Goal: Task Accomplishment & Management: Manage account settings

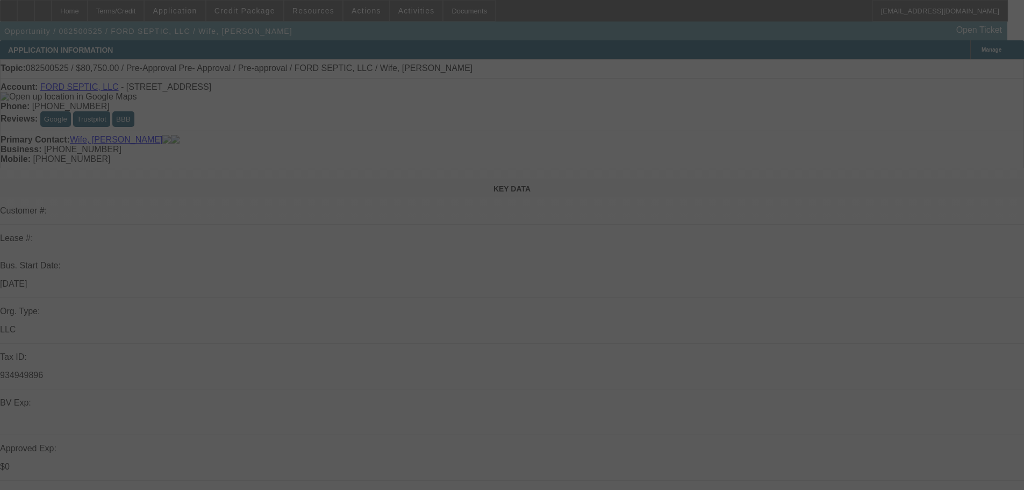
select select "0.15"
select select "2"
select select "0"
select select "6"
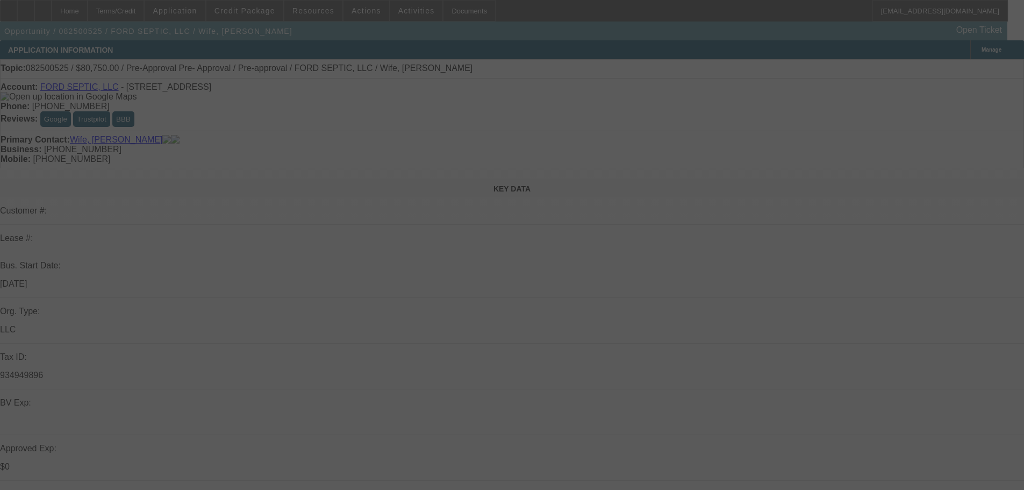
select select "0.15"
select select "2"
select select "0.1"
select select "4"
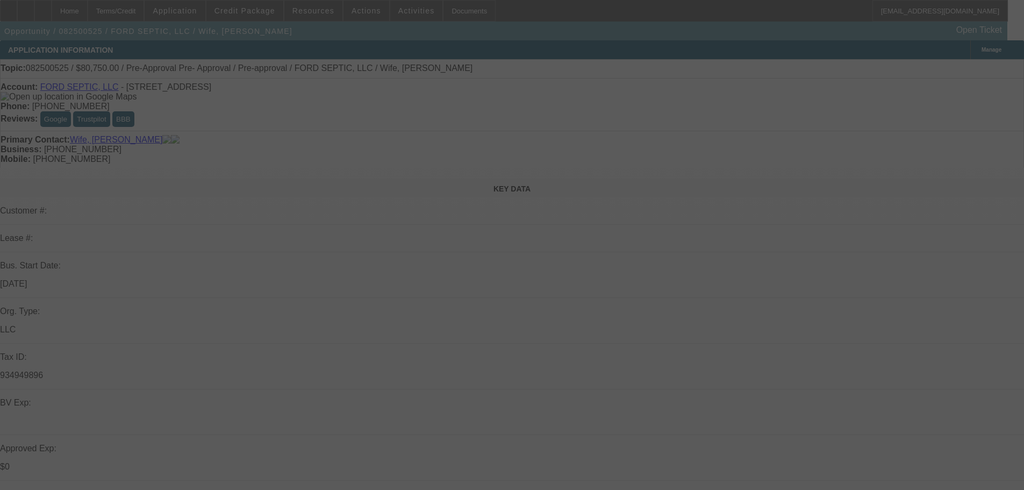
select select "0.15"
select select "2"
select select "0.1"
select select "4"
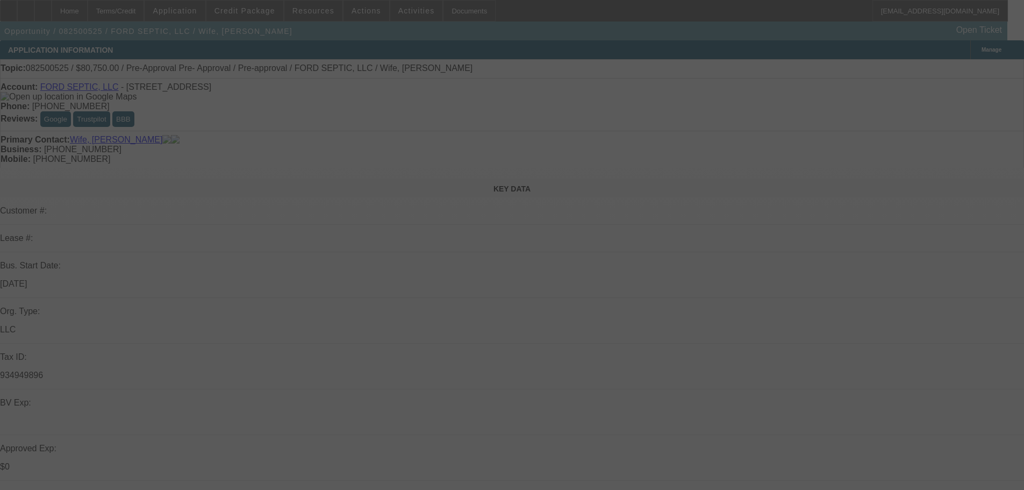
select select "0.15"
select select "2"
select select "0.1"
select select "4"
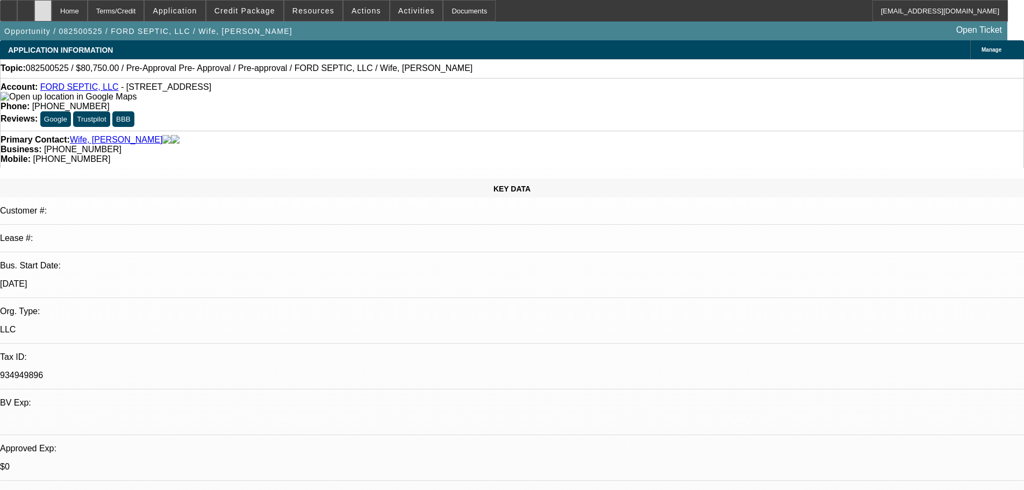
click at [43, 7] on icon at bounding box center [43, 7] width 0 height 0
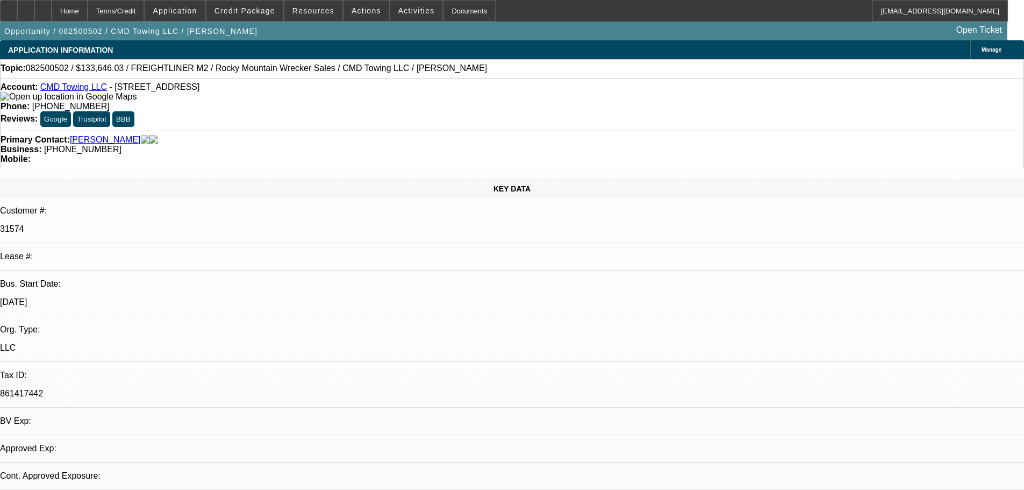
select select "0"
select select "6"
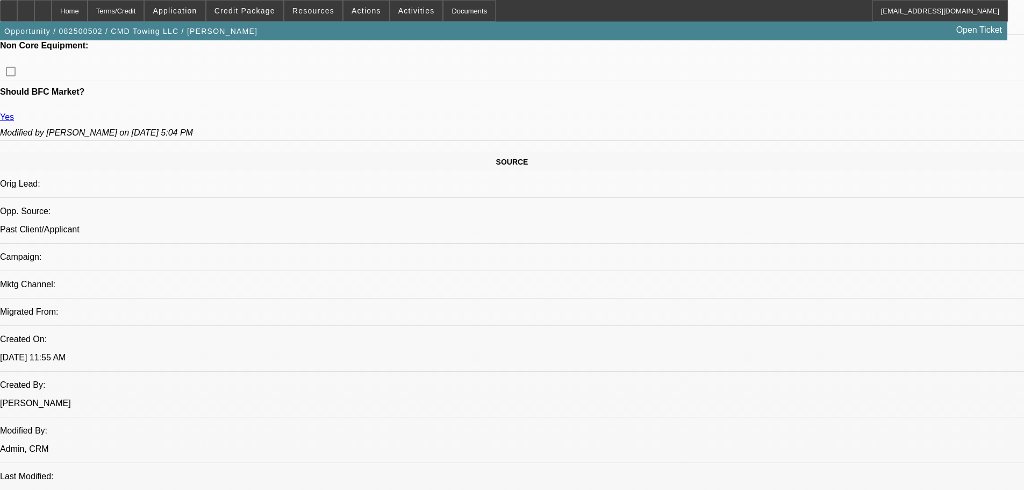
drag, startPoint x: 407, startPoint y: 288, endPoint x: 407, endPoint y: 360, distance: 72.0
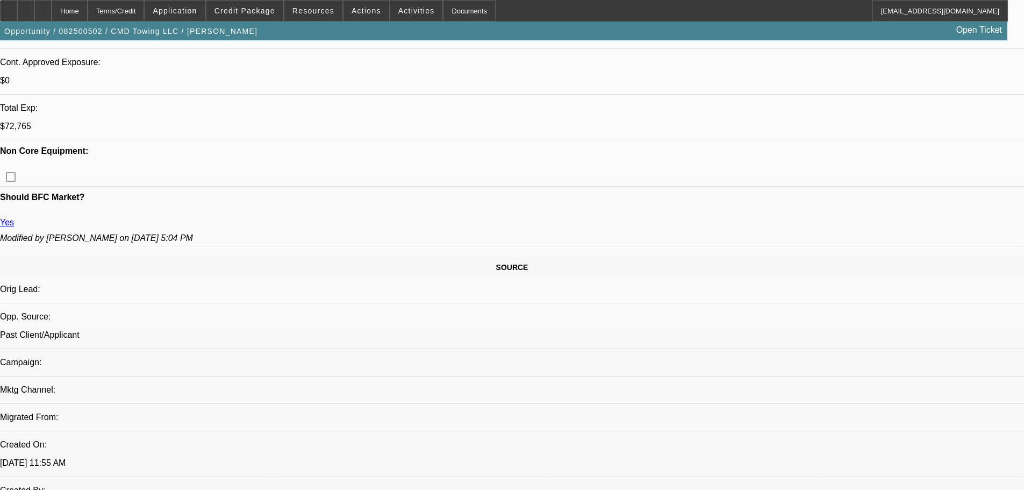
drag, startPoint x: 396, startPoint y: 331, endPoint x: 394, endPoint y: 210, distance: 120.9
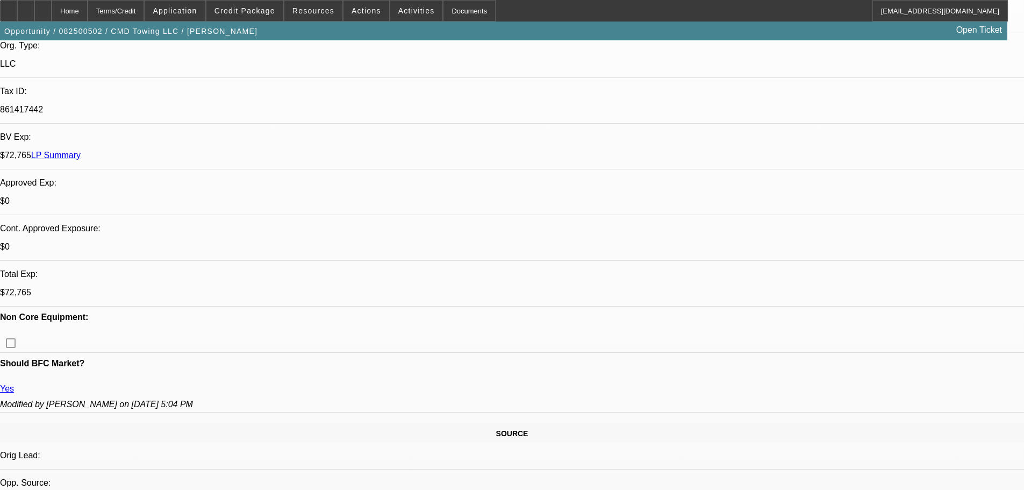
drag, startPoint x: 380, startPoint y: 242, endPoint x: 375, endPoint y: 159, distance: 83.5
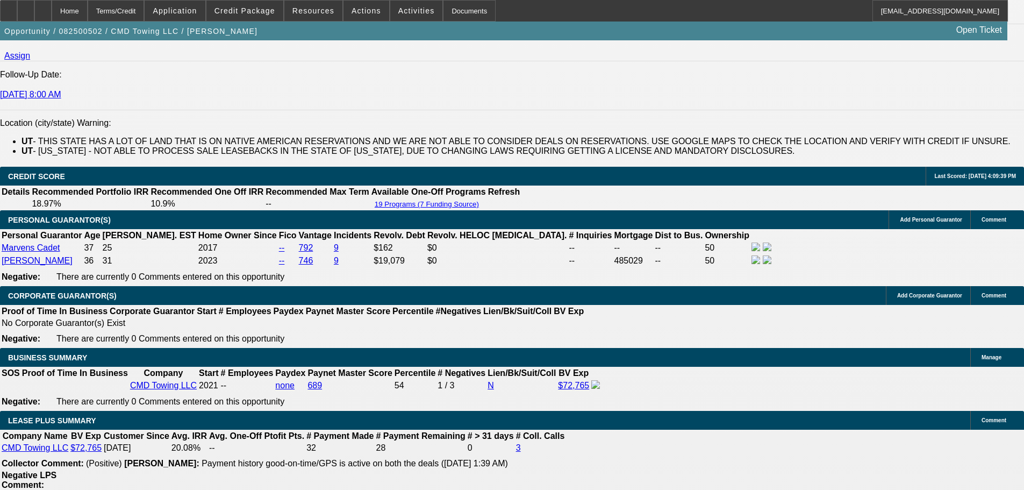
drag, startPoint x: 373, startPoint y: 380, endPoint x: 438, endPoint y: 197, distance: 193.9
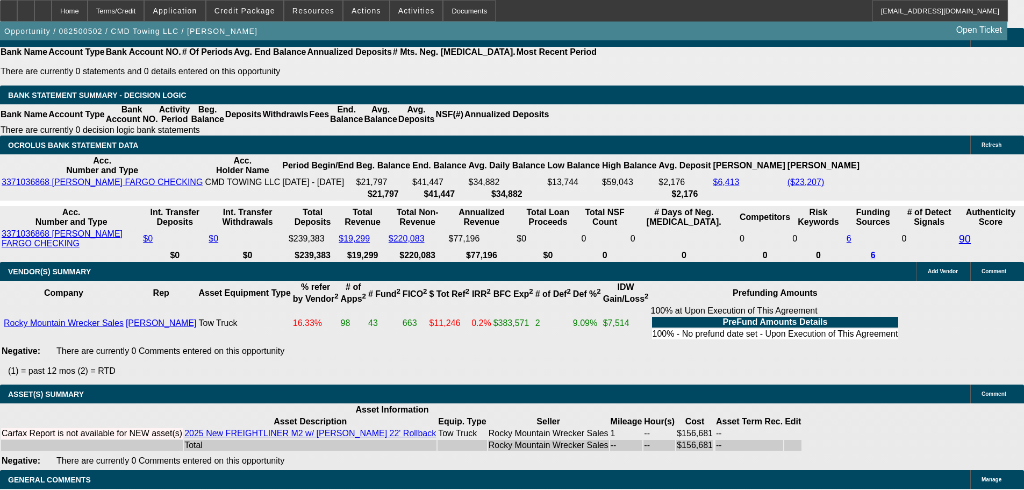
drag, startPoint x: 459, startPoint y: 306, endPoint x: 460, endPoint y: 386, distance: 80.6
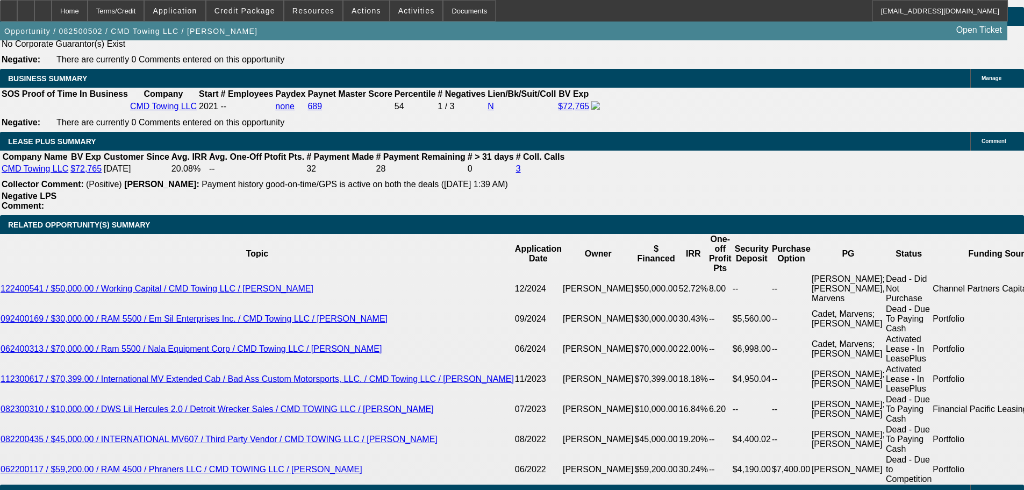
drag, startPoint x: 461, startPoint y: 384, endPoint x: 482, endPoint y: 213, distance: 172.2
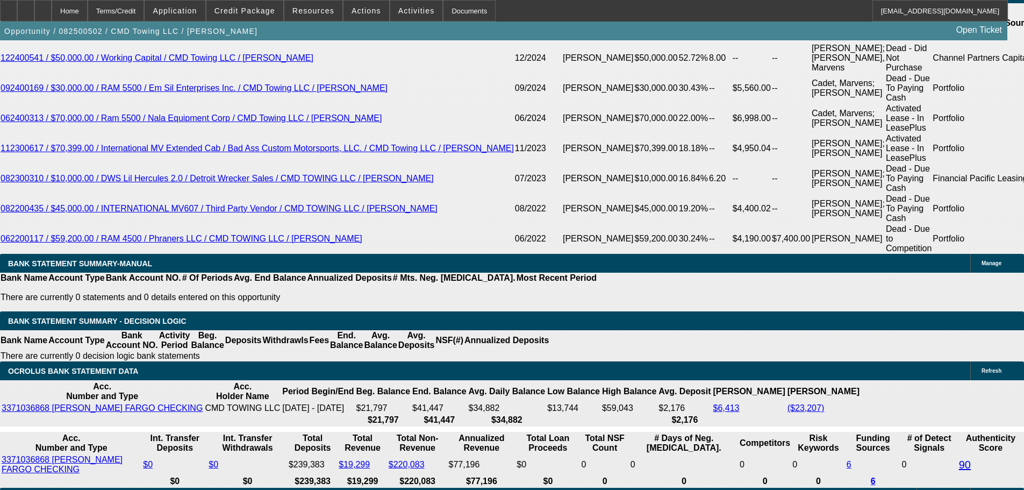
scroll to position [1905, 0]
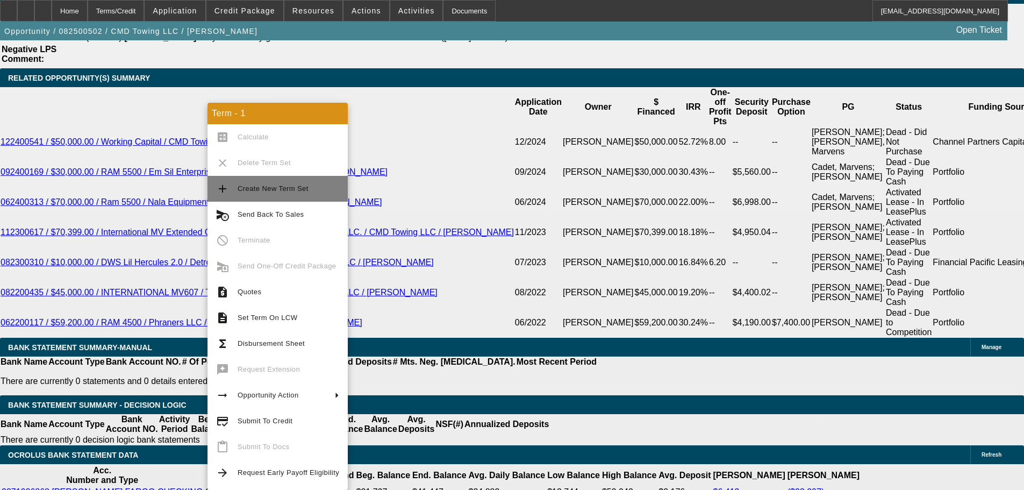
click at [306, 197] on button "add Create New Term Set" at bounding box center [277, 189] width 140 height 26
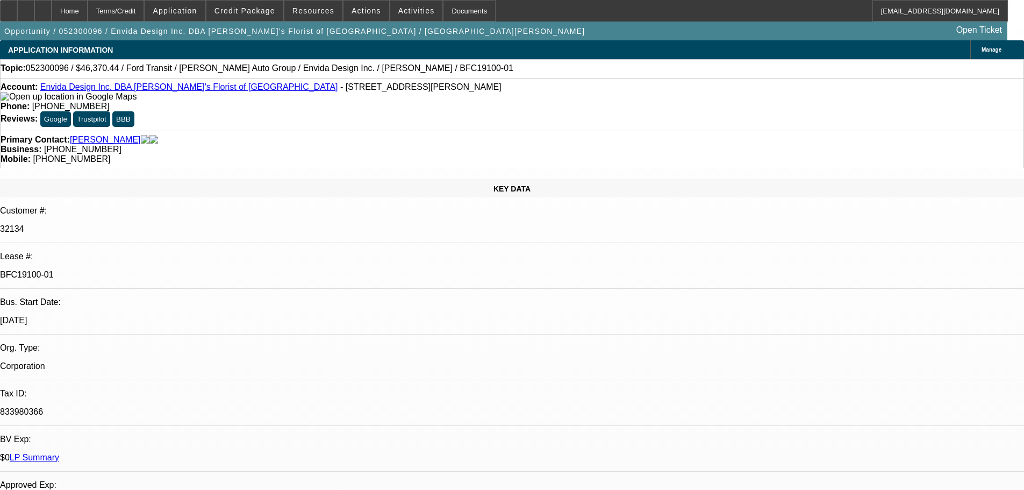
select select "0"
select select "2"
select select "0"
select select "6"
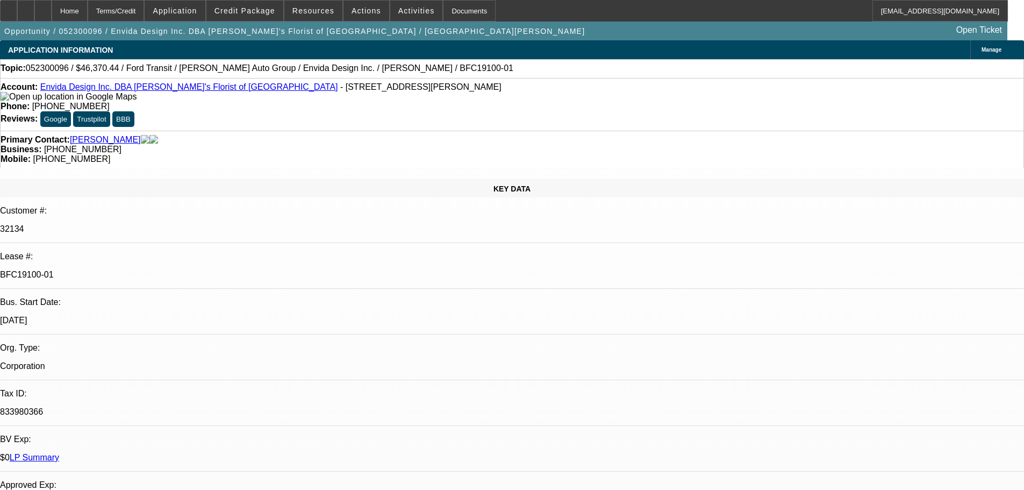
select select "0"
select select "2"
select select "0"
select select "6"
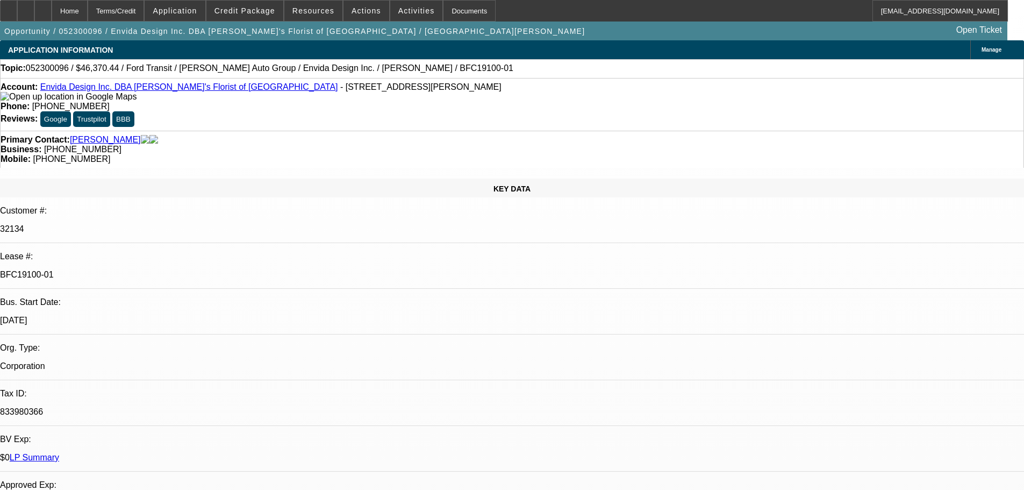
select select "0"
select select "2"
select select "0"
select select "6"
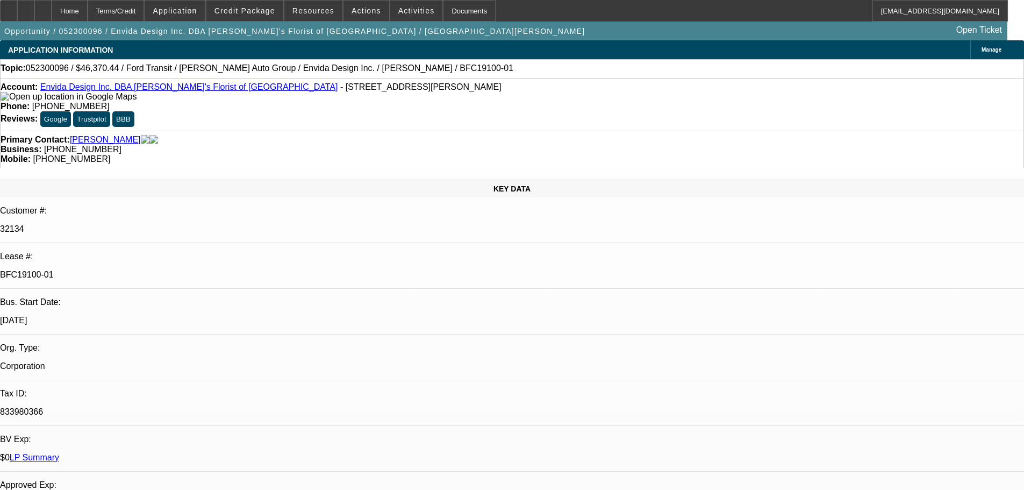
select select "0"
select select "2"
select select "0"
select select "6"
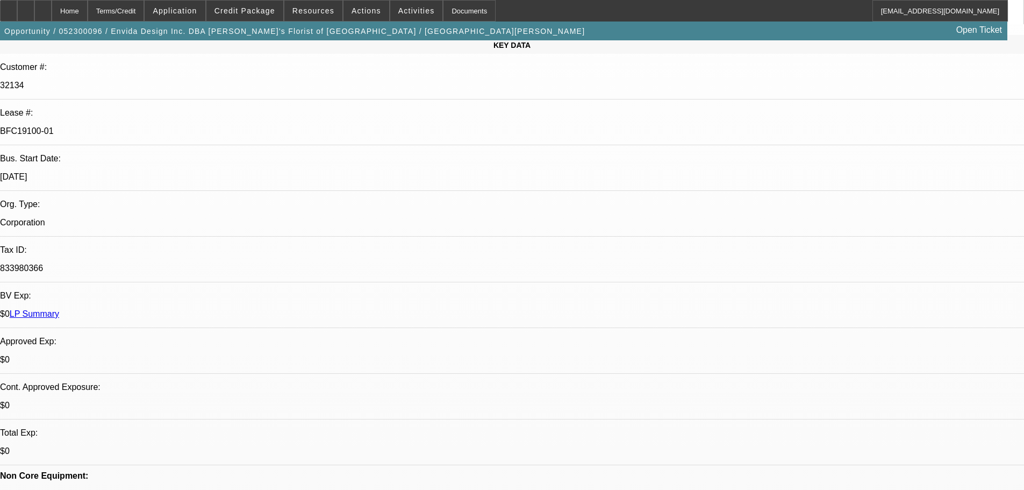
drag, startPoint x: 406, startPoint y: 308, endPoint x: 399, endPoint y: 333, distance: 25.0
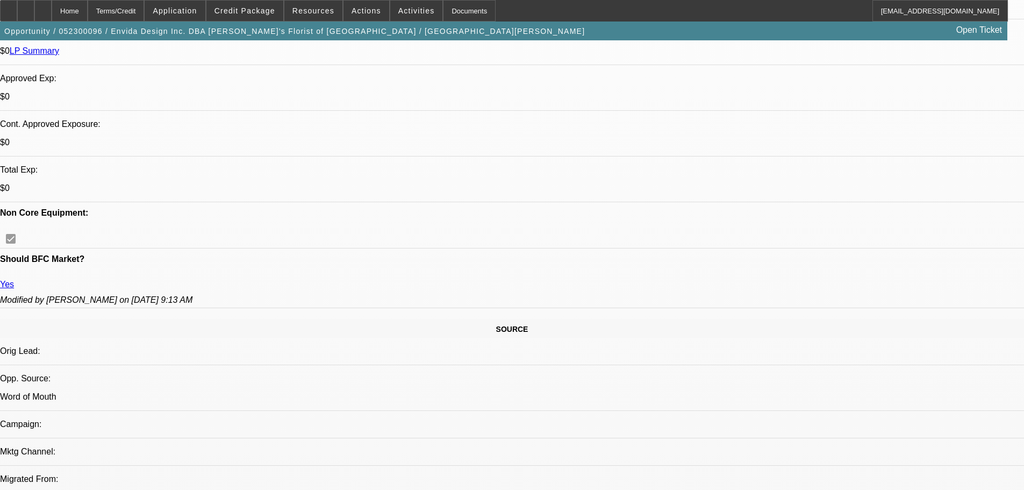
drag, startPoint x: 337, startPoint y: 236, endPoint x: 340, endPoint y: 275, distance: 38.3
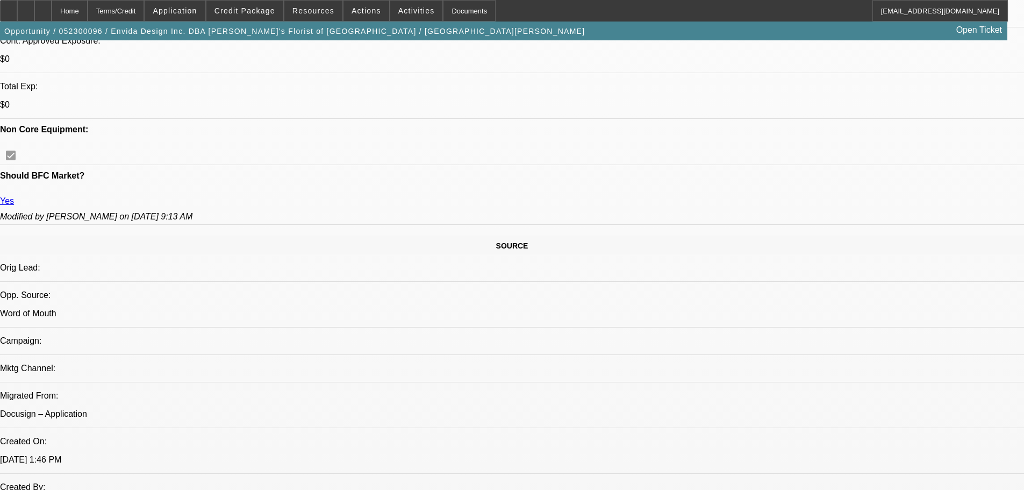
drag, startPoint x: 388, startPoint y: 247, endPoint x: 401, endPoint y: 222, distance: 28.1
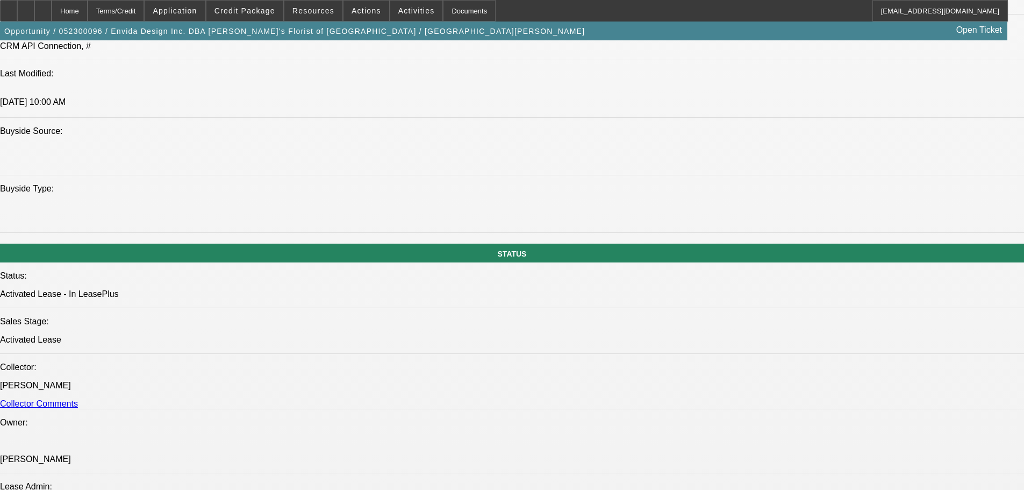
drag, startPoint x: 410, startPoint y: 340, endPoint x: 408, endPoint y: 243, distance: 96.2
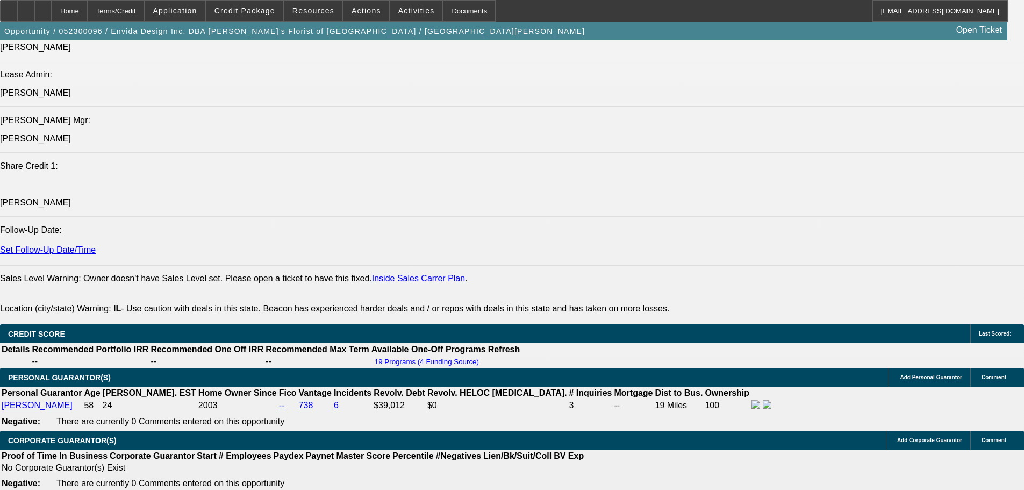
drag, startPoint x: 412, startPoint y: 397, endPoint x: 414, endPoint y: 319, distance: 78.0
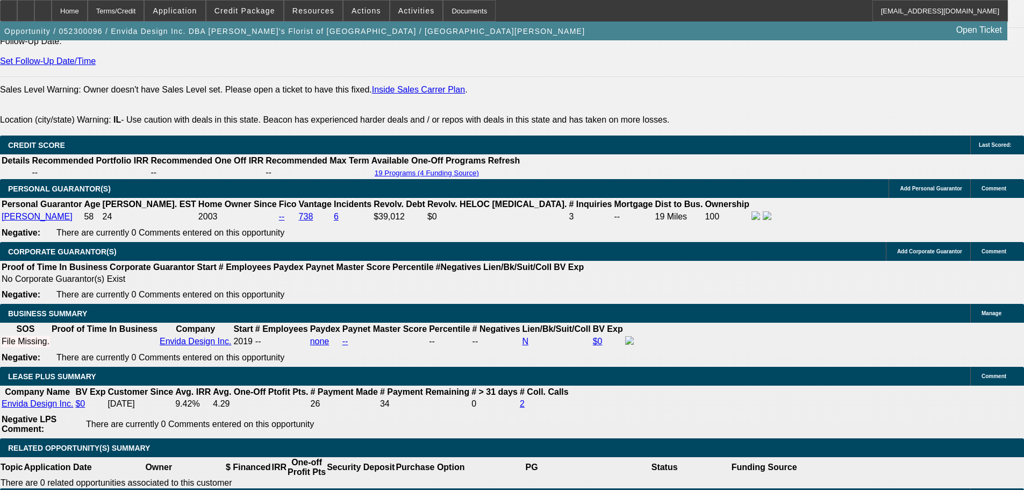
drag, startPoint x: 385, startPoint y: 249, endPoint x: 385, endPoint y: 287, distance: 38.2
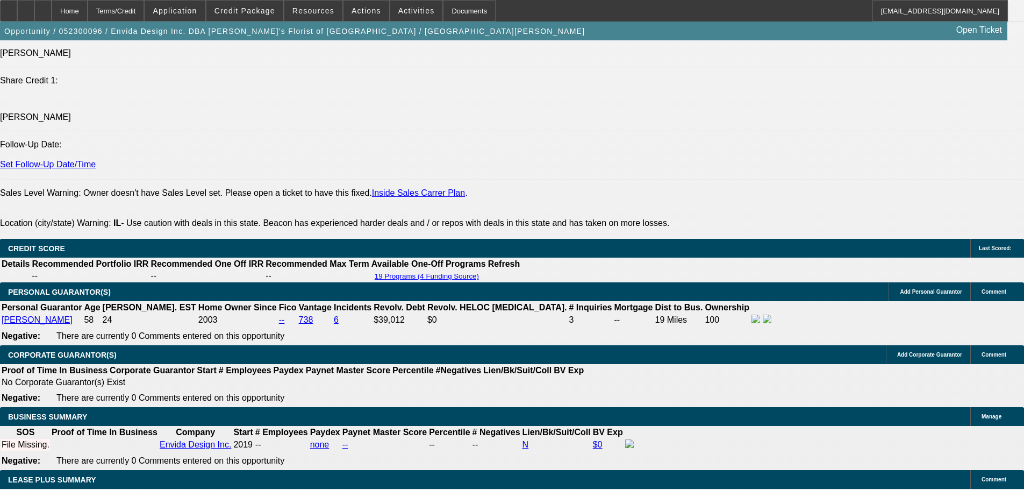
drag, startPoint x: 681, startPoint y: 383, endPoint x: 676, endPoint y: 330, distance: 53.0
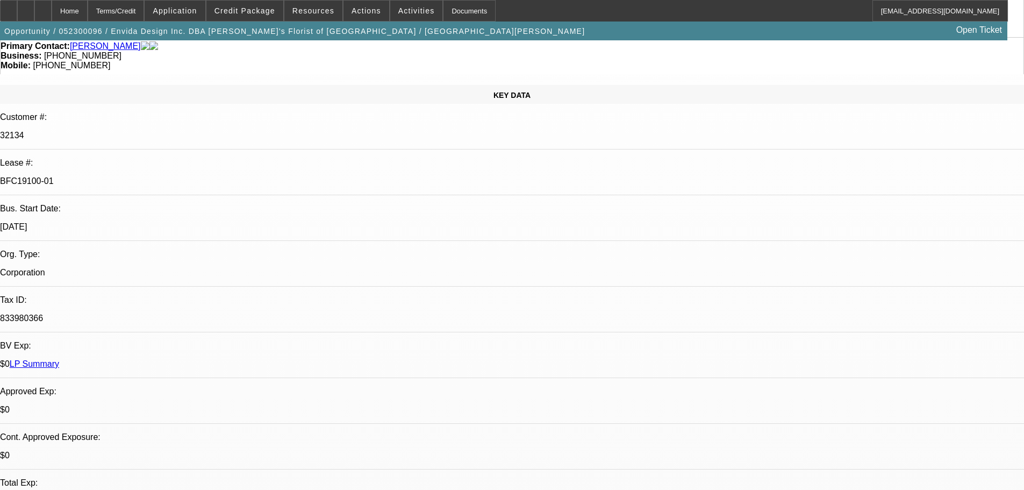
scroll to position [23, 0]
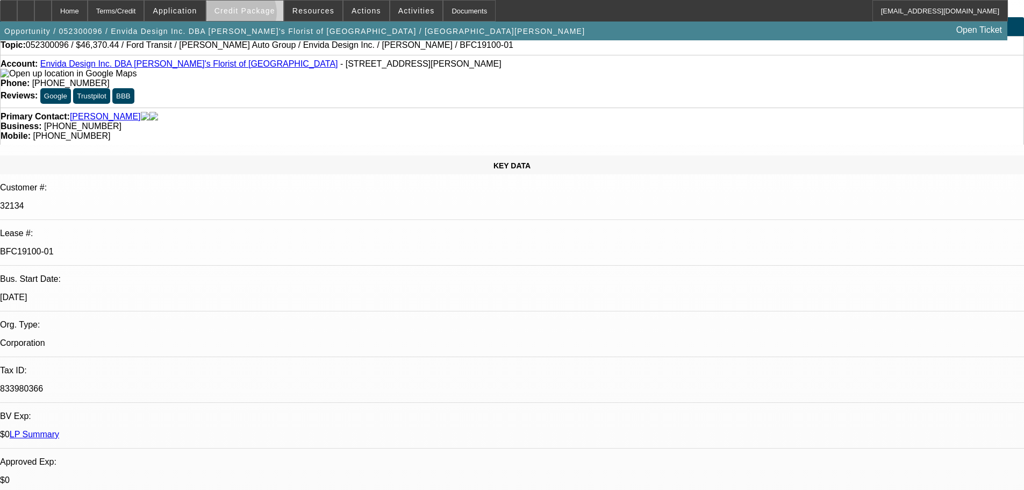
click at [257, 15] on span at bounding box center [244, 11] width 77 height 26
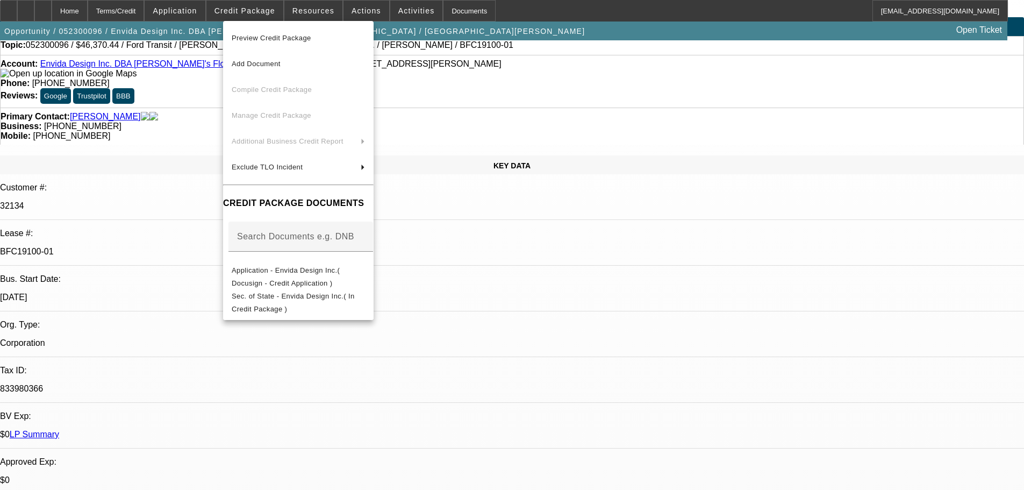
click at [324, 35] on span "Preview Credit Package" at bounding box center [298, 38] width 133 height 13
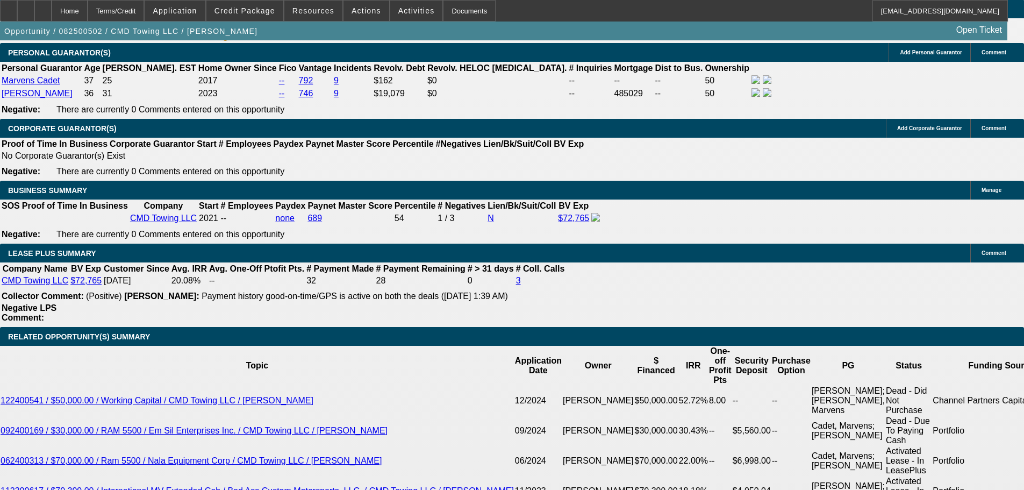
select select "0"
select select "6"
select select "0"
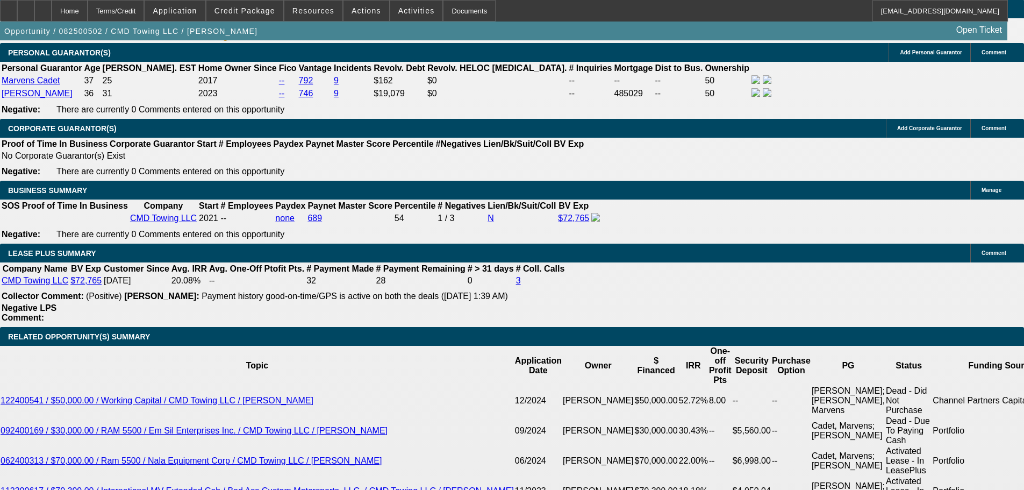
select select "0"
select select "6"
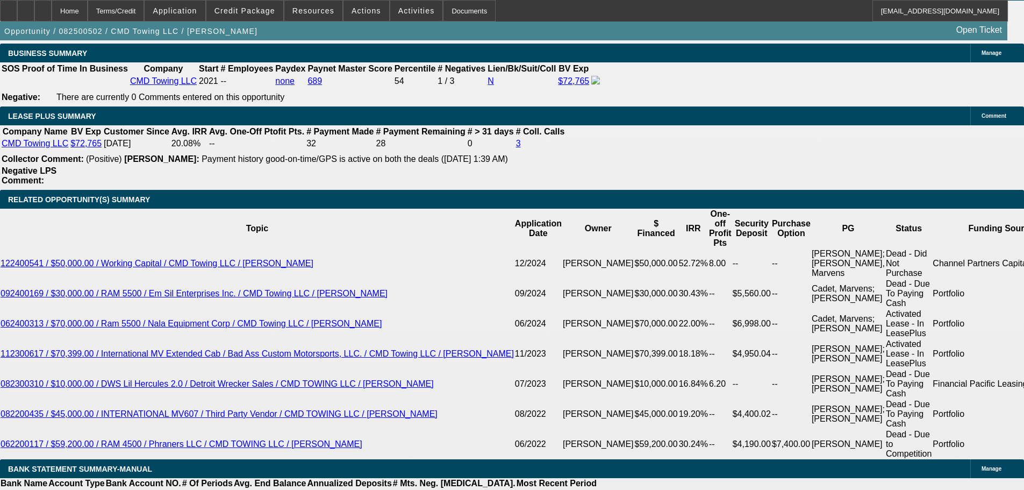
scroll to position [1819, 0]
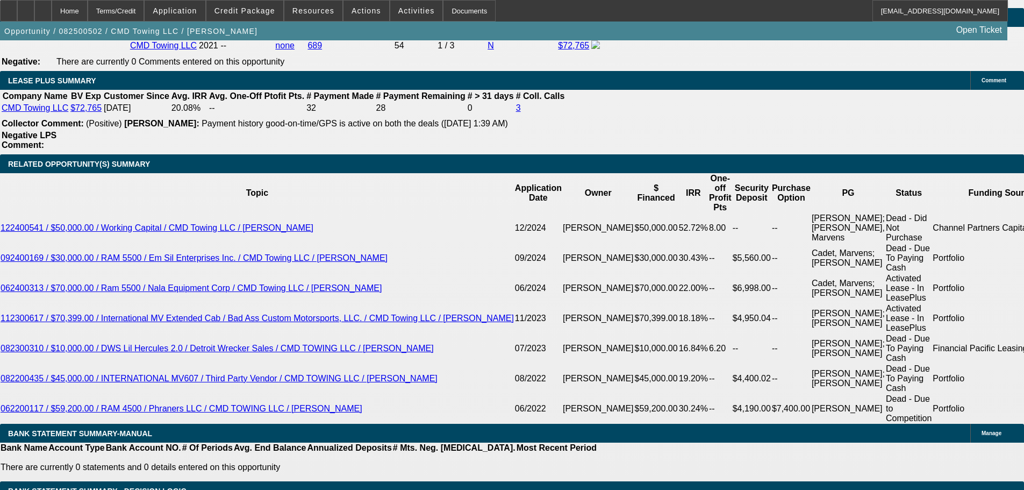
type input "UNKNOWN"
type input "2"
type input "$67,574.87"
type input "32"
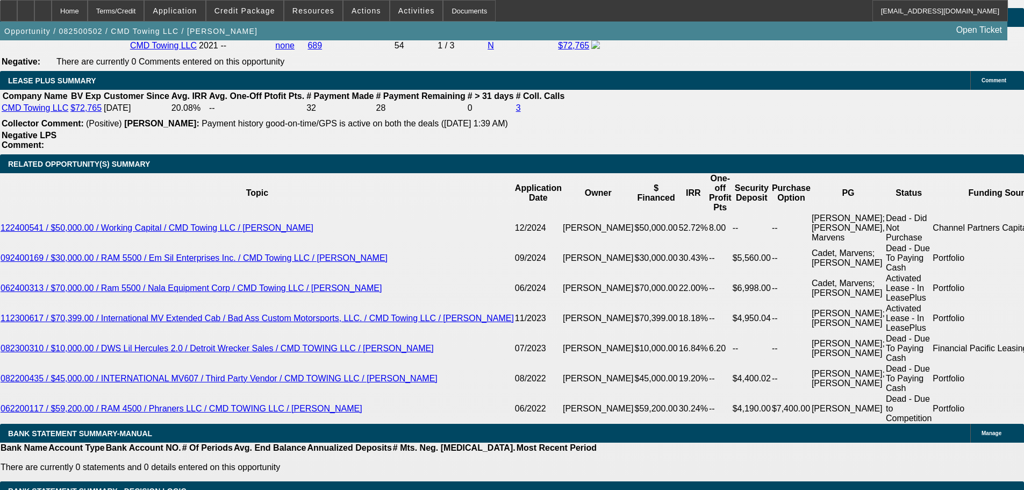
type input "$4,712.59"
type input "3"
type input "$45,217.82"
type input "36"
type input "$4,249.29"
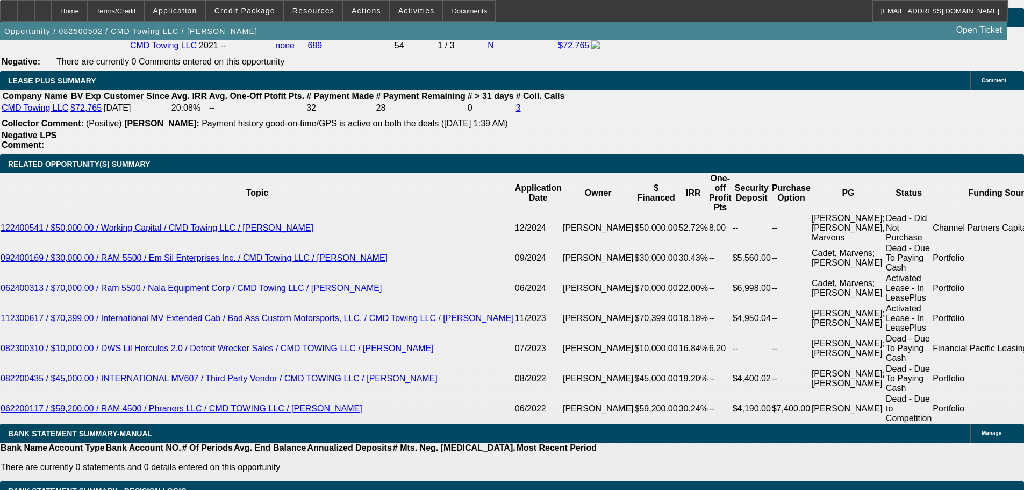
type input "36"
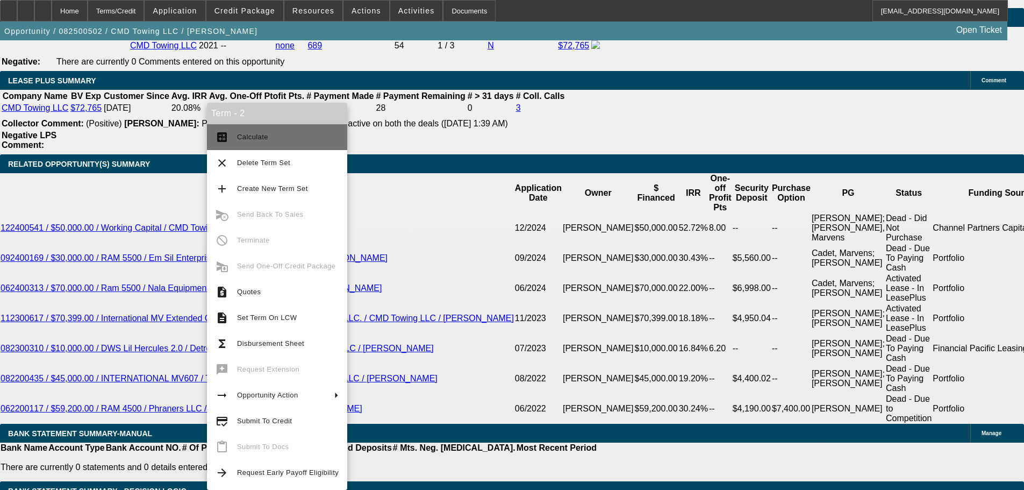
click at [288, 139] on span "Calculate" at bounding box center [288, 137] width 102 height 13
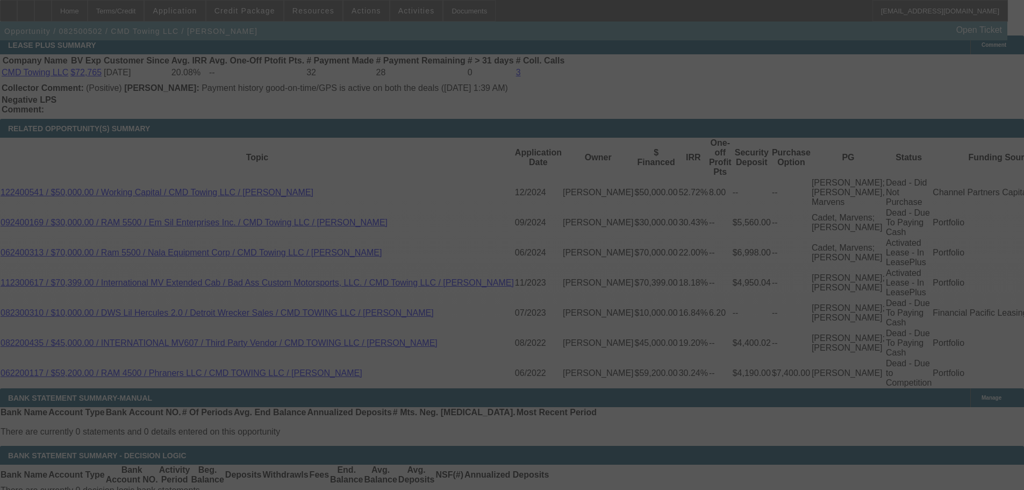
scroll to position [1765, 0]
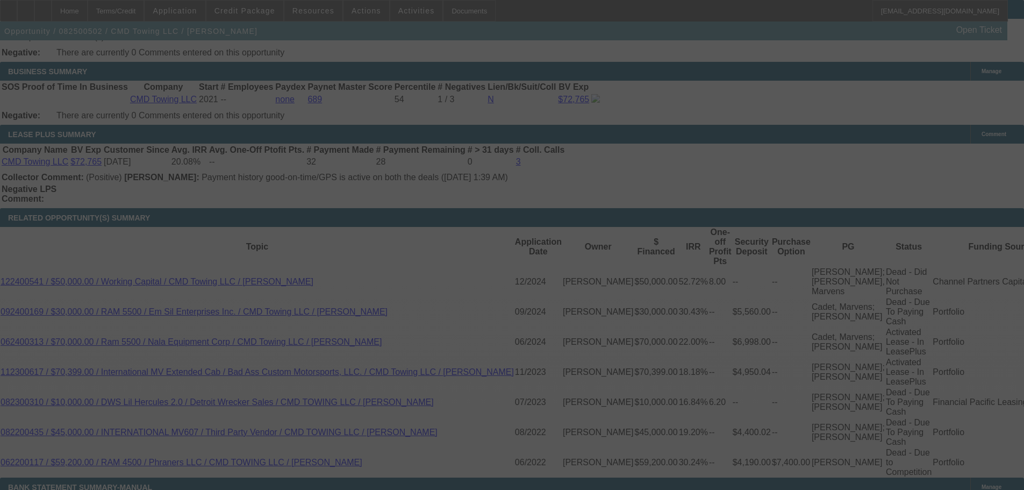
select select "0"
select select "6"
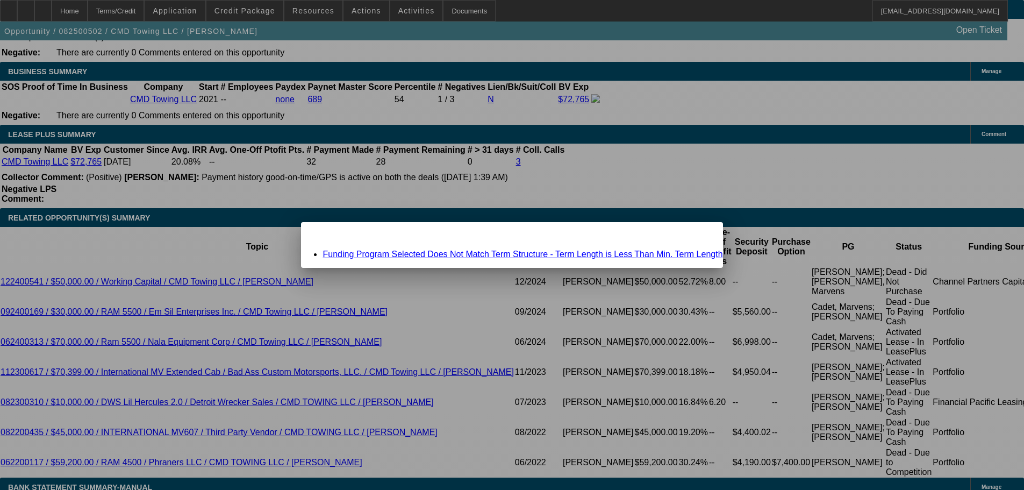
click at [499, 249] on div "Funding Program Selected Does Not Match Term Structure - Term Length is Less Th…" at bounding box center [511, 254] width 421 height 10
click at [503, 250] on link "Funding Program Selected Does Not Match Term Structure - Term Length is Less Th…" at bounding box center [522, 253] width 400 height 9
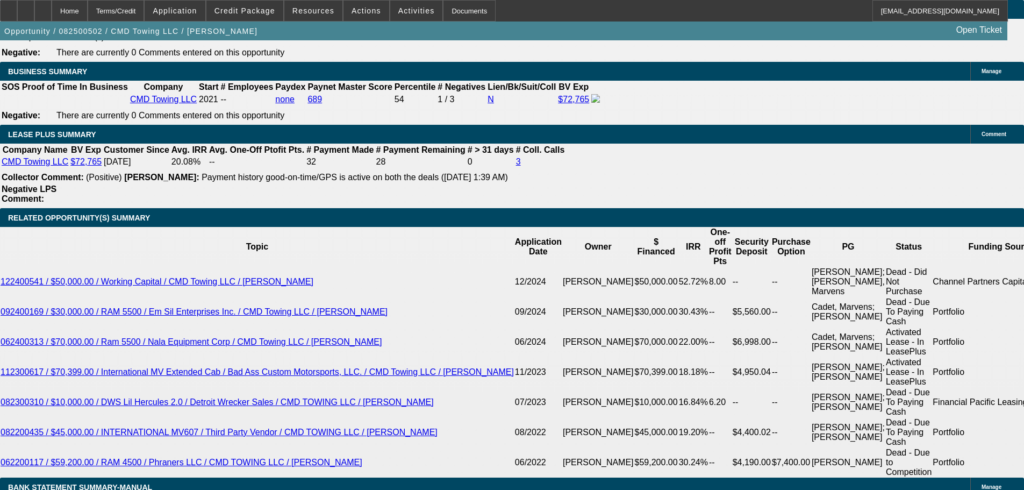
scroll to position [1765, 0]
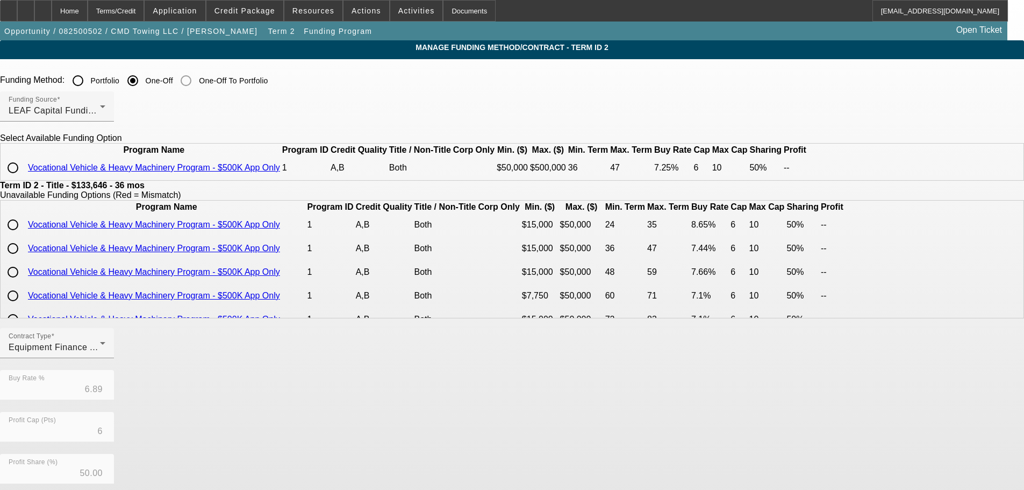
click at [24, 178] on input "radio" at bounding box center [12, 167] width 21 height 21
radio input "true"
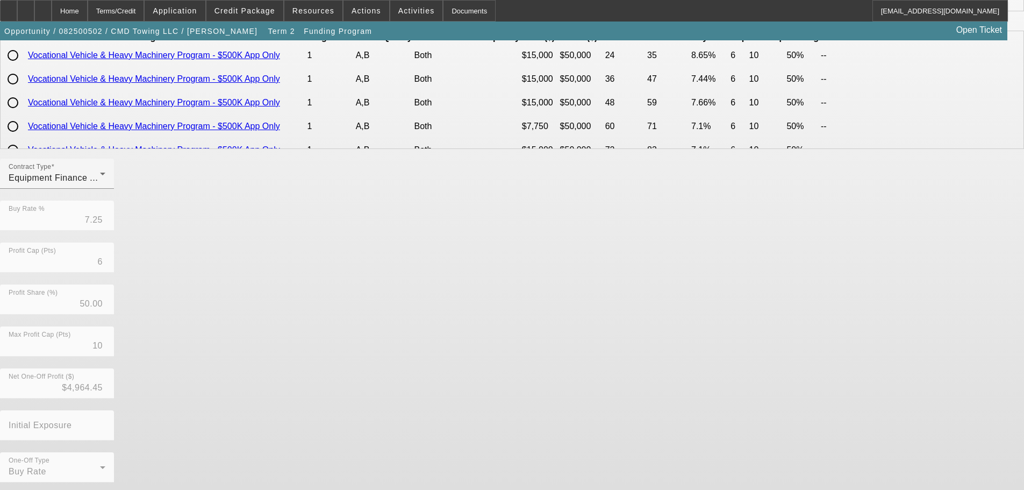
scroll to position [191, 0]
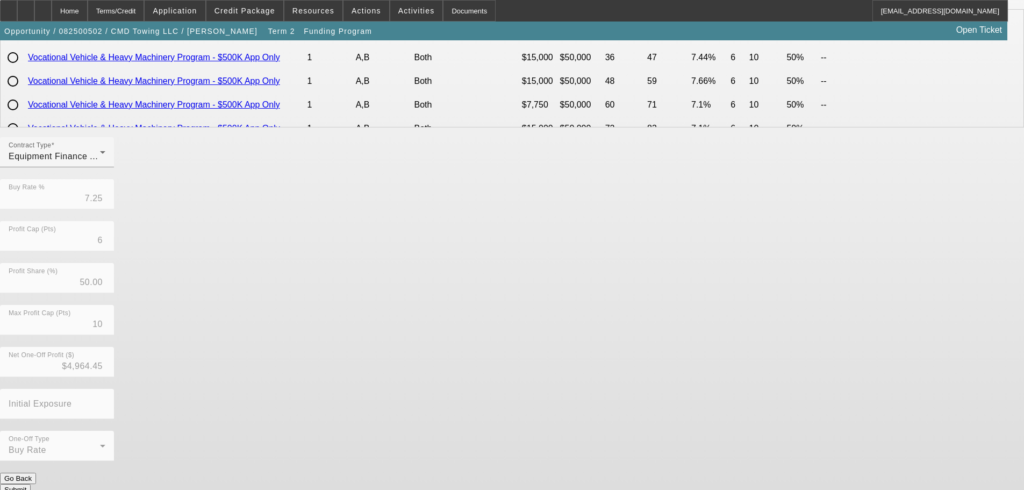
click at [31, 484] on button "Submit" at bounding box center [15, 489] width 31 height 11
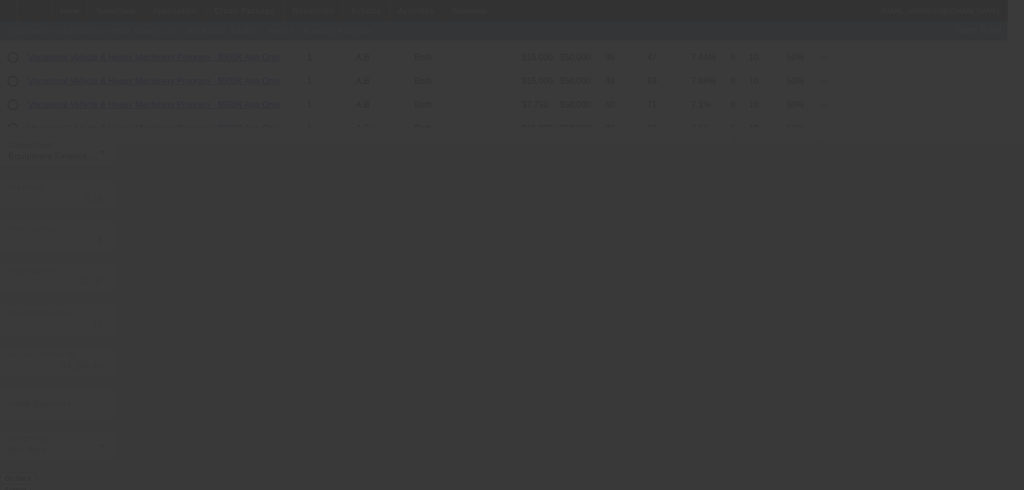
type input "6.89"
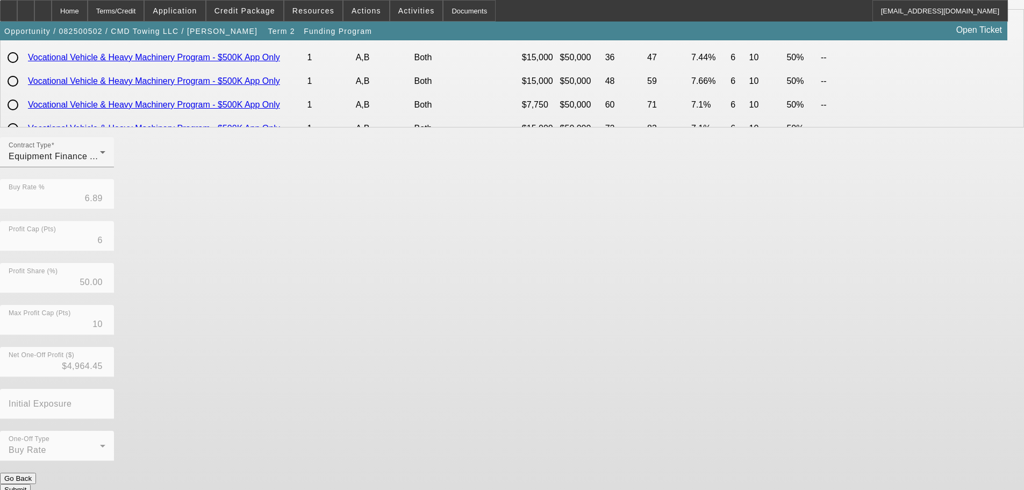
scroll to position [0, 0]
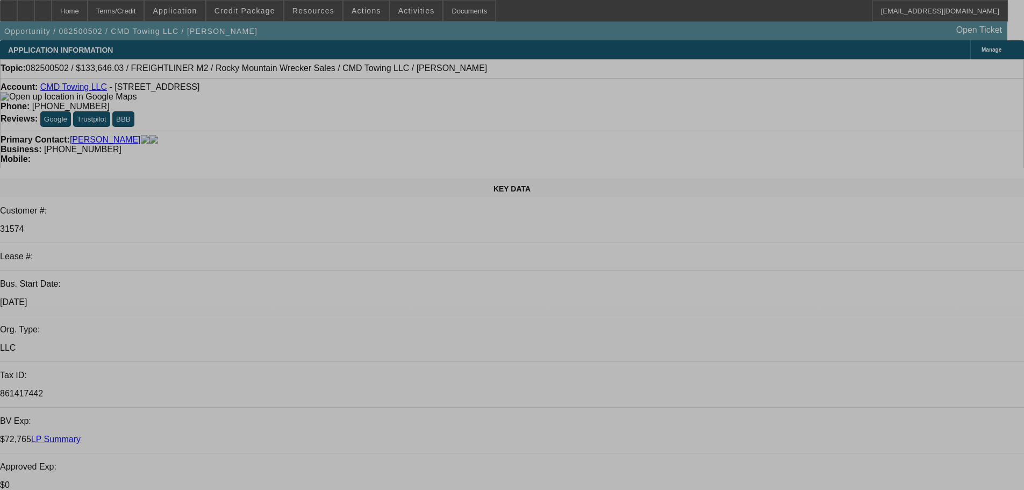
select select "0"
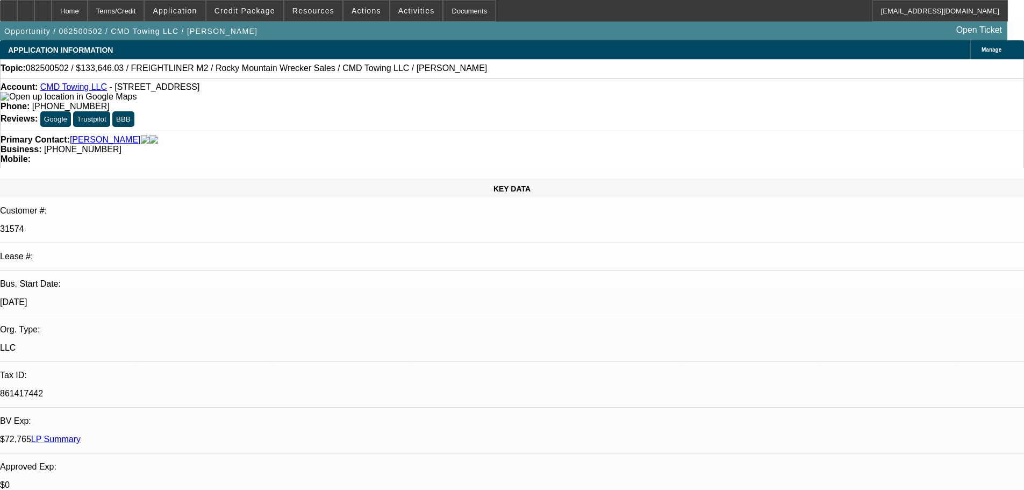
select select "0"
select select "6"
select select "0"
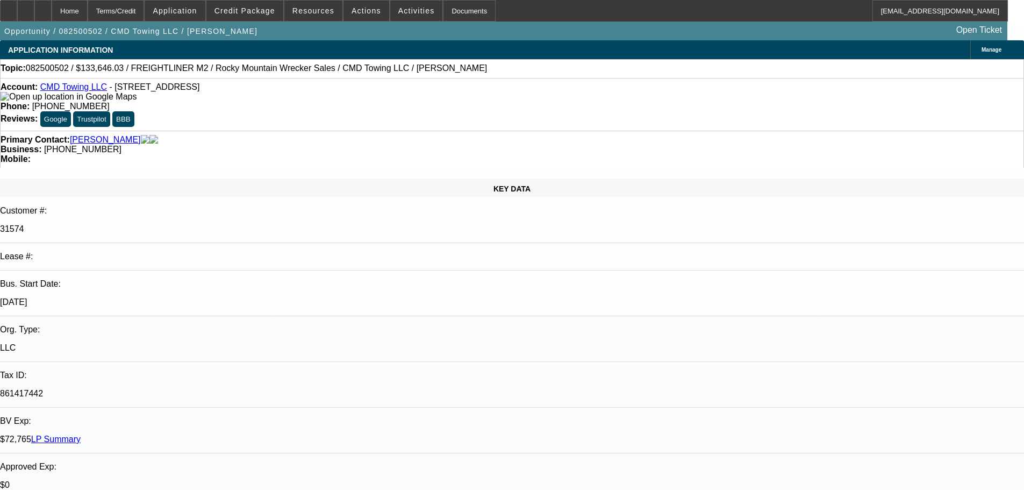
select select "0"
select select "6"
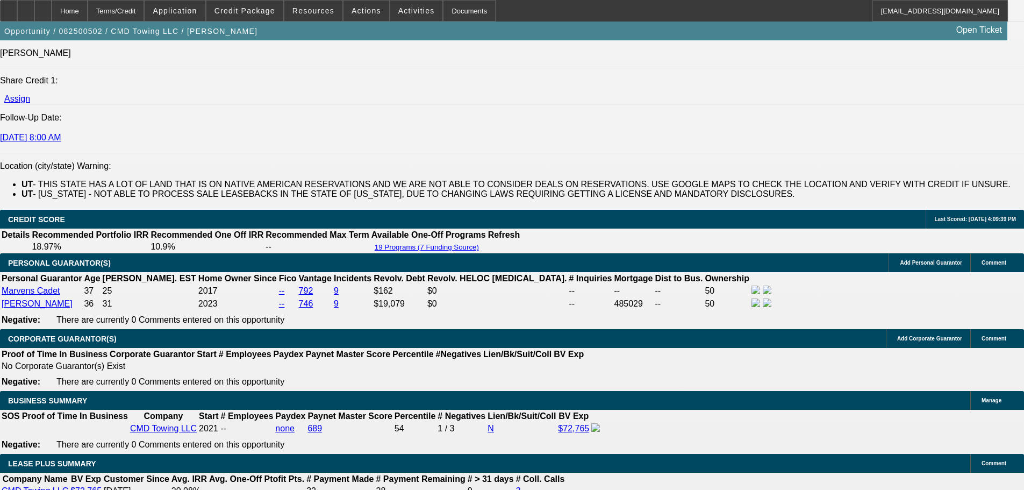
drag, startPoint x: 386, startPoint y: 286, endPoint x: 406, endPoint y: 311, distance: 31.7
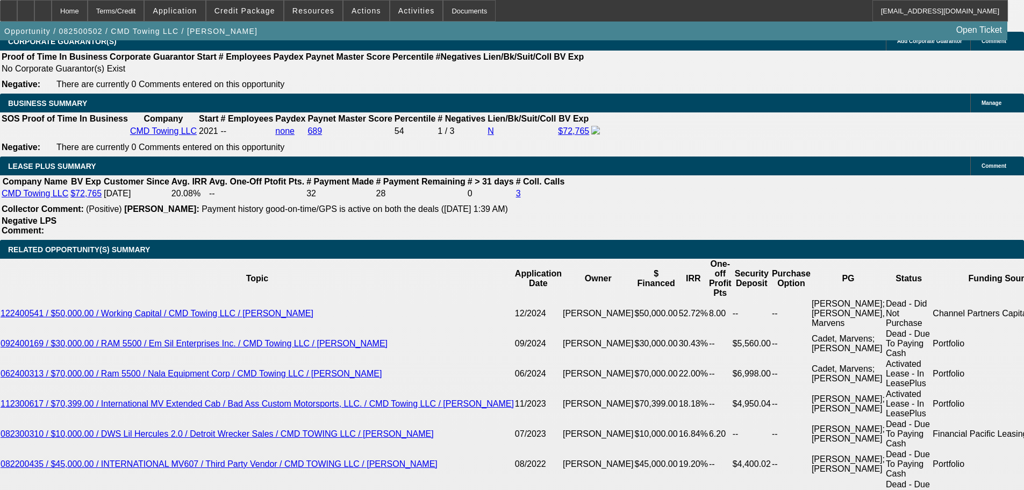
drag, startPoint x: 456, startPoint y: 183, endPoint x: 455, endPoint y: 298, distance: 115.0
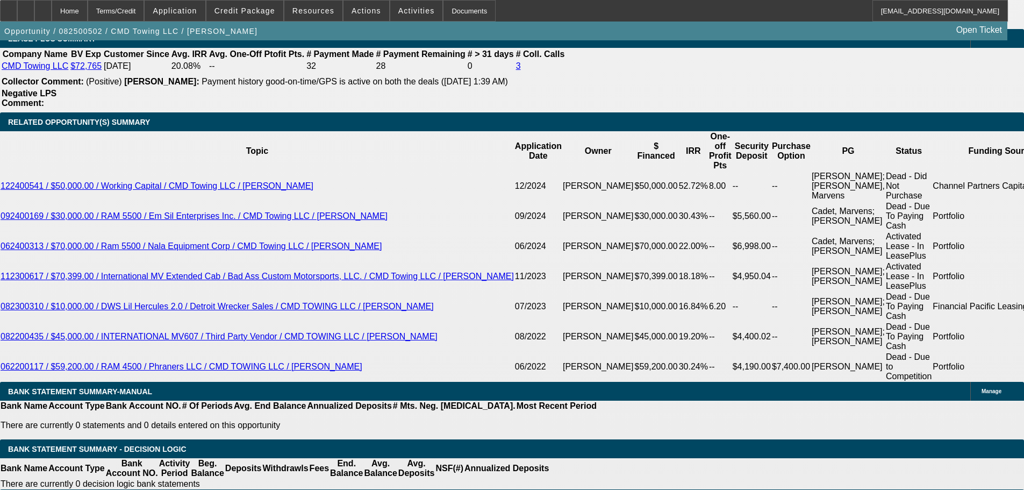
scroll to position [1830, 0]
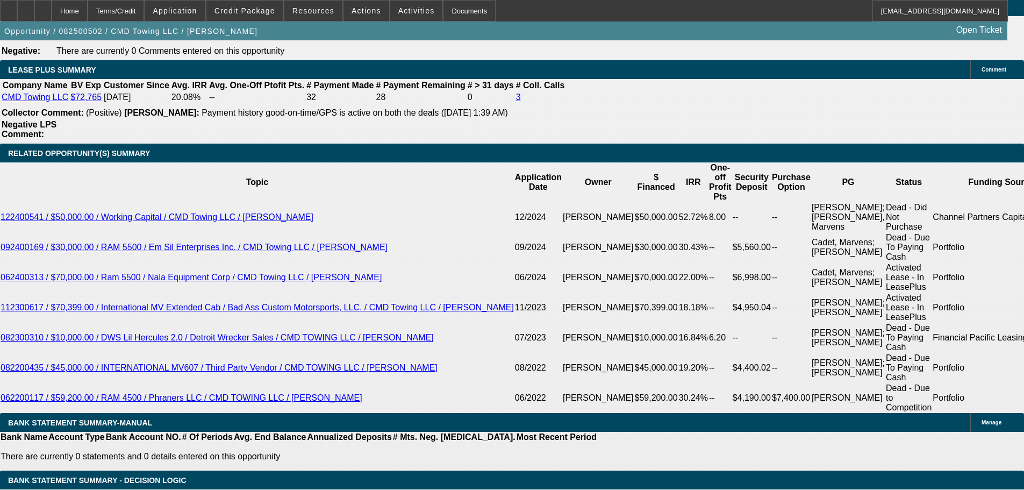
type input "9.9"
type input "UNKNOWN"
type input "$4,306.11"
type input "9.999"
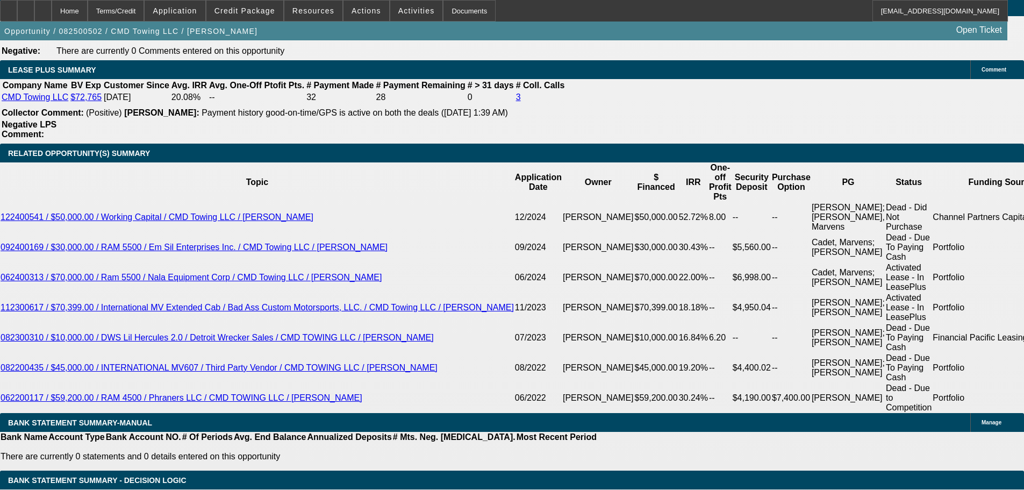
type input "$4,312.32"
type input "9.9999"
type input "$4,312.38"
type input "9.9999"
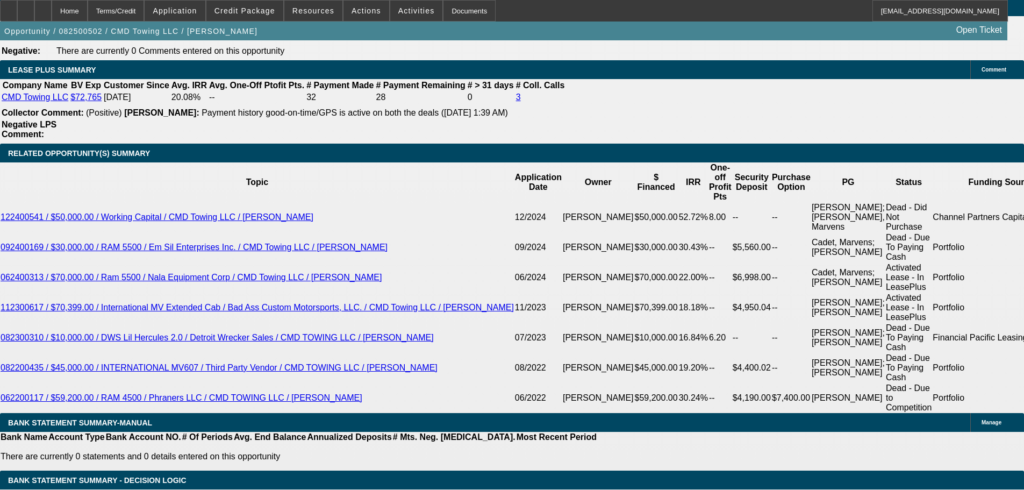
scroll to position [0, 0]
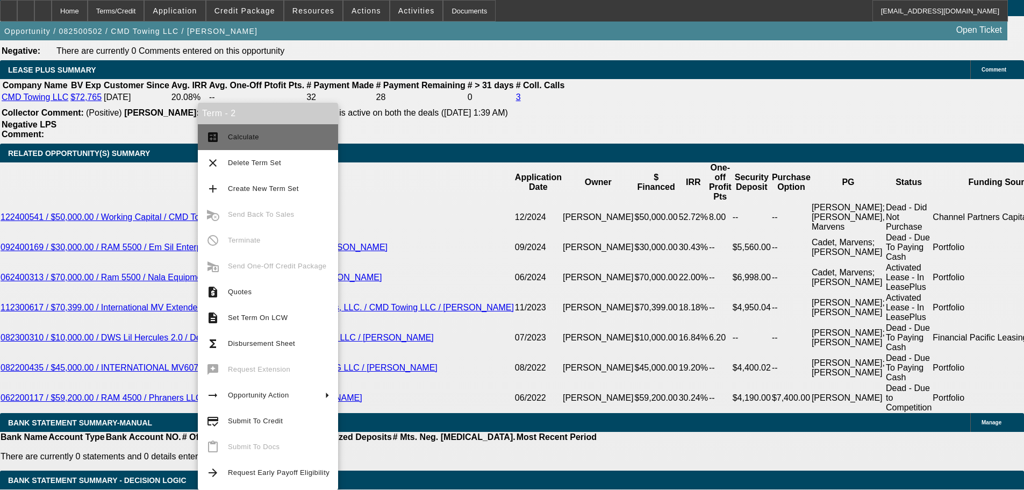
click at [282, 141] on span "Calculate" at bounding box center [279, 137] width 102 height 13
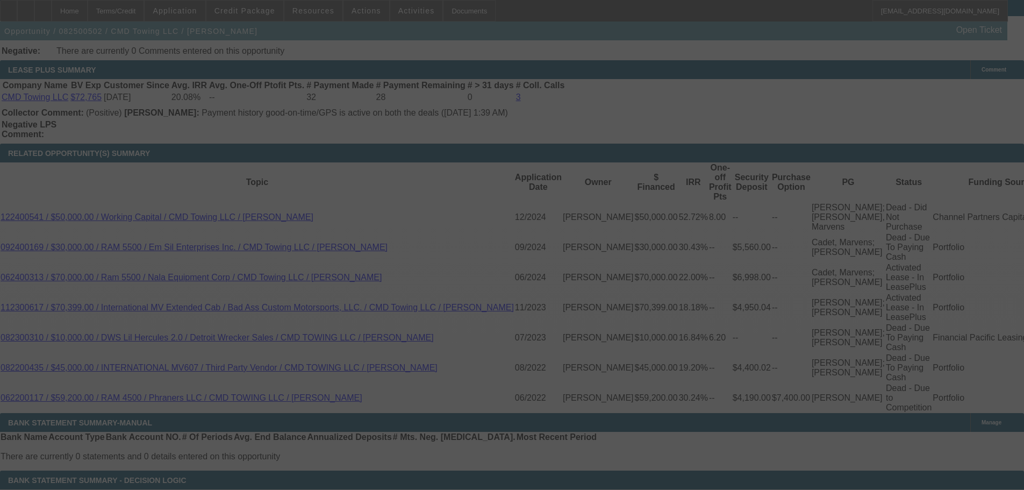
select select "0"
select select "6"
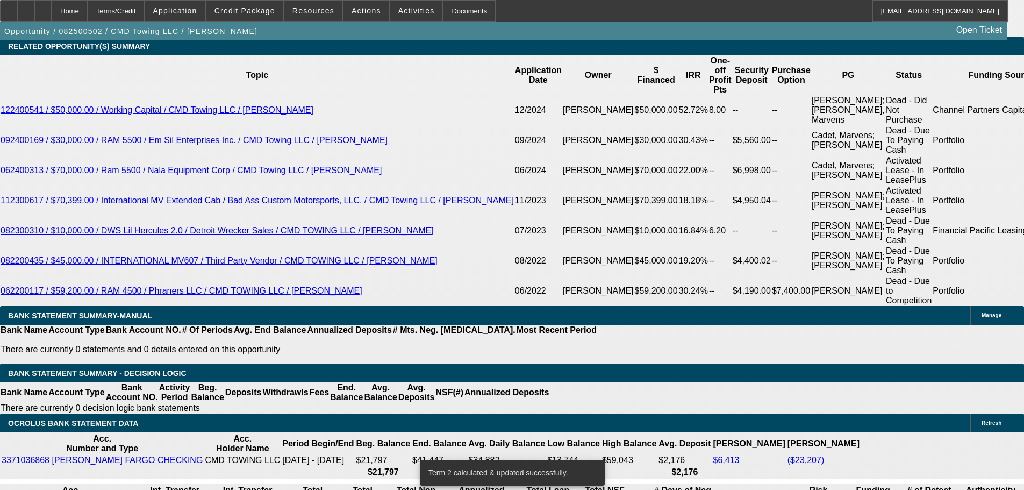
scroll to position [1937, 0]
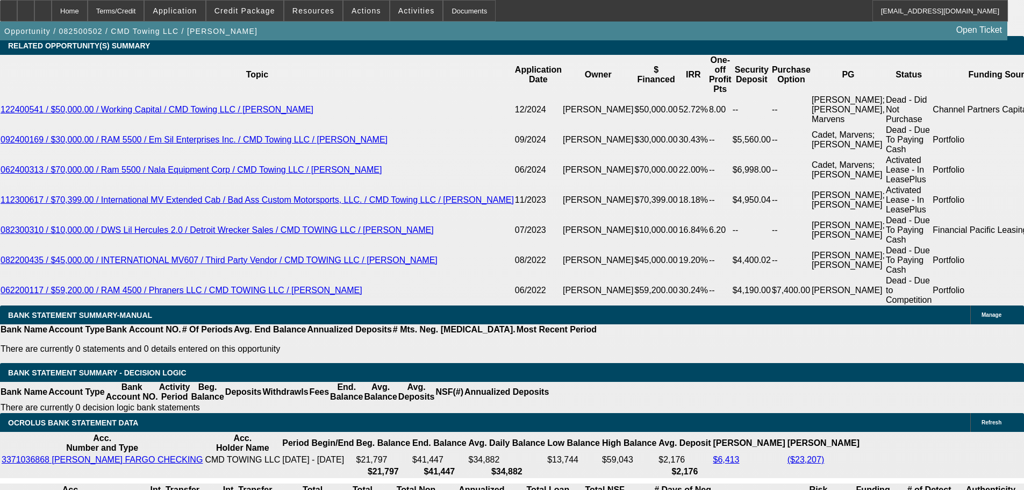
type input "UNKNOWN"
type input "1"
type input "$3,769.90"
type input "11"
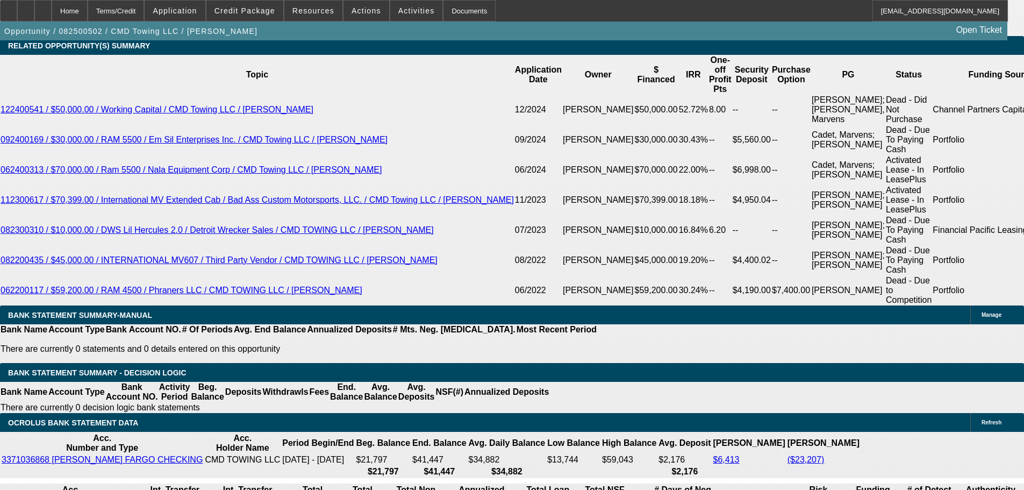
type input "$4,375.40"
type input "11.9"
type input "$4,432.58"
type input "11.9999"
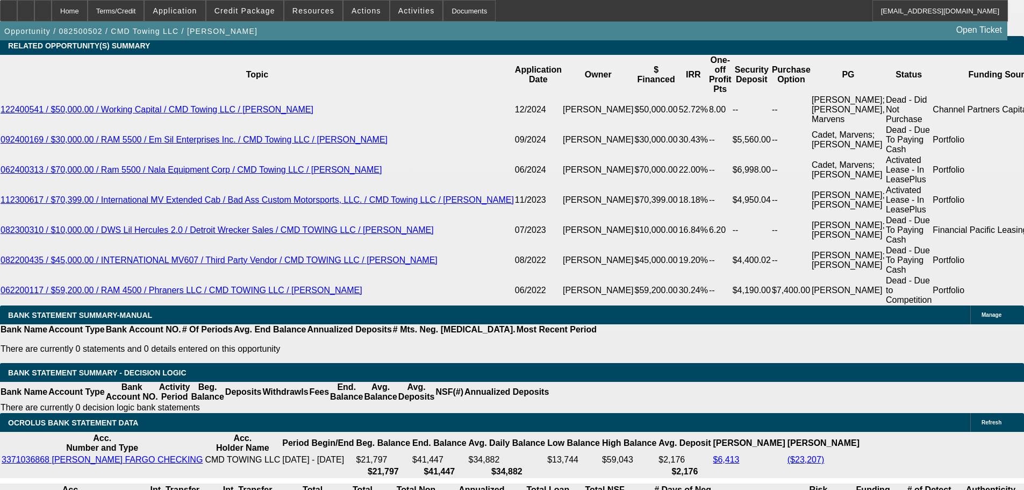
type input "$4,438.95"
type input "11.9999"
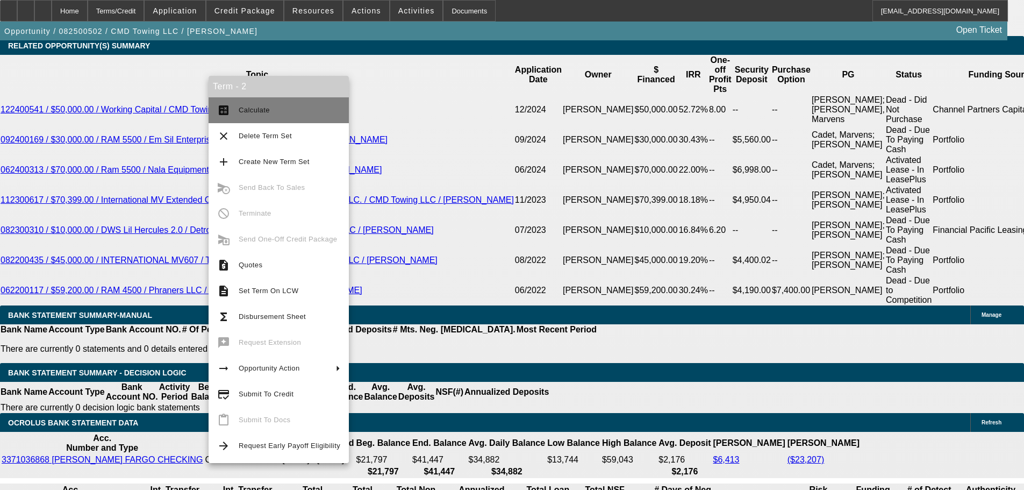
click at [277, 113] on span "Calculate" at bounding box center [290, 110] width 102 height 13
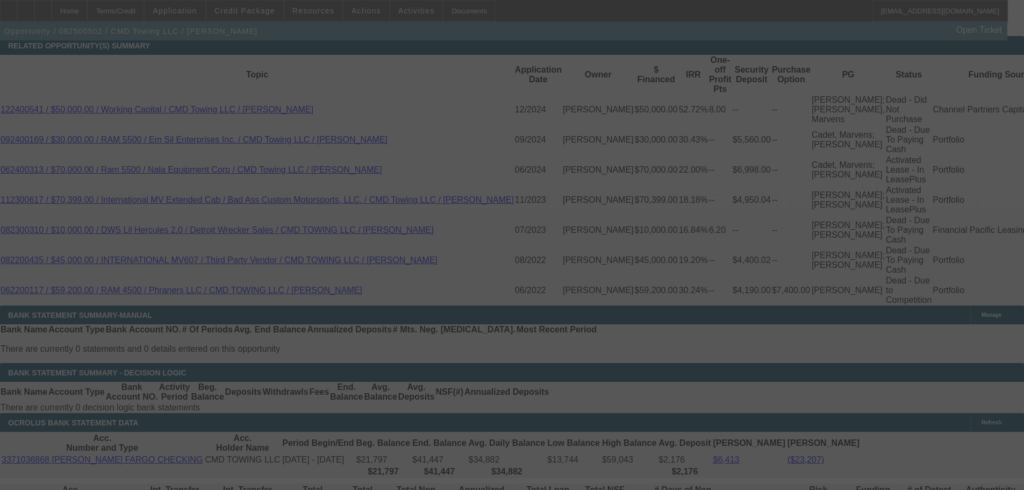
scroll to position [1922, 0]
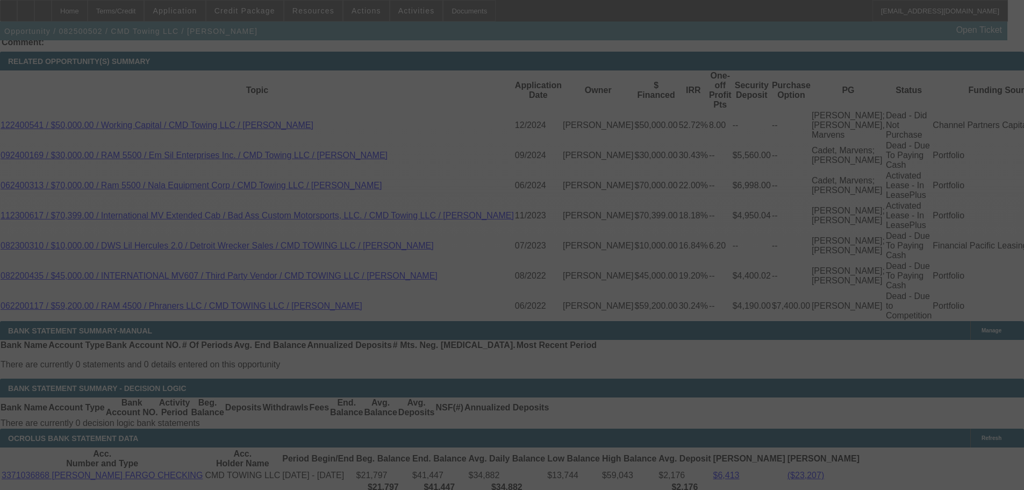
select select "0"
select select "6"
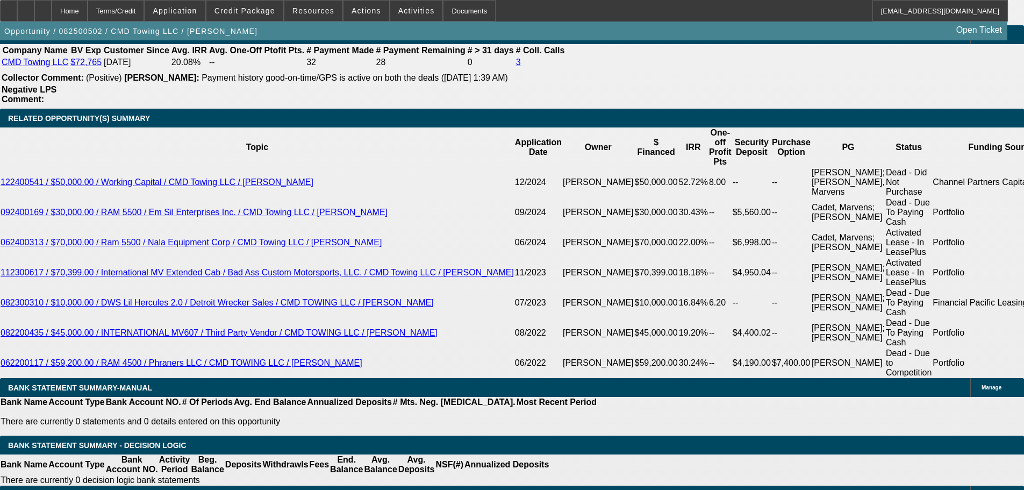
scroll to position [1761, 0]
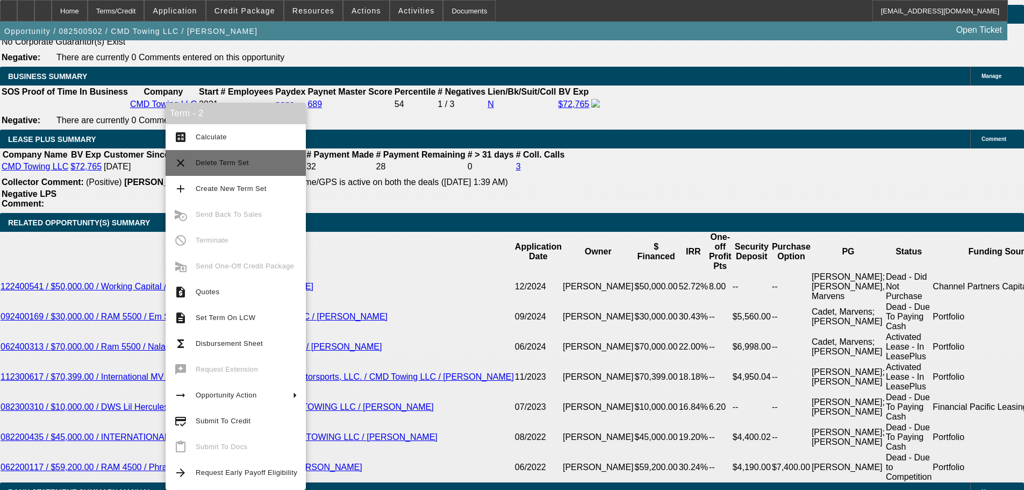
click at [257, 167] on span "Delete Term Set" at bounding box center [247, 162] width 102 height 13
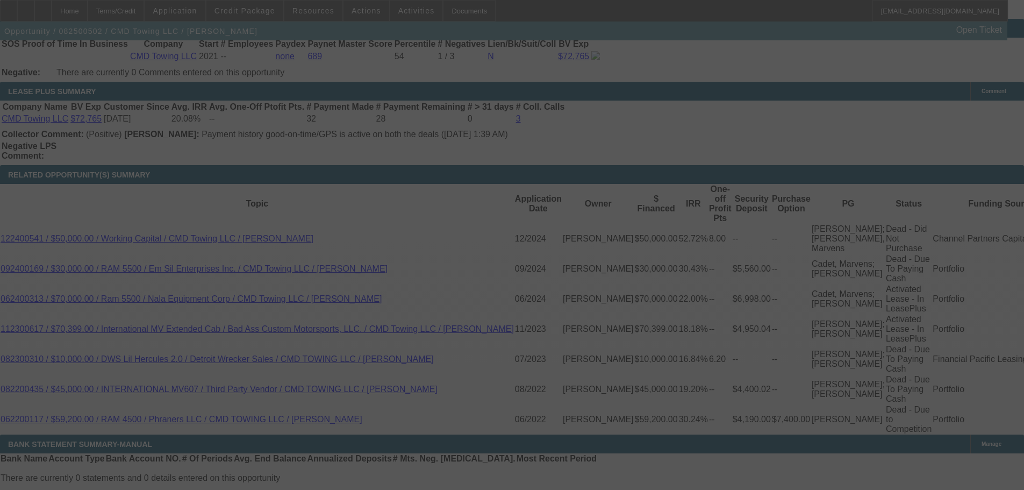
scroll to position [1868, 0]
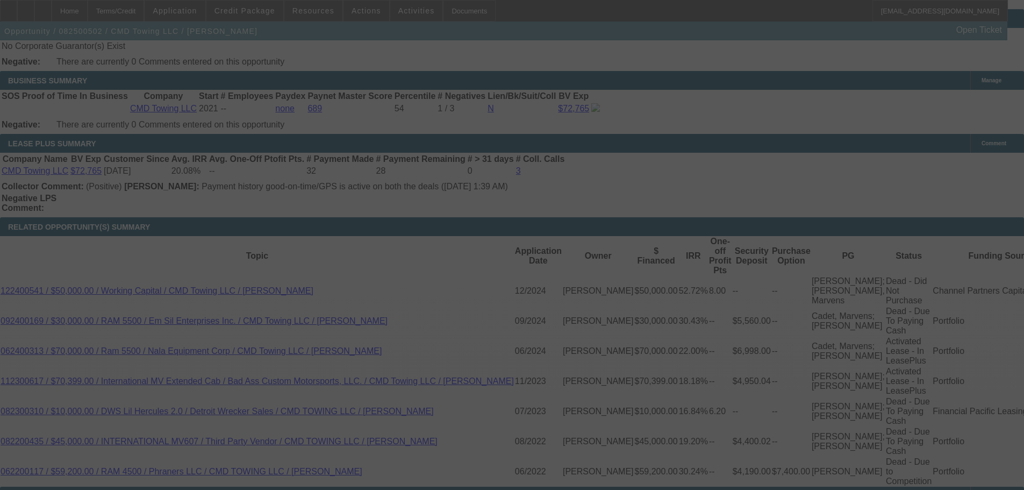
scroll to position [1818, 0]
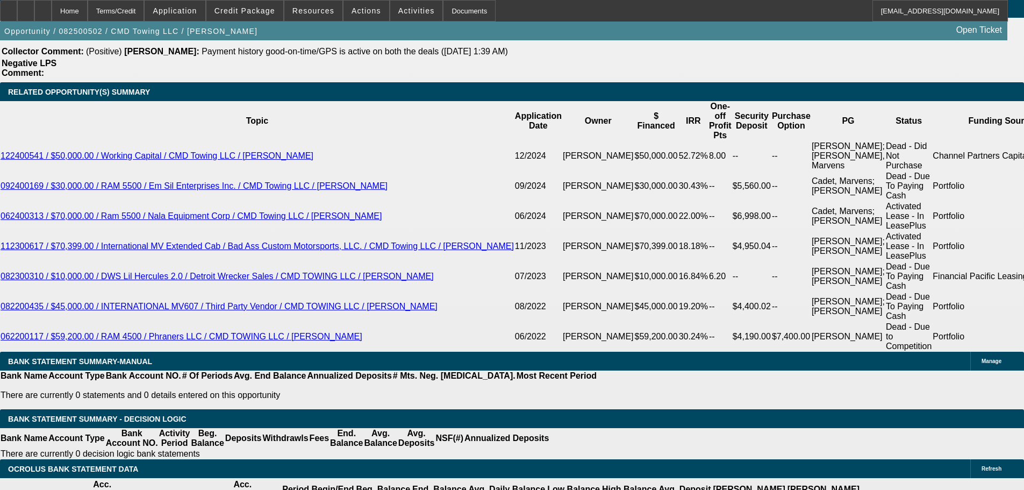
select select "0"
select select "6"
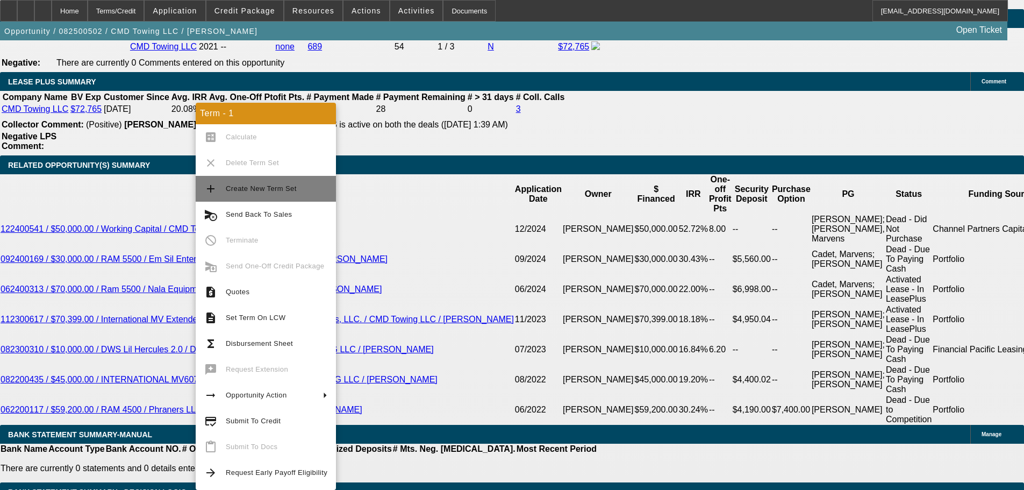
click at [237, 189] on span "Create New Term Set" at bounding box center [261, 188] width 71 height 8
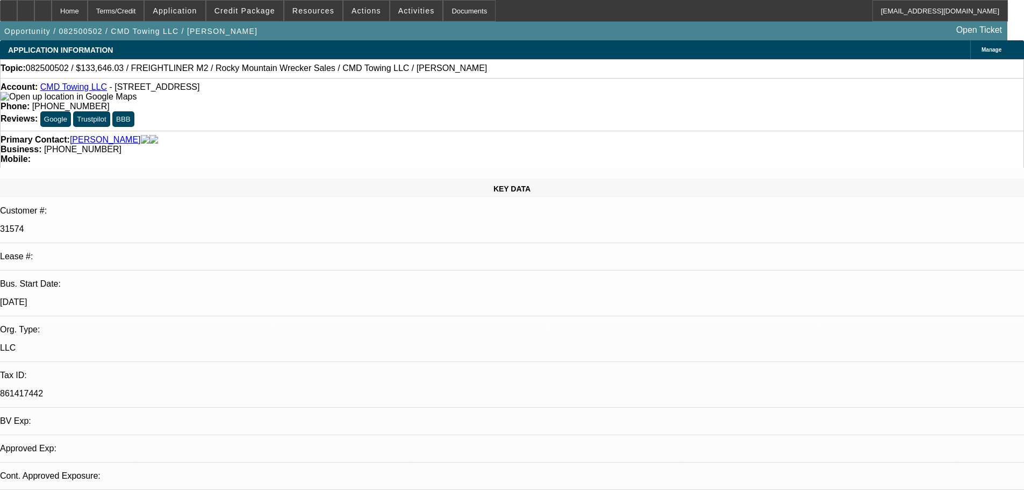
select select "0"
select select "6"
select select "0"
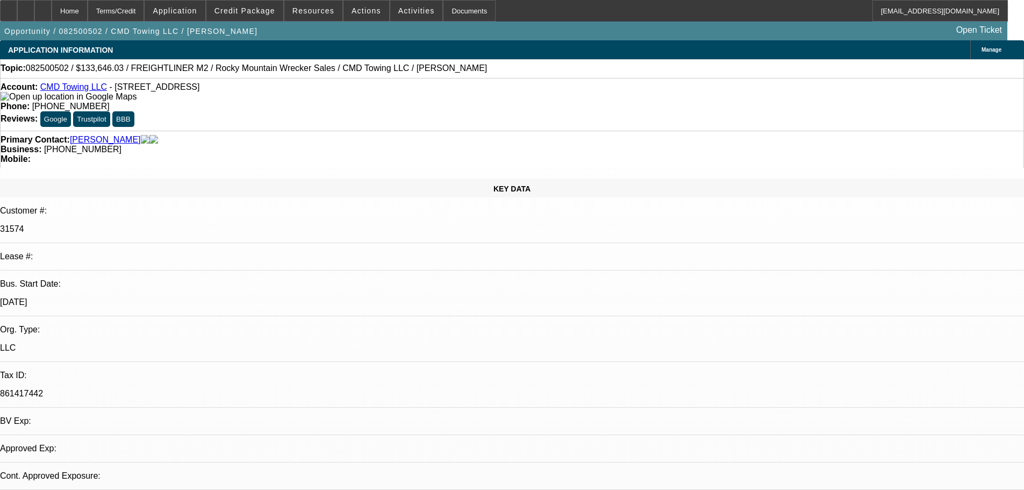
select select "0"
select select "6"
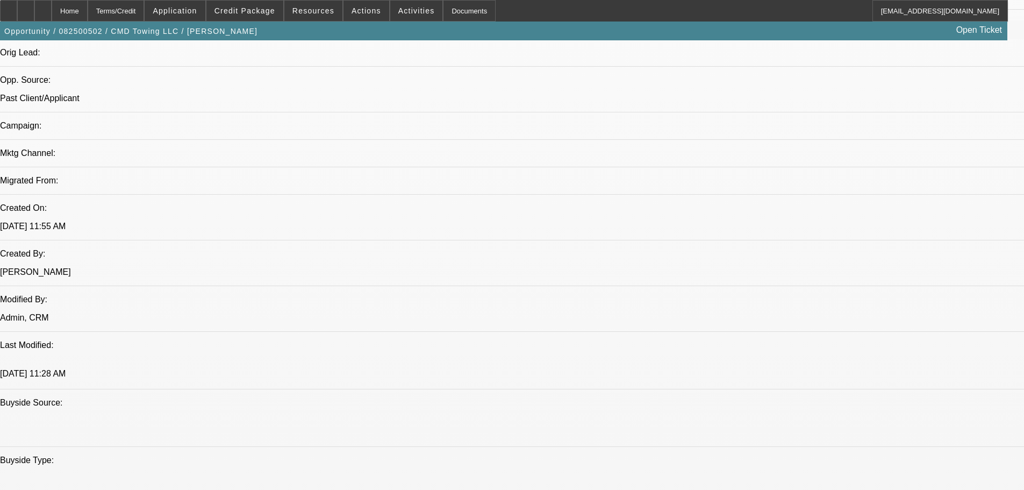
drag, startPoint x: 441, startPoint y: 180, endPoint x: 360, endPoint y: 400, distance: 234.6
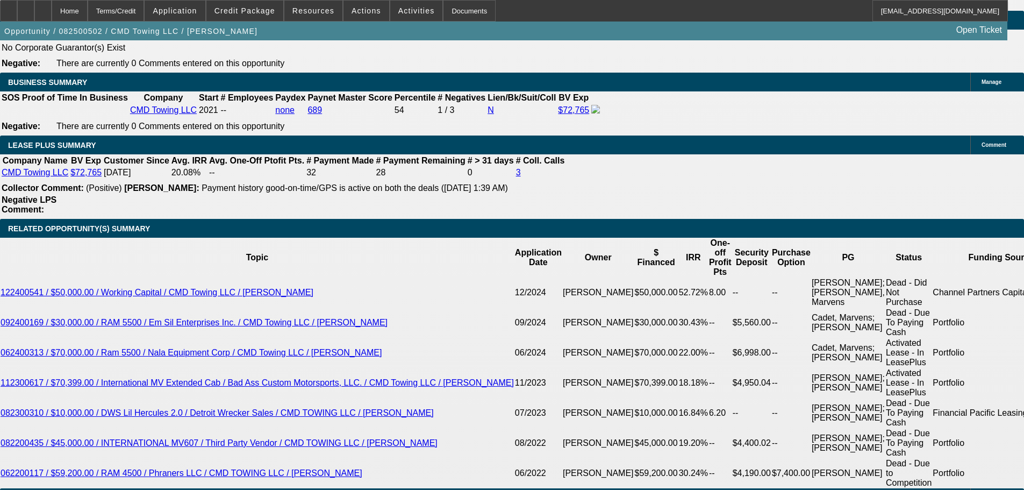
type input "UNKNOWN"
type input "32"
type input "$4,712.59"
type input "36"
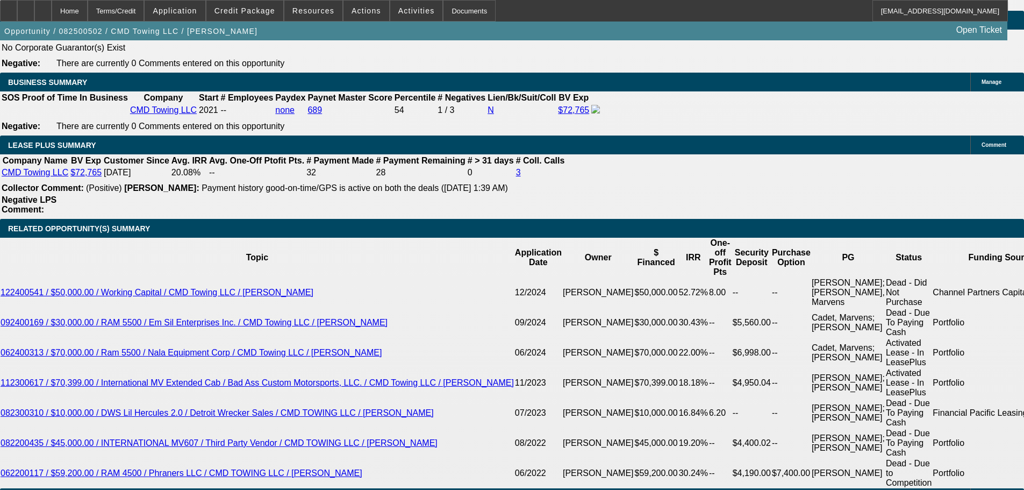
type input "$4,249.29"
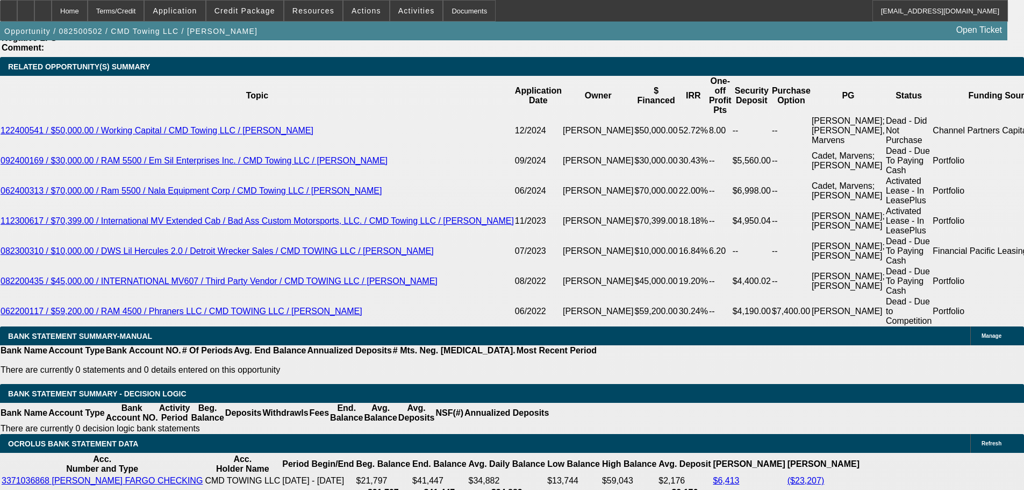
scroll to position [1916, 0]
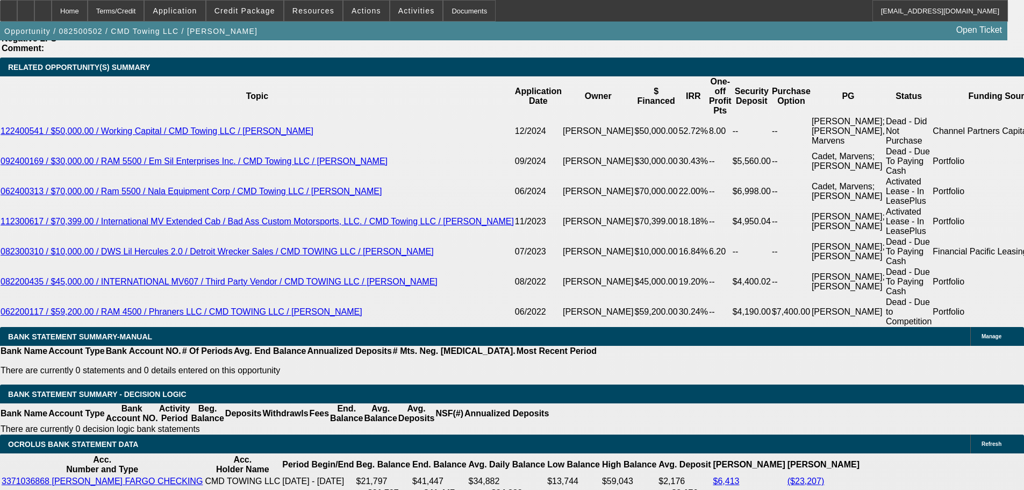
type input "36"
select select "2"
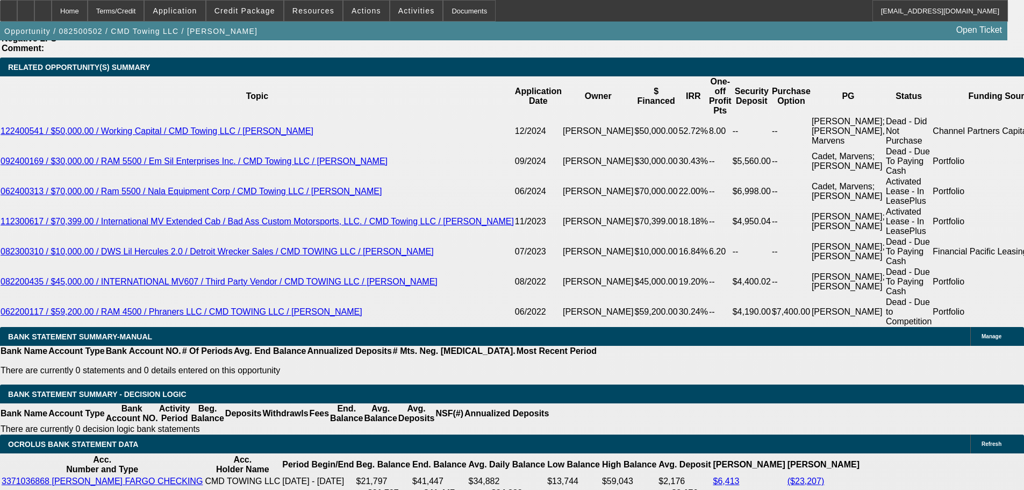
select select "2"
type input "$8,498.58"
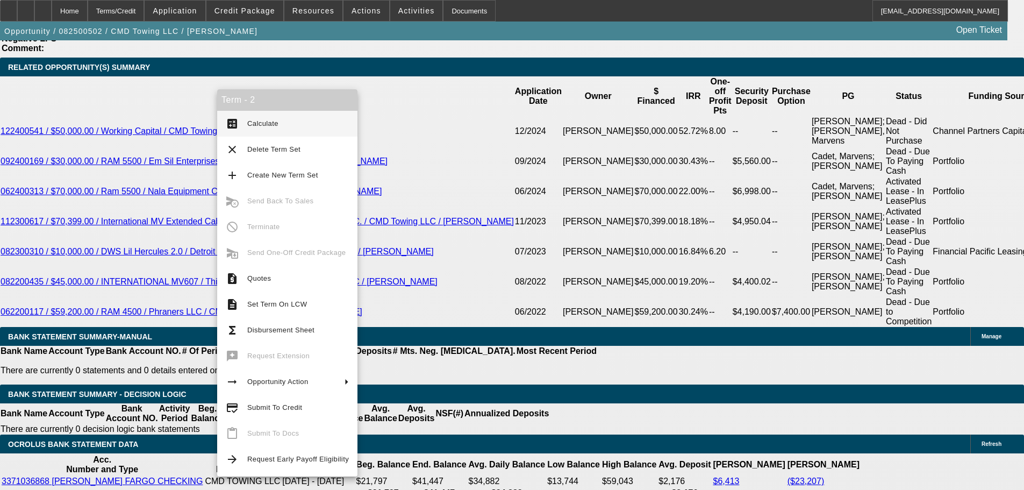
click at [292, 125] on span "Calculate" at bounding box center [298, 123] width 102 height 13
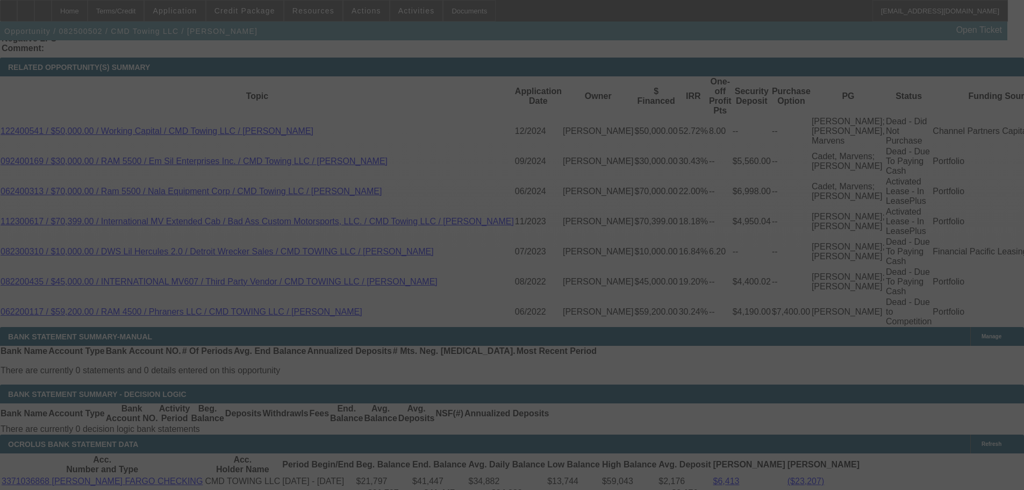
select select "0"
select select "2"
select select "0"
select select "6"
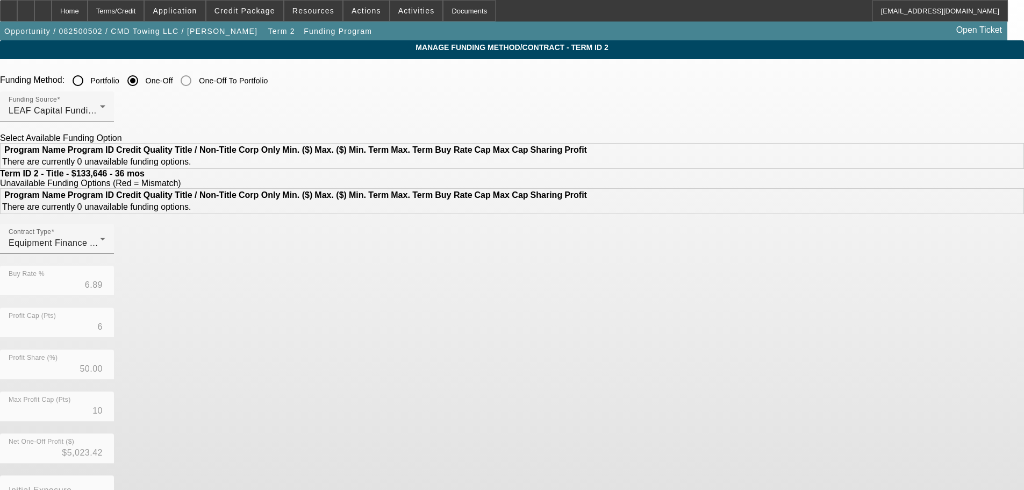
click at [89, 81] on input "Portfolio" at bounding box center [77, 80] width 21 height 21
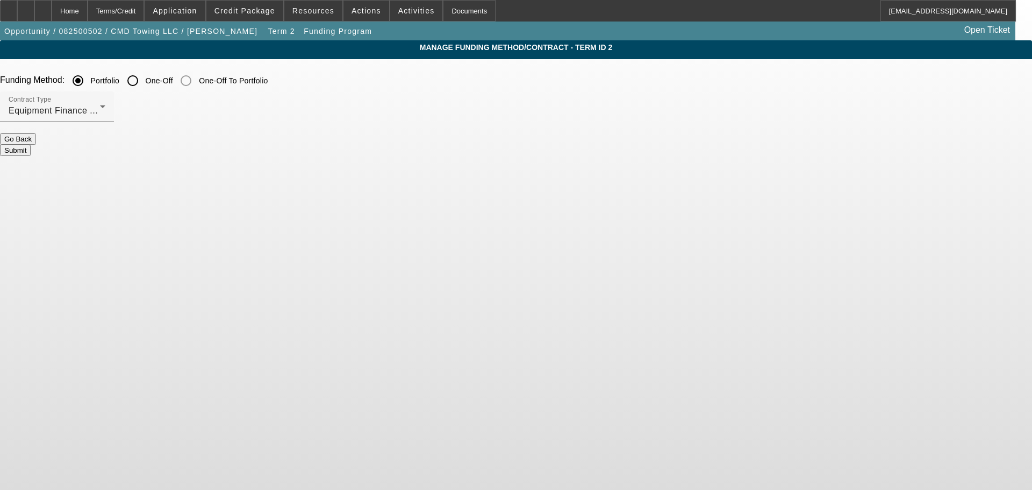
click at [31, 148] on button "Submit" at bounding box center [15, 150] width 31 height 11
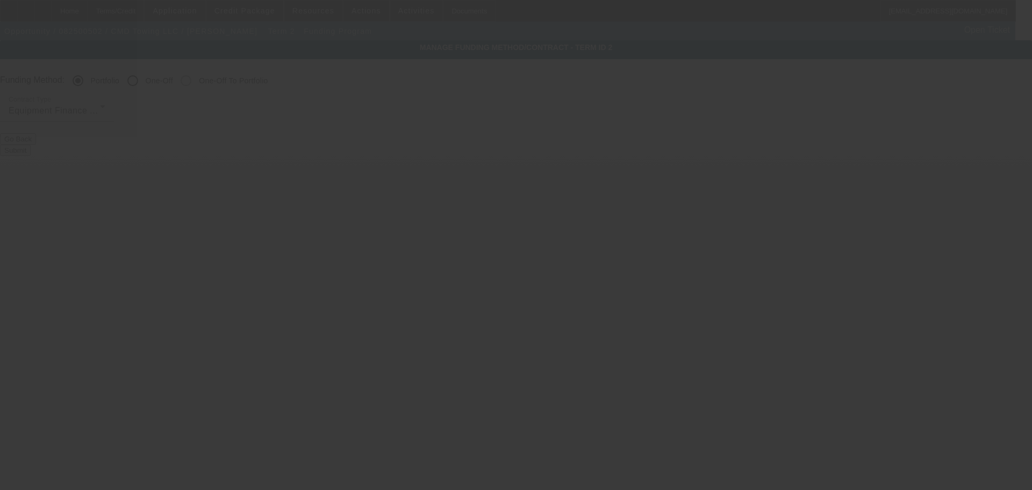
radio input "false"
radio input "true"
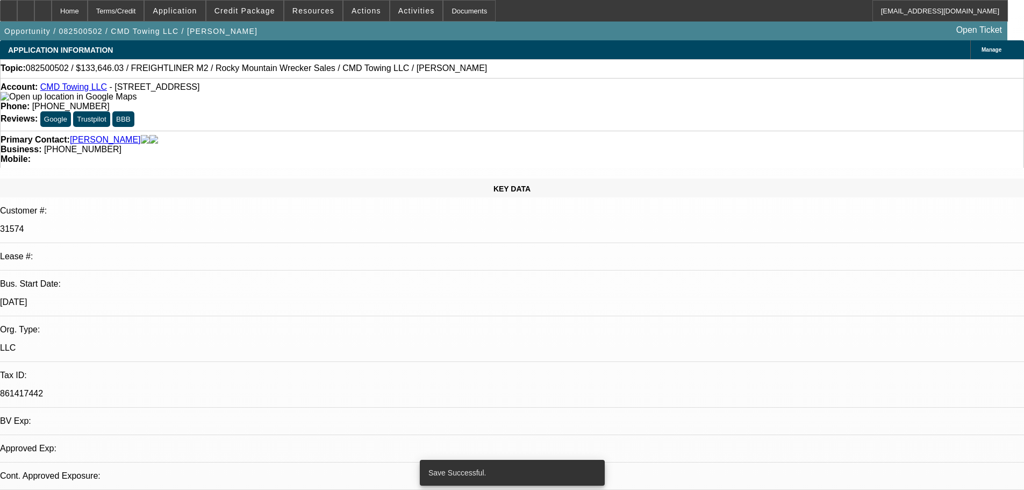
select select "0"
select select "2"
select select "0"
select select "6"
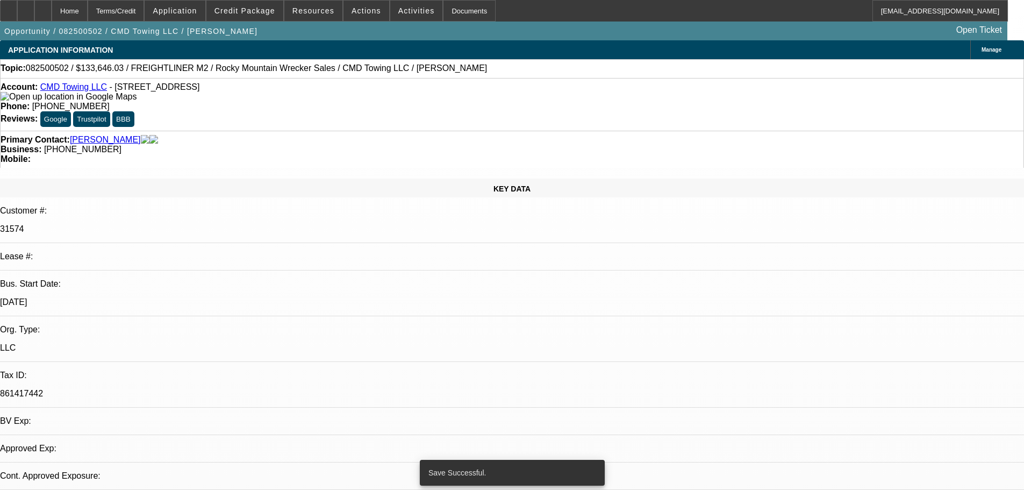
select select "0"
select select "6"
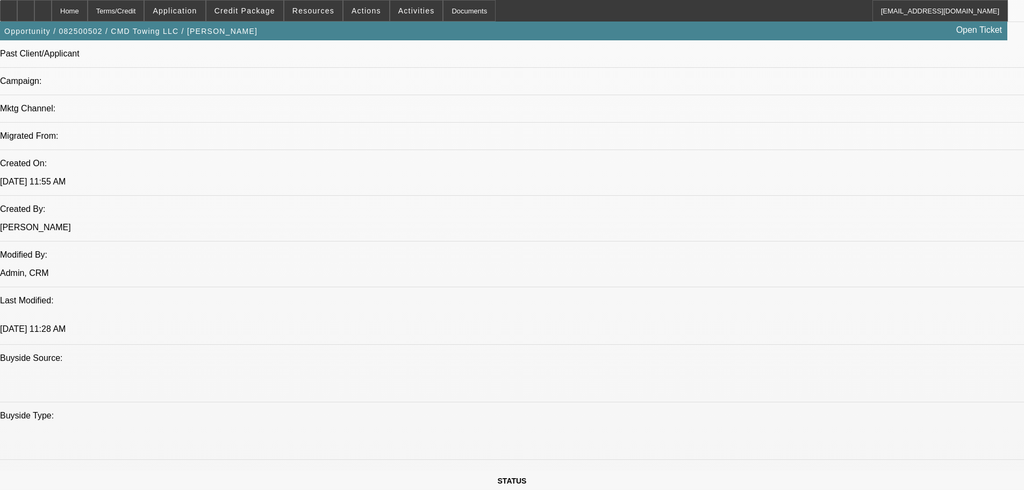
drag, startPoint x: 466, startPoint y: 420, endPoint x: 466, endPoint y: 515, distance: 94.6
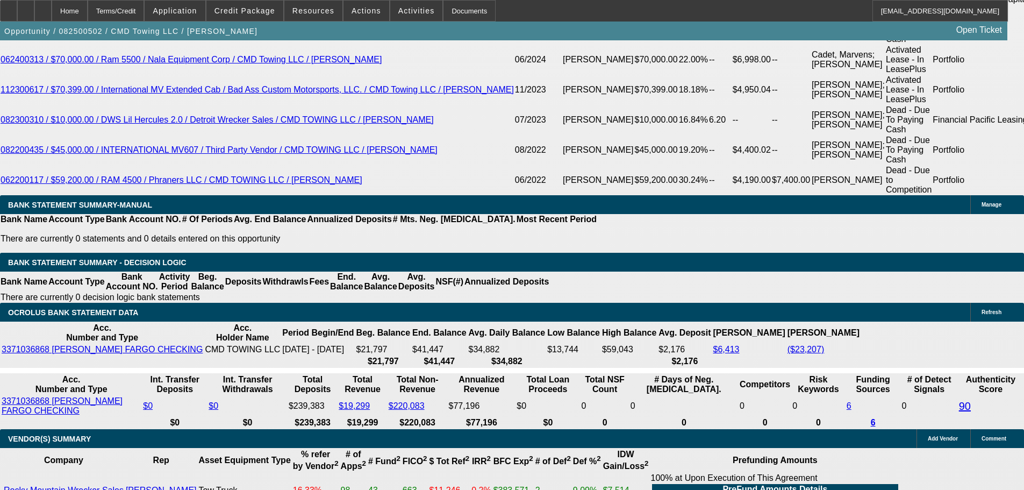
scroll to position [1892, 0]
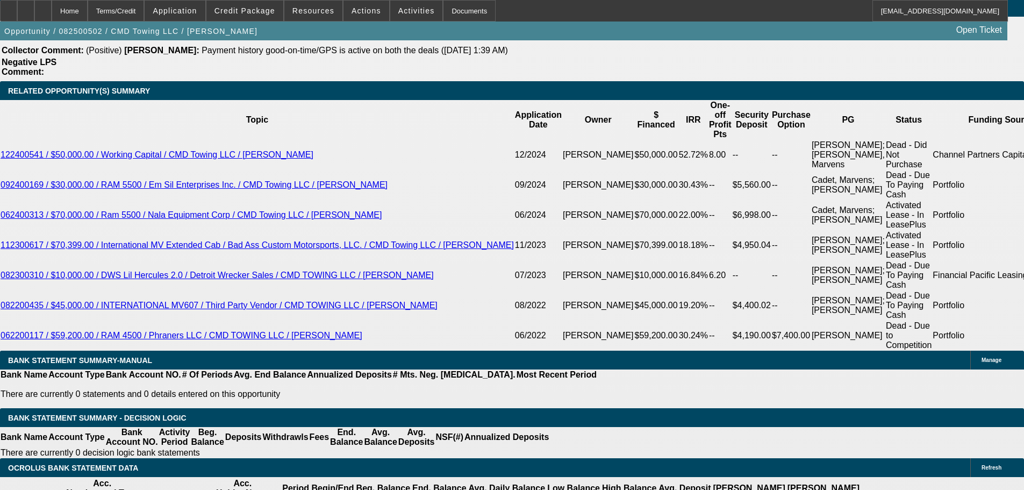
type input "19"
type input "UNKNOWN"
type input "$4,898.93"
type input "$9,797.86"
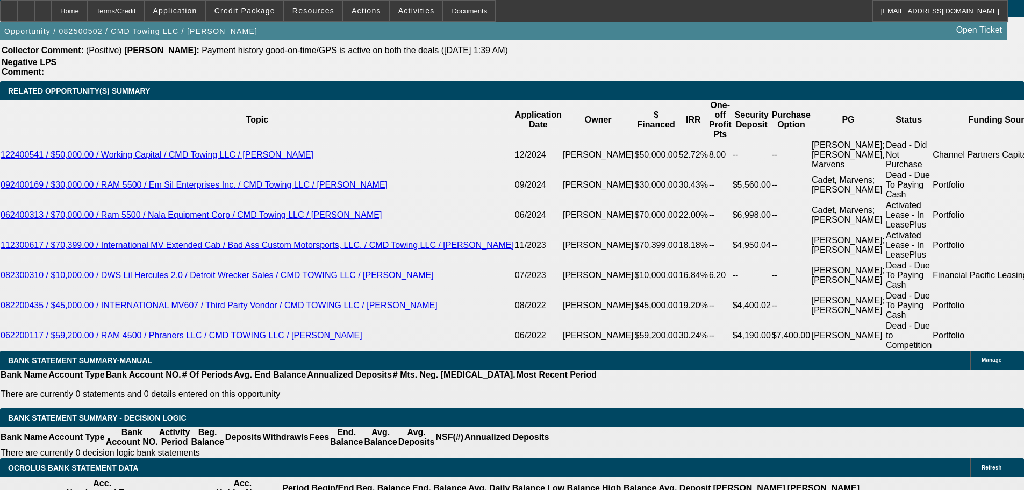
type input "12"
type input "$3,769.90"
type input "$7,539.80"
type input "$4,438.96"
type input "$8,877.92"
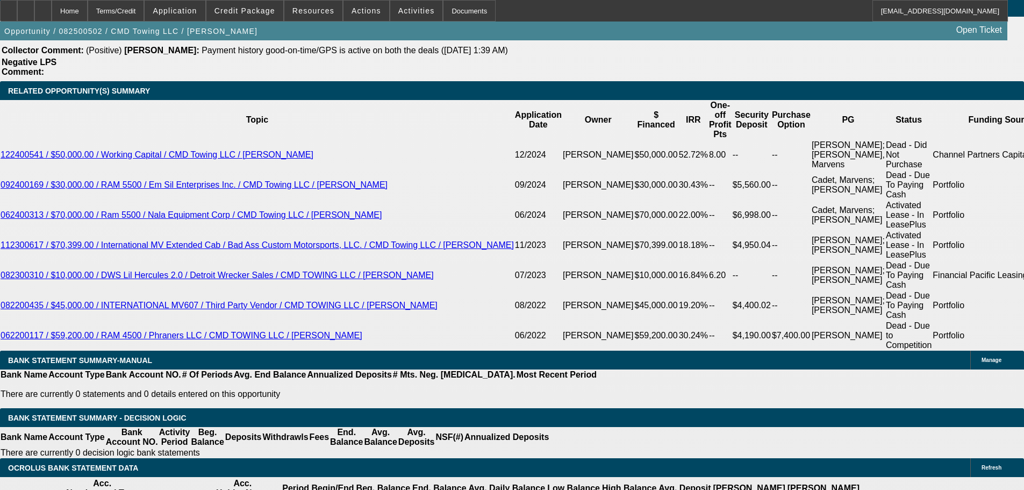
type input "12"
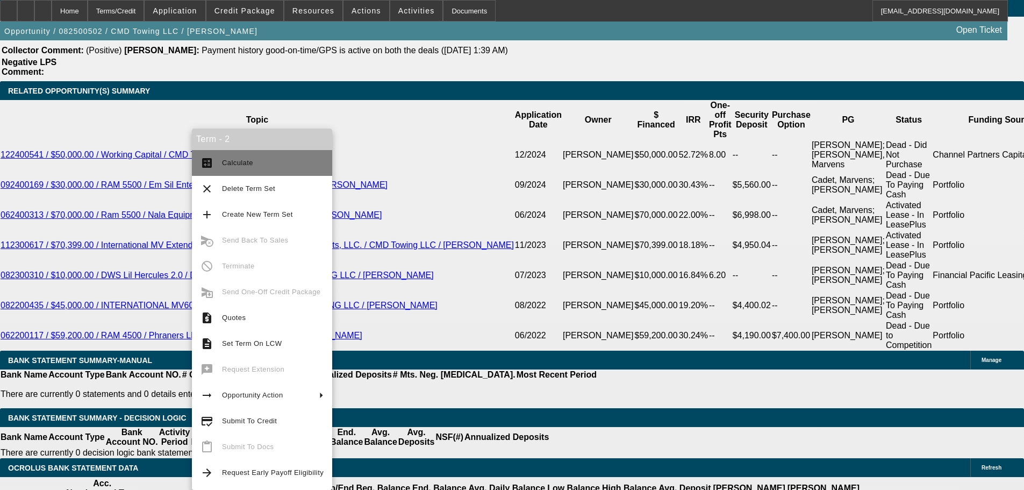
click at [258, 164] on span "Calculate" at bounding box center [273, 162] width 102 height 13
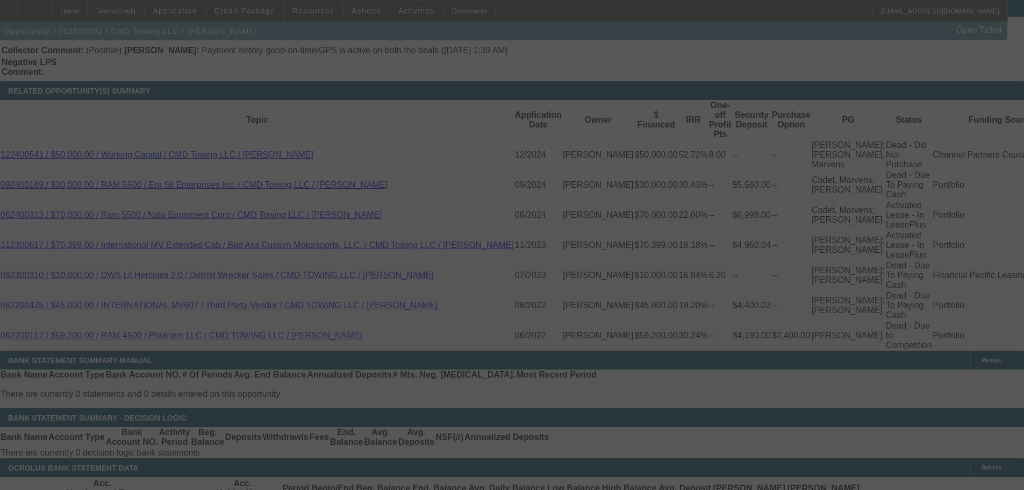
select select "0"
select select "2"
select select "0"
select select "6"
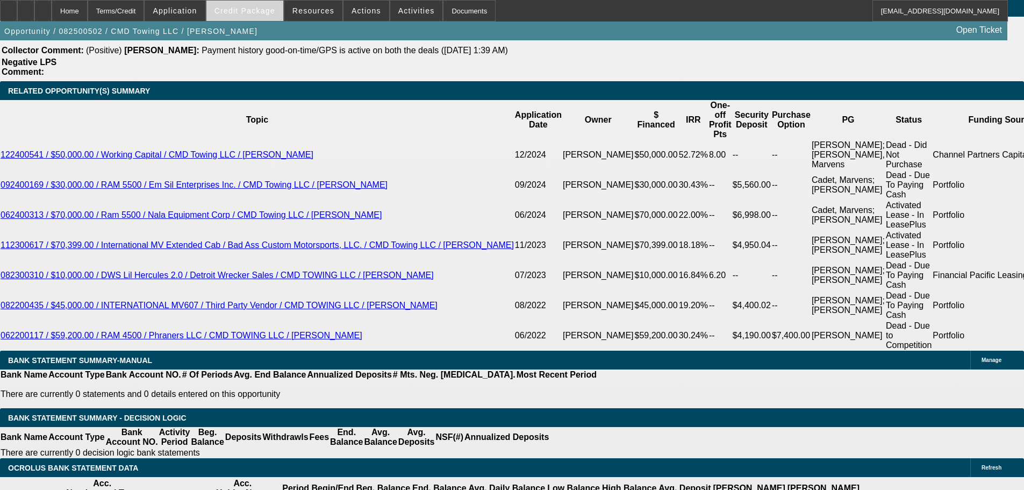
click at [259, 9] on span "Credit Package" at bounding box center [244, 10] width 61 height 9
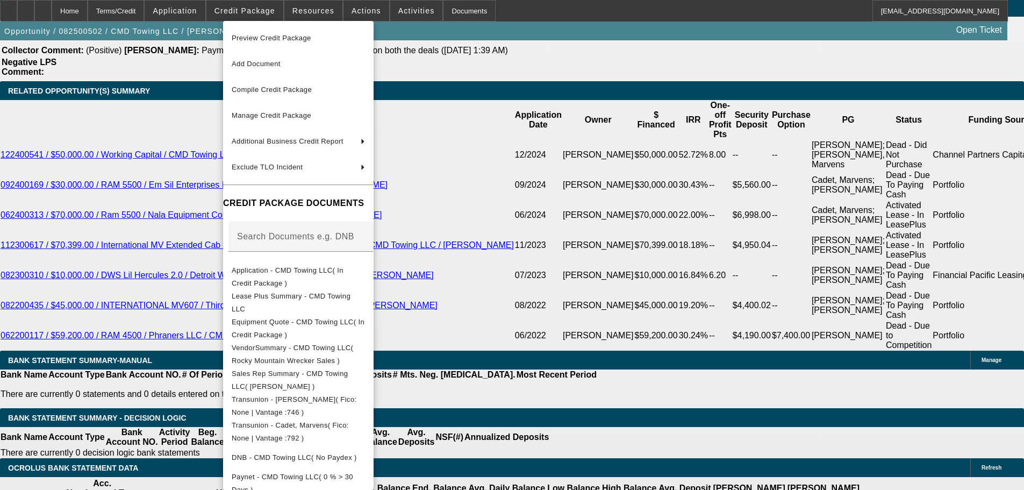
click at [537, 231] on div at bounding box center [512, 245] width 1024 height 490
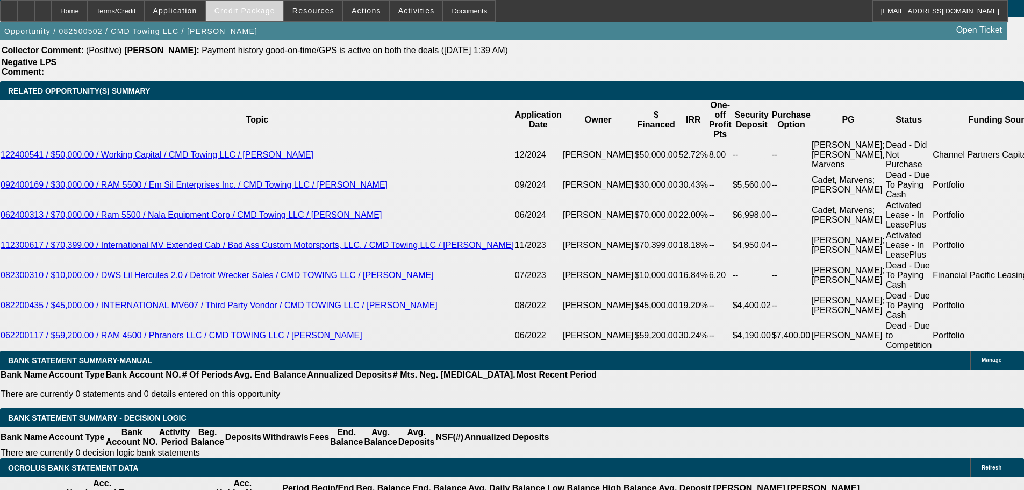
click at [270, 19] on span at bounding box center [244, 11] width 77 height 26
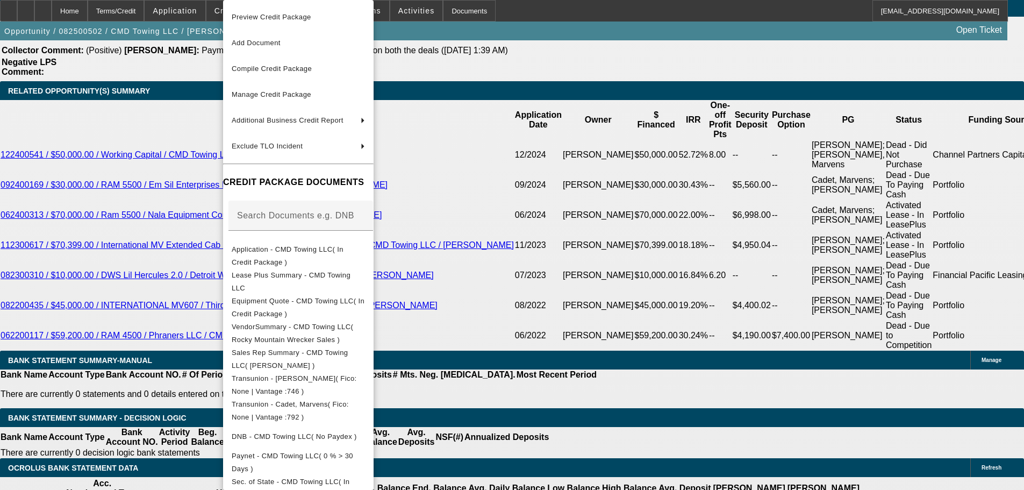
click at [573, 232] on div at bounding box center [512, 245] width 1024 height 490
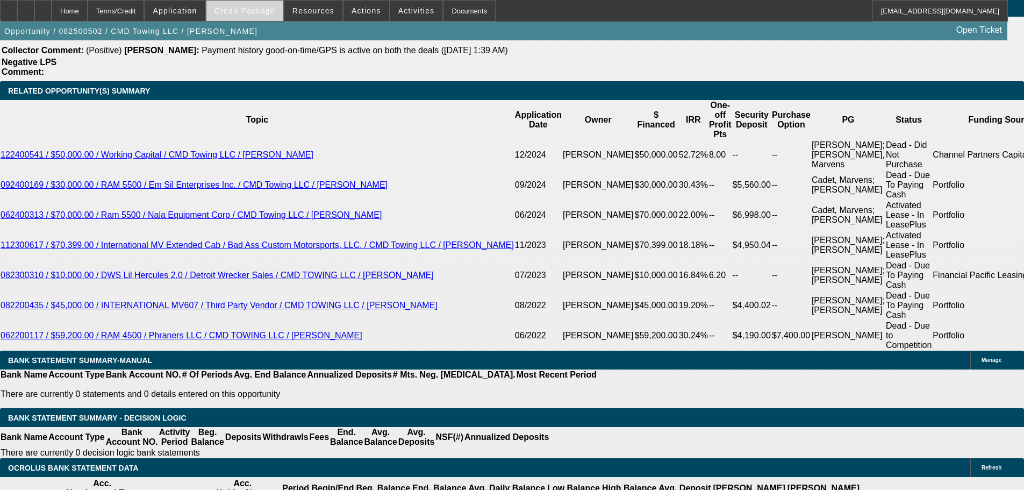
click at [240, 9] on span "Credit Package" at bounding box center [244, 10] width 61 height 9
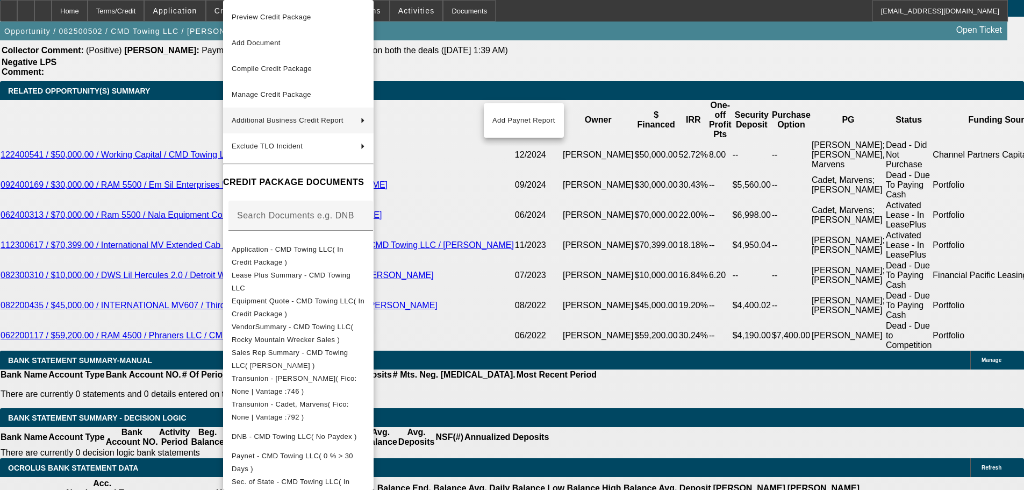
click at [578, 193] on div at bounding box center [512, 245] width 1024 height 490
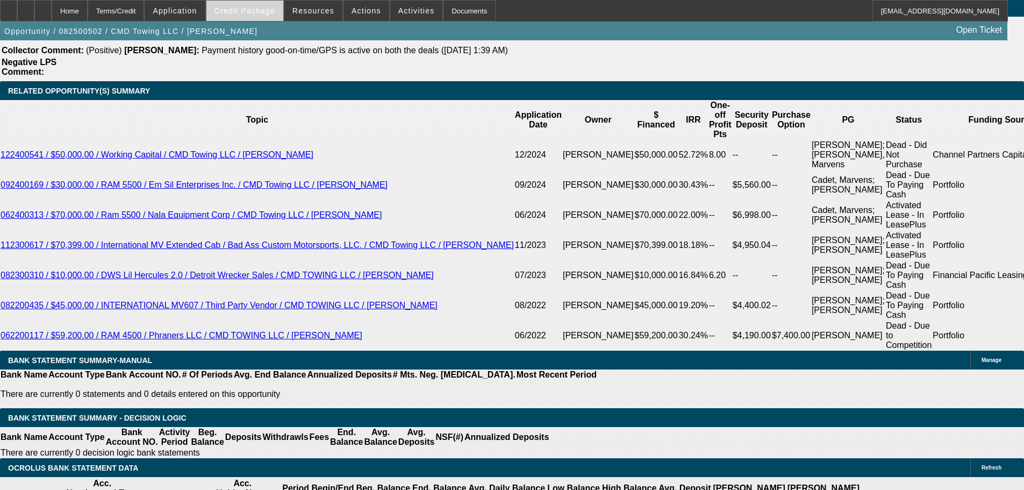
click at [269, 11] on span "Credit Package" at bounding box center [244, 10] width 61 height 9
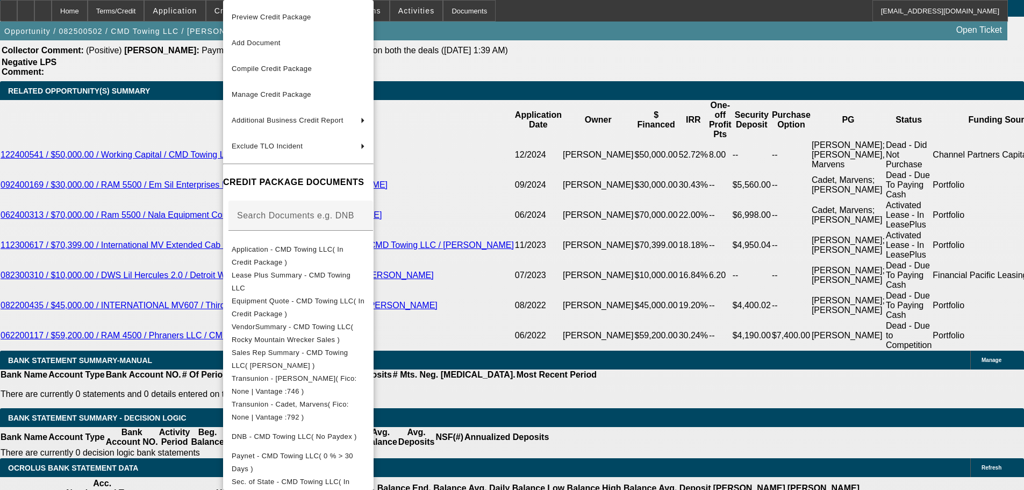
click at [579, 171] on div at bounding box center [512, 245] width 1024 height 490
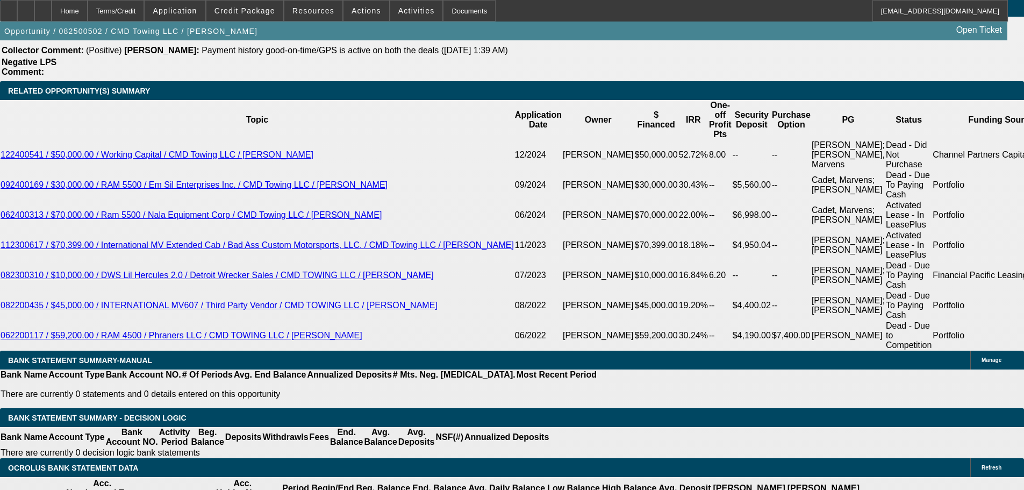
select select "0"
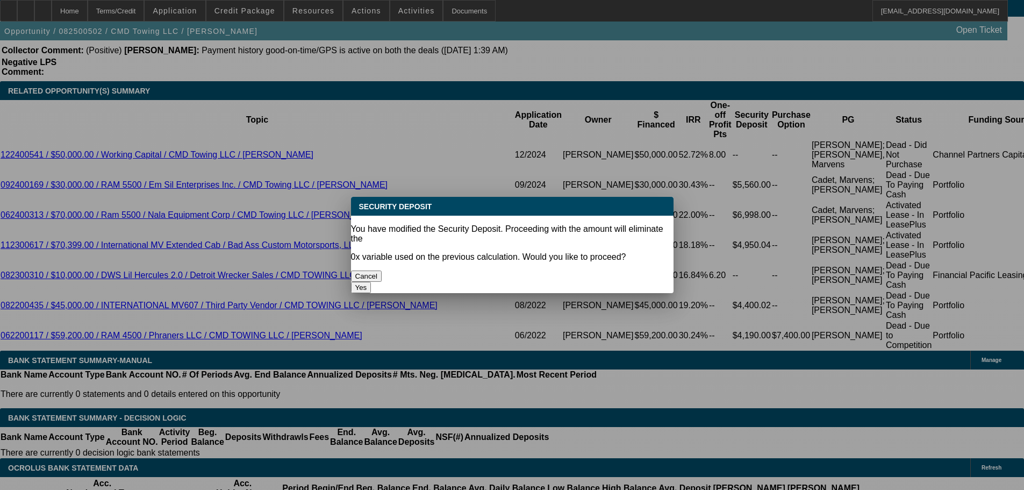
scroll to position [0, 0]
click at [371, 282] on button "Yes" at bounding box center [361, 287] width 20 height 11
type input "$0.00"
type input "UNKNOWN"
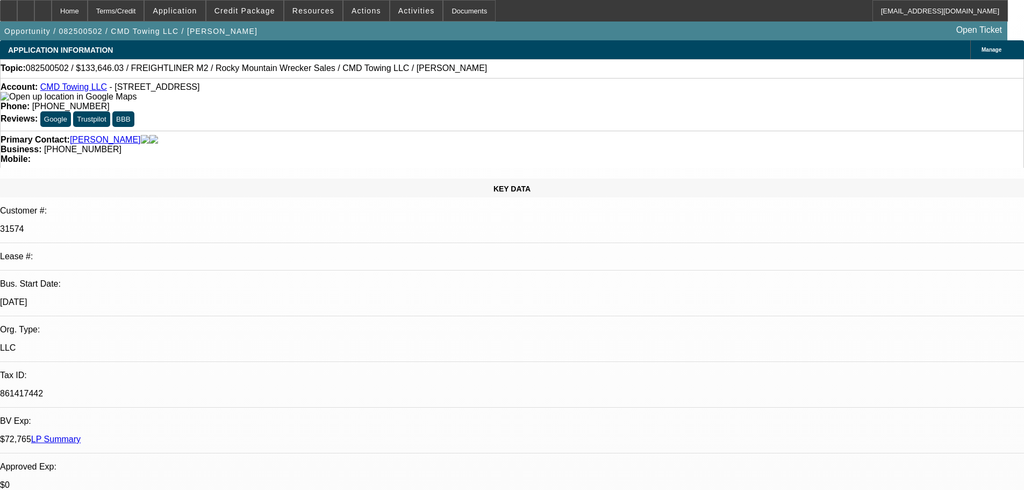
scroll to position [1892, 0]
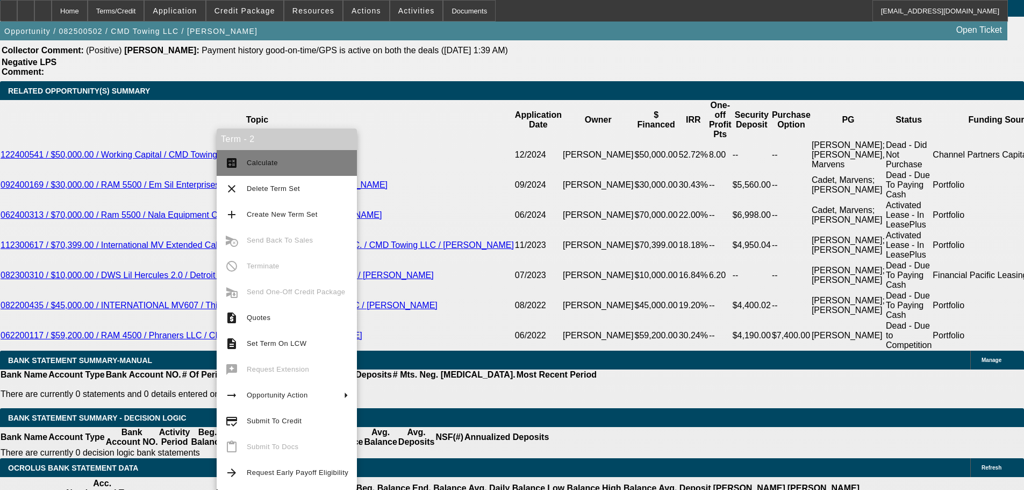
click at [280, 161] on span "Calculate" at bounding box center [298, 162] width 102 height 13
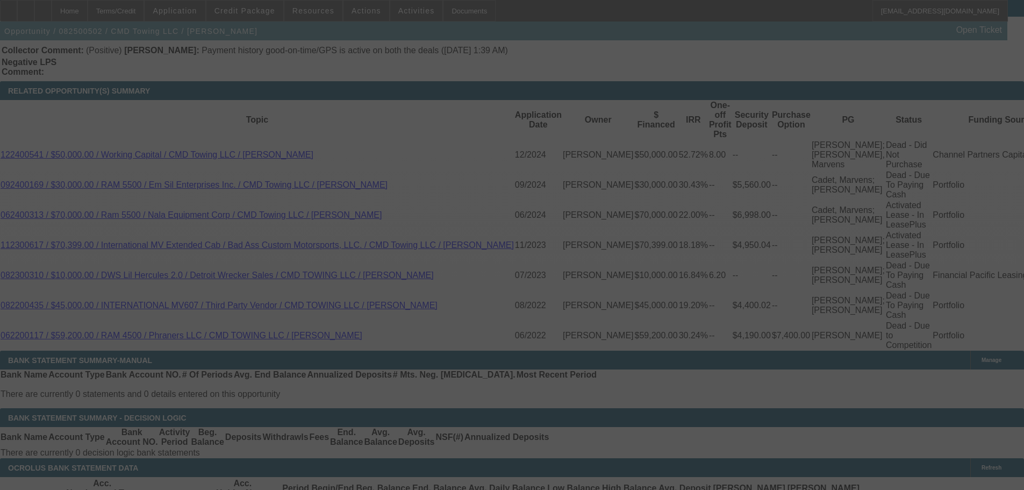
select select "0"
select select "2"
select select "0"
select select "6"
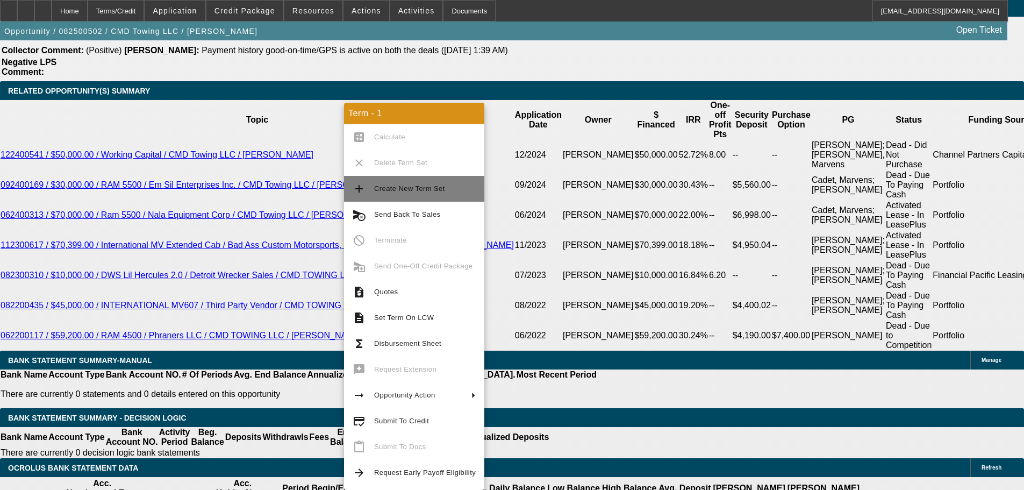
click at [452, 195] on button "add Create New Term Set" at bounding box center [414, 189] width 140 height 26
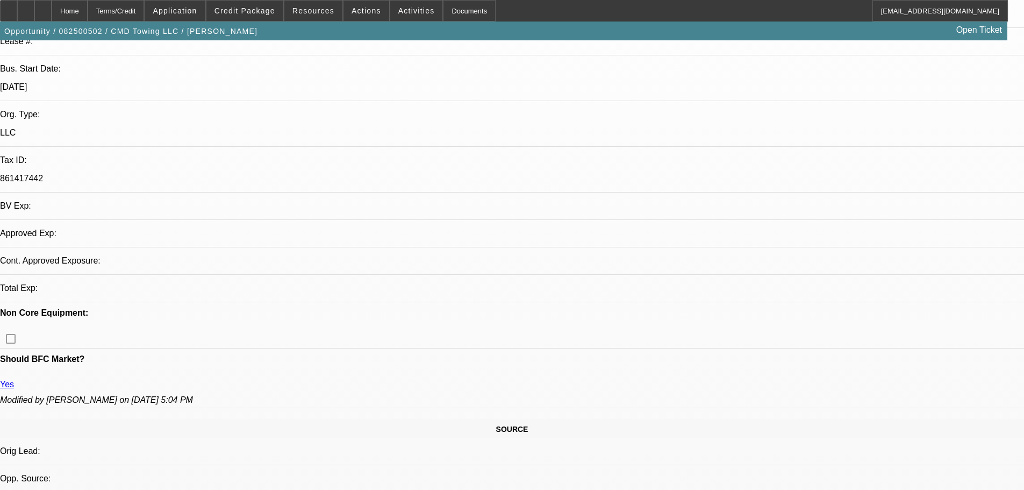
select select "0"
select select "6"
select select "0"
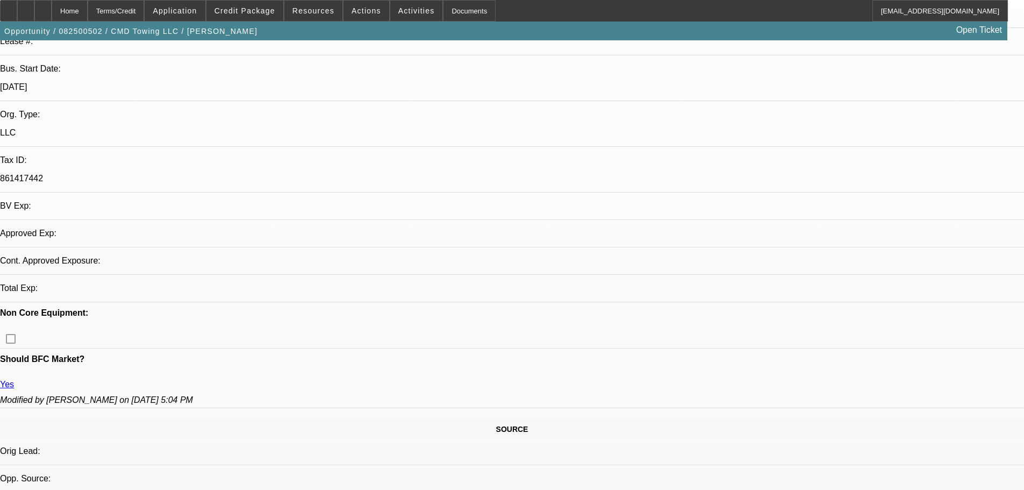
select select "0"
select select "2"
select select "0"
select select "6"
select select "0"
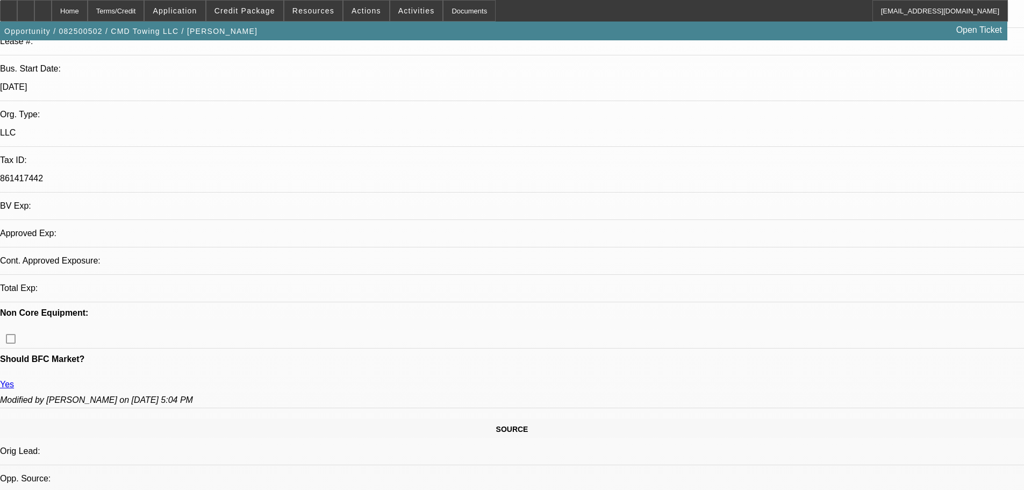
select select "0"
select select "6"
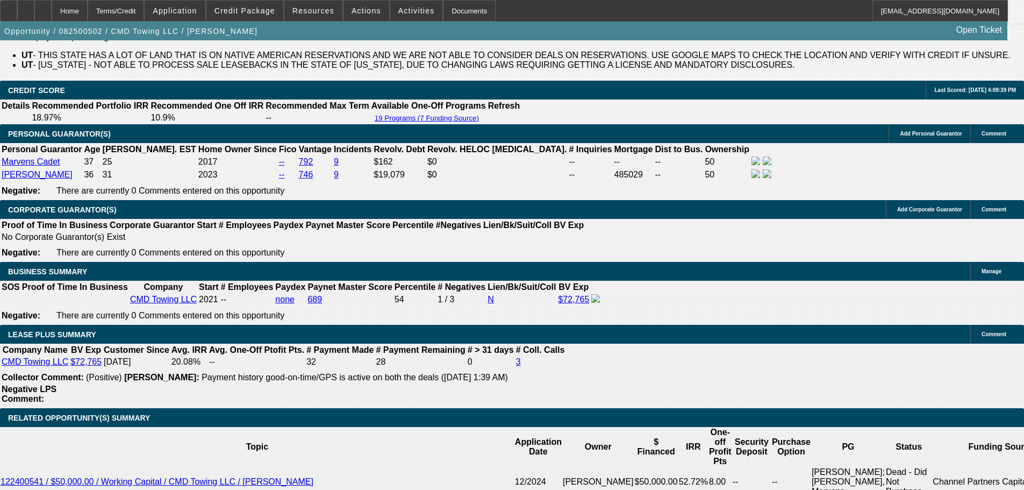
scroll to position [1856, 0]
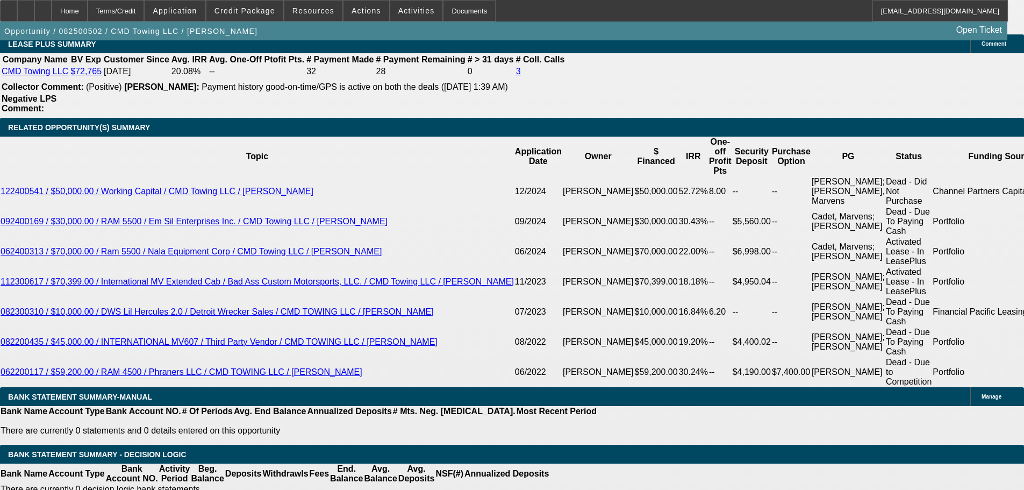
type input "UNKNOWN"
type input "32"
type input "$4,712.59"
type input "3"
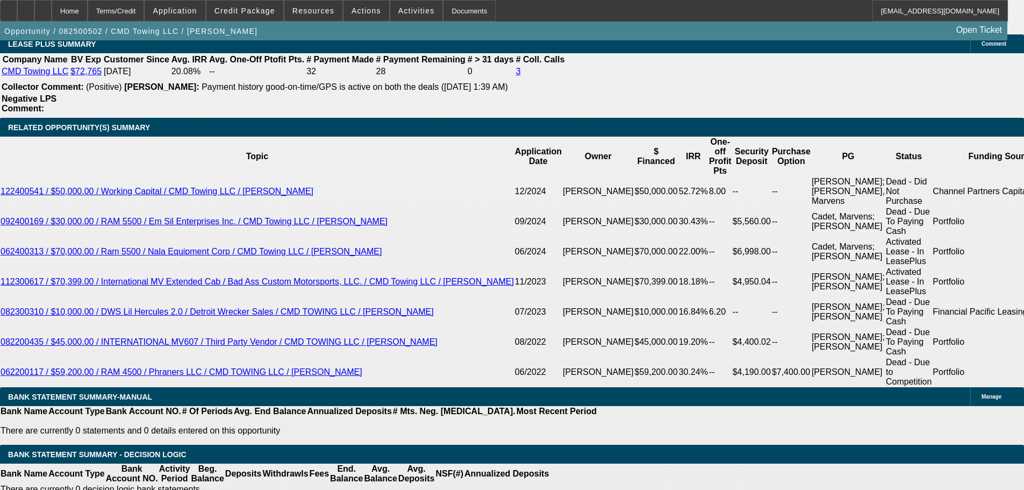
type input "$45,217.82"
type input "36"
type input "$4,249.29"
type input "36"
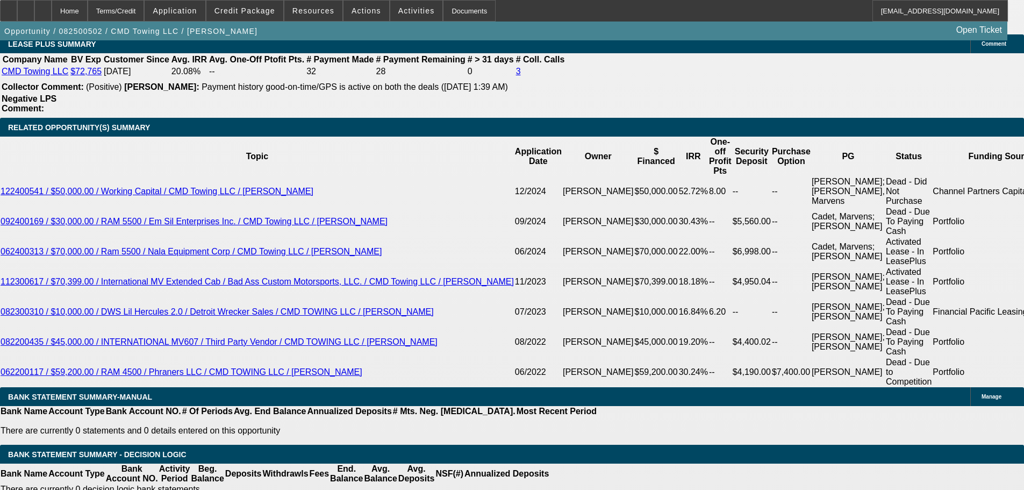
type input "19"
type input "$4,898.93"
type input "12"
type input "$4,438.96"
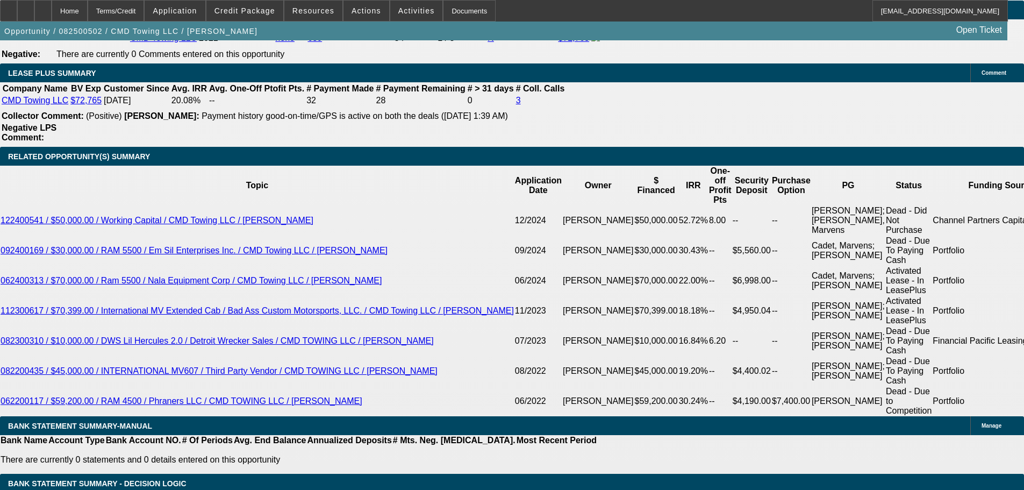
scroll to position [1802, 0]
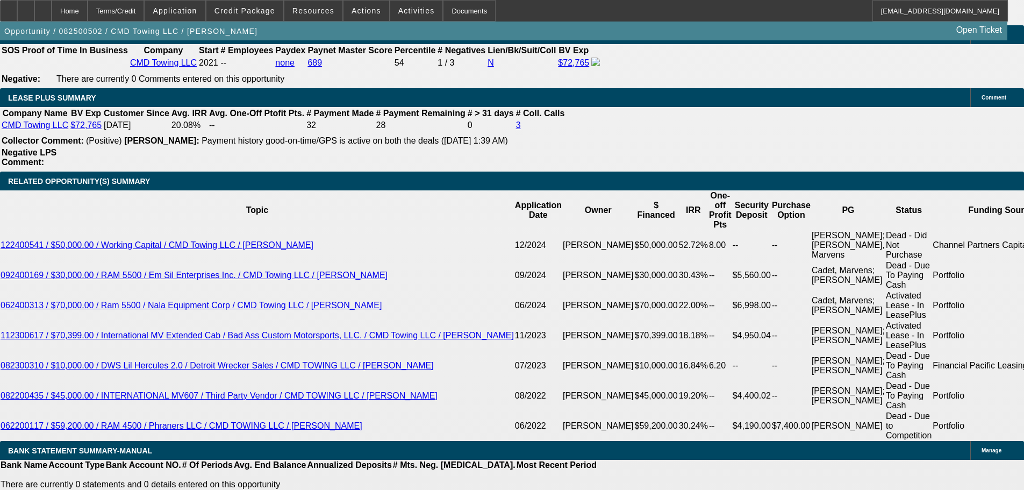
type input "12"
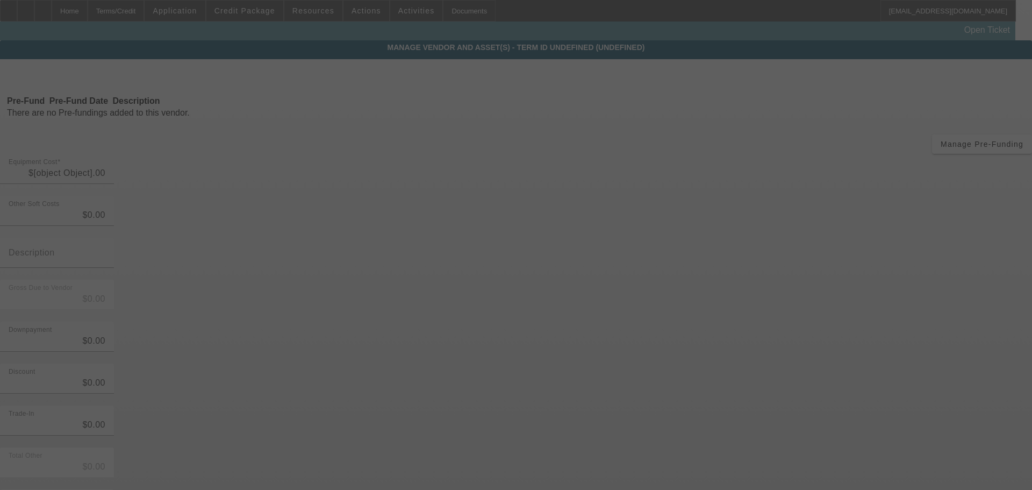
type input "$156,681.12"
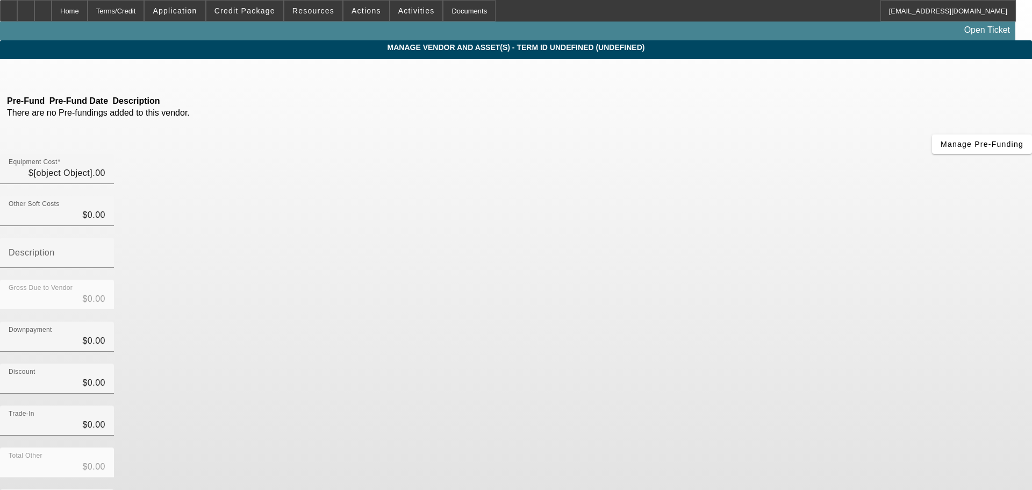
type input "$11,964.91"
type input "sales tax"
type input "$168,646.03"
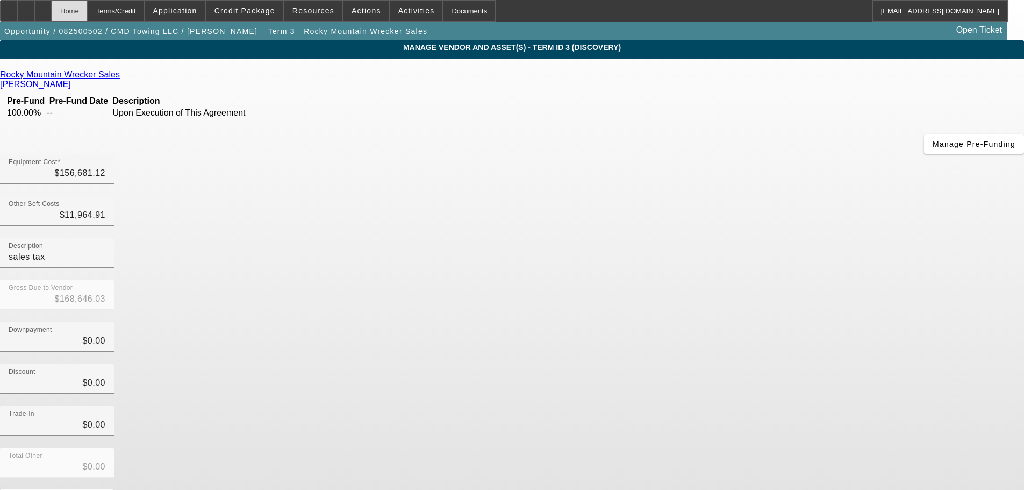
click at [88, 10] on div "Home" at bounding box center [70, 10] width 36 height 21
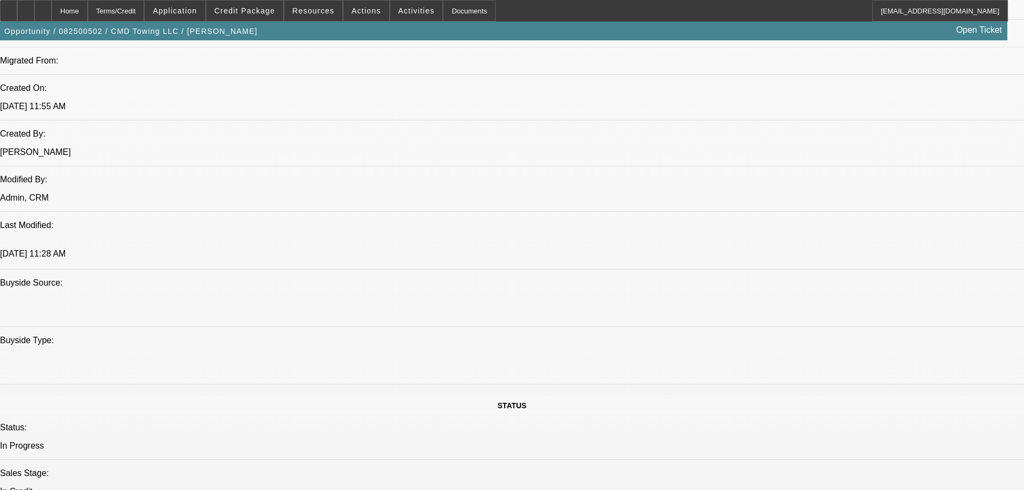
select select "0"
select select "6"
select select "0"
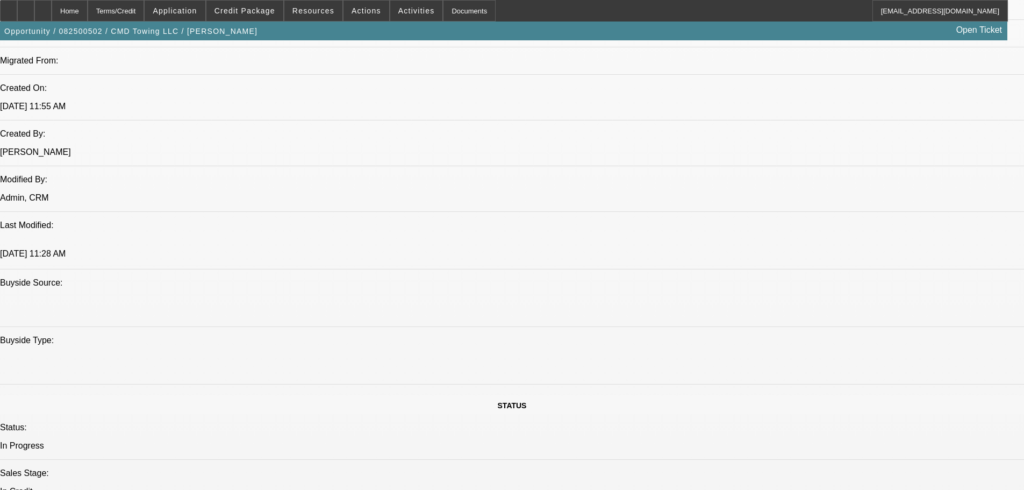
select select "0"
select select "2"
select select "0"
select select "6"
select select "0"
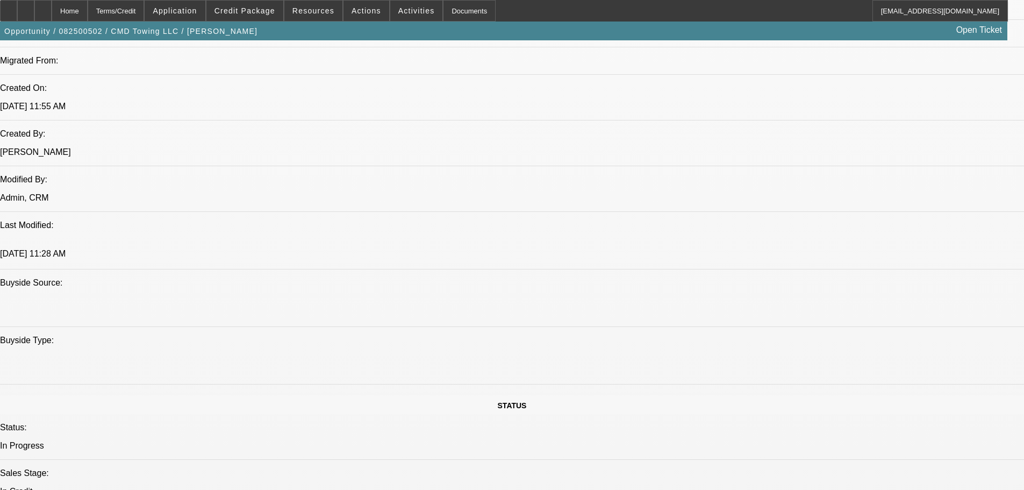
select select "0"
select select "6"
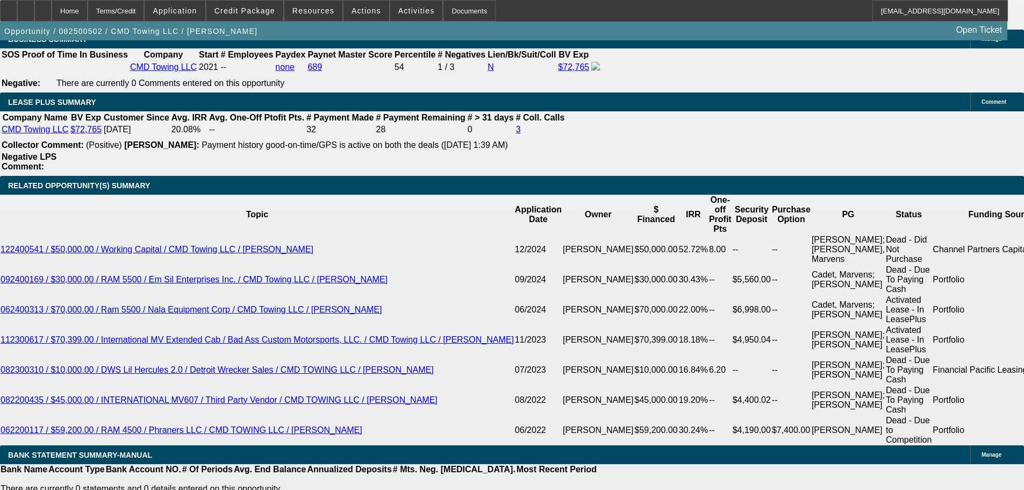
scroll to position [1708, 0]
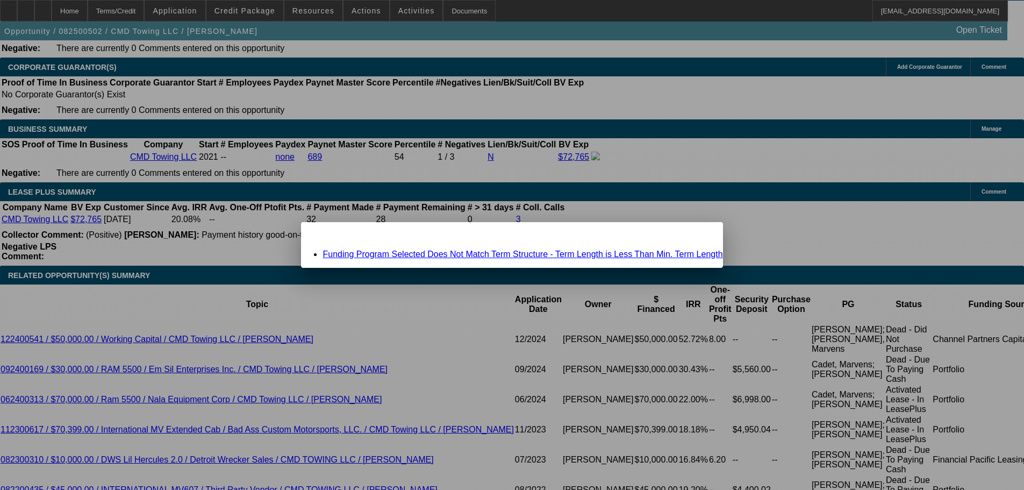
scroll to position [0, 0]
click at [443, 252] on link "Funding Program Selected Does Not Match Term Structure - Term Length is Less Th…" at bounding box center [522, 253] width 400 height 9
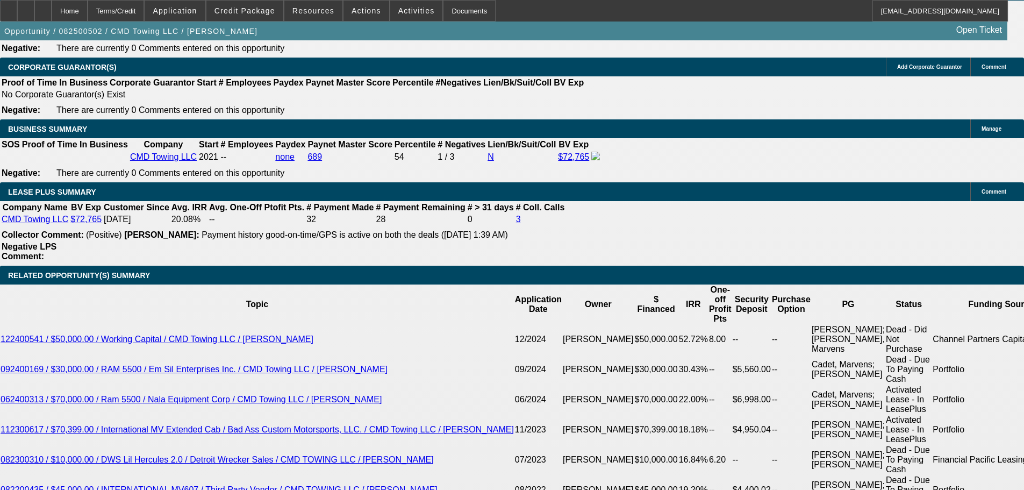
scroll to position [1708, 0]
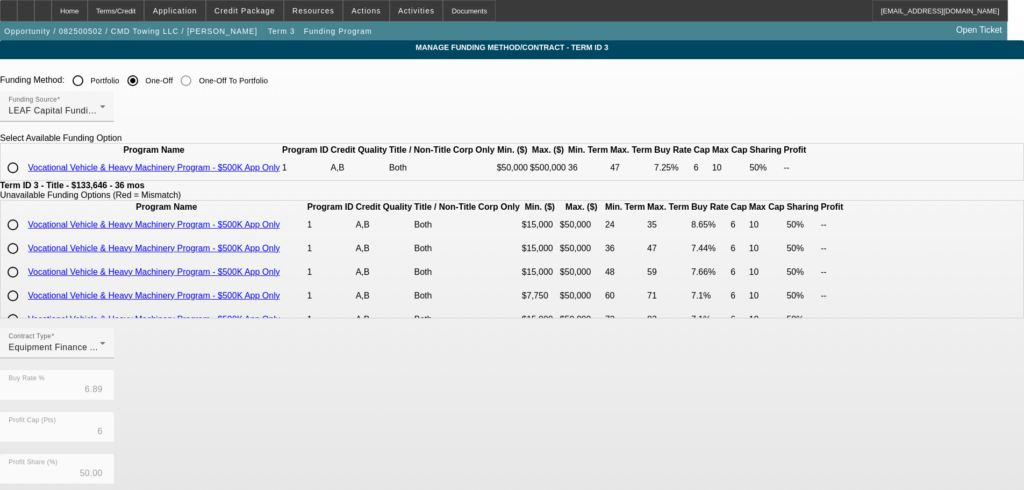
click at [24, 178] on input "radio" at bounding box center [12, 167] width 21 height 21
radio input "true"
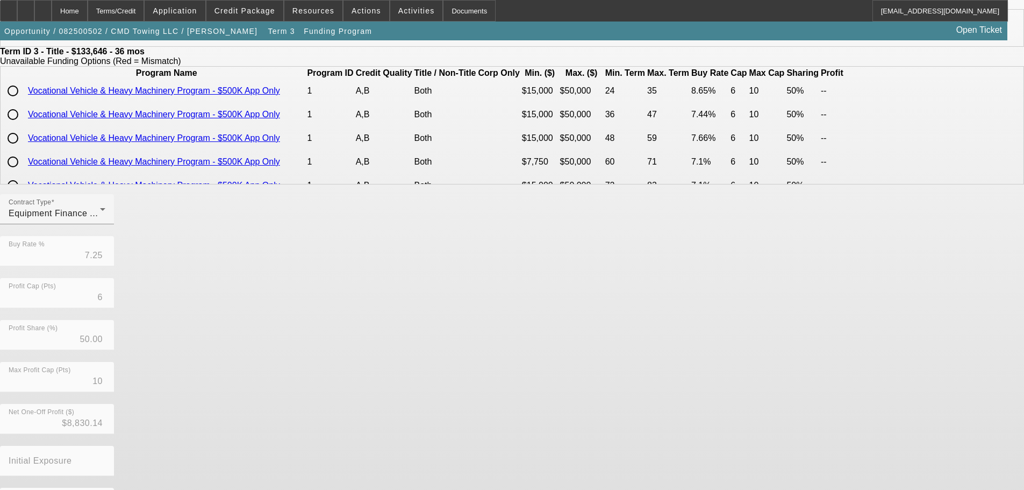
scroll to position [191, 0]
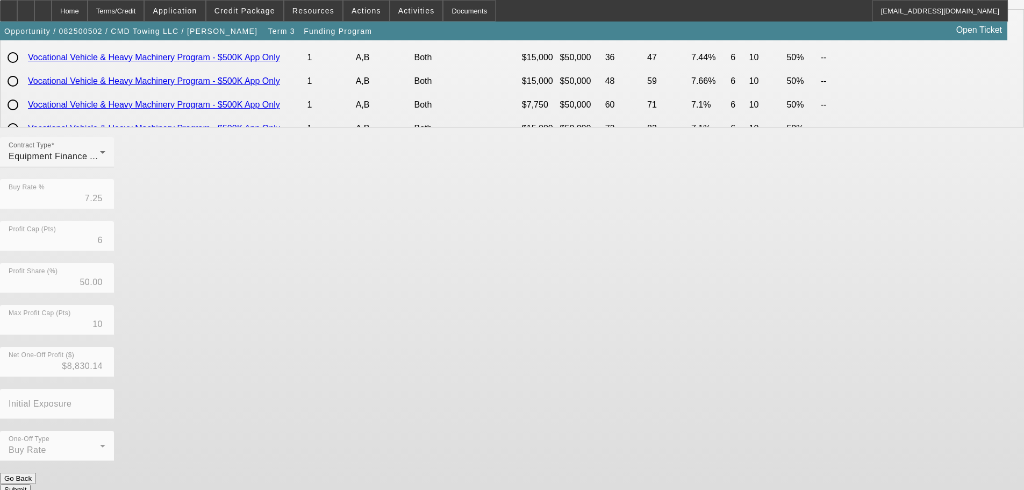
click at [31, 484] on button "Submit" at bounding box center [15, 489] width 31 height 11
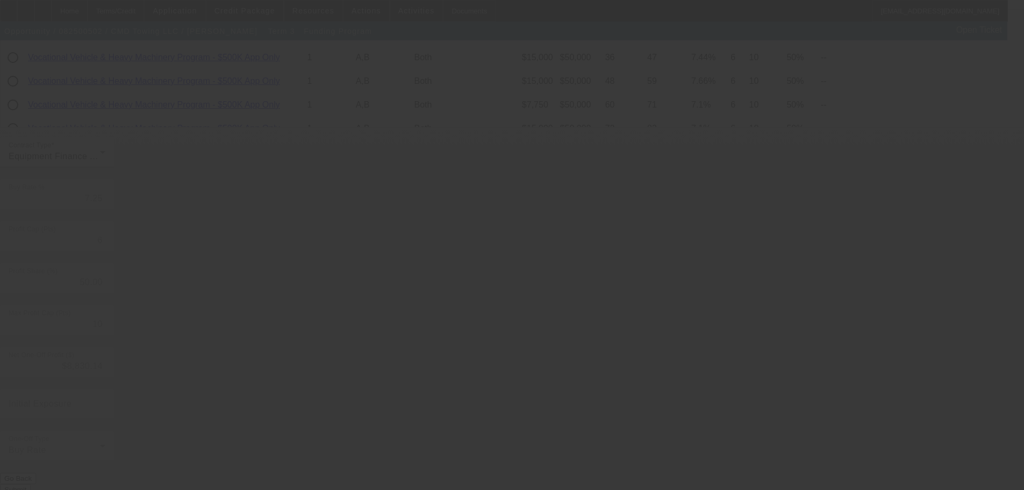
type input "6.89"
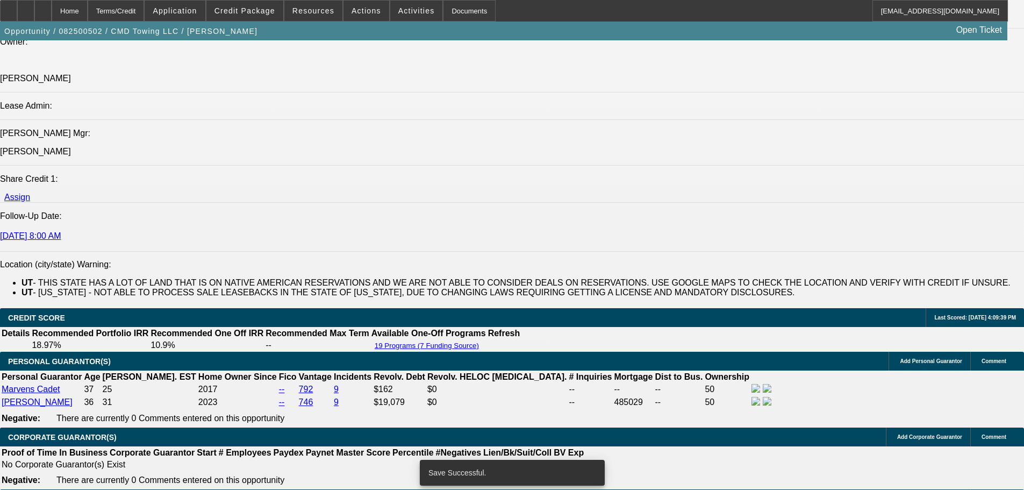
select select "0"
select select "6"
select select "0"
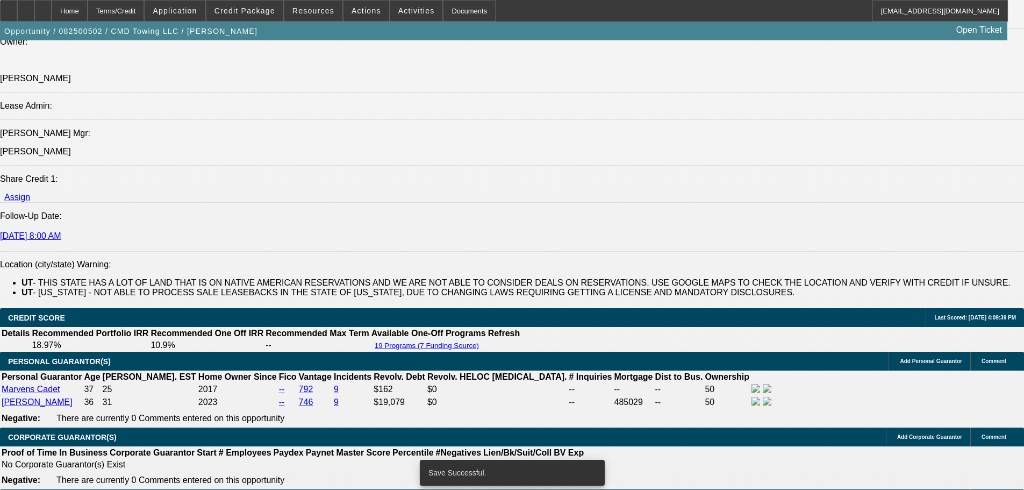
select select "0"
select select "2"
select select "0"
select select "6"
select select "0"
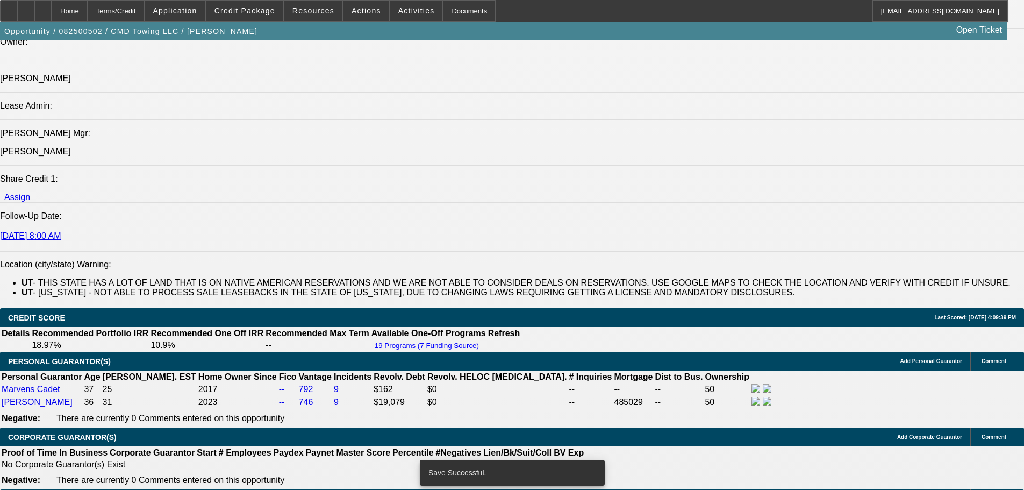
select select "0"
select select "6"
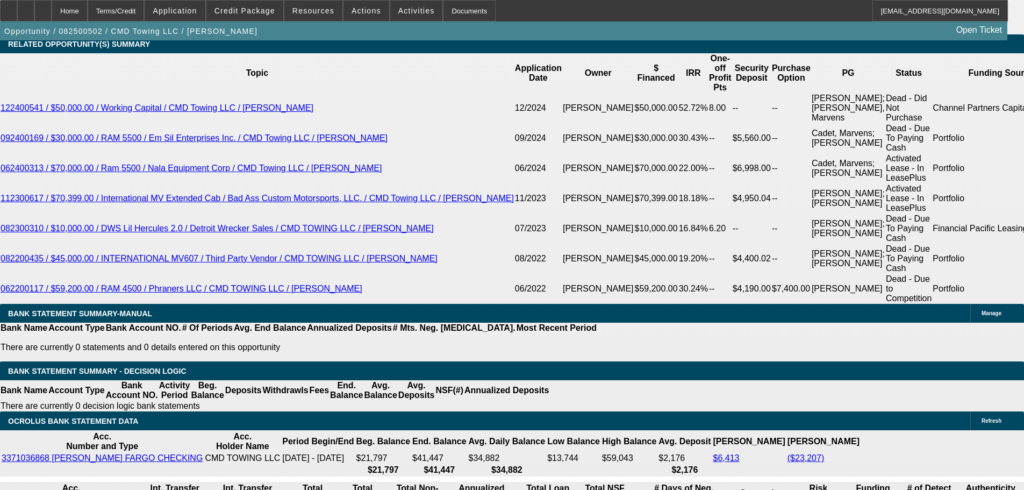
scroll to position [1846, 0]
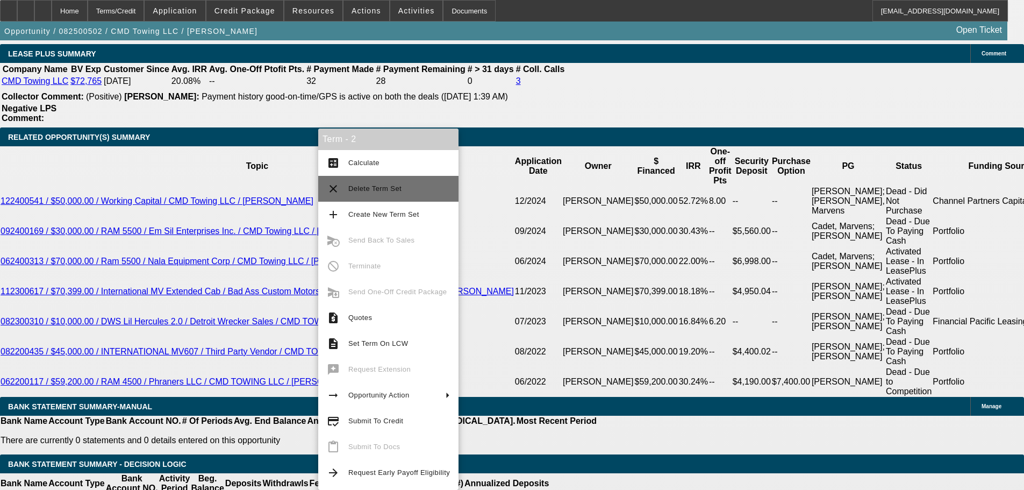
click at [395, 189] on span "Delete Term Set" at bounding box center [374, 188] width 53 height 8
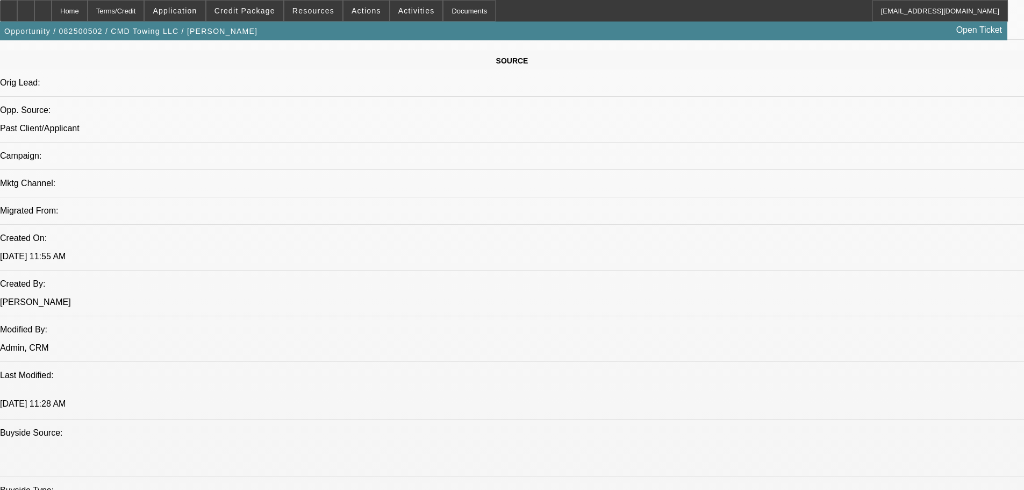
select select "0"
select select "6"
select select "0"
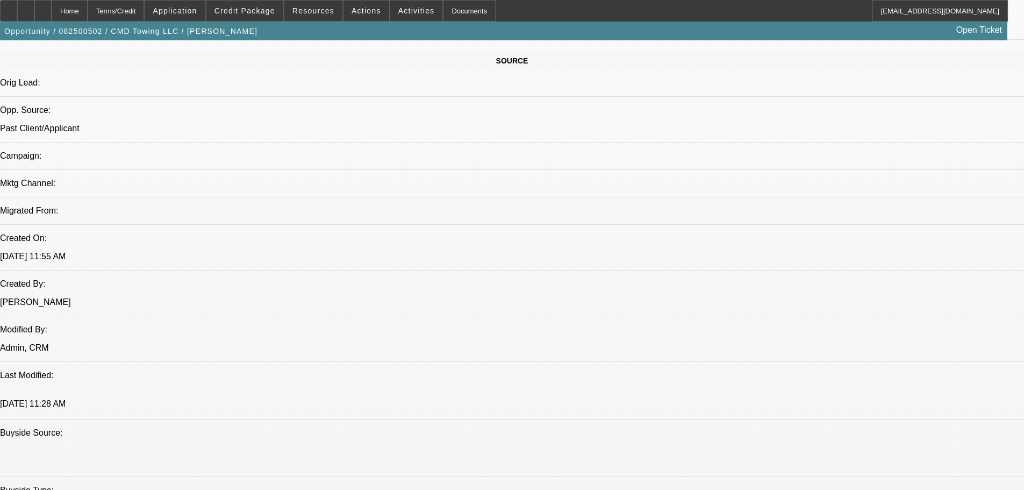
select select "0"
select select "6"
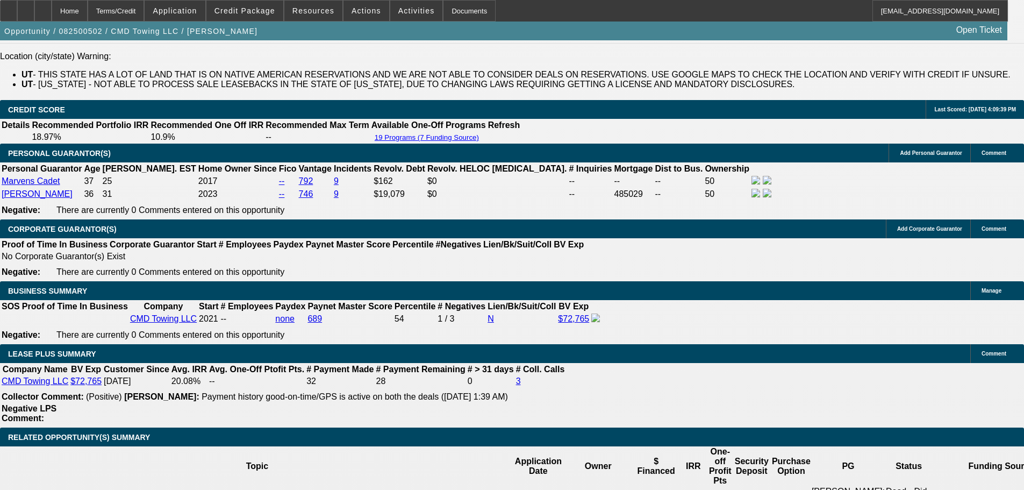
scroll to position [1661, 0]
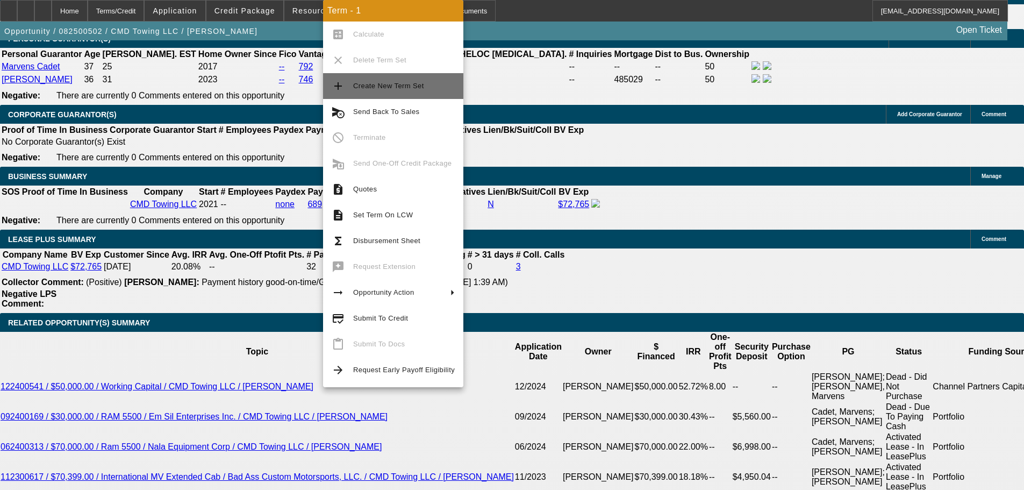
click at [398, 92] on span "Create New Term Set" at bounding box center [404, 86] width 102 height 13
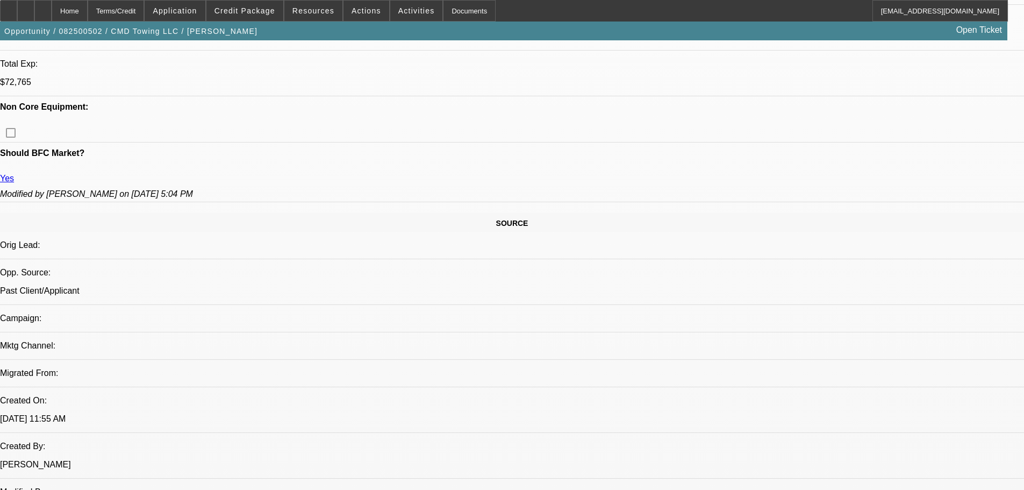
select select "0"
select select "6"
select select "0"
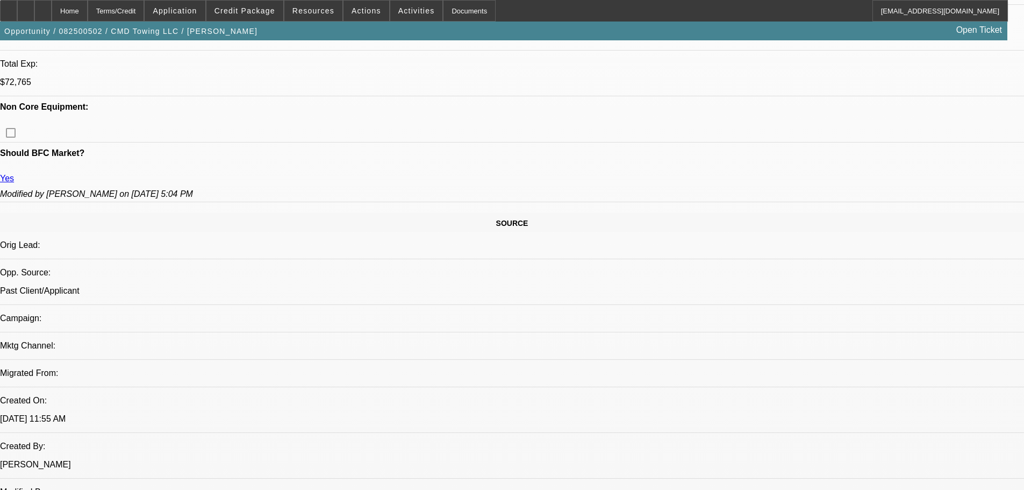
select select "0"
select select "6"
select select "0"
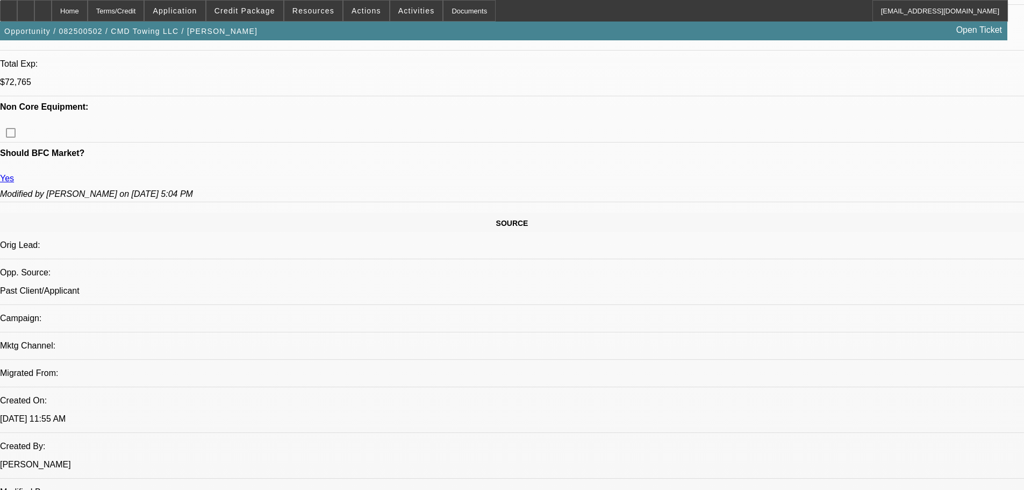
select select "0"
select select "6"
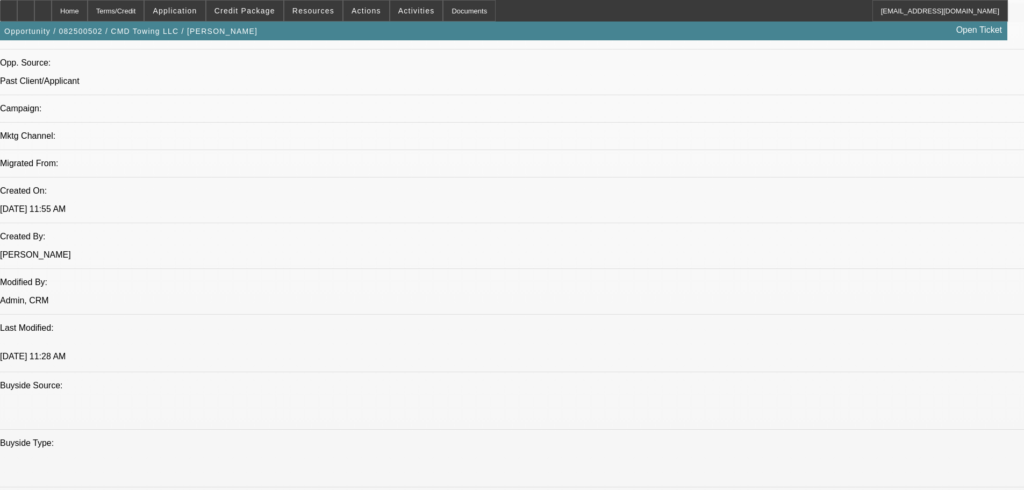
scroll to position [587, 0]
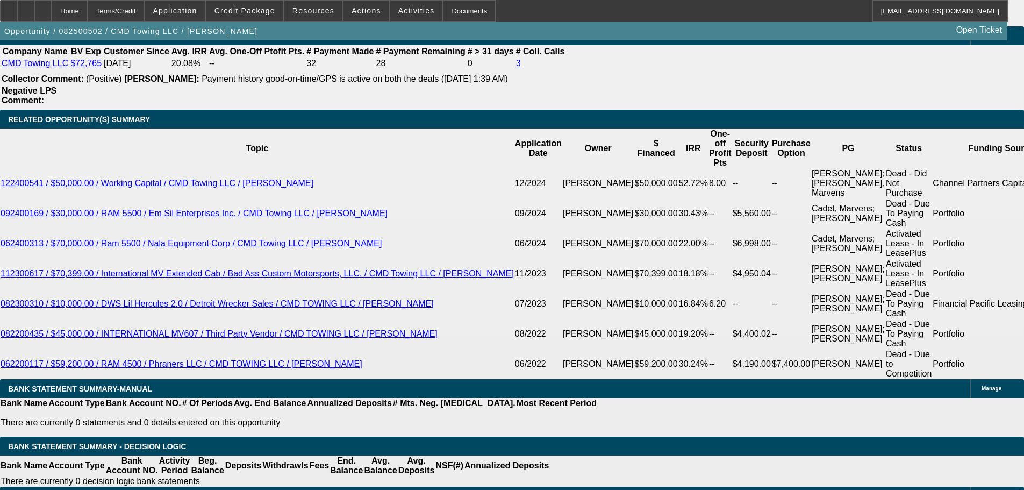
scroll to position [1930, 0]
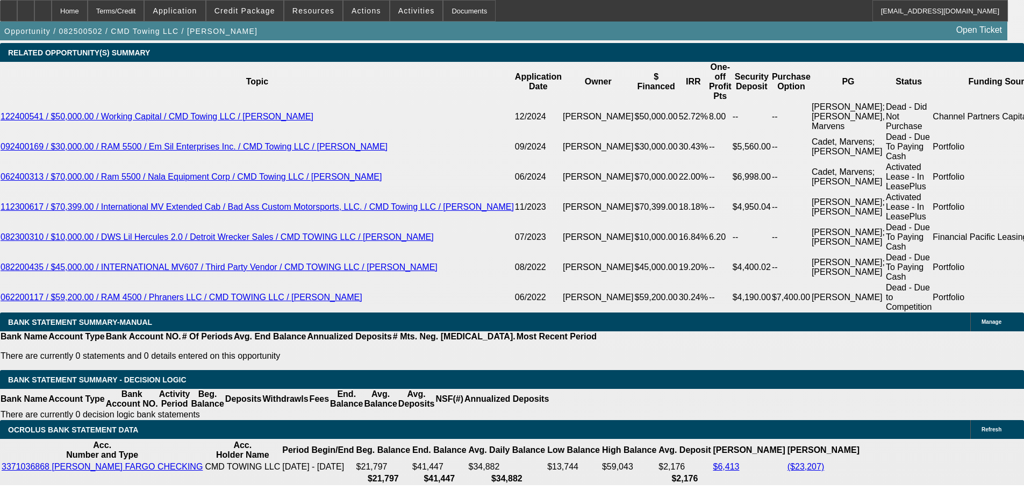
type input "2"
type input "UNKNOWN"
type input "$67,574.87"
type input "24"
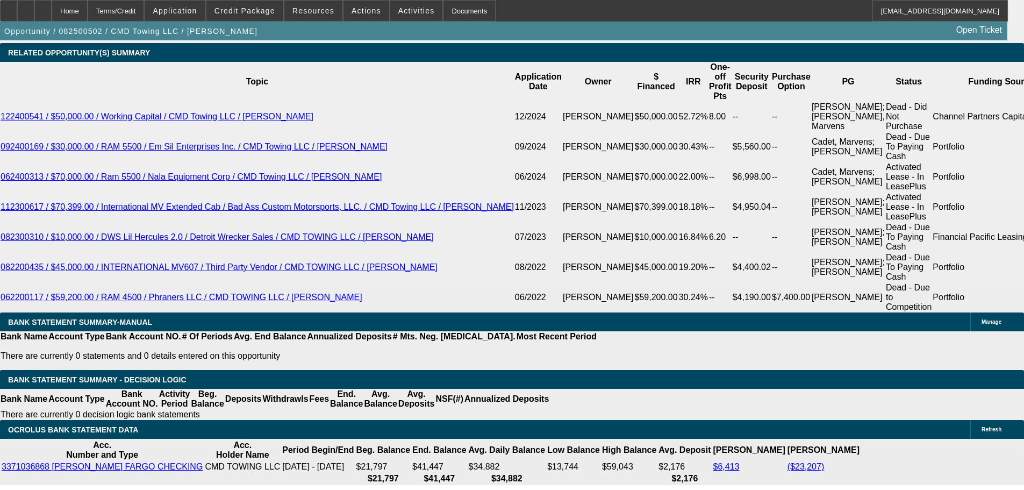
type input "$6,104.97"
type input "24"
type input "19"
type input "$6,736.91"
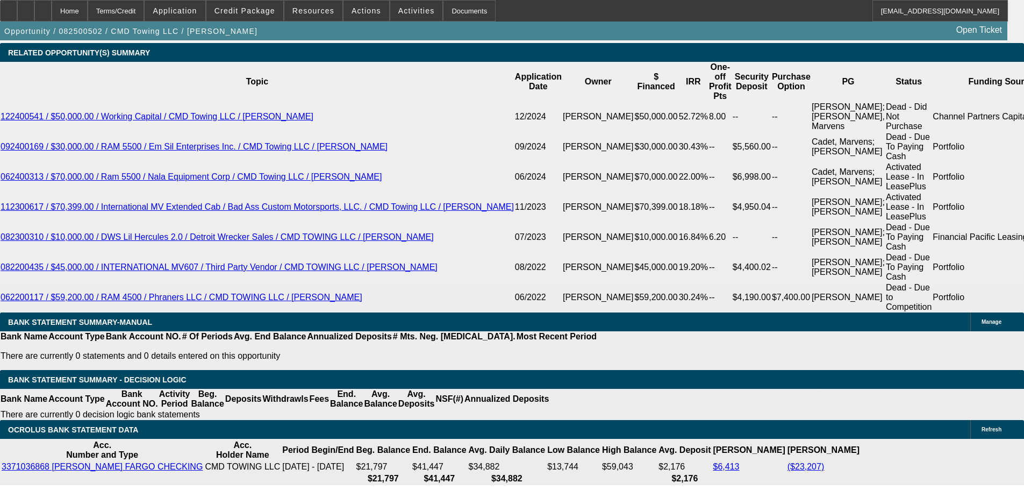
type input "14"
type input "$6,416.73"
type input "14"
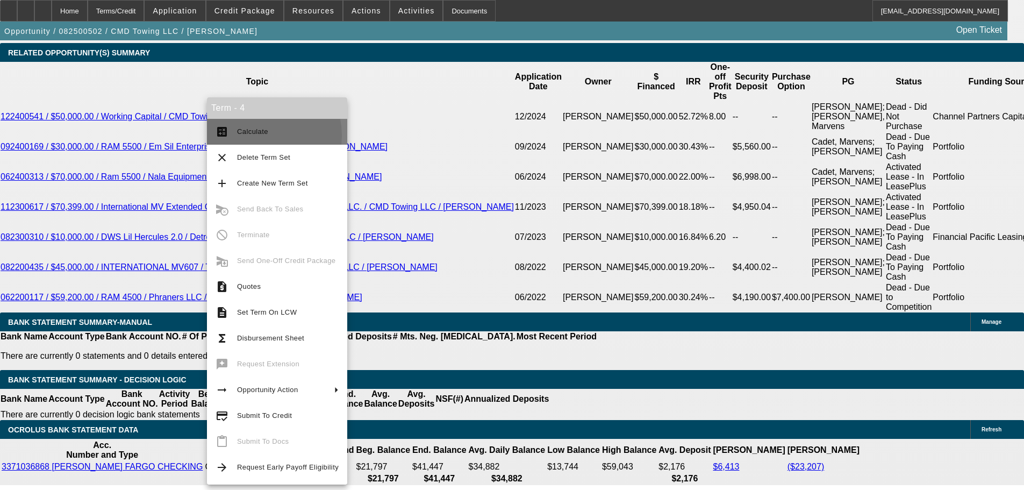
click at [256, 135] on span "Calculate" at bounding box center [288, 131] width 102 height 13
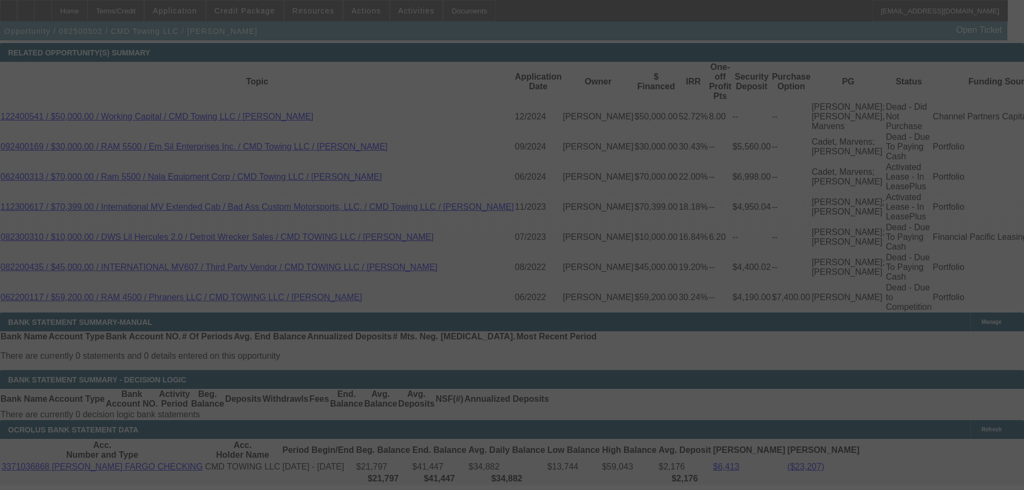
select select "0"
select select "6"
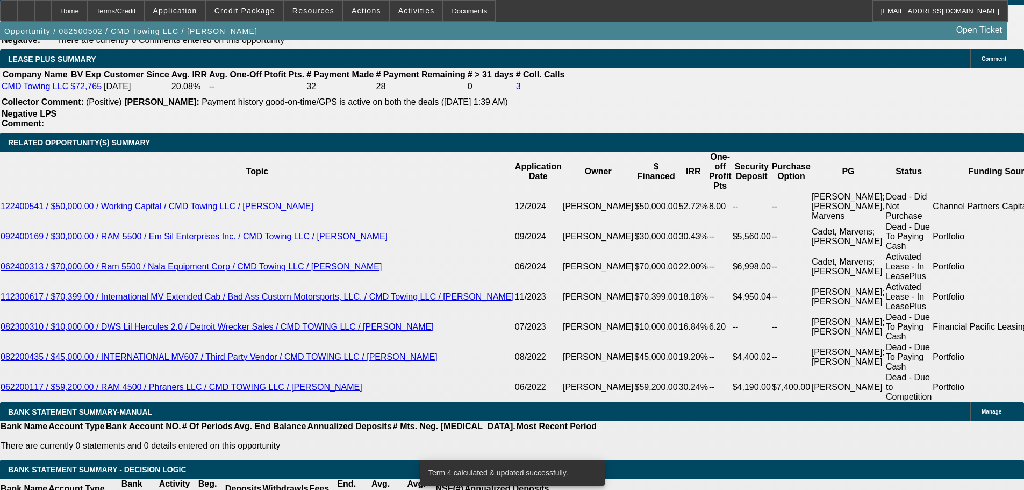
scroll to position [1754, 0]
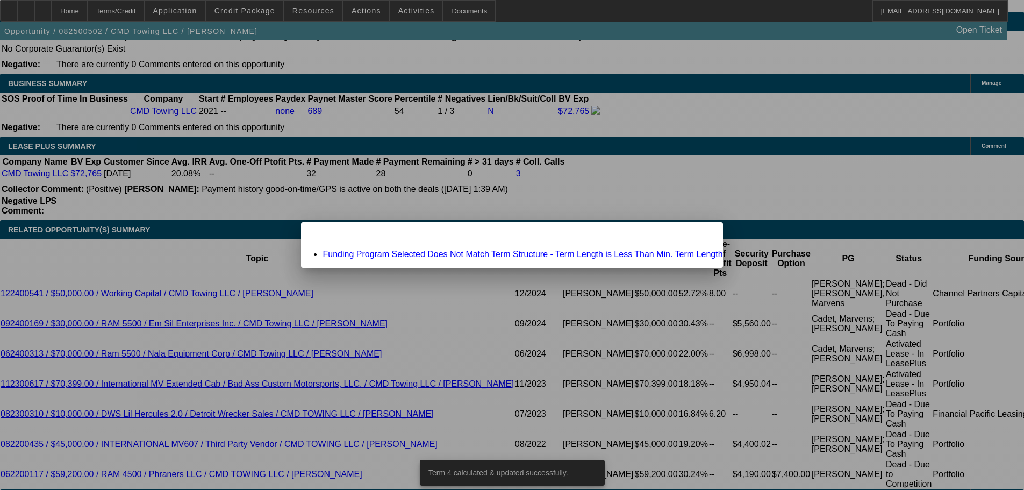
scroll to position [0, 0]
click at [461, 251] on link "Funding Program Selected Does Not Match Term Structure - Term Length is Less Th…" at bounding box center [522, 253] width 400 height 9
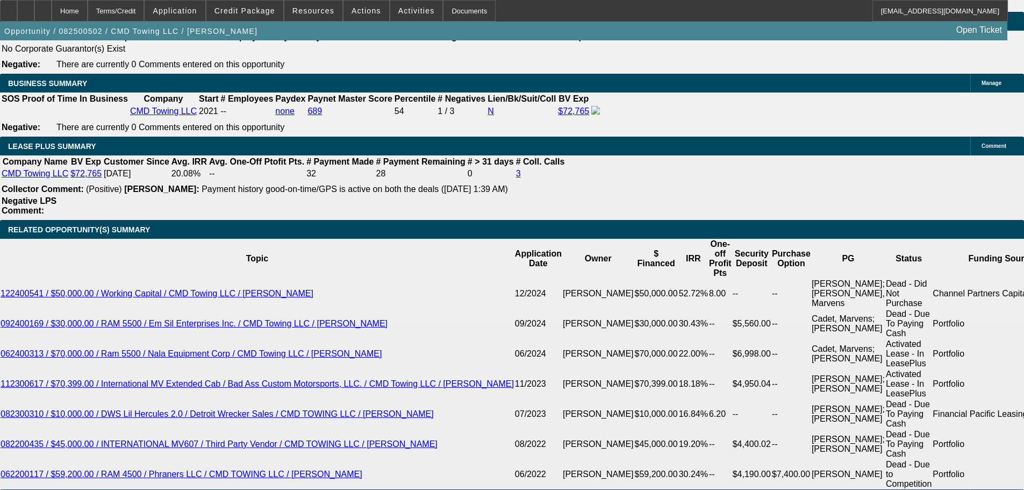
scroll to position [1754, 0]
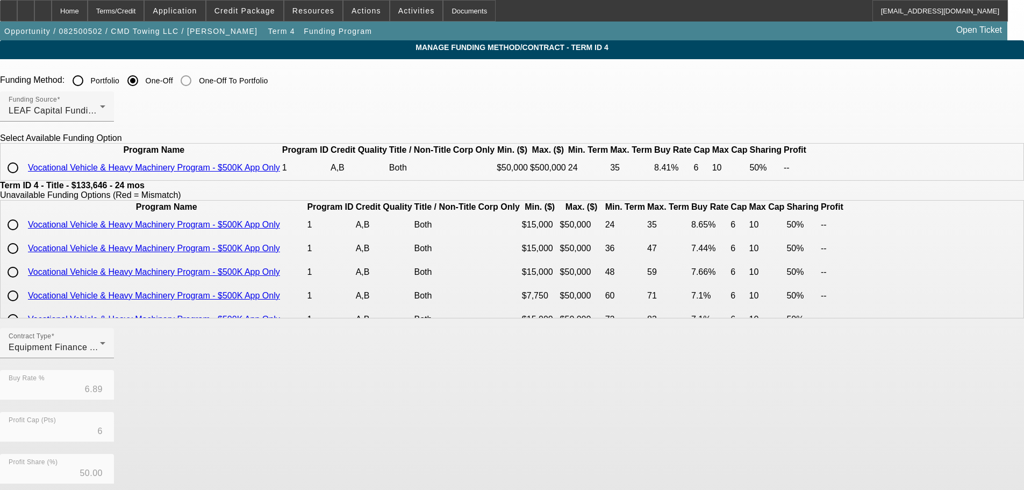
click at [24, 178] on input "radio" at bounding box center [12, 167] width 21 height 21
radio input "true"
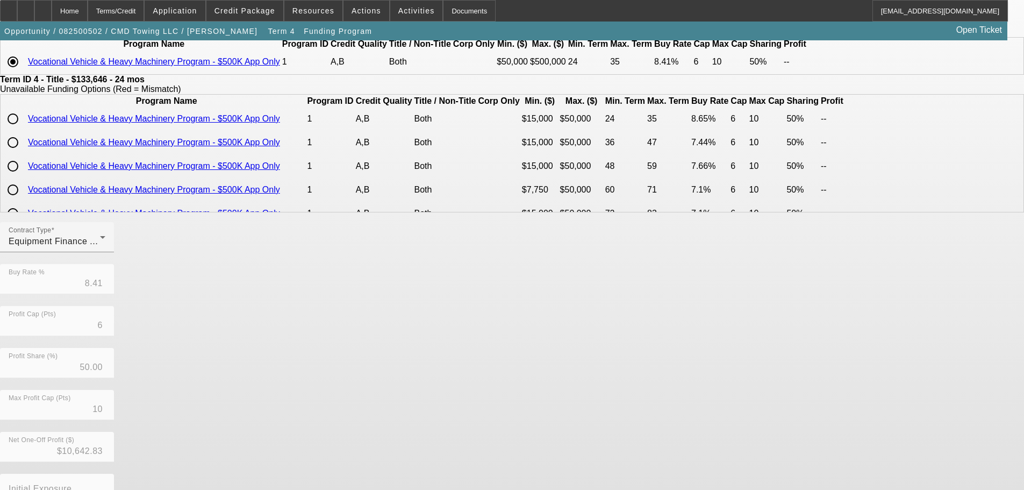
scroll to position [191, 0]
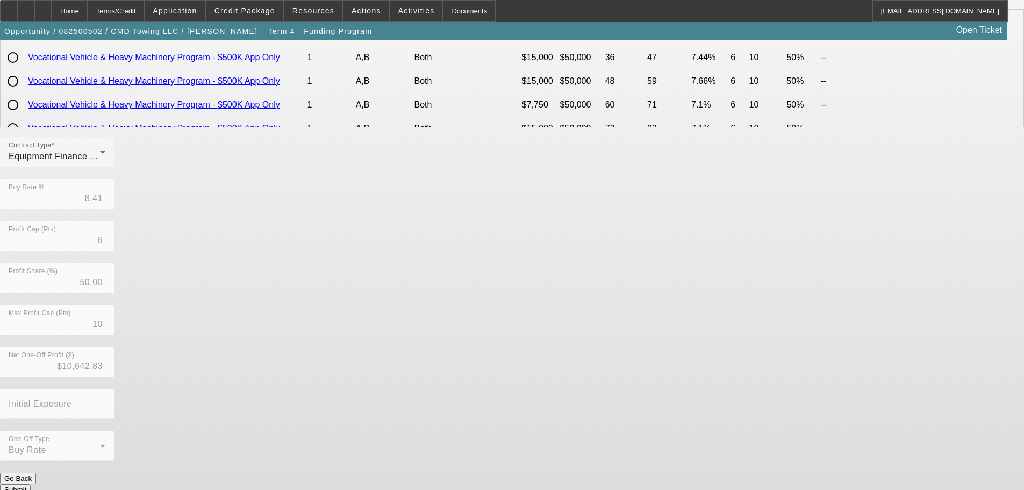
click at [31, 484] on button "Submit" at bounding box center [15, 489] width 31 height 11
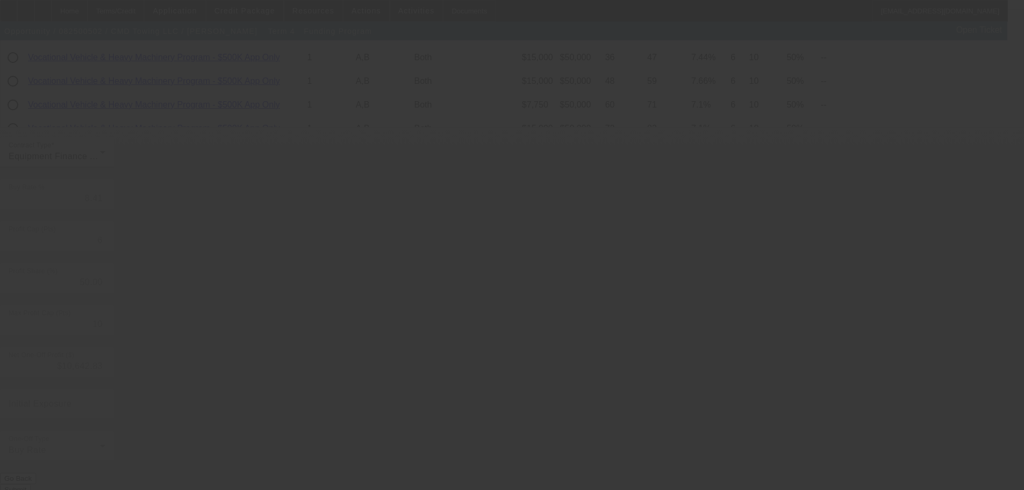
type input "6.89"
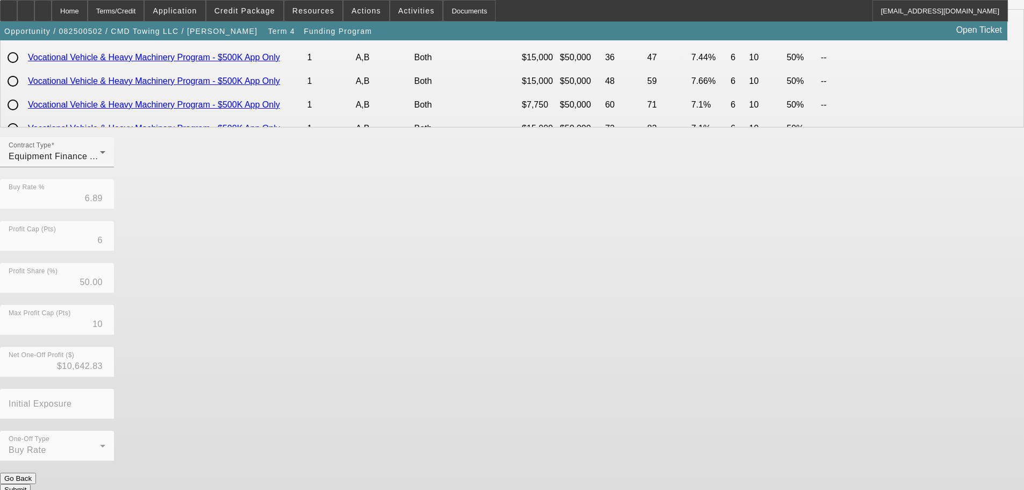
scroll to position [0, 0]
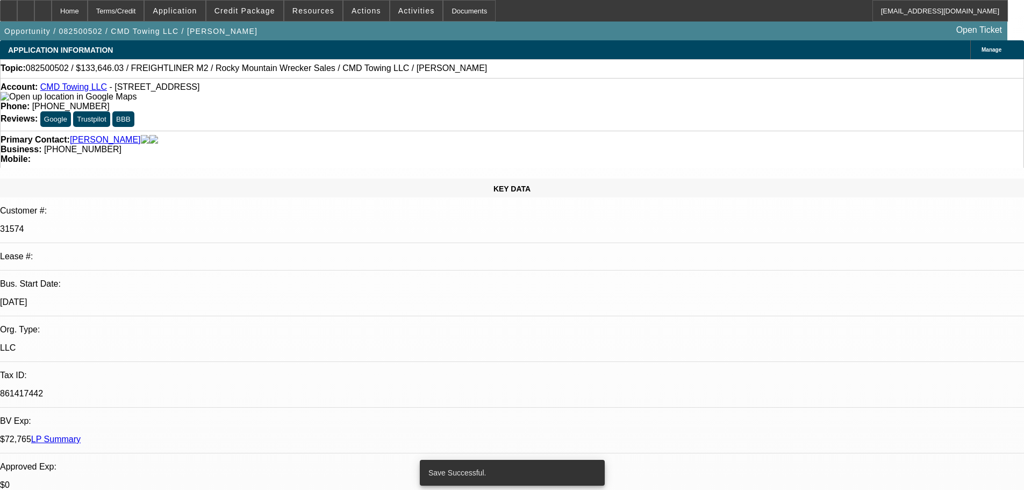
select select "0"
select select "6"
select select "0"
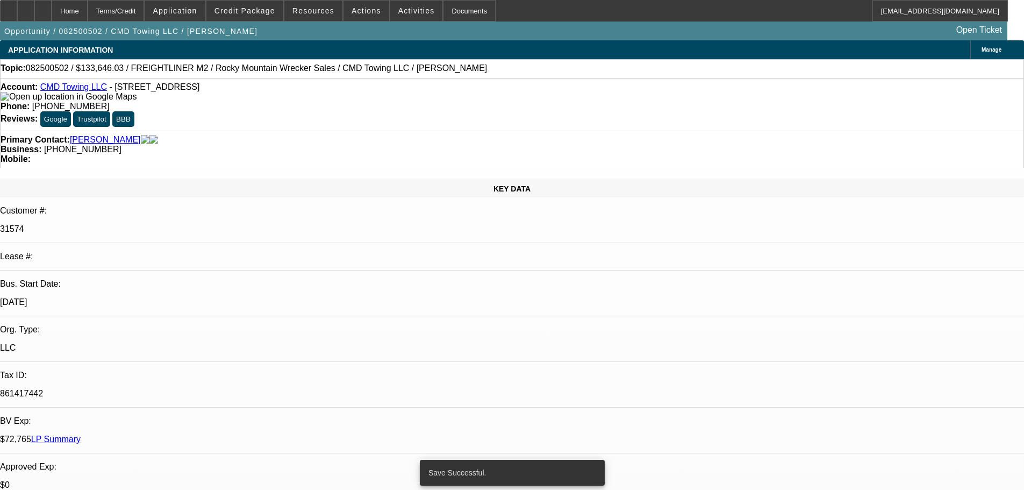
select select "0"
select select "6"
select select "0"
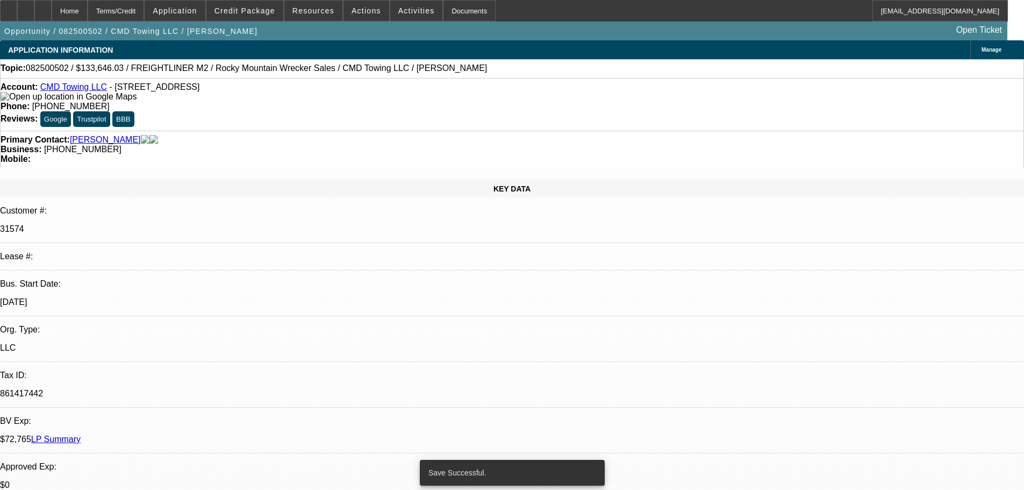
select select "0"
select select "6"
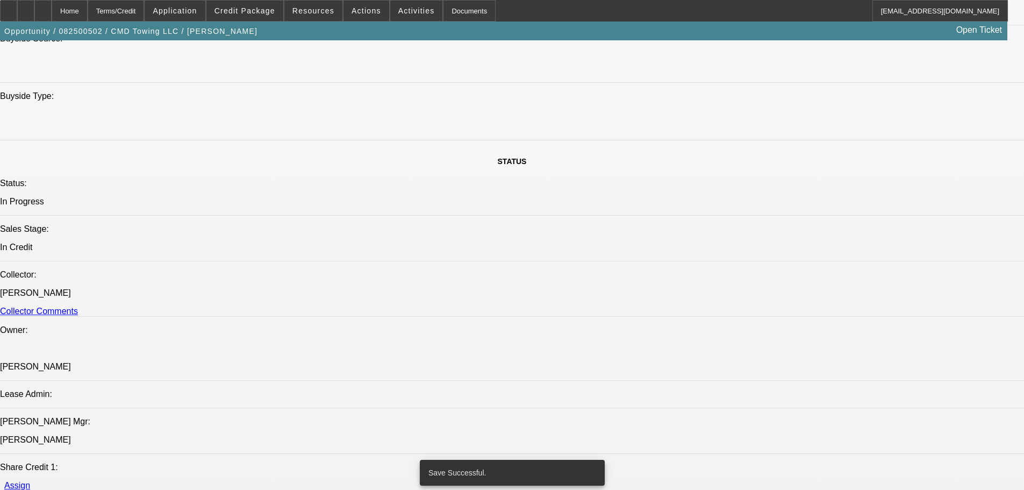
drag, startPoint x: 448, startPoint y: 264, endPoint x: 424, endPoint y: 421, distance: 158.7
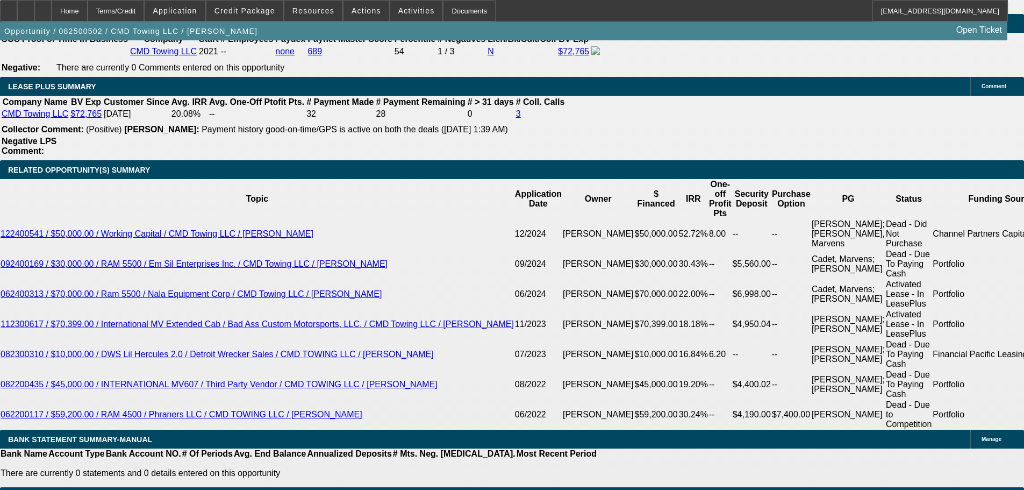
scroll to position [1910, 0]
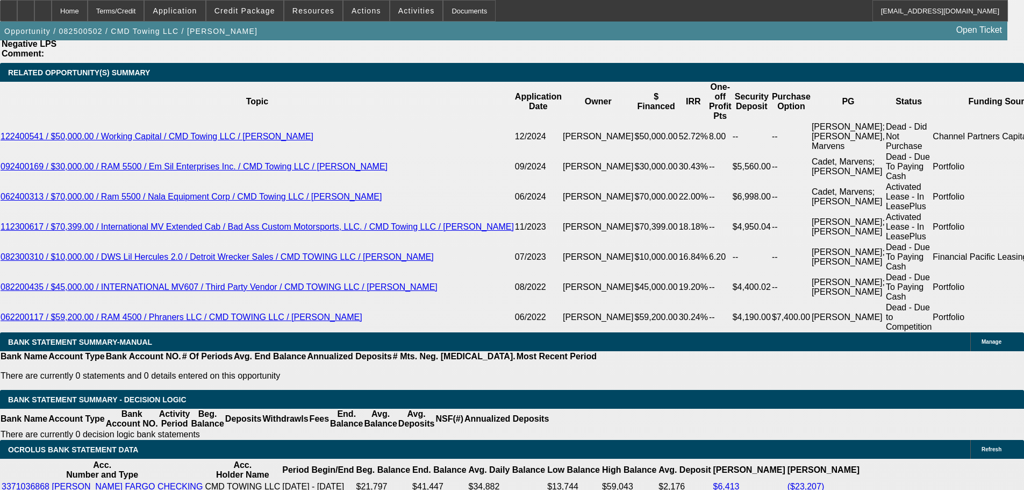
type input "14.5"
type input "UNKNOWN"
type input "$6,448.34"
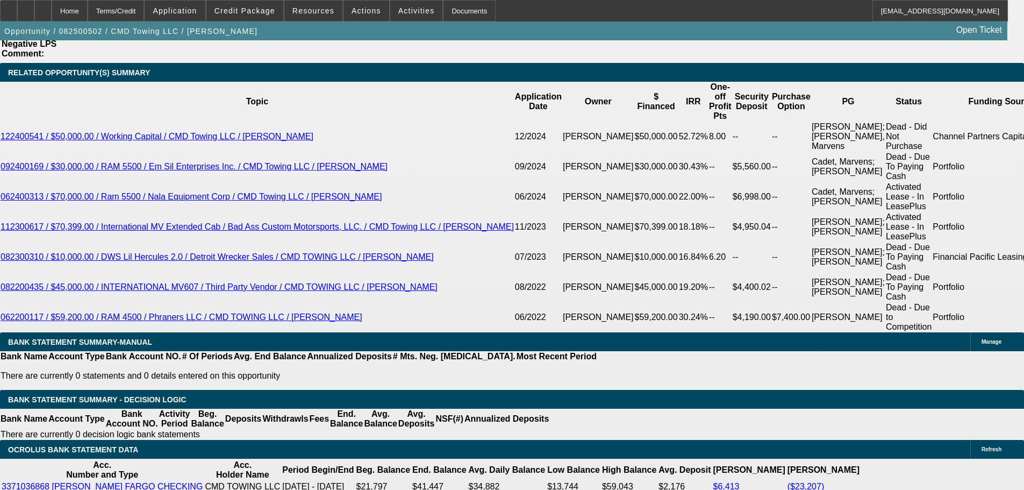
type input "14.5"
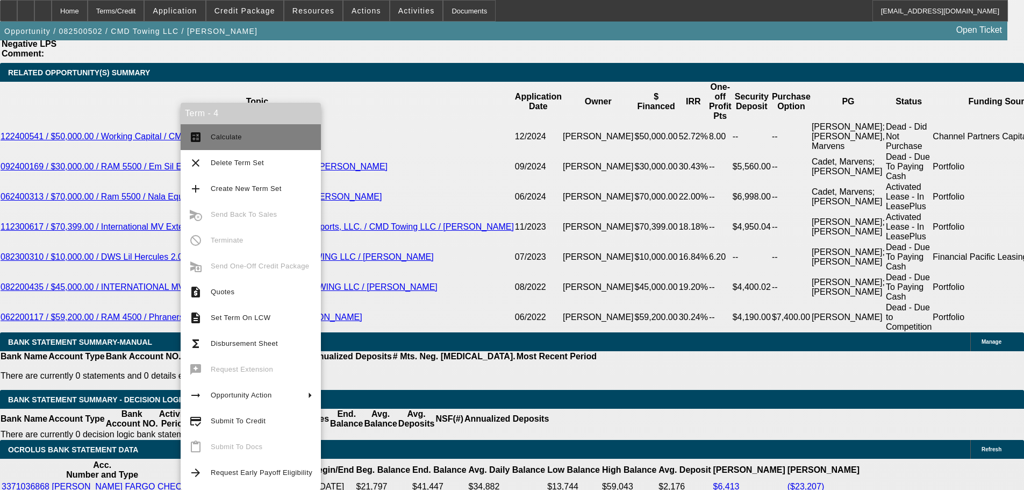
click at [255, 142] on span "Calculate" at bounding box center [262, 137] width 102 height 13
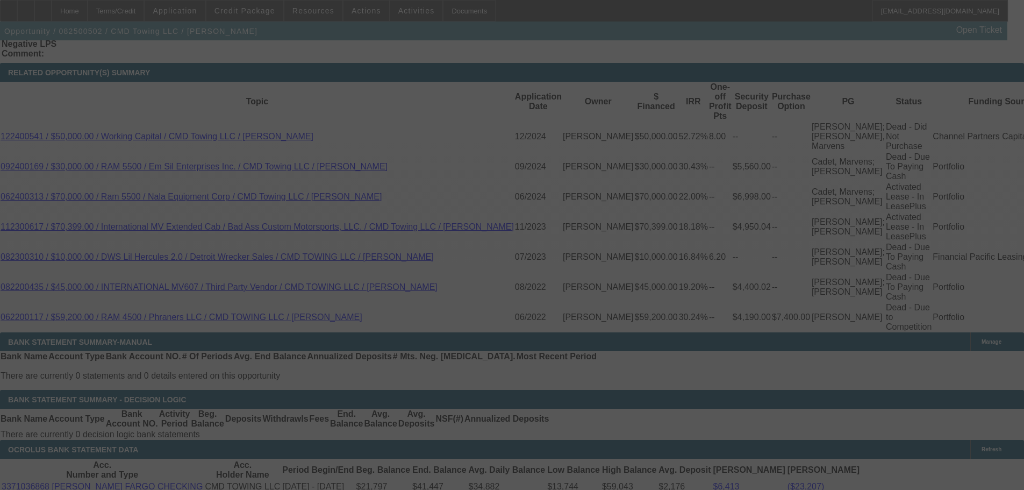
select select "0"
select select "6"
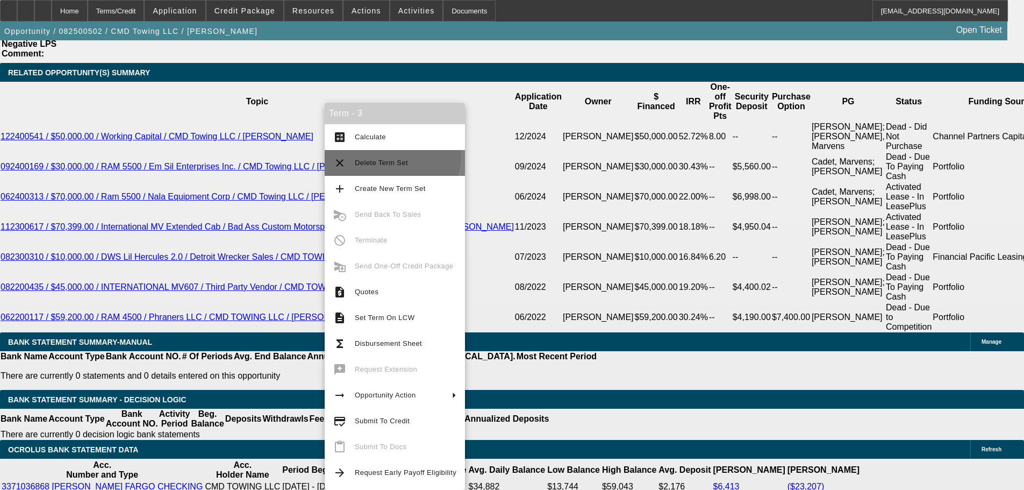
click at [389, 155] on button "clear Delete Term Set" at bounding box center [395, 163] width 140 height 26
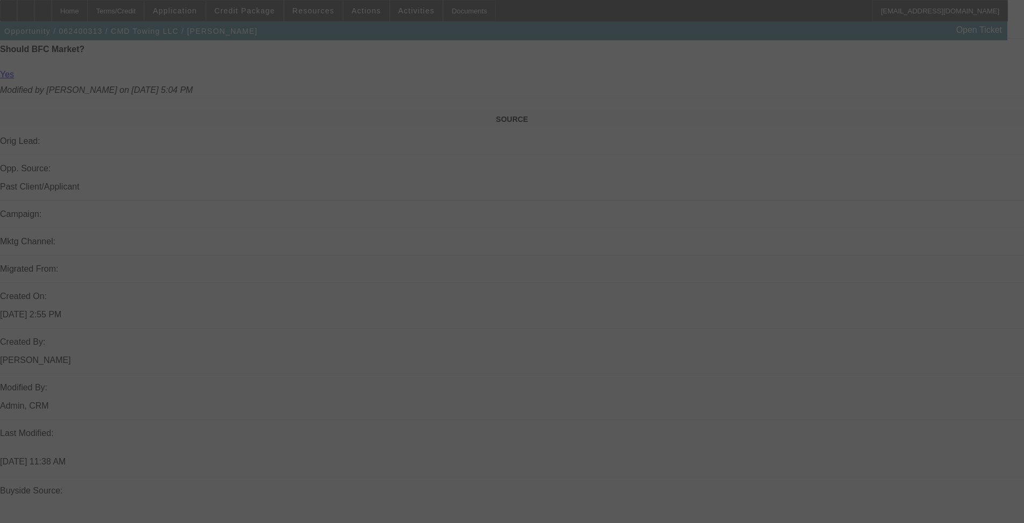
drag, startPoint x: 492, startPoint y: 149, endPoint x: 485, endPoint y: 284, distance: 135.6
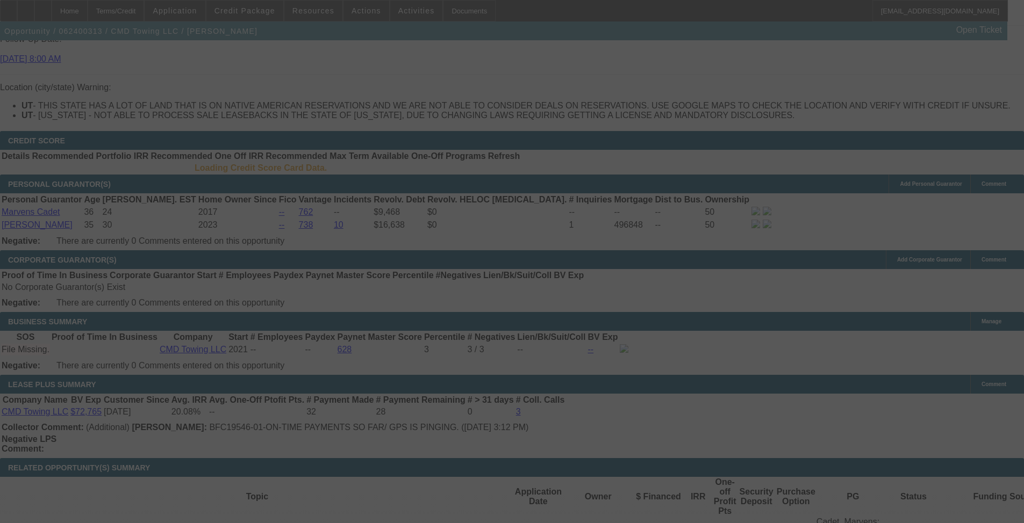
drag, startPoint x: 478, startPoint y: 187, endPoint x: 444, endPoint y: 329, distance: 146.4
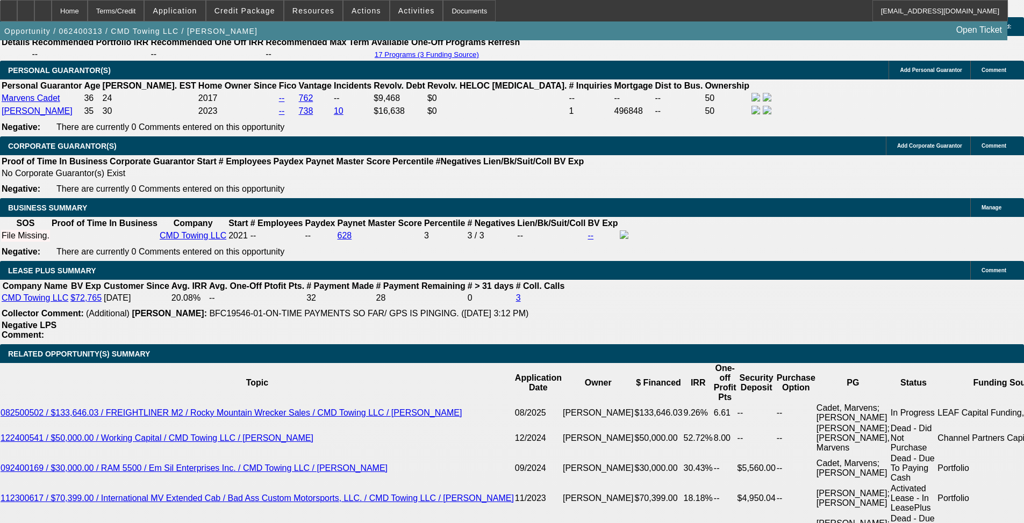
select select "0"
select select "2"
select select "0"
select select "6"
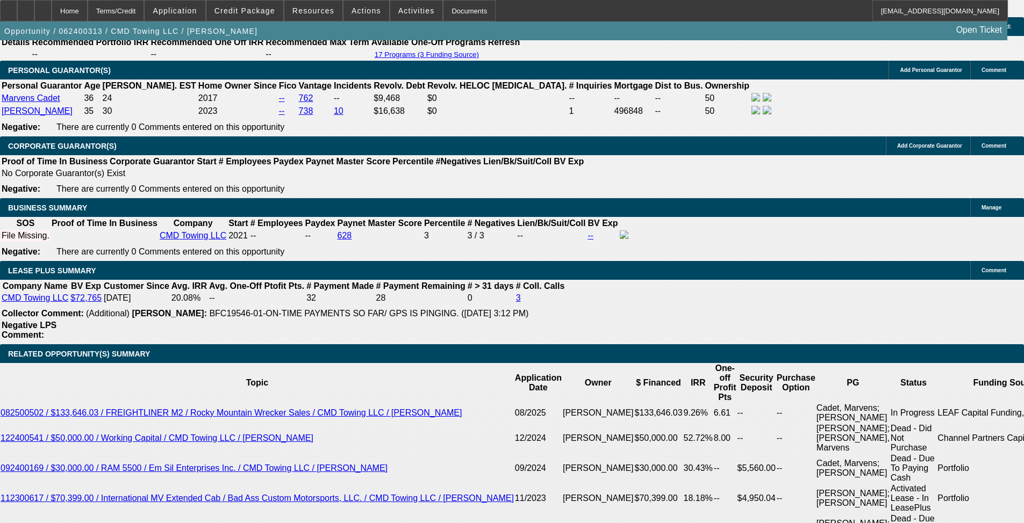
select select "0"
select select "2"
select select "0"
select select "6"
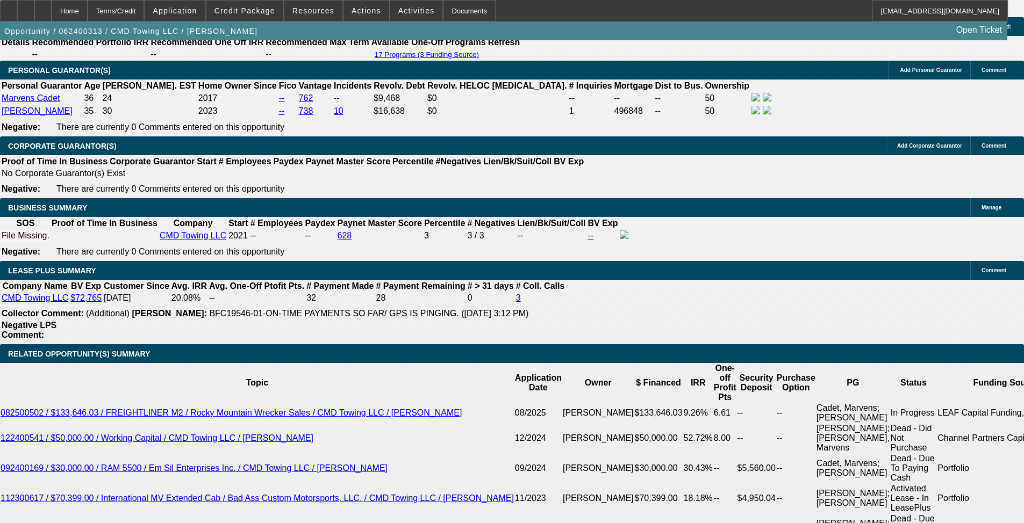
select select "0"
select select "2"
select select "0"
select select "6"
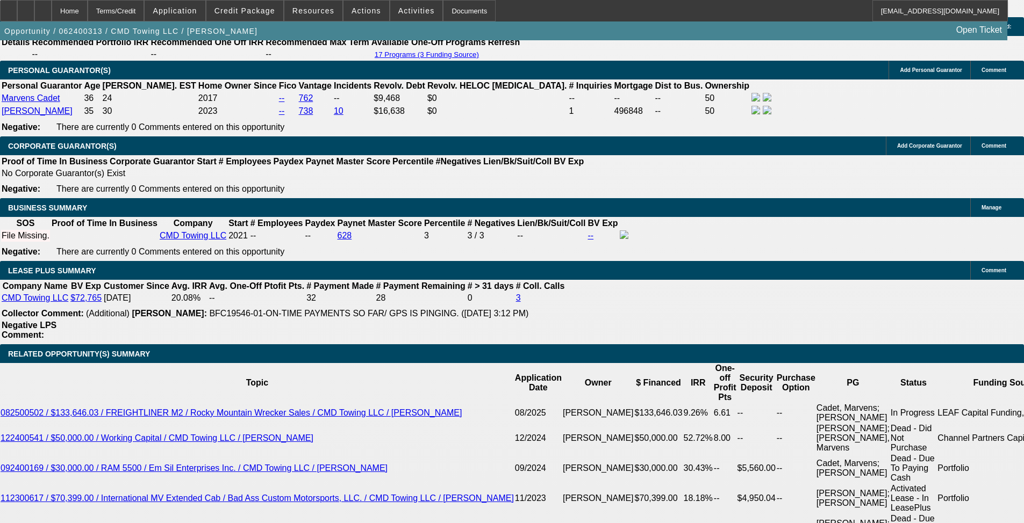
select select "0"
select select "2"
select select "0"
select select "6"
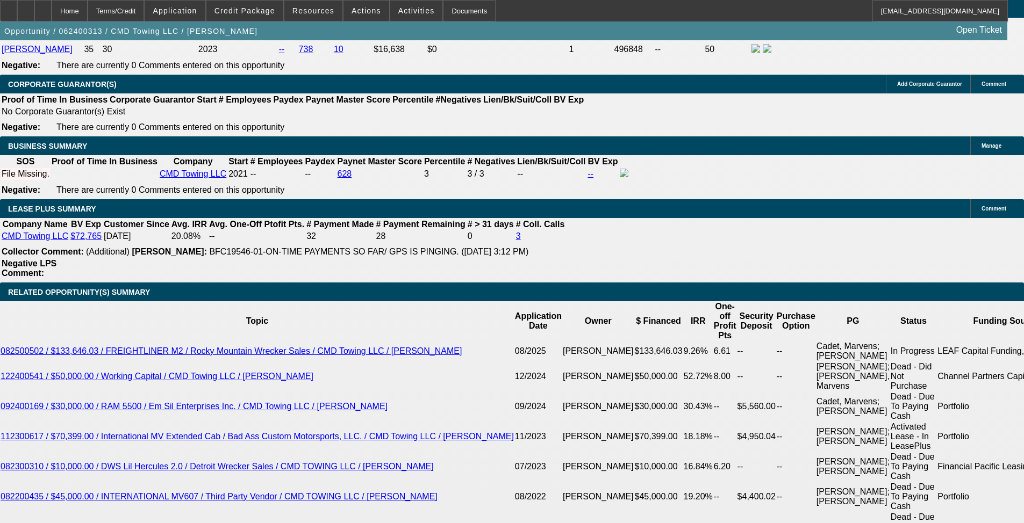
scroll to position [1867, 0]
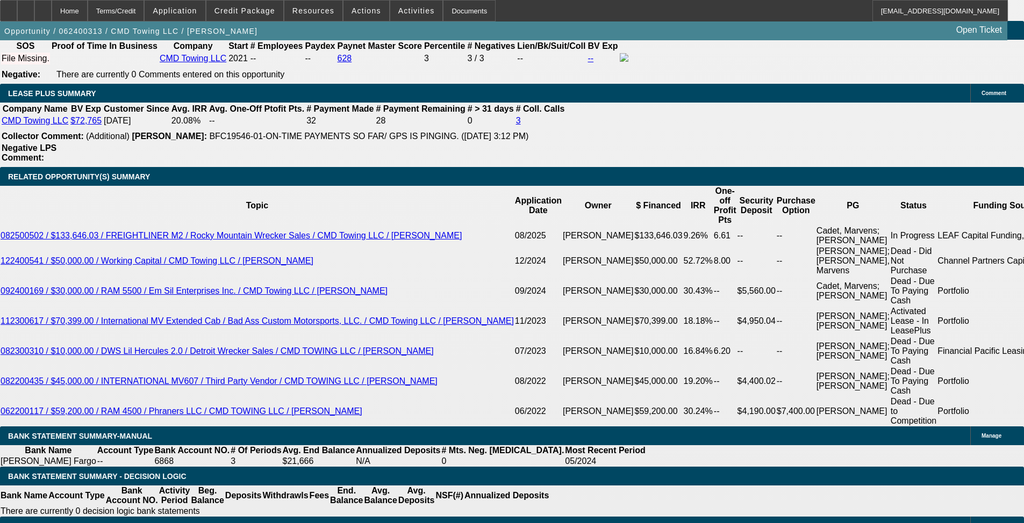
drag, startPoint x: 462, startPoint y: 220, endPoint x: 462, endPoint y: 282, distance: 61.3
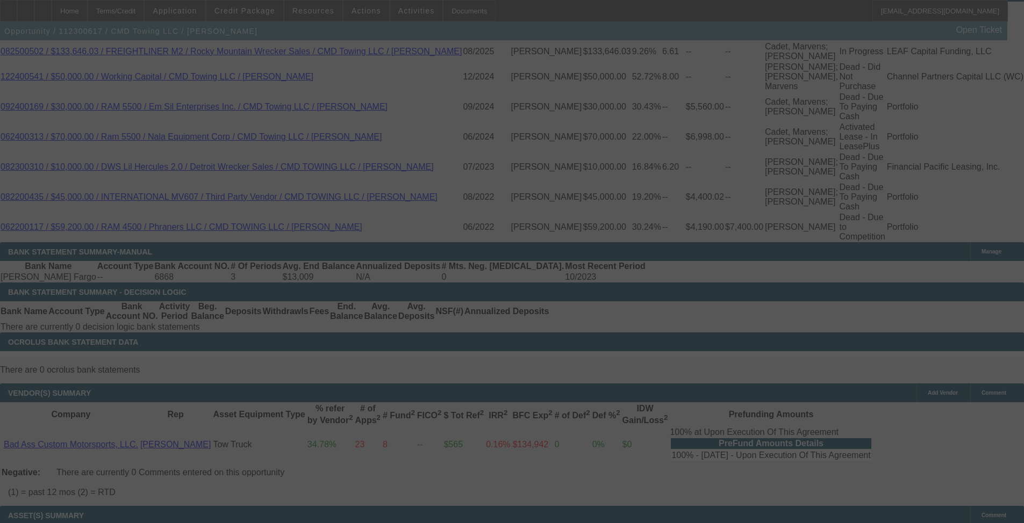
drag, startPoint x: 522, startPoint y: 299, endPoint x: 522, endPoint y: 332, distance: 32.8
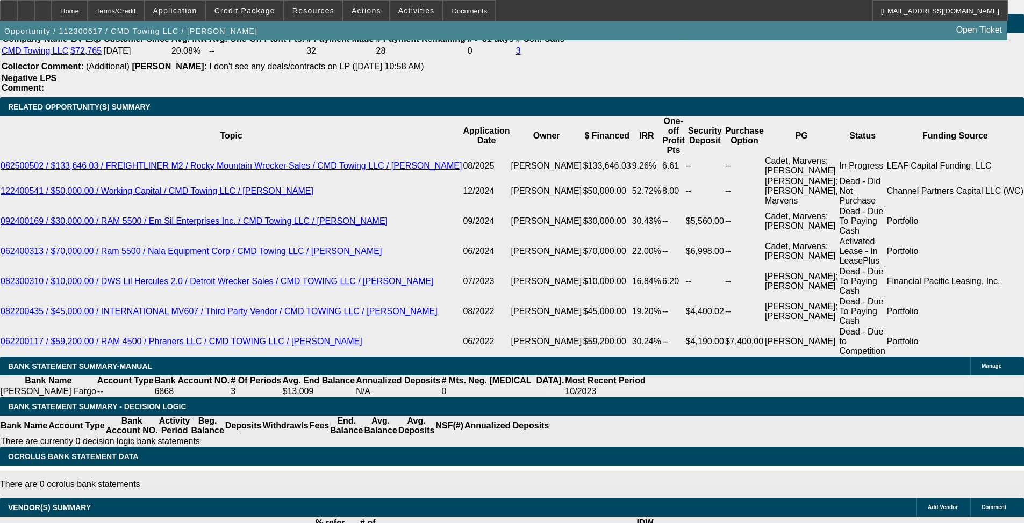
select select "0"
select select "2"
select select "0"
select select "6"
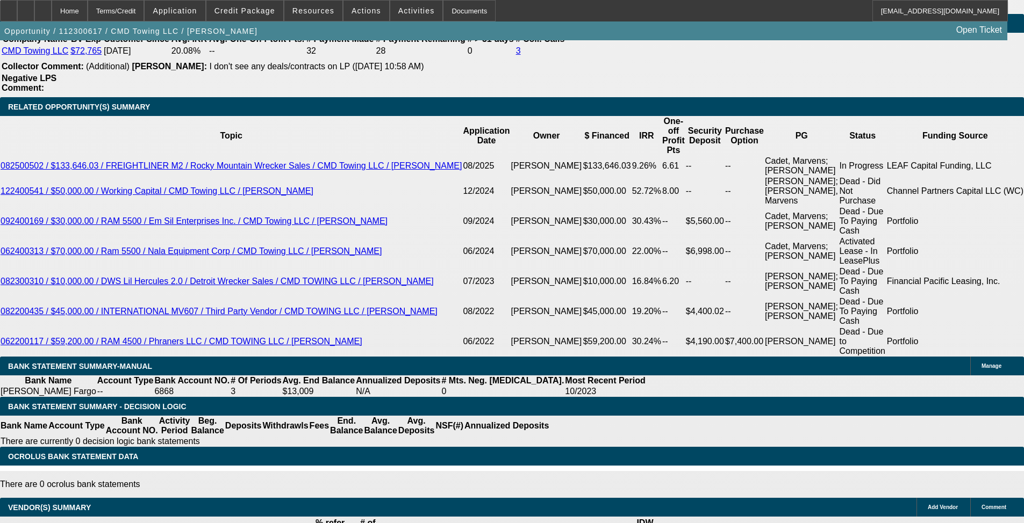
select select "0"
select select "2"
select select "0"
select select "6"
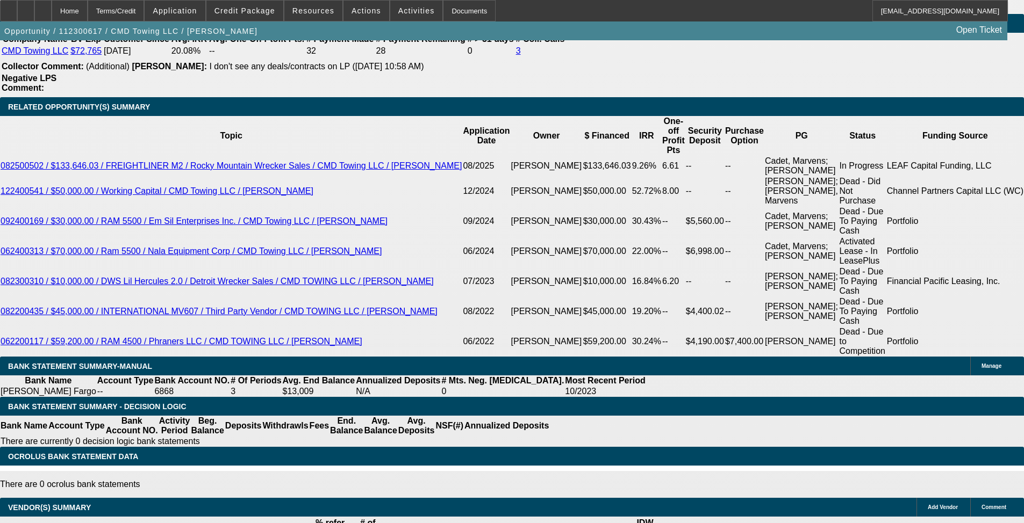
select select "0"
select select "2"
select select "0"
select select "6"
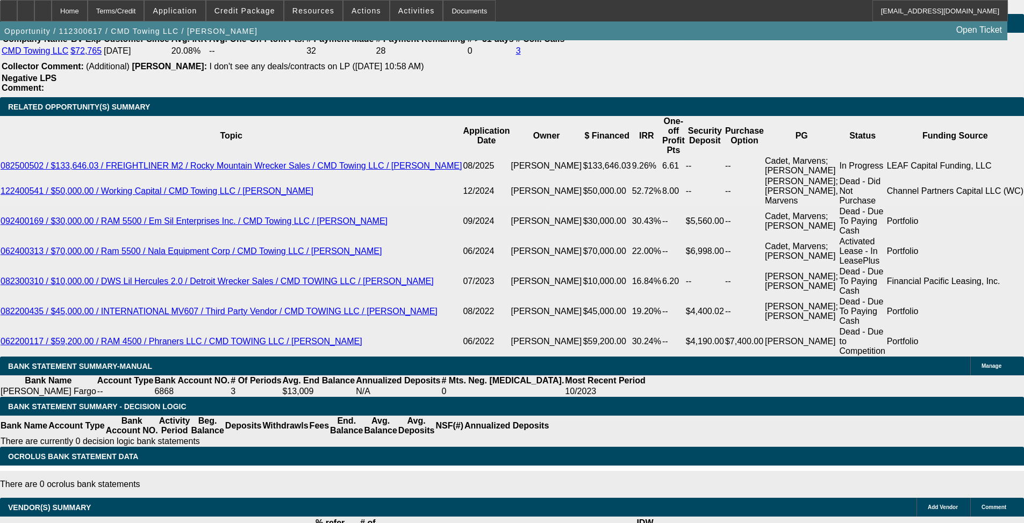
select select "0"
select select "2"
select select "0"
select select "6"
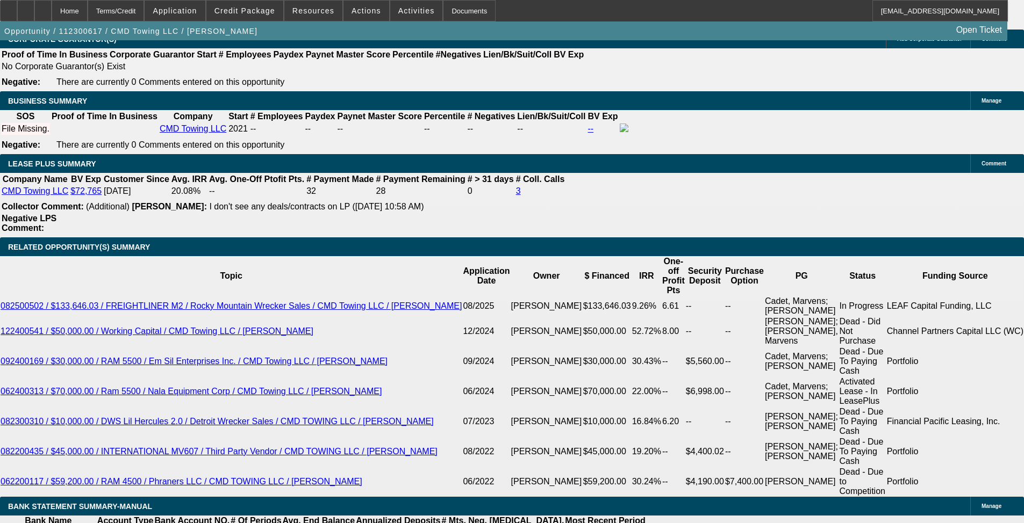
scroll to position [1700, 0]
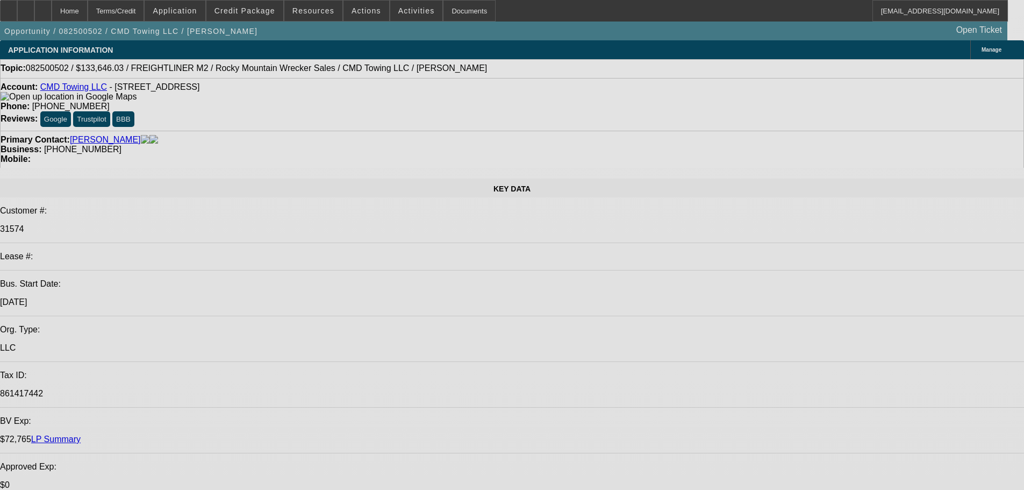
select select "0"
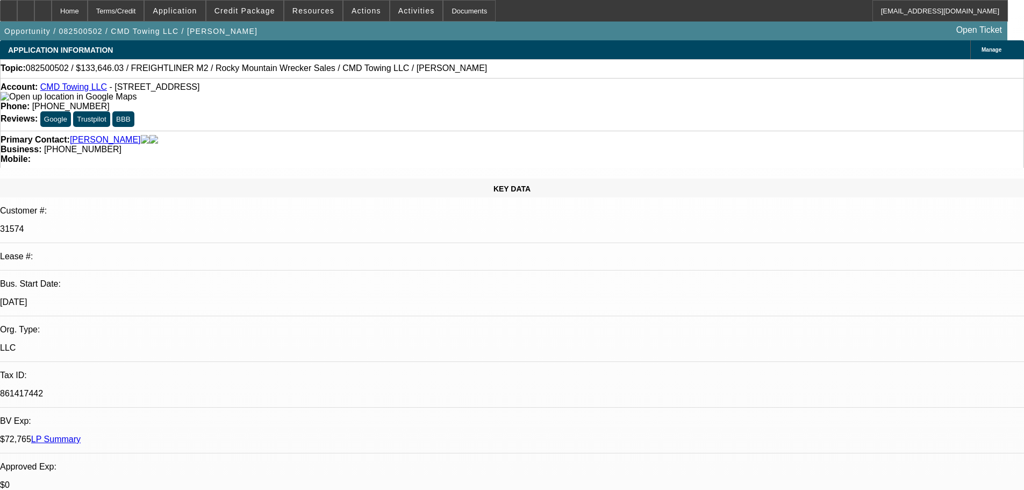
select select "0"
select select "6"
select select "0"
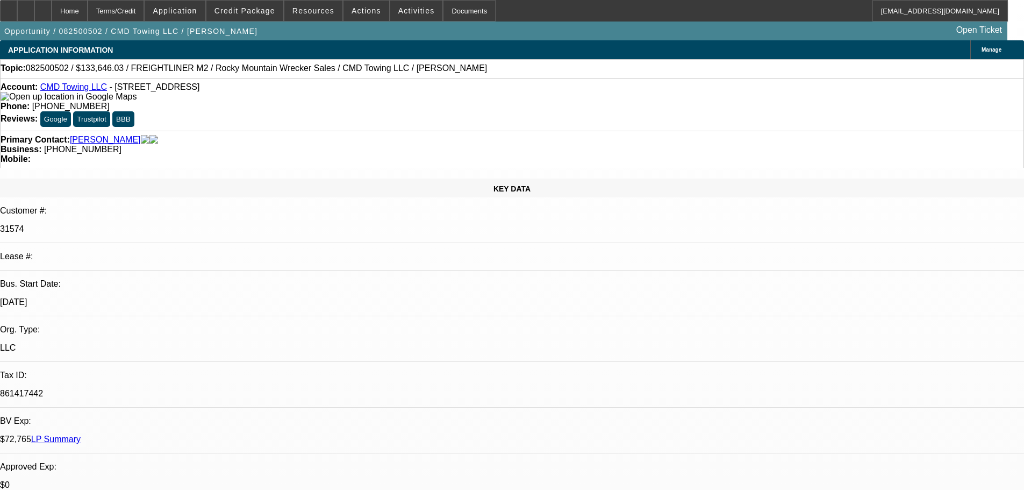
select select "0"
select select "6"
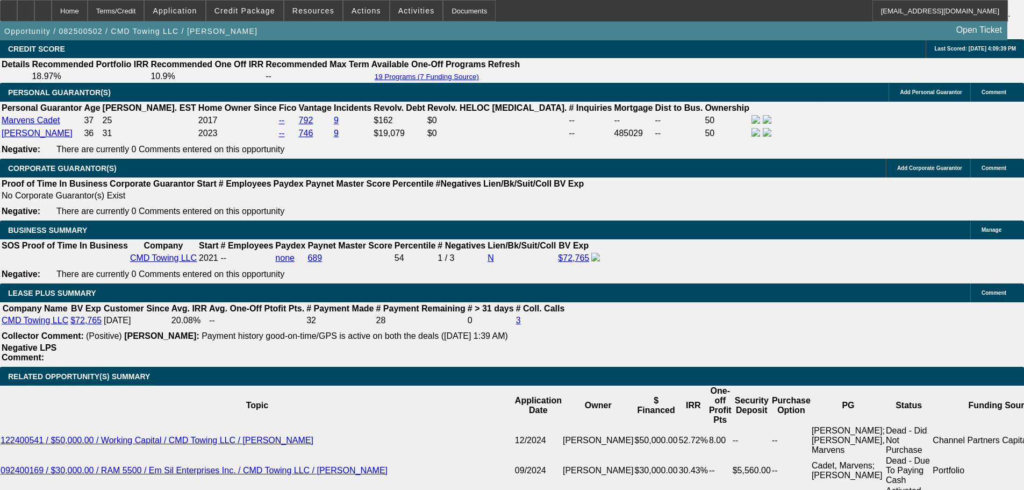
scroll to position [1720, 0]
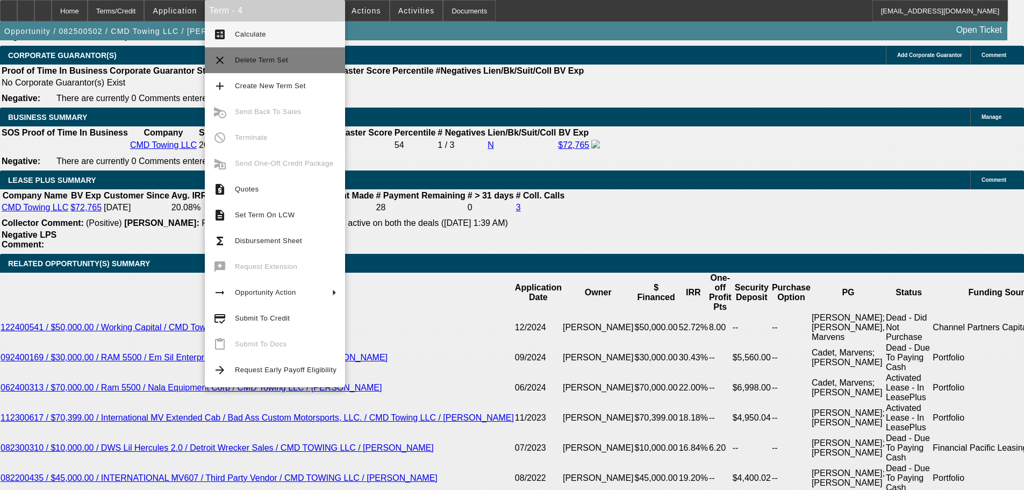
click at [293, 62] on span "Delete Term Set" at bounding box center [286, 60] width 102 height 13
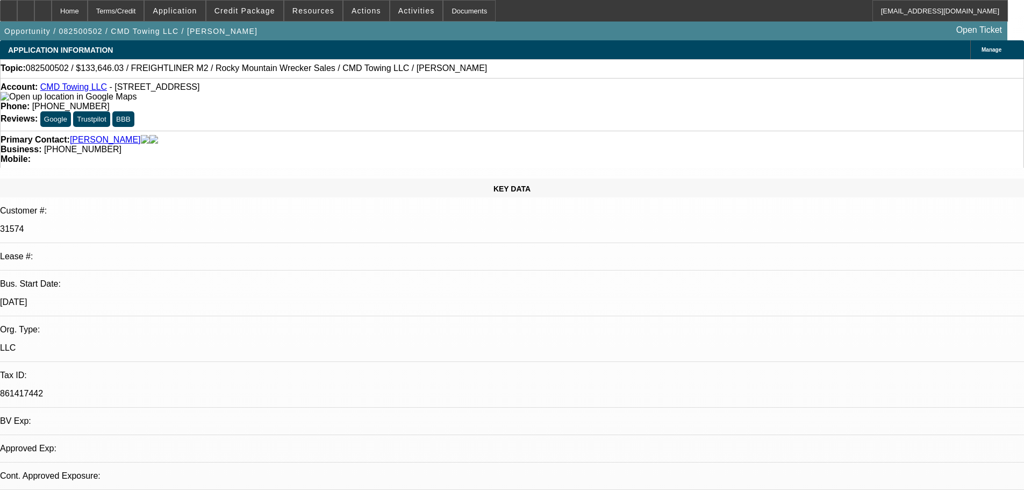
select select "0"
select select "6"
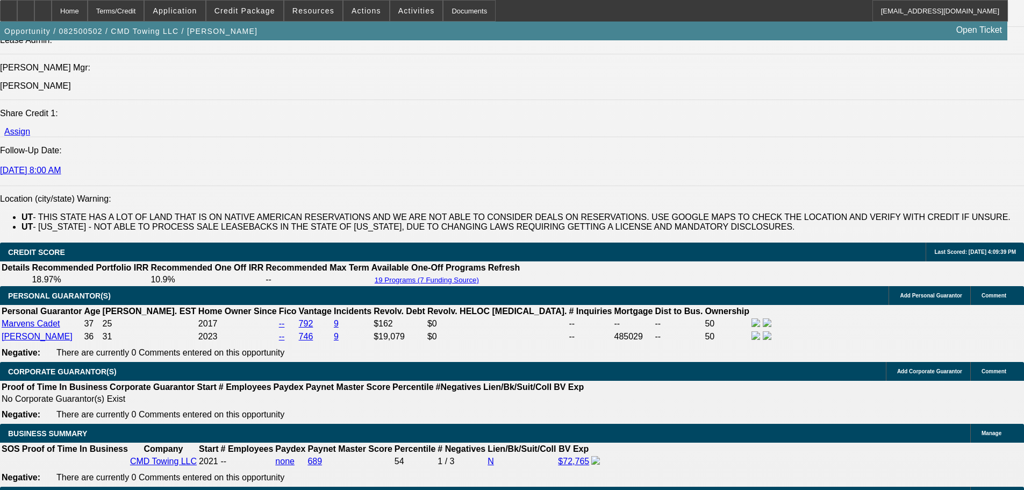
drag, startPoint x: 333, startPoint y: 204, endPoint x: 375, endPoint y: 394, distance: 194.8
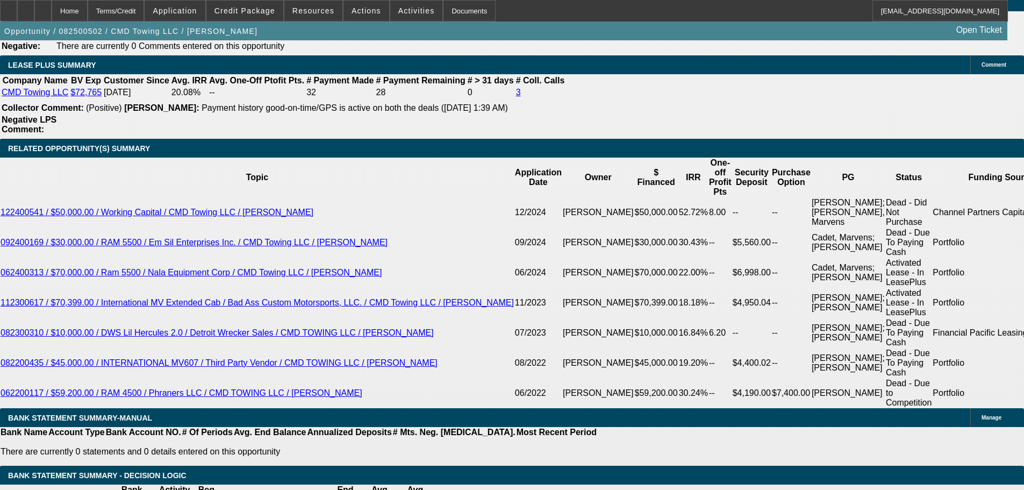
scroll to position [1767, 0]
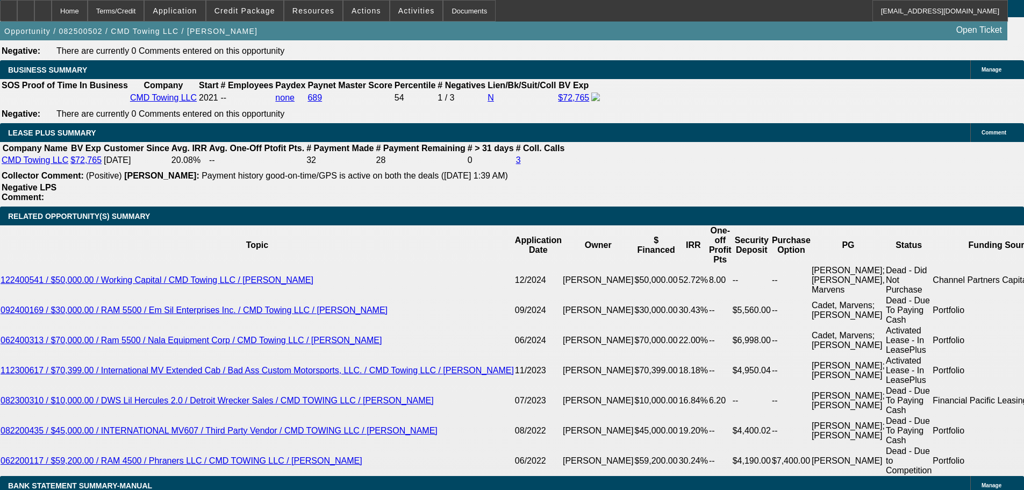
click at [17, 15] on div at bounding box center [8, 10] width 17 height 21
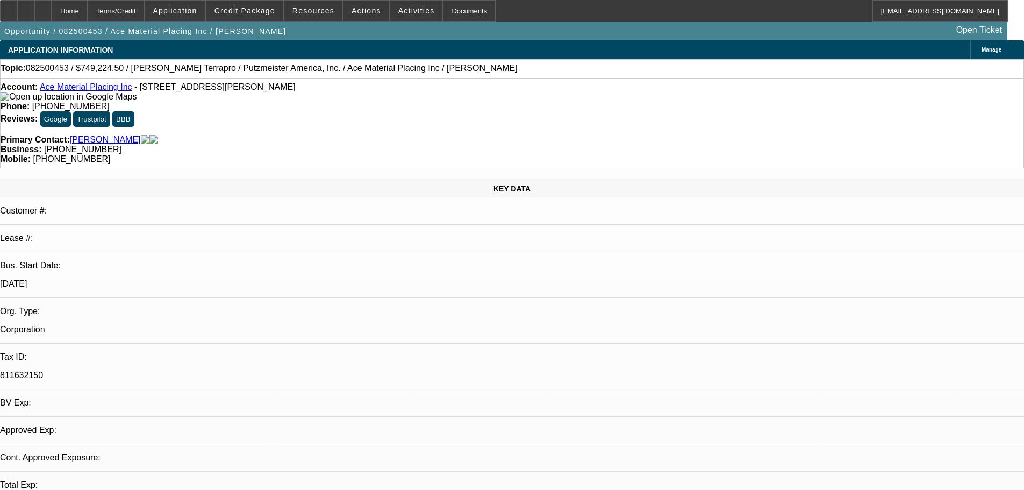
select select "0"
select select "6"
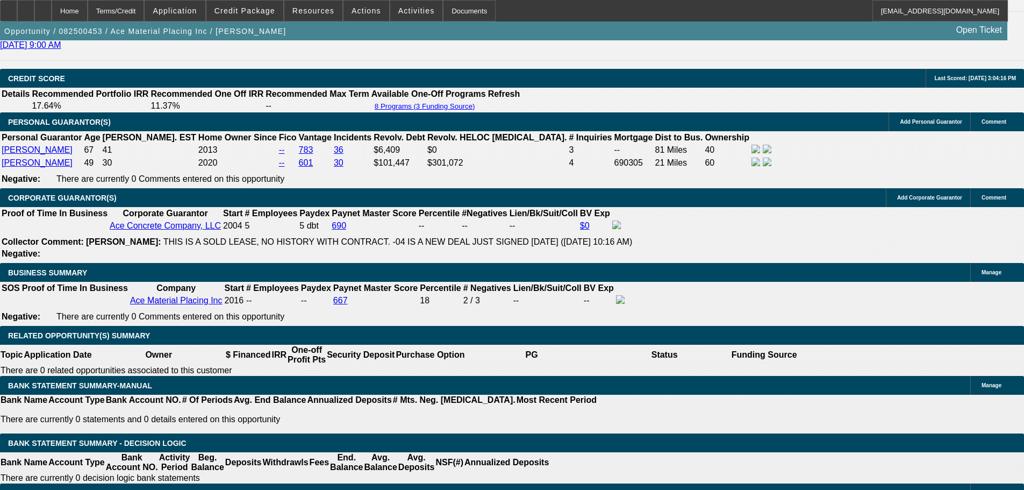
drag, startPoint x: 519, startPoint y: 404, endPoint x: 516, endPoint y: 452, distance: 47.9
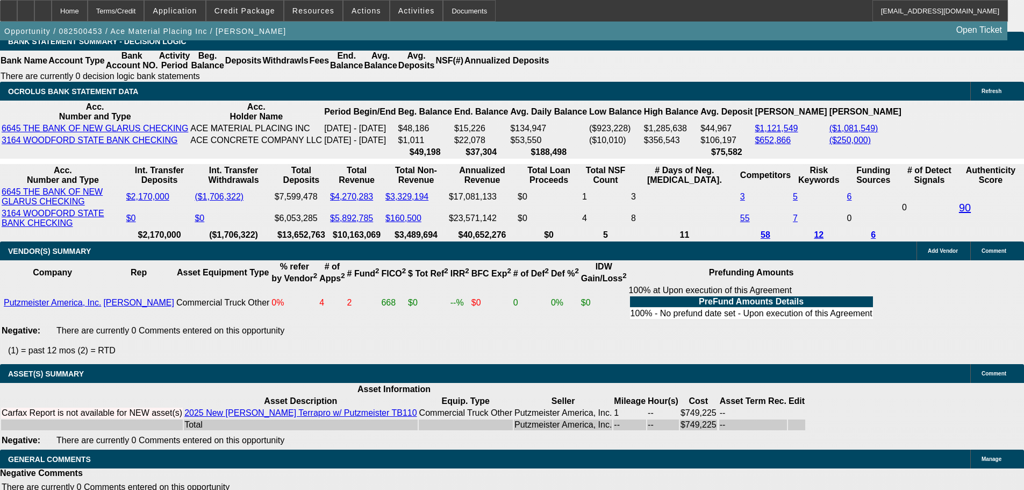
drag, startPoint x: 507, startPoint y: 300, endPoint x: 506, endPoint y: 375, distance: 74.7
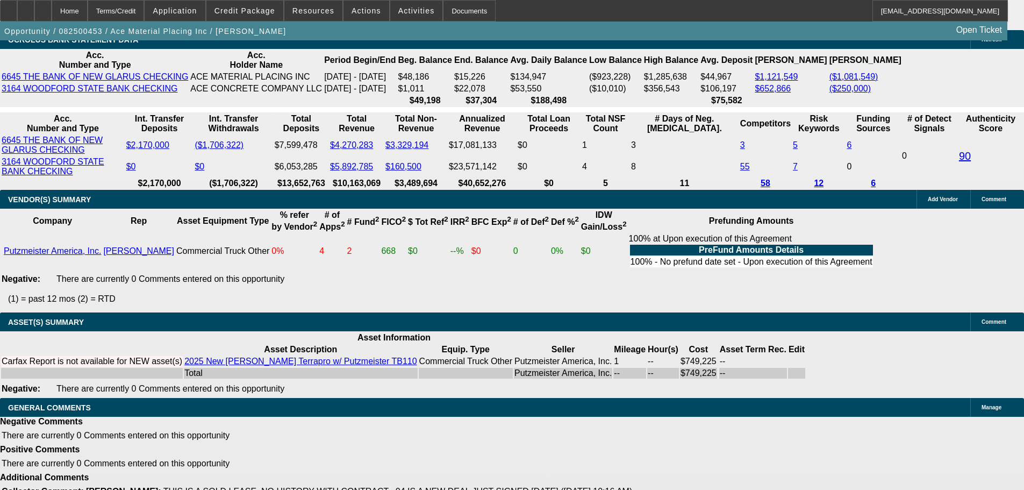
scroll to position [1808, 0]
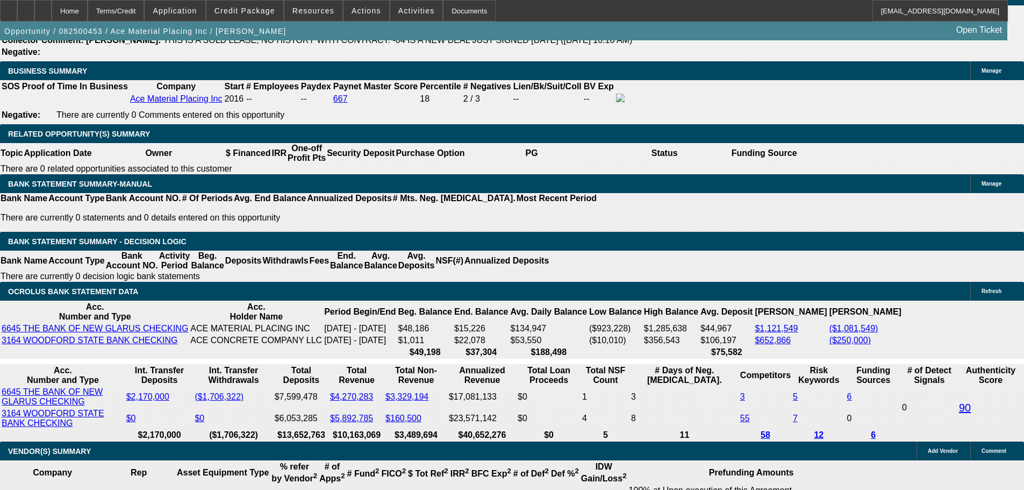
drag, startPoint x: 507, startPoint y: 315, endPoint x: 494, endPoint y: 286, distance: 31.5
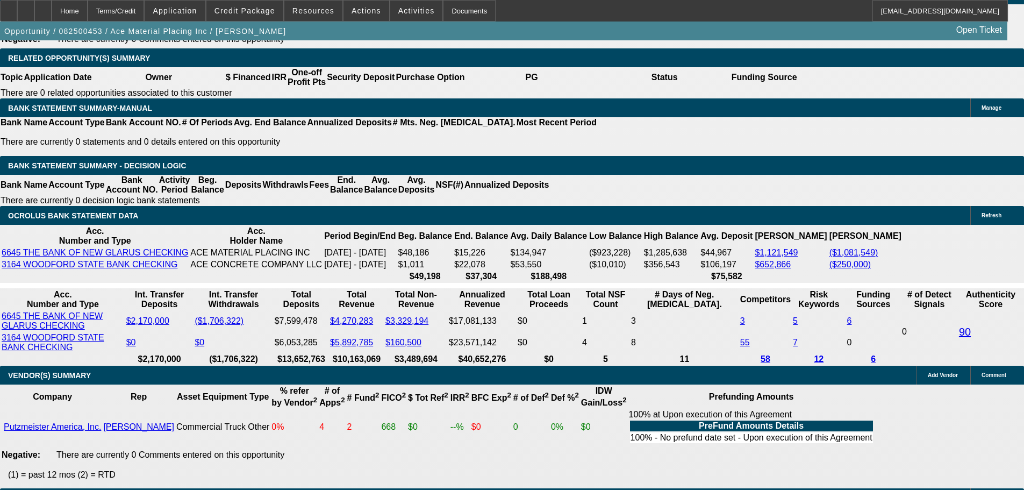
scroll to position [1826, 0]
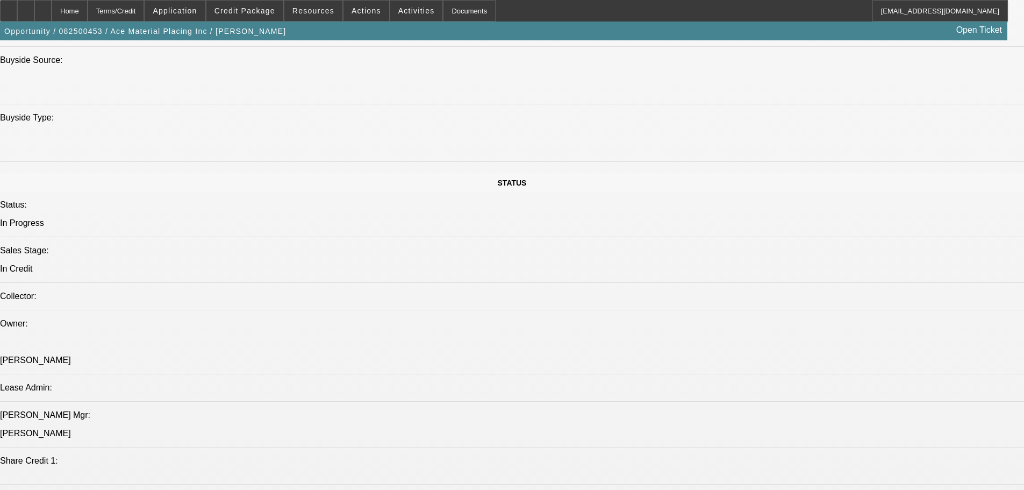
scroll to position [0, 0]
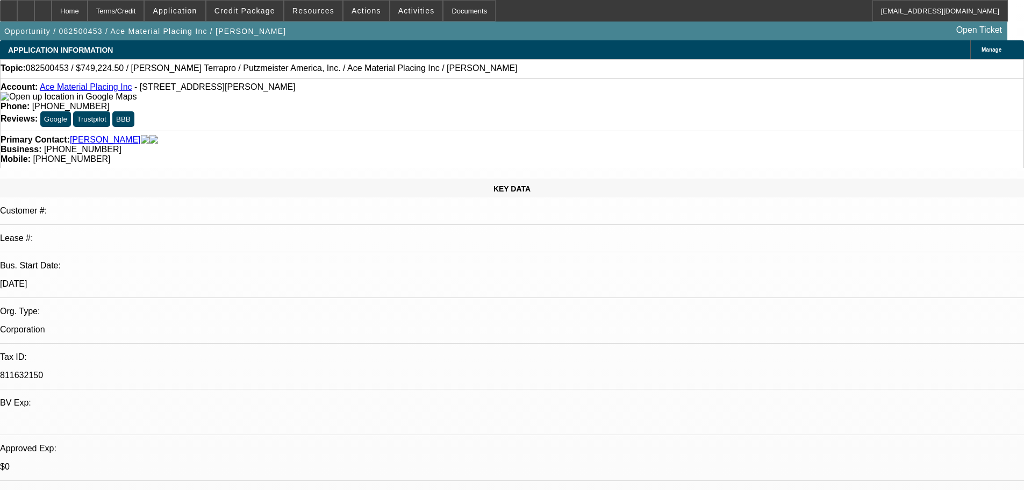
drag, startPoint x: 608, startPoint y: 379, endPoint x: 579, endPoint y: 132, distance: 249.0
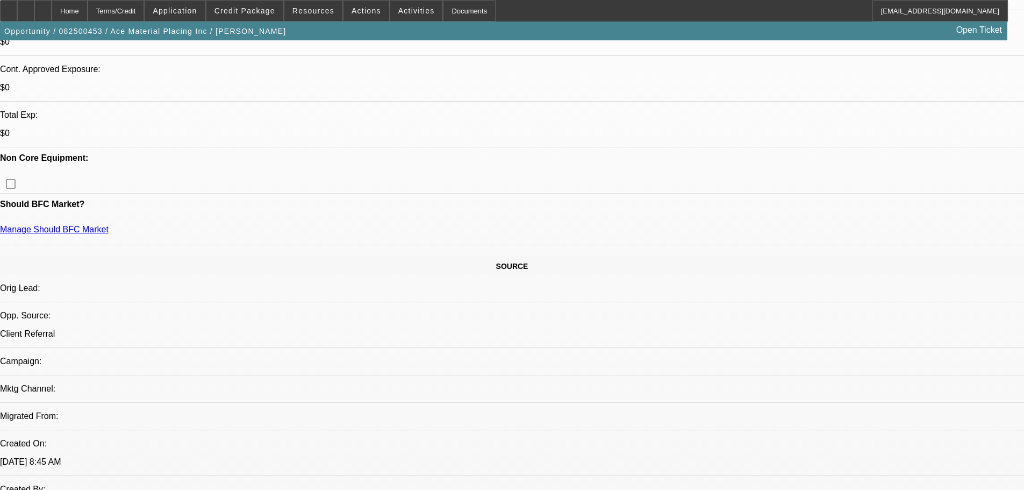
scroll to position [322, 0]
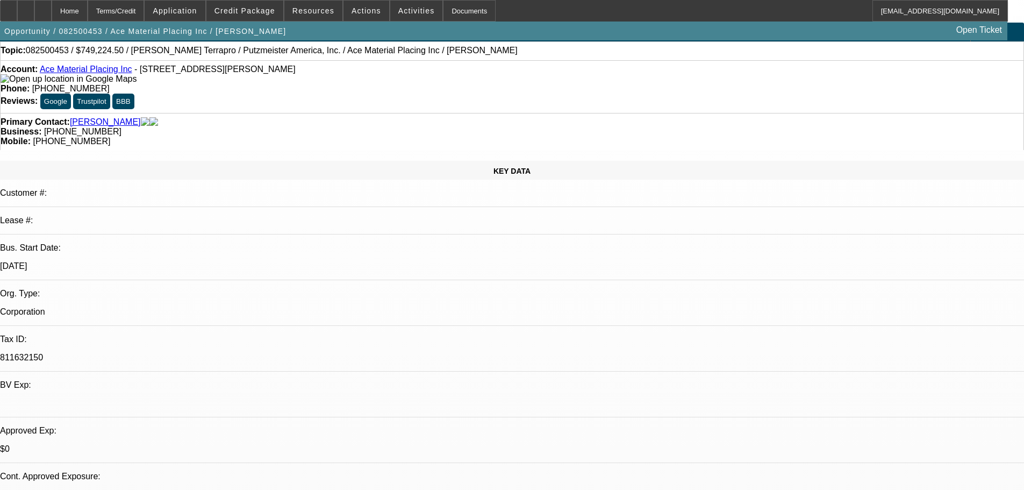
drag, startPoint x: 337, startPoint y: 219, endPoint x: 288, endPoint y: 78, distance: 149.4
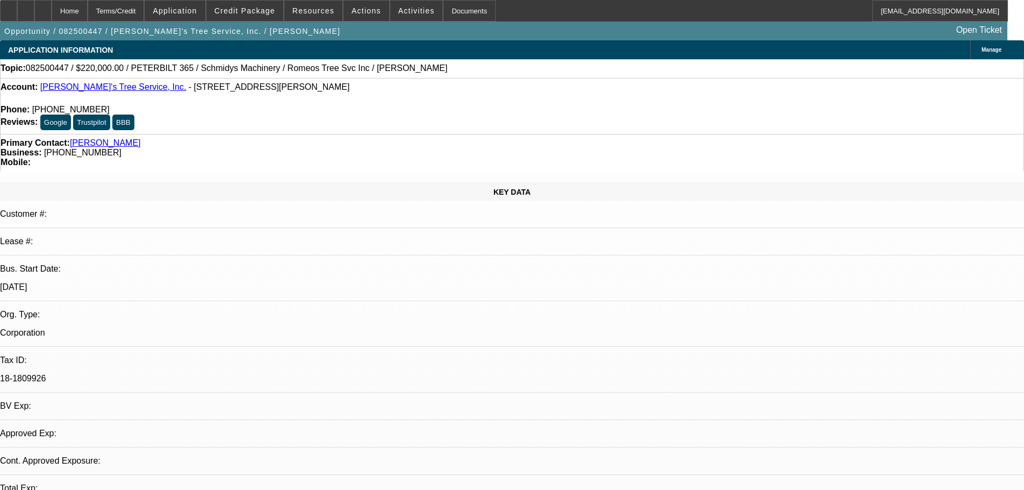
select select "0"
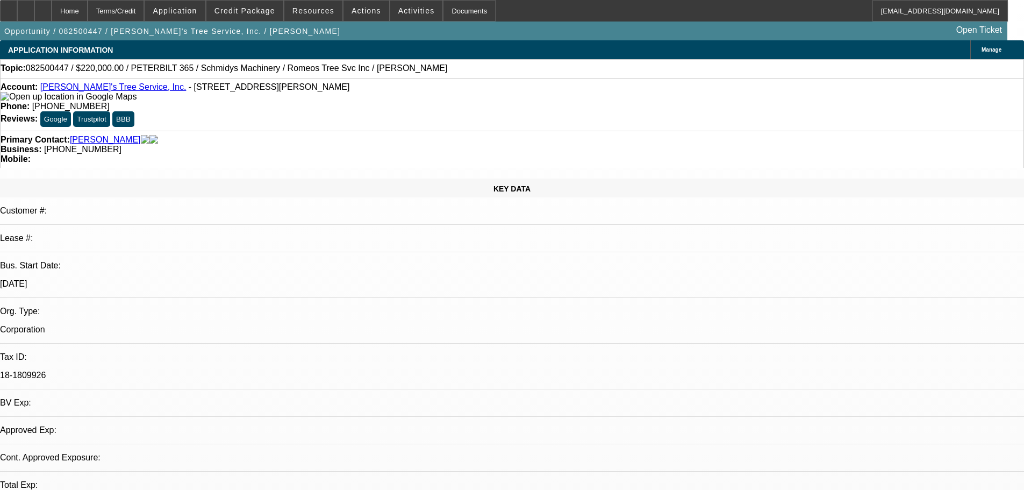
select select "0"
select select "2"
select select "0"
select select "6"
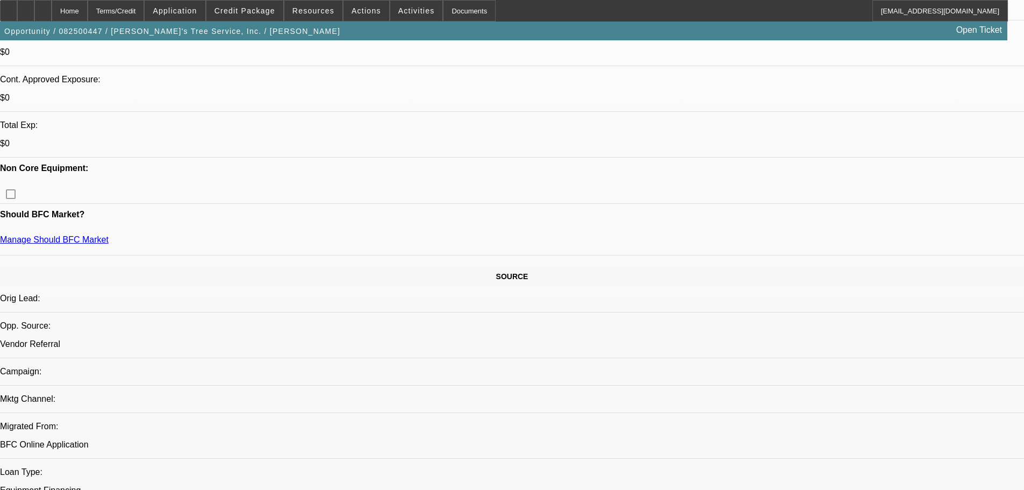
drag, startPoint x: 502, startPoint y: 213, endPoint x: 521, endPoint y: 412, distance: 199.1
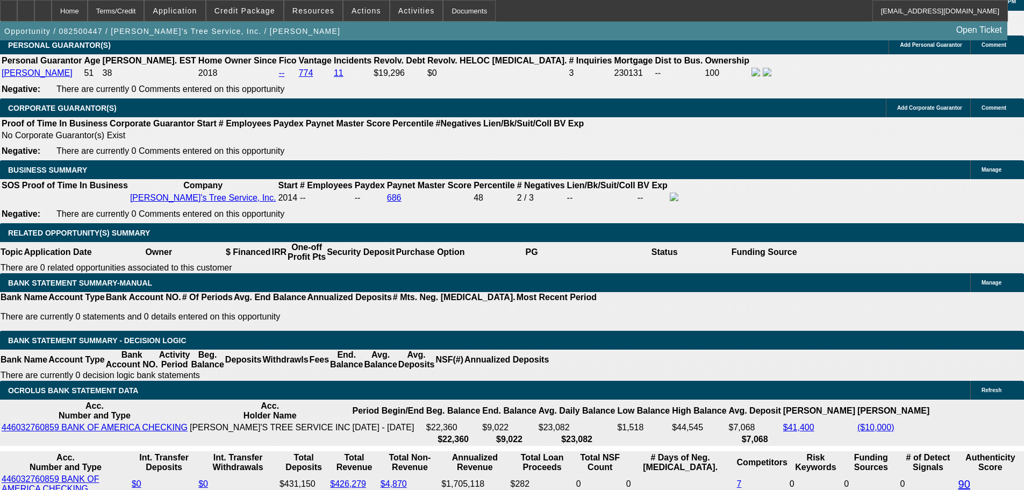
drag, startPoint x: 412, startPoint y: 287, endPoint x: 394, endPoint y: 192, distance: 96.8
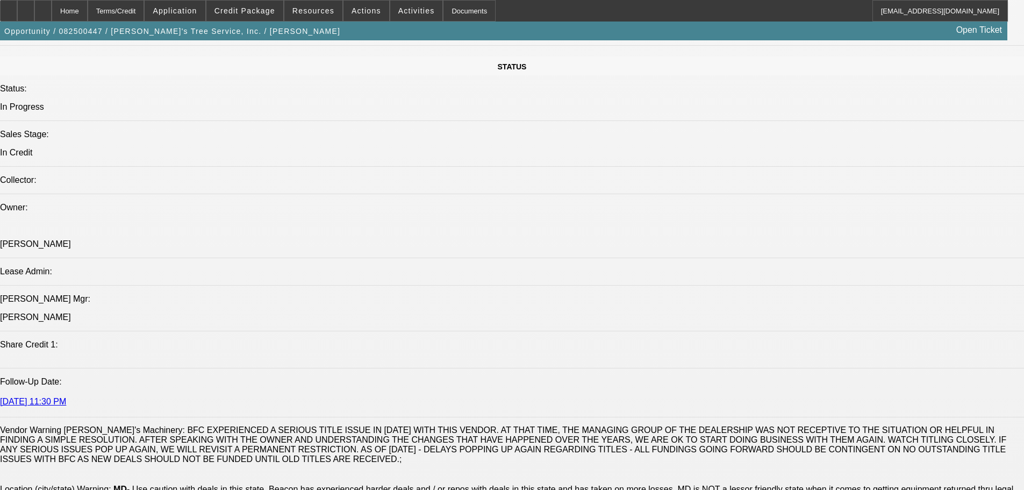
scroll to position [52, 0]
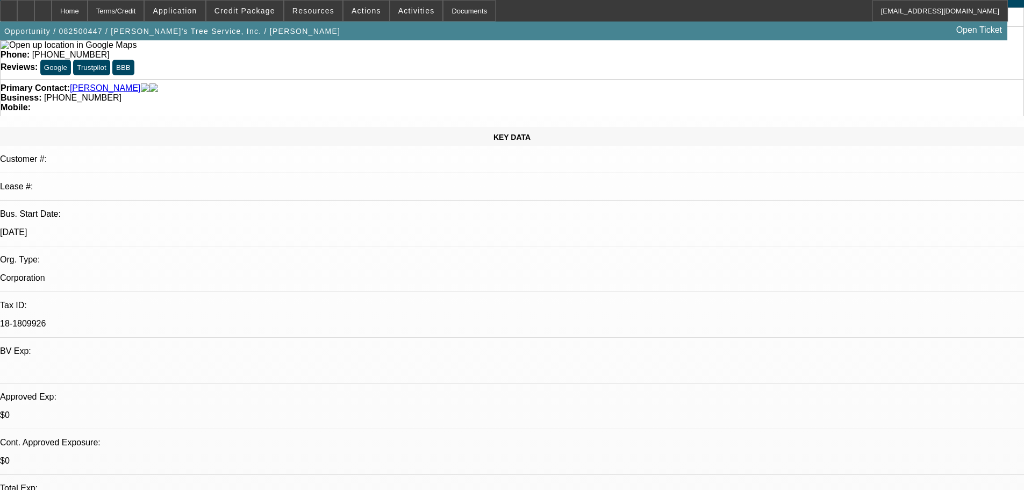
drag, startPoint x: 526, startPoint y: 304, endPoint x: 477, endPoint y: 100, distance: 208.8
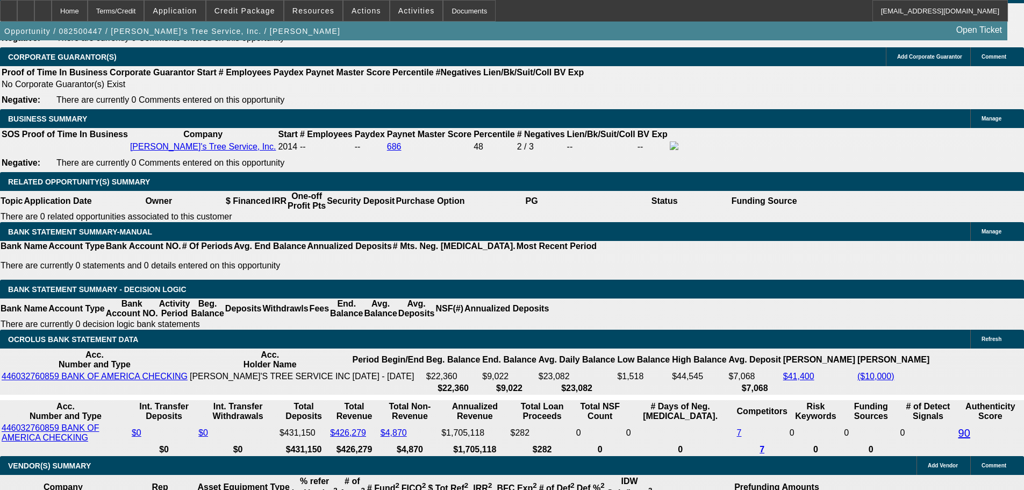
scroll to position [1584, 0]
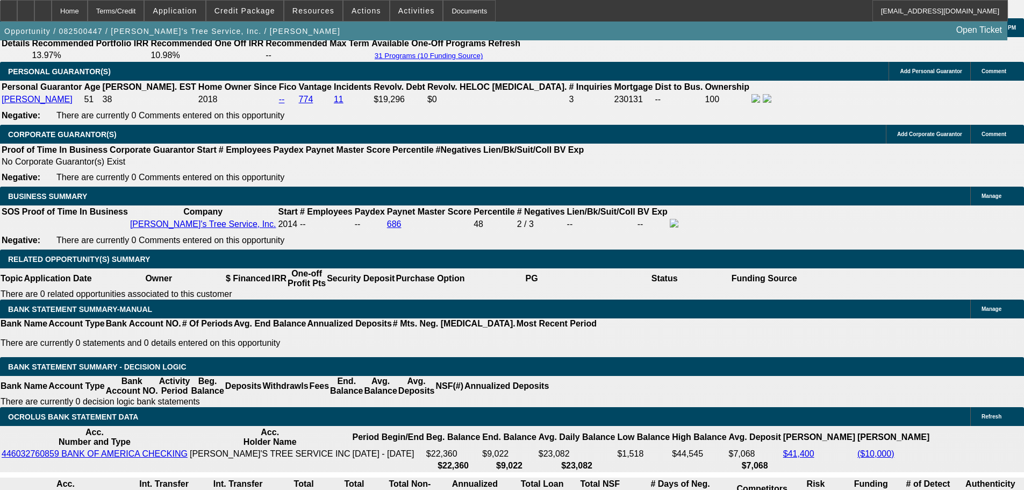
scroll to position [1745, 0]
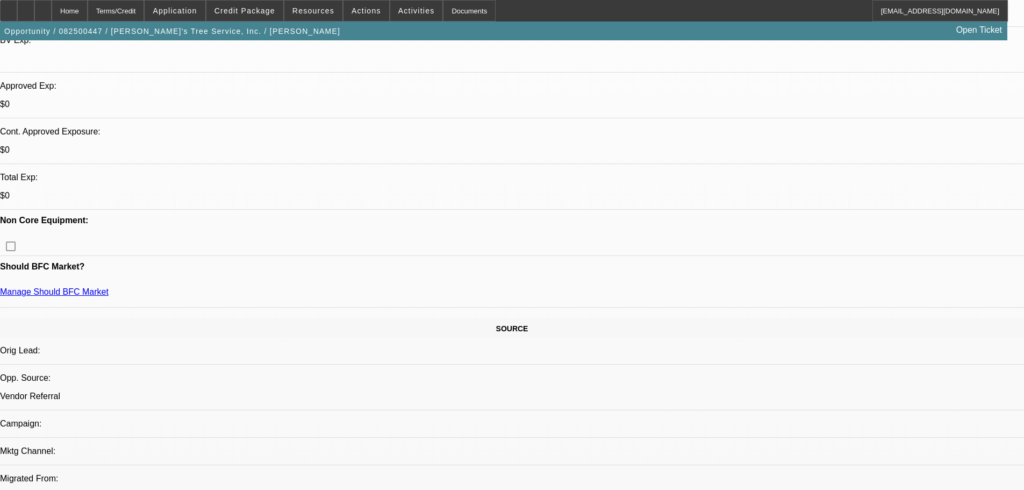
drag, startPoint x: 411, startPoint y: 379, endPoint x: 378, endPoint y: 256, distance: 127.9
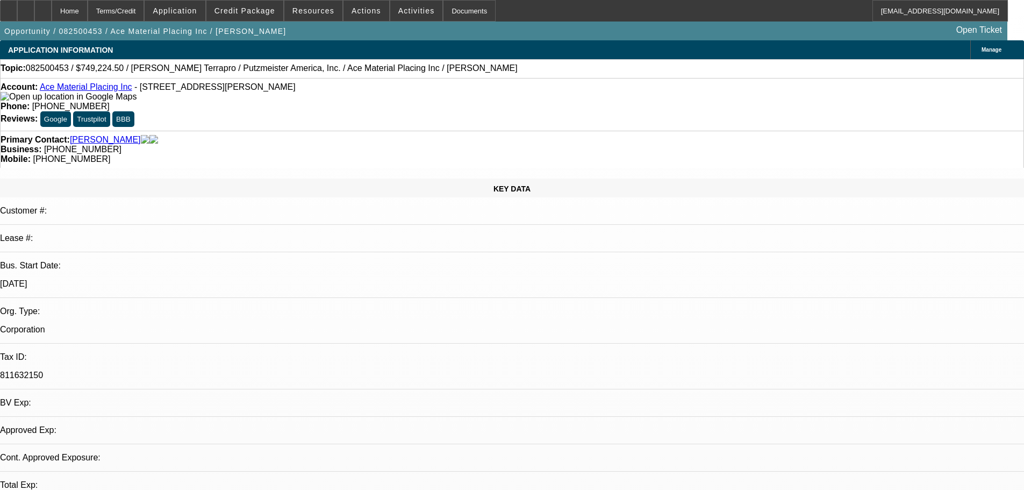
select select "0"
select select "6"
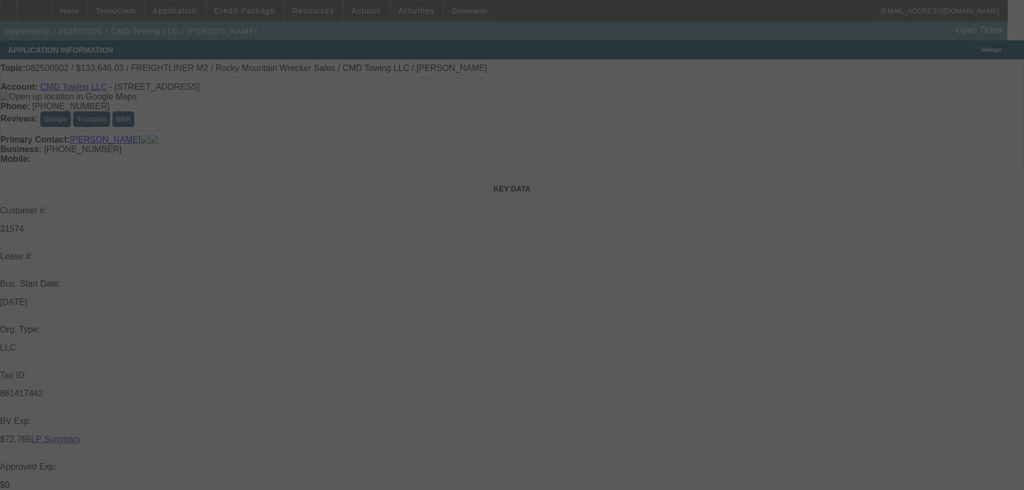
select select "0"
select select "6"
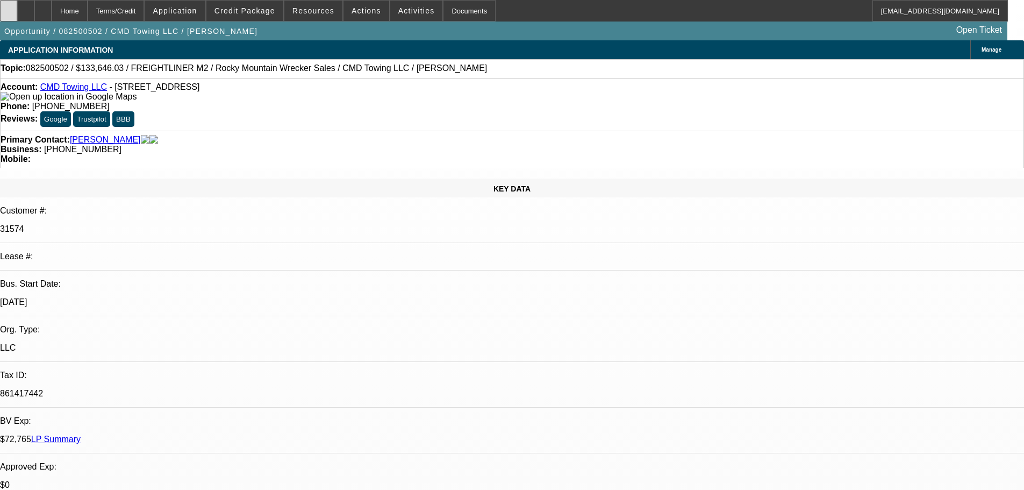
click at [15, 10] on div at bounding box center [8, 10] width 17 height 21
click at [43, 7] on icon at bounding box center [43, 7] width 0 height 0
select select "0"
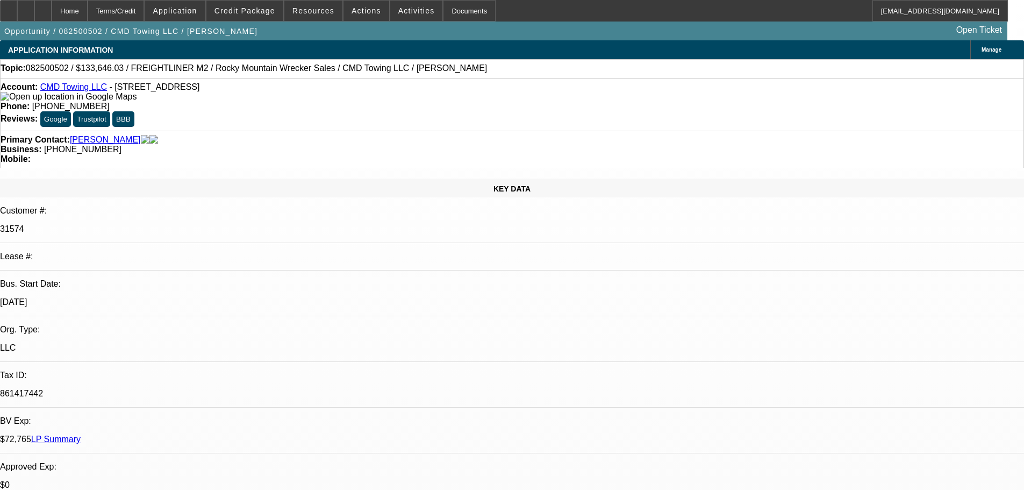
select select "6"
click at [52, 11] on div at bounding box center [42, 10] width 17 height 21
select select "0"
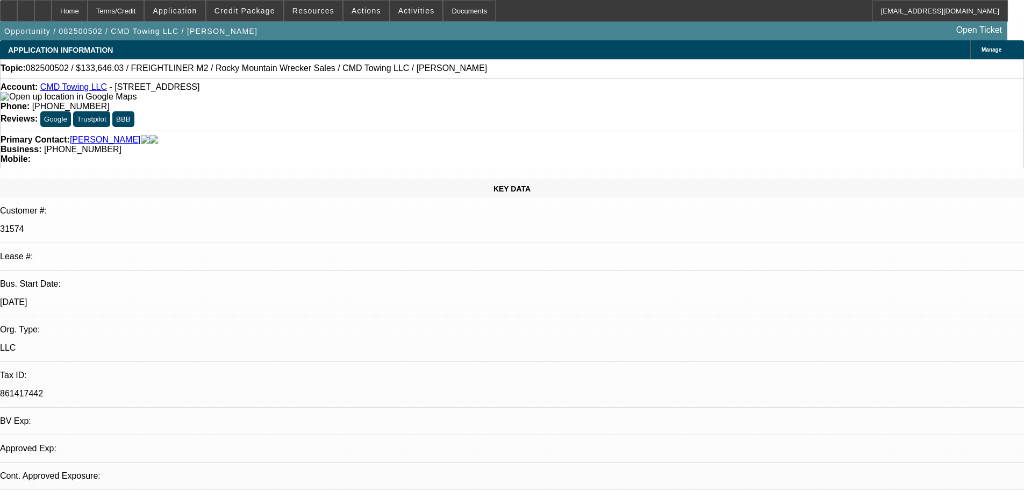
select select "1"
select select "6"
click at [43, 7] on icon at bounding box center [43, 7] width 0 height 0
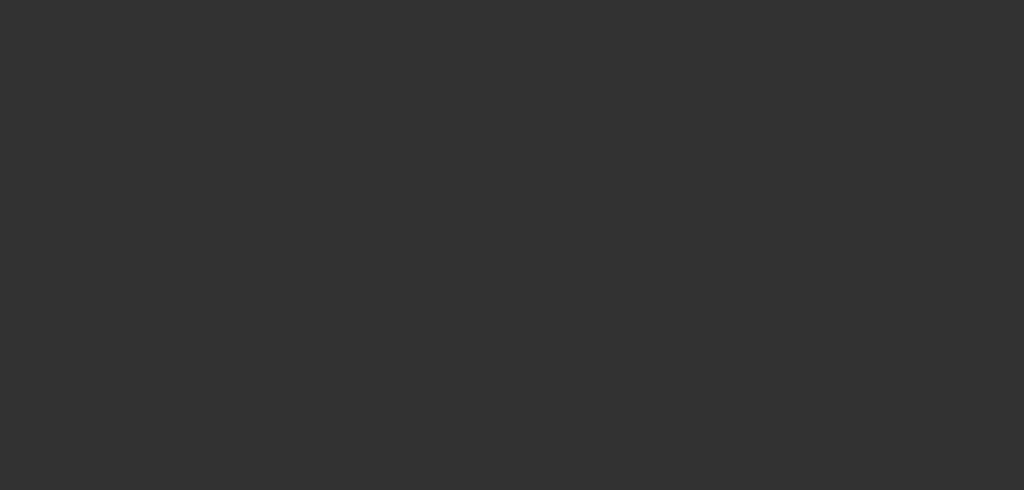
select select "0"
select select "6"
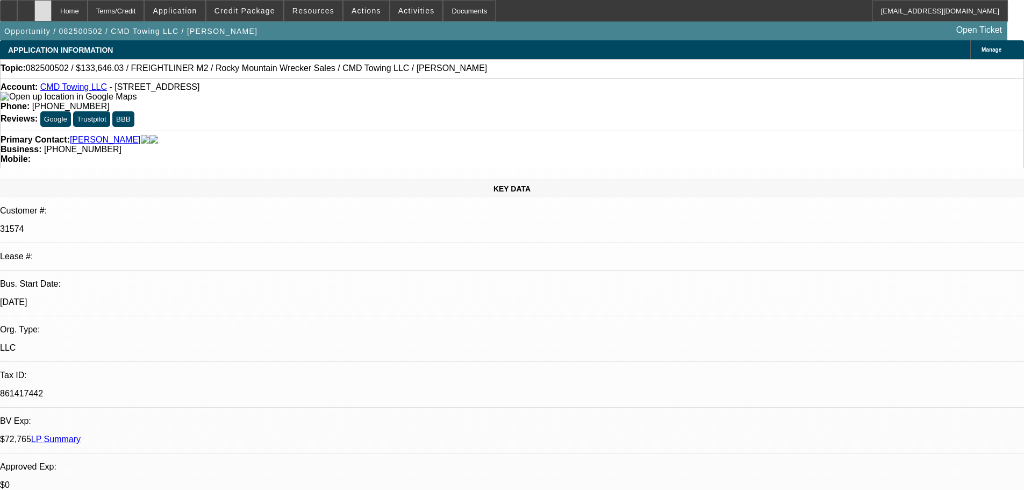
click at [52, 12] on div at bounding box center [42, 10] width 17 height 21
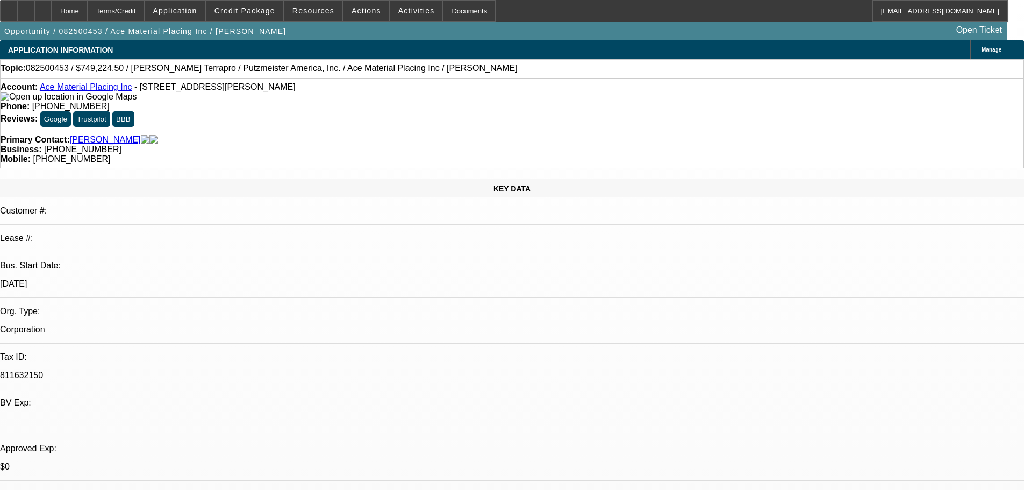
select select "0"
select select "6"
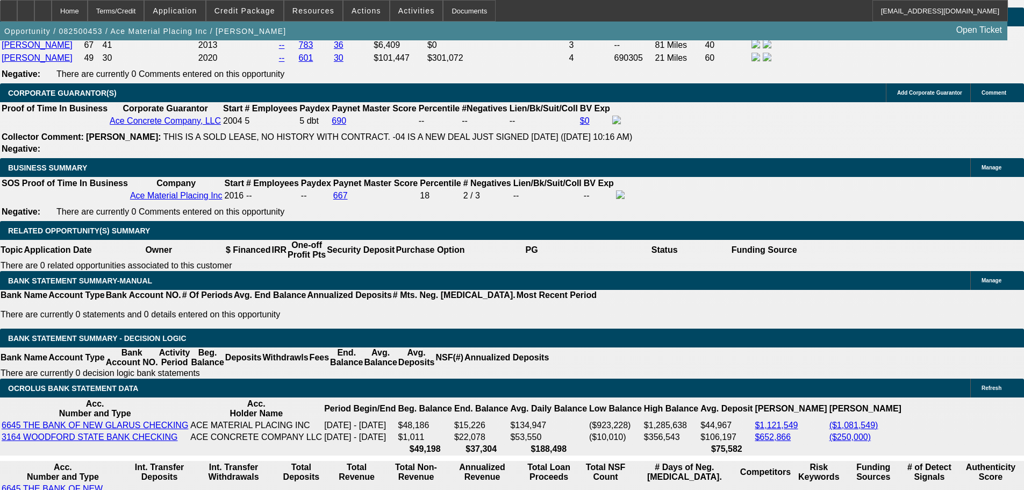
scroll to position [1773, 0]
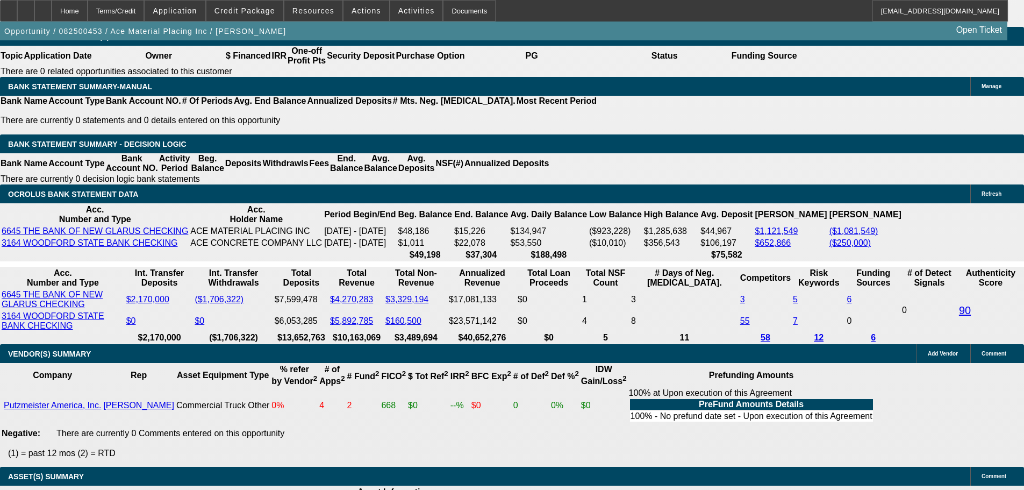
drag, startPoint x: 652, startPoint y: 266, endPoint x: 656, endPoint y: 321, distance: 54.9
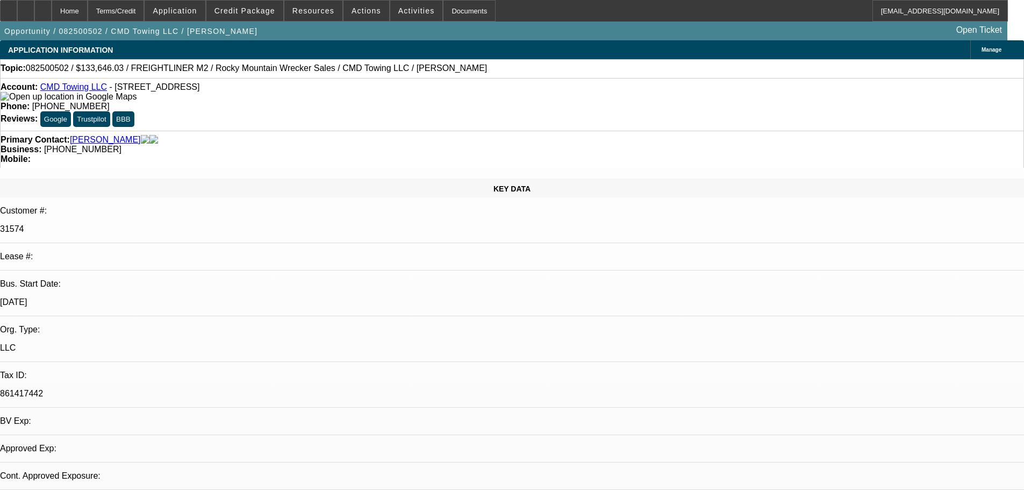
select select "0"
select select "6"
drag, startPoint x: 770, startPoint y: 120, endPoint x: 770, endPoint y: 113, distance: 7.0
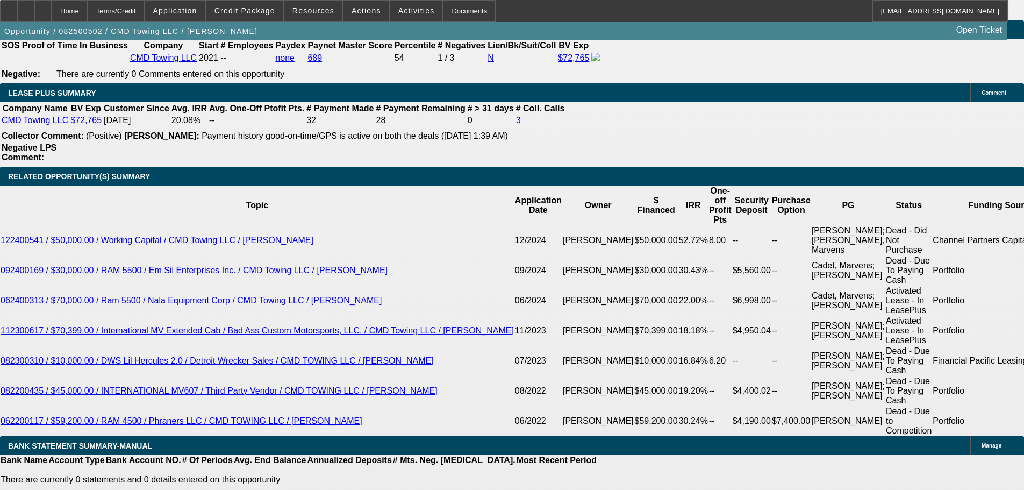
drag, startPoint x: 507, startPoint y: 496, endPoint x: 502, endPoint y: 511, distance: 16.0
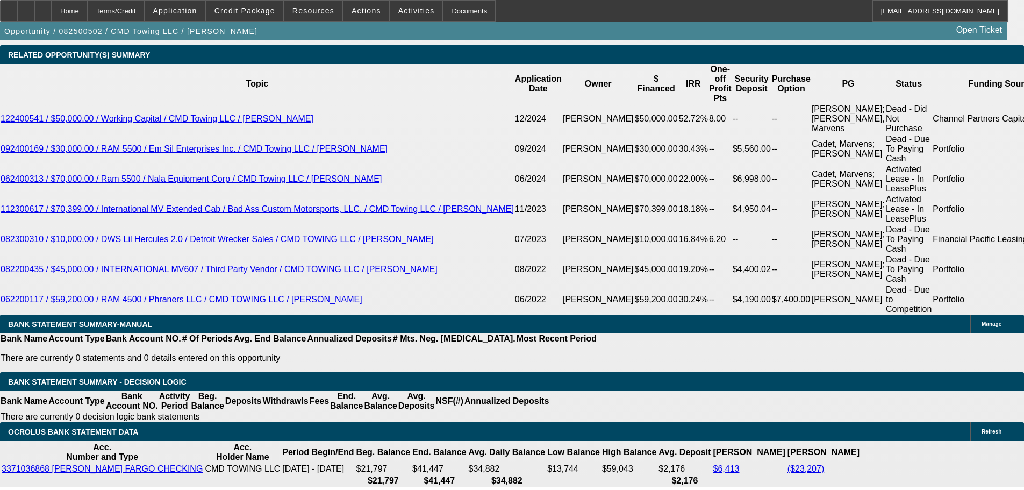
scroll to position [1964, 0]
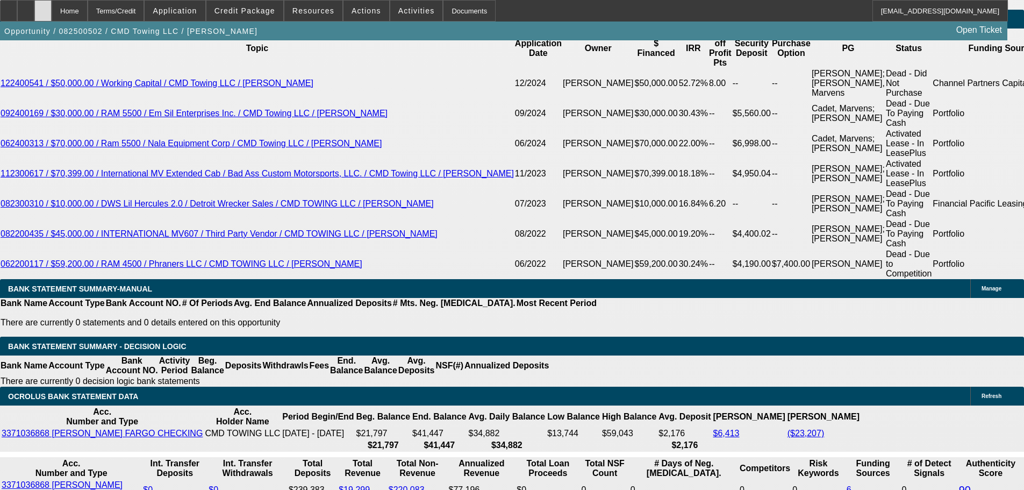
click at [52, 17] on div at bounding box center [42, 10] width 17 height 21
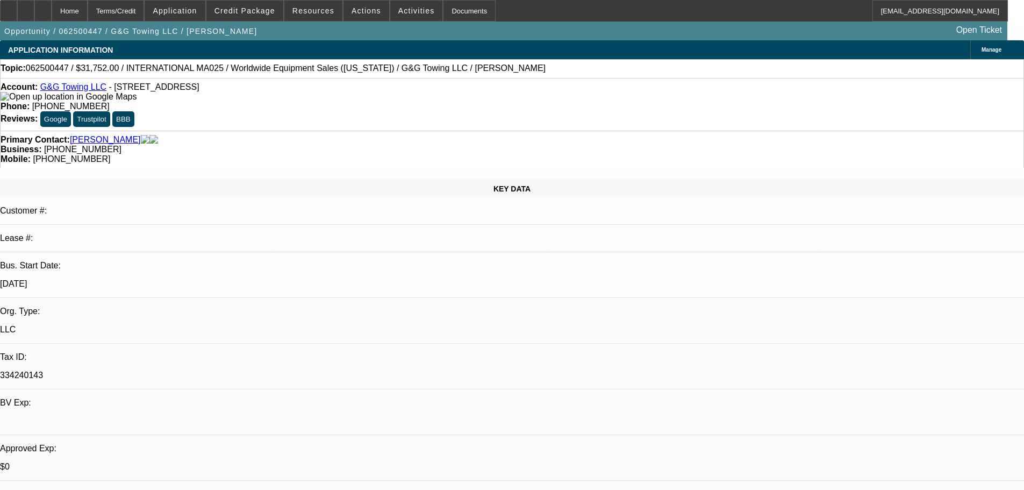
select select "0"
select select "2"
select select "0.1"
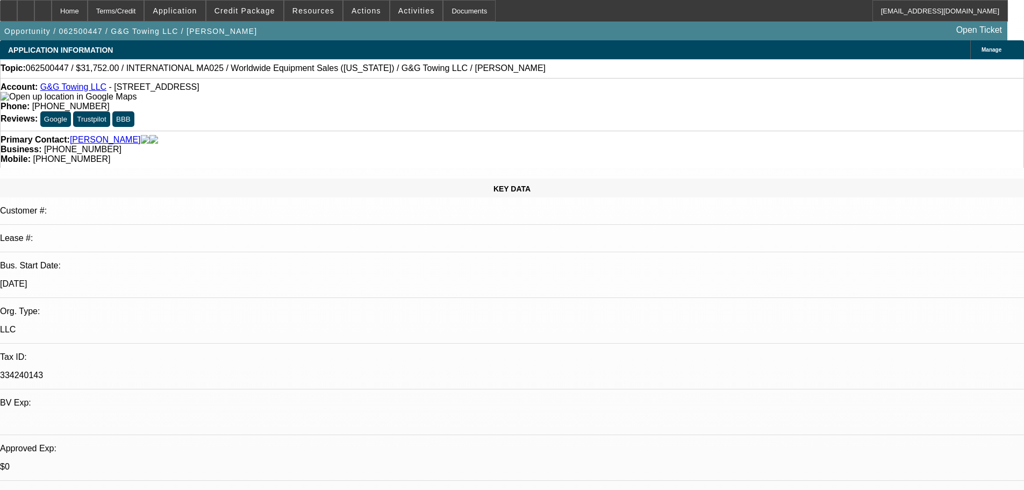
select select "4"
select select "0"
select select "2"
select select "0.1"
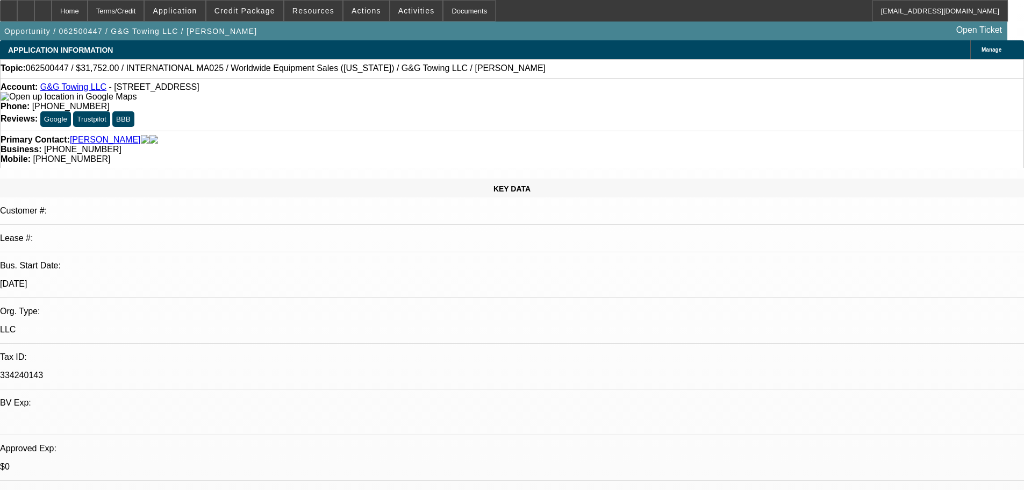
select select "4"
select select "0"
select select "2"
select select "0.1"
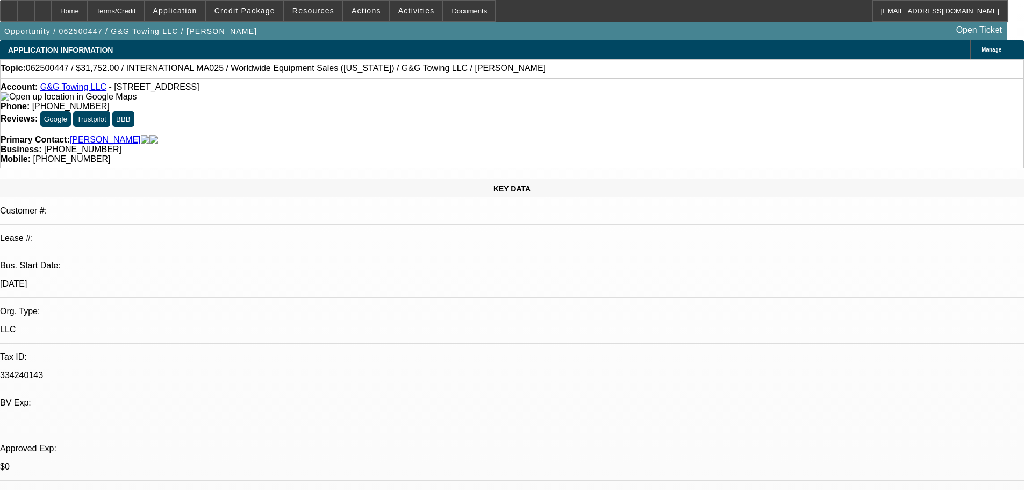
select select "4"
select select "0"
select select "2"
select select "0.1"
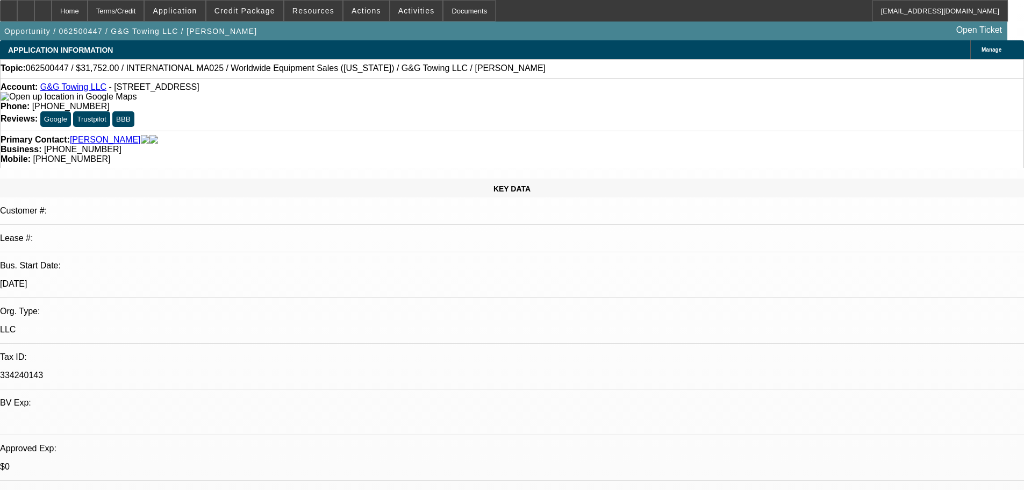
select select "4"
drag, startPoint x: 755, startPoint y: 354, endPoint x: 694, endPoint y: 346, distance: 61.3
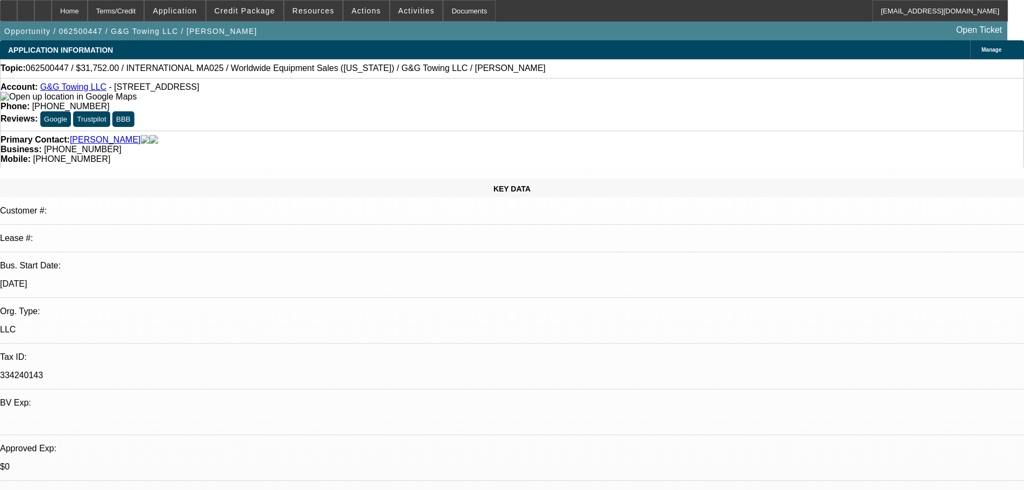
drag, startPoint x: 757, startPoint y: 350, endPoint x: 692, endPoint y: 346, distance: 64.6
copy div "(859) 620-9706"
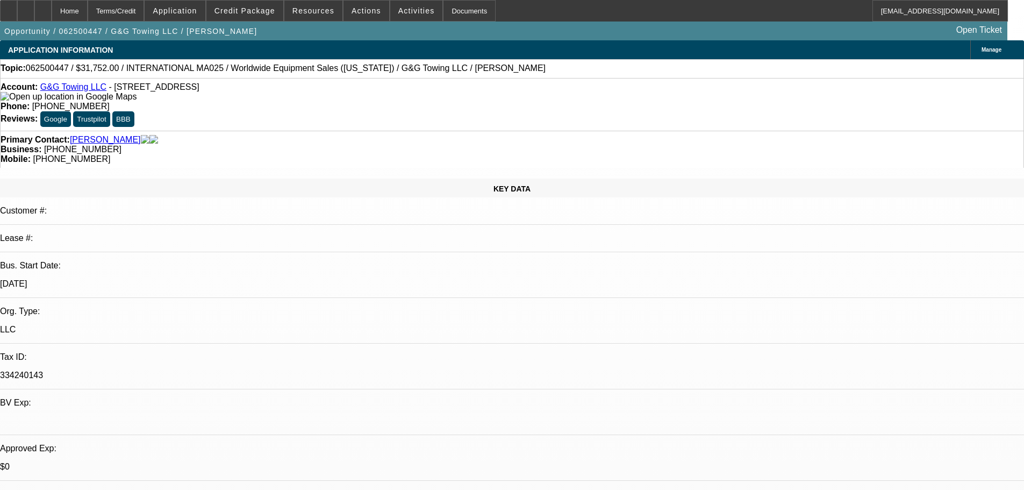
copy div "(859) 620-9706"
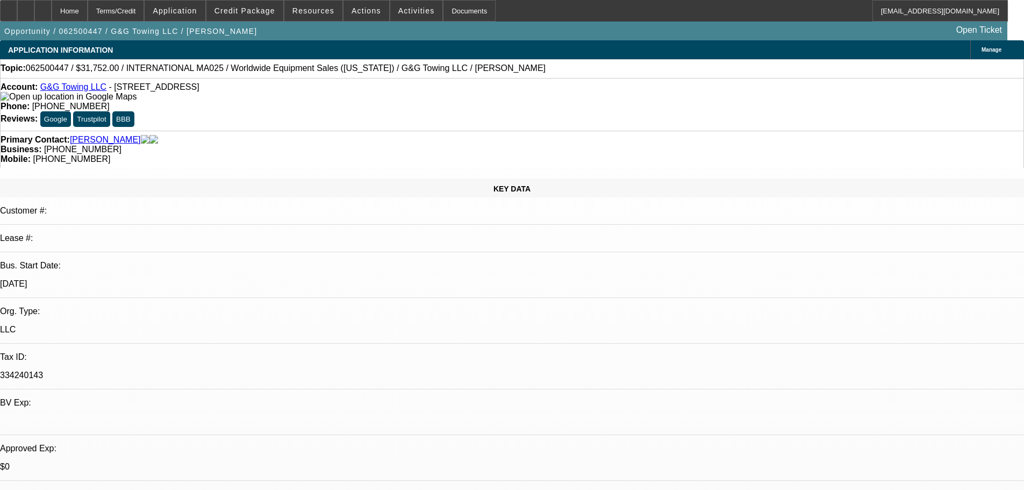
drag, startPoint x: 1002, startPoint y: 383, endPoint x: 685, endPoint y: 360, distance: 318.5
copy div "8/14 TT Joe, has approval from united capital source for a few more months with…"
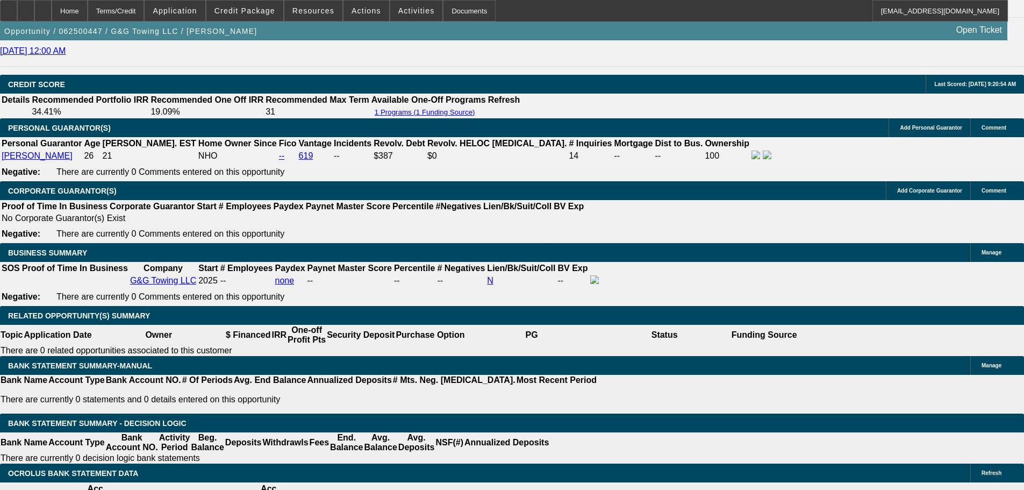
drag, startPoint x: 388, startPoint y: 388, endPoint x: 514, endPoint y: 357, distance: 130.1
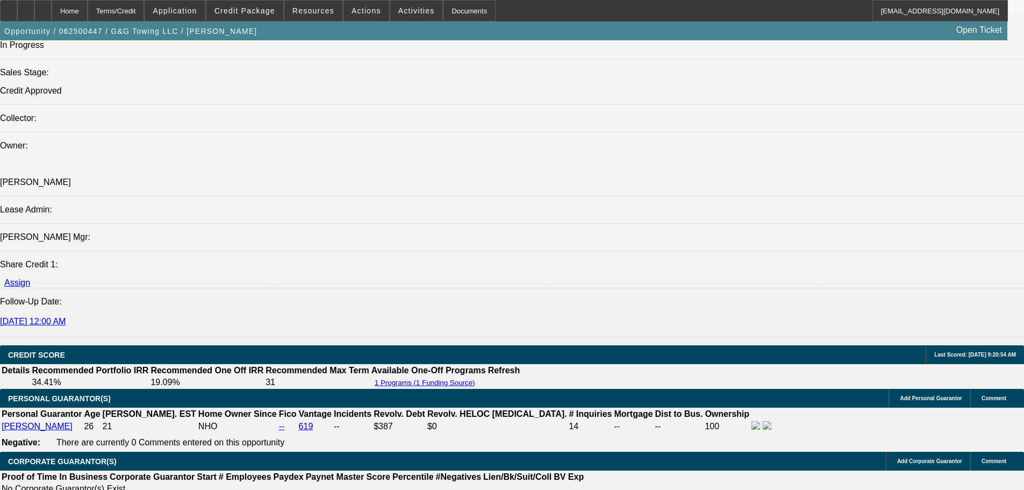
scroll to position [1220, 0]
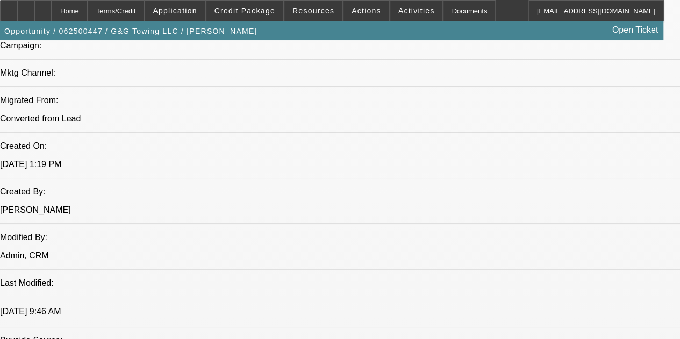
drag, startPoint x: 390, startPoint y: 283, endPoint x: 390, endPoint y: 107, distance: 175.7
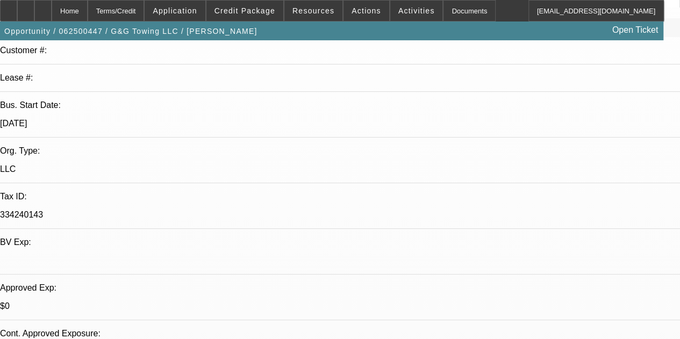
scroll to position [83, 0]
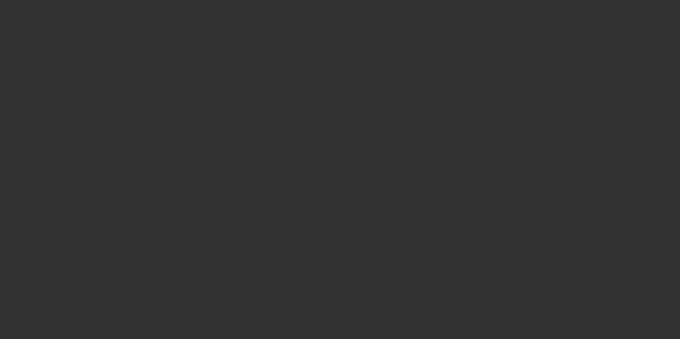
scroll to position [0, 0]
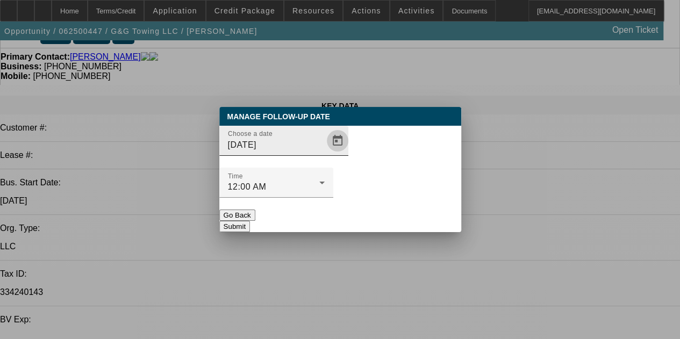
click at [325, 154] on span "Open calendar" at bounding box center [338, 141] width 26 height 26
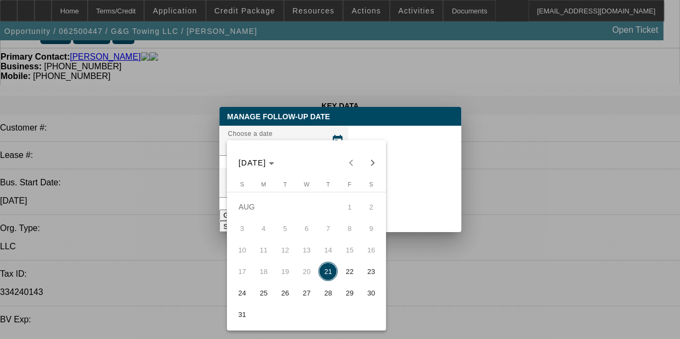
click at [347, 272] on span "22" at bounding box center [349, 271] width 19 height 19
type input "8/22/2025"
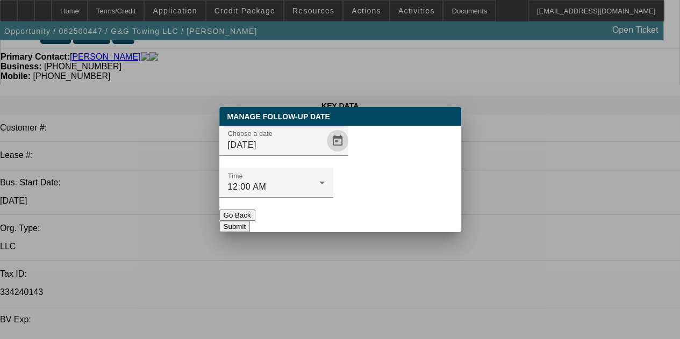
click at [250, 221] on button "Submit" at bounding box center [234, 226] width 31 height 11
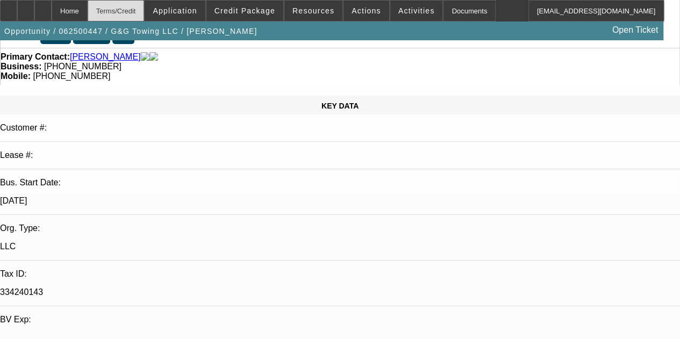
scroll to position [83, 0]
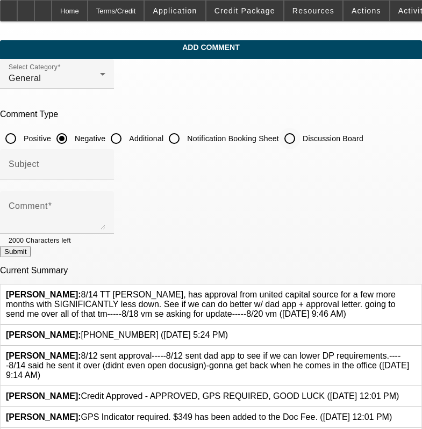
click at [303, 131] on div at bounding box center [290, 139] width 26 height 26
radio input "false"
radio input "true"
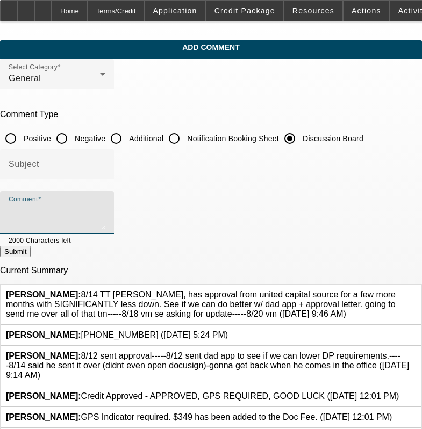
click at [105, 206] on textarea "Comment" at bounding box center [57, 217] width 97 height 26
paste textarea "8/14 TT [PERSON_NAME], has approval from united capital source for a few more m…"
type textarea "8/14 TT [PERSON_NAME], has approval from united capital source for a few more m…"
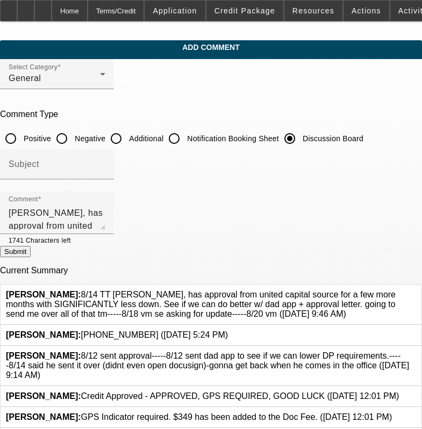
click at [31, 247] on button "Submit" at bounding box center [15, 251] width 31 height 11
radio input "true"
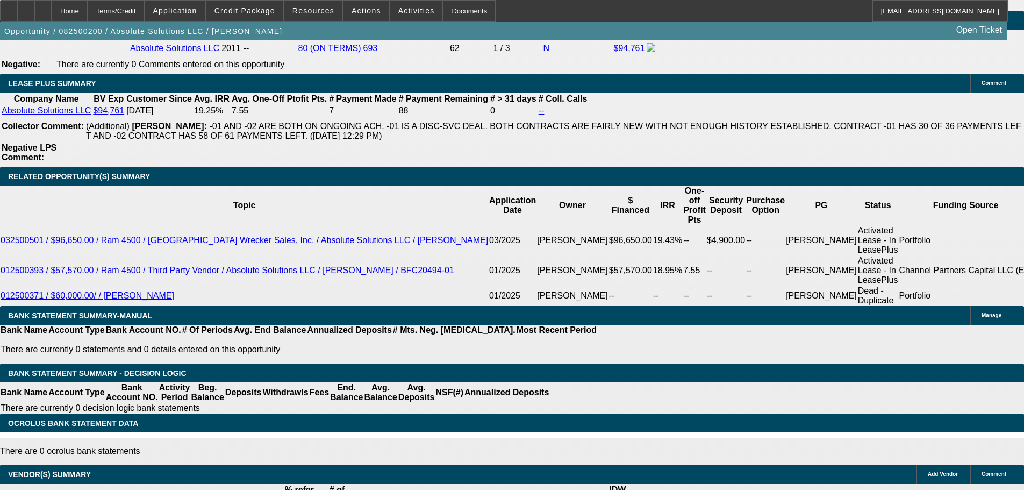
select select "0"
select select "0.1"
select select "4"
select select "0"
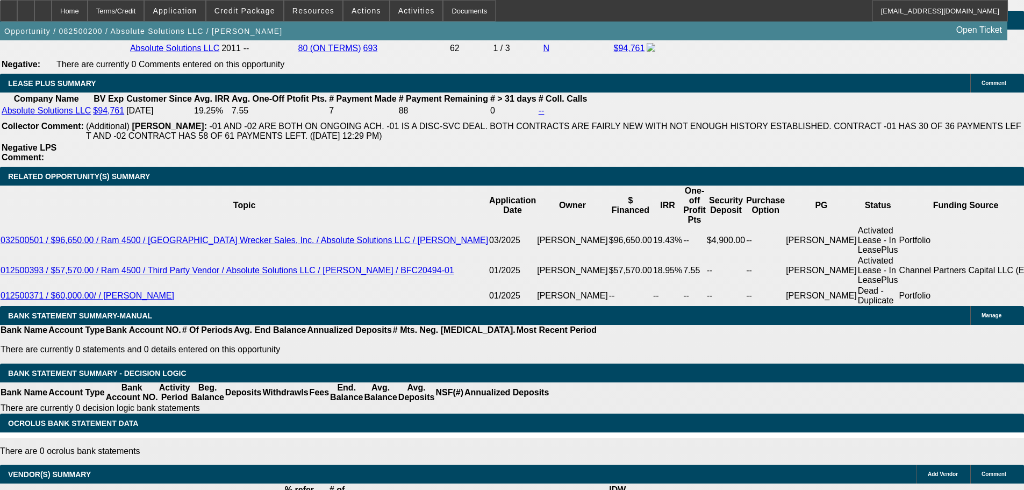
select select "0"
select select "5"
select select "0"
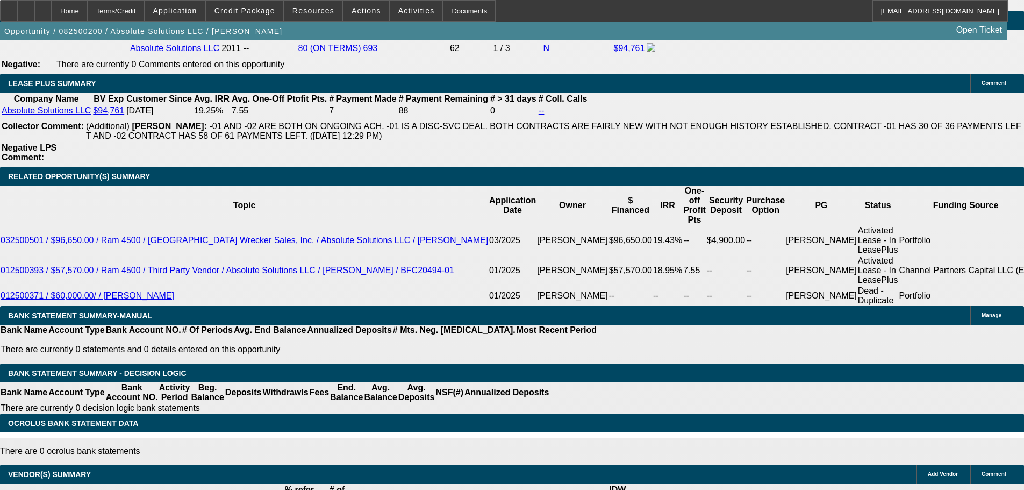
select select "0"
select select "6"
select select "0"
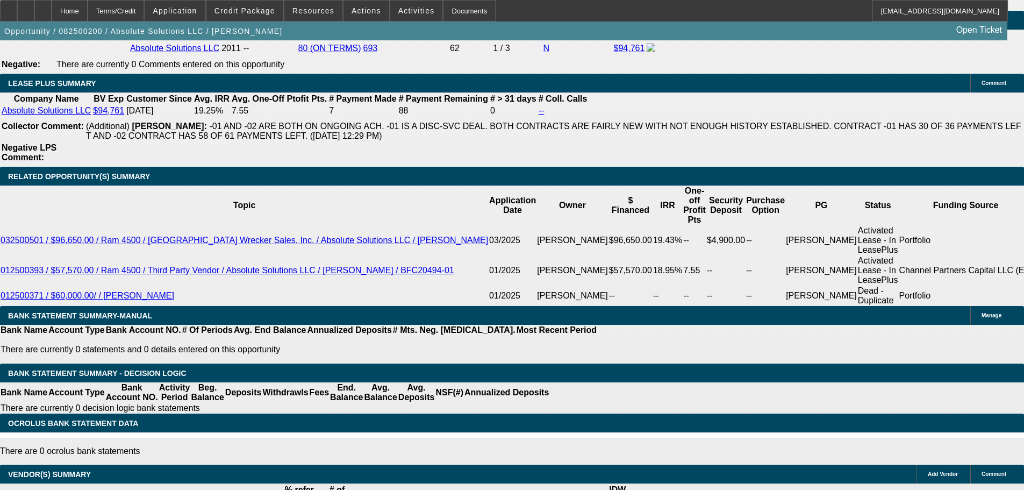
select select "6"
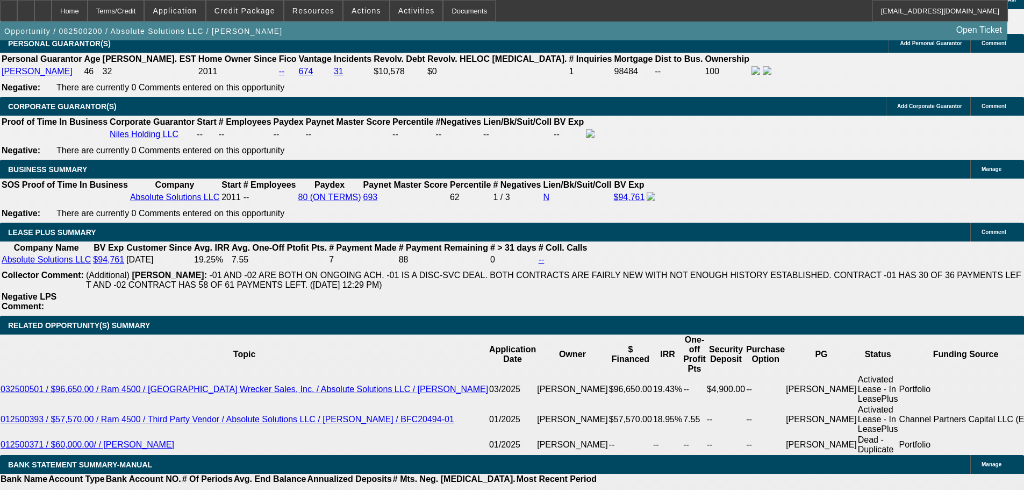
scroll to position [1694, 0]
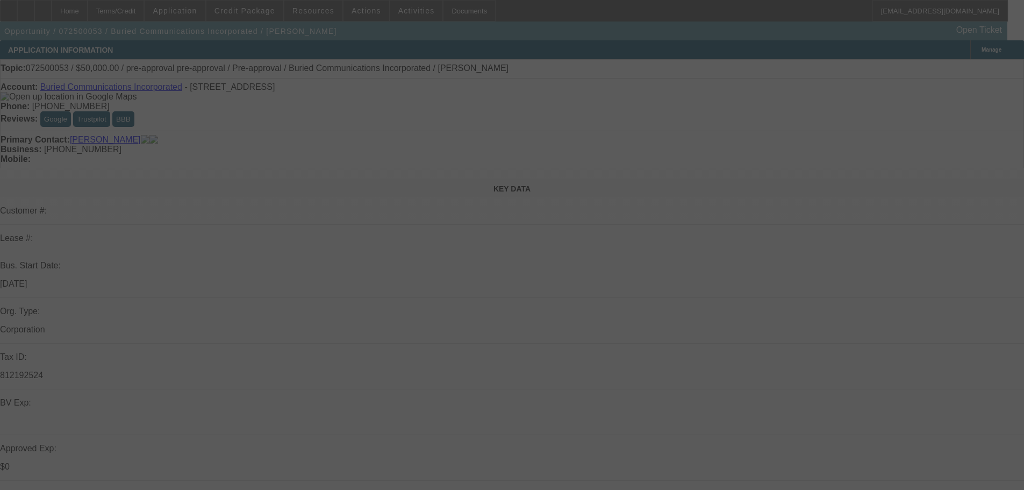
click at [647, 296] on div at bounding box center [512, 245] width 1024 height 490
select select "0"
select select "3"
select select "0"
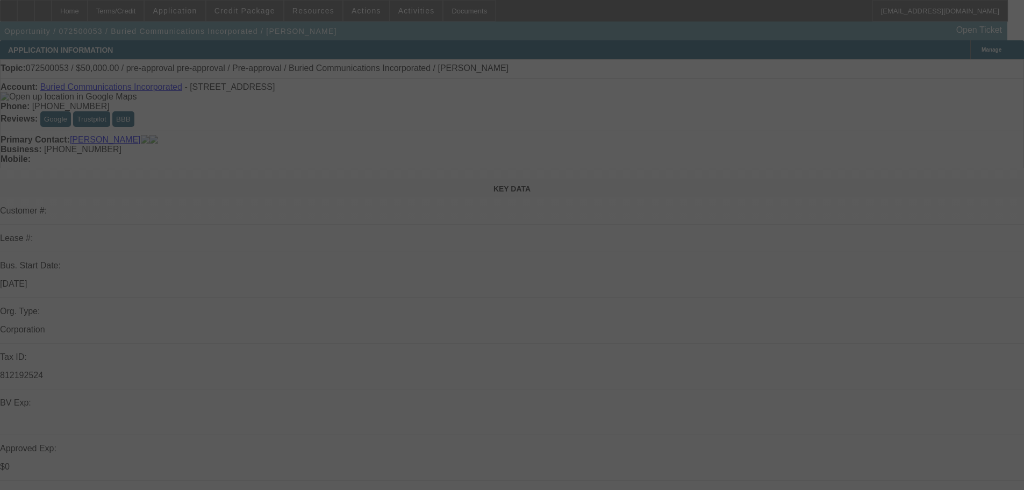
select select "6"
select select "0"
select select "3"
select select "0"
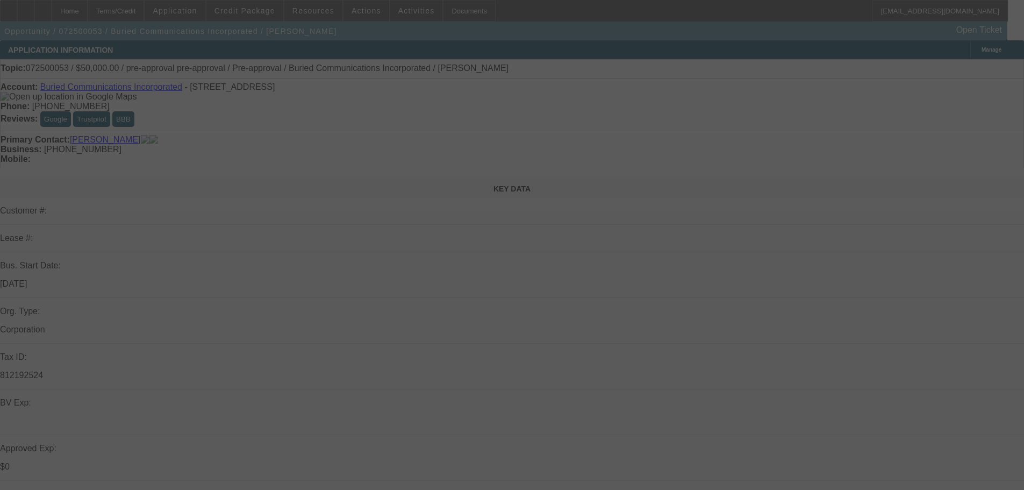
select select "6"
select select "0"
select select "3"
select select "0"
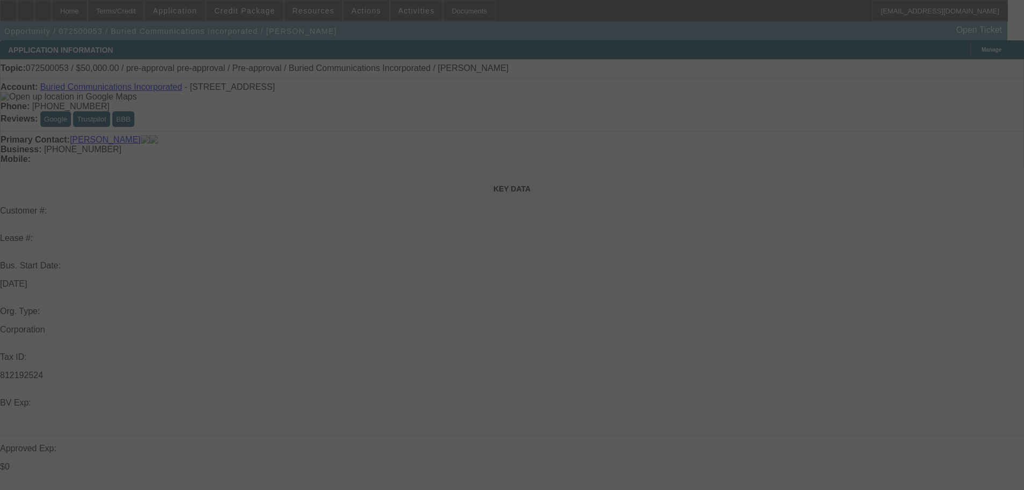
select select "6"
select select "0"
select select "3"
select select "0"
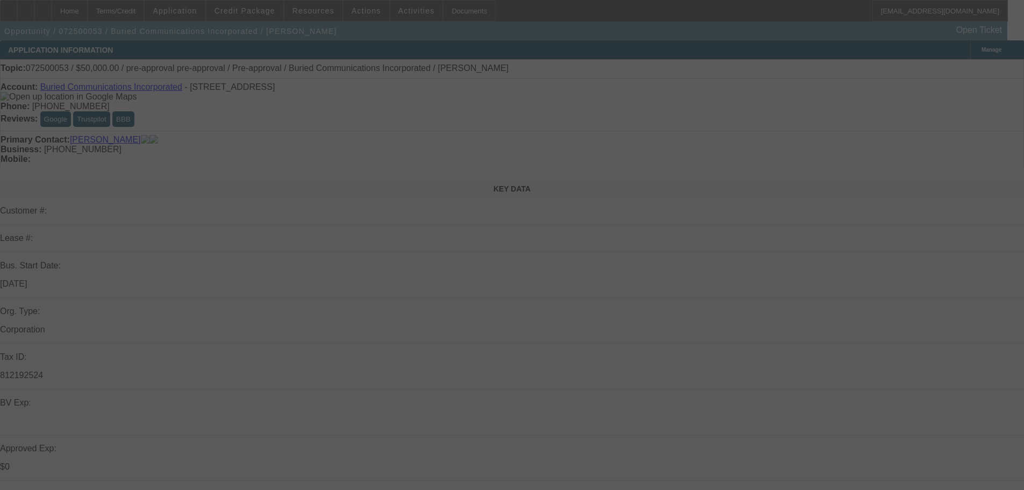
select select "6"
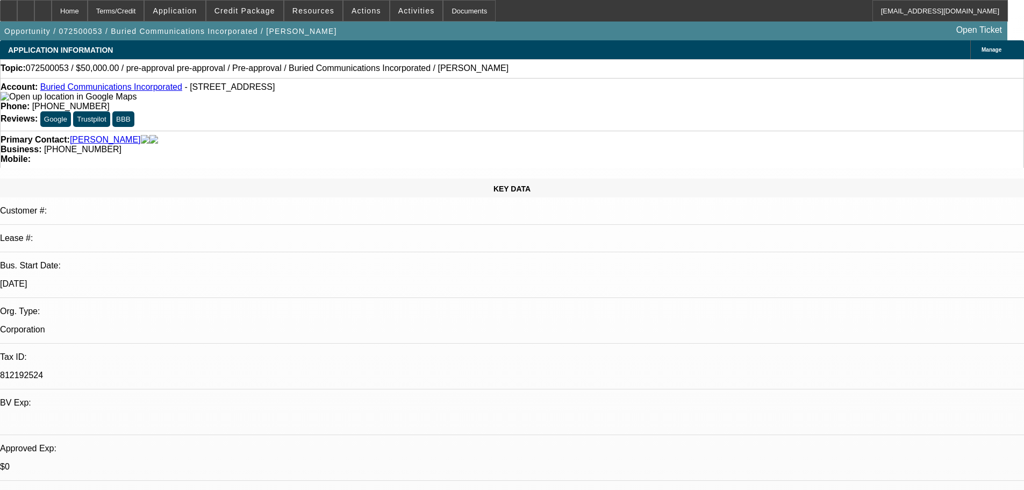
select select "0"
select select "3"
select select "0"
select select "6"
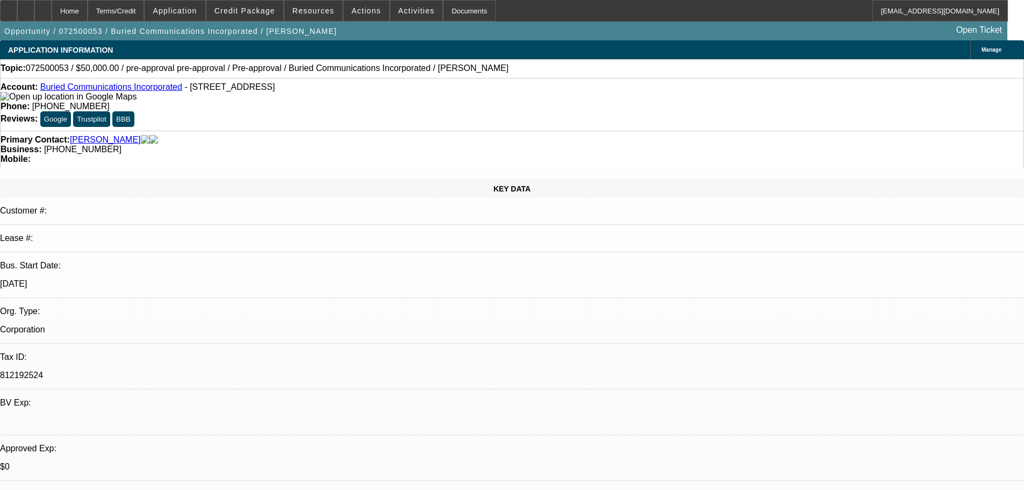
select select "0"
select select "3"
select select "0"
select select "6"
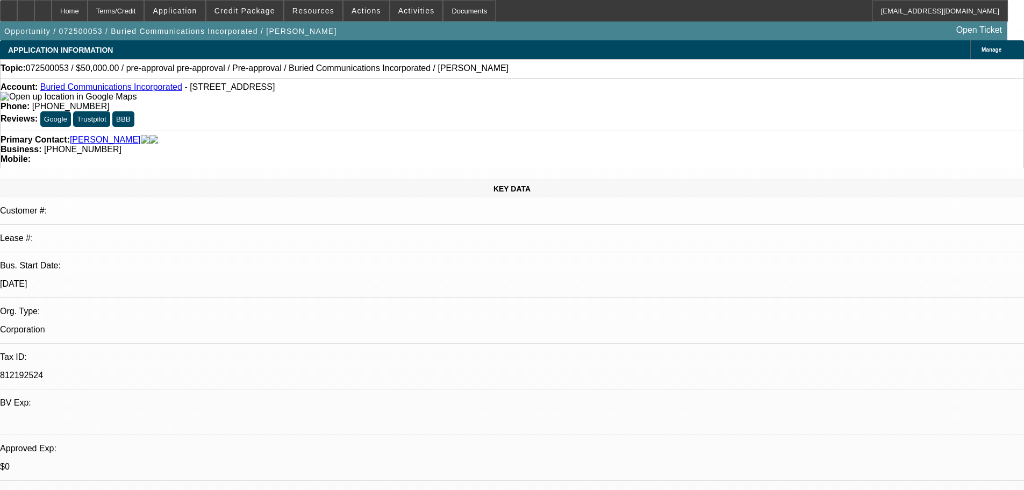
select select "0"
select select "3"
select select "0"
select select "6"
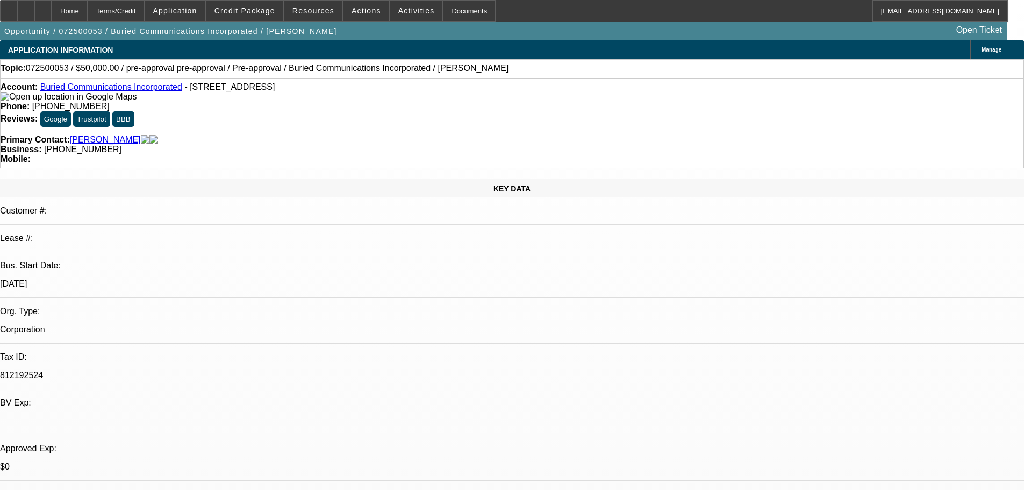
select select "0"
select select "3"
select select "0"
select select "6"
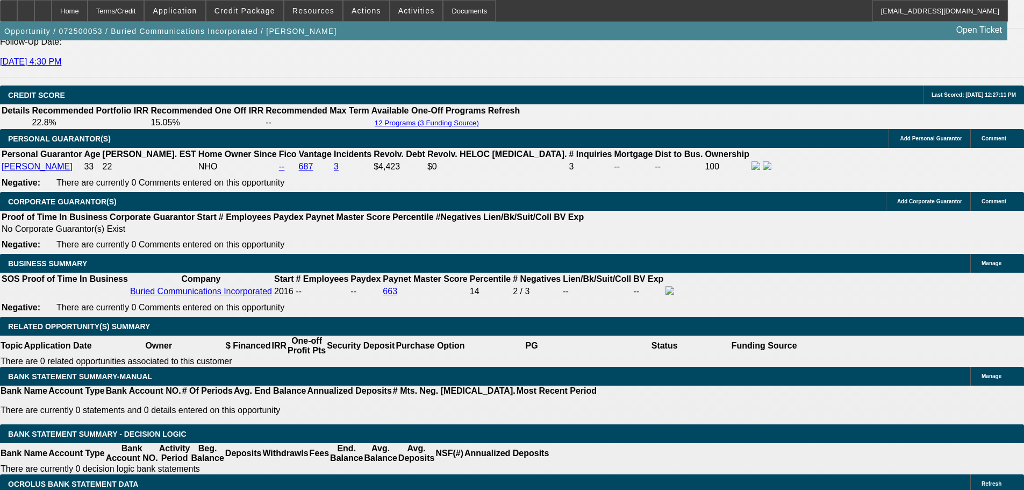
scroll to position [1558, 0]
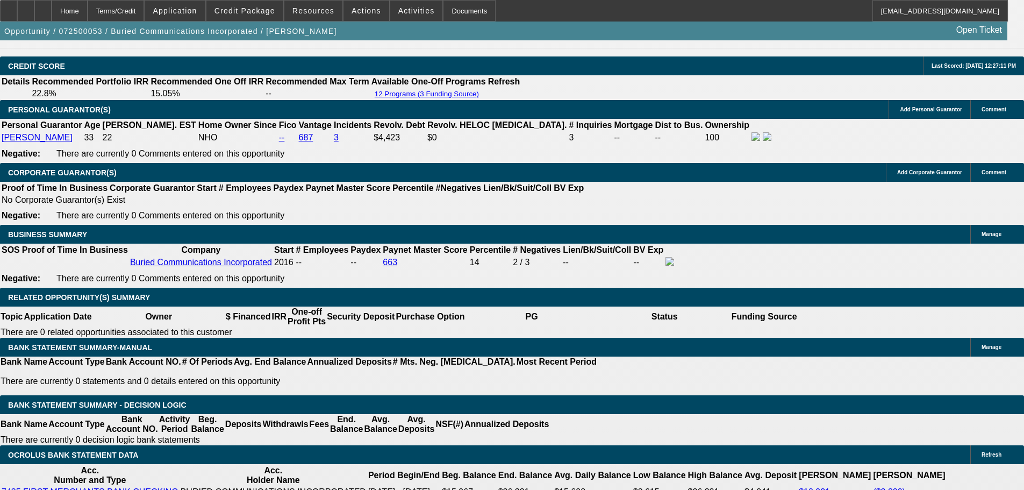
drag, startPoint x: 821, startPoint y: 347, endPoint x: 685, endPoint y: 351, distance: 136.6
copy div "8/20 se to seller for con report fu"
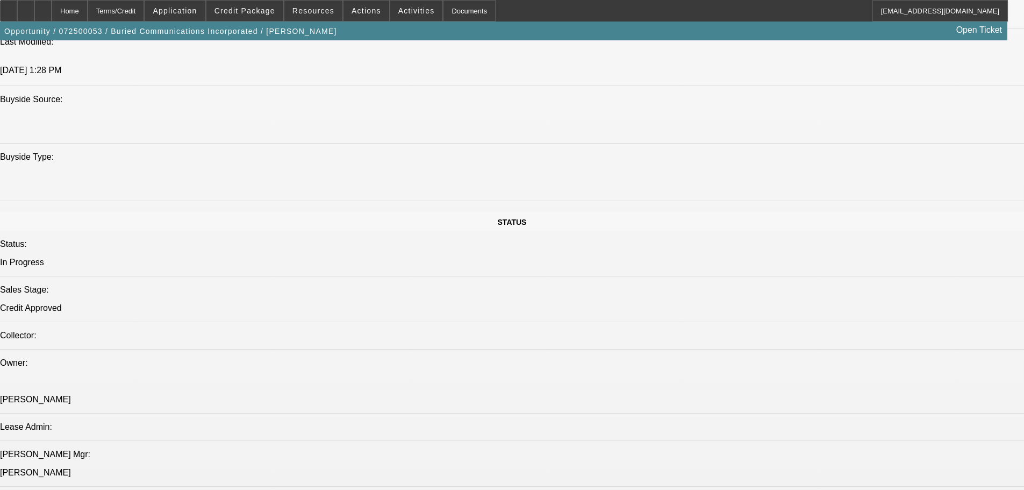
drag, startPoint x: 640, startPoint y: 110, endPoint x: 639, endPoint y: 190, distance: 80.1
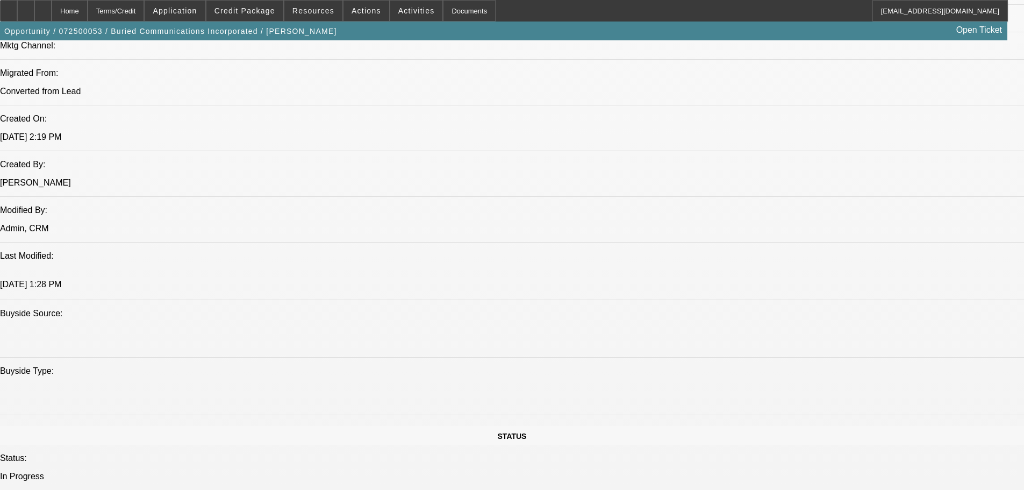
scroll to position [954, 0]
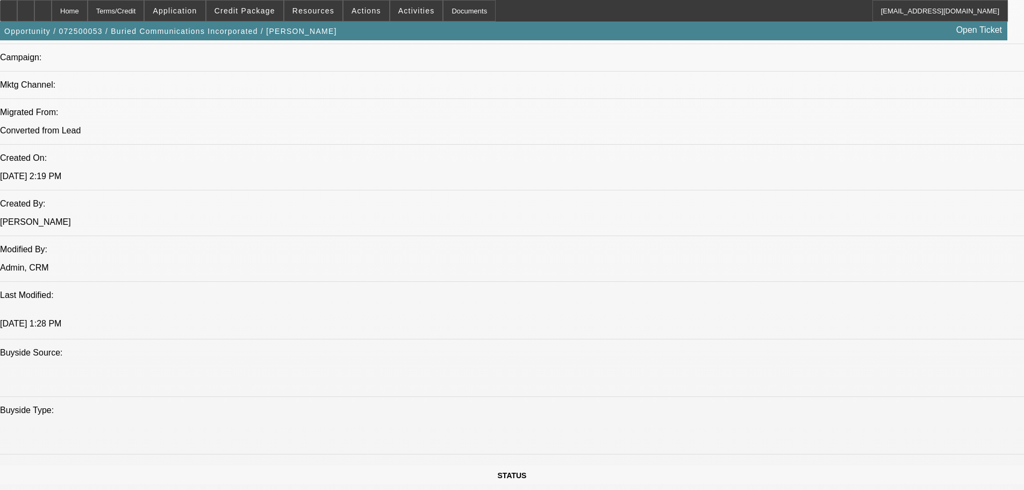
scroll to position [0, 0]
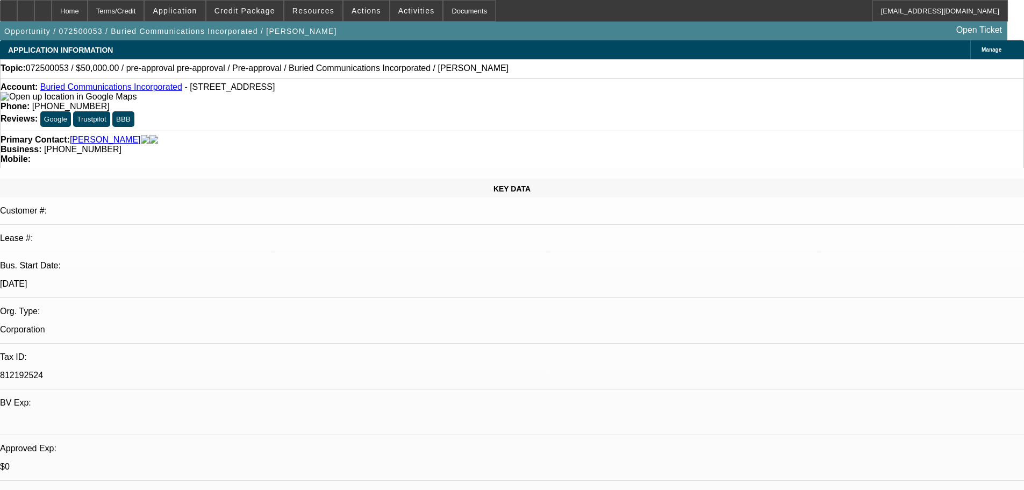
drag, startPoint x: 525, startPoint y: 391, endPoint x: 537, endPoint y: 173, distance: 218.0
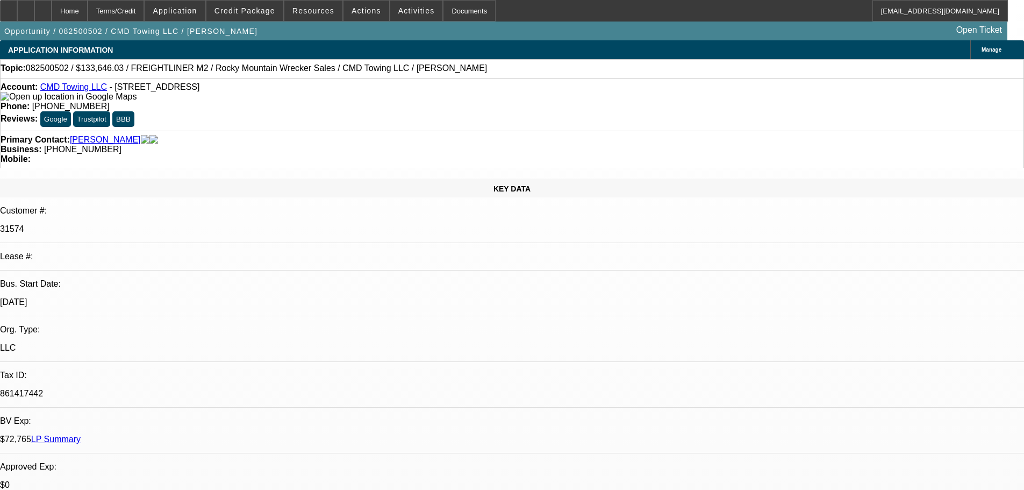
select select "0"
select select "6"
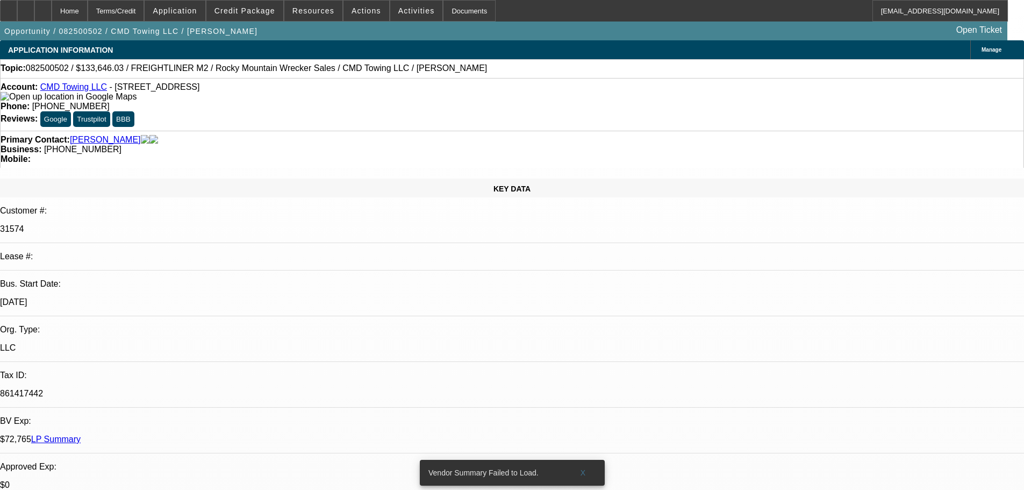
click at [52, 4] on div at bounding box center [42, 10] width 17 height 21
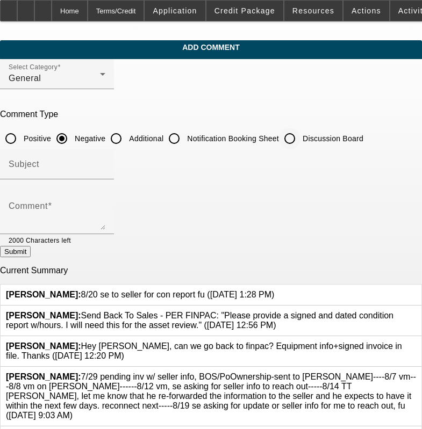
click at [300, 134] on input "Discussion Board" at bounding box center [289, 138] width 21 height 21
radio input "true"
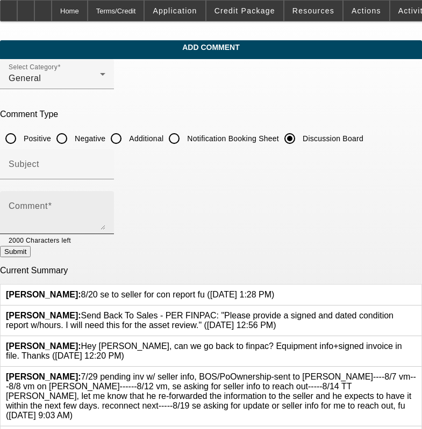
click at [105, 210] on textarea "Comment" at bounding box center [57, 217] width 97 height 26
paste textarea "8/20 se to seller for con report fu"
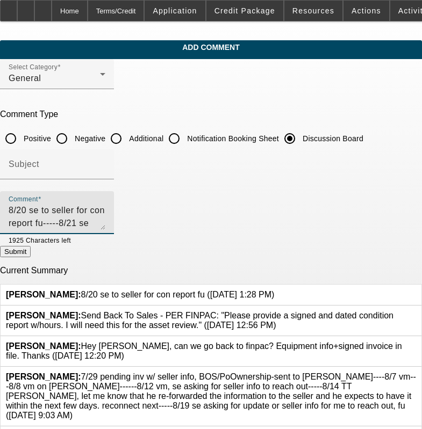
type textarea "8/20 se to seller for con report fu-----8/21 se reminder to kelly cb tm inw"
click at [31, 257] on button "Submit" at bounding box center [15, 251] width 31 height 11
radio input "true"
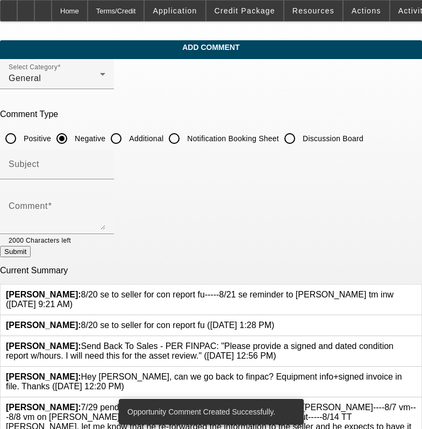
drag, startPoint x: 376, startPoint y: 304, endPoint x: 375, endPoint y: 312, distance: 7.5
click at [274, 321] on icon at bounding box center [274, 321] width 0 height 0
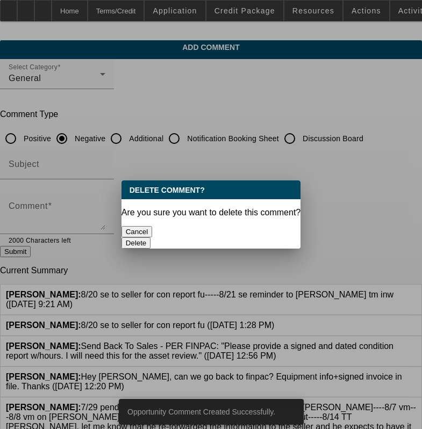
click at [151, 238] on button "Delete" at bounding box center [136, 243] width 30 height 11
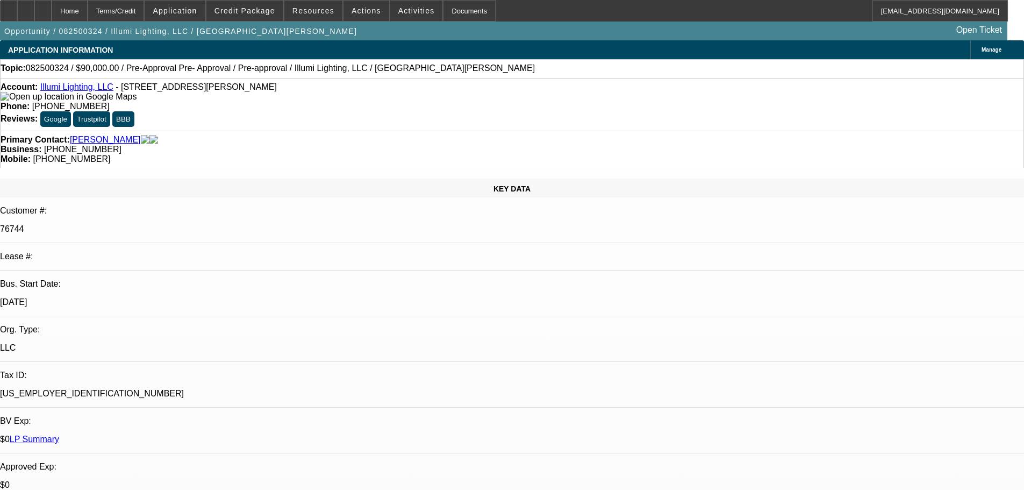
select select "0"
select select "3"
select select "0"
select select "6"
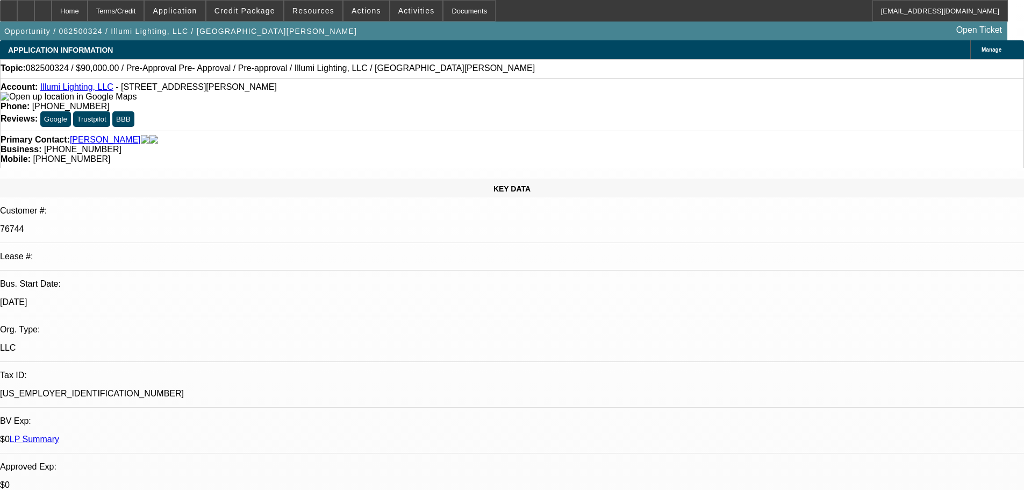
select select "0"
select select "3"
select select "0"
select select "6"
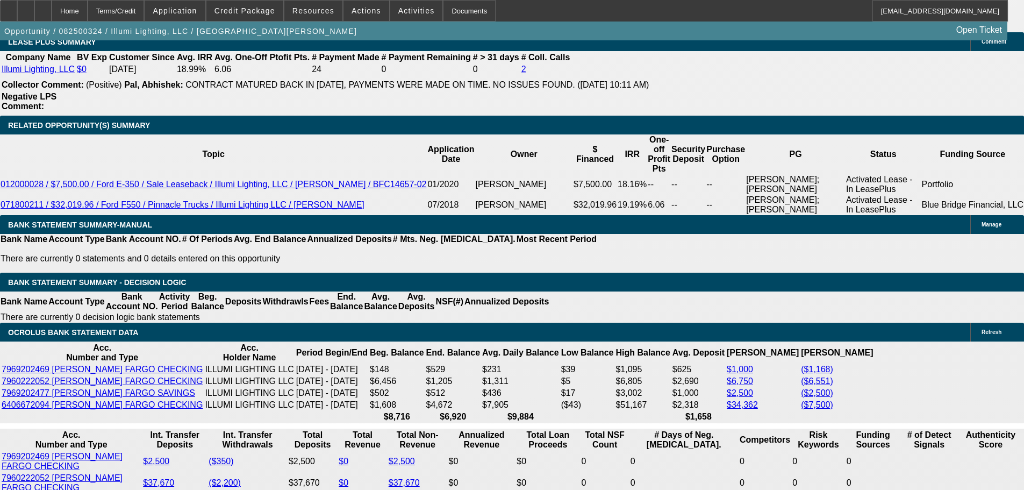
scroll to position [2232, 0]
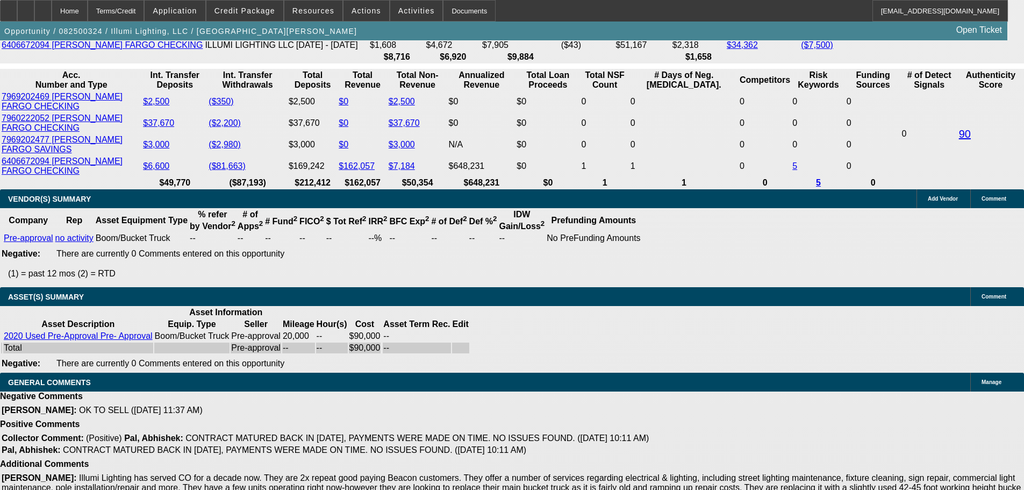
drag, startPoint x: 430, startPoint y: 78, endPoint x: 439, endPoint y: 253, distance: 174.8
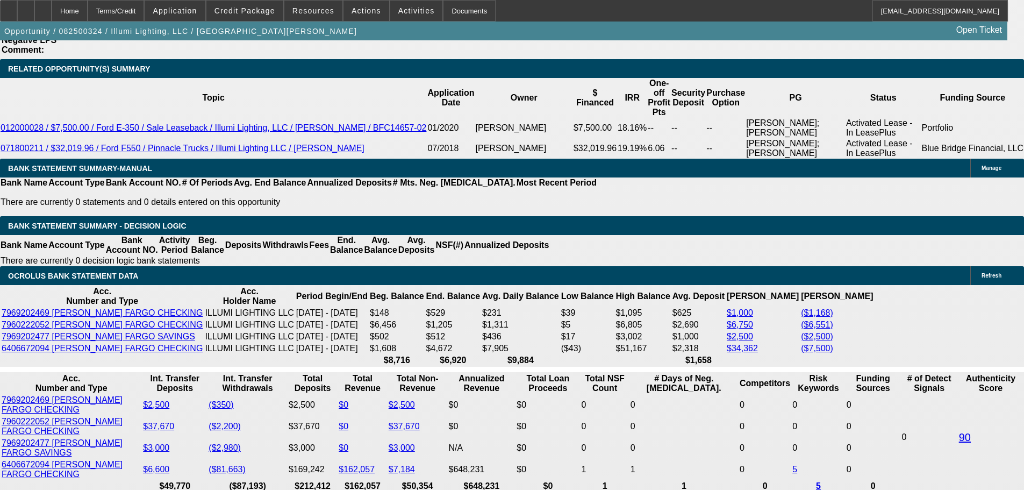
scroll to position [1910, 0]
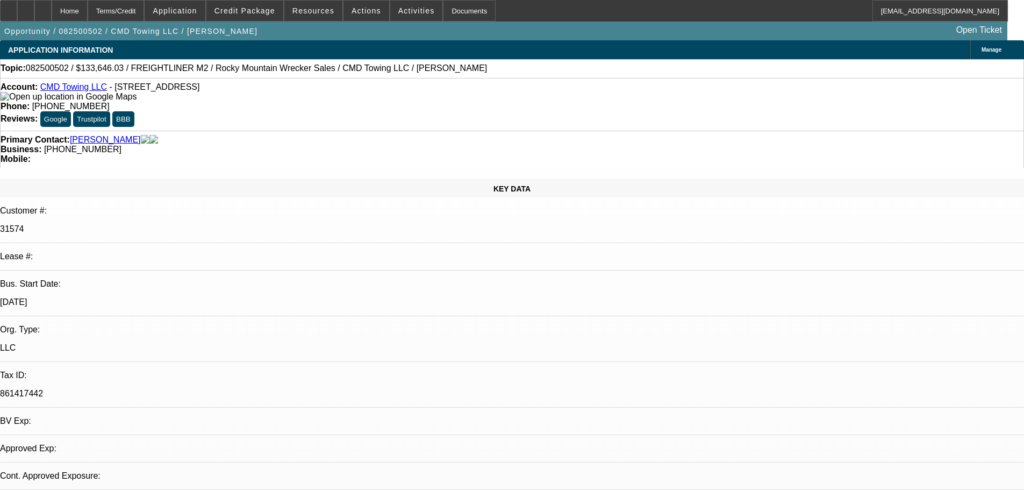
select select "0"
select select "6"
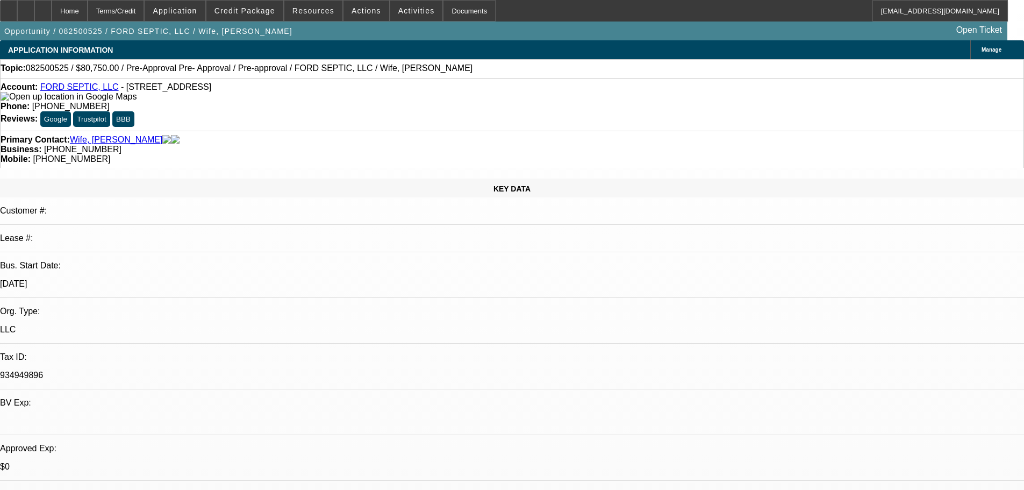
select select "0.15"
select select "2"
select select "0"
select select "6"
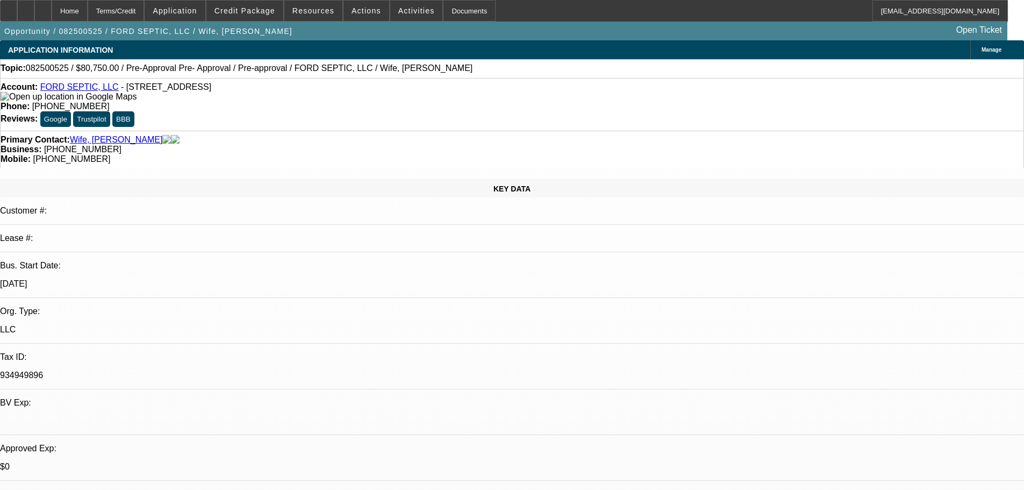
select select "0.15"
select select "2"
select select "0.1"
select select "4"
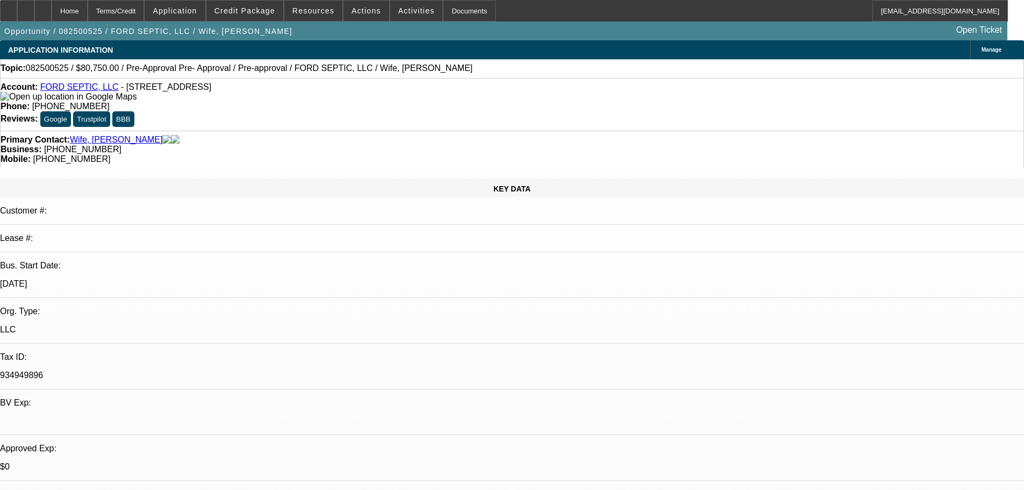
select select "0.15"
select select "2"
select select "0.1"
select select "4"
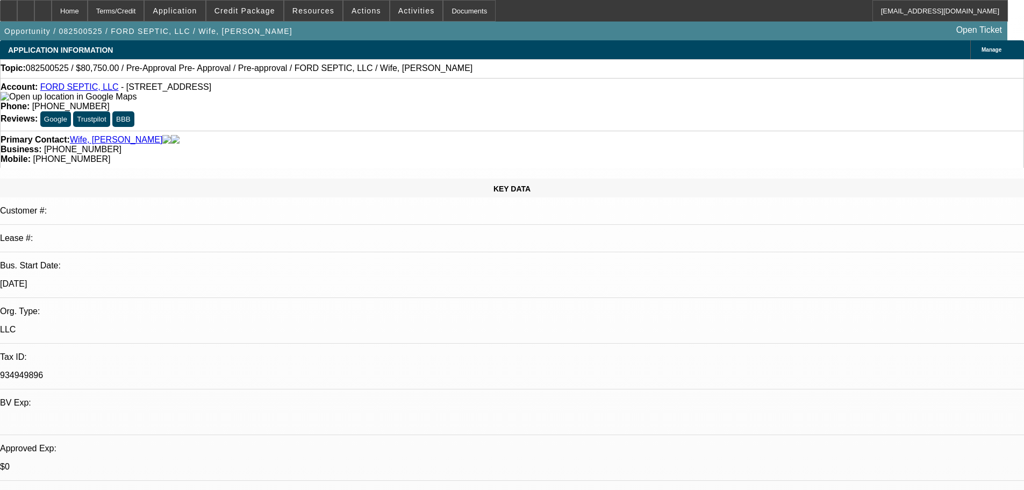
select select "0.15"
select select "2"
select select "0.1"
select select "4"
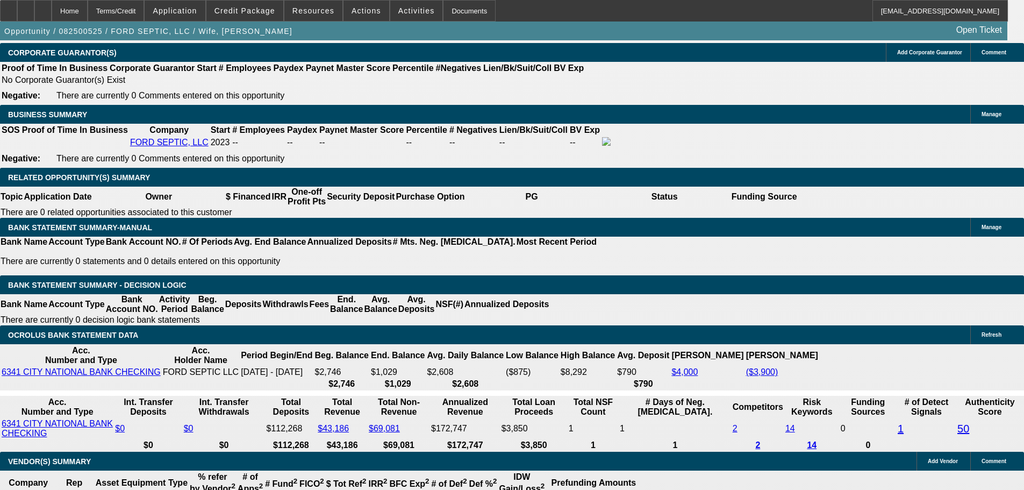
drag, startPoint x: 411, startPoint y: 200, endPoint x: 398, endPoint y: 329, distance: 129.0
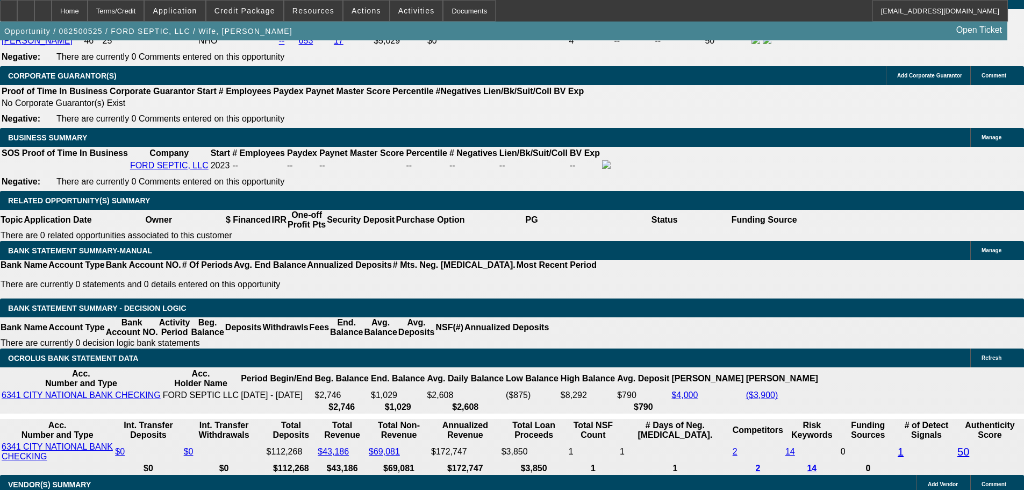
scroll to position [1646, 0]
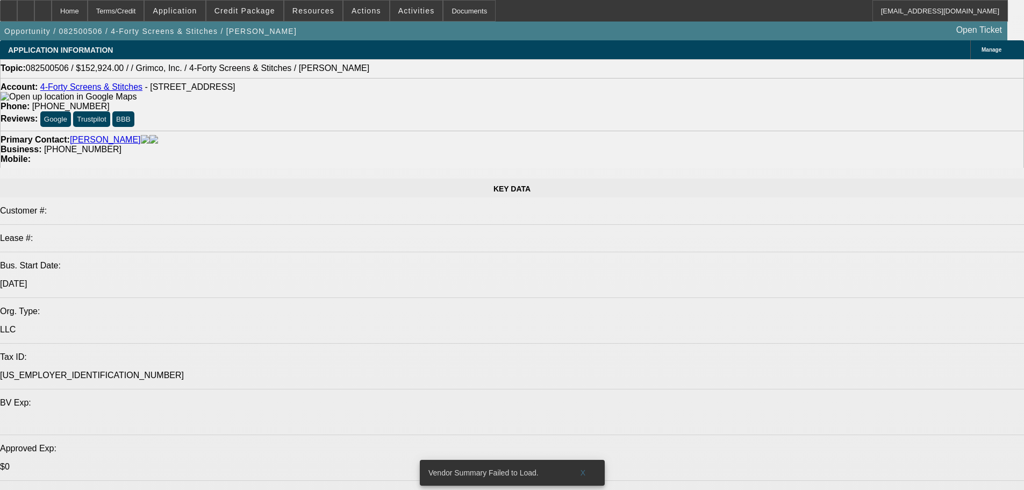
select select "0"
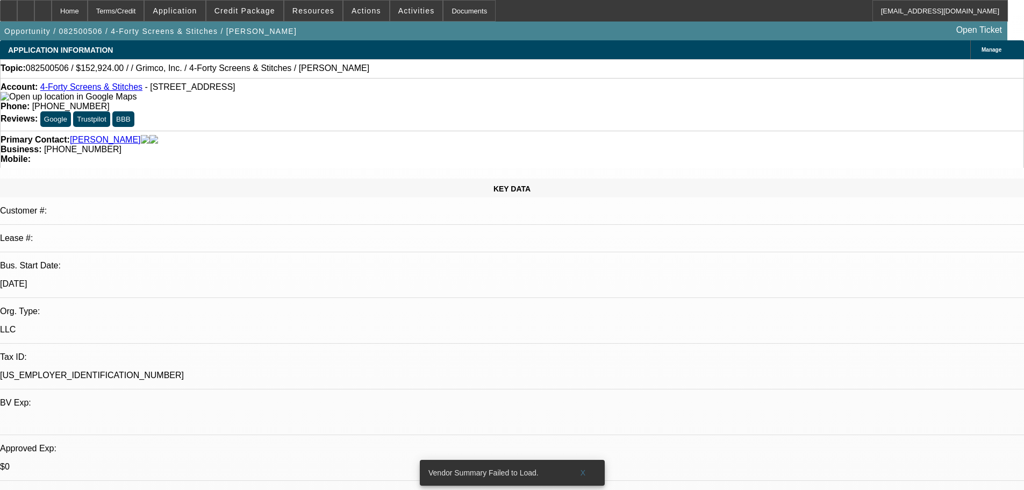
select select "2"
select select "0.1"
select select "4"
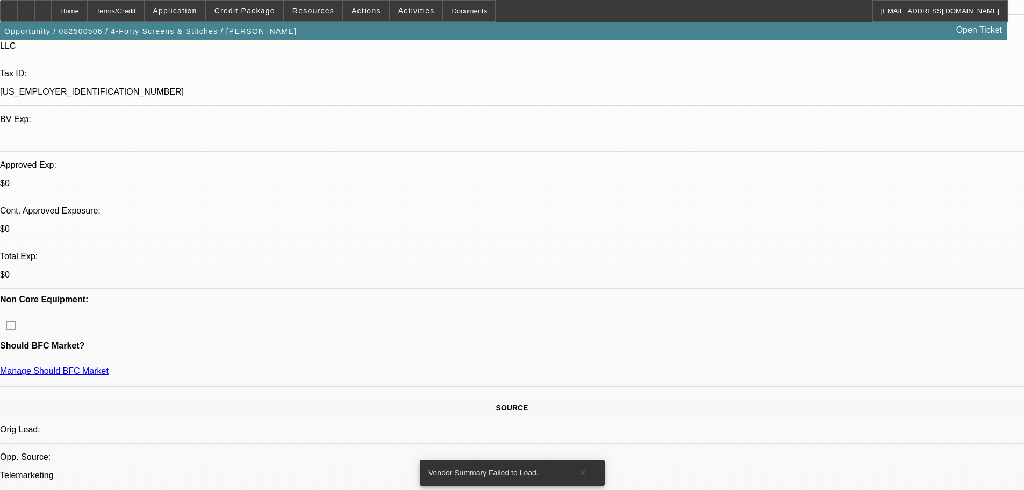
scroll to position [376, 0]
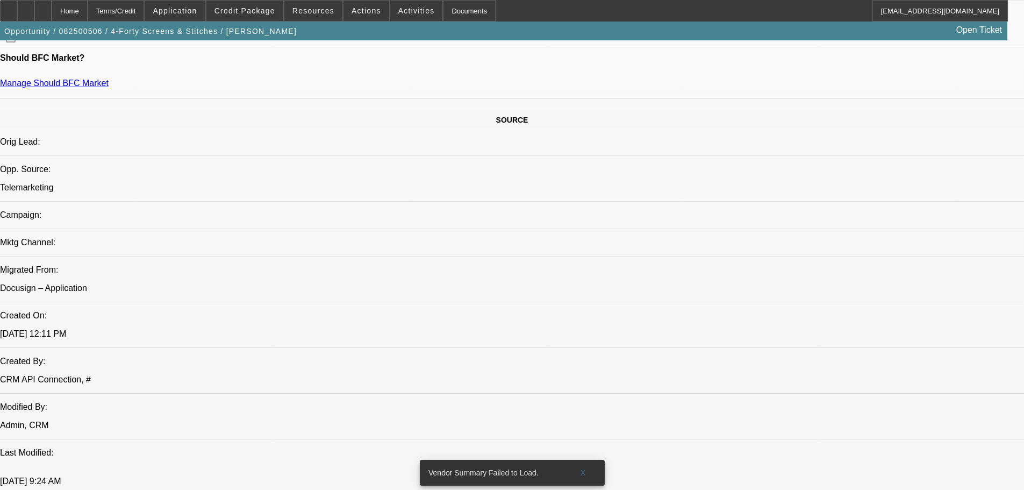
scroll to position [484, 0]
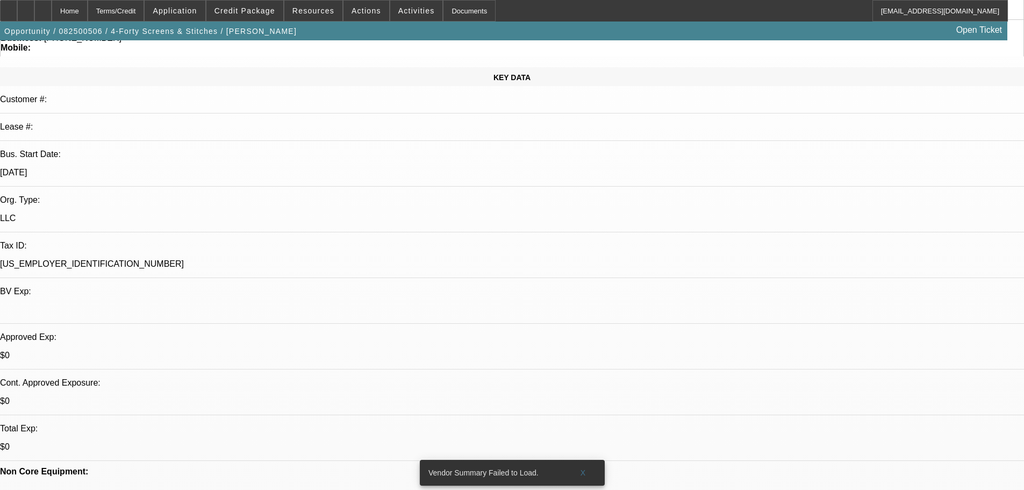
scroll to position [322, 0]
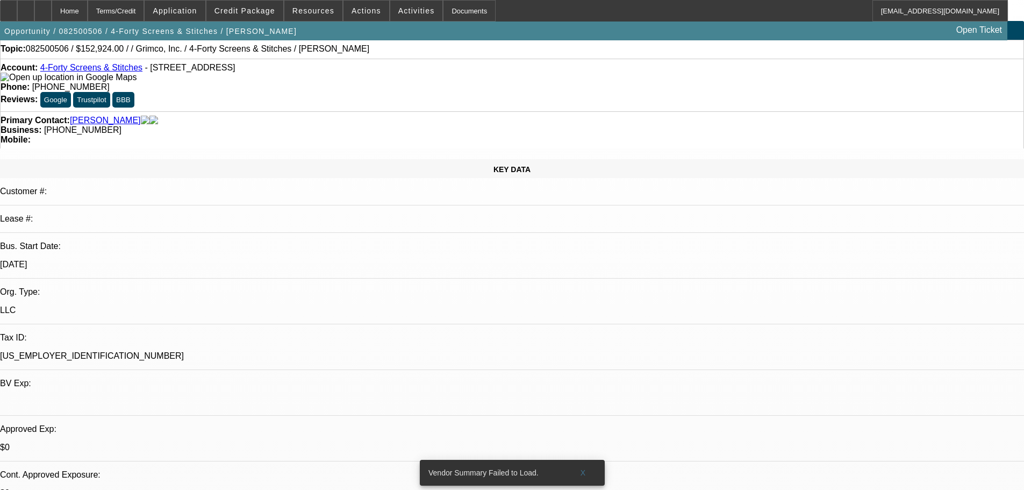
scroll to position [0, 0]
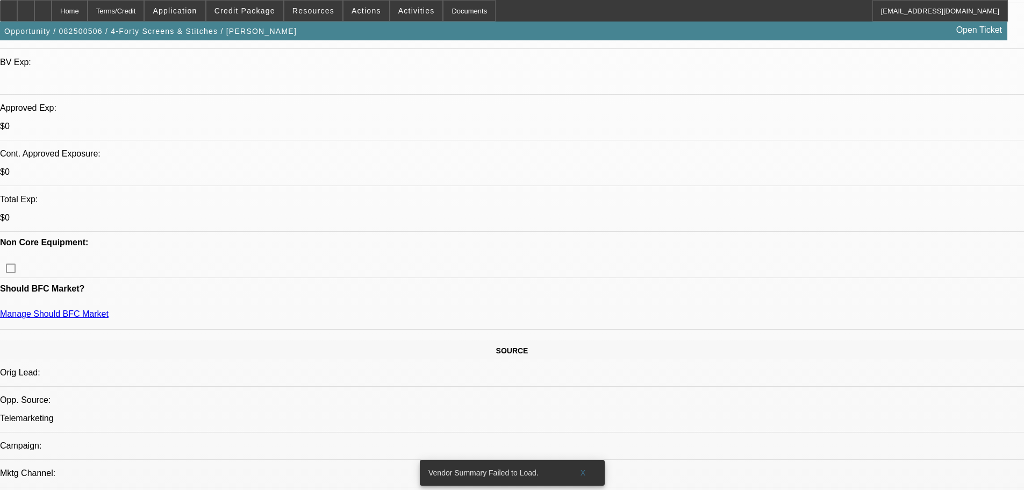
drag, startPoint x: 416, startPoint y: 373, endPoint x: 416, endPoint y: 355, distance: 17.7
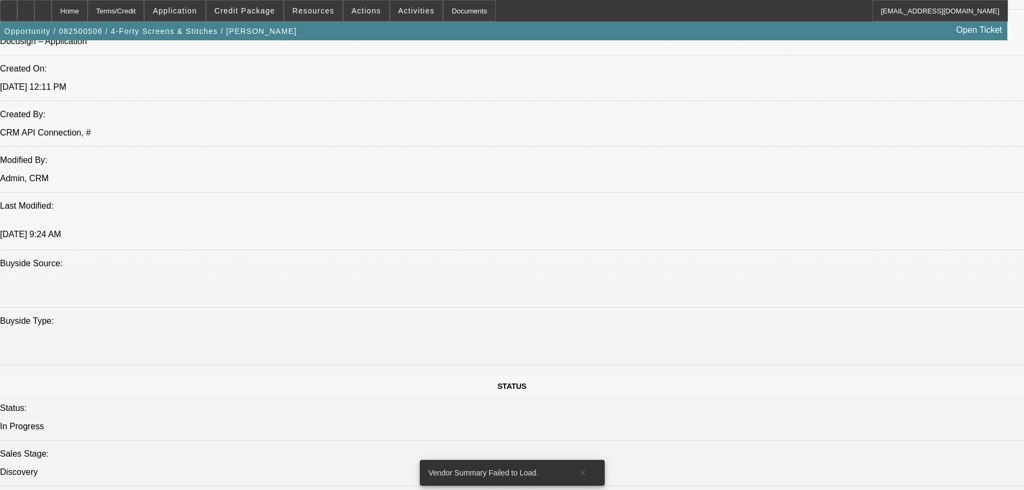
drag, startPoint x: 399, startPoint y: 231, endPoint x: 390, endPoint y: 329, distance: 99.3
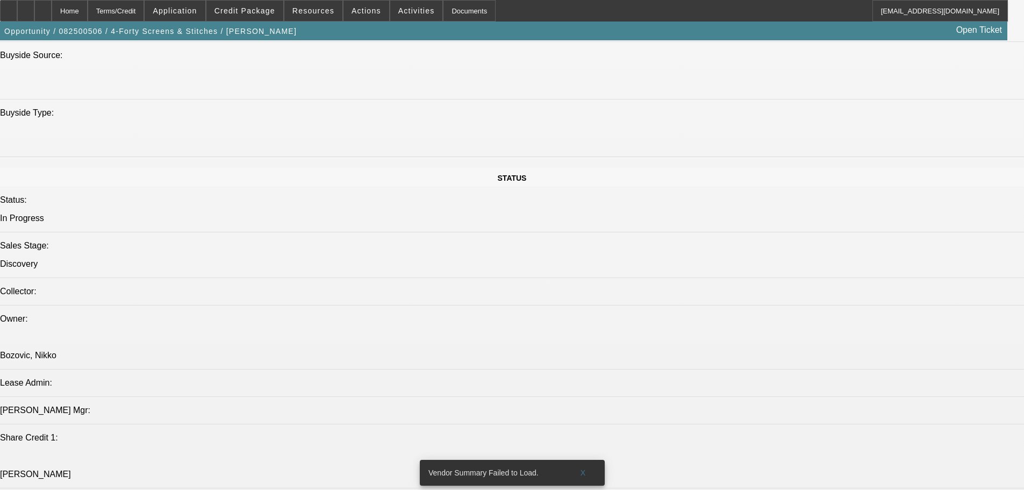
drag, startPoint x: 387, startPoint y: 326, endPoint x: 394, endPoint y: 391, distance: 65.4
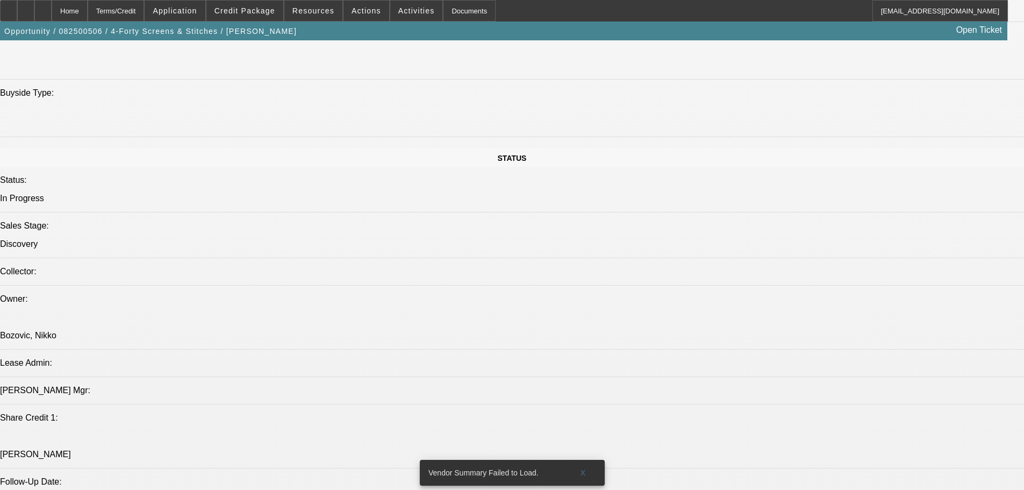
drag, startPoint x: 394, startPoint y: 378, endPoint x: 380, endPoint y: 184, distance: 194.5
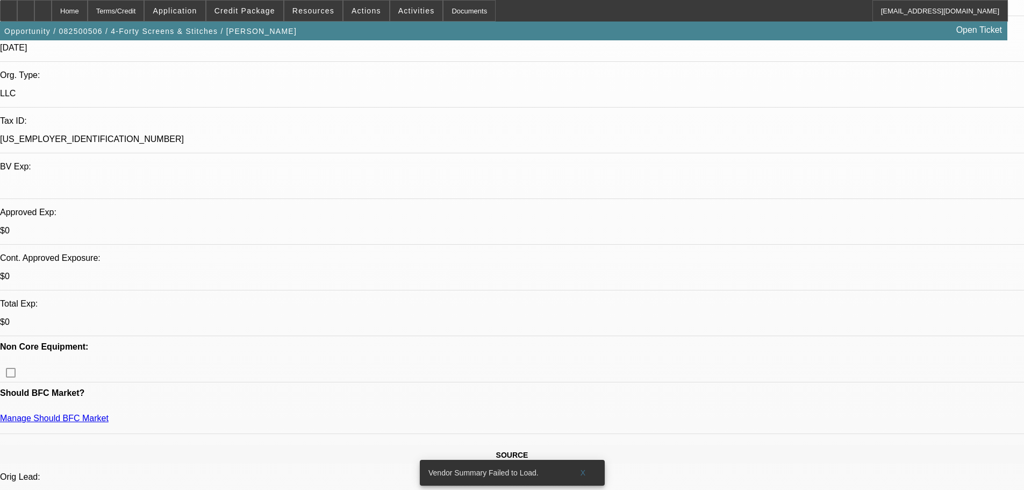
drag, startPoint x: 378, startPoint y: 239, endPoint x: 351, endPoint y: 167, distance: 76.9
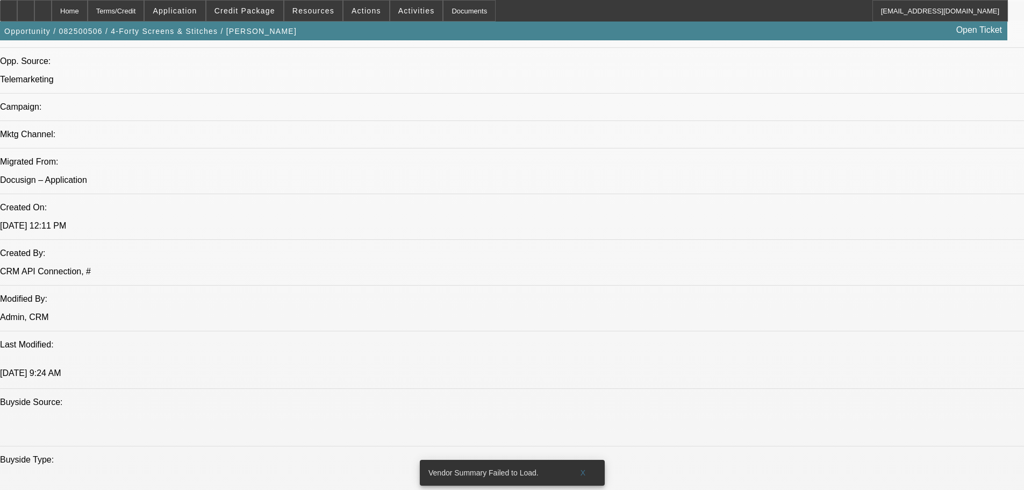
drag, startPoint x: 262, startPoint y: 253, endPoint x: 312, endPoint y: 505, distance: 257.1
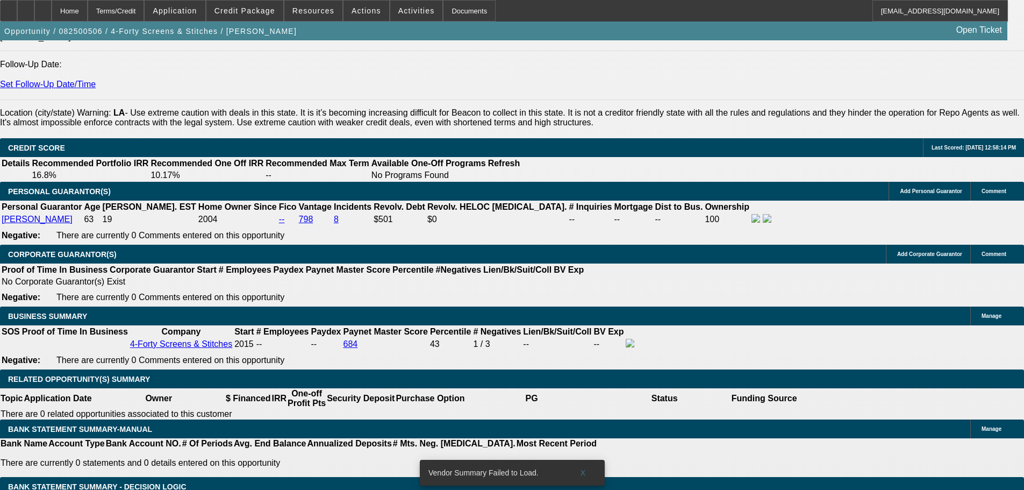
scroll to position [1405, 0]
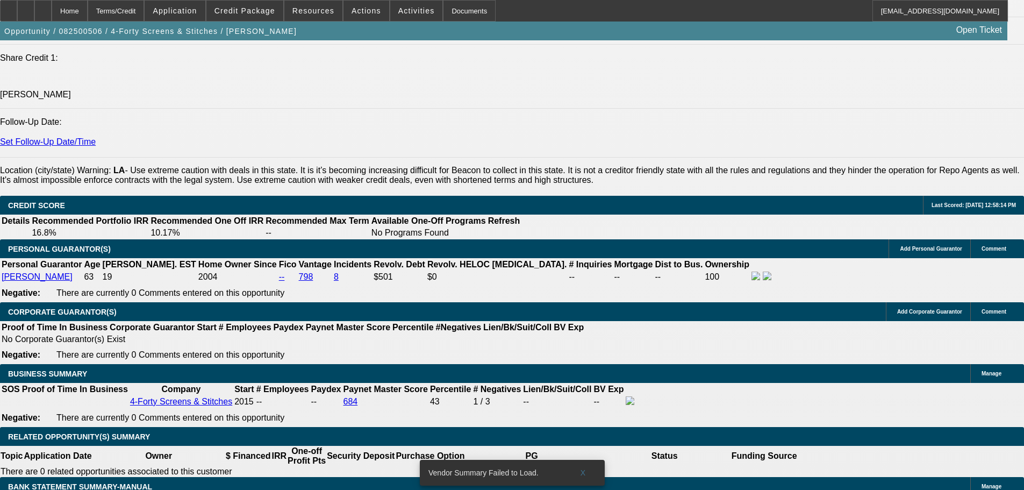
drag, startPoint x: 827, startPoint y: 173, endPoint x: 827, endPoint y: 166, distance: 7.0
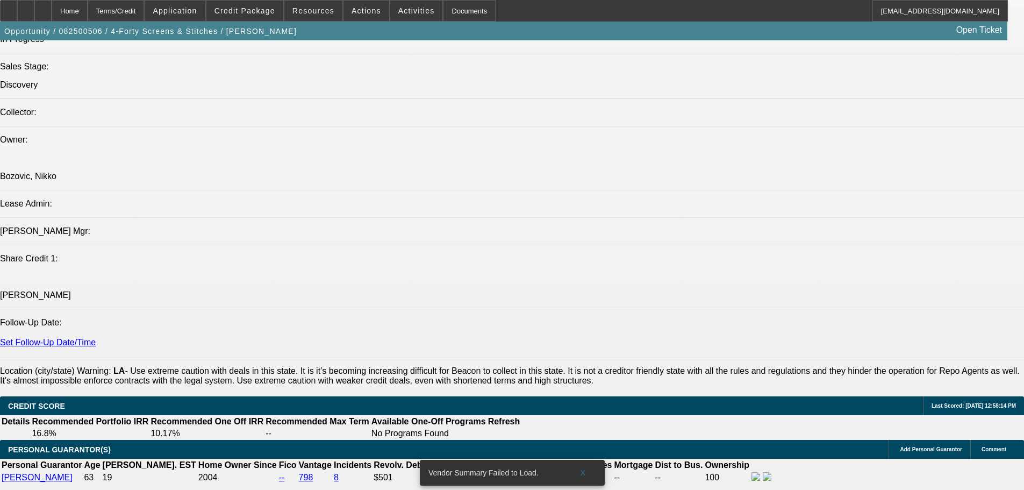
scroll to position [1190, 0]
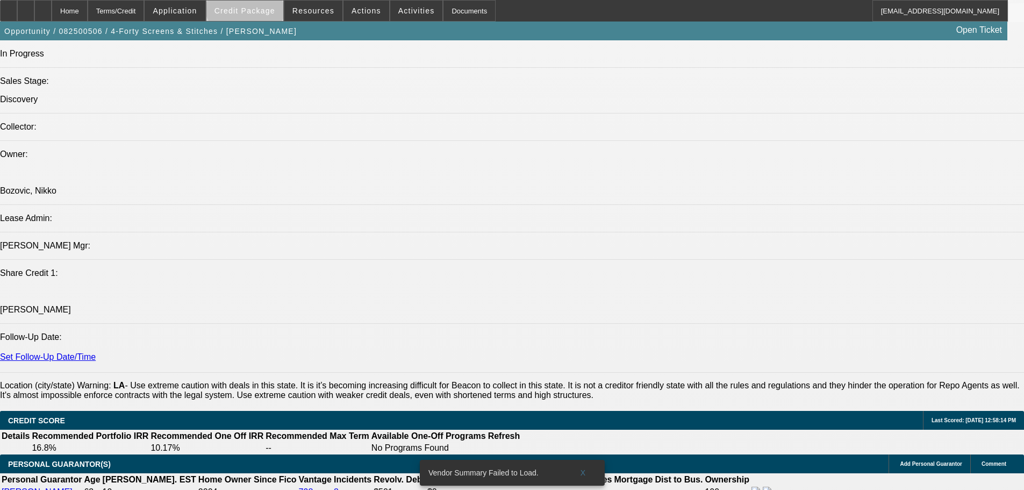
click at [262, 4] on span at bounding box center [244, 11] width 77 height 26
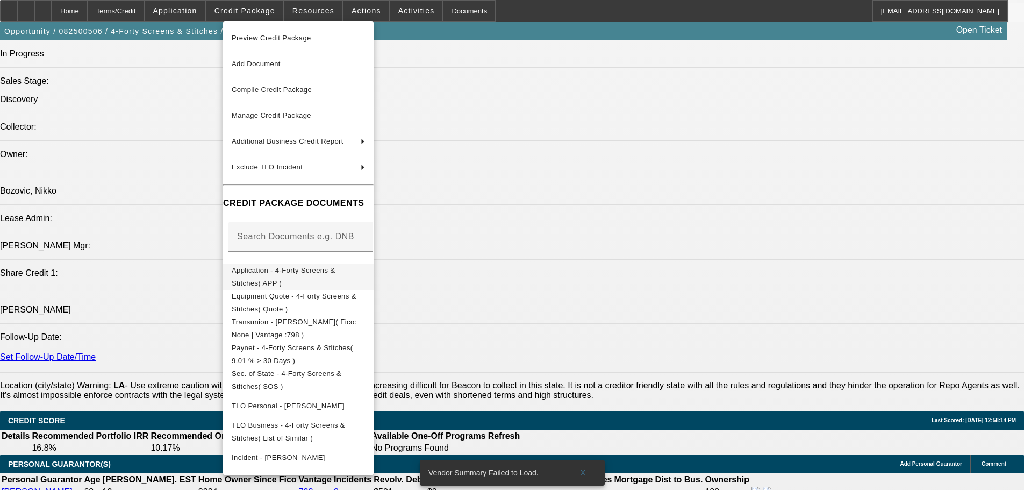
click at [374, 282] on button "Application - 4-Forty Screens & Stitches( APP )" at bounding box center [298, 277] width 150 height 26
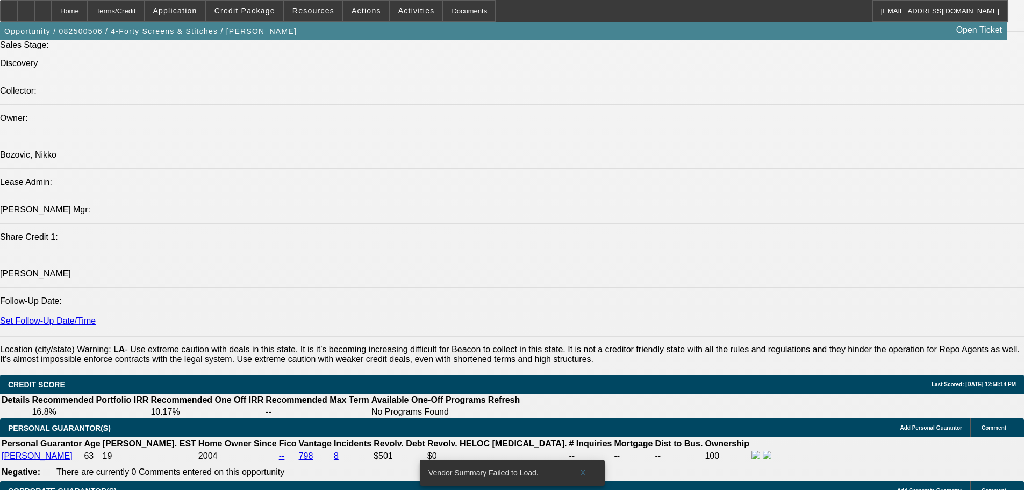
scroll to position [1297, 0]
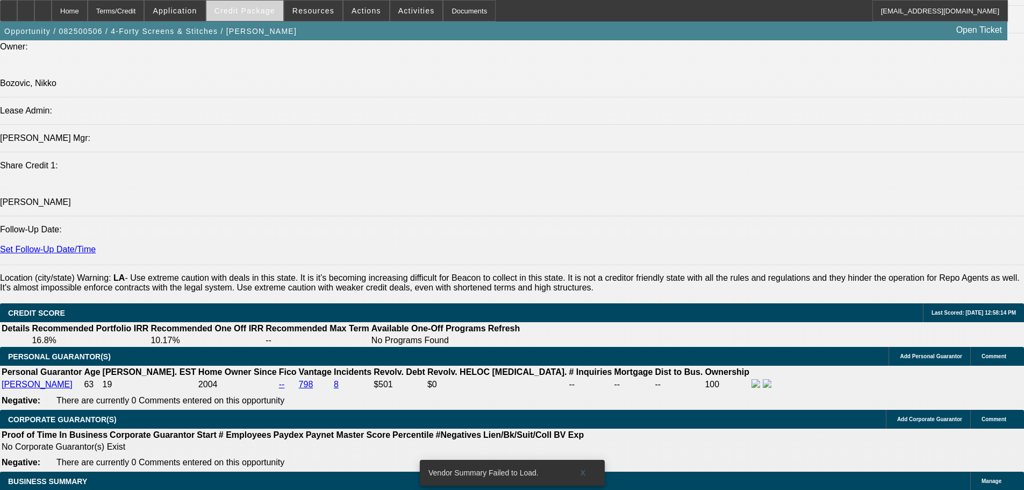
click at [245, 12] on span "Credit Package" at bounding box center [244, 10] width 61 height 9
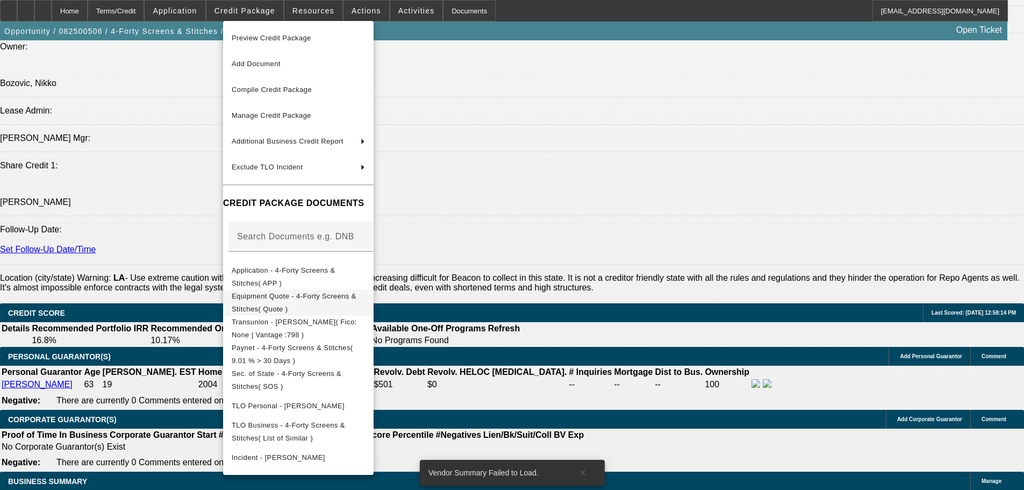
click at [365, 293] on span "Equipment Quote - 4-Forty Screens & Stitches( Quote )" at bounding box center [298, 303] width 133 height 26
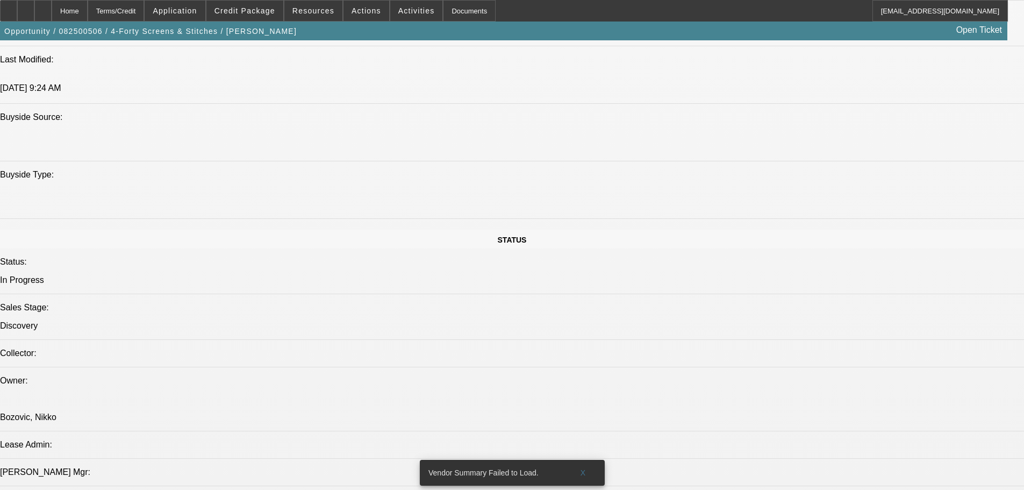
scroll to position [0, 0]
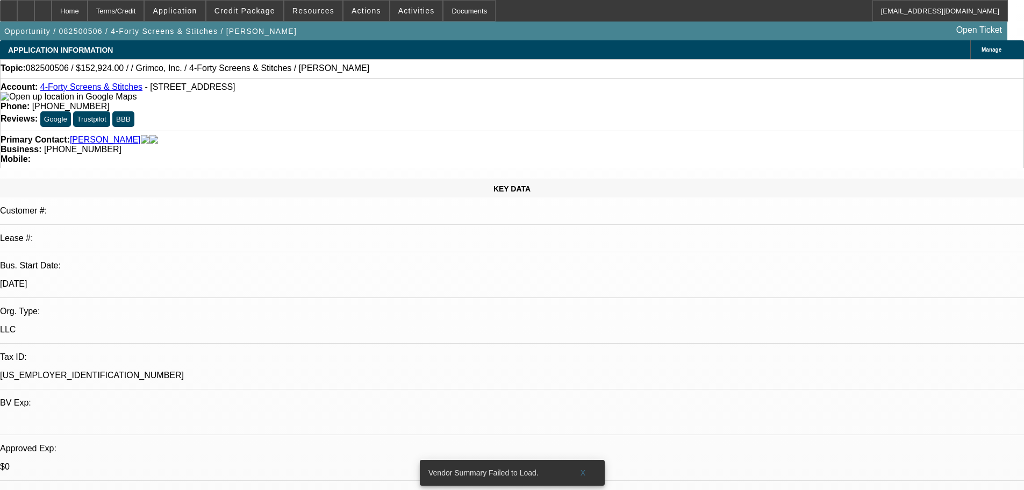
drag, startPoint x: 988, startPoint y: 311, endPoint x: 338, endPoint y: 74, distance: 691.6
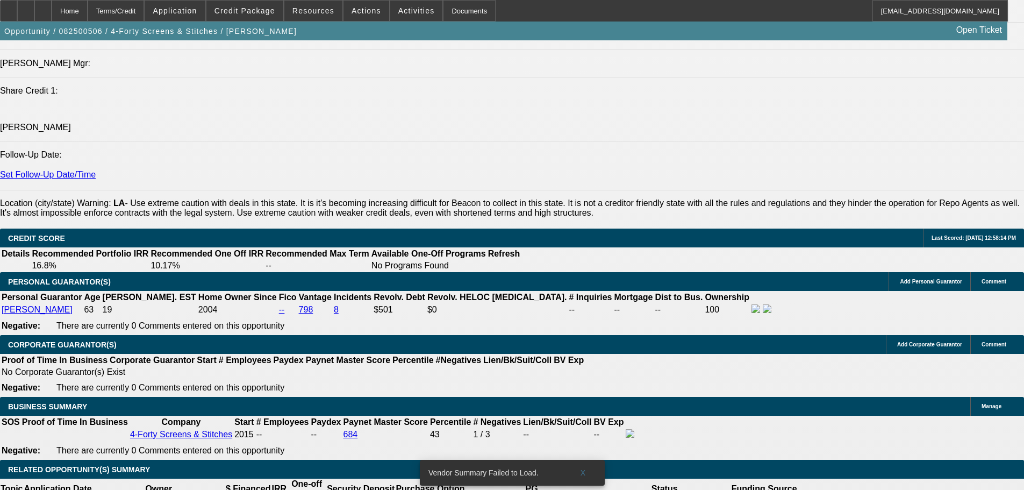
drag, startPoint x: 372, startPoint y: 439, endPoint x: 351, endPoint y: 515, distance: 79.1
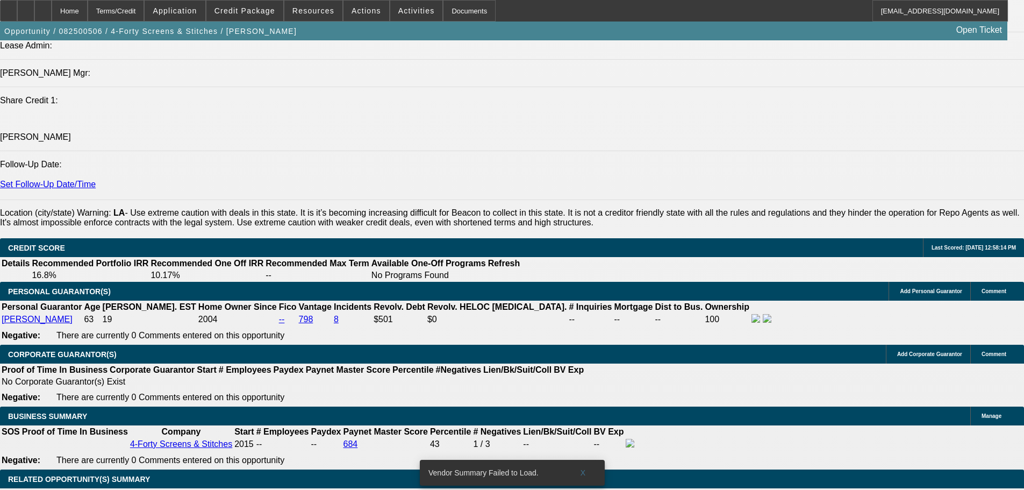
scroll to position [1244, 0]
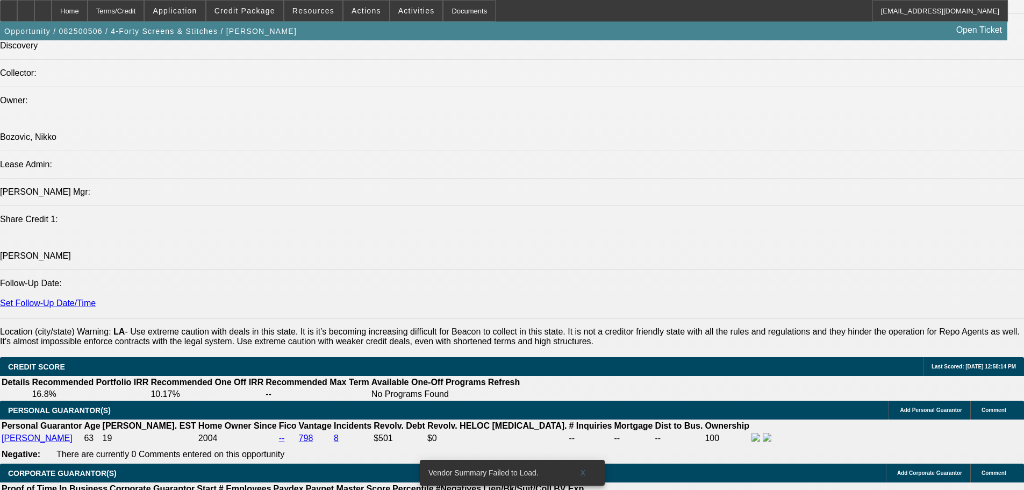
type input "$0.00"
type input "UNKNOWN"
type input "60"
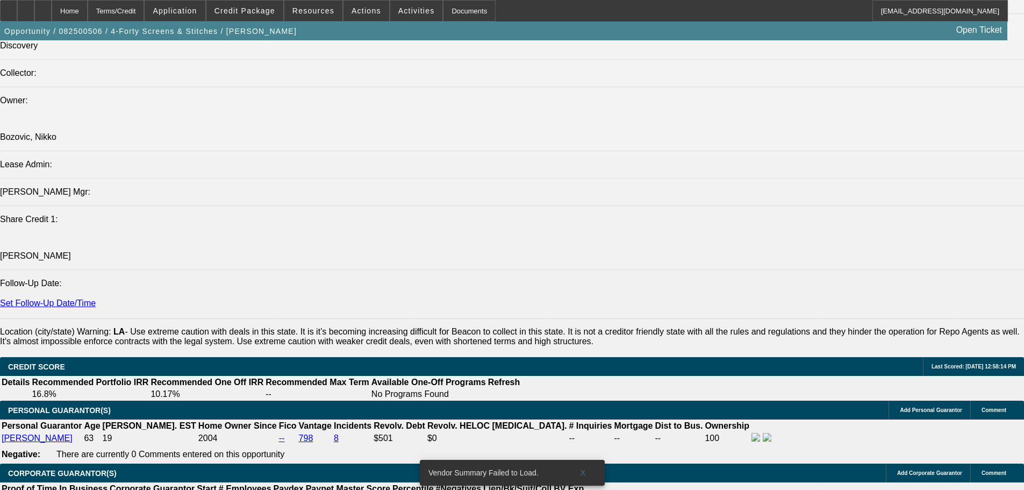
type input "8"
type input "$6,201.50"
type input "$3,100.75"
type input "8.99"
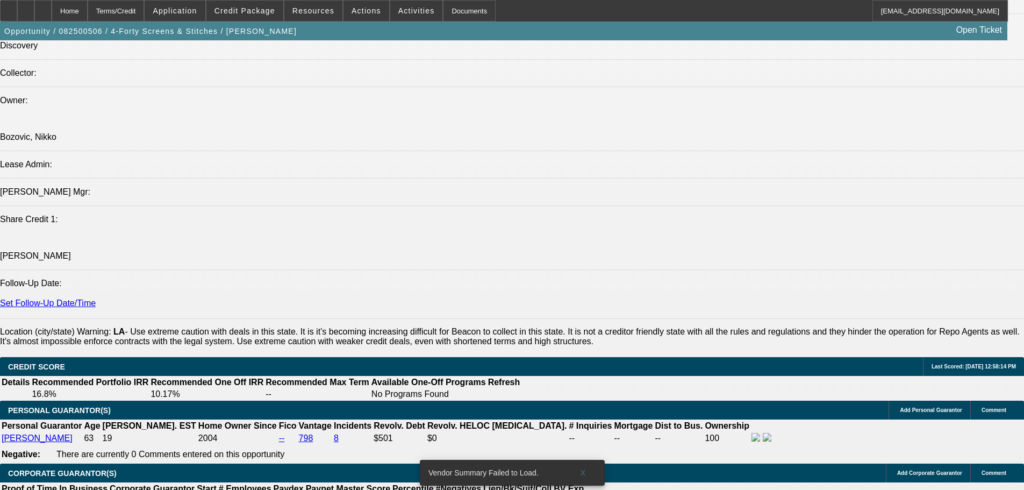
type input "$6,334.06"
type input "$3,167.03"
type input "$6,347.42"
type input "$3,173.71"
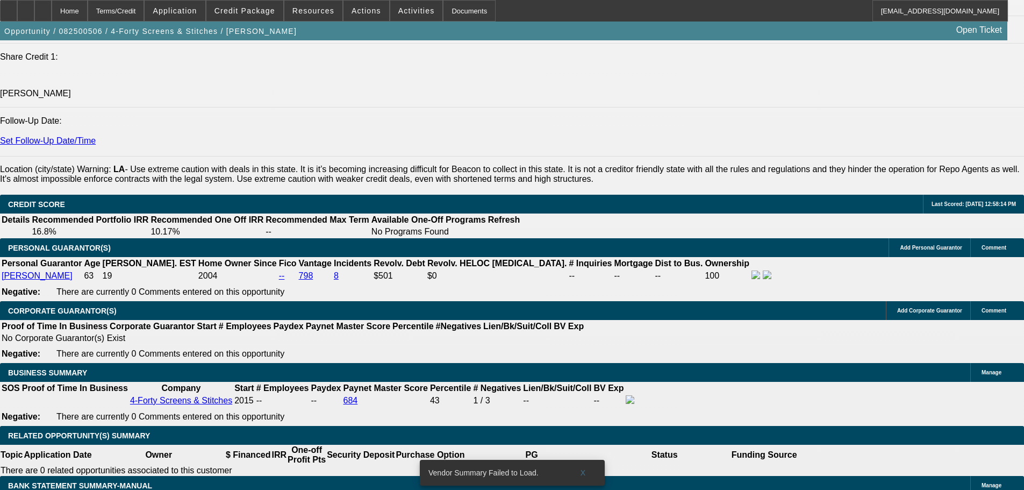
scroll to position [1512, 0]
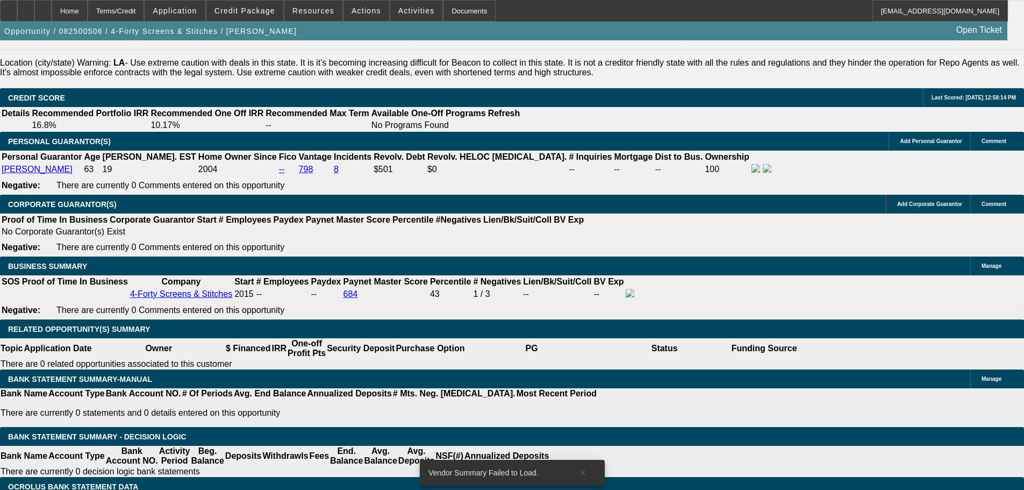
type input "8.99"
drag, startPoint x: 255, startPoint y: 209, endPoint x: 256, endPoint y: 214, distance: 5.5
select select "0"
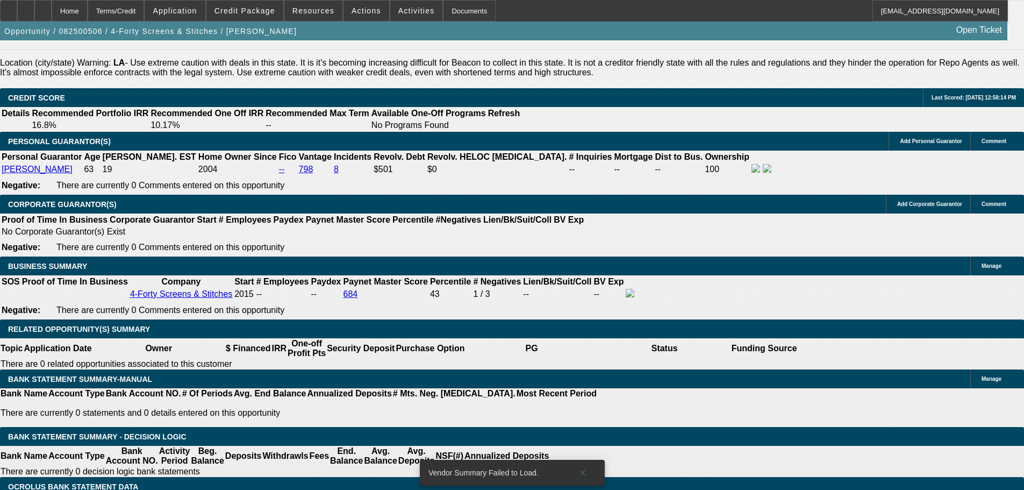
scroll to position [0, 0]
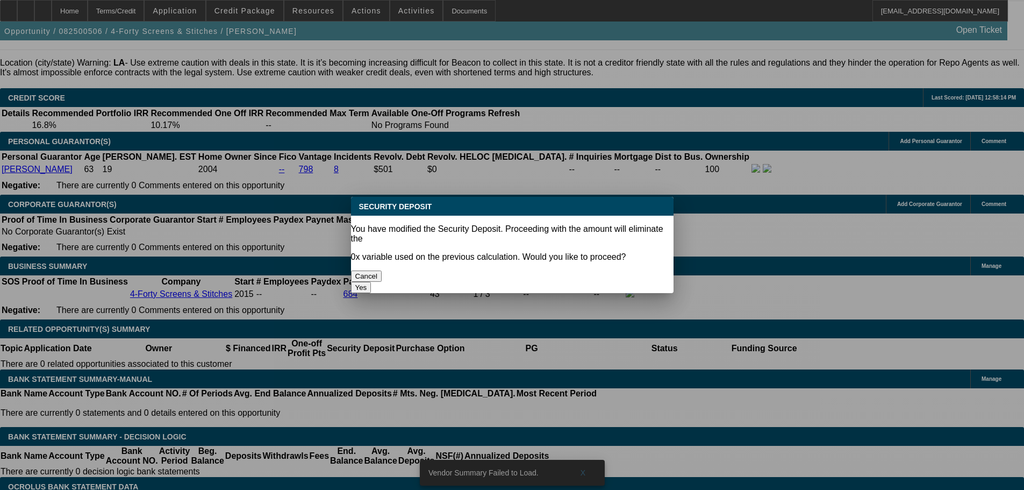
click at [371, 282] on button "Yes" at bounding box center [361, 287] width 20 height 11
type input "$0.00"
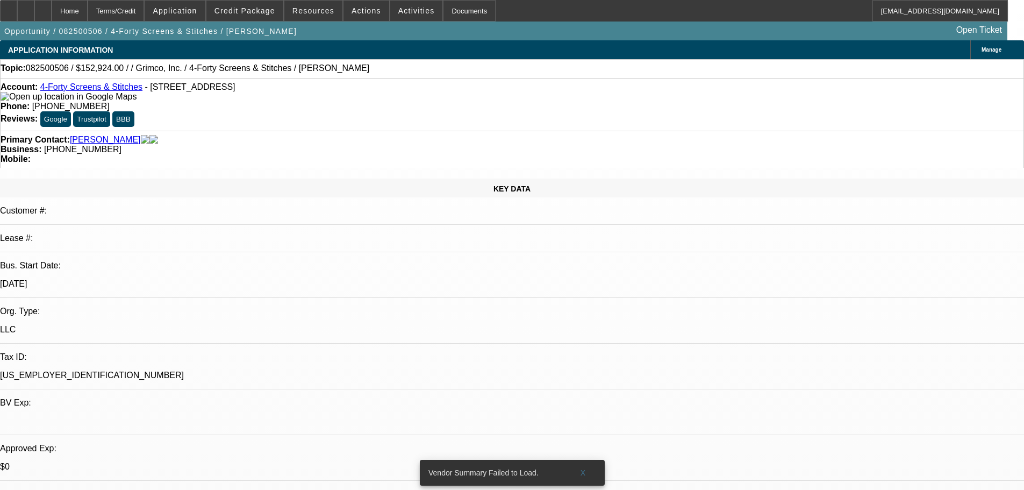
scroll to position [1512, 0]
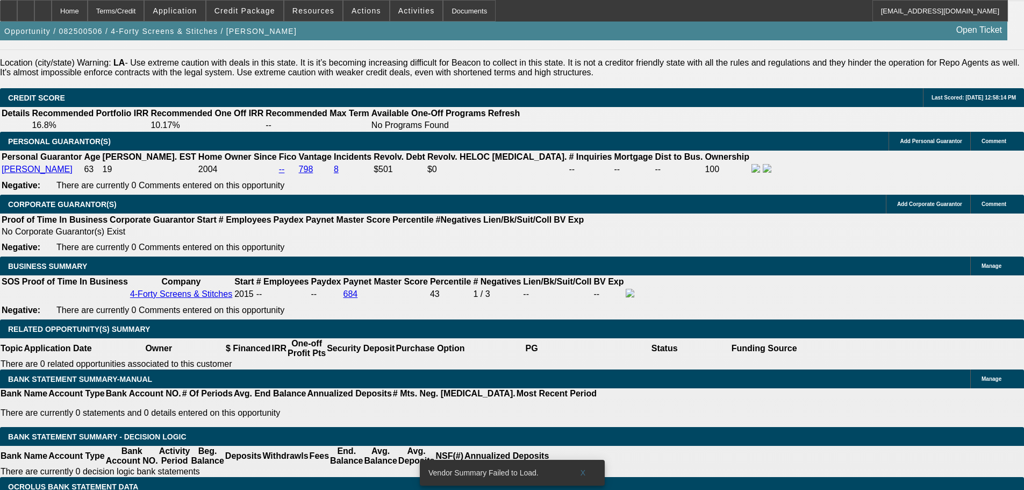
select select "0"
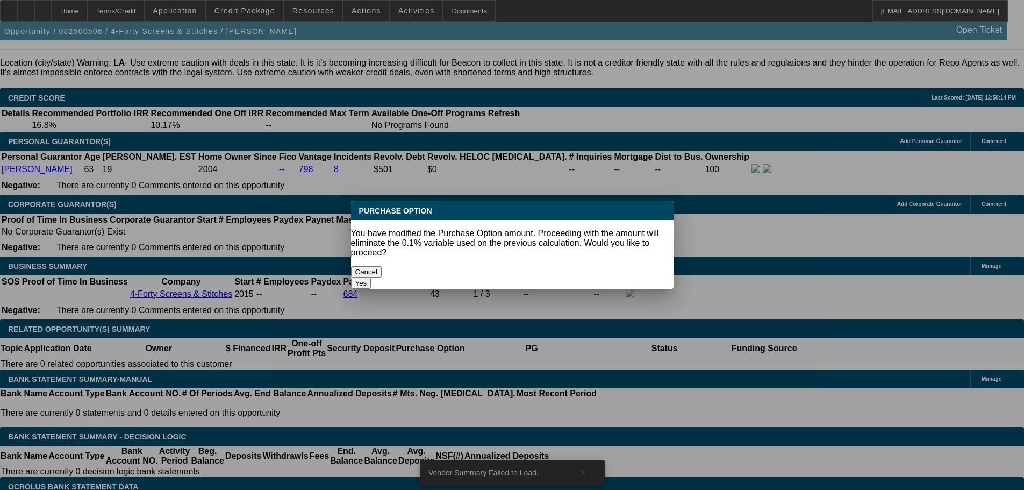
drag, startPoint x: 664, startPoint y: 266, endPoint x: 340, endPoint y: 264, distance: 324.1
click at [371, 277] on button "Yes" at bounding box center [361, 282] width 20 height 11
type input "$0.00"
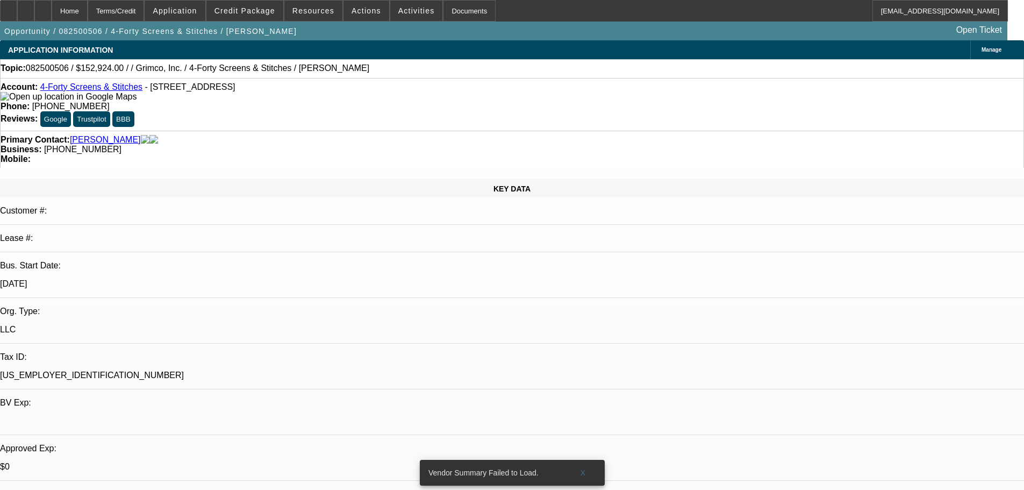
scroll to position [1512, 0]
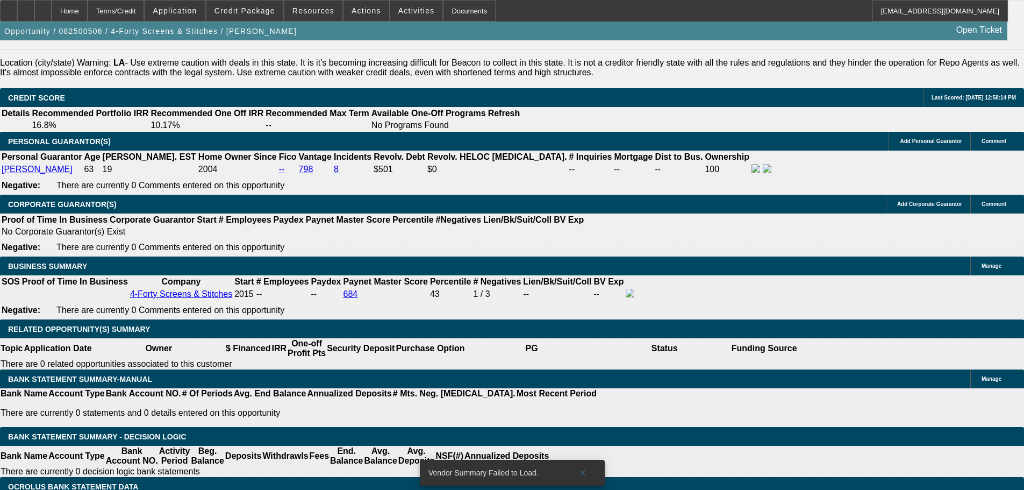
drag, startPoint x: 380, startPoint y: 218, endPoint x: 325, endPoint y: 241, distance: 60.2
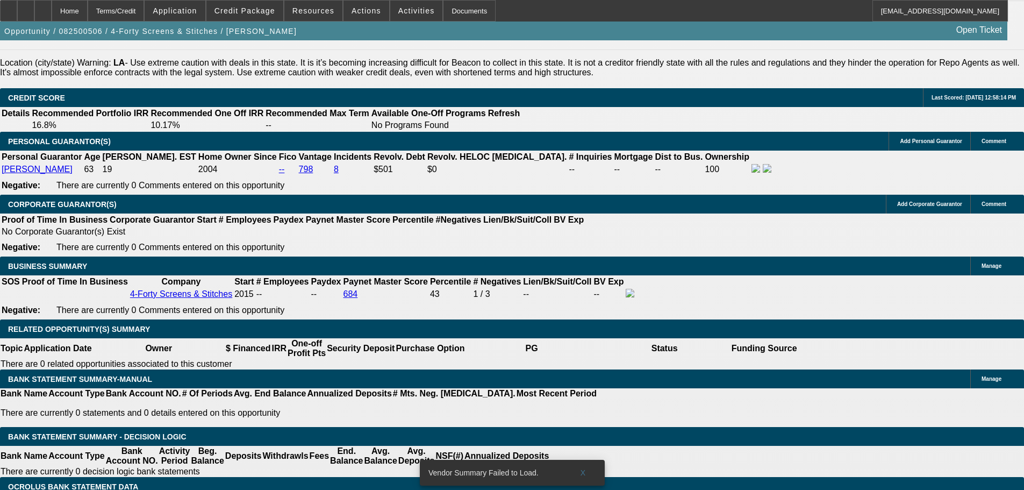
select select "1"
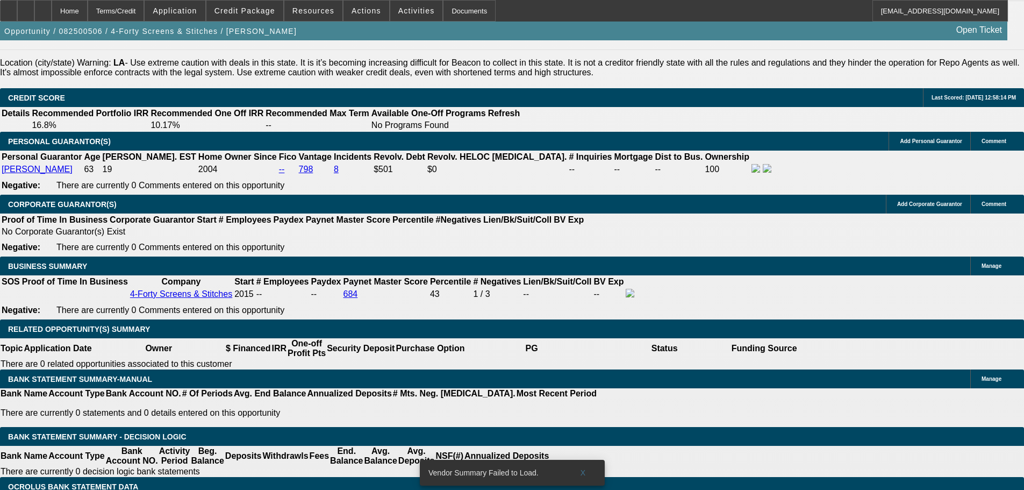
select select "0.1"
type input "$15,292.40"
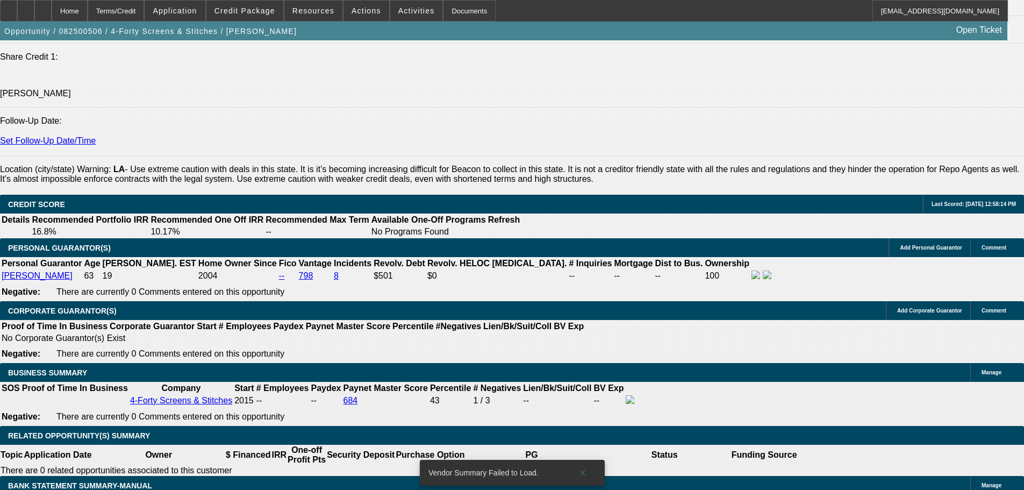
scroll to position [1297, 0]
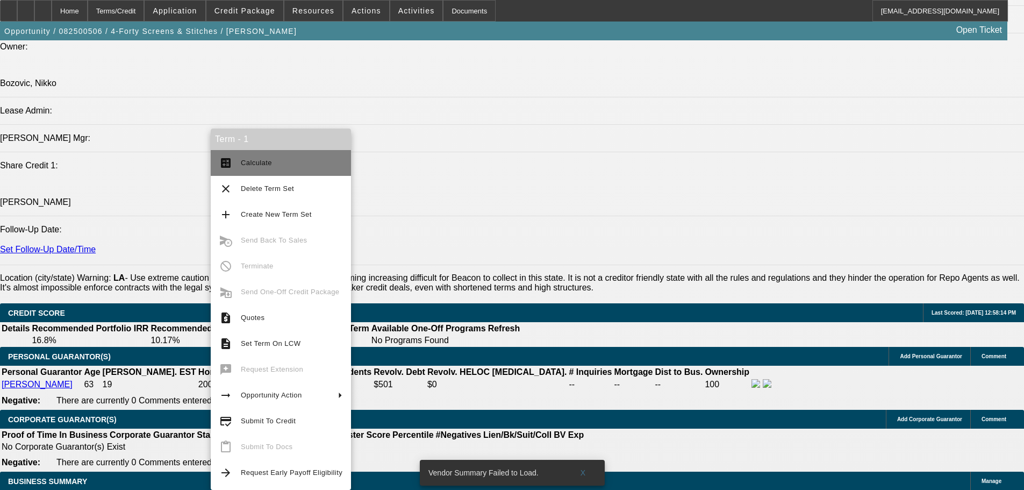
click at [333, 166] on span "Calculate" at bounding box center [292, 162] width 102 height 13
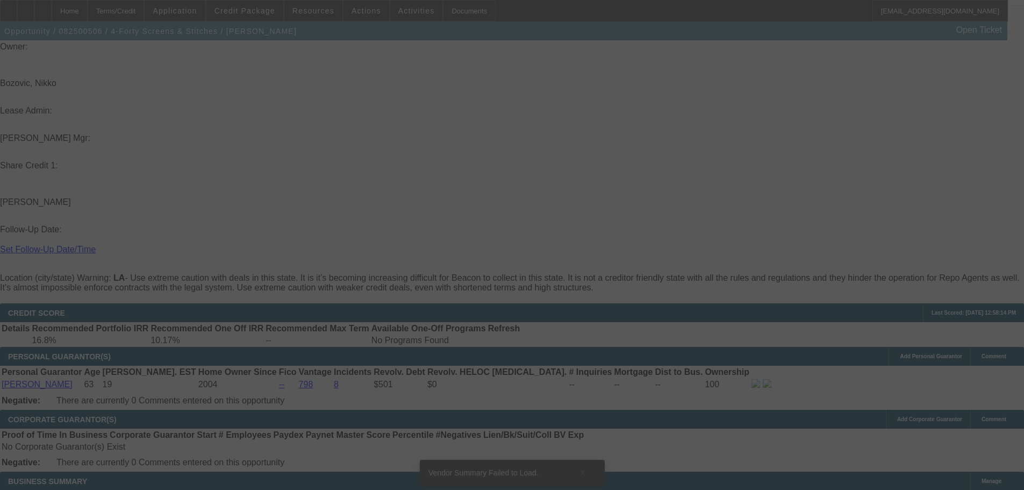
select select "0"
select select "0.1"
select select "4"
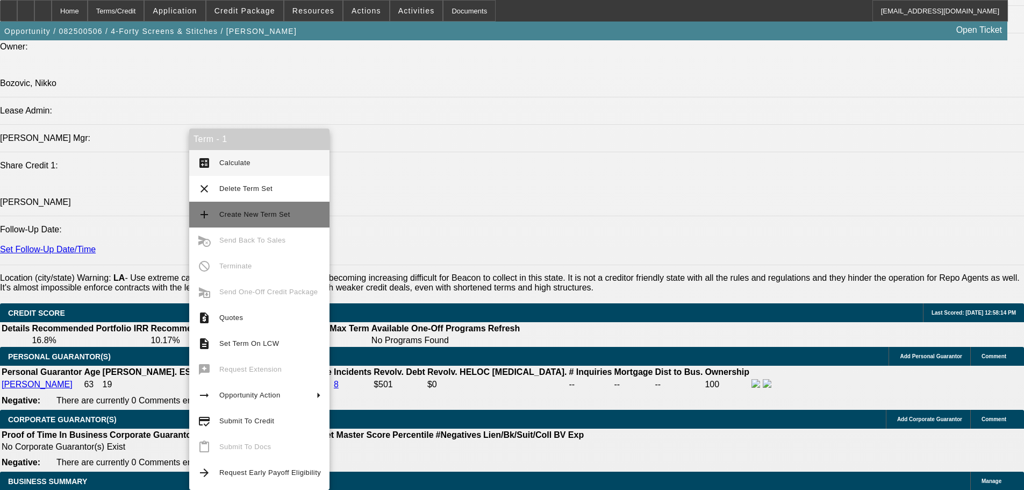
click at [275, 217] on span "Create New Term Set" at bounding box center [254, 214] width 71 height 8
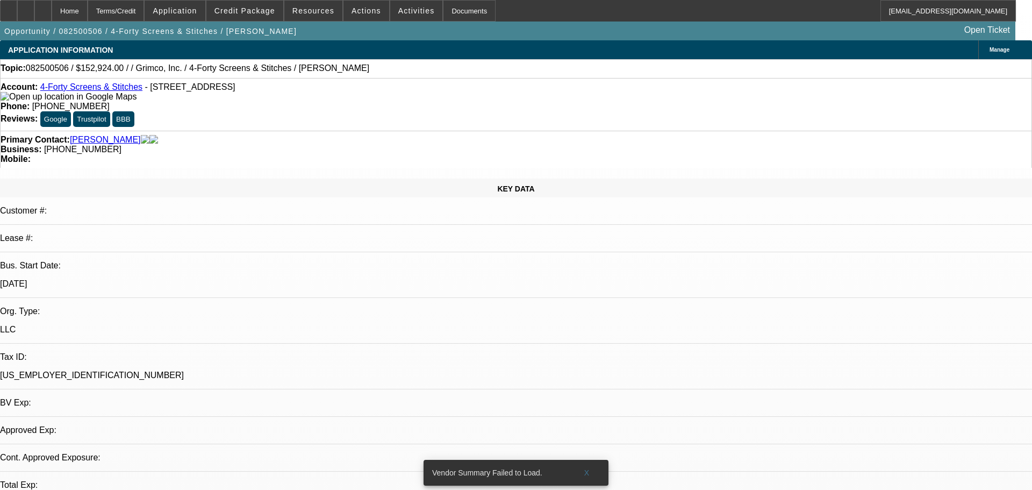
select select "0"
select select "0.1"
select select "4"
select select "0"
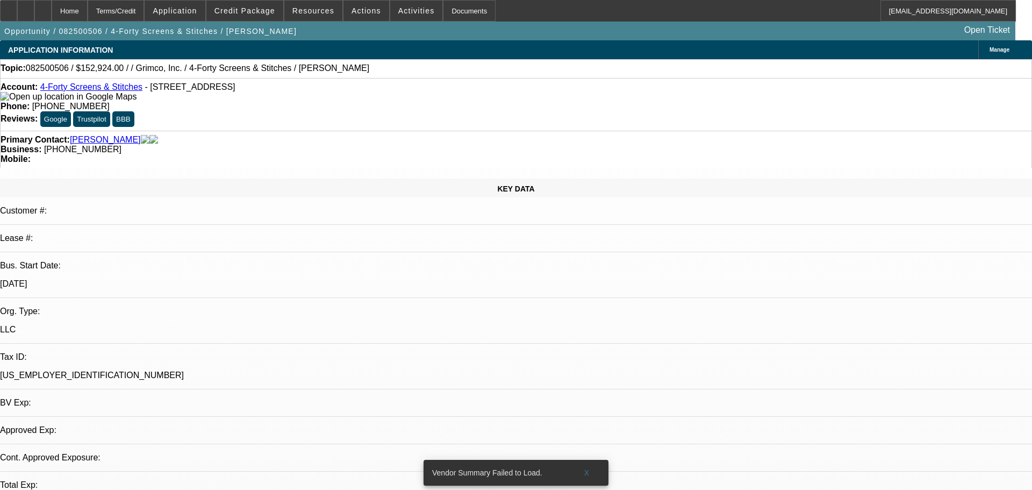
select select "0"
select select "0.1"
select select "4"
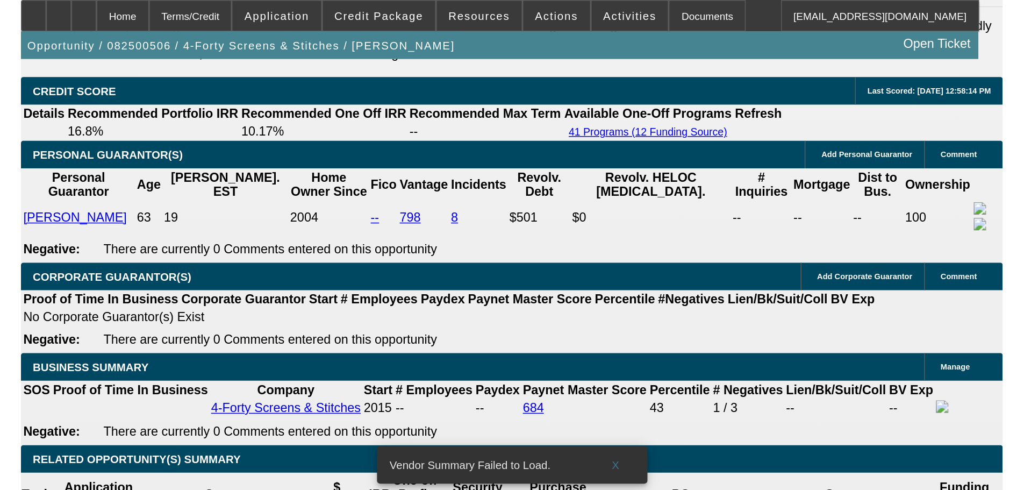
scroll to position [1347, 0]
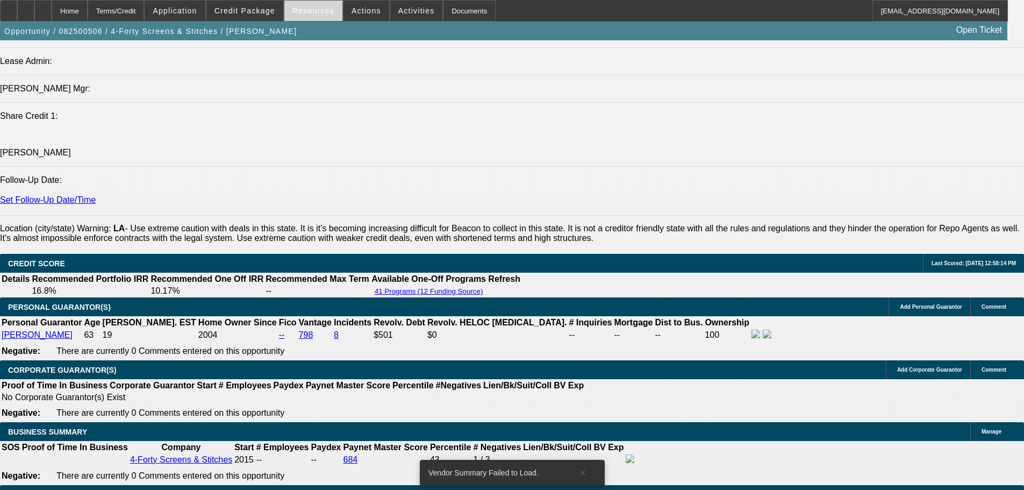
click at [317, 16] on button "Resources" at bounding box center [313, 11] width 58 height 20
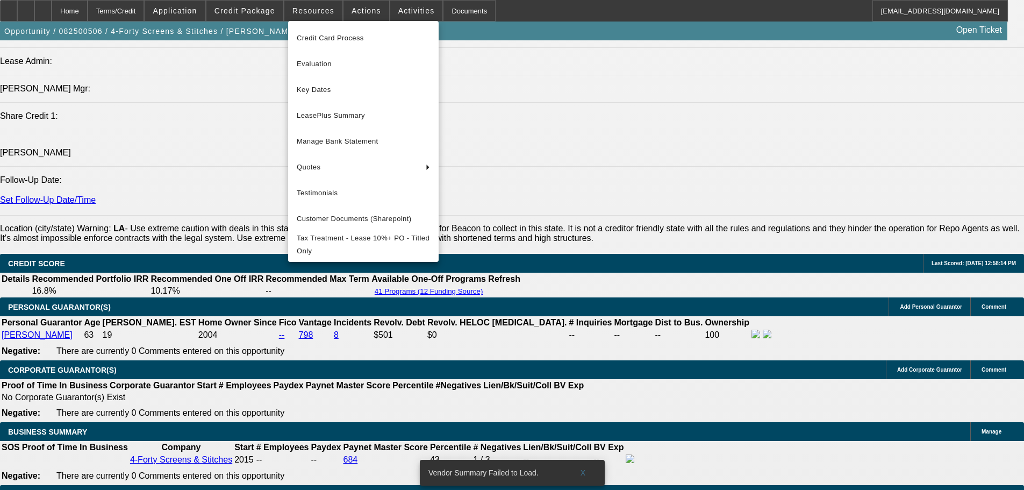
click at [250, 8] on div at bounding box center [512, 245] width 1024 height 490
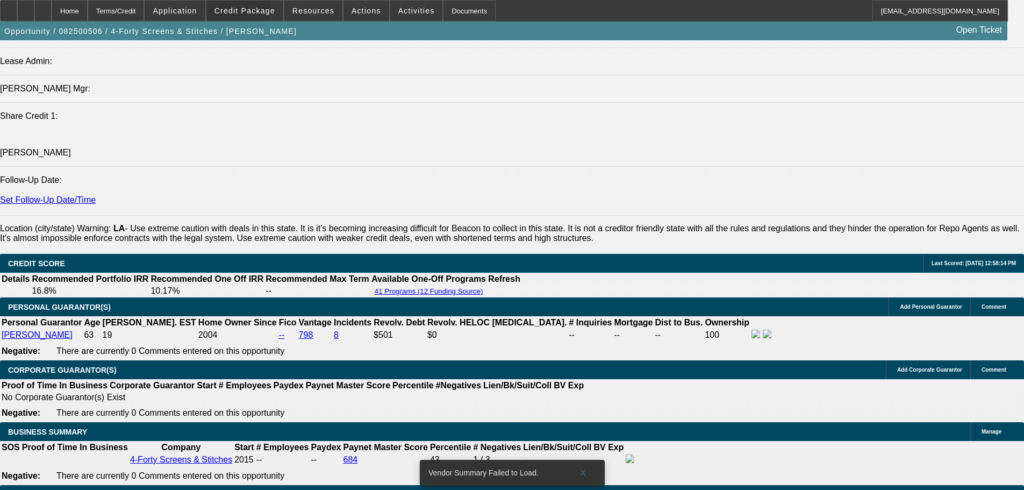
click at [253, 12] on span "Credit Package" at bounding box center [244, 10] width 61 height 9
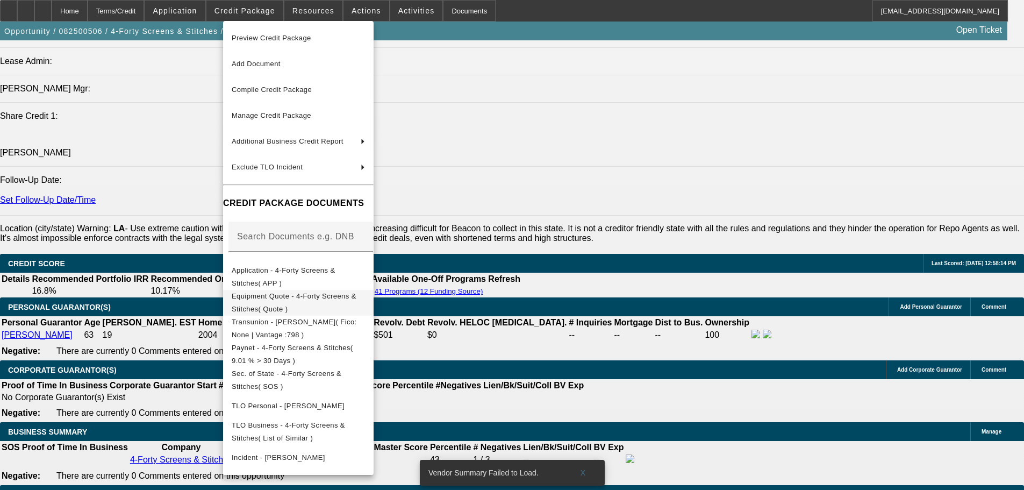
drag, startPoint x: 325, startPoint y: 297, endPoint x: 325, endPoint y: 302, distance: 5.4
click at [325, 302] on span "Equipment Quote - 4-Forty Screens & Stitches( Quote )" at bounding box center [294, 302] width 125 height 21
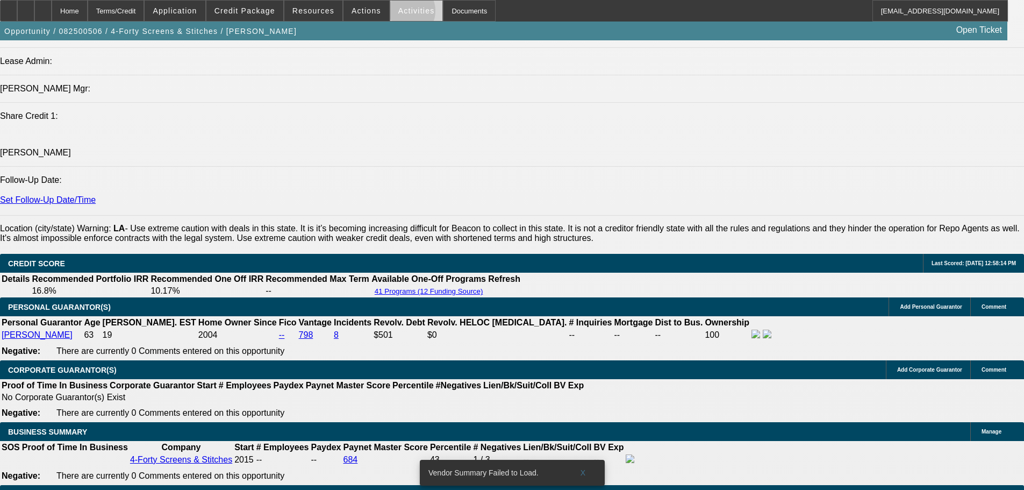
click at [398, 13] on span "Activities" at bounding box center [416, 10] width 37 height 9
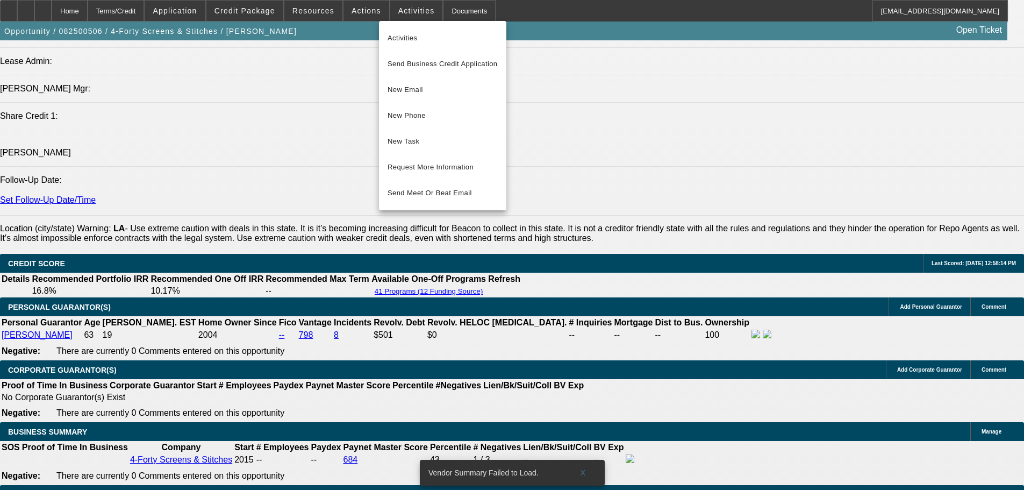
click at [598, 162] on div at bounding box center [512, 245] width 1024 height 490
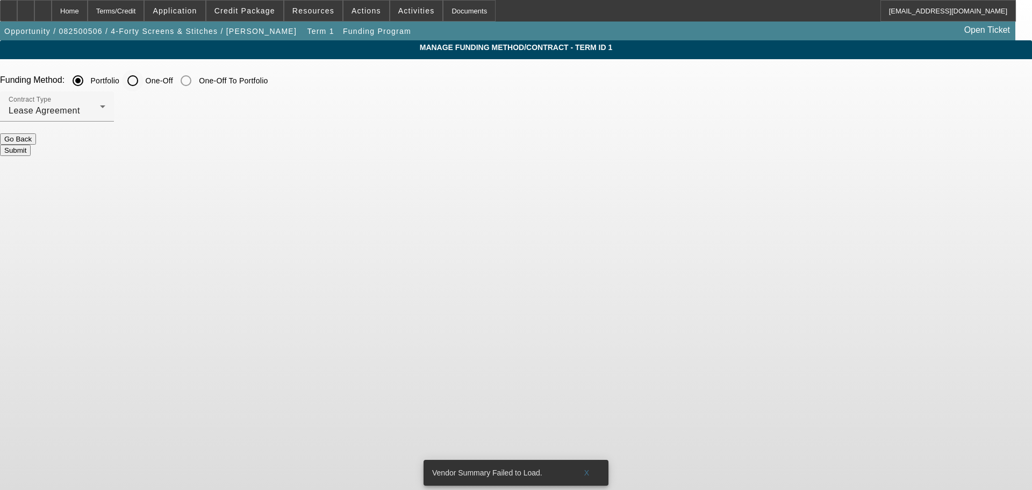
click at [173, 77] on label "One-Off" at bounding box center [158, 80] width 30 height 11
click at [143, 77] on input "One-Off" at bounding box center [132, 80] width 21 height 21
radio input "true"
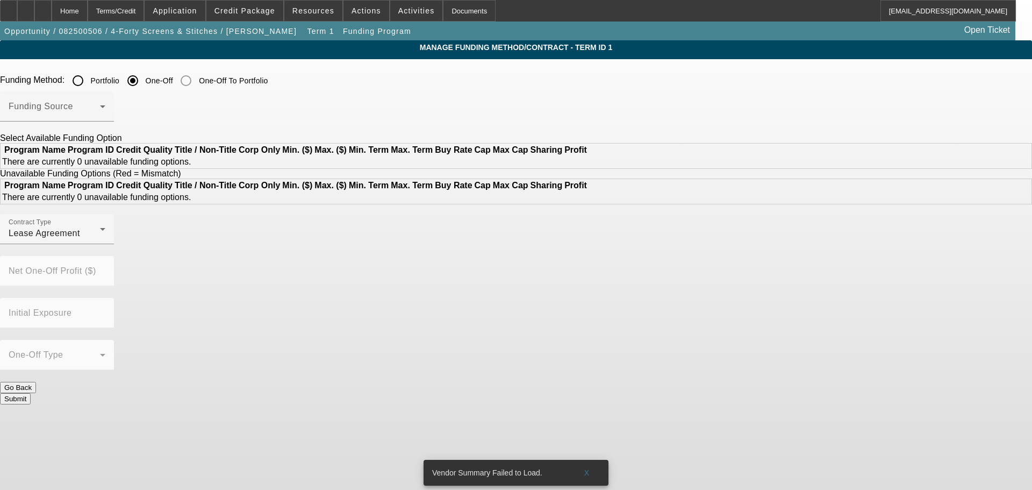
click at [143, 76] on input "One-Off" at bounding box center [132, 80] width 21 height 21
click at [105, 113] on div at bounding box center [105, 113] width 0 height 0
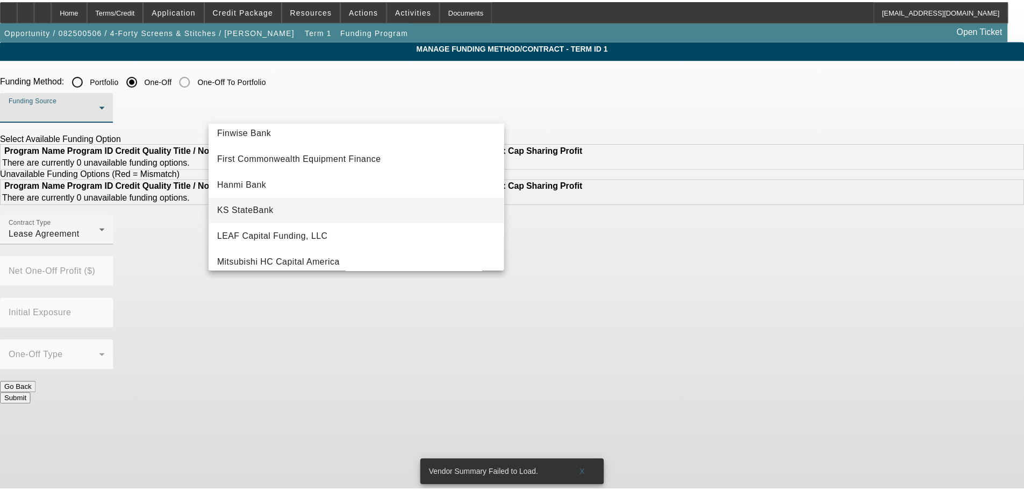
scroll to position [215, 0]
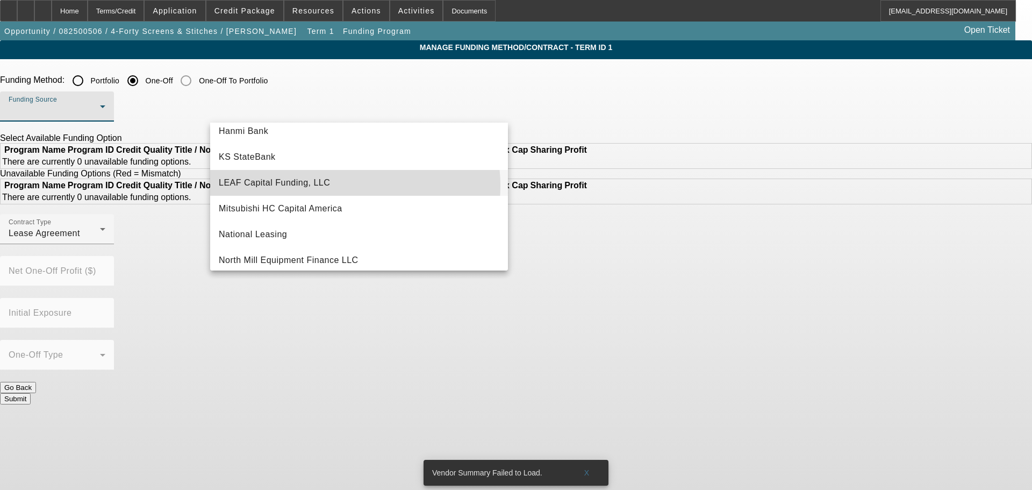
click at [347, 186] on mat-option "LEAF Capital Funding, LLC" at bounding box center [359, 183] width 298 height 26
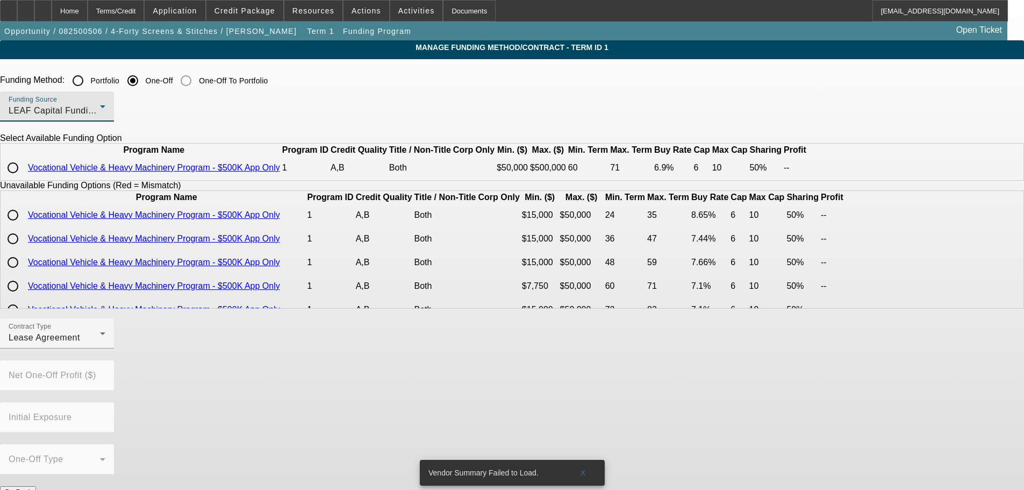
click at [24, 178] on input "radio" at bounding box center [12, 167] width 21 height 21
radio input "true"
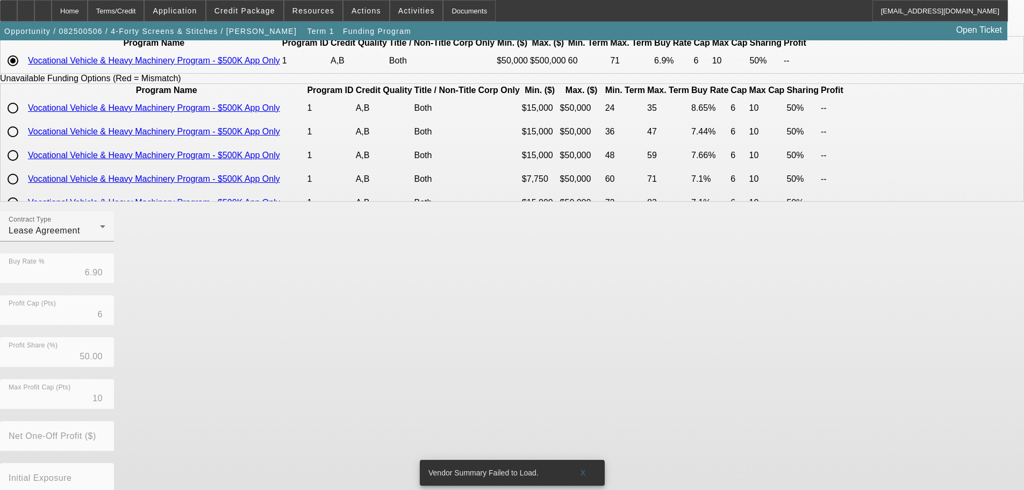
scroll to position [107, 0]
click at [100, 236] on div "Lease Agreement" at bounding box center [54, 230] width 91 height 13
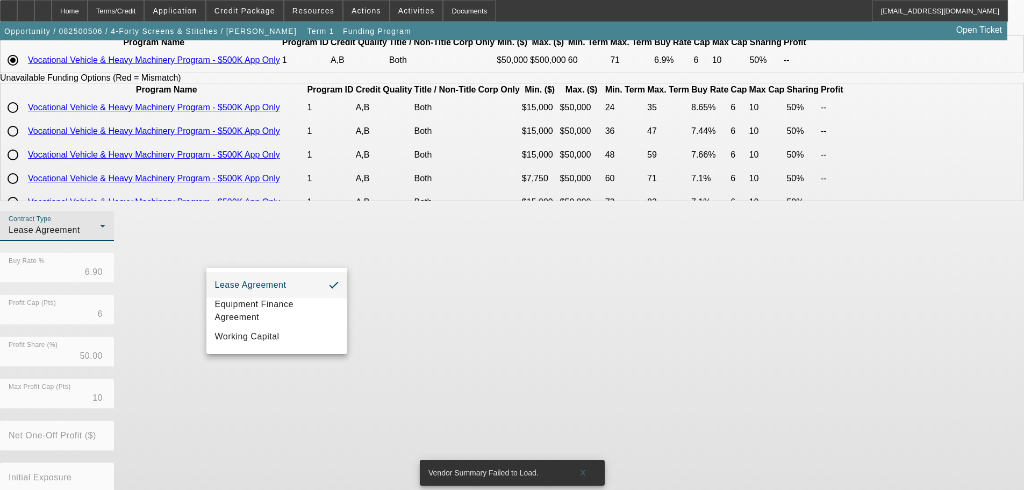
drag, startPoint x: 305, startPoint y: 304, endPoint x: 527, endPoint y: 334, distance: 224.6
click at [306, 305] on span "Equipment Finance Agreement" at bounding box center [277, 311] width 124 height 26
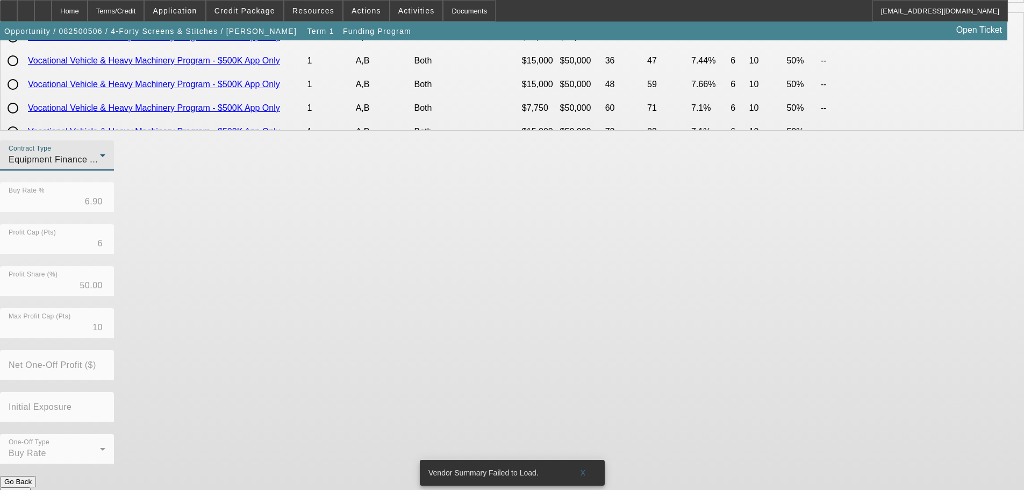
scroll to position [181, 0]
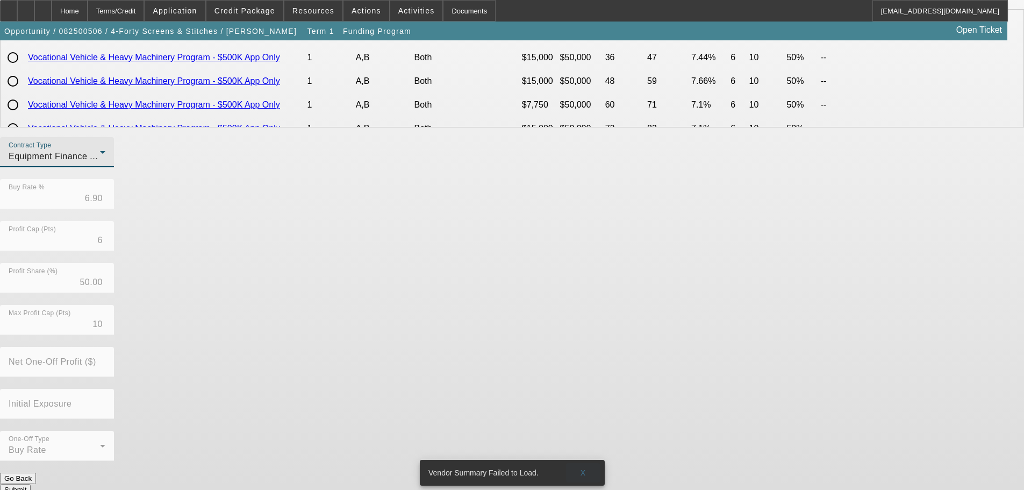
click at [598, 459] on span at bounding box center [583, 472] width 34 height 26
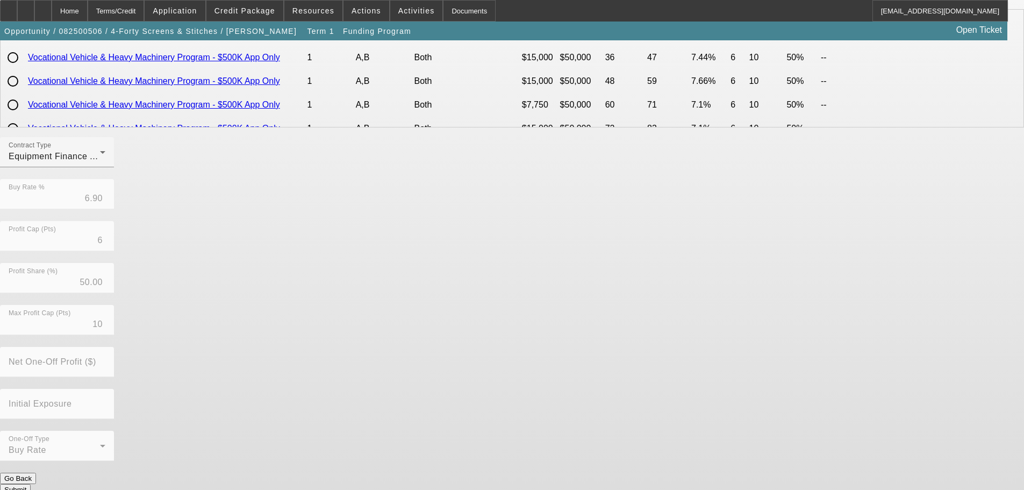
click at [31, 484] on button "Submit" at bounding box center [15, 489] width 31 height 11
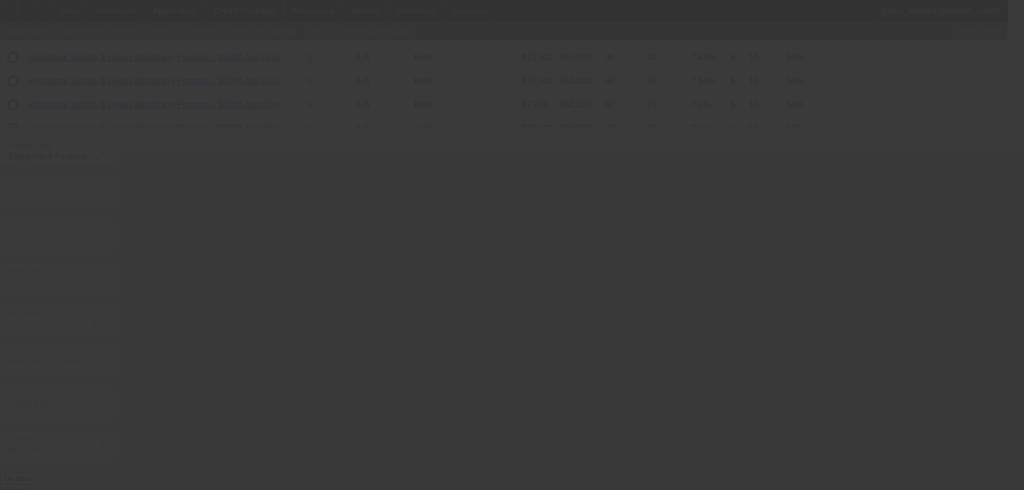
radio input "true"
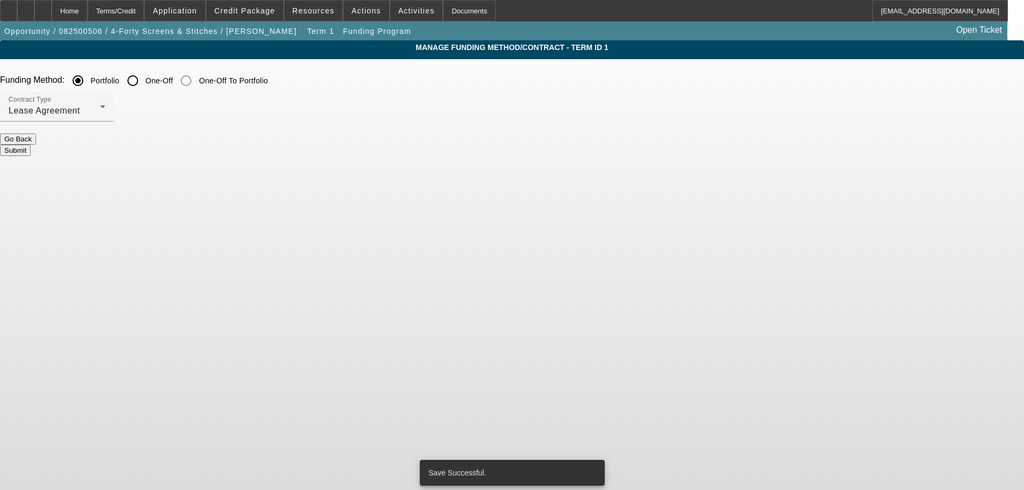
scroll to position [0, 0]
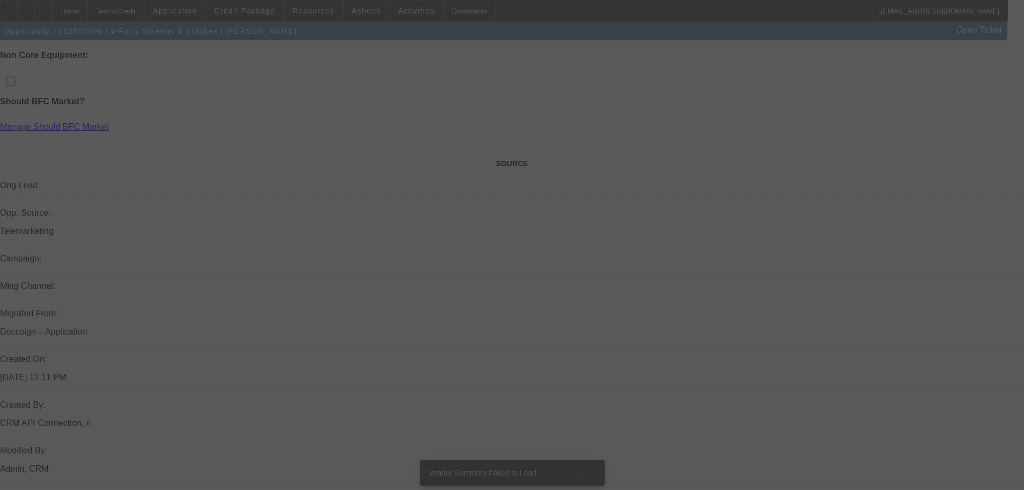
drag, startPoint x: 393, startPoint y: 138, endPoint x: 407, endPoint y: 269, distance: 132.3
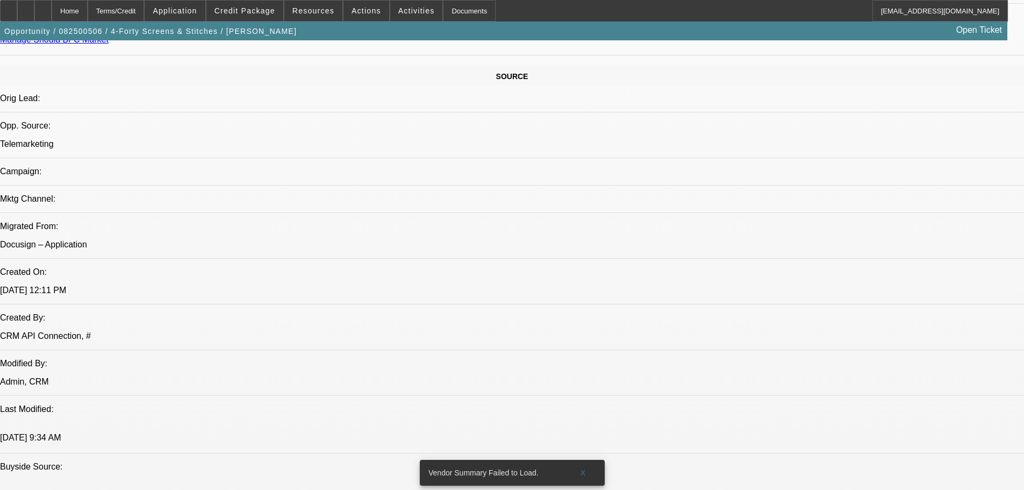
select select "0"
select select "0.1"
select select "4"
select select "0"
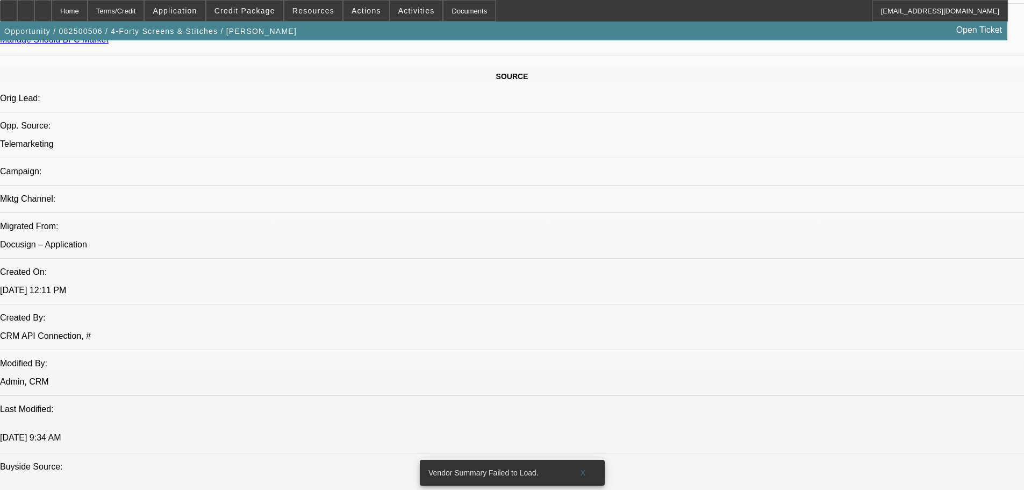
select select "0"
select select "6"
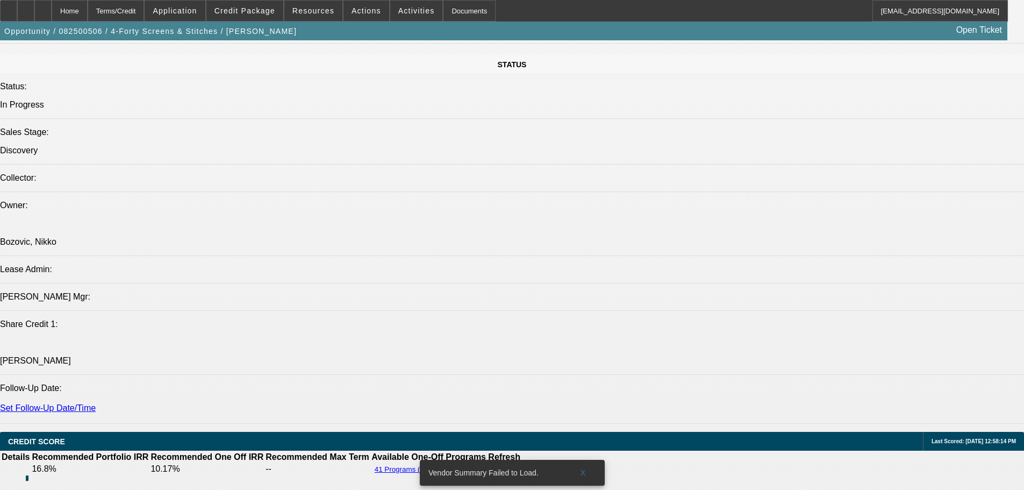
drag, startPoint x: 434, startPoint y: 175, endPoint x: 456, endPoint y: 279, distance: 106.1
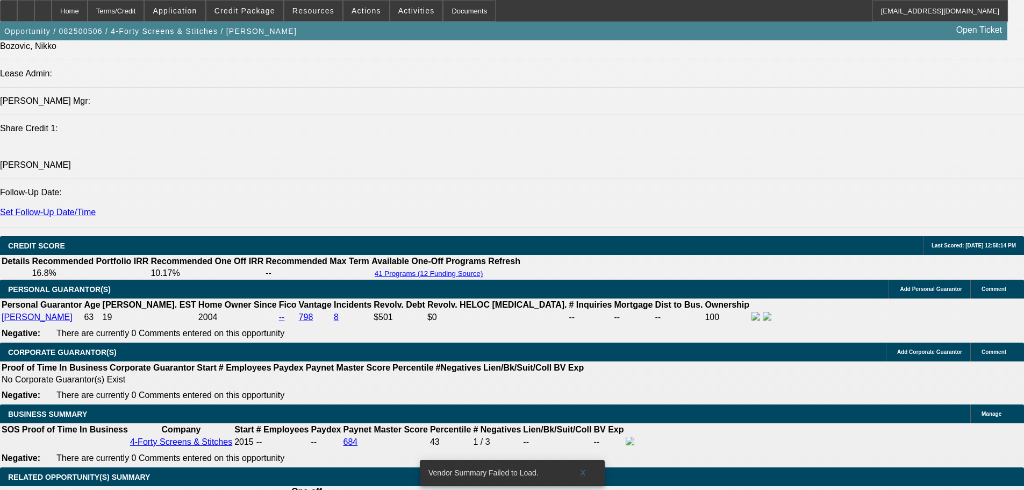
drag, startPoint x: 440, startPoint y: 211, endPoint x: 453, endPoint y: 329, distance: 119.5
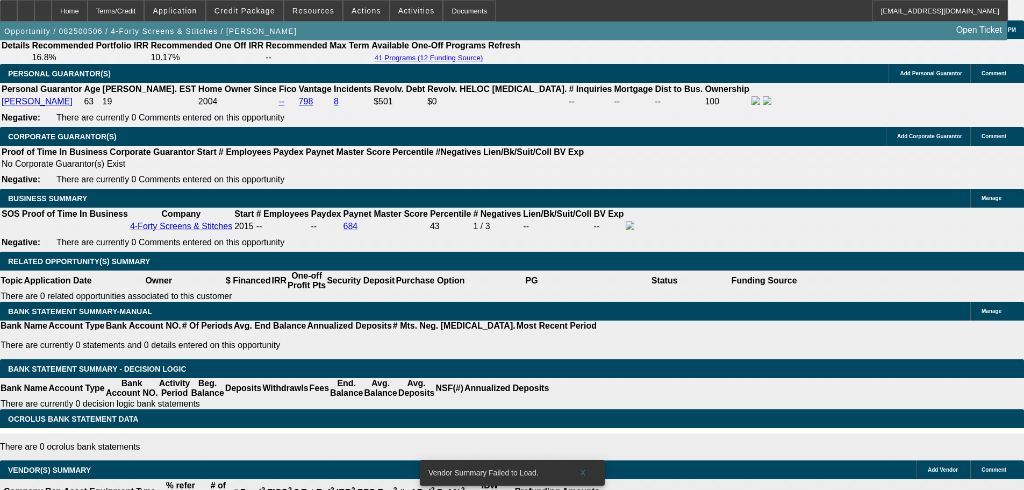
scroll to position [1473, 0]
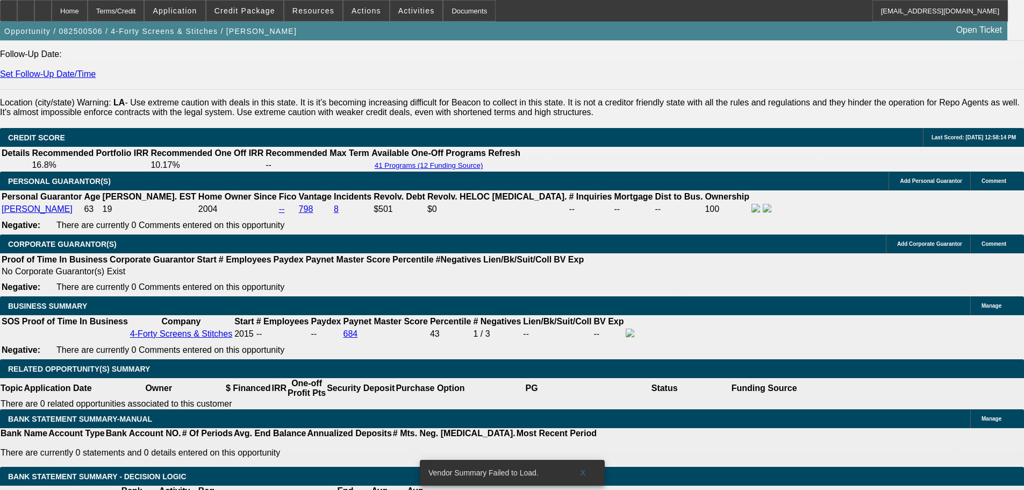
type input "0"
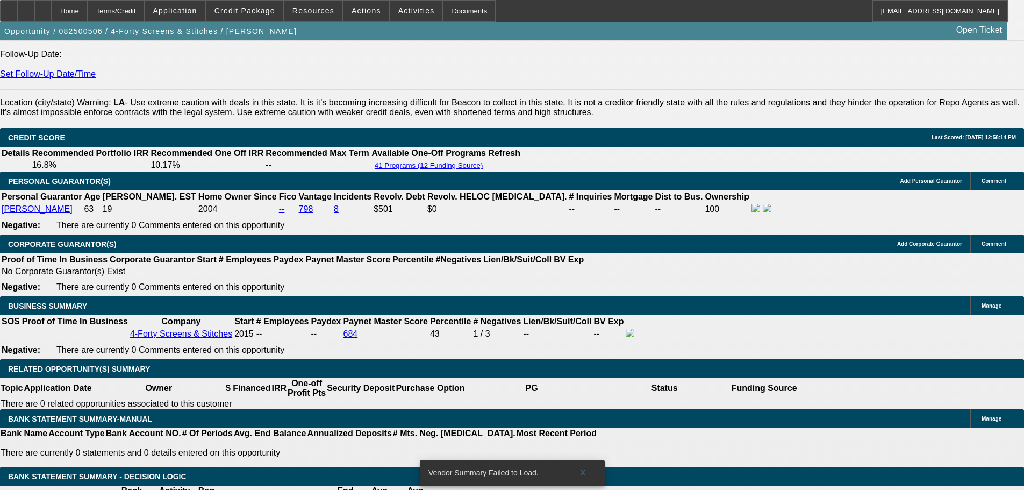
type input "UNKNOWN"
type input "$152,924.00"
type input "59"
type input "$7,966.04"
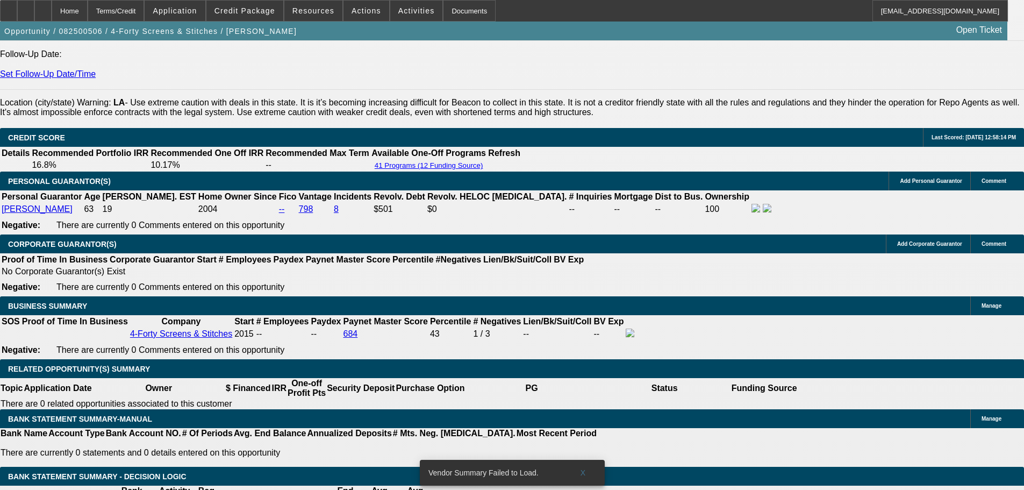
type input "5.9"
type input "$2,949.34"
type input "5.99"
type input "$2,955.74"
type input "5.99"
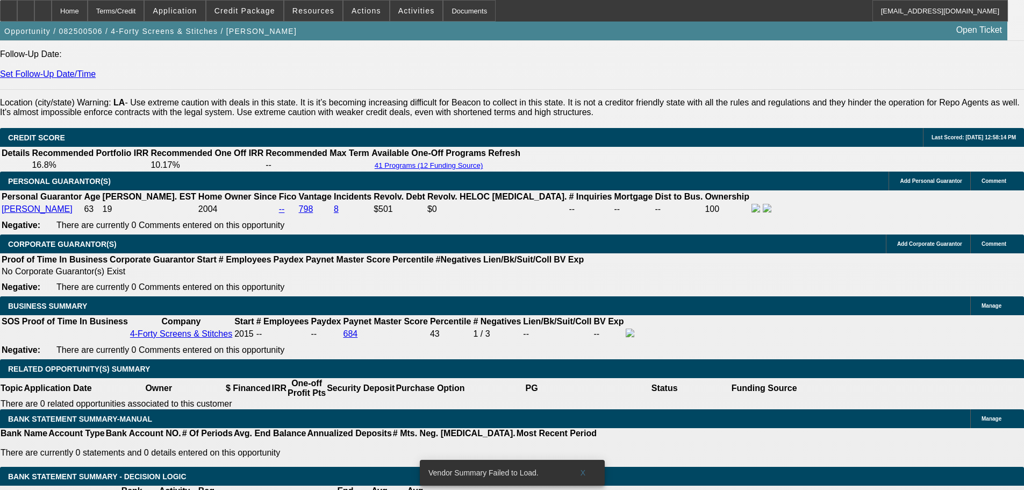
drag, startPoint x: 583, startPoint y: 148, endPoint x: 228, endPoint y: 86, distance: 359.6
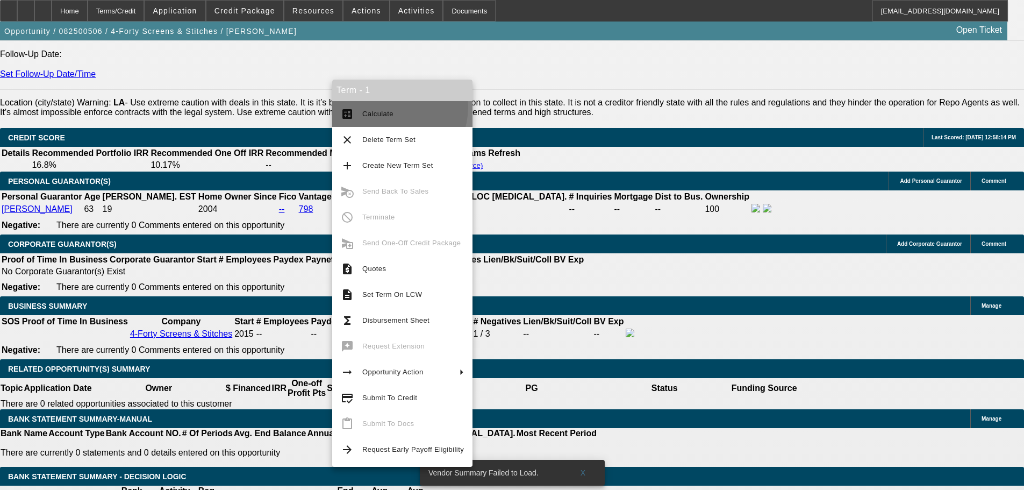
click at [386, 106] on button "calculate Calculate" at bounding box center [402, 114] width 140 height 26
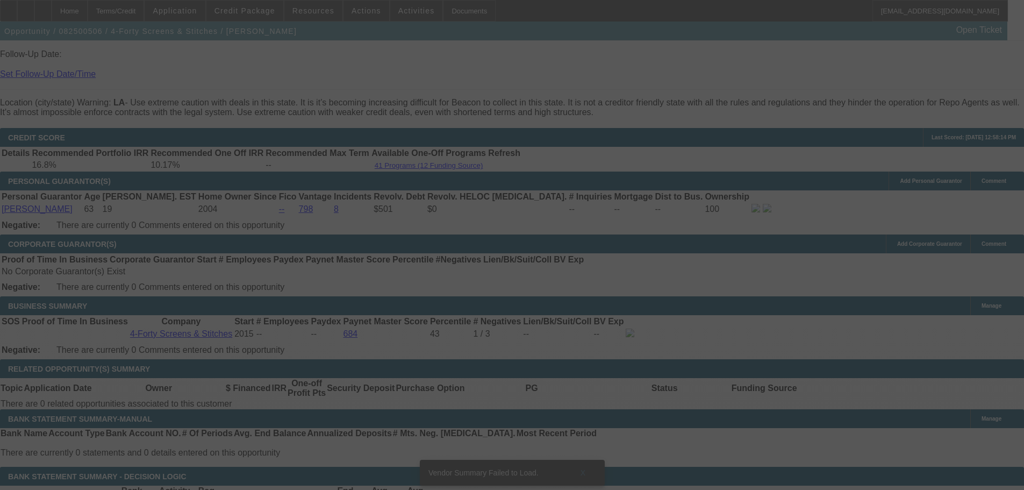
scroll to position [1467, 0]
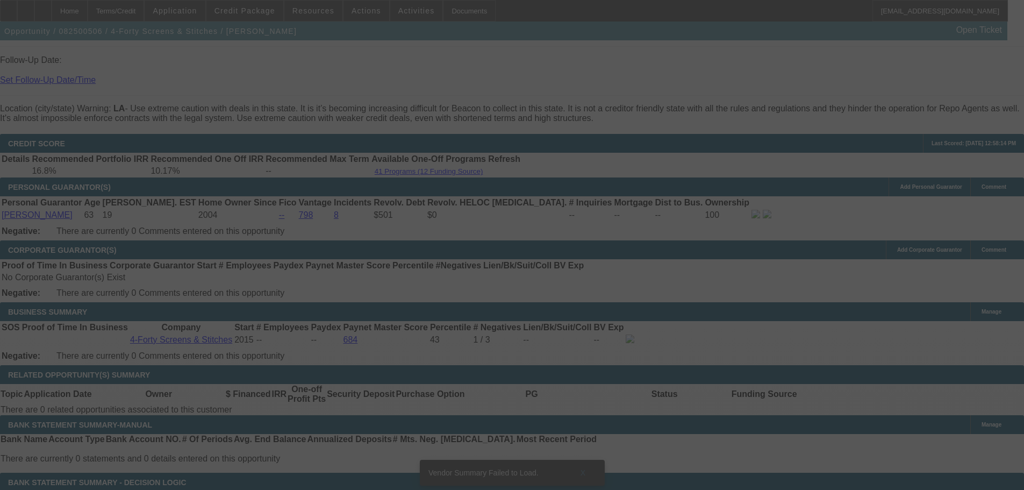
select select "0"
select select "6"
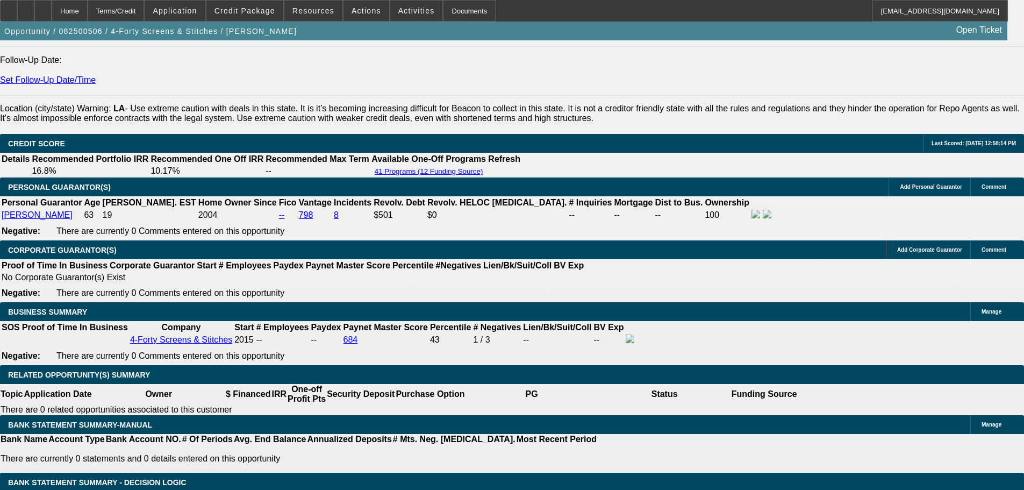
type input "1529.24"
type input "UNKNOWN"
type input "$15,292.40"
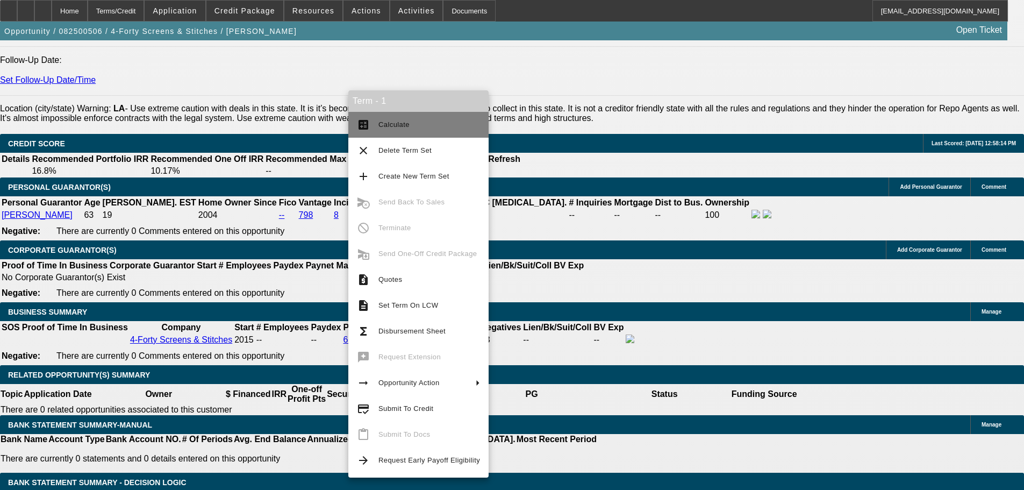
click at [430, 130] on span "Calculate" at bounding box center [429, 124] width 102 height 13
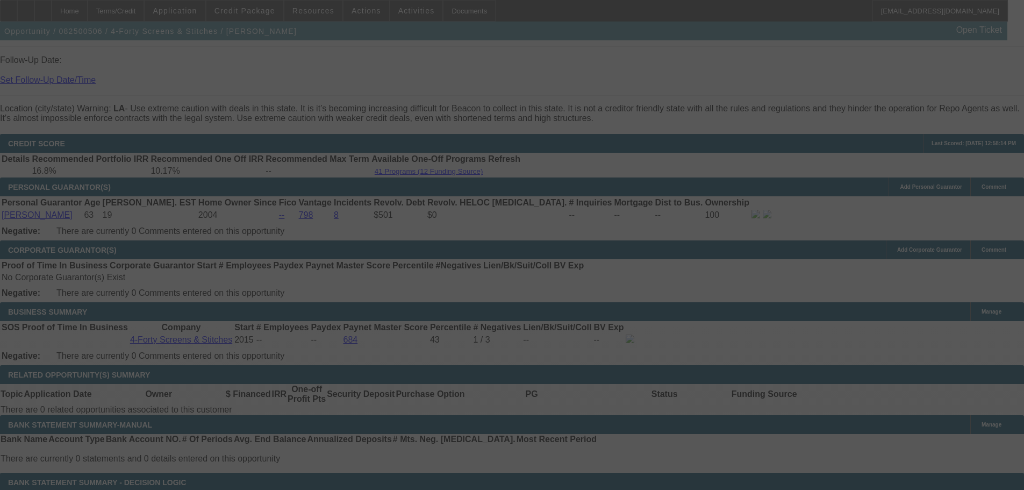
select select "0"
select select "6"
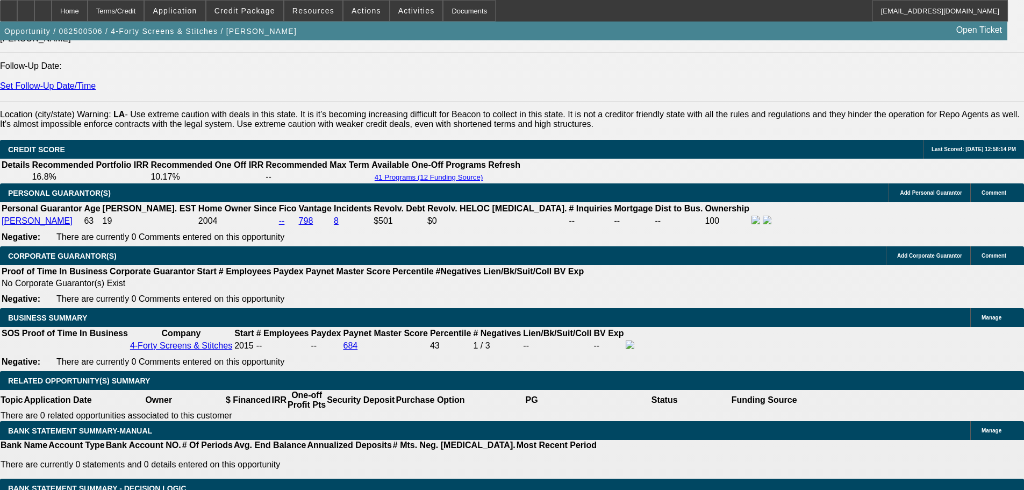
type input "6."
type input "UNKNOWN"
type input "6.25"
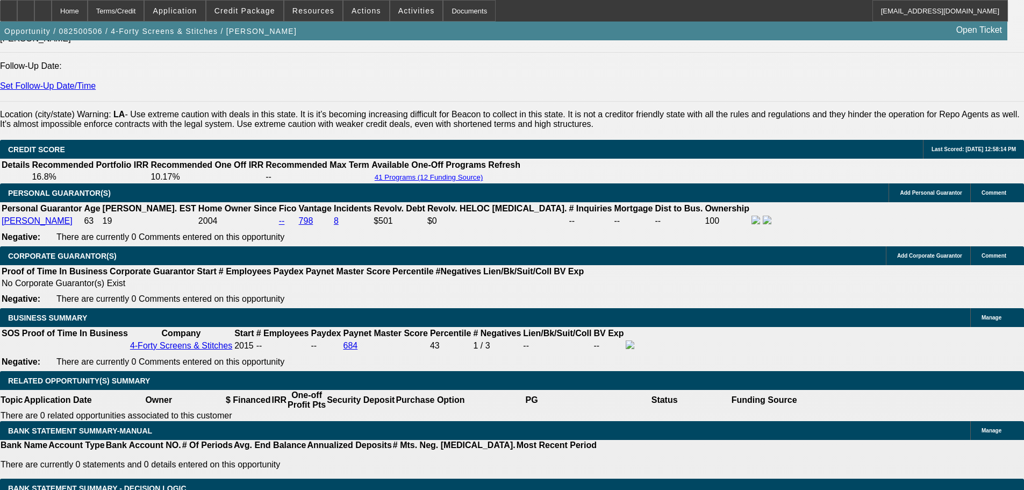
type input "$2,974.26"
type input "6.25"
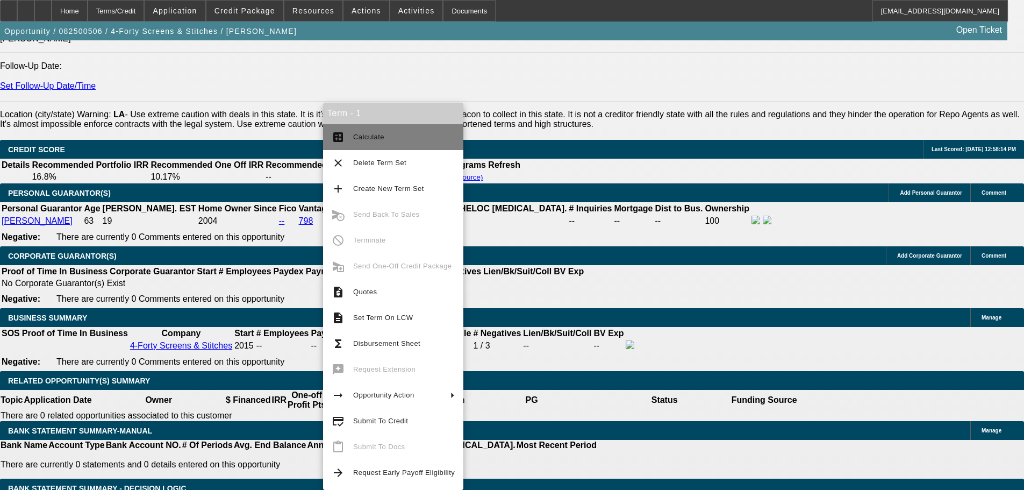
click at [415, 136] on span "Calculate" at bounding box center [404, 137] width 102 height 13
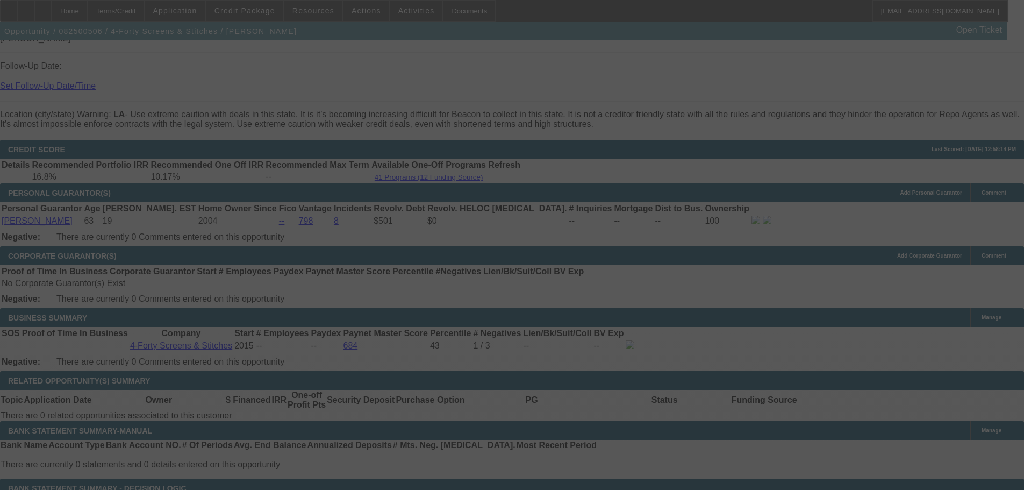
select select "0"
select select "6"
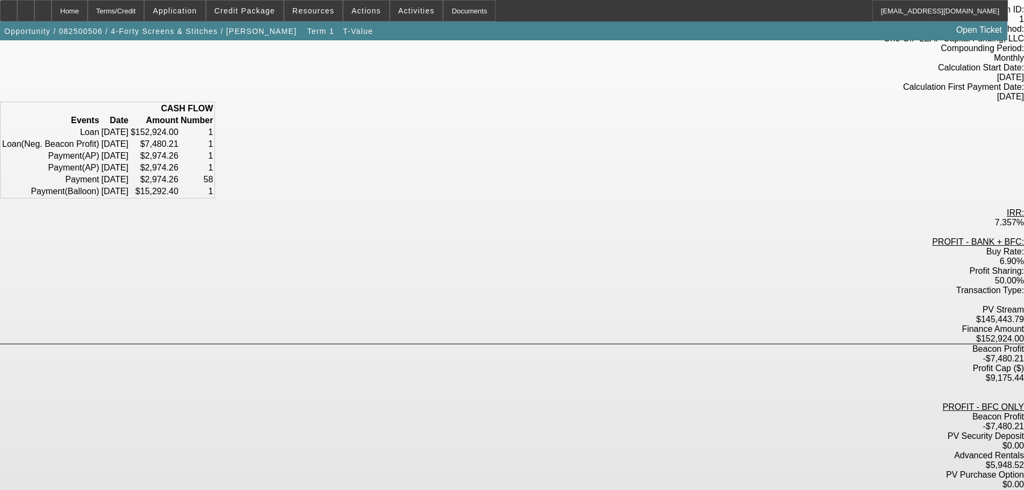
scroll to position [107, 0]
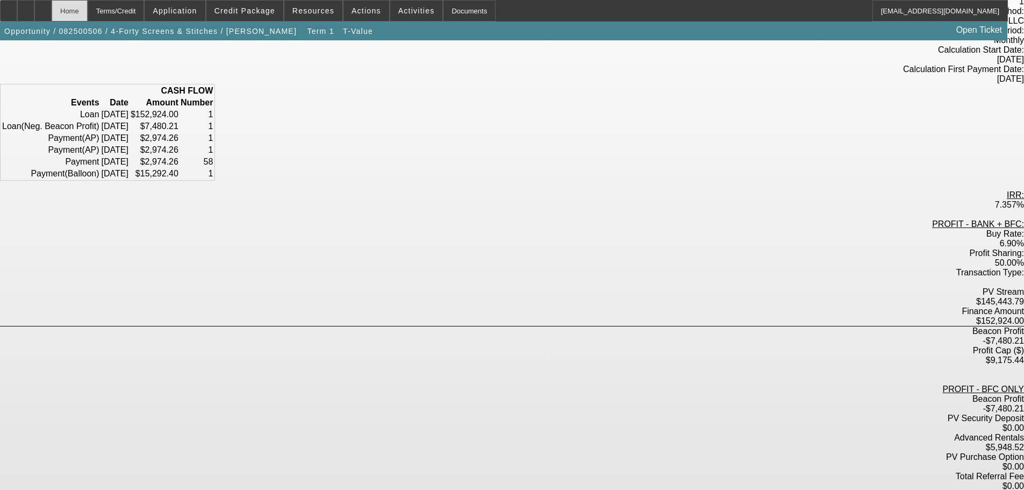
click at [87, 16] on div "Home" at bounding box center [70, 10] width 36 height 21
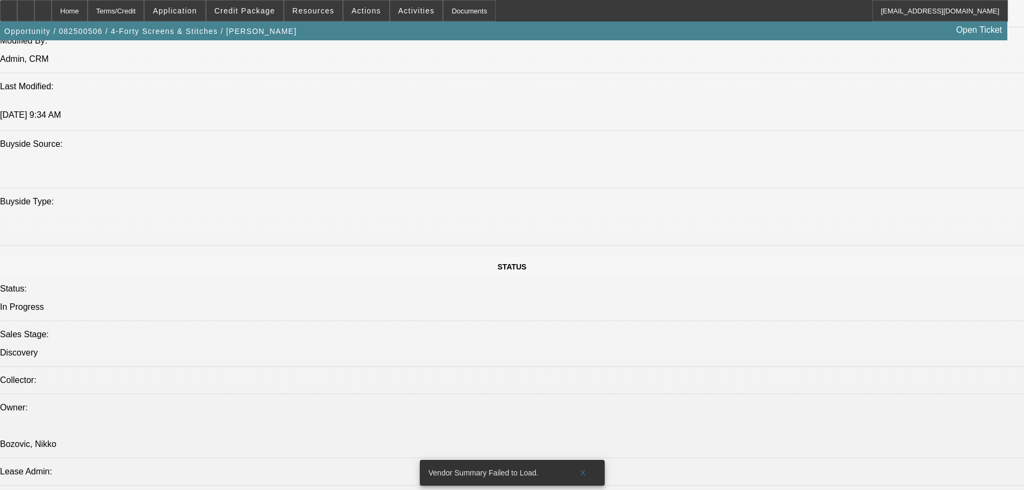
select select "0"
select select "0.1"
select select "4"
select select "0"
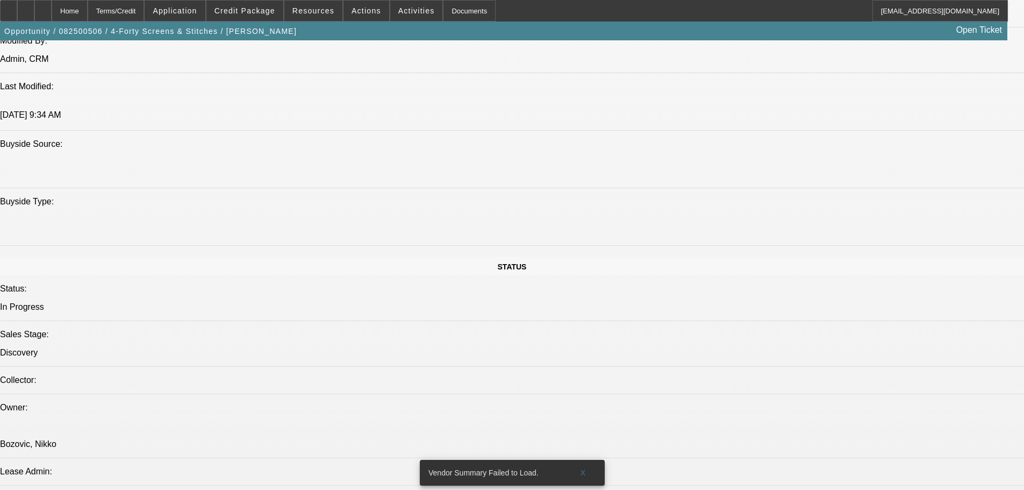
select select "0"
select select "6"
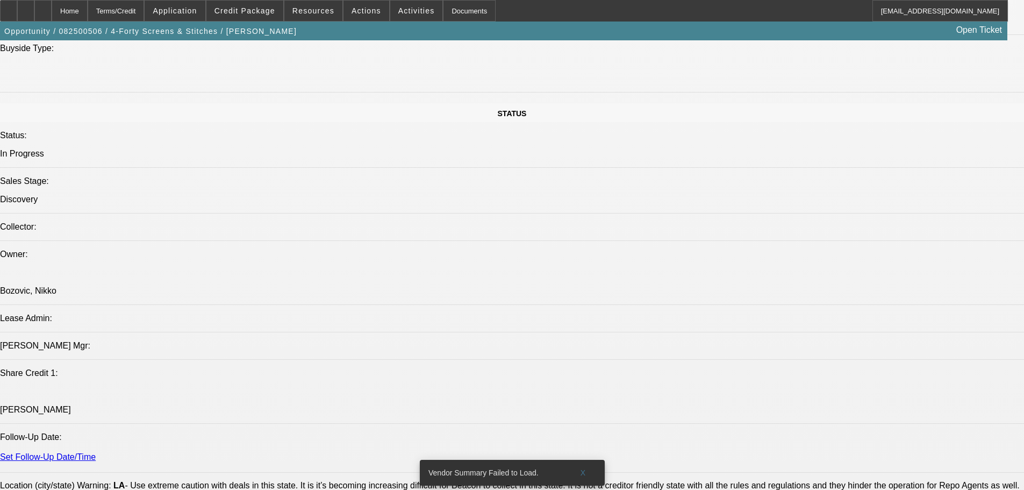
scroll to position [1201, 0]
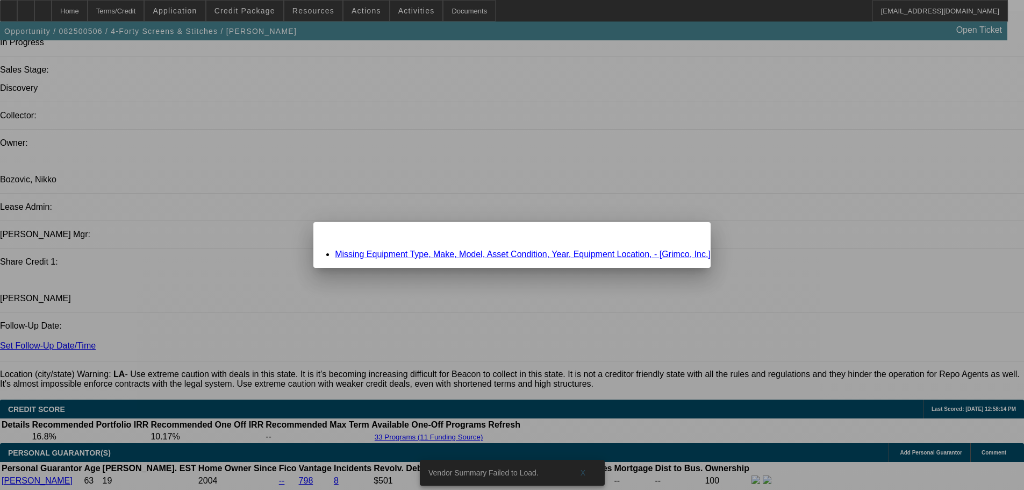
click at [687, 234] on div "Close" at bounding box center [699, 228] width 24 height 12
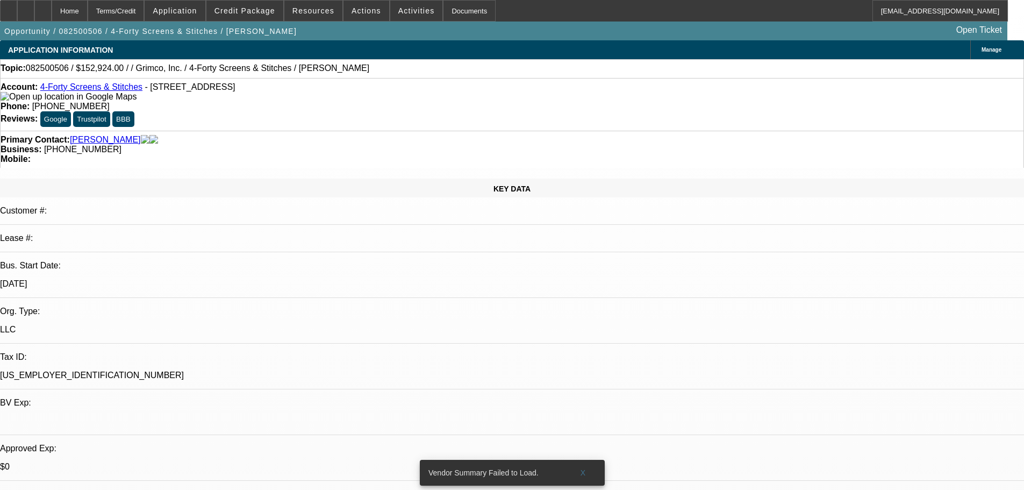
scroll to position [1201, 0]
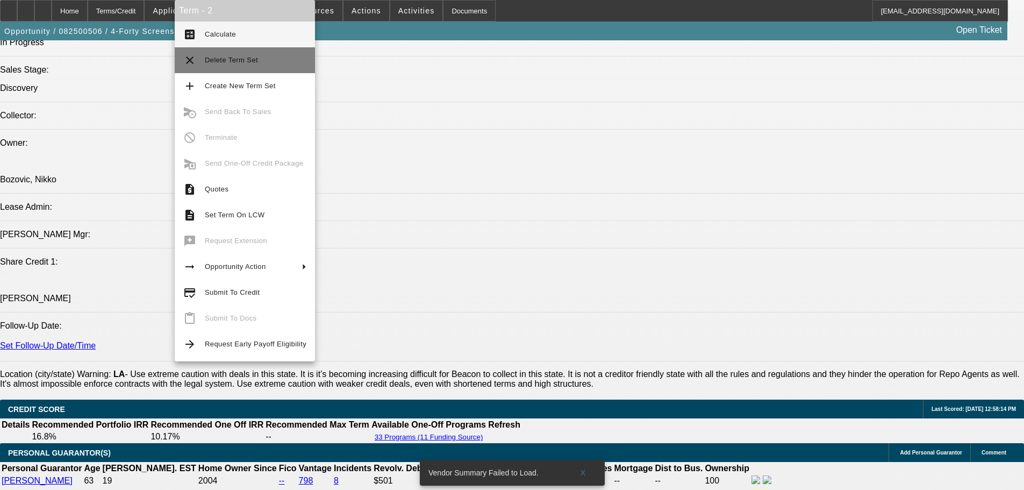
click at [277, 64] on span "Delete Term Set" at bounding box center [256, 60] width 102 height 13
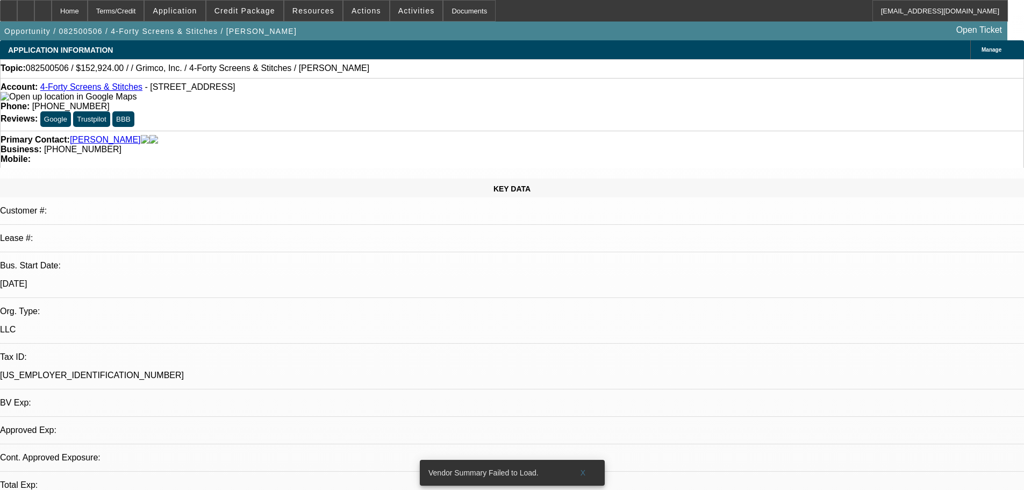
select select "0"
select select "6"
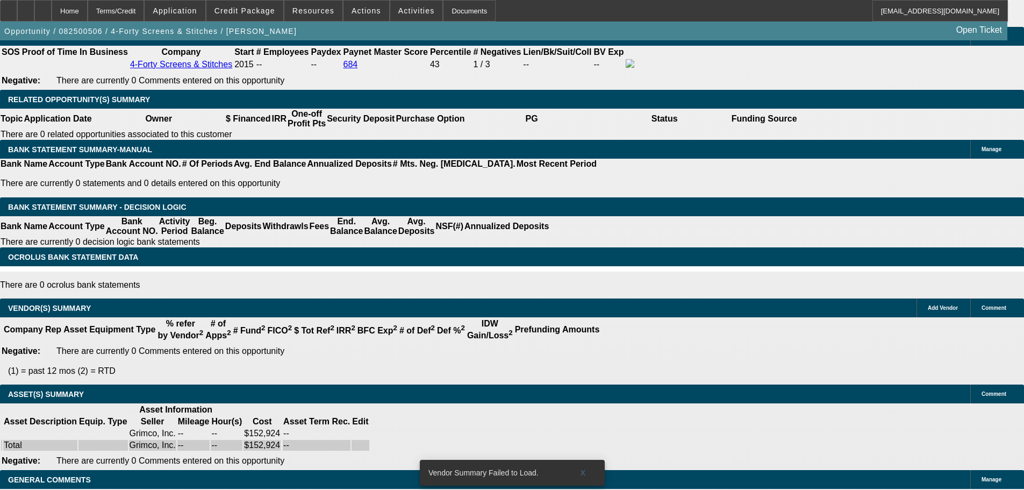
drag, startPoint x: 218, startPoint y: 436, endPoint x: 221, endPoint y: 457, distance: 21.2
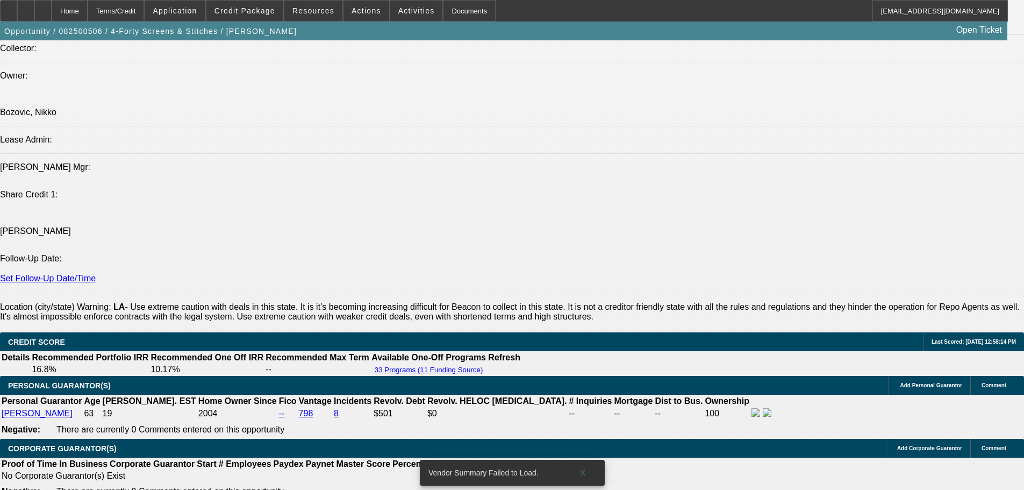
scroll to position [1258, 0]
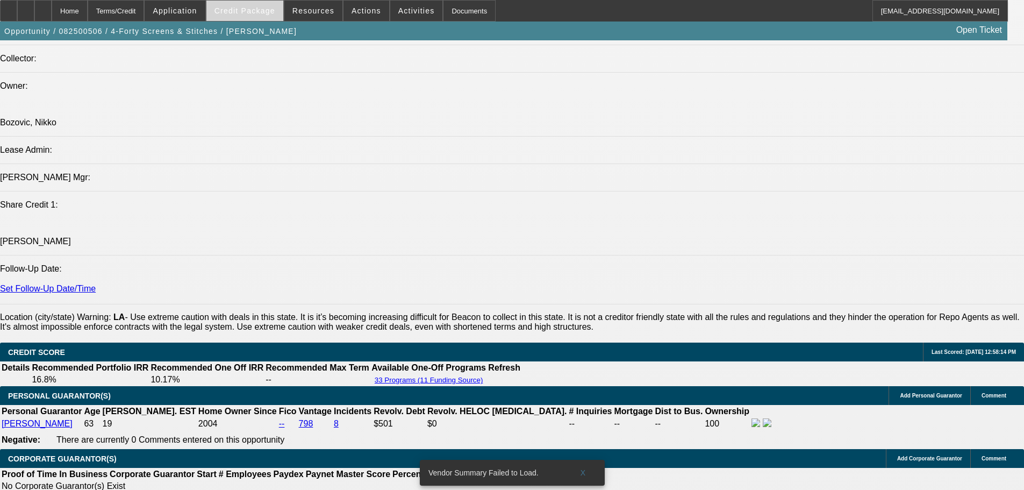
click at [270, 10] on span "Credit Package" at bounding box center [244, 10] width 61 height 9
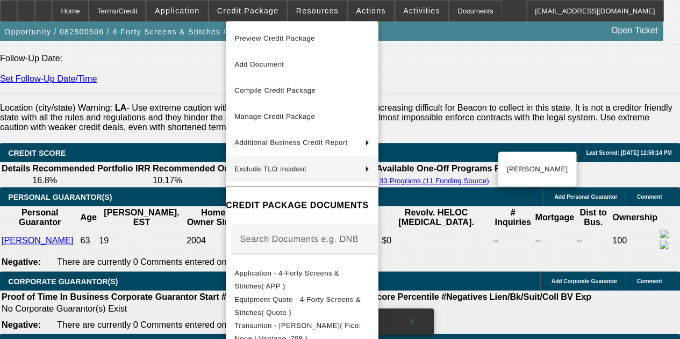
scroll to position [1469, 0]
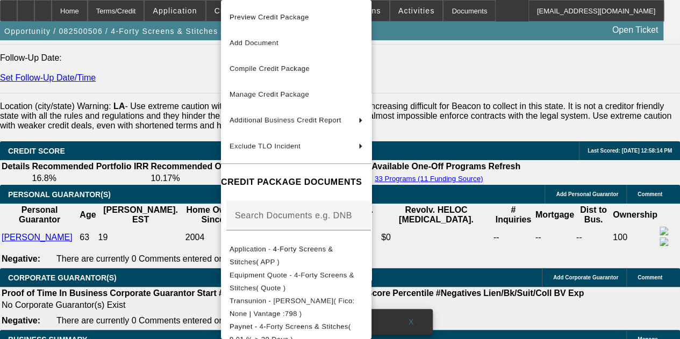
click at [71, 161] on div at bounding box center [340, 169] width 680 height 339
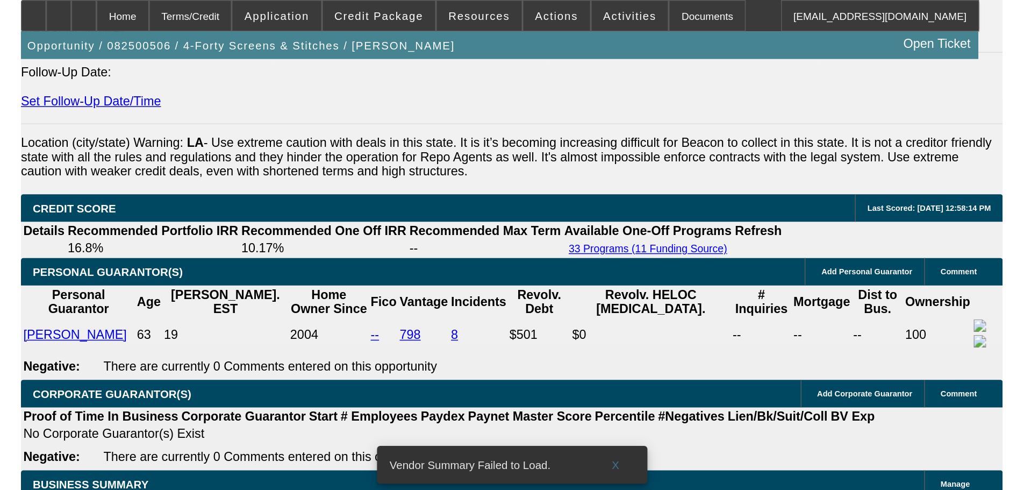
scroll to position [1267, 0]
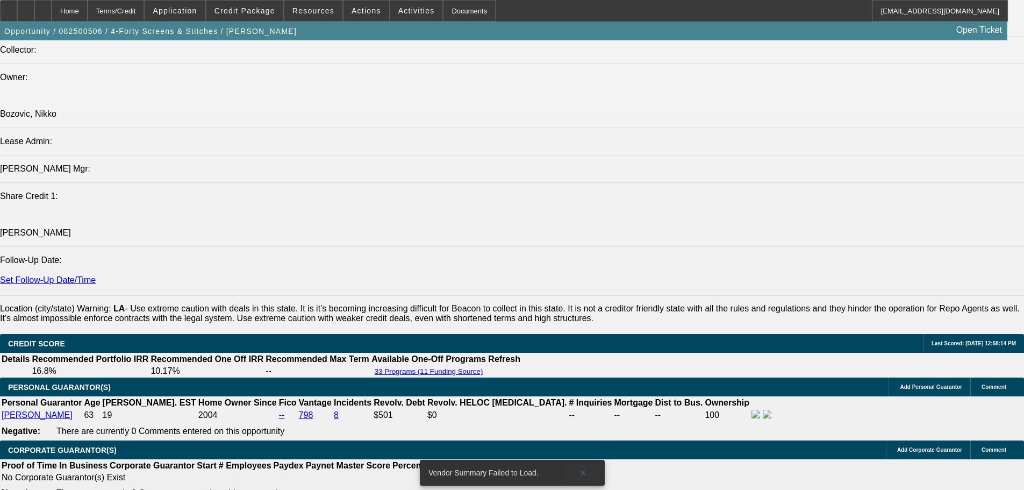
click at [588, 459] on span at bounding box center [583, 472] width 34 height 26
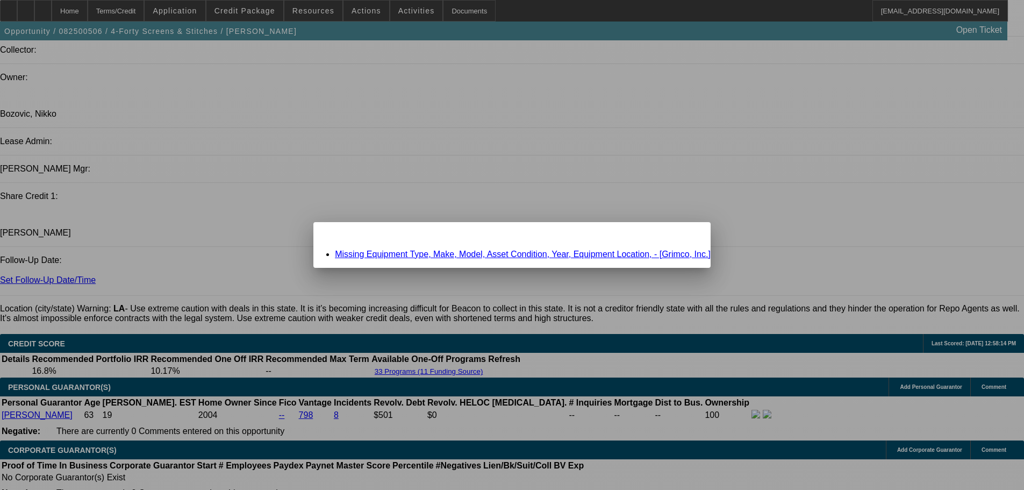
click at [413, 255] on link "Missing Equipment Type, Make, Model, Asset Condition, Year, Equipment Location,…" at bounding box center [523, 253] width 376 height 9
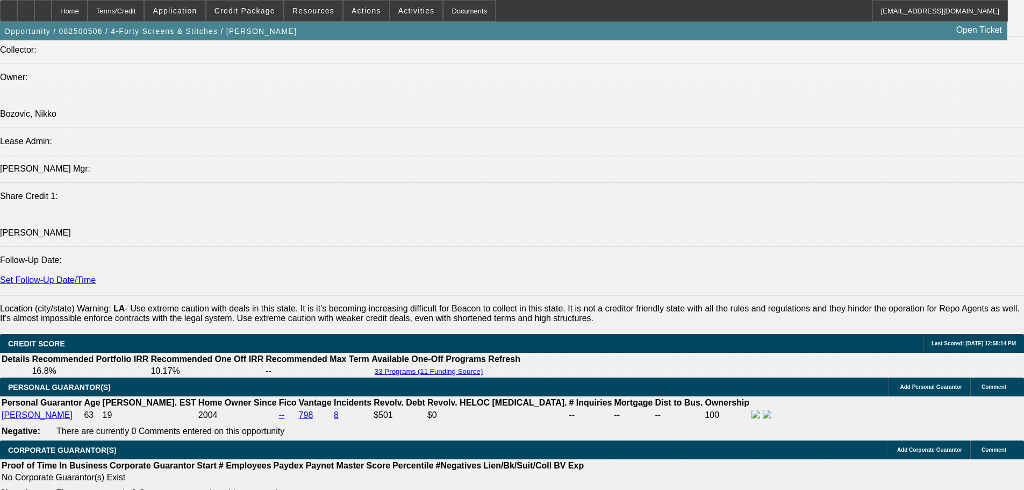
scroll to position [1267, 0]
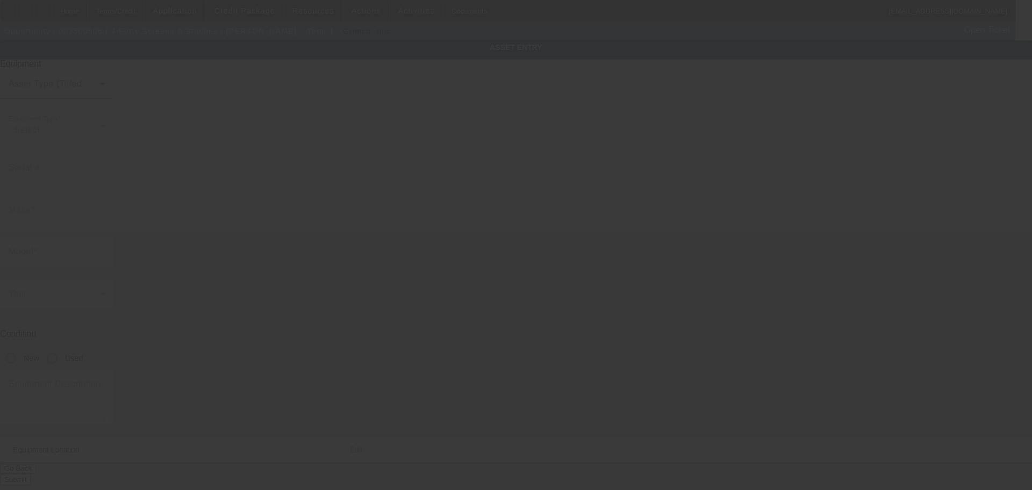
type textarea "Make: HP; Model: R2000"
type input "Deville"
type input "71328"
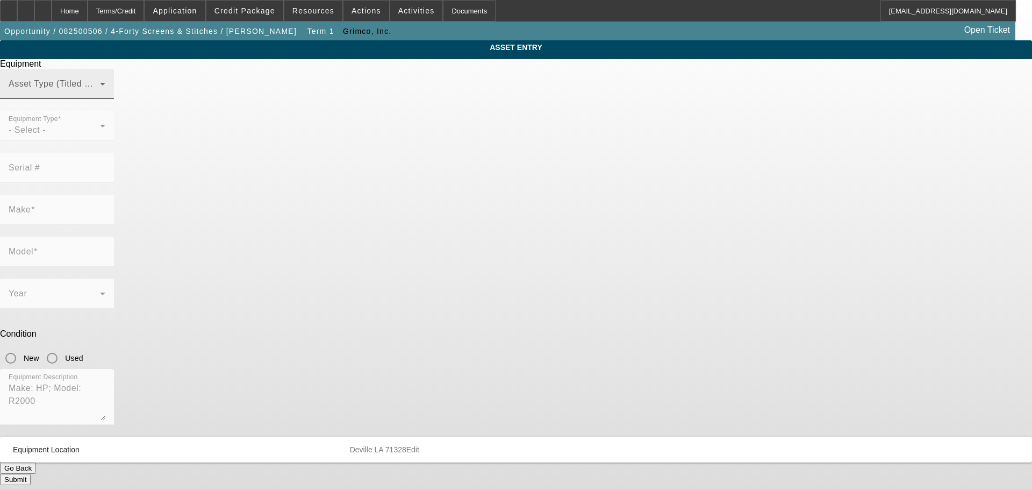
click at [100, 95] on span at bounding box center [54, 88] width 91 height 13
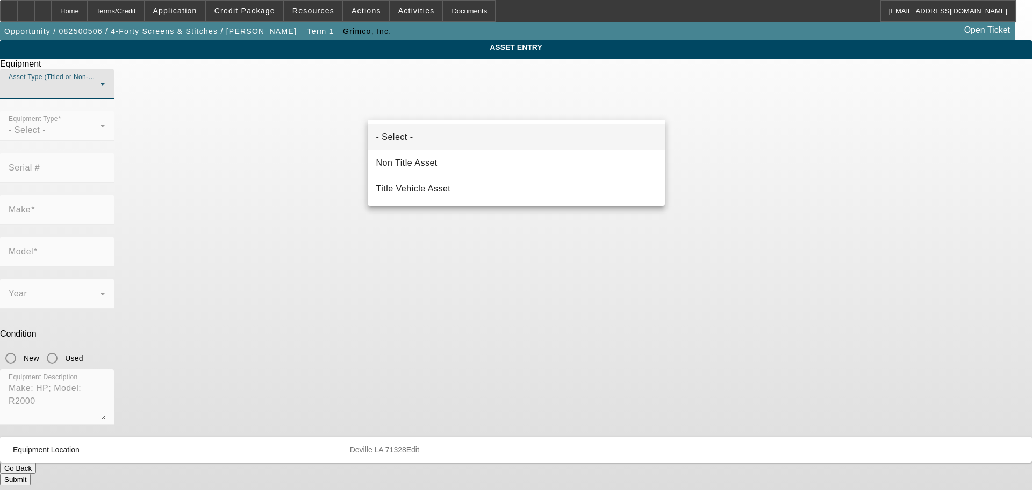
click at [931, 219] on div at bounding box center [516, 245] width 1032 height 490
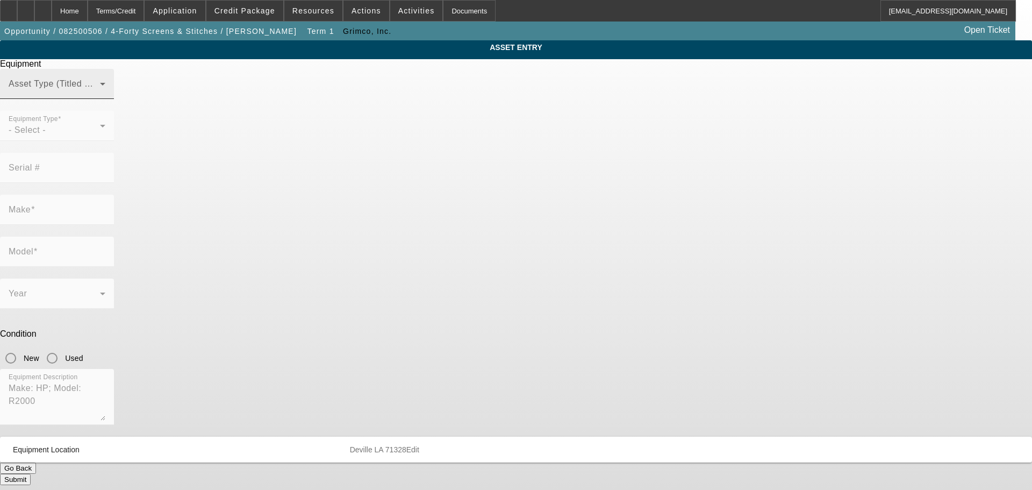
click at [100, 95] on span at bounding box center [54, 88] width 91 height 13
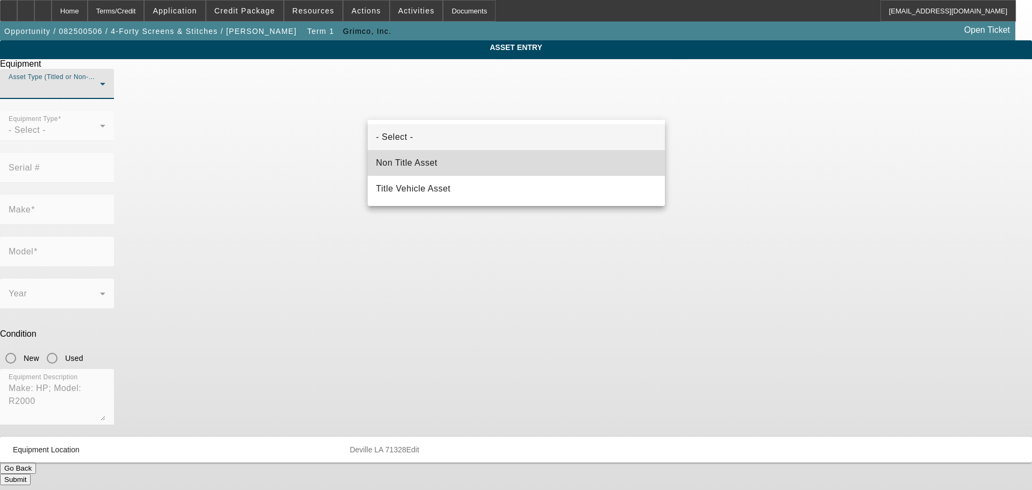
click at [546, 162] on mat-option "Non Title Asset" at bounding box center [516, 163] width 297 height 26
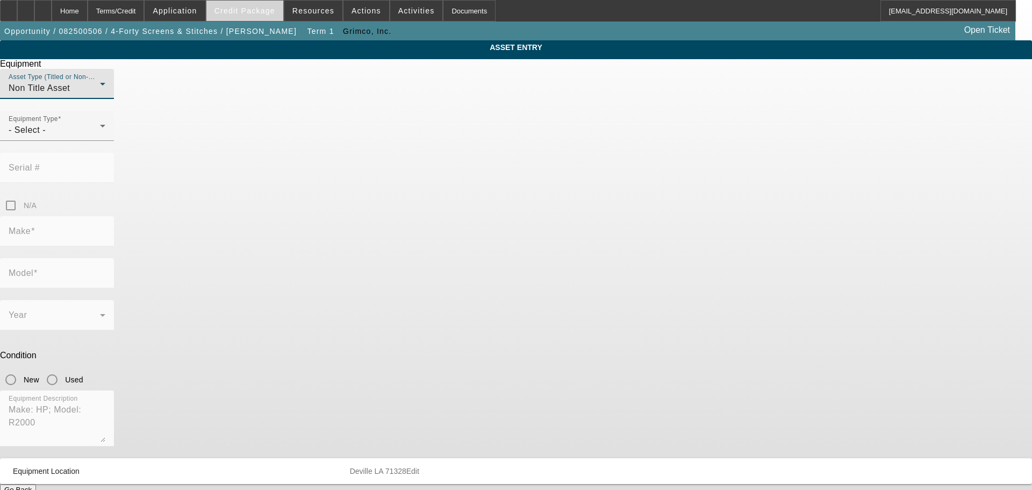
click at [246, 9] on span "Credit Package" at bounding box center [244, 10] width 61 height 9
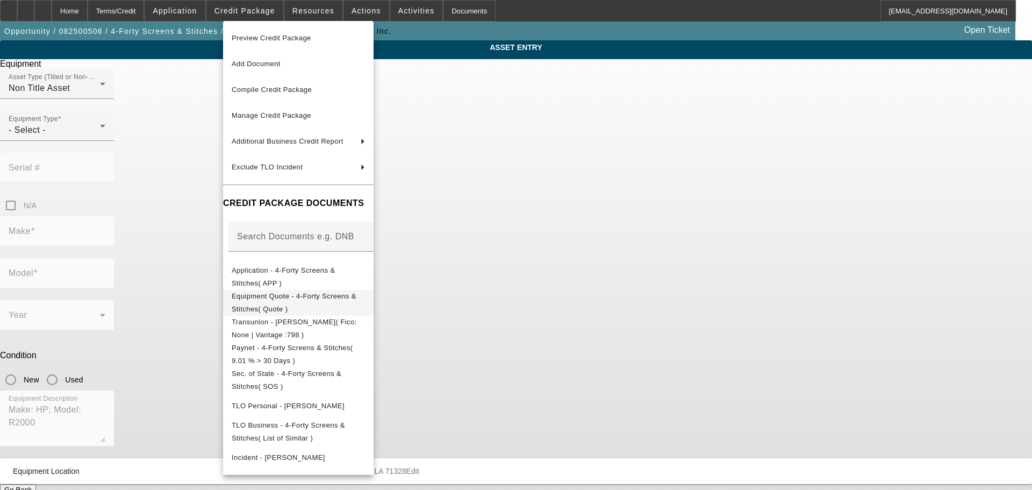
click at [333, 308] on button "Equipment Quote - 4-Forty Screens & Stitches( Quote )" at bounding box center [298, 303] width 150 height 26
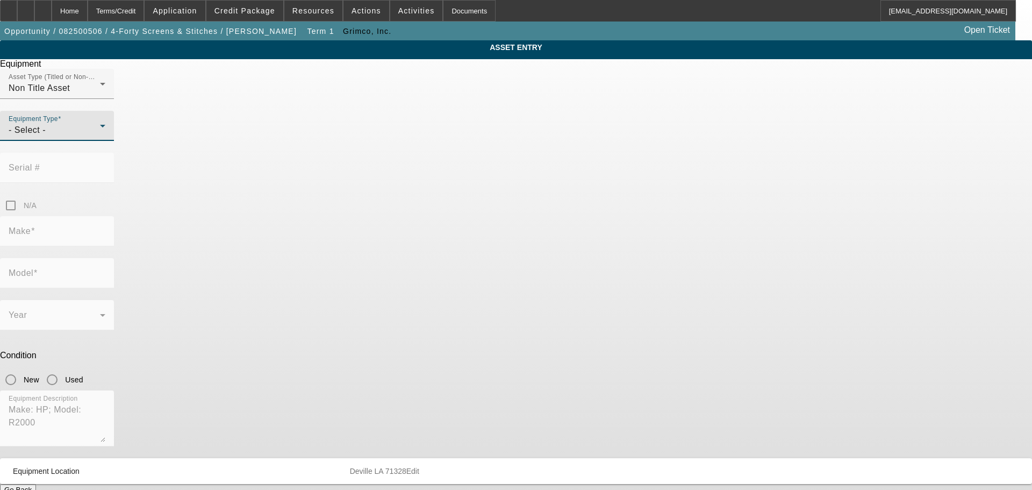
click at [100, 137] on div "- Select -" at bounding box center [54, 130] width 91 height 13
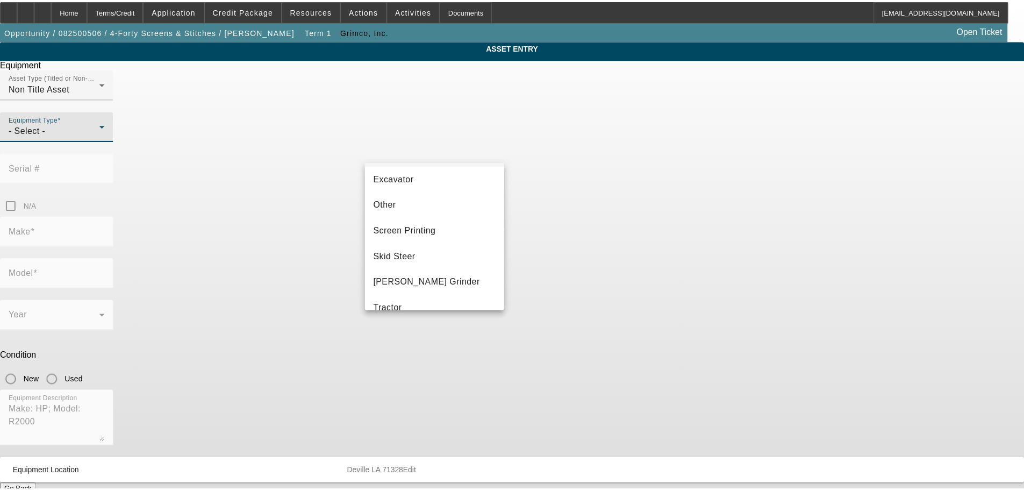
scroll to position [215, 0]
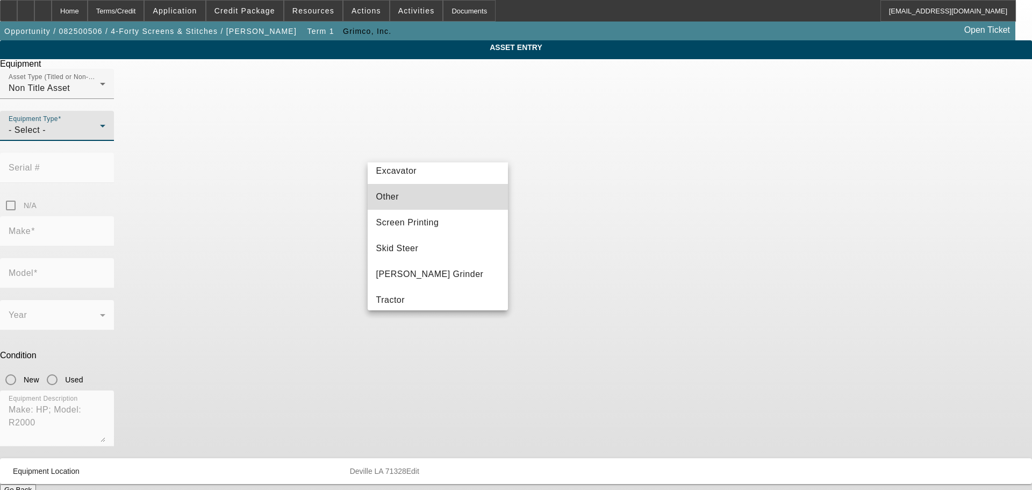
drag, startPoint x: 439, startPoint y: 199, endPoint x: 730, endPoint y: 199, distance: 291.8
click at [439, 199] on mat-option "Other" at bounding box center [438, 197] width 141 height 26
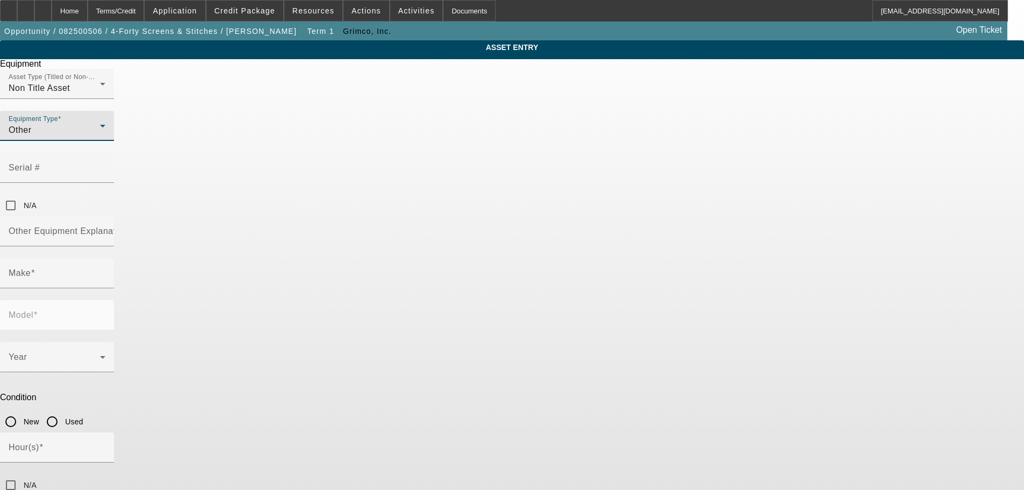
click at [739, 199] on div "ASSET ENTRY Delete asset Equipment Asset Type (Titled or Non-Titled) Non Title …" at bounding box center [512, 325] width 1024 height 571
click at [21, 195] on input "N/A" at bounding box center [10, 205] width 21 height 21
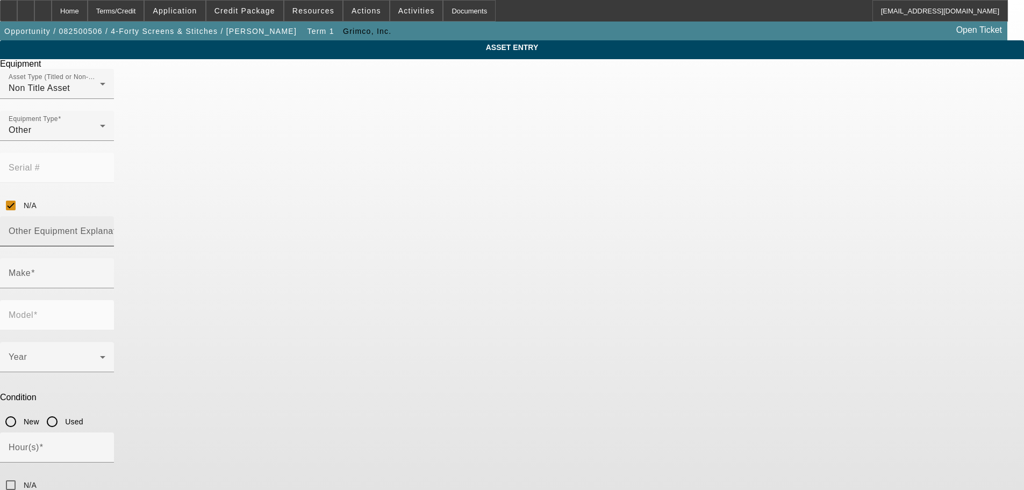
click at [128, 226] on mat-label "Other Equipment Explanation" at bounding box center [69, 230] width 120 height 9
click at [105, 229] on input "Other Equipment Explanation" at bounding box center [57, 235] width 97 height 13
click at [21, 195] on input "N/A" at bounding box center [10, 205] width 21 height 21
checkbox input "false"
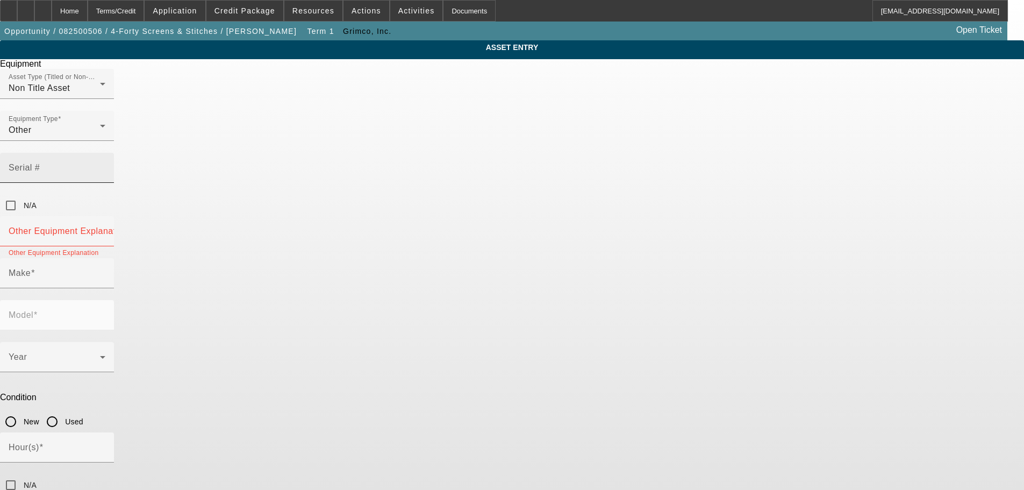
click at [105, 166] on input "Serial #" at bounding box center [57, 172] width 97 height 13
paste input "SG15H1S001"
type input "SG15H1S001"
click at [105, 229] on input "Other Equipment Explanation" at bounding box center [57, 235] width 97 height 13
type input "Large Format Printer"
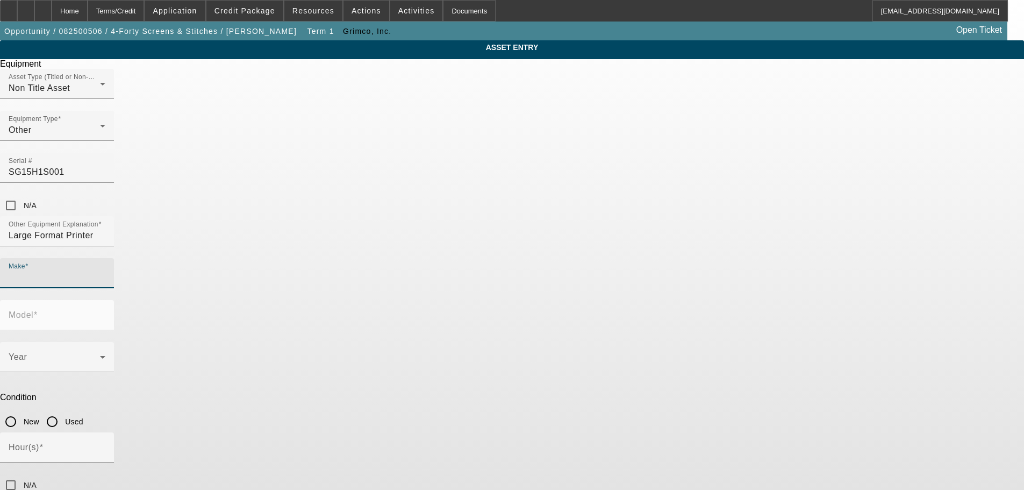
click at [105, 271] on input "Make" at bounding box center [57, 277] width 97 height 13
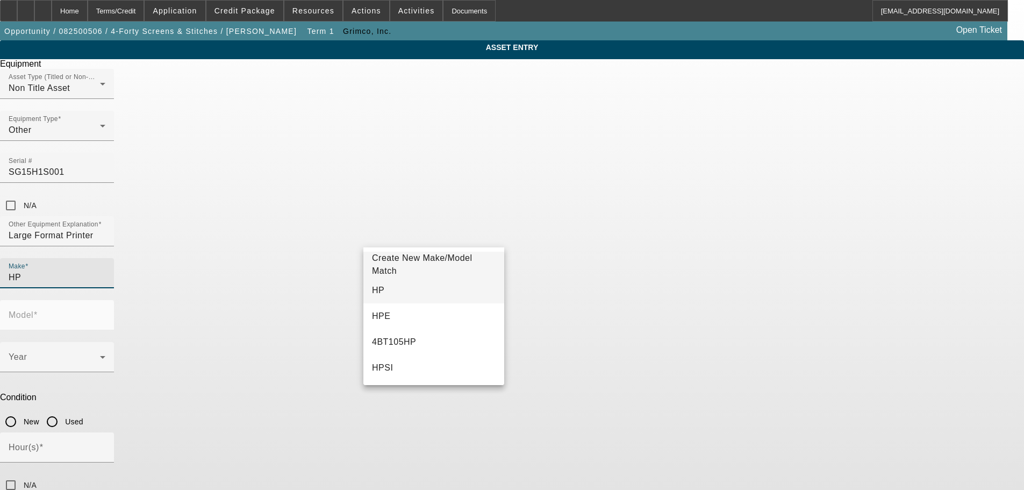
type input "HP"
click at [427, 292] on mat-option "HP" at bounding box center [433, 290] width 141 height 26
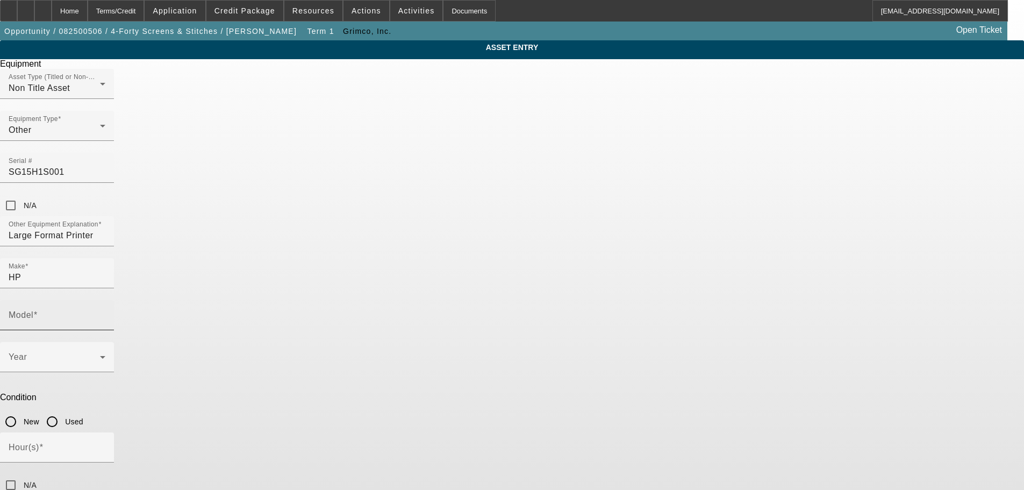
click at [105, 300] on div "Model" at bounding box center [57, 315] width 97 height 30
type input "R2000"
click at [568, 267] on span "Create New Make/Model Match" at bounding box center [579, 264] width 100 height 22
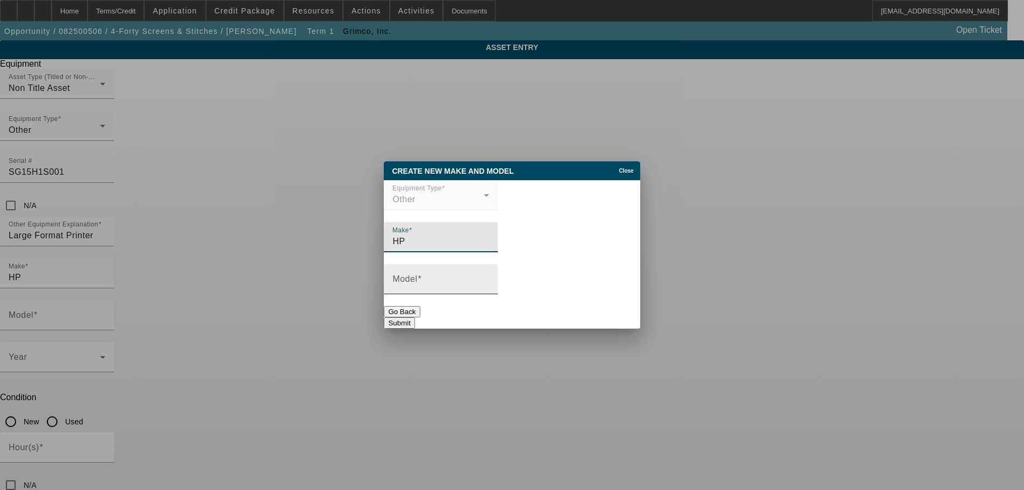
click at [443, 289] on input "Model" at bounding box center [440, 283] width 97 height 13
type input "R2000 PLUS LATEX PRINTER"
click at [414, 317] on button "Submit" at bounding box center [399, 322] width 31 height 11
type input "R2000 PLUS LATEX PRINTER"
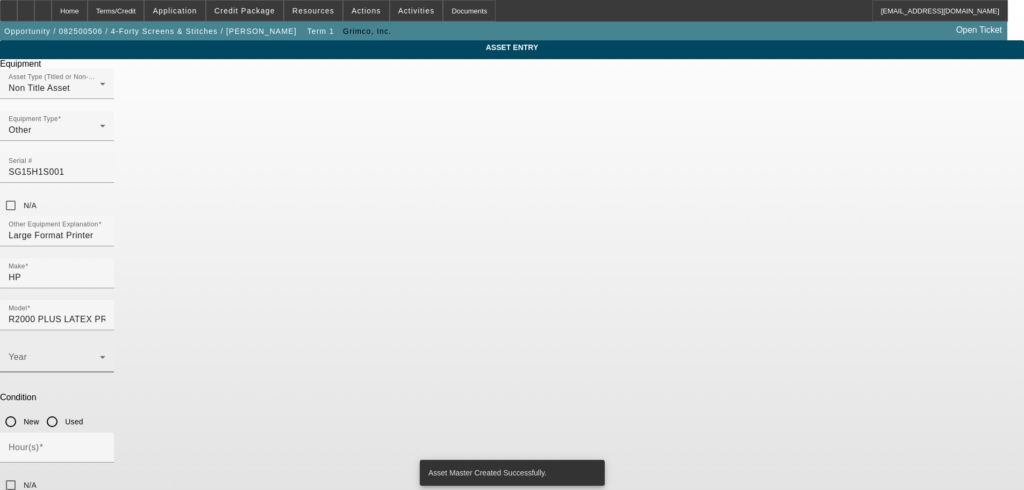
click at [105, 342] on div "Year" at bounding box center [57, 357] width 97 height 30
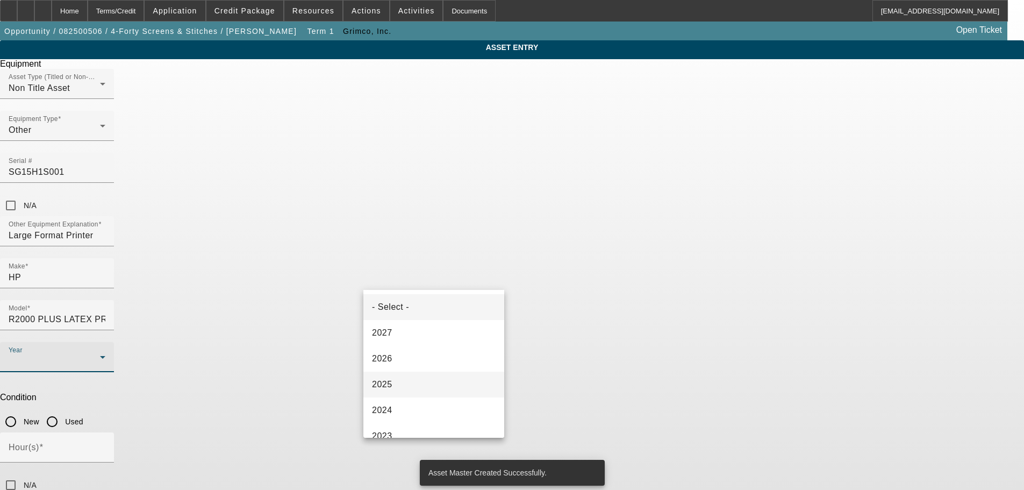
click at [394, 390] on mat-option "2025" at bounding box center [433, 384] width 141 height 26
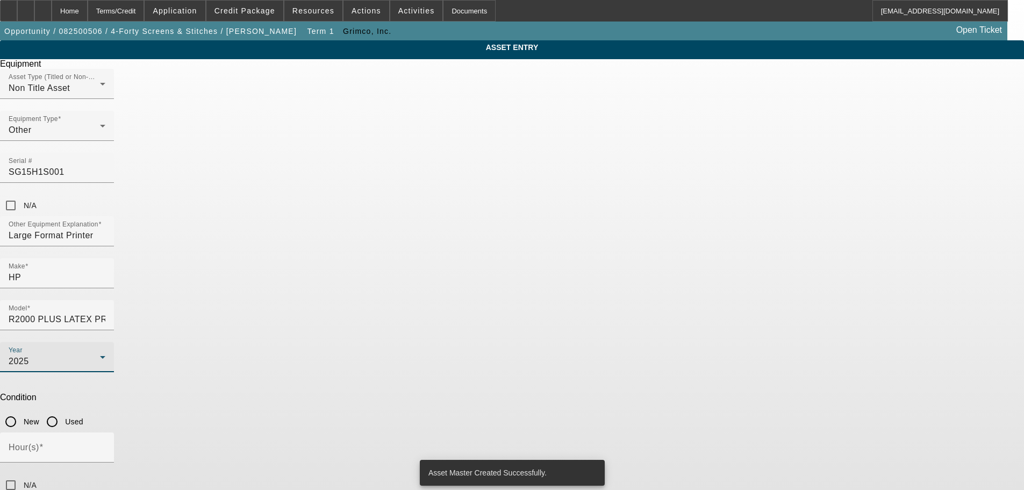
click at [21, 411] on input "New" at bounding box center [10, 421] width 21 height 21
radio input "true"
drag, startPoint x: 535, startPoint y: 313, endPoint x: 507, endPoint y: 423, distance: 113.0
click at [21, 474] on input "N/A" at bounding box center [10, 484] width 21 height 21
checkbox input "true"
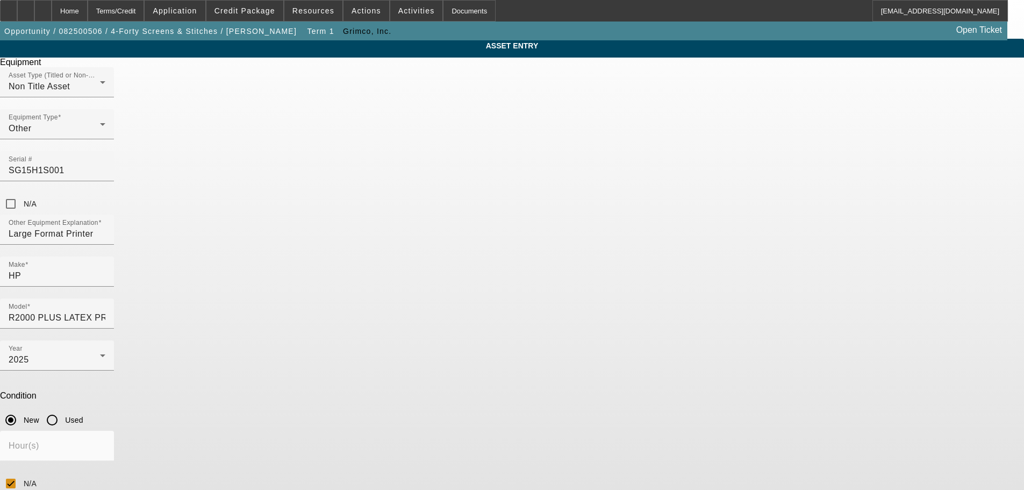
scroll to position [2, 0]
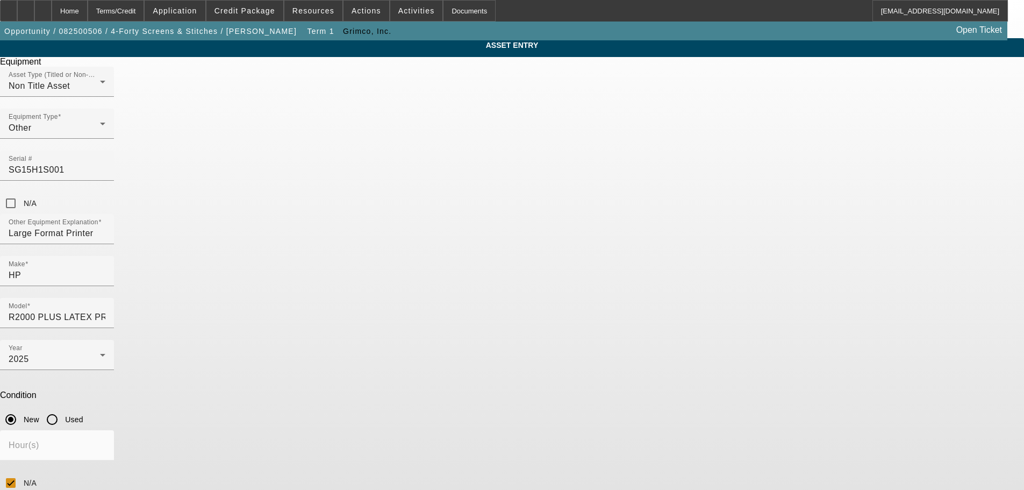
type textarea "Includes Inks, installation, training, warranty"
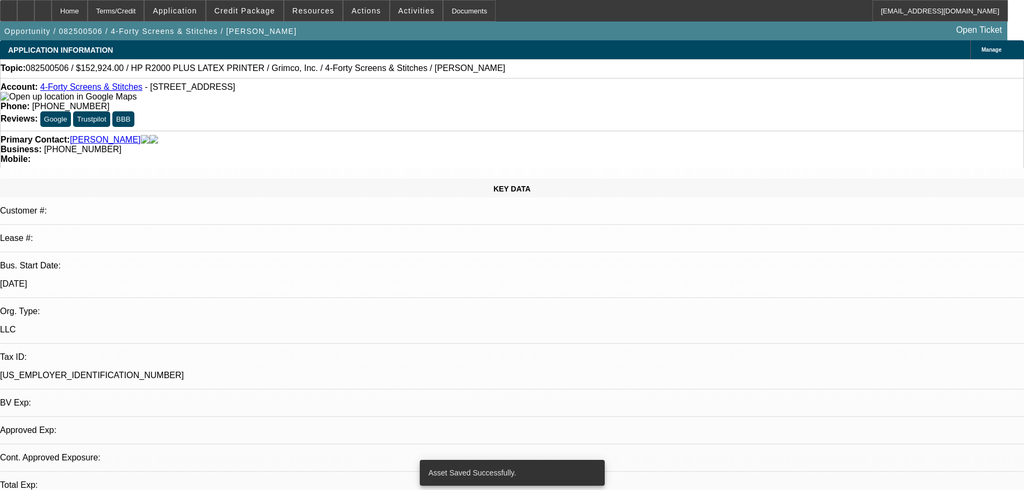
select select "0"
select select "6"
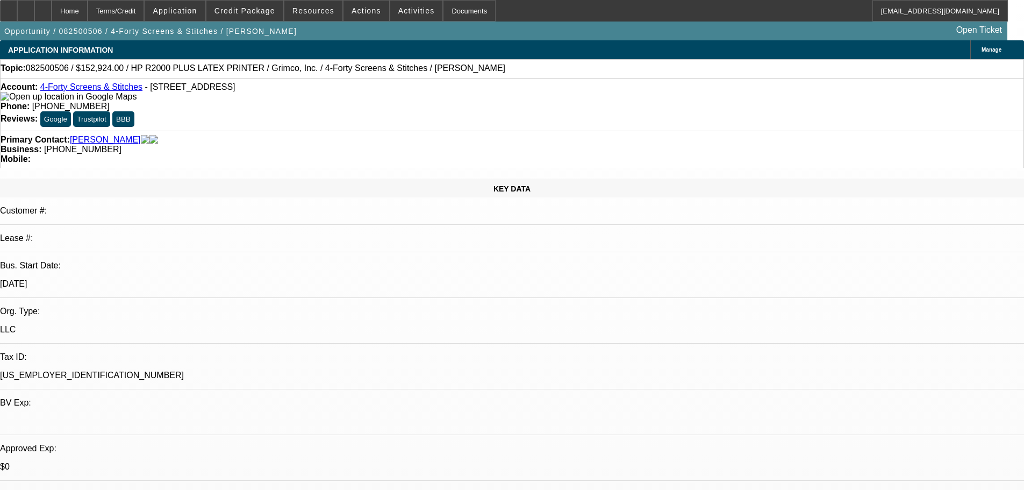
drag, startPoint x: 898, startPoint y: 170, endPoint x: 877, endPoint y: 152, distance: 27.8
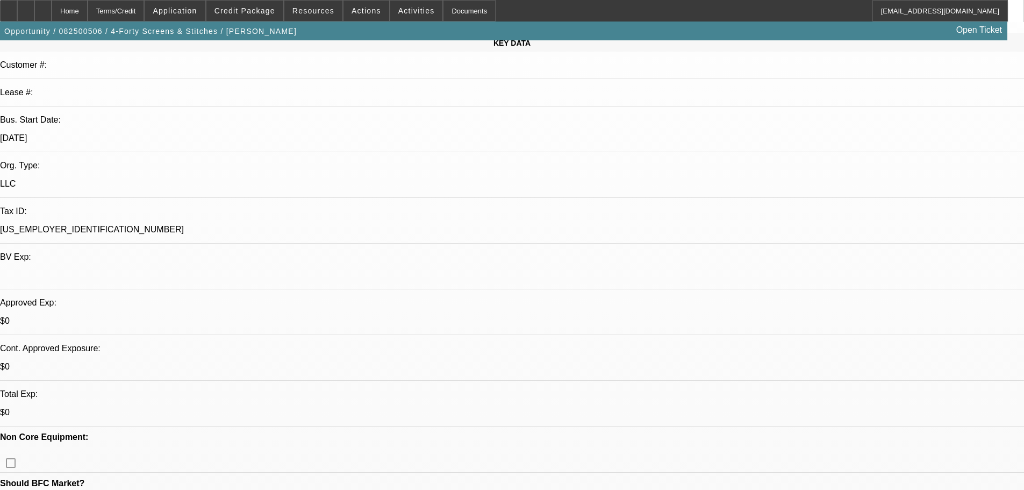
drag, startPoint x: 432, startPoint y: 320, endPoint x: 429, endPoint y: 308, distance: 12.5
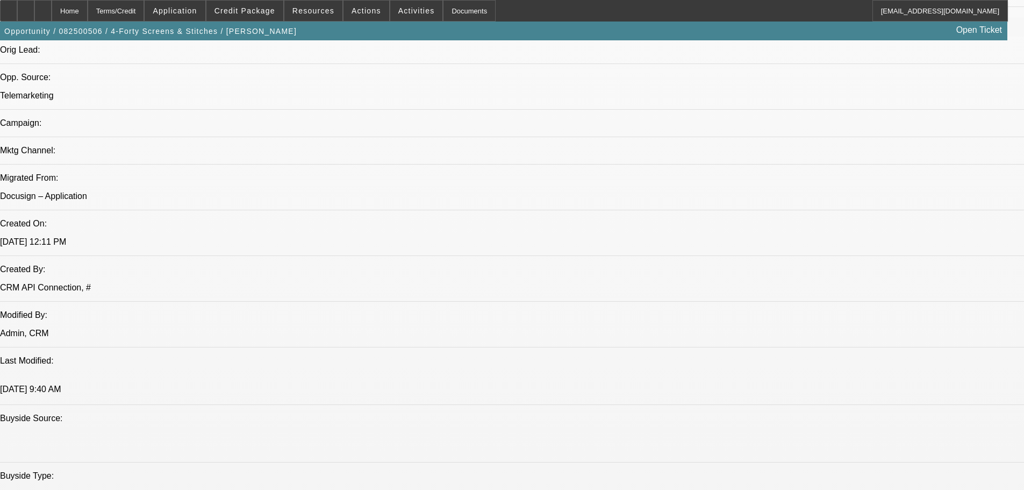
drag, startPoint x: 441, startPoint y: 221, endPoint x: 455, endPoint y: 229, distance: 16.3
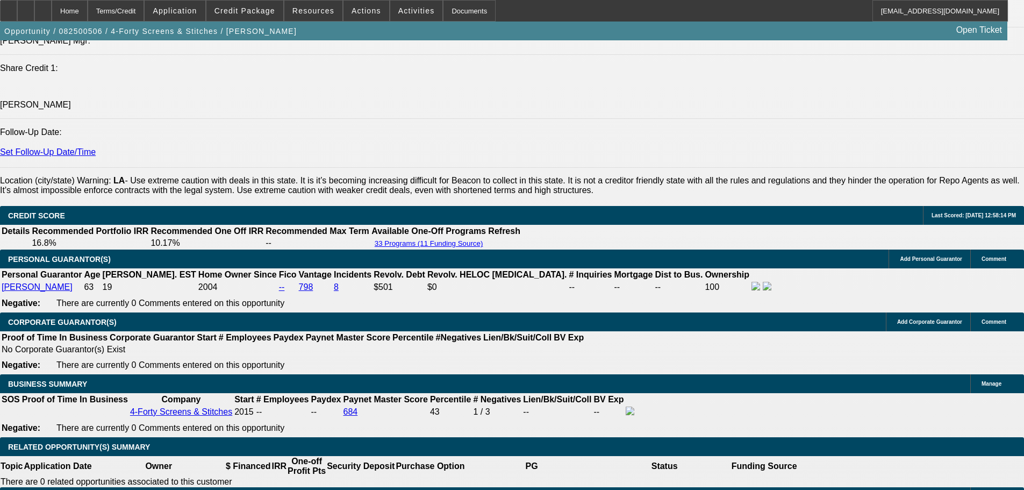
drag, startPoint x: 455, startPoint y: 220, endPoint x: 479, endPoint y: 389, distance: 169.9
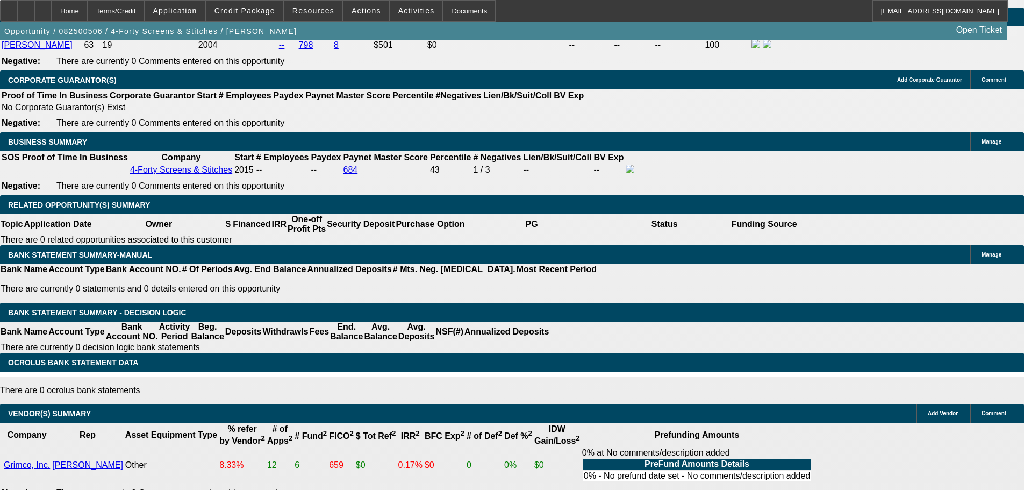
scroll to position [1455, 0]
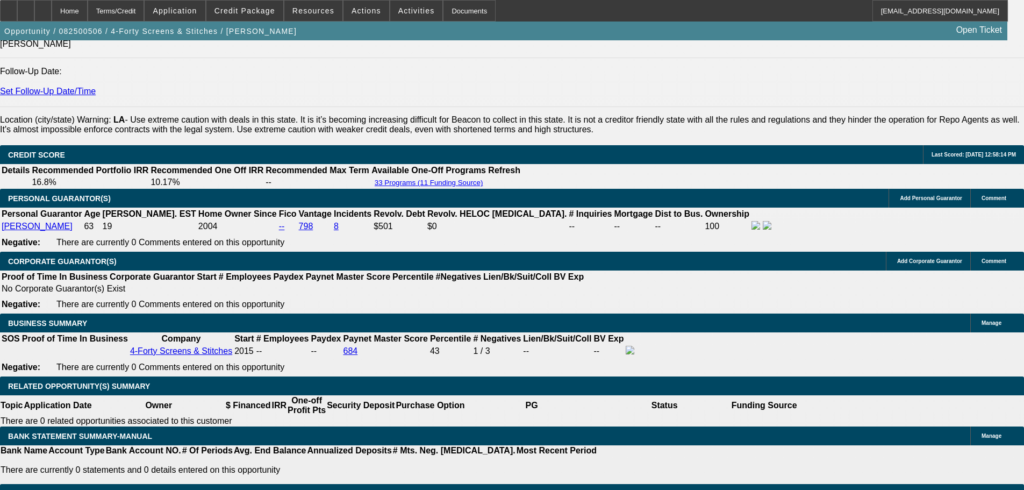
type input "UNKNOWN"
type input "6."
type input "$2,956.45"
type input "6.4"
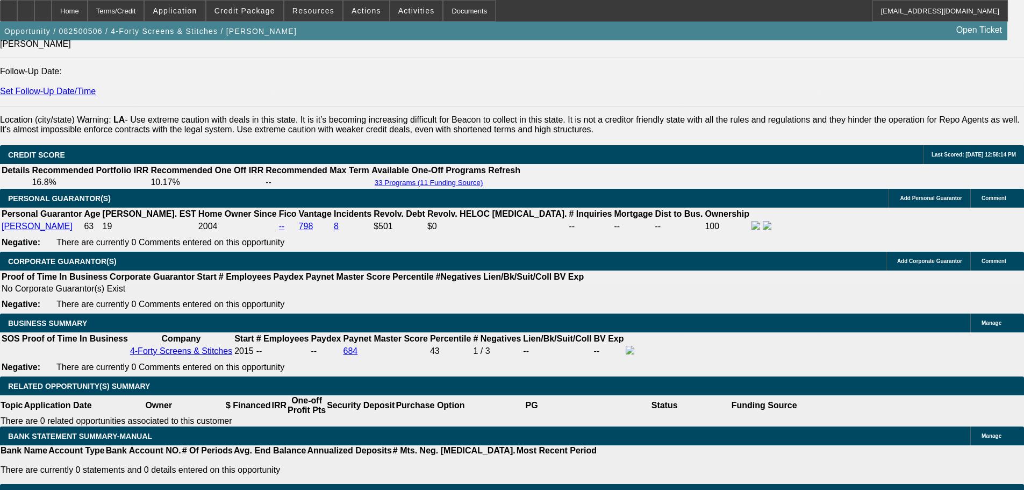
type input "$2,984.98"
type input "6.499"
type input "$2,992.06"
type input "6.499"
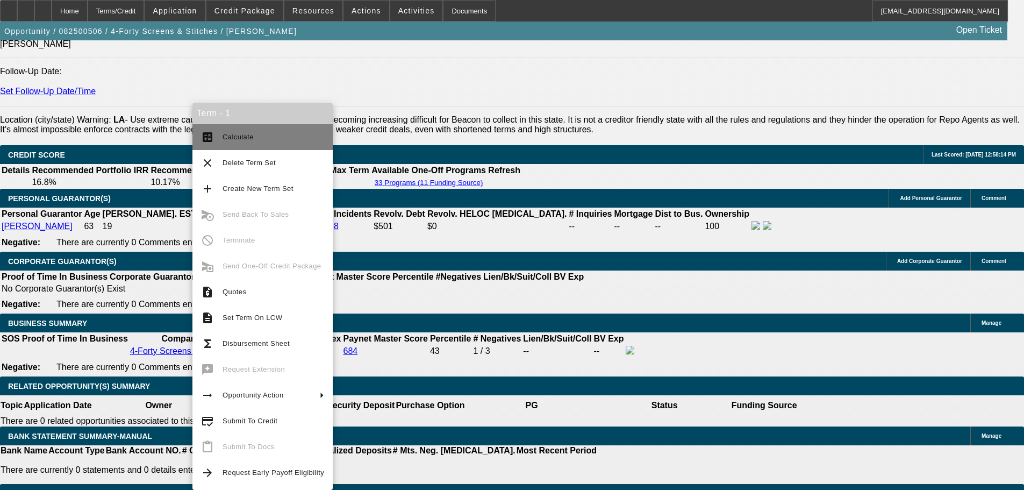
click at [276, 134] on span "Calculate" at bounding box center [273, 137] width 102 height 13
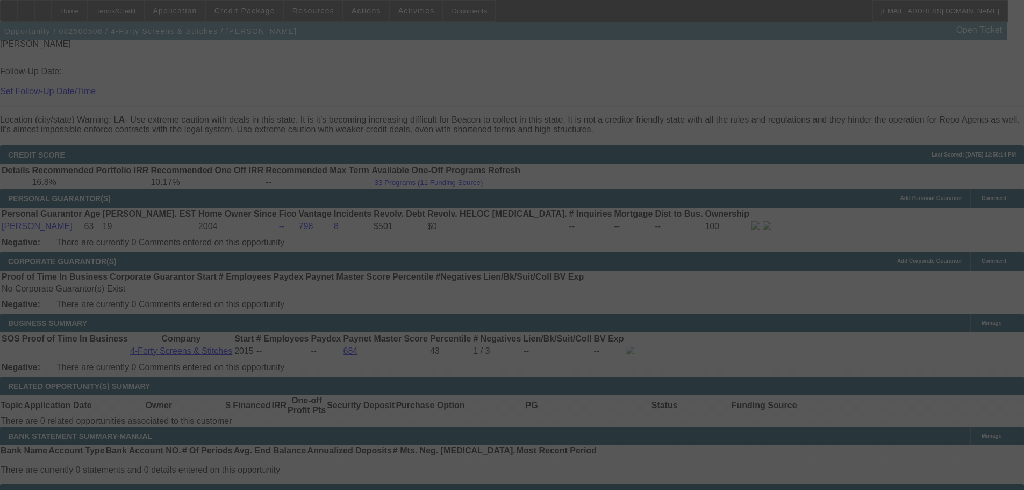
select select "0"
select select "6"
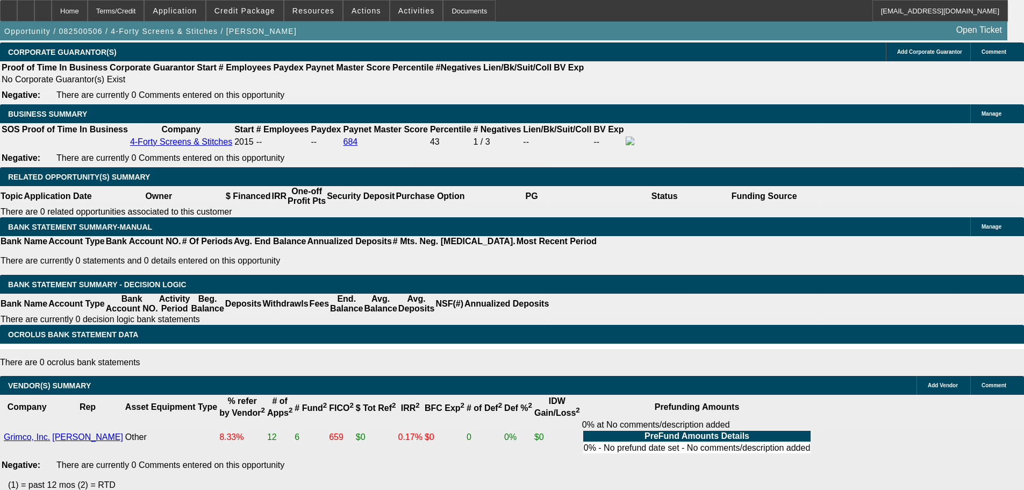
scroll to position [1509, 0]
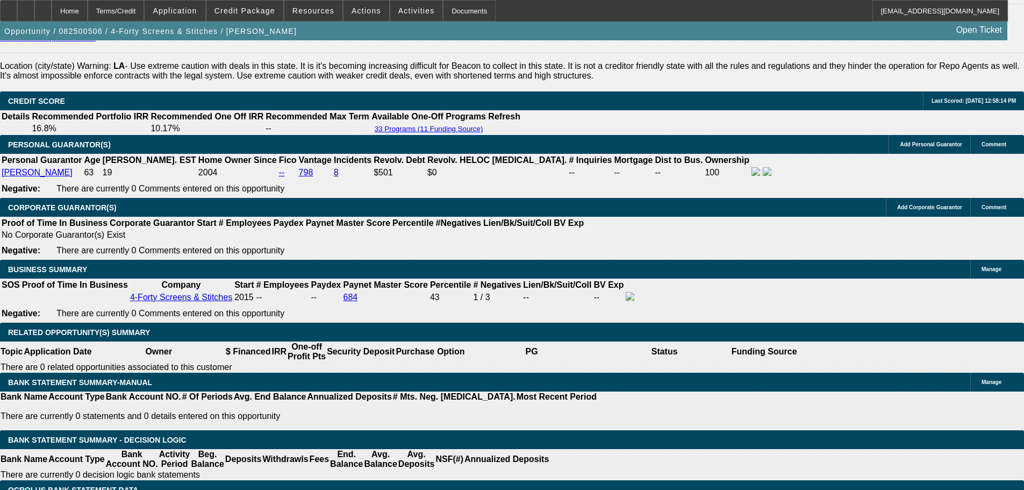
drag, startPoint x: 807, startPoint y: 150, endPoint x: 802, endPoint y: 124, distance: 26.7
drag, startPoint x: 798, startPoint y: 81, endPoint x: 788, endPoint y: 84, distance: 10.0
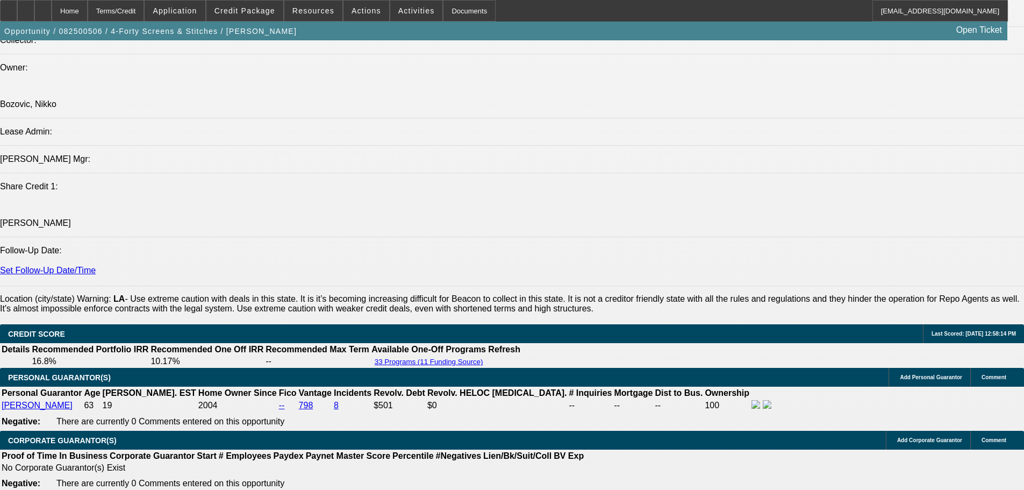
drag, startPoint x: 404, startPoint y: 213, endPoint x: 411, endPoint y: 145, distance: 68.0
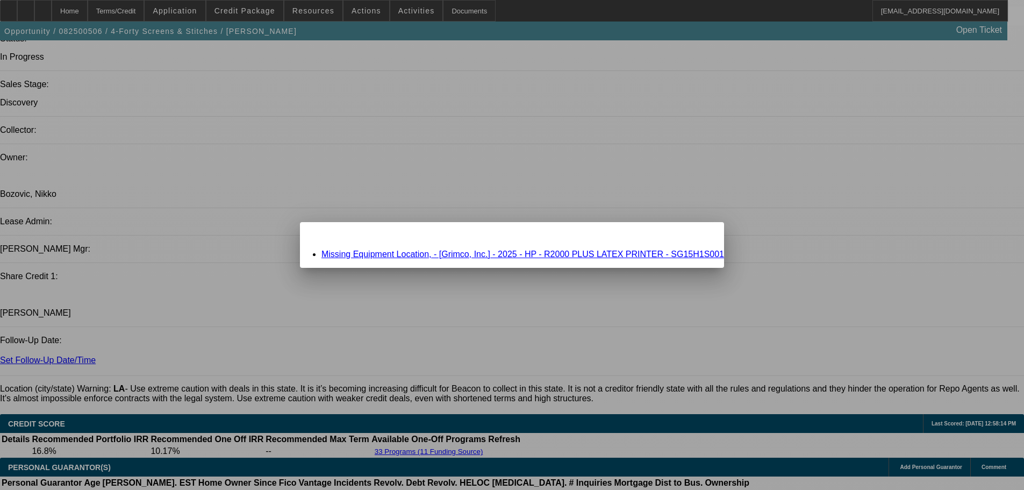
click at [411, 250] on link "Missing Equipment Location, - [Grimco, Inc.] - 2025 - HP - R2000 PLUS LATEX PRI…" at bounding box center [522, 253] width 403 height 9
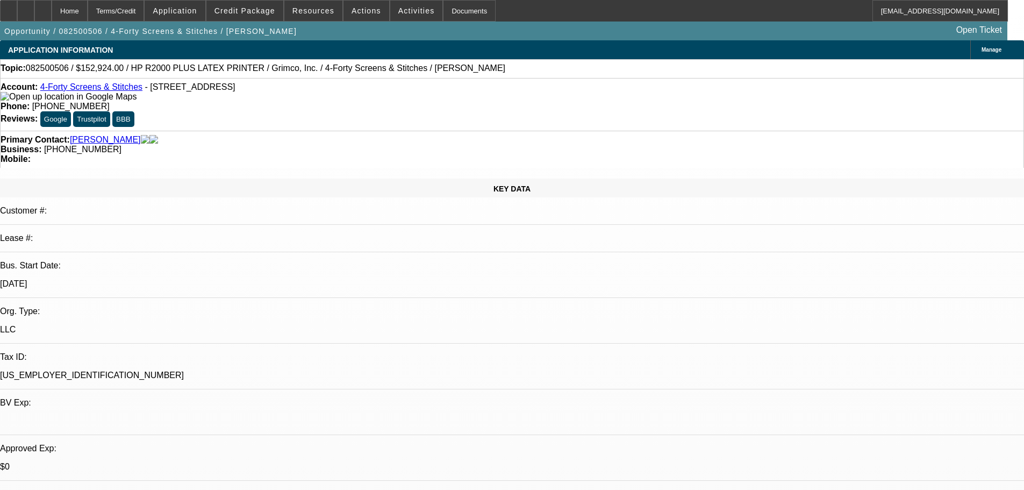
scroll to position [1187, 0]
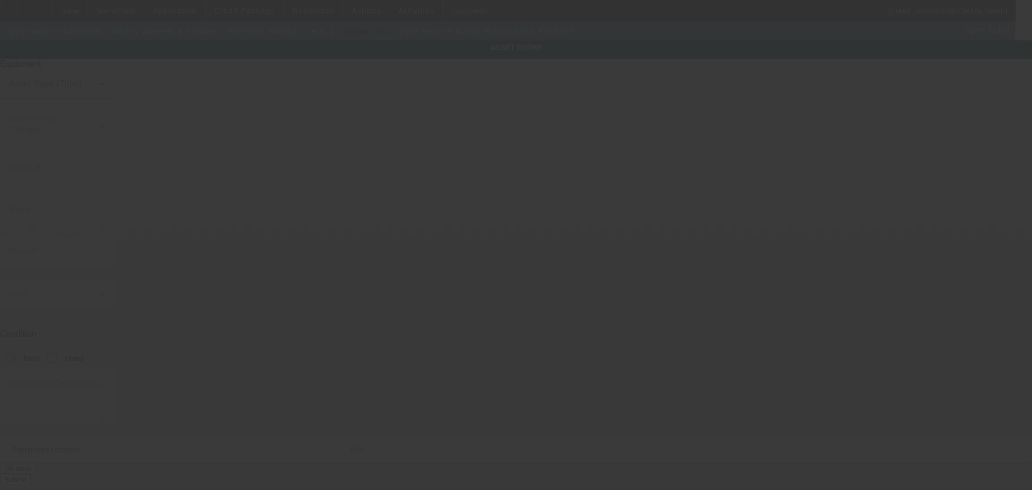
type input "SG15H1S001"
type input "HP"
type input "R2000 PLUS LATEX PRINTER"
radio input "true"
type textarea "Includes Inks, installation, training, warranty"
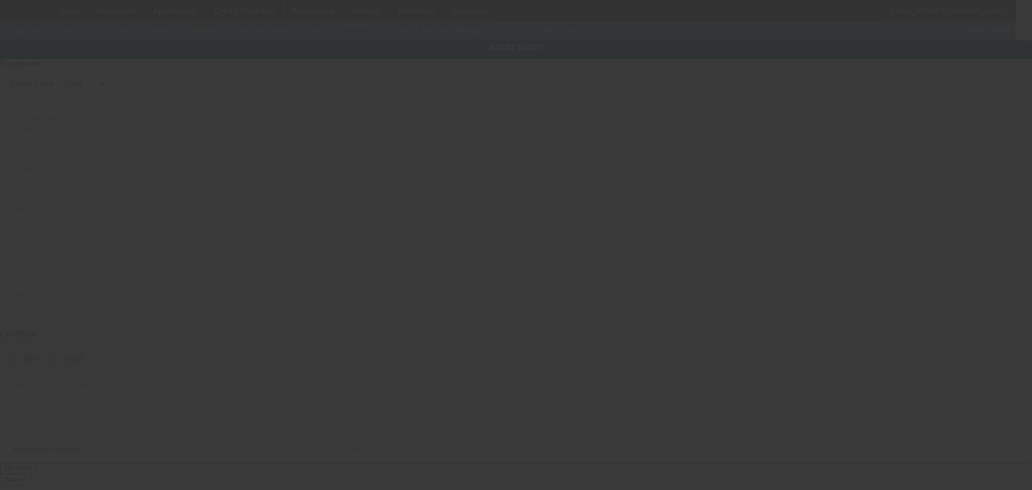
type input "Deville"
type input "71328"
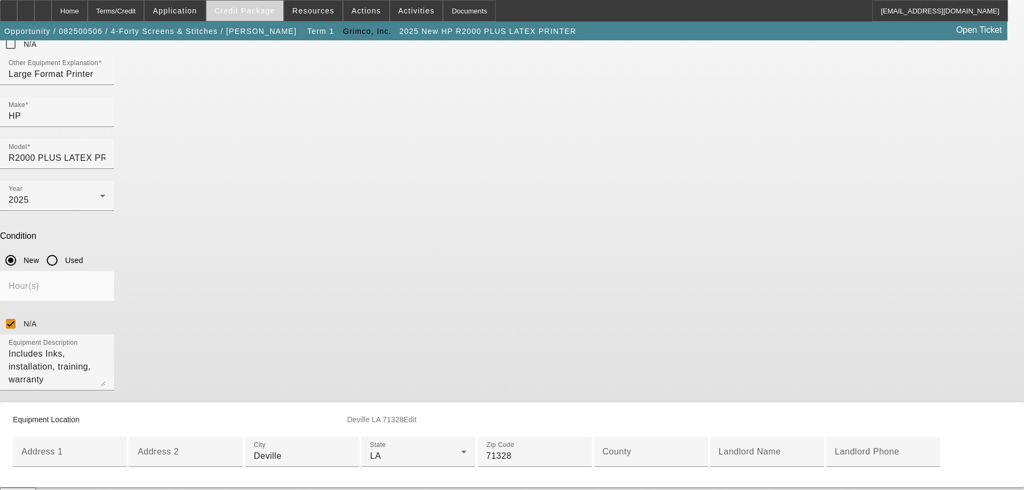
click at [245, 13] on span "Credit Package" at bounding box center [244, 10] width 61 height 9
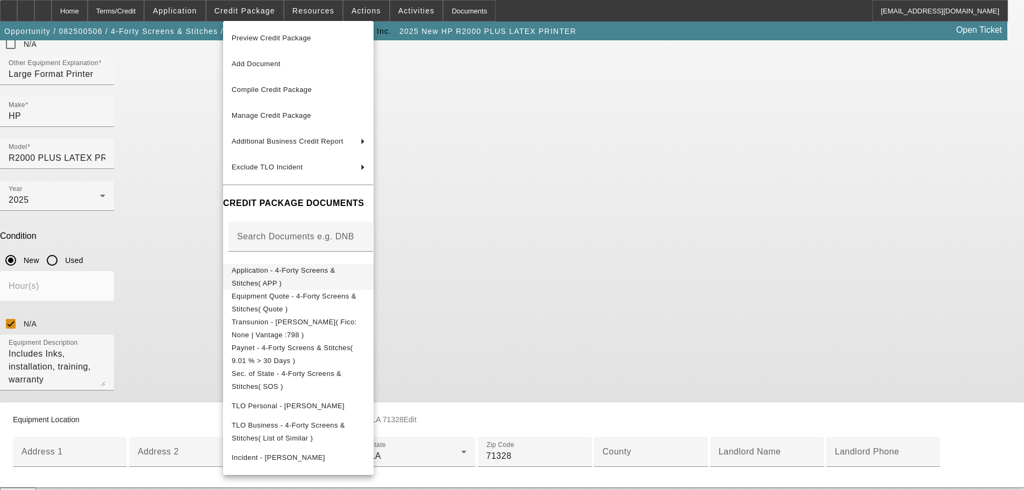
click at [335, 271] on span "Application - 4-Forty Screens & Stitches( APP )" at bounding box center [284, 276] width 104 height 21
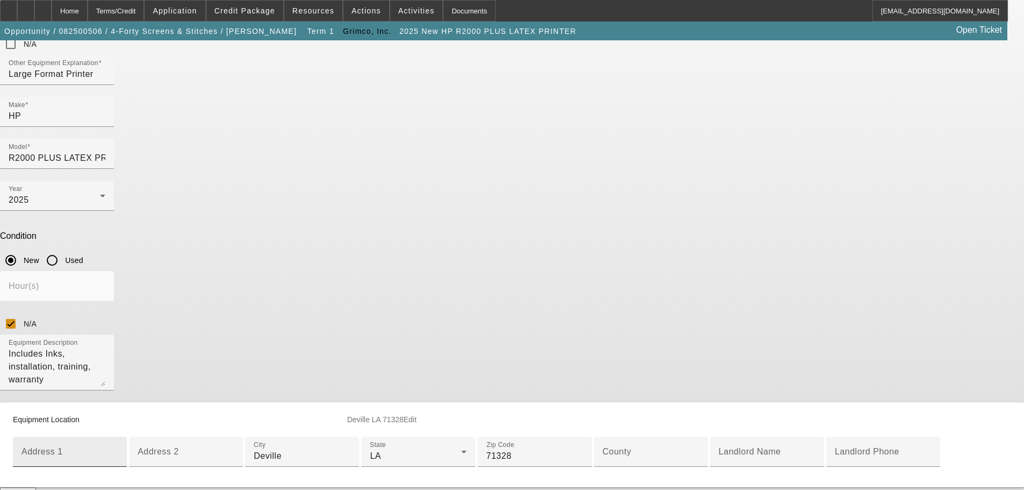
click at [118, 449] on input "Address 1" at bounding box center [69, 455] width 97 height 13
click at [118, 449] on input "167" at bounding box center [69, 455] width 97 height 13
type input "167 Highway 1207"
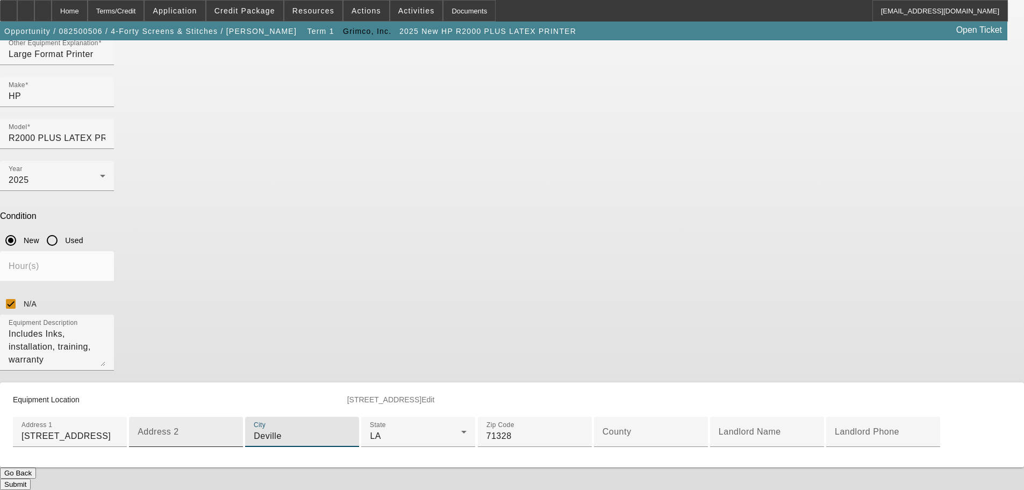
scroll to position [370, 0]
click at [31, 478] on button "Submit" at bounding box center [15, 483] width 31 height 11
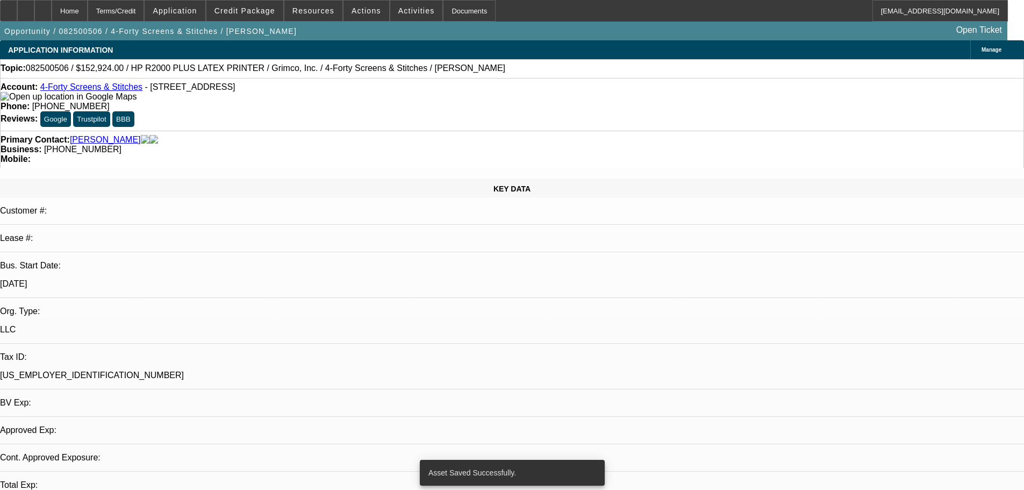
select select "0"
select select "6"
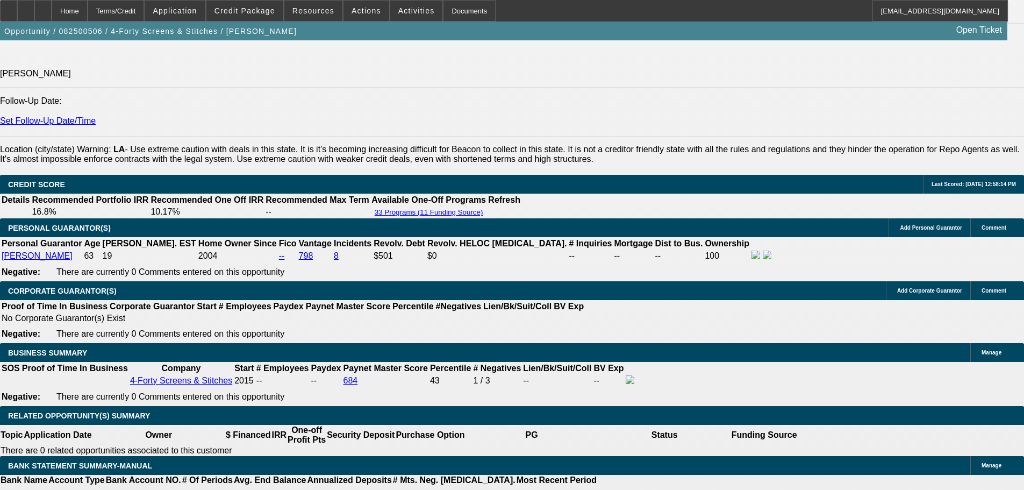
scroll to position [1344, 0]
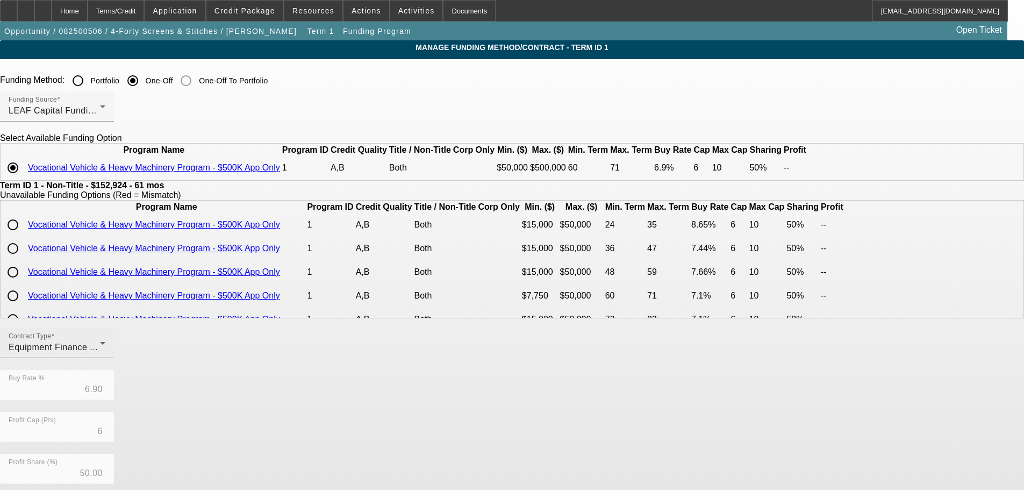
click at [105, 358] on div "Contract Type Equipment Finance Agreement" at bounding box center [57, 343] width 97 height 30
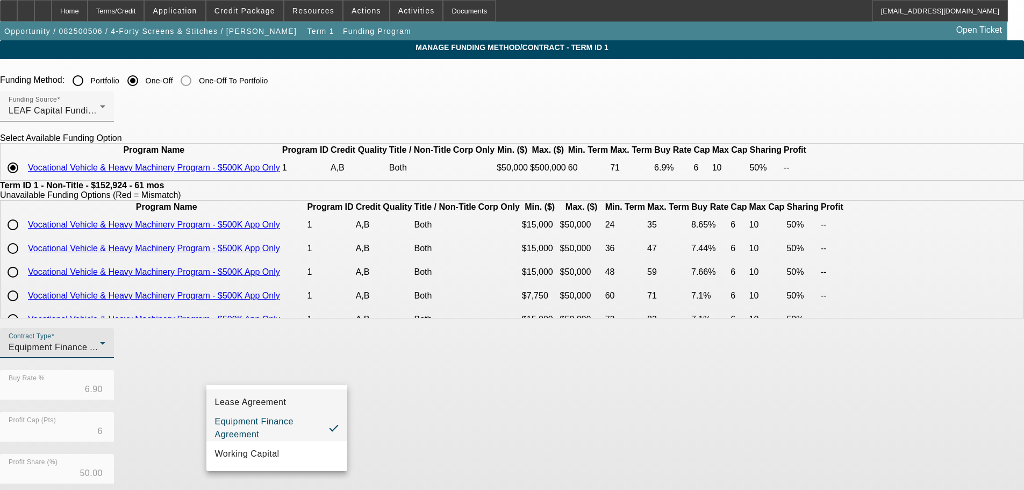
click at [290, 400] on mat-option "Lease Agreement" at bounding box center [276, 402] width 141 height 26
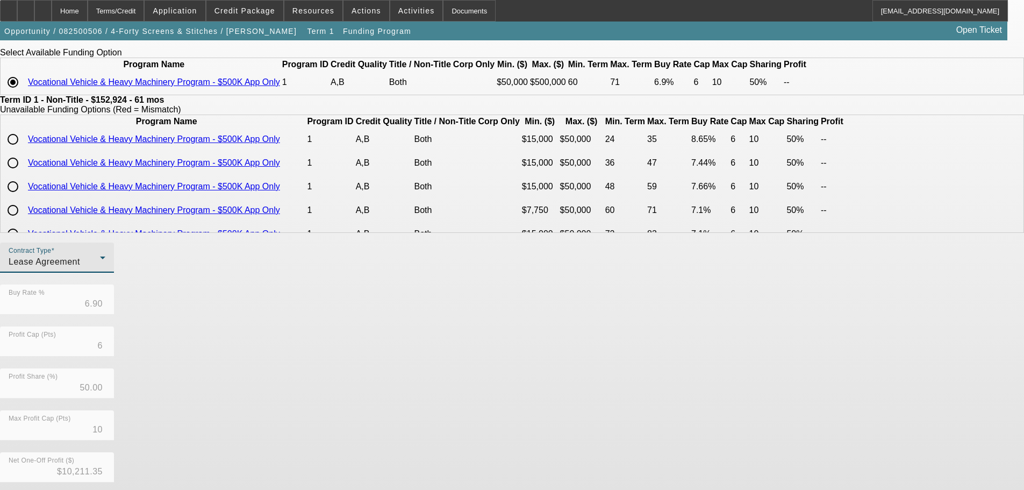
scroll to position [191, 0]
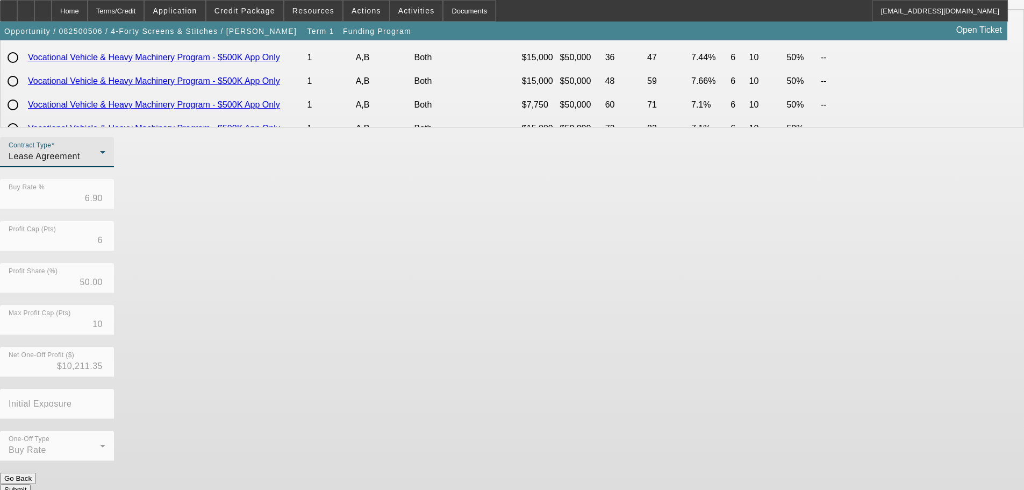
click at [31, 484] on button "Submit" at bounding box center [15, 489] width 31 height 11
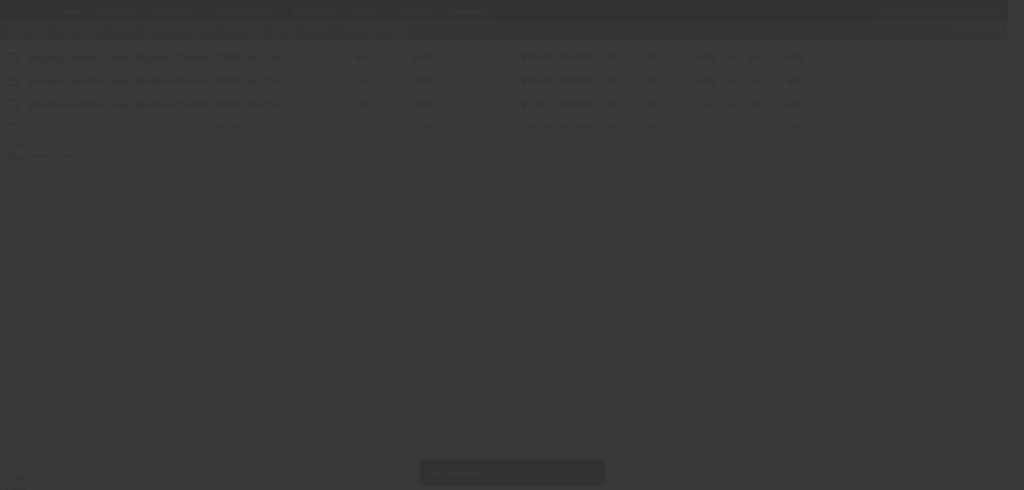
scroll to position [0, 0]
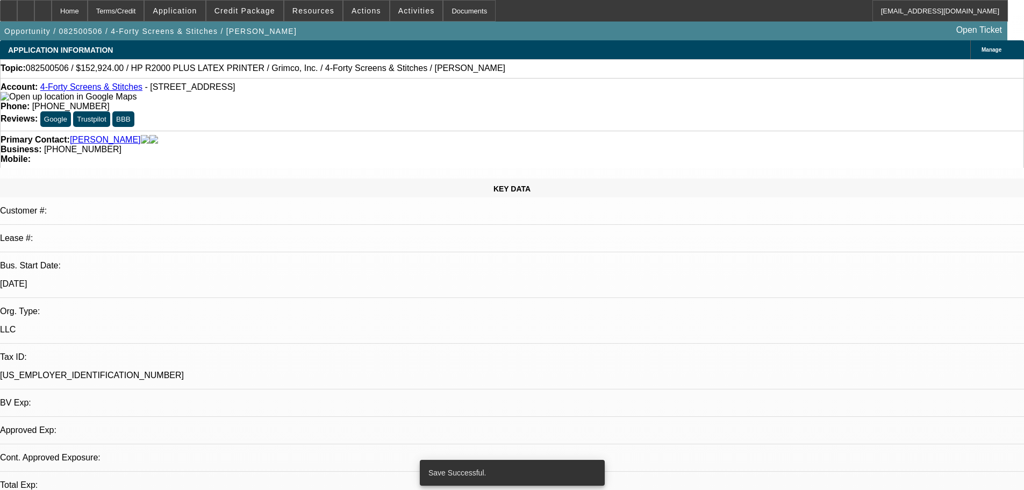
select select "0"
select select "6"
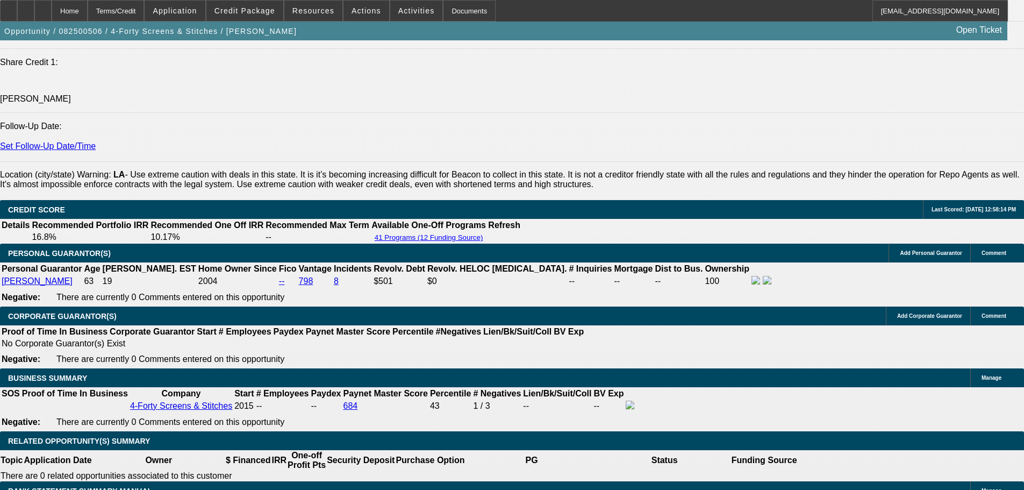
scroll to position [1451, 0]
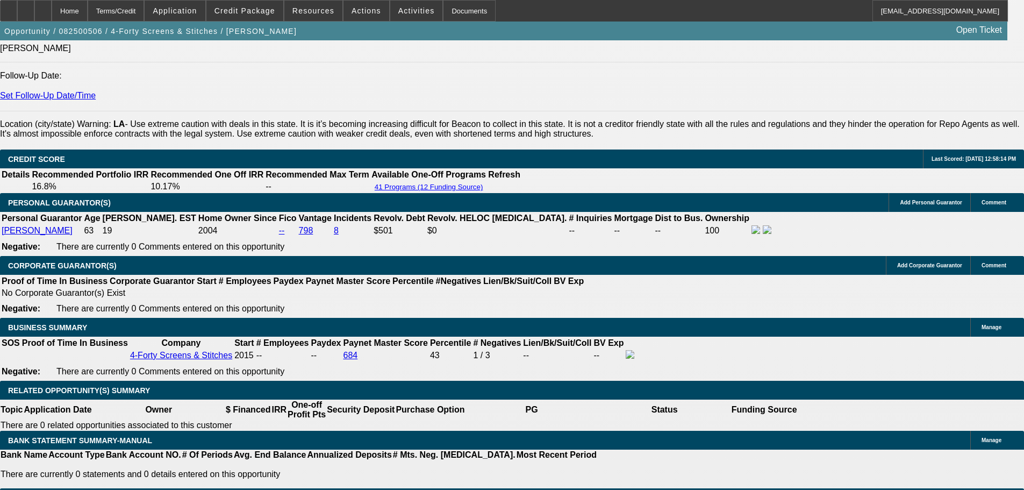
select select "0.1"
type input "$15,292.40"
type input "UNKNOWN"
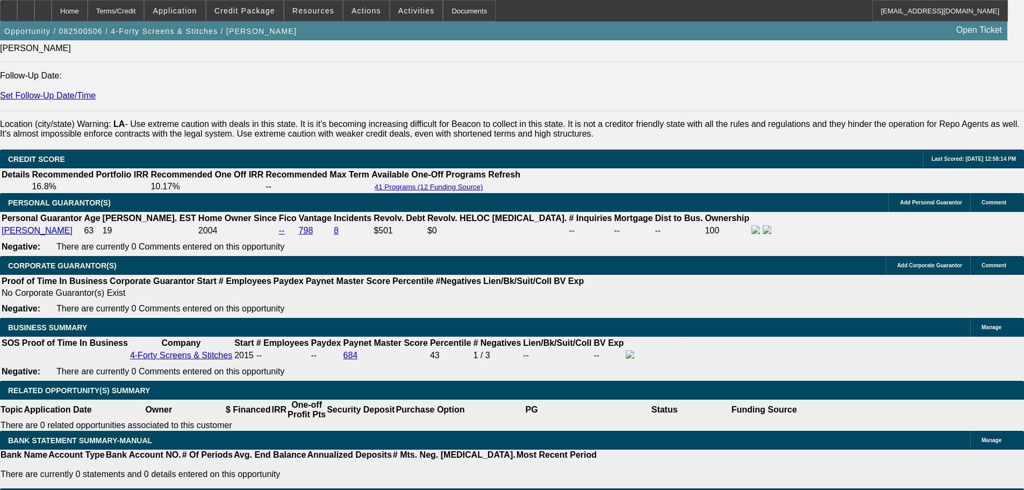
drag, startPoint x: 407, startPoint y: 365, endPoint x: 386, endPoint y: 368, distance: 20.5
select select "4"
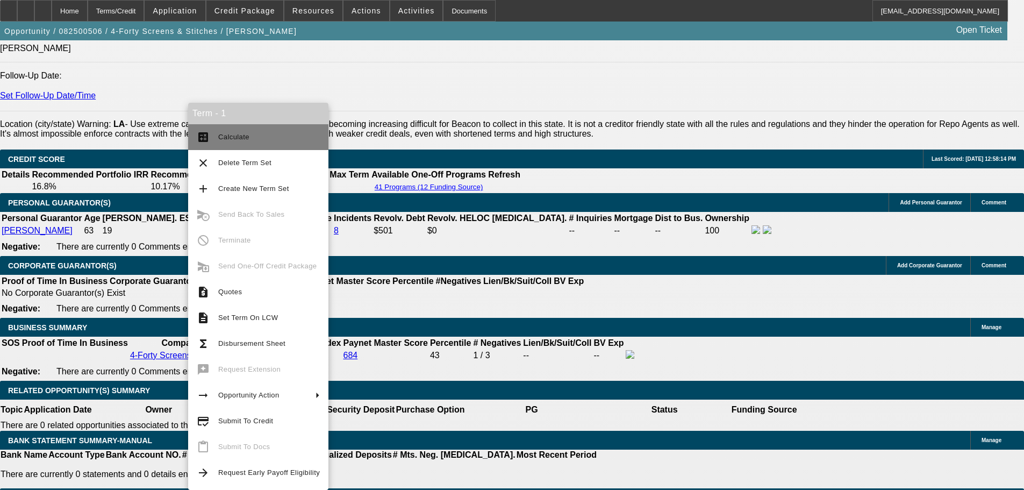
click at [288, 143] on span "Calculate" at bounding box center [269, 137] width 102 height 13
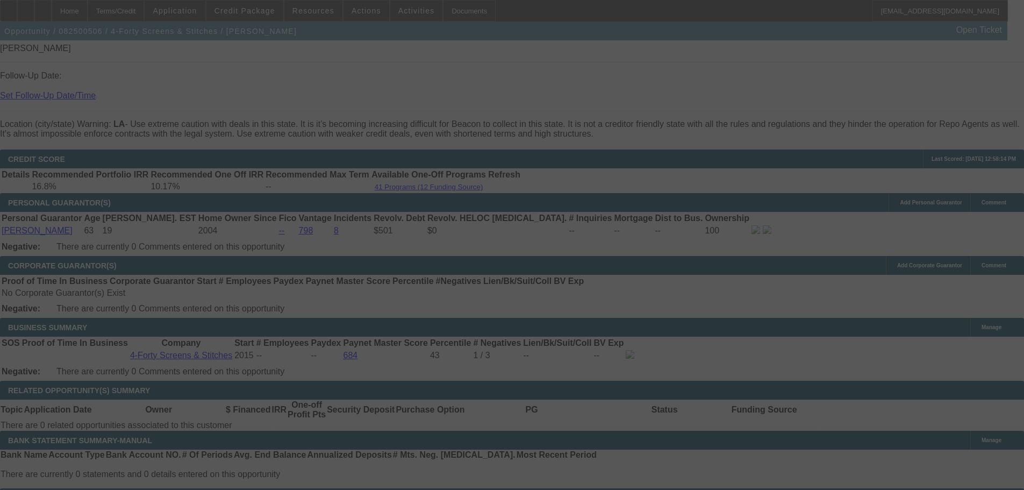
select select "0"
select select "0.1"
select select "4"
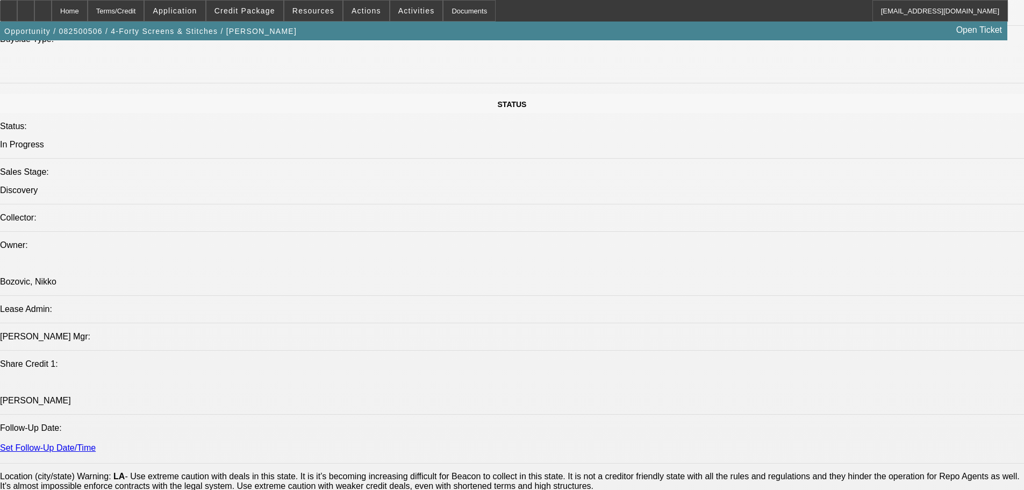
scroll to position [0, 0]
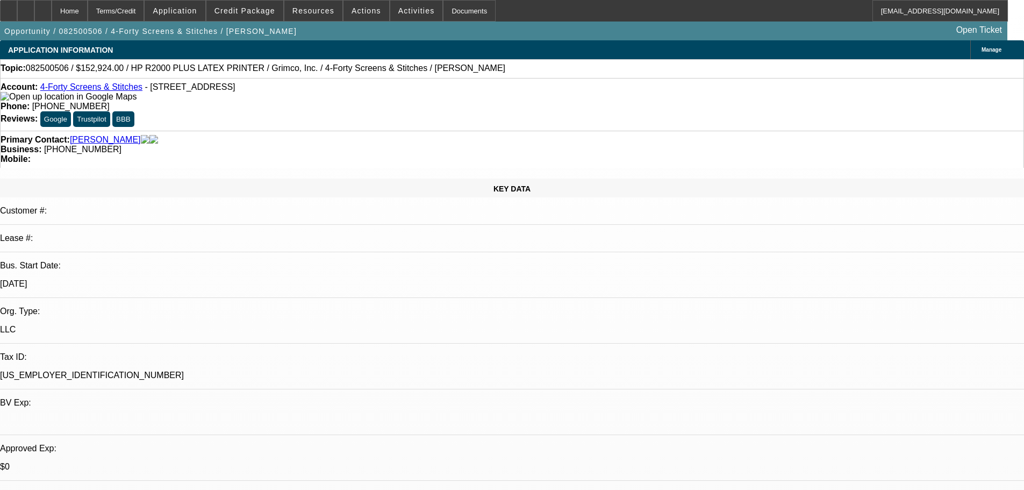
drag, startPoint x: 573, startPoint y: 221, endPoint x: 558, endPoint y: -11, distance: 232.1
drag, startPoint x: 432, startPoint y: 117, endPoint x: 384, endPoint y: 119, distance: 47.3
click at [384, 145] on div "Business: (318) 447-6887" at bounding box center [512, 150] width 1023 height 10
copy span "(318) 447-6887"
click at [282, 131] on div "Primary Contact: Whatley, Steve Business: (318) 447-6887 Mobile:" at bounding box center [512, 149] width 1024 height 37
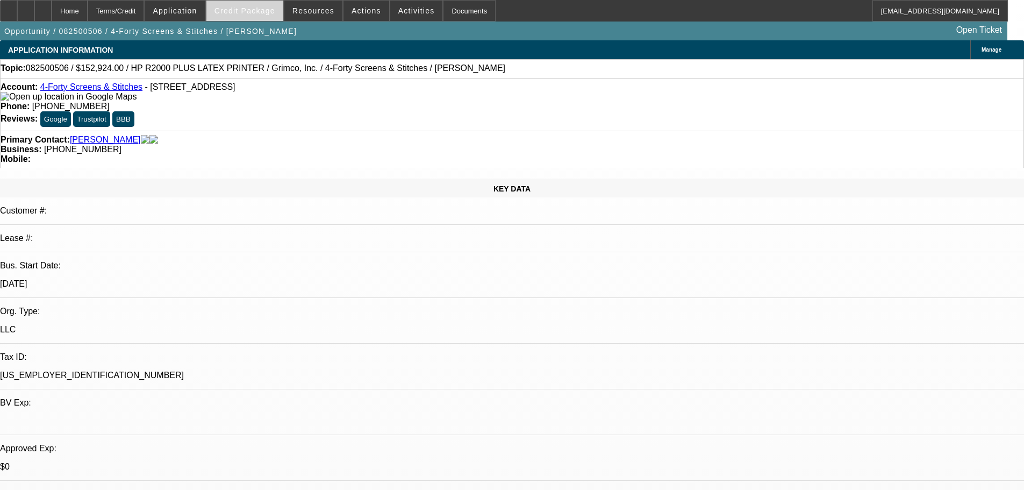
click at [270, 12] on span "Credit Package" at bounding box center [244, 10] width 61 height 9
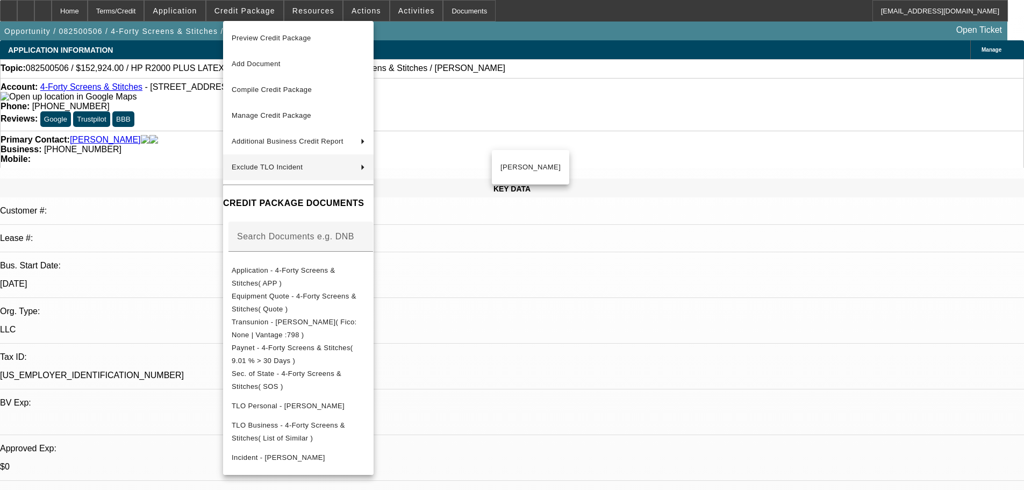
click at [148, 286] on div at bounding box center [512, 245] width 1024 height 490
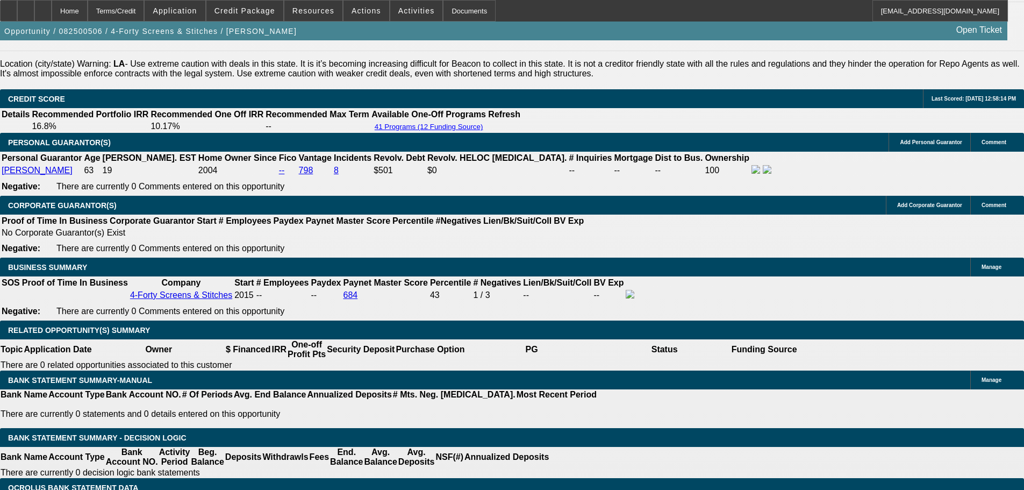
scroll to position [1511, 0]
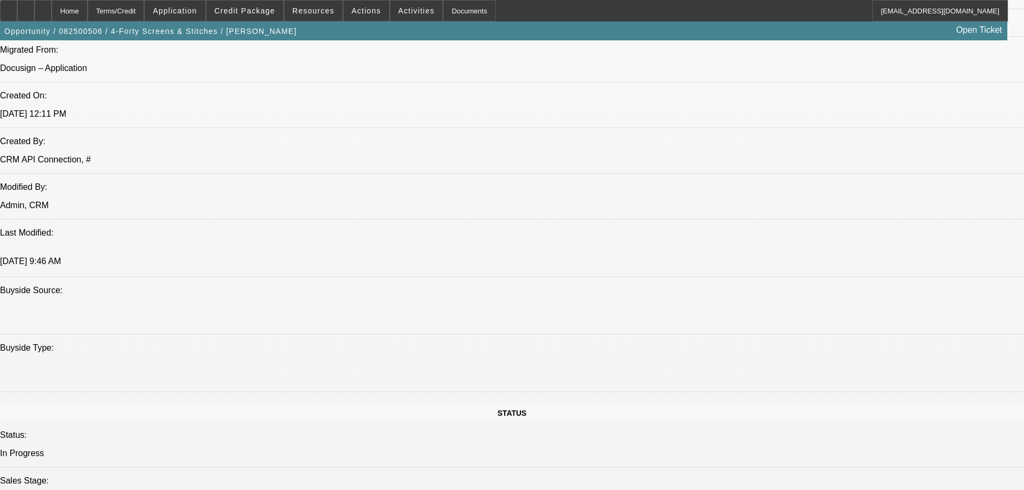
drag, startPoint x: 454, startPoint y: 202, endPoint x: 427, endPoint y: 100, distance: 105.6
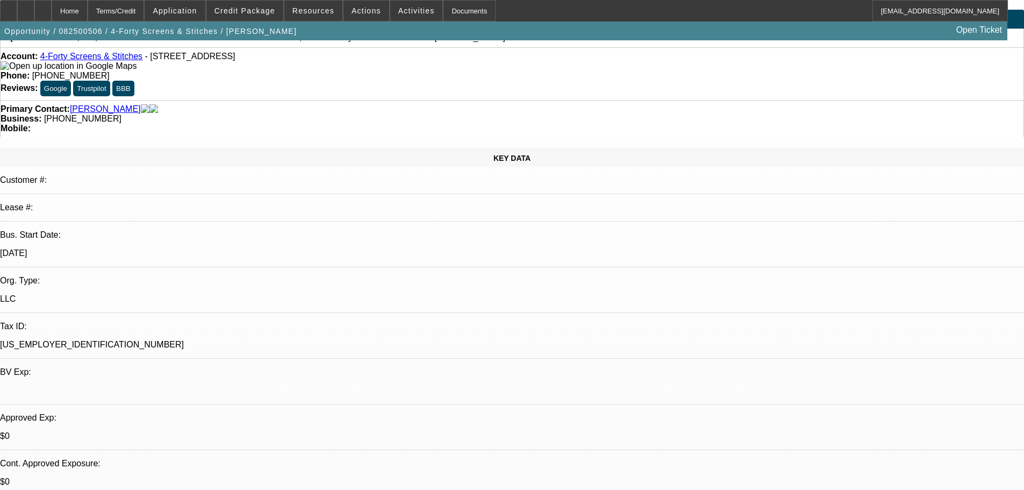
scroll to position [0, 0]
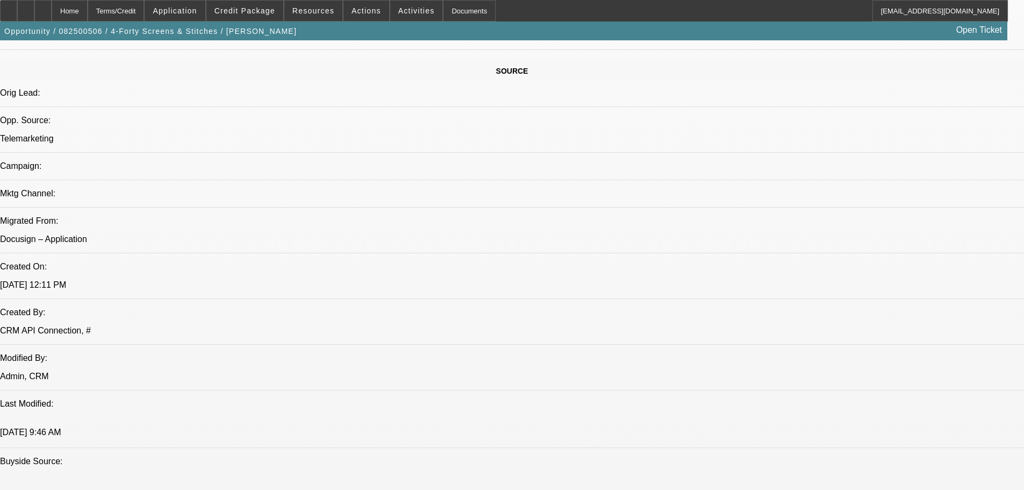
drag, startPoint x: 339, startPoint y: 393, endPoint x: 337, endPoint y: 408, distance: 15.7
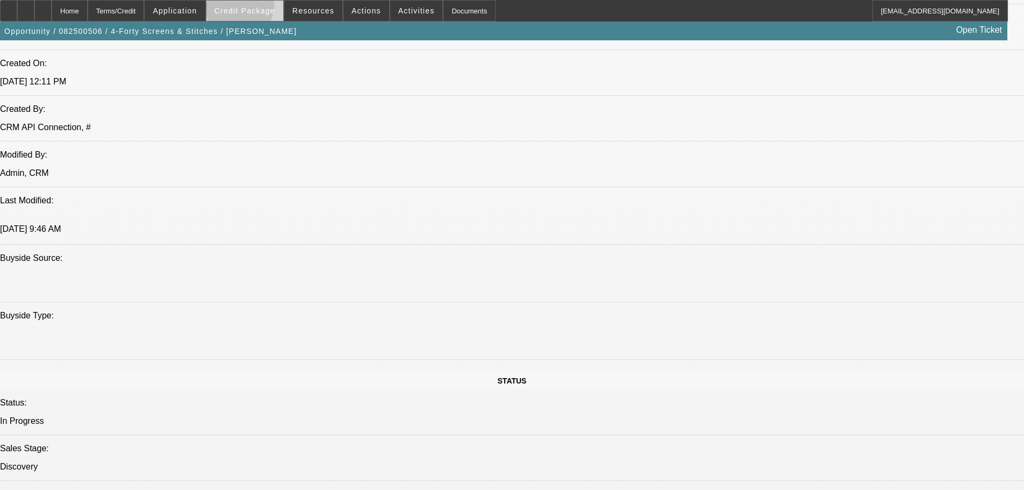
click at [256, 8] on span "Credit Package" at bounding box center [244, 10] width 61 height 9
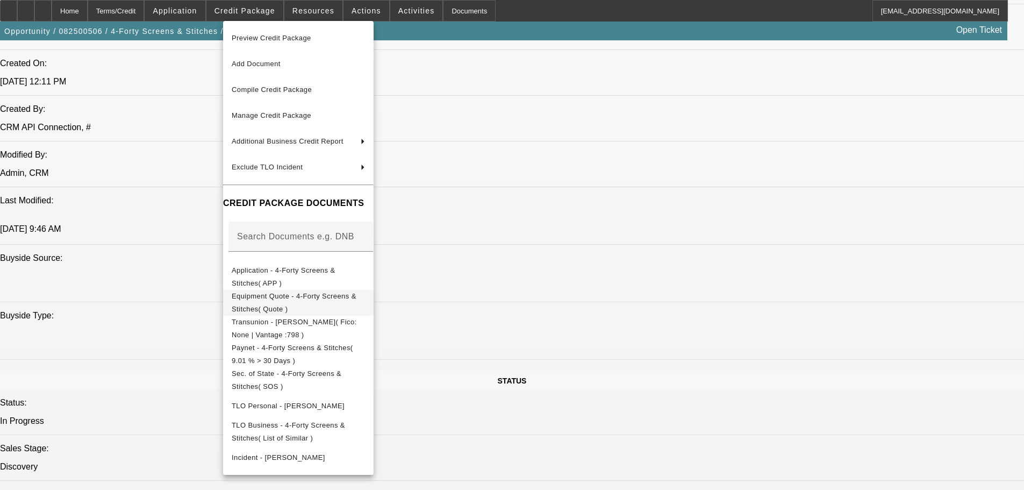
click at [356, 298] on span "Equipment Quote - 4-Forty Screens & Stitches( Quote )" at bounding box center [294, 302] width 125 height 21
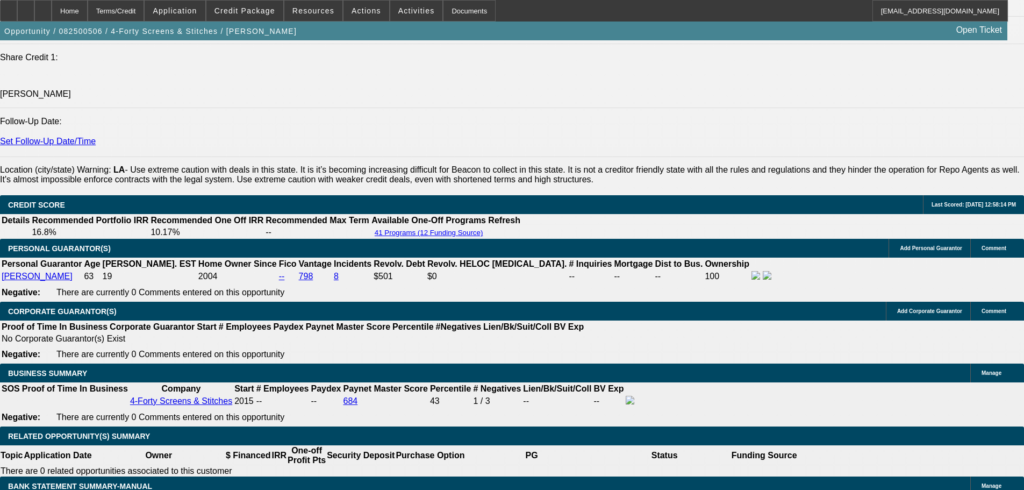
scroll to position [1468, 0]
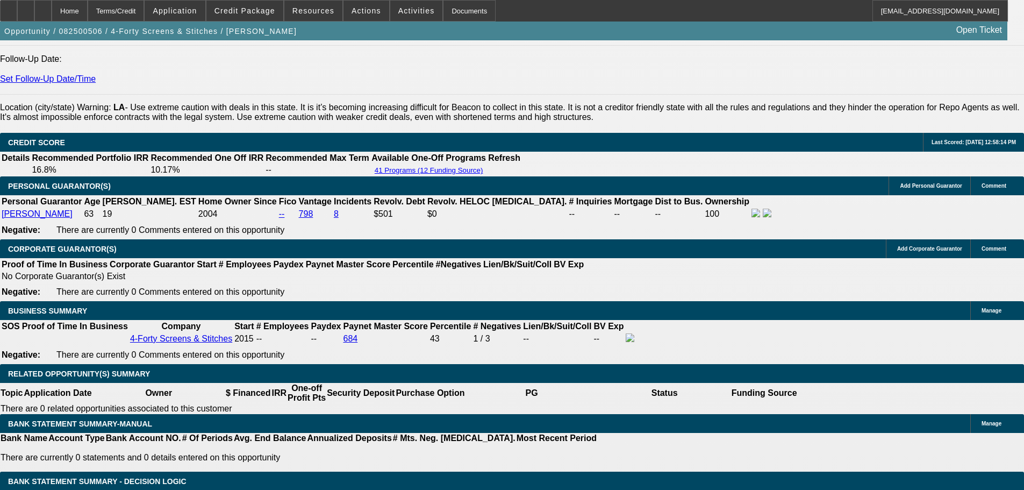
type input "6."
type input "UNKNOWN"
type input "6.99"
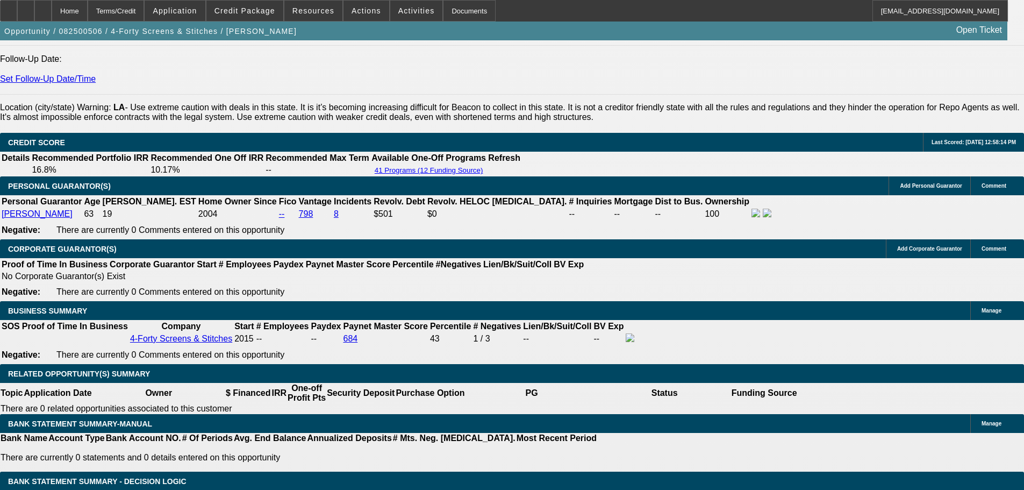
type input "$3,027.36"
type input "6.99"
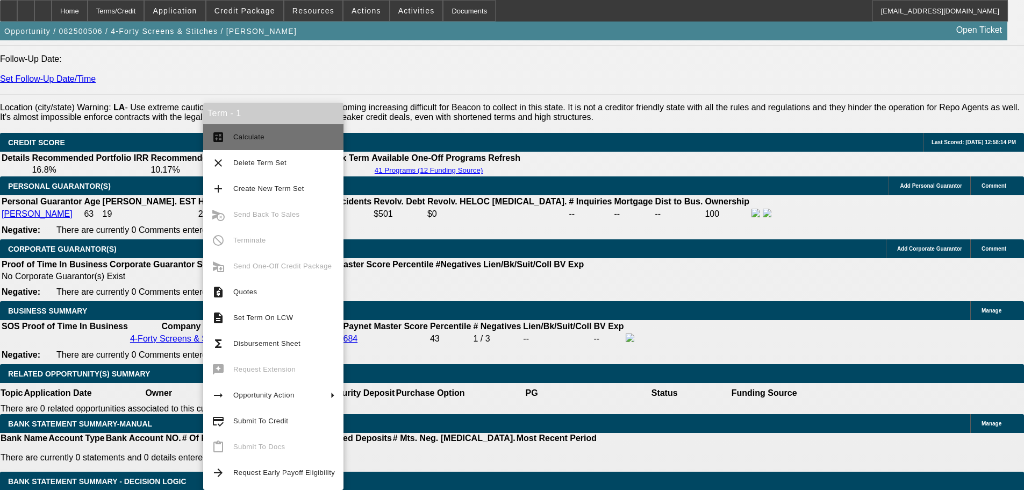
click at [295, 147] on button "calculate Calculate" at bounding box center [273, 137] width 140 height 26
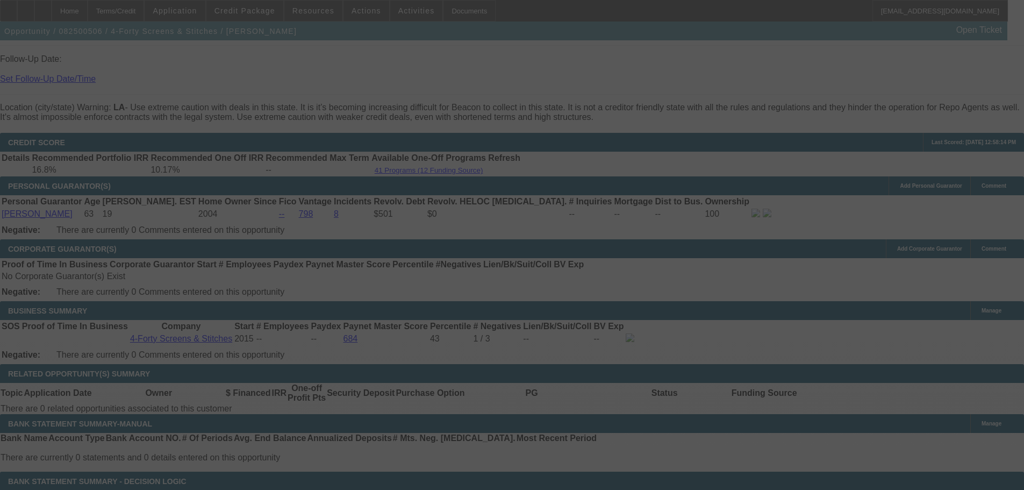
select select "0"
select select "0.1"
select select "4"
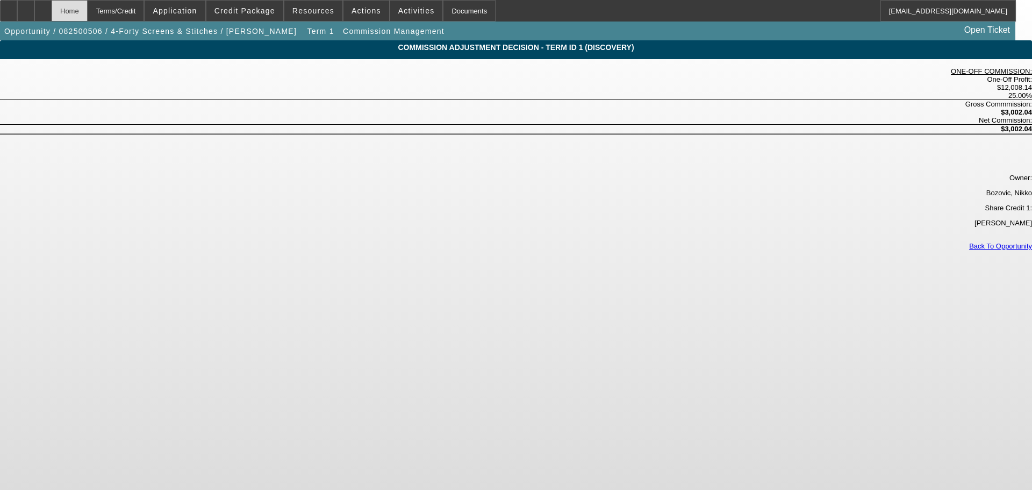
click at [88, 5] on div "Home" at bounding box center [70, 10] width 36 height 21
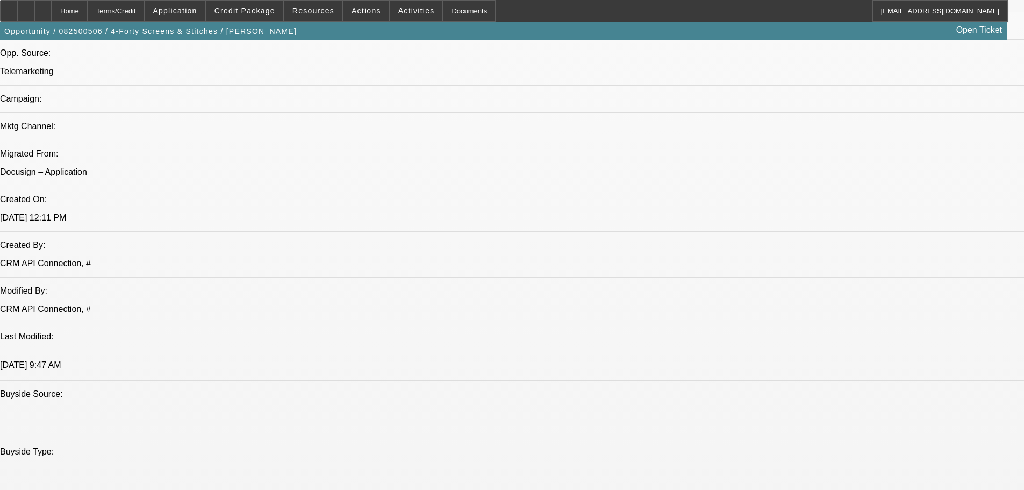
select select "0"
select select "0.1"
select select "4"
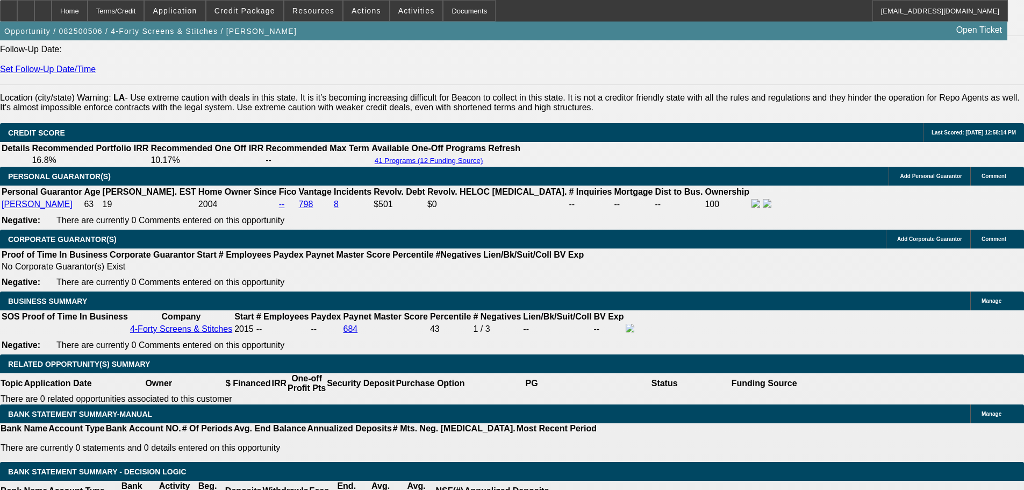
scroll to position [1557, 0]
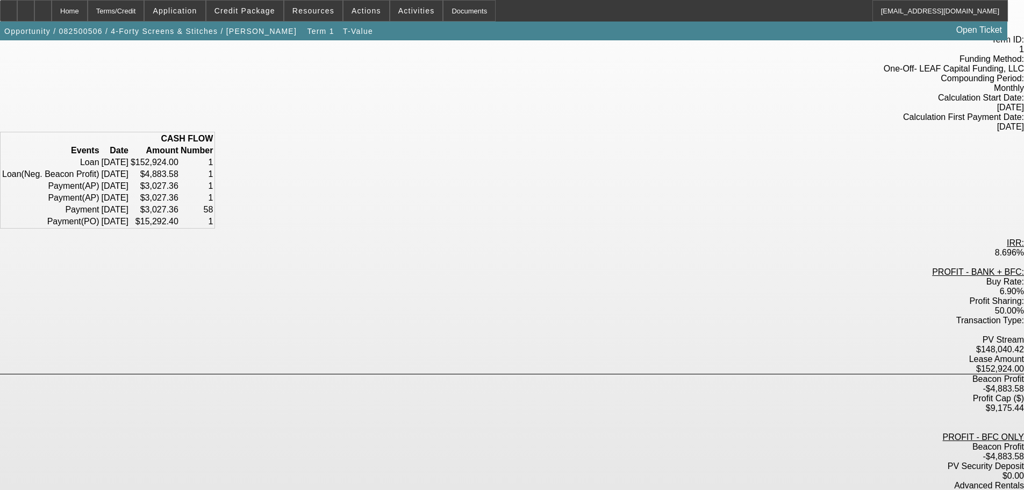
scroll to position [69, 0]
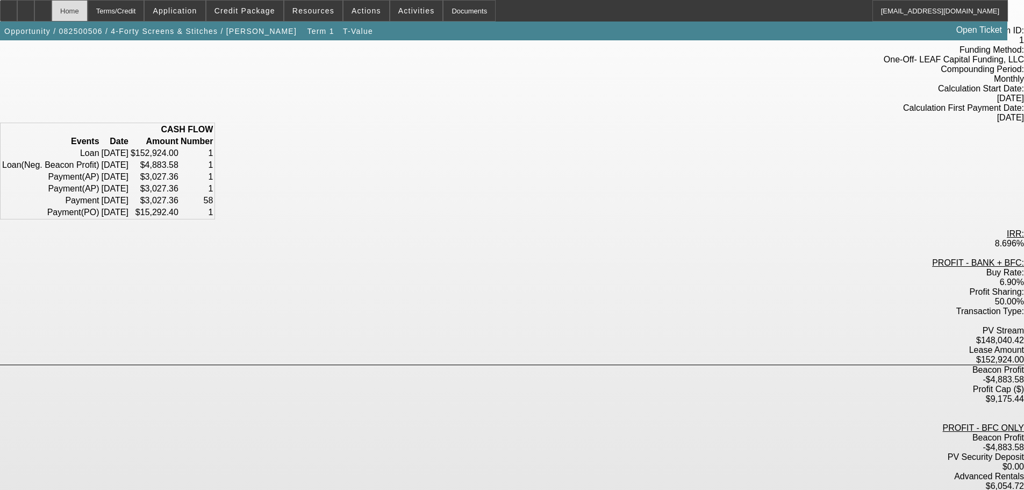
click at [88, 9] on div "Home" at bounding box center [70, 10] width 36 height 21
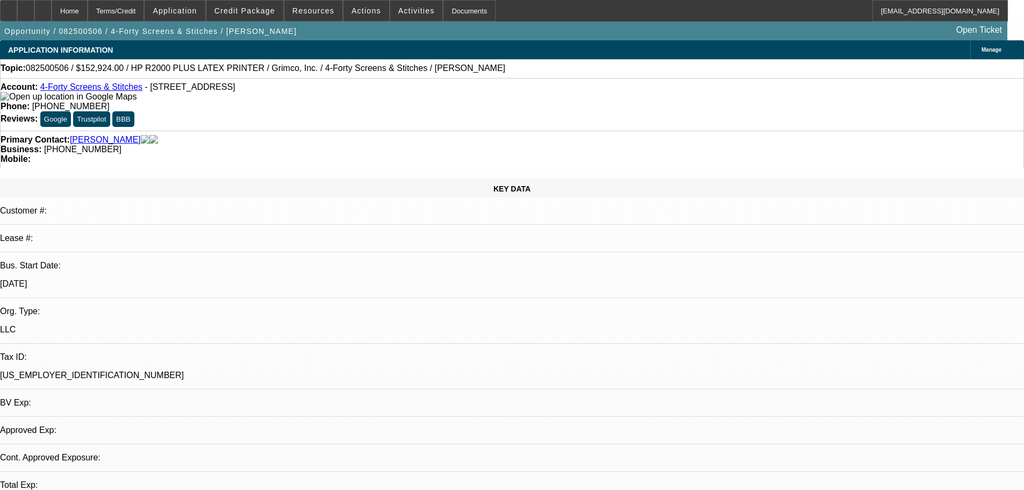
select select "0"
select select "0.1"
select select "4"
drag, startPoint x: 458, startPoint y: 153, endPoint x: 456, endPoint y: 83, distance: 70.5
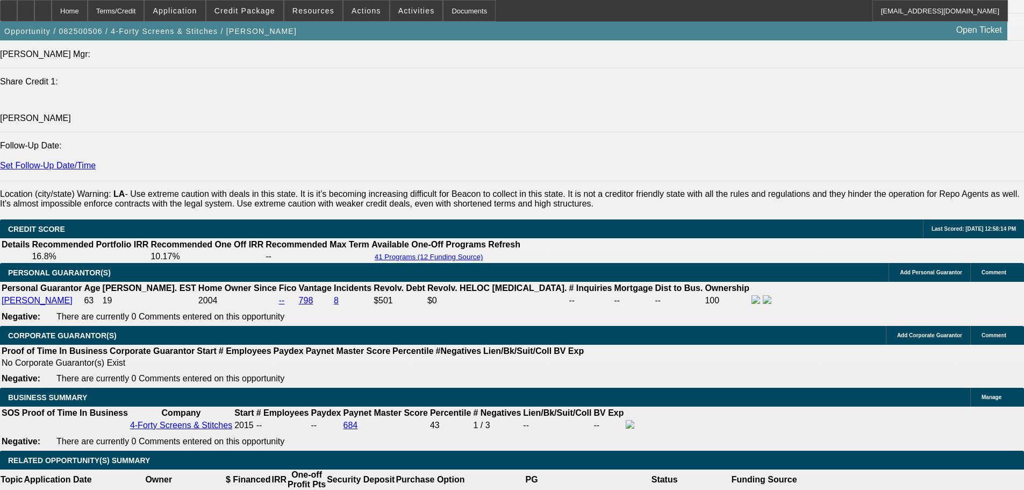
scroll to position [1505, 0]
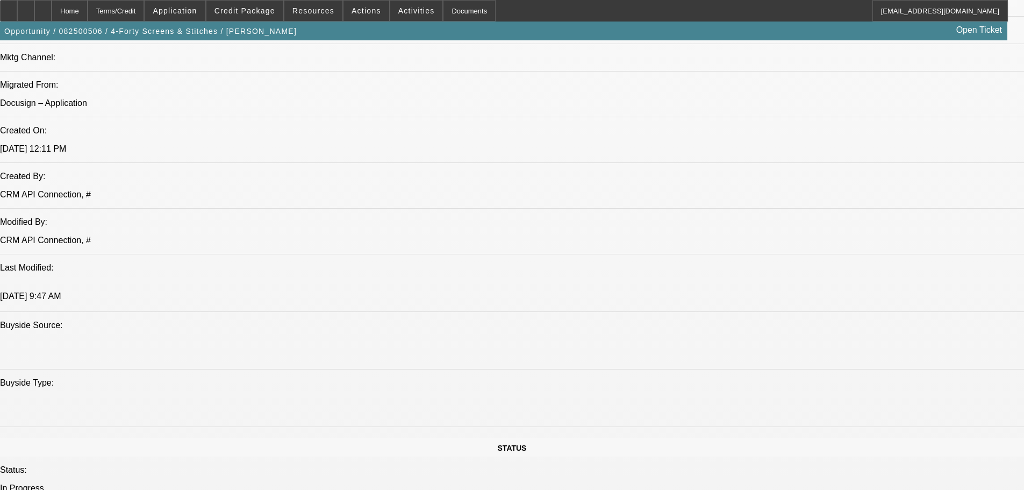
drag, startPoint x: 452, startPoint y: 323, endPoint x: 417, endPoint y: 274, distance: 60.8
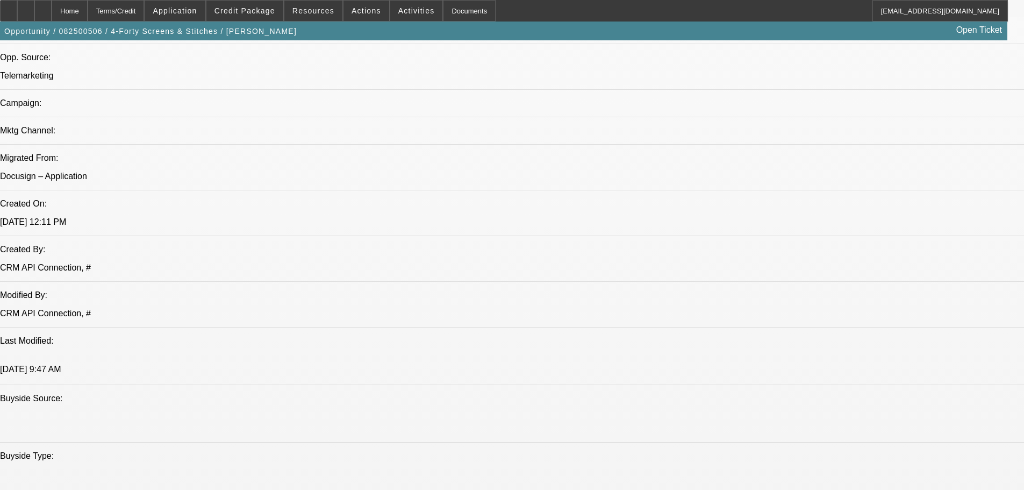
scroll to position [305, 0]
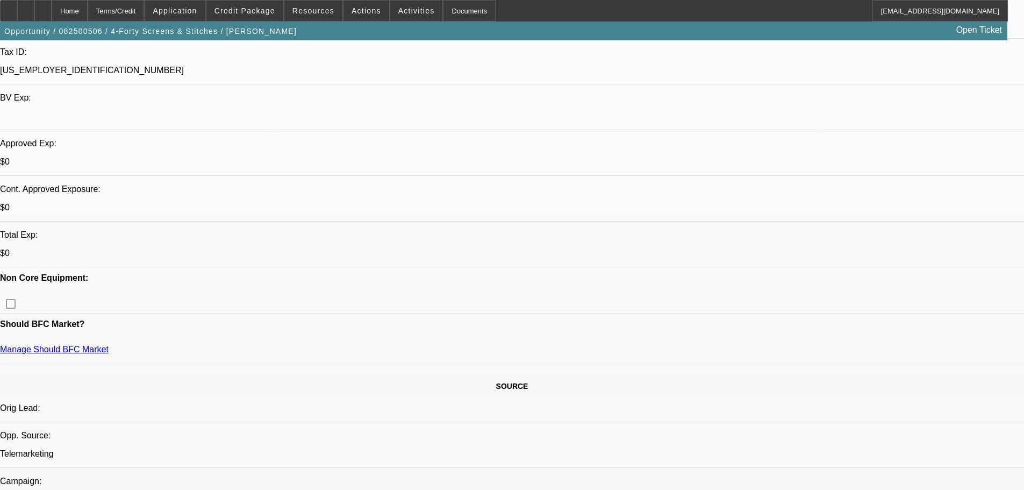
drag, startPoint x: 412, startPoint y: 196, endPoint x: 405, endPoint y: 107, distance: 89.0
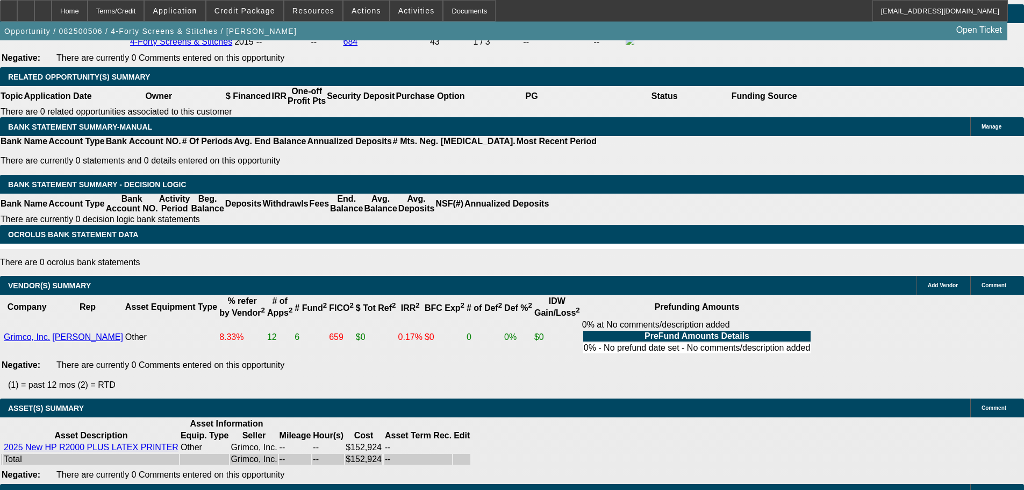
drag, startPoint x: 473, startPoint y: 268, endPoint x: 471, endPoint y: 397, distance: 129.0
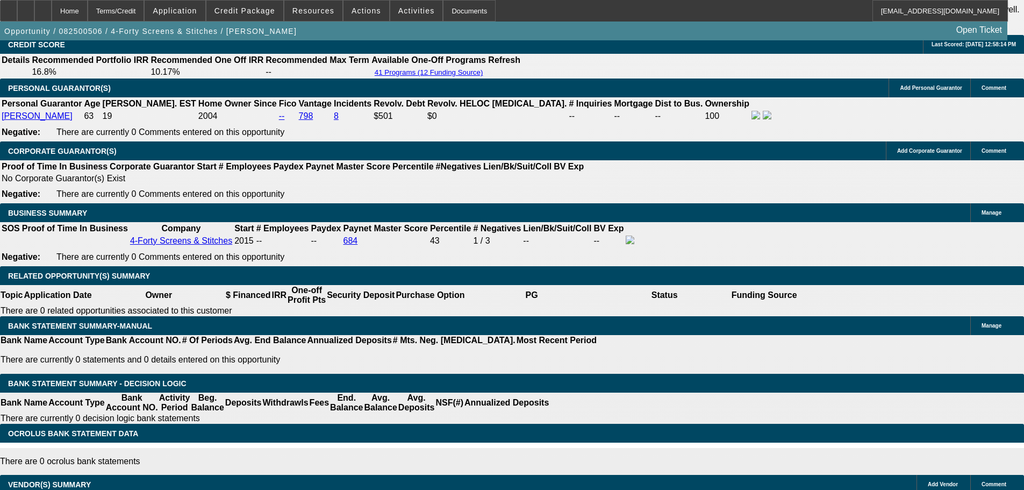
drag, startPoint x: 435, startPoint y: 338, endPoint x: 416, endPoint y: 282, distance: 59.3
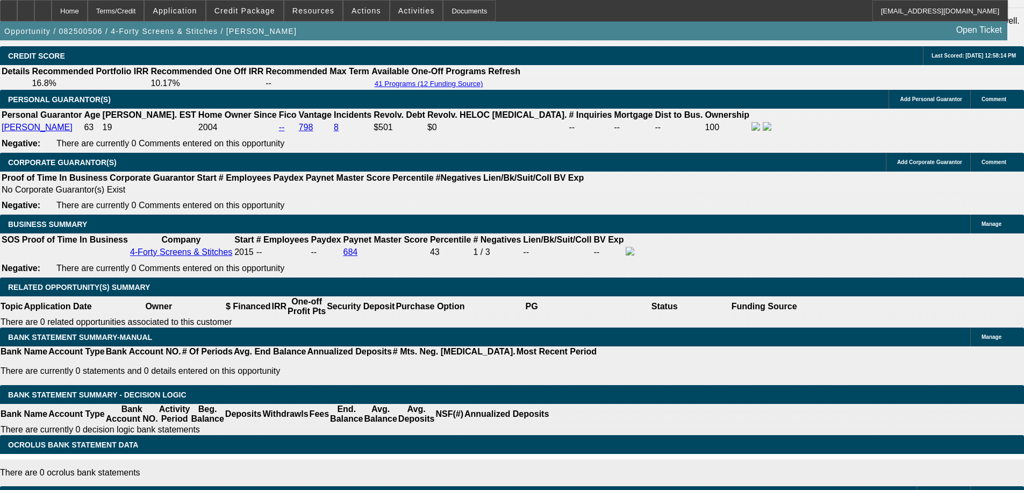
type input "$0.00"
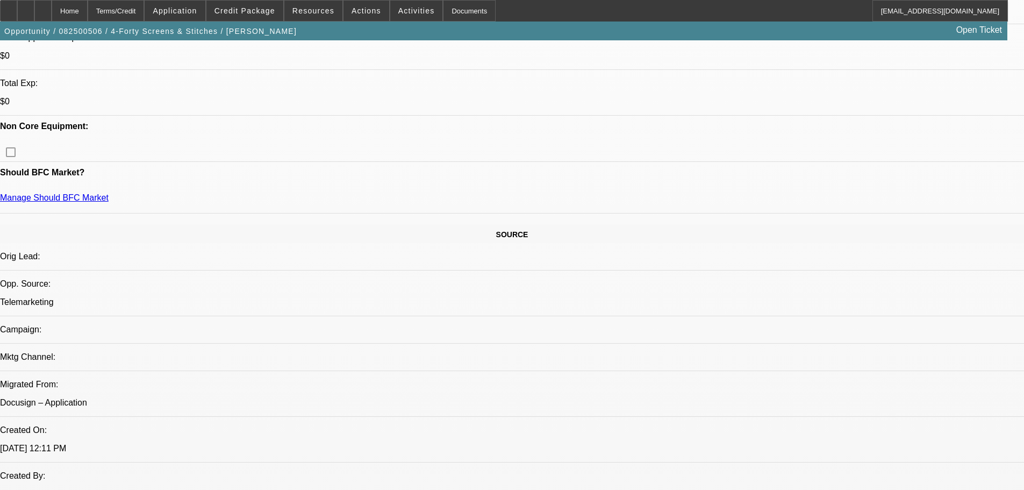
drag, startPoint x: 534, startPoint y: 170, endPoint x: 522, endPoint y: 115, distance: 56.0
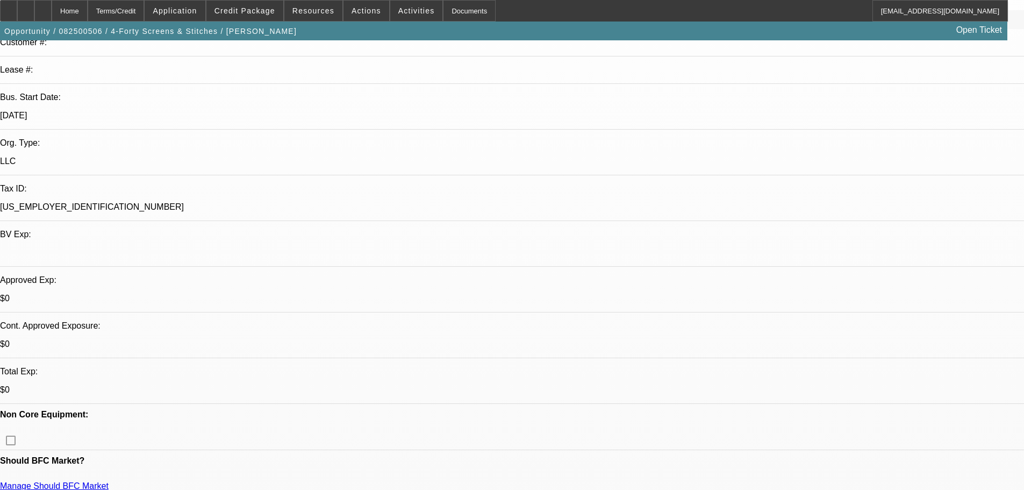
drag, startPoint x: 570, startPoint y: 382, endPoint x: 476, endPoint y: 44, distance: 351.2
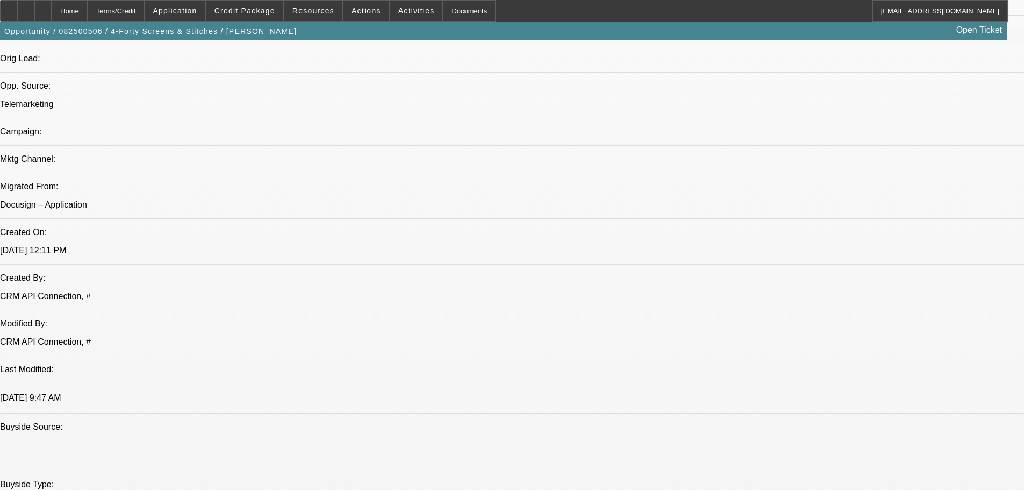
scroll to position [568, 0]
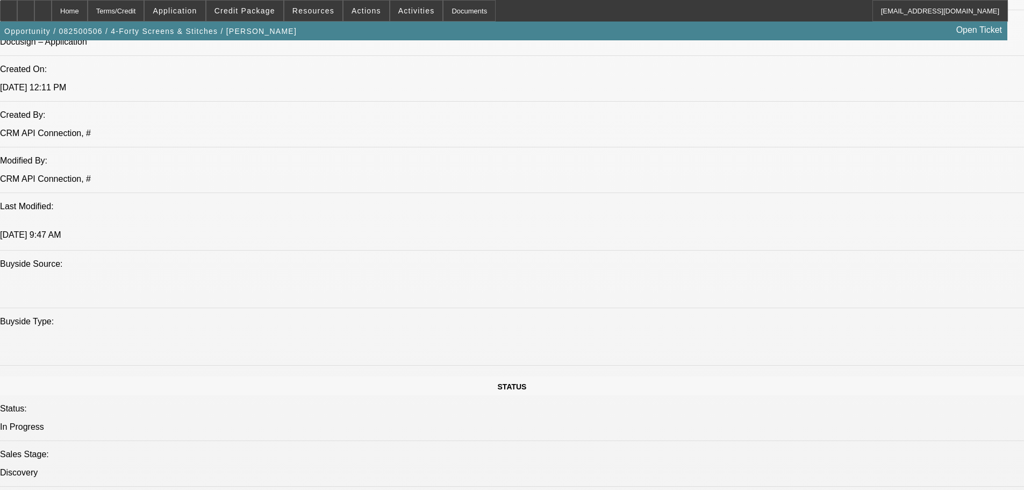
scroll to position [837, 0]
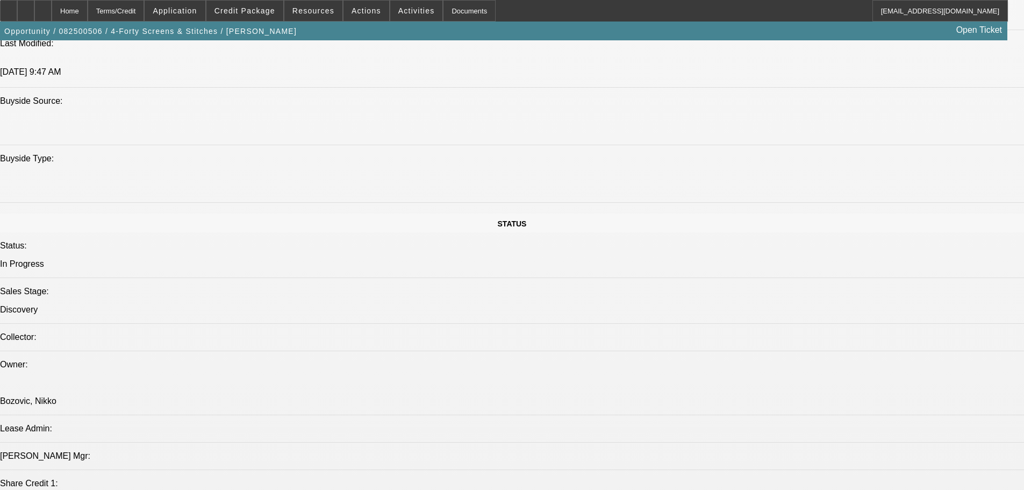
drag, startPoint x: 450, startPoint y: 286, endPoint x: 452, endPoint y: 379, distance: 93.5
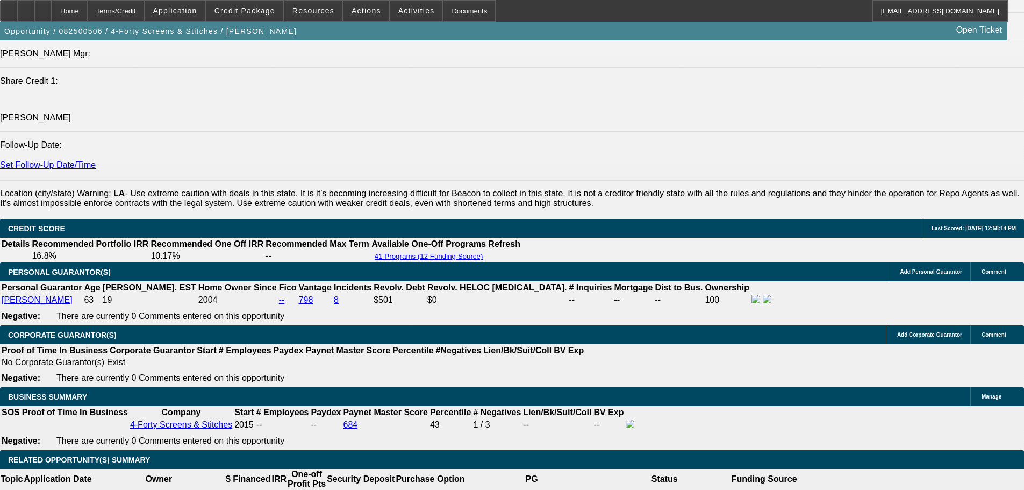
scroll to position [1485, 0]
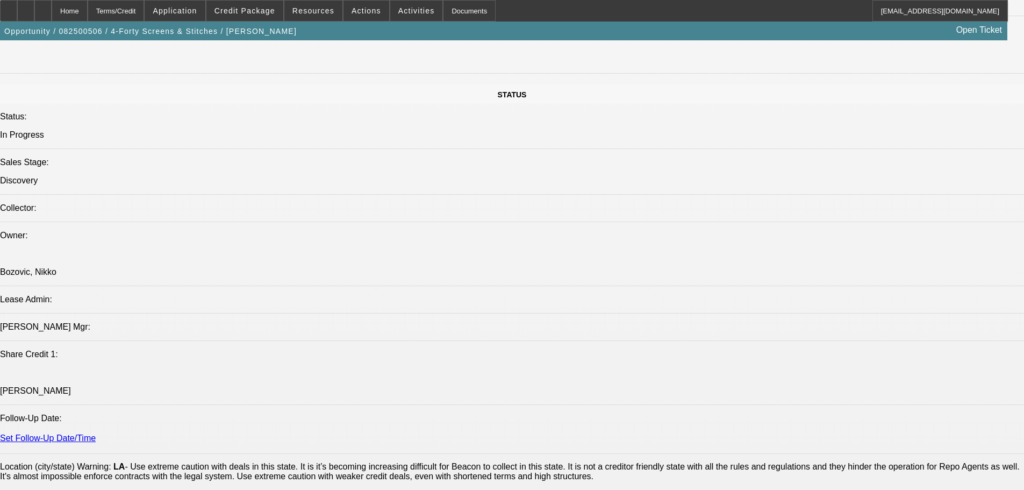
scroll to position [947, 0]
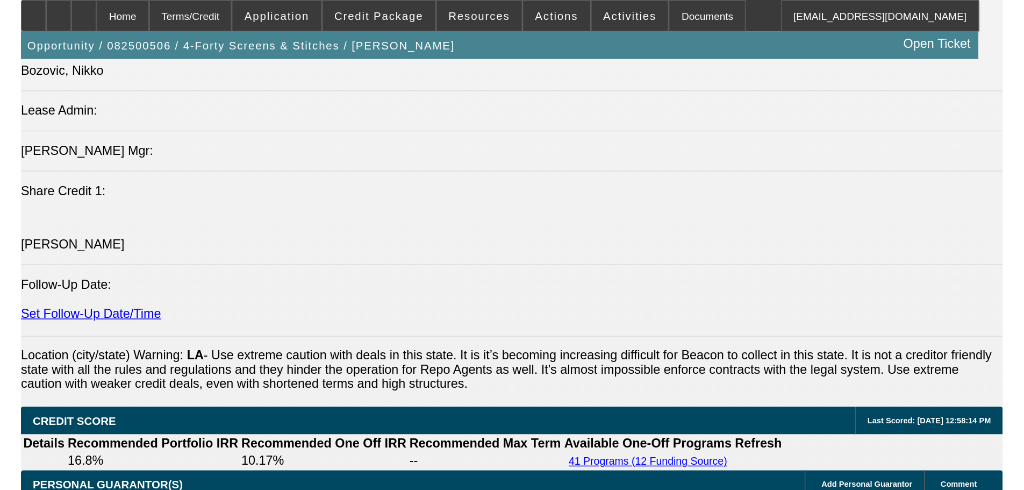
scroll to position [1104, 0]
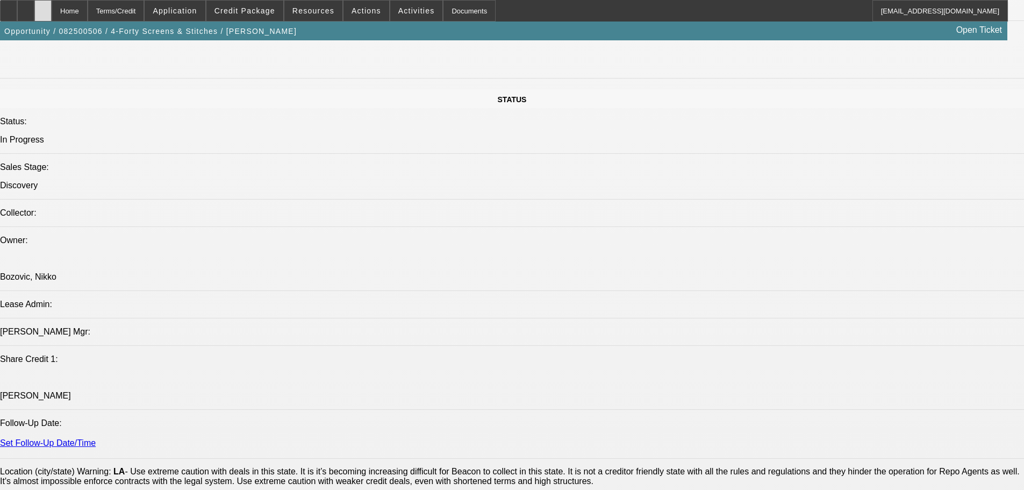
click at [52, 15] on div at bounding box center [42, 10] width 17 height 21
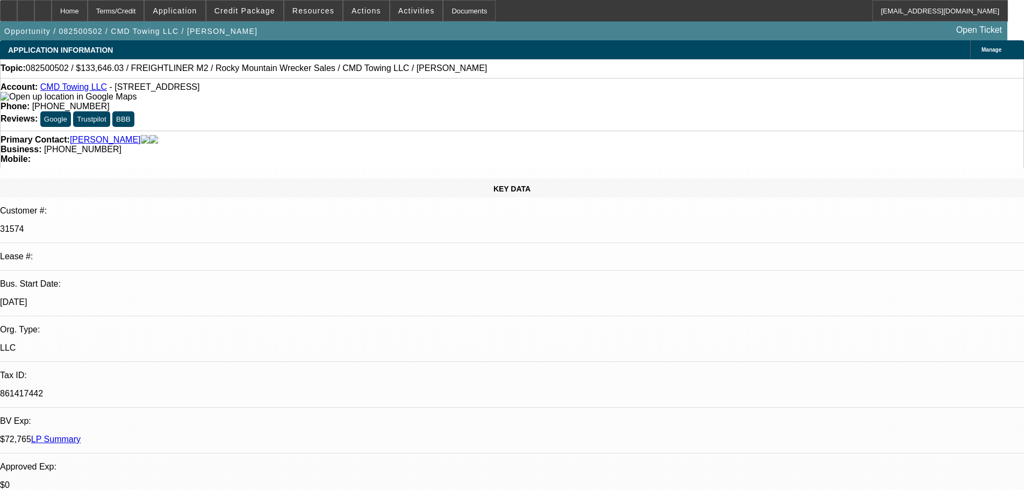
select select "0"
select select "6"
click at [52, 16] on div at bounding box center [42, 10] width 17 height 21
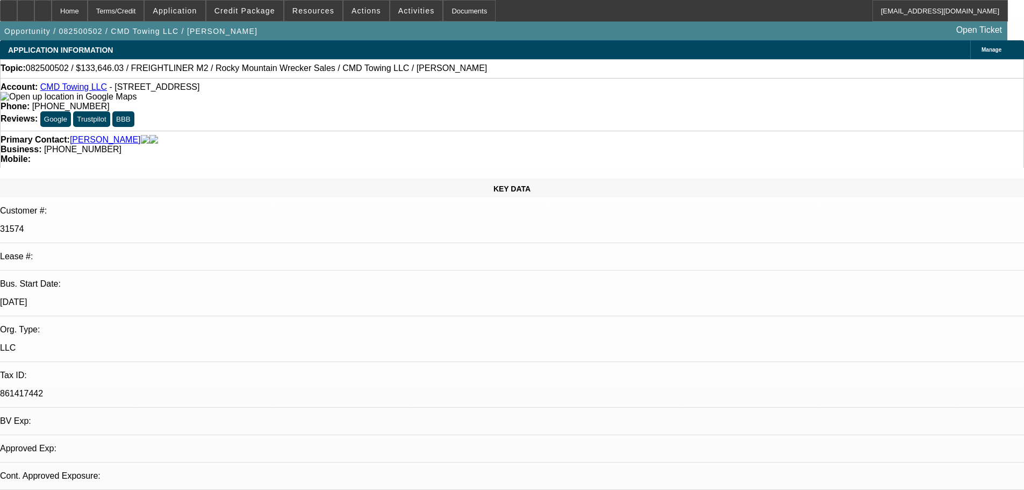
select select "0"
select select "6"
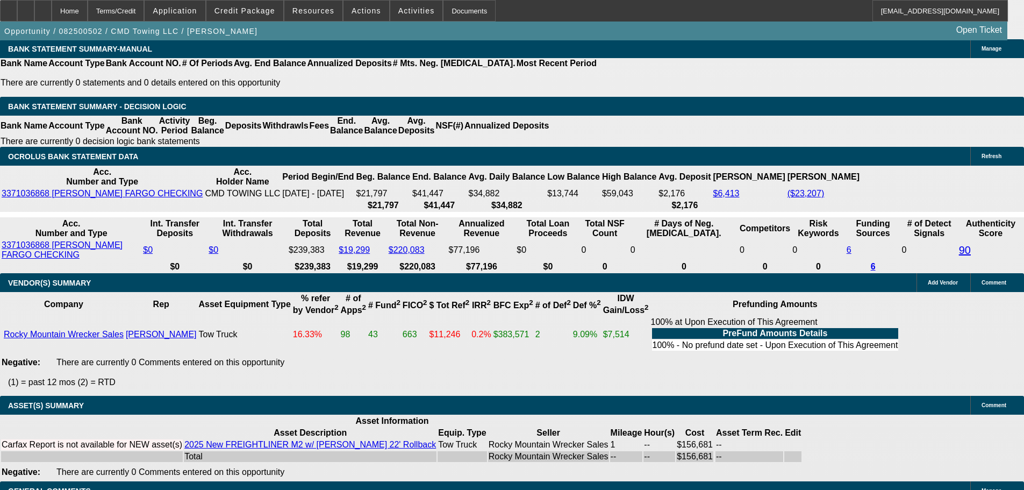
drag, startPoint x: 325, startPoint y: 244, endPoint x: 327, endPoint y: 449, distance: 204.8
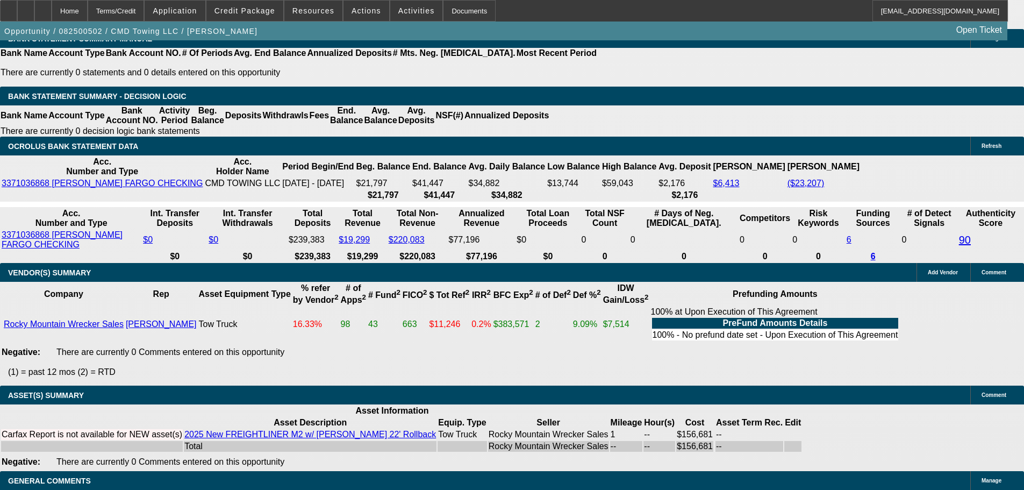
scroll to position [175, 0]
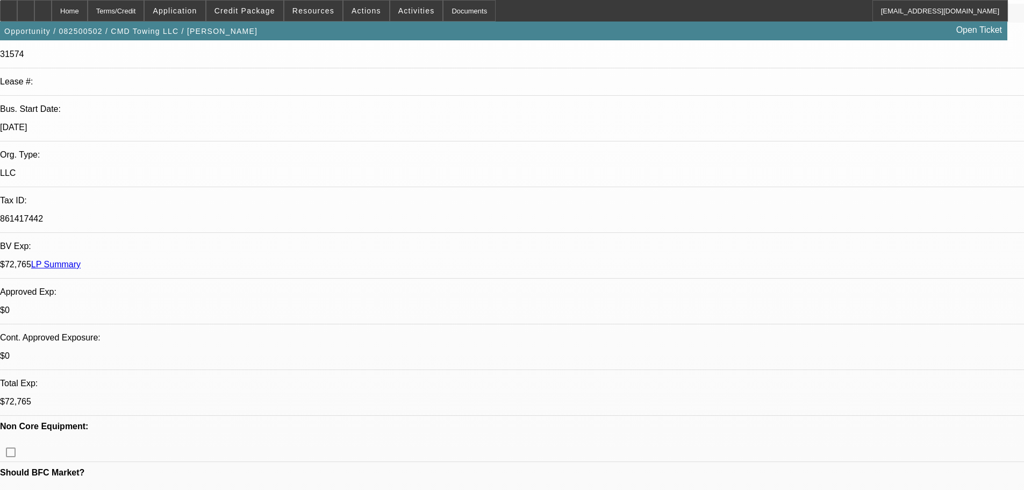
drag, startPoint x: 440, startPoint y: 308, endPoint x: 430, endPoint y: 77, distance: 231.3
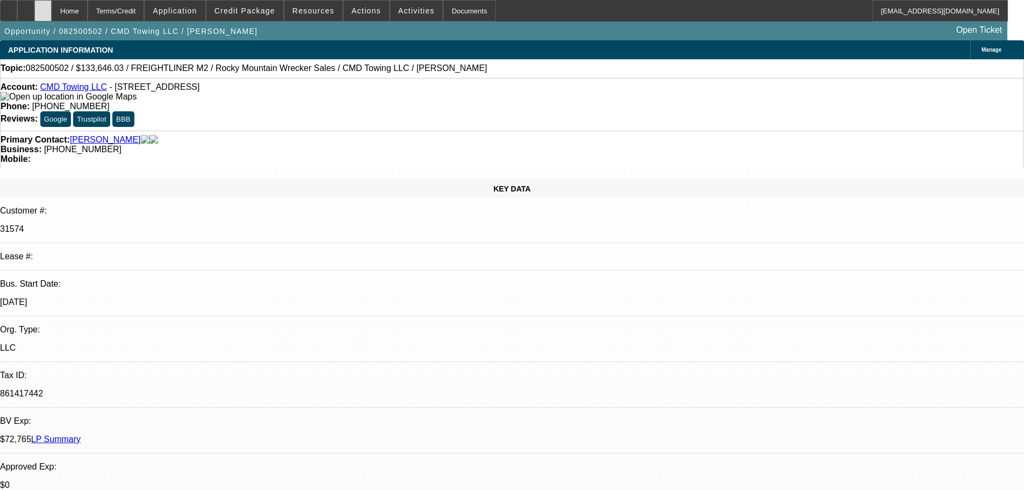
click at [43, 7] on icon at bounding box center [43, 7] width 0 height 0
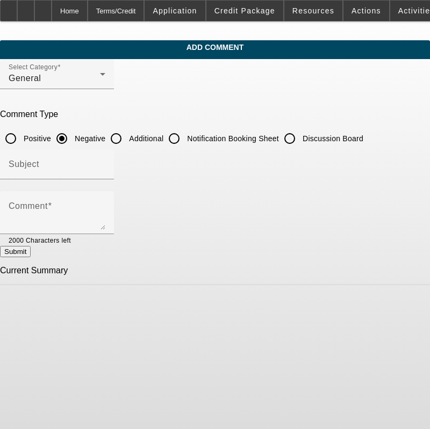
click at [127, 146] on input "Additional" at bounding box center [115, 138] width 21 height 21
radio input "true"
click at [114, 179] on div at bounding box center [57, 185] width 114 height 12
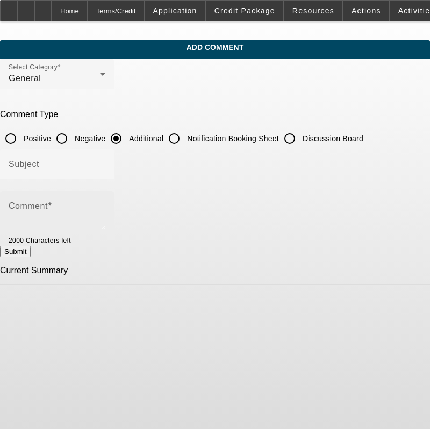
click at [105, 202] on div "Comment" at bounding box center [57, 212] width 97 height 43
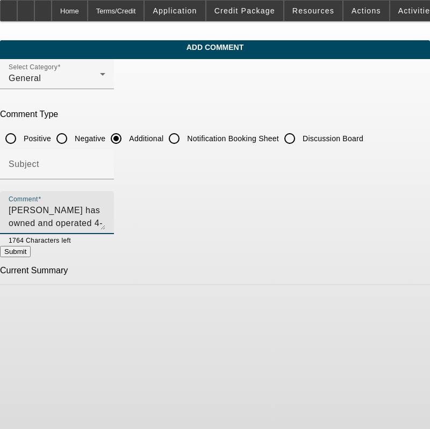
scroll to position [10, 0]
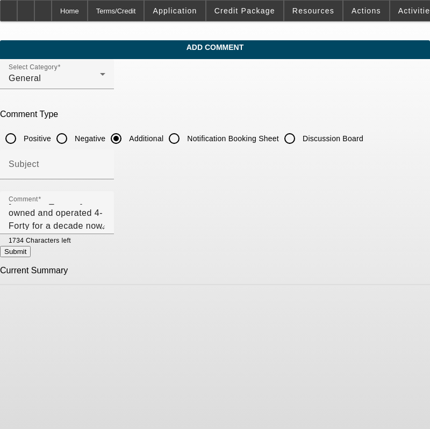
drag, startPoint x: 263, startPoint y: 222, endPoint x: 262, endPoint y: 234, distance: 12.4
click at [105, 222] on textarea "[PERSON_NAME] has owned and operated 4-Forty for a decade now. His business is …" at bounding box center [57, 217] width 97 height 26
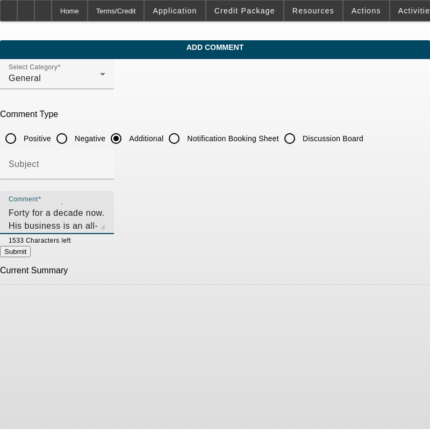
scroll to position [36, 0]
type textarea "[PERSON_NAME] has owned and operated 4-Forty for a decade now. His business is …"
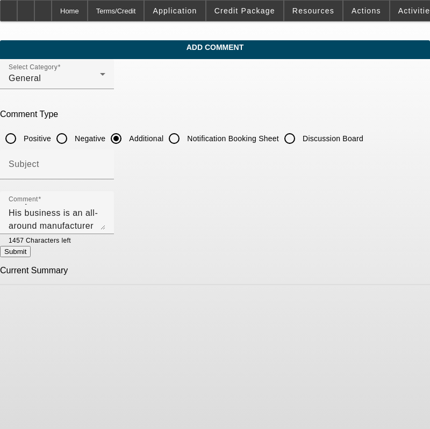
click at [347, 266] on div "Current Summary" at bounding box center [215, 275] width 430 height 19
click at [31, 257] on button "Submit" at bounding box center [15, 251] width 31 height 11
radio input "true"
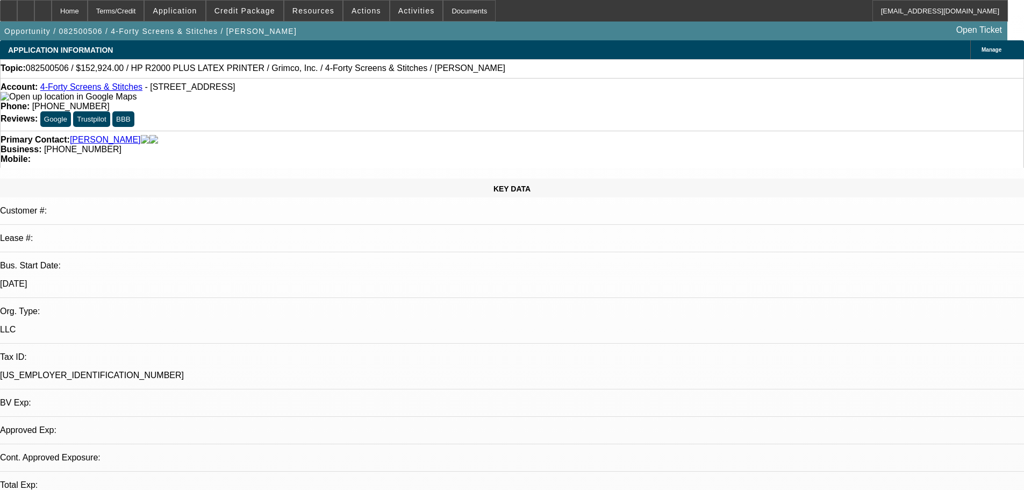
select select "0"
select select "0.1"
select select "4"
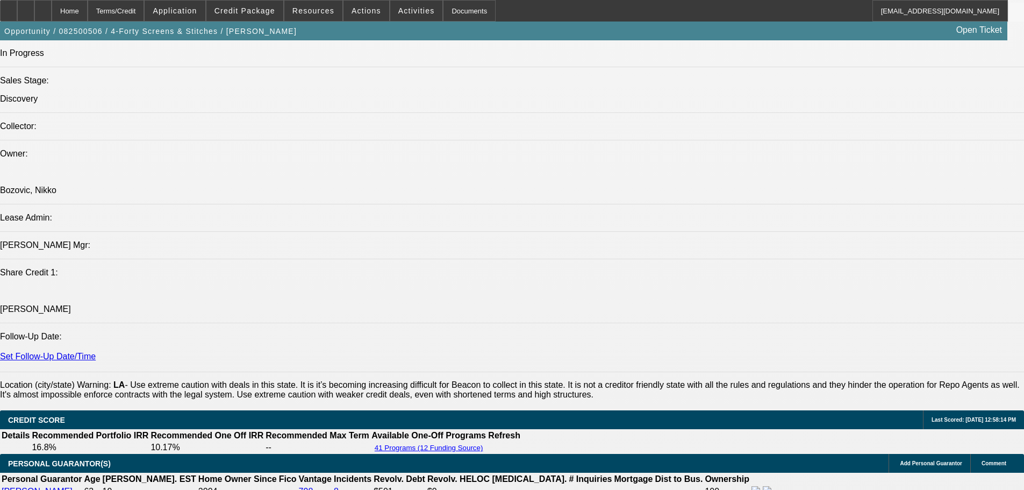
scroll to position [131, 0]
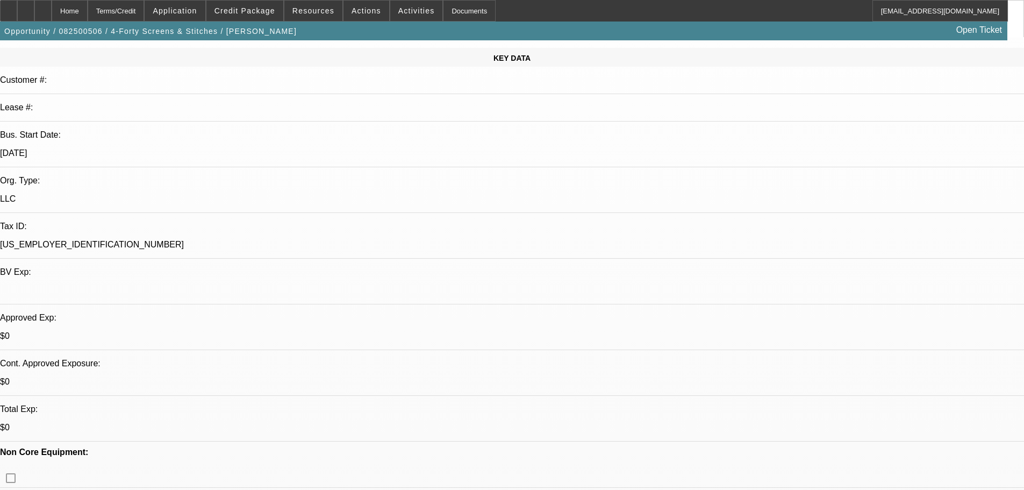
drag, startPoint x: 430, startPoint y: 96, endPoint x: 421, endPoint y: 56, distance: 41.3
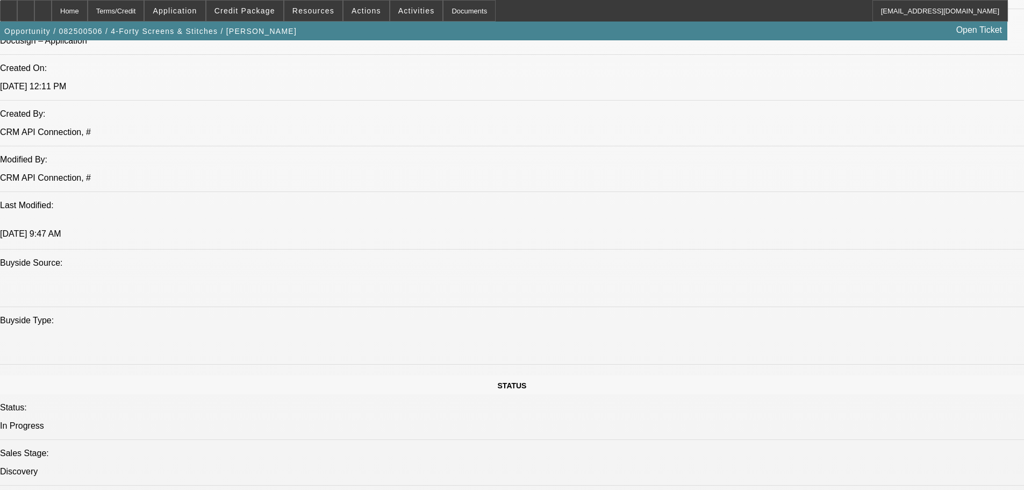
scroll to position [1649, 0]
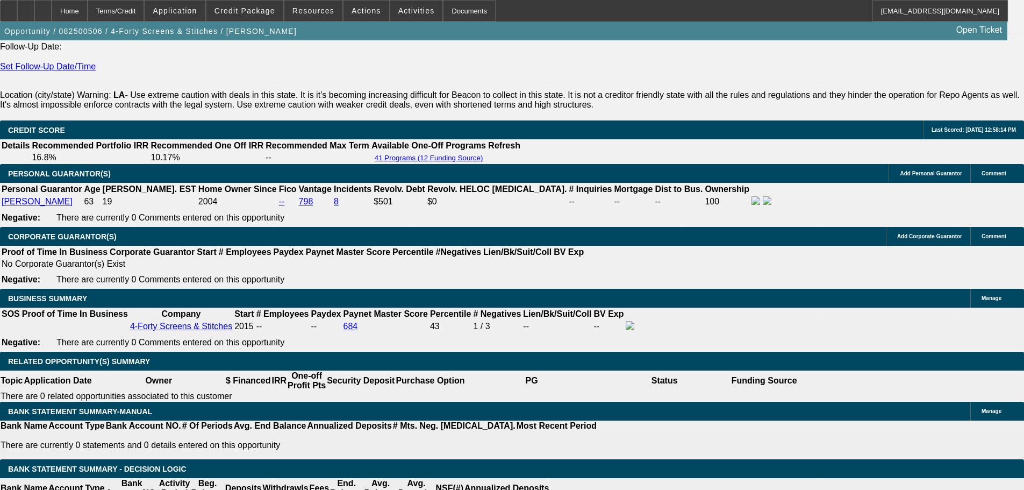
drag, startPoint x: 360, startPoint y: 161, endPoint x: 358, endPoint y: 305, distance: 144.0
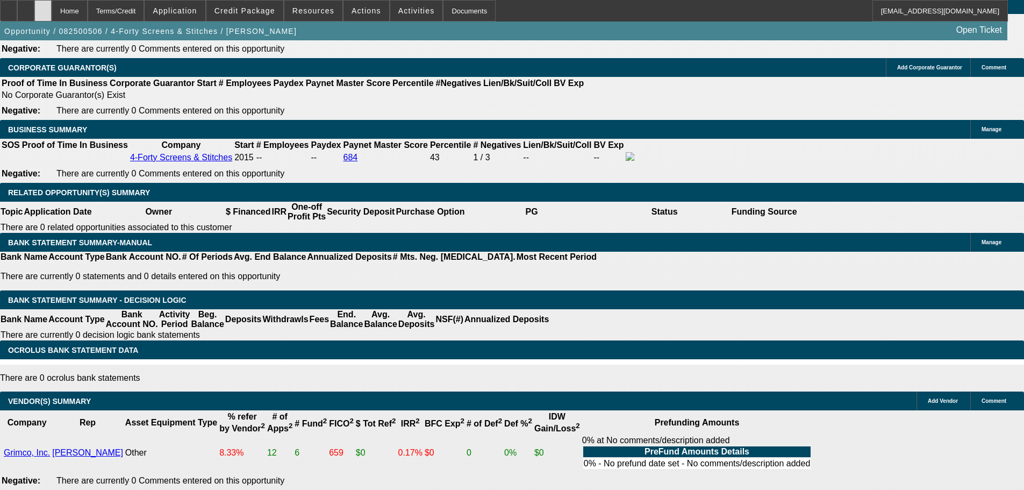
click at [43, 7] on icon at bounding box center [43, 7] width 0 height 0
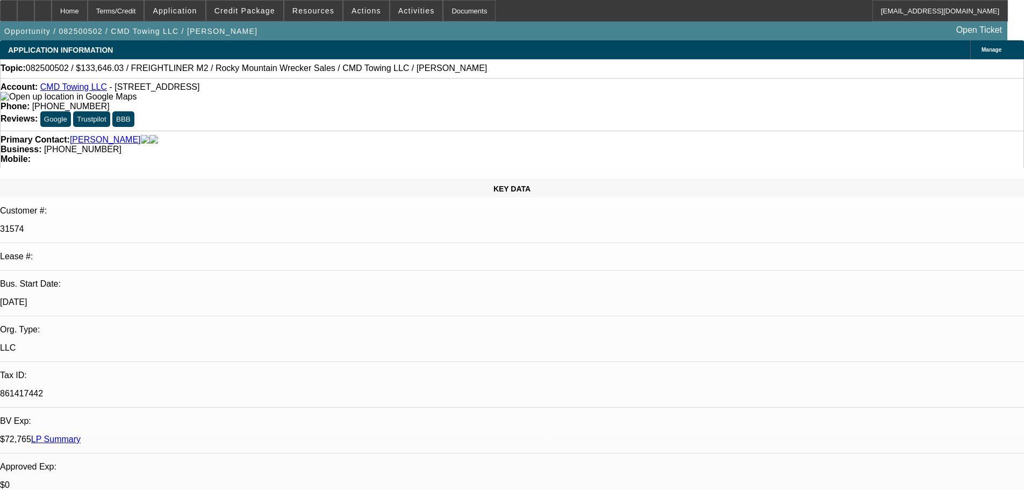
select select "0"
select select "6"
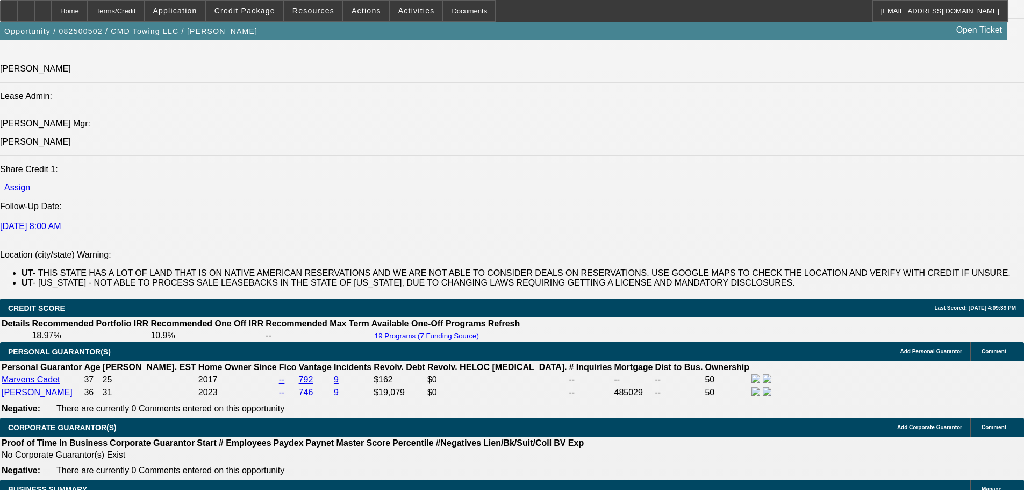
drag, startPoint x: 366, startPoint y: 359, endPoint x: 373, endPoint y: 392, distance: 34.0
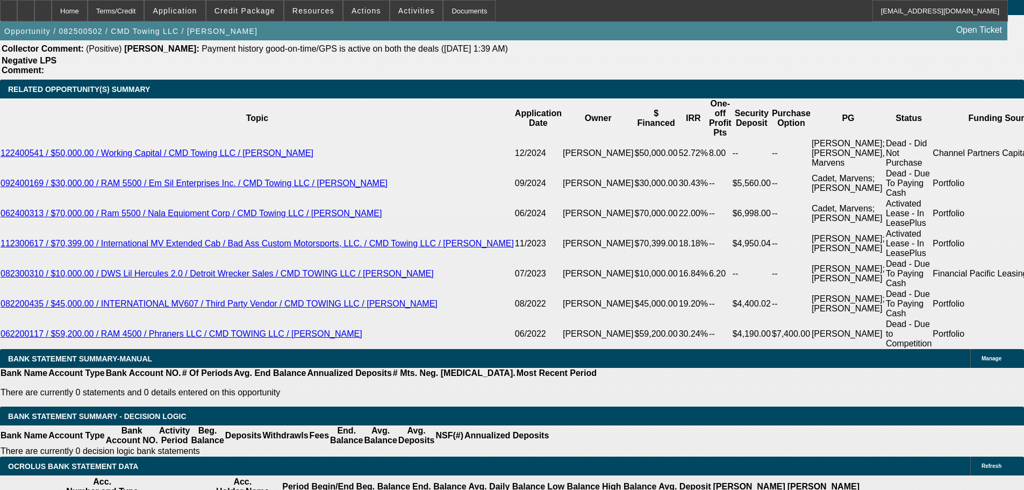
drag, startPoint x: 403, startPoint y: 376, endPoint x: 405, endPoint y: 386, distance: 10.3
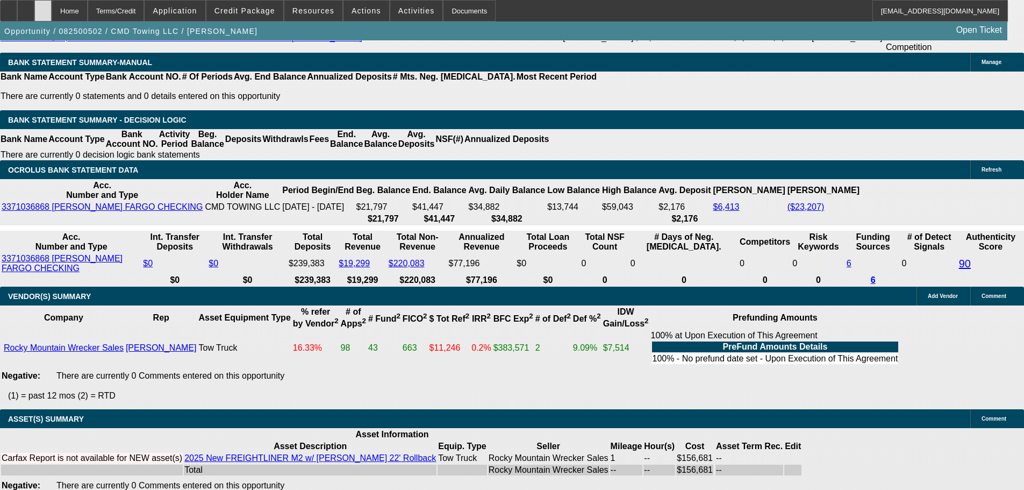
click at [52, 12] on div at bounding box center [42, 10] width 17 height 21
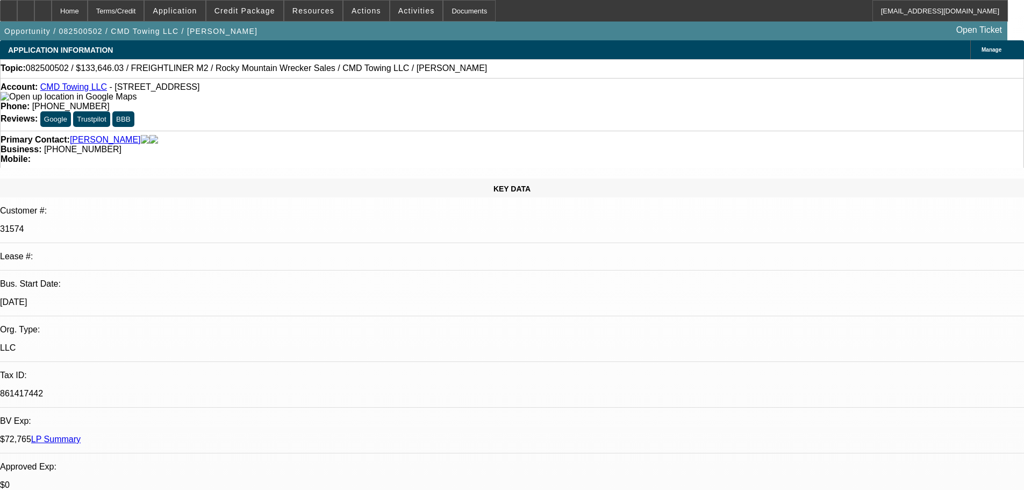
select select "0"
select select "6"
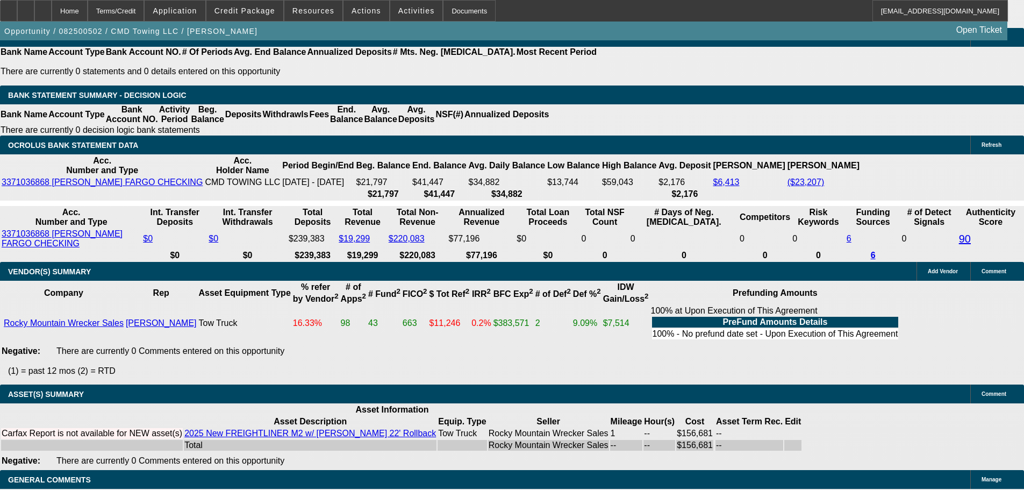
drag, startPoint x: 378, startPoint y: 246, endPoint x: 374, endPoint y: 491, distance: 244.6
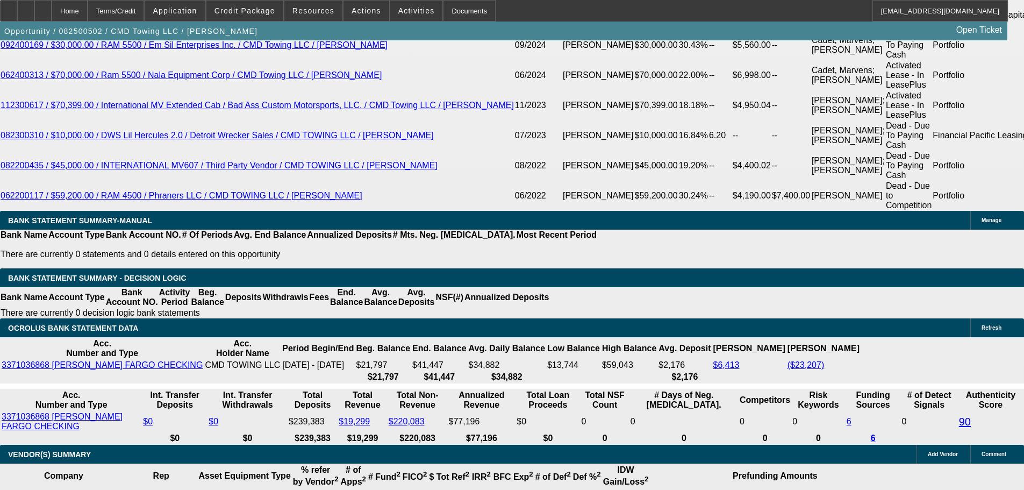
scroll to position [1892, 0]
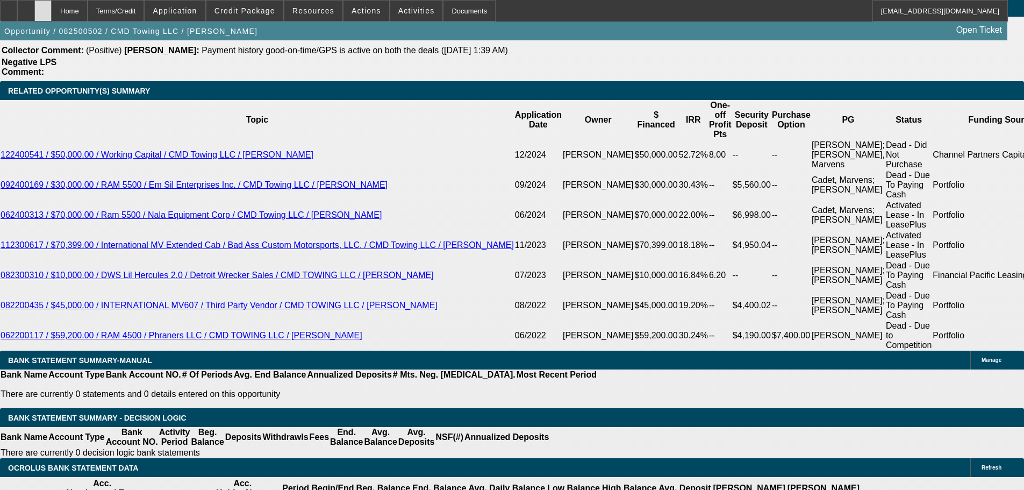
click at [52, 17] on div at bounding box center [42, 10] width 17 height 21
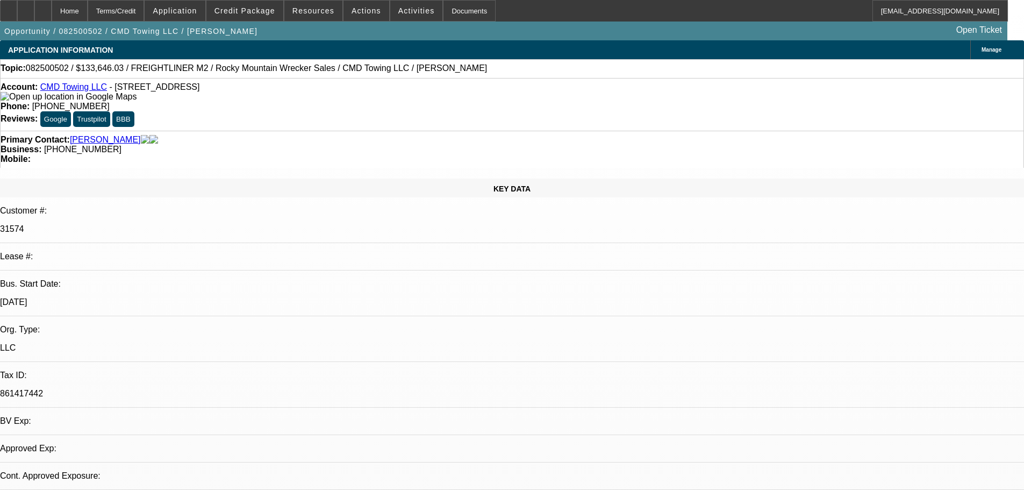
select select "0"
select select "6"
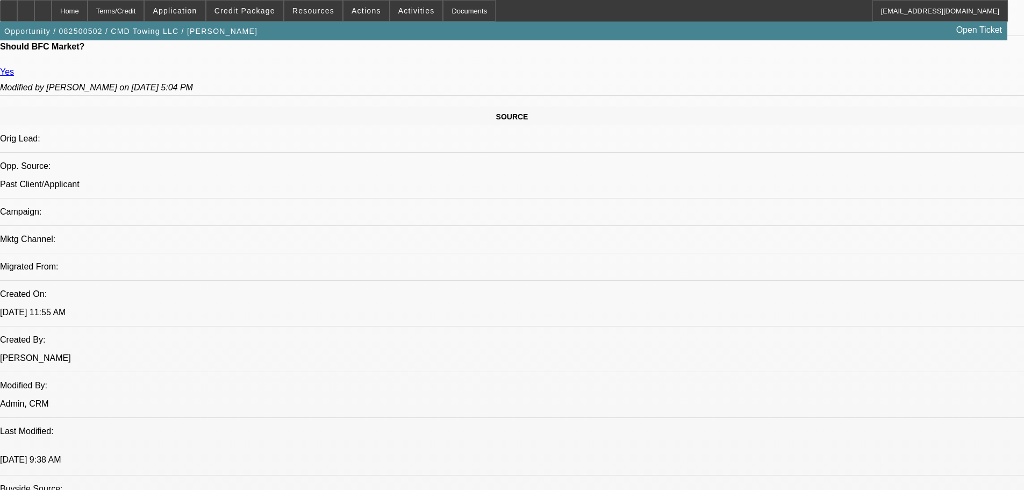
drag, startPoint x: 235, startPoint y: 332, endPoint x: 274, endPoint y: 299, distance: 50.4
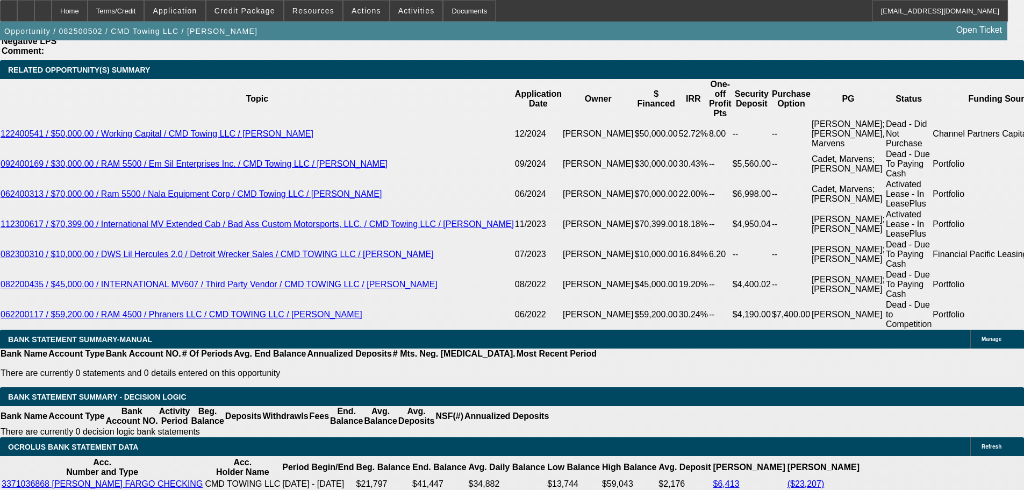
scroll to position [2022, 0]
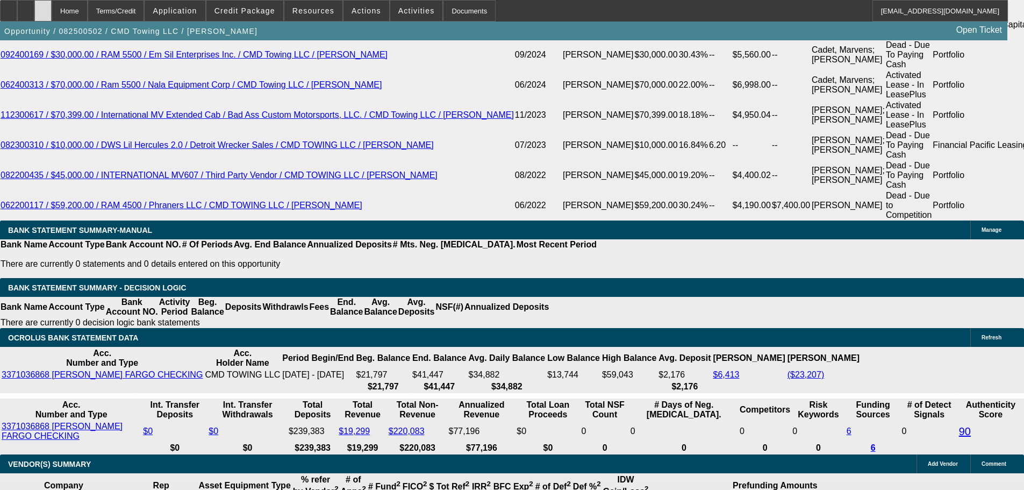
click at [43, 7] on icon at bounding box center [43, 7] width 0 height 0
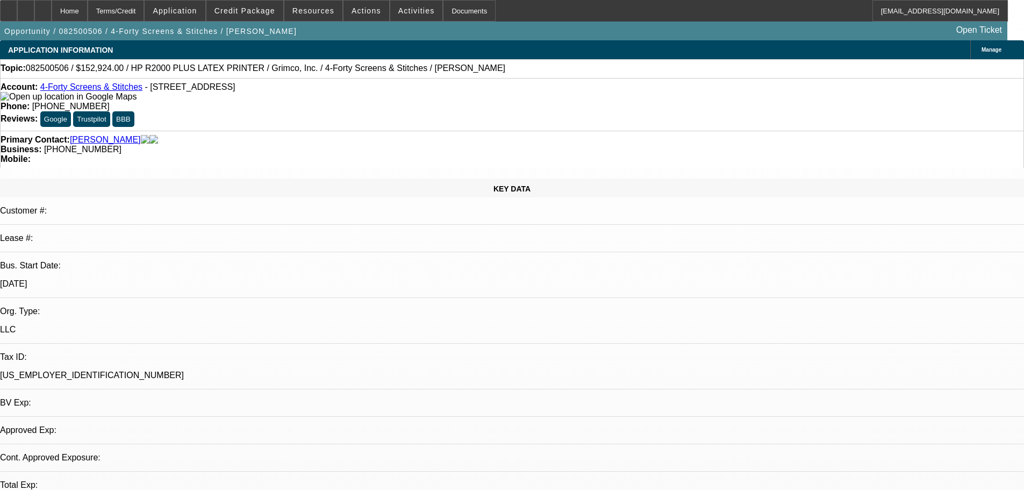
select select "0"
select select "0.1"
select select "4"
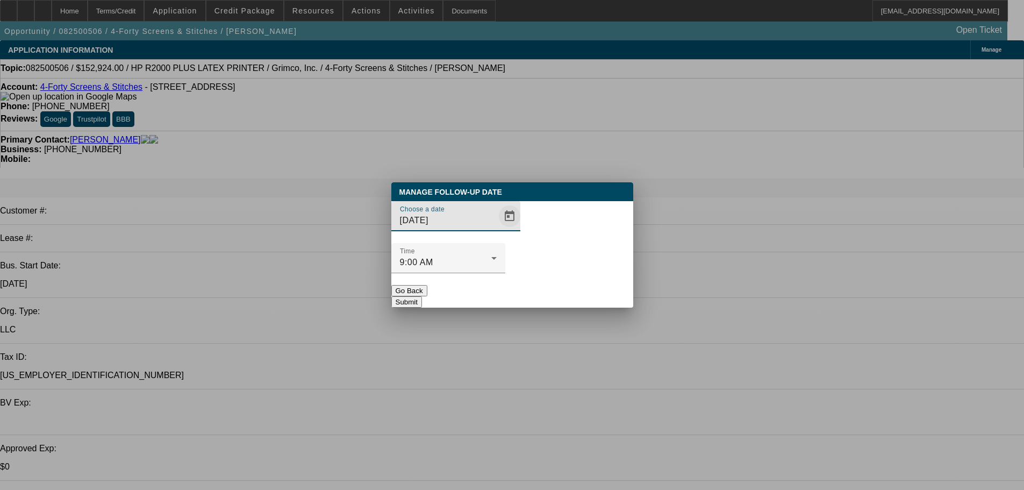
click at [497, 229] on span "Open calendar" at bounding box center [510, 216] width 26 height 26
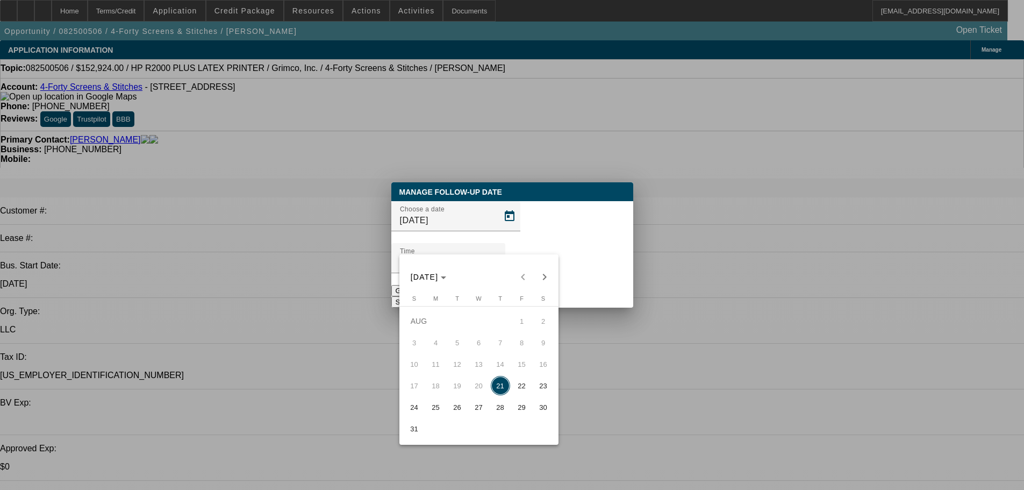
click at [521, 389] on span "22" at bounding box center [521, 385] width 19 height 19
type input "8/22/2025"
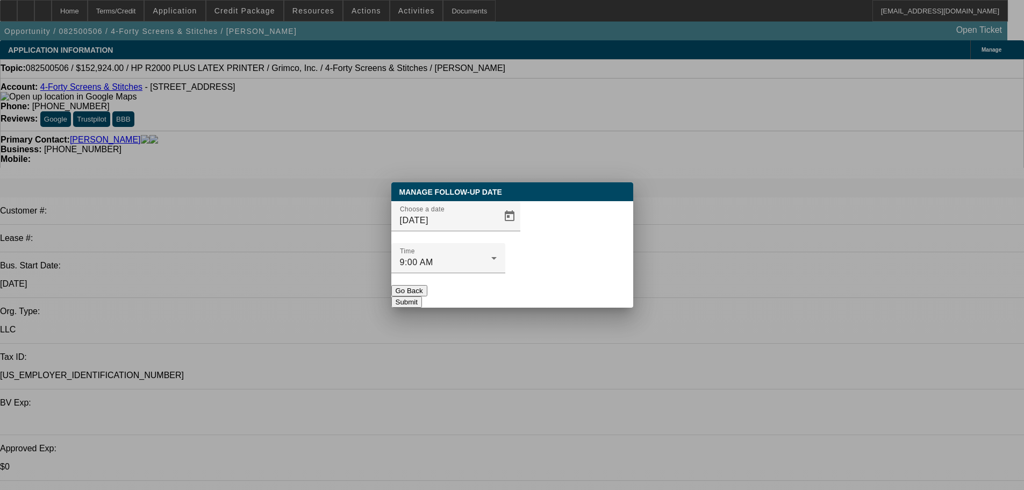
click at [422, 296] on button "Submit" at bounding box center [406, 301] width 31 height 11
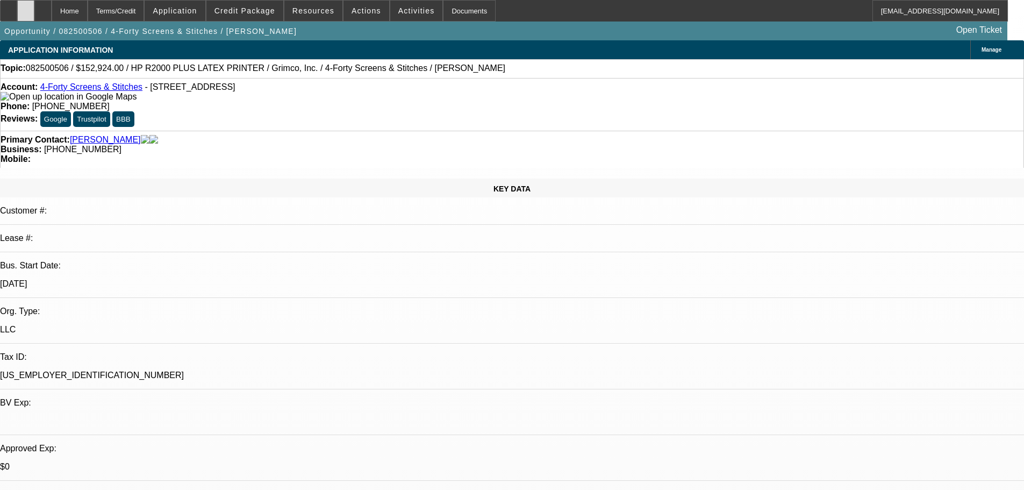
drag, startPoint x: 559, startPoint y: 321, endPoint x: 51, endPoint y: 0, distance: 601.6
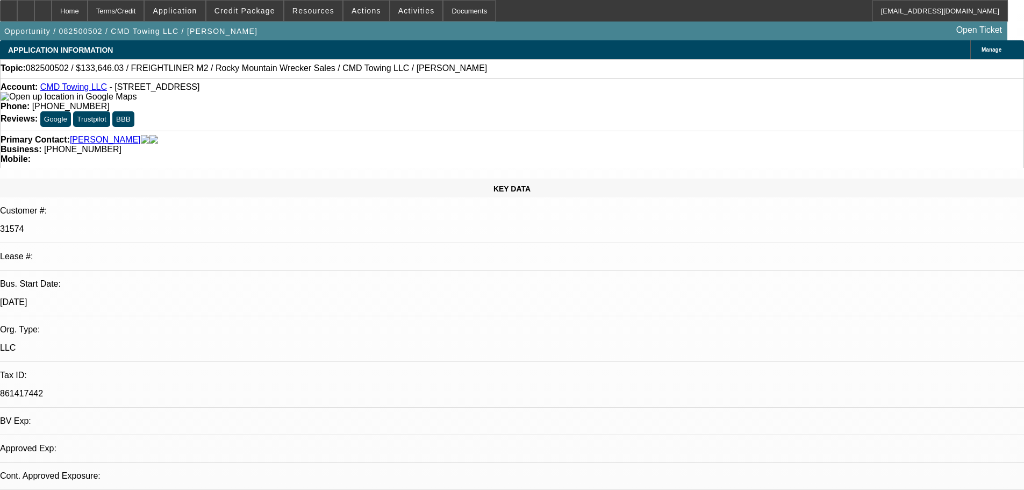
select select "0"
select select "6"
click at [52, 13] on div at bounding box center [42, 10] width 17 height 21
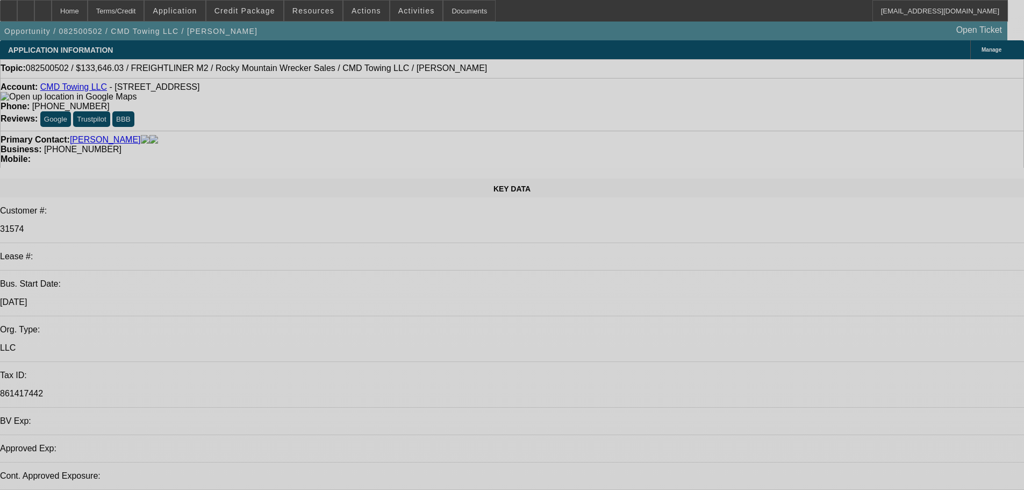
select select "0"
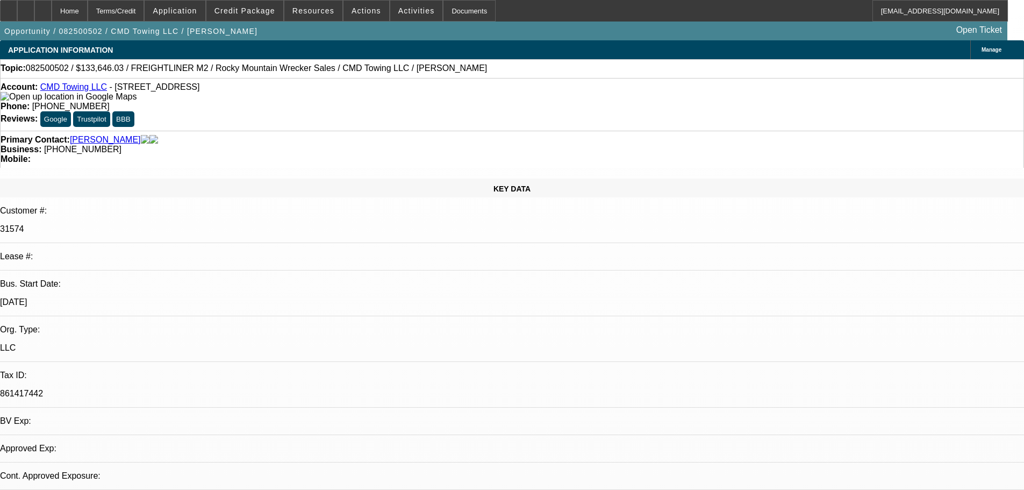
select select "6"
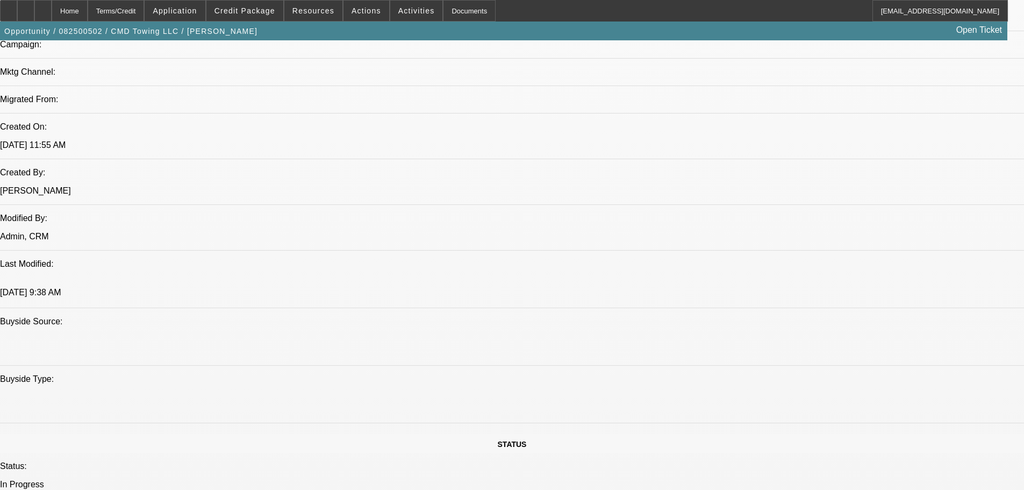
drag, startPoint x: 301, startPoint y: 395, endPoint x: 308, endPoint y: 503, distance: 108.3
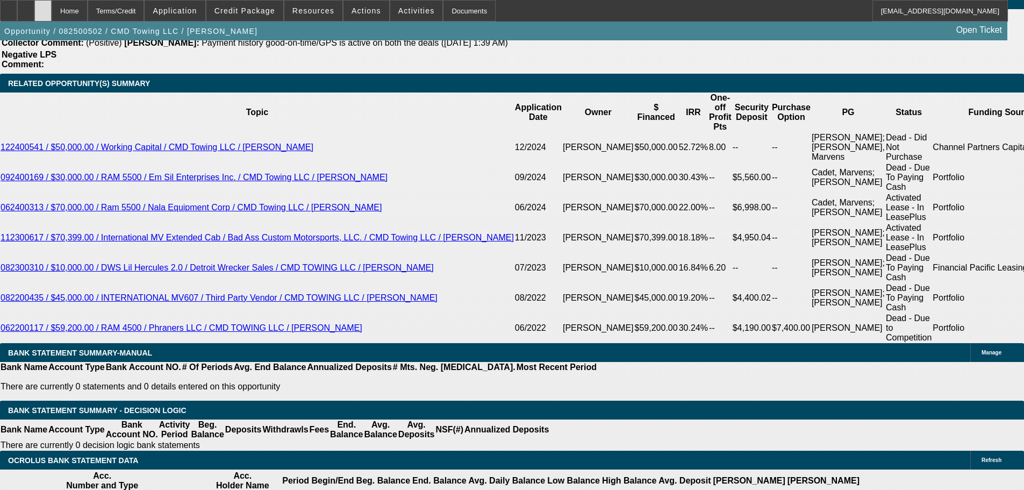
click at [52, 6] on div at bounding box center [42, 10] width 17 height 21
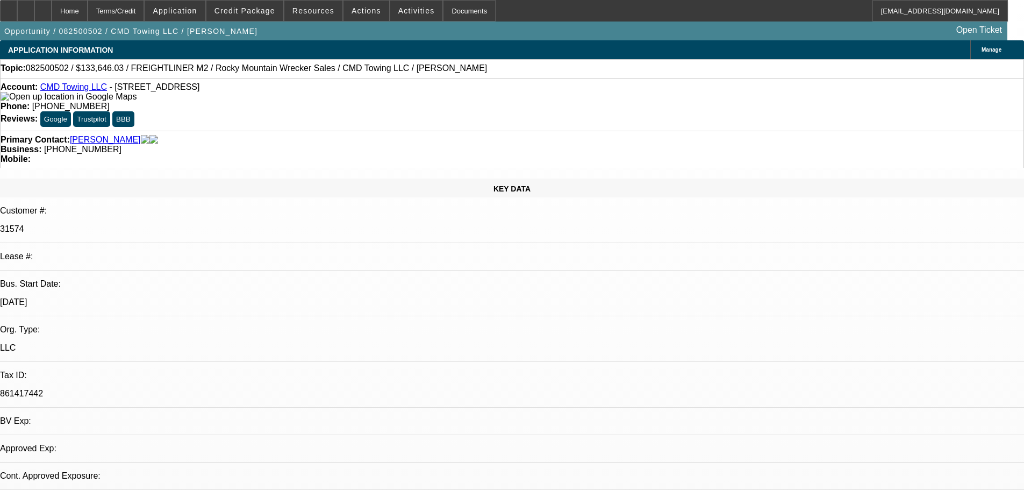
select select "0"
select select "6"
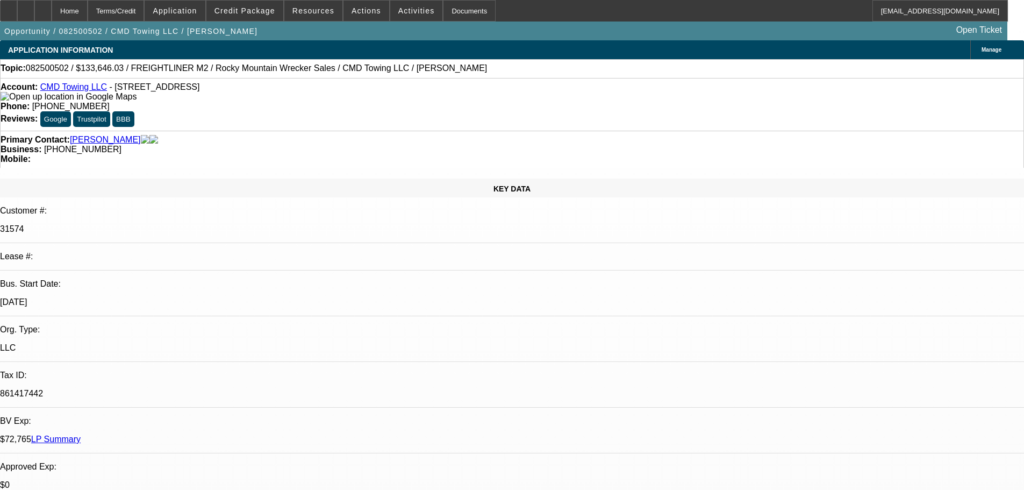
drag, startPoint x: 873, startPoint y: 95, endPoint x: 376, endPoint y: 214, distance: 511.3
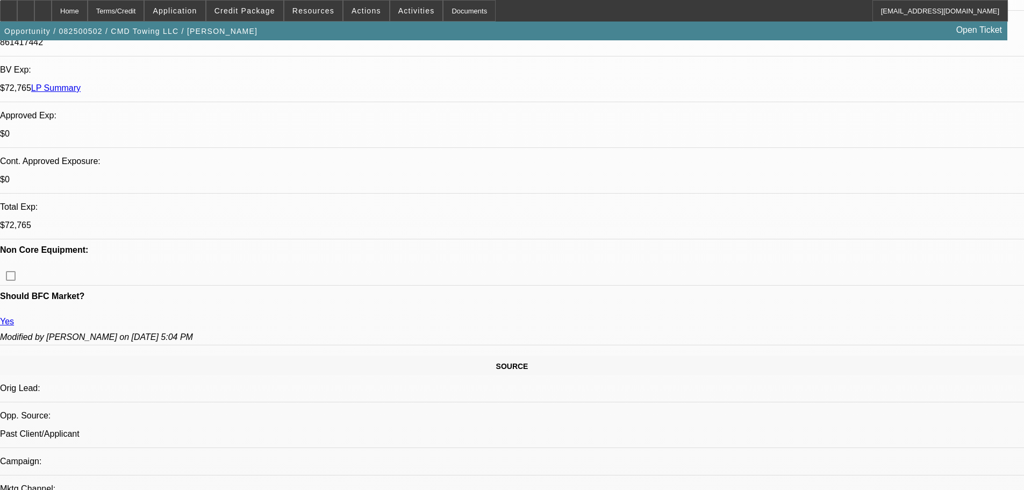
drag, startPoint x: 343, startPoint y: 226, endPoint x: 339, endPoint y: 414, distance: 187.6
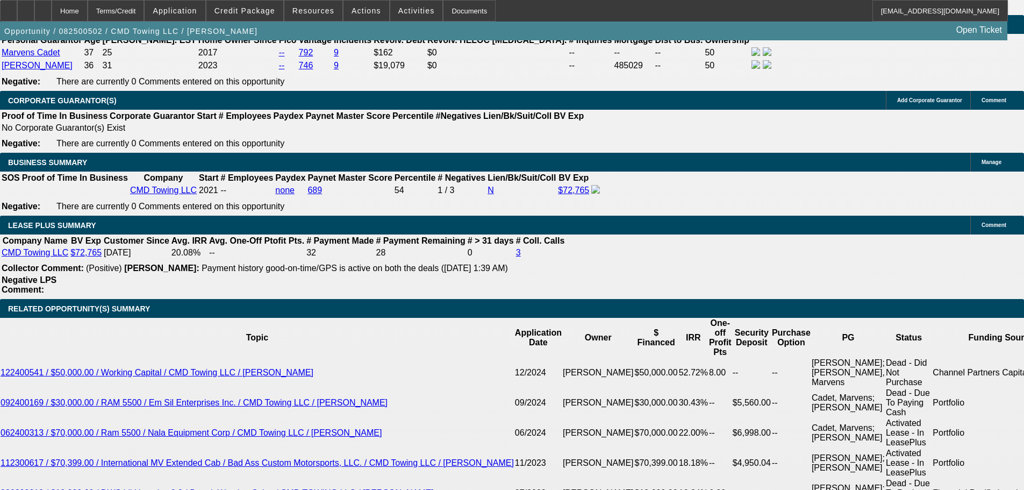
drag, startPoint x: 442, startPoint y: 372, endPoint x: 425, endPoint y: 512, distance: 140.2
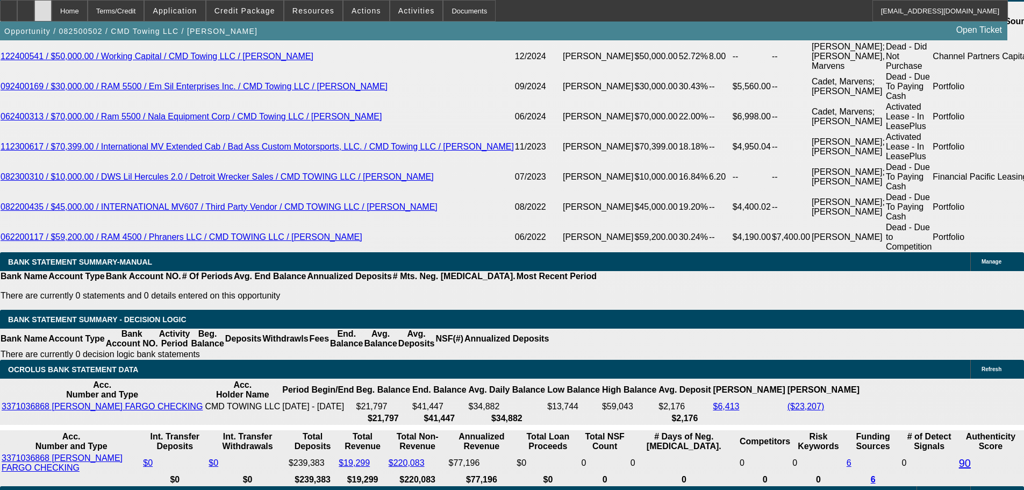
click at [43, 7] on icon at bounding box center [43, 7] width 0 height 0
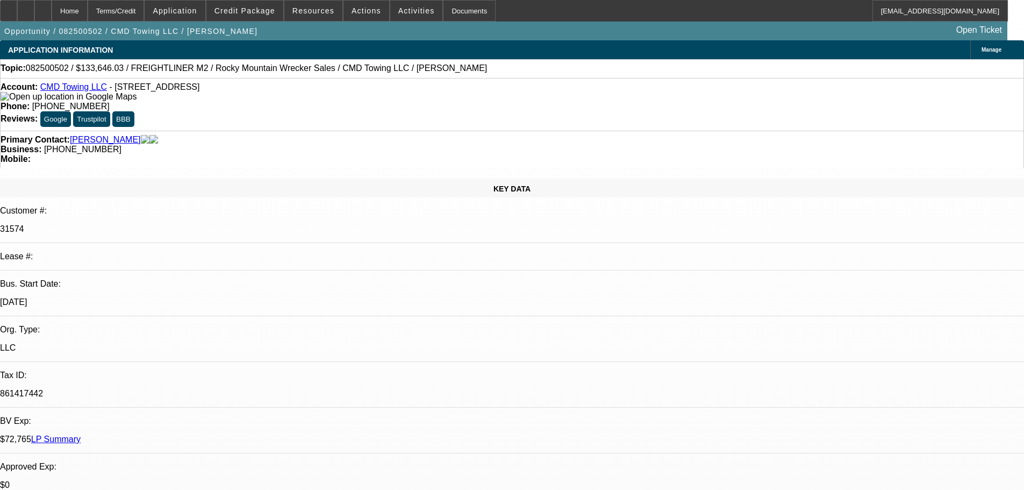
select select "0"
select select "6"
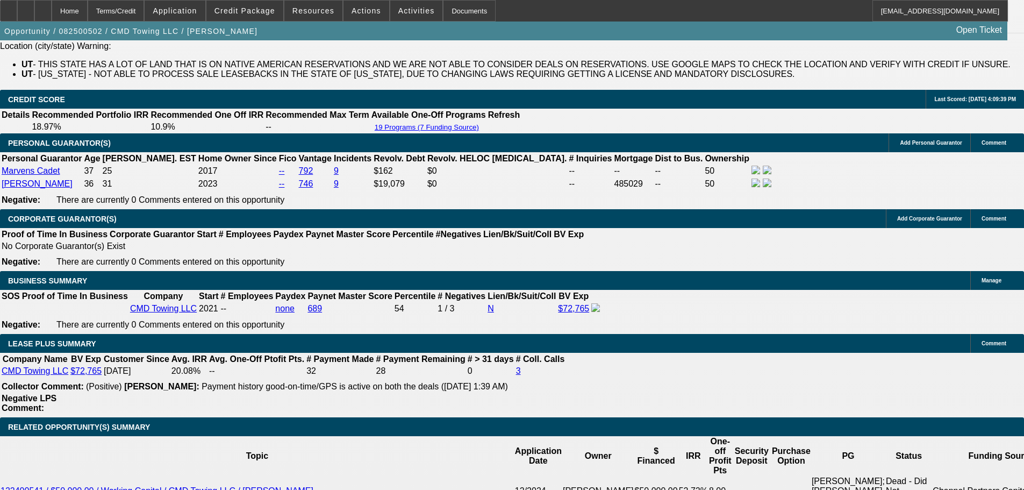
scroll to position [1915, 0]
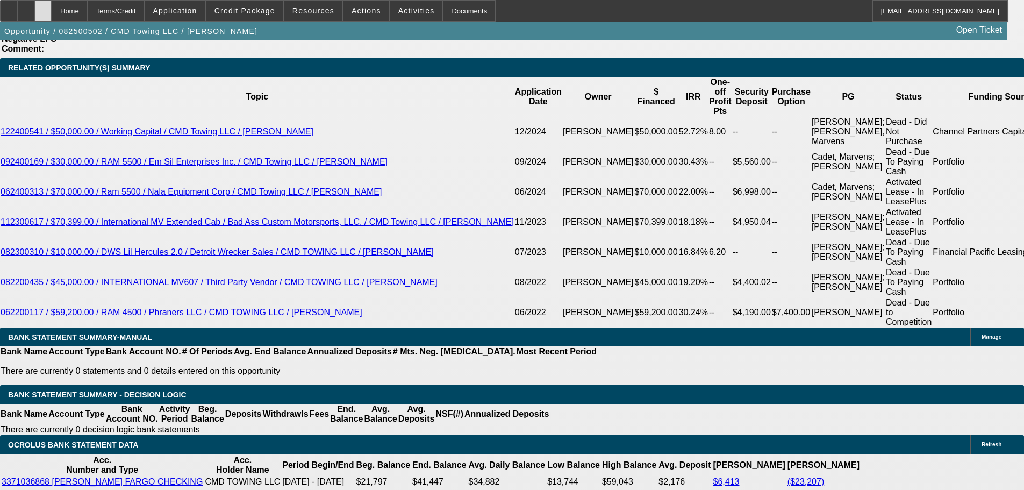
click at [43, 7] on icon at bounding box center [43, 7] width 0 height 0
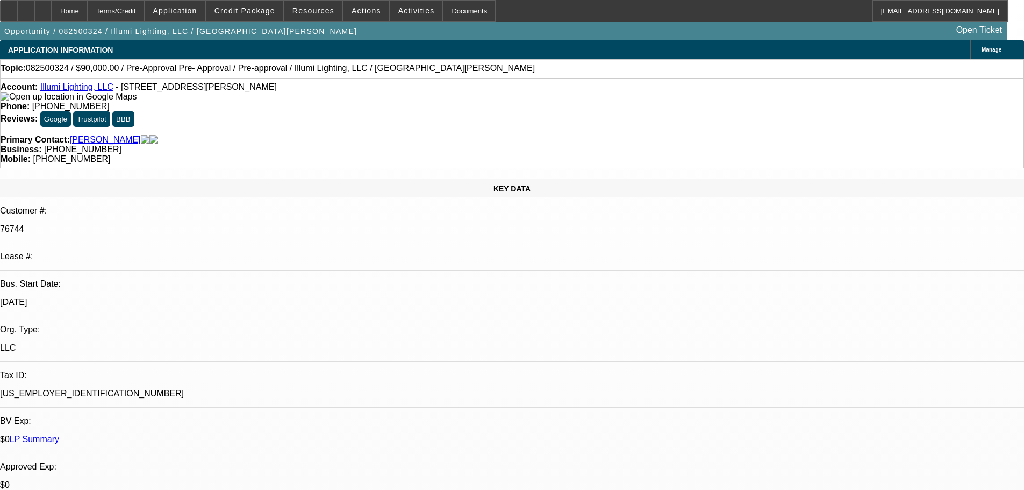
select select "0"
select select "3"
select select "0"
select select "6"
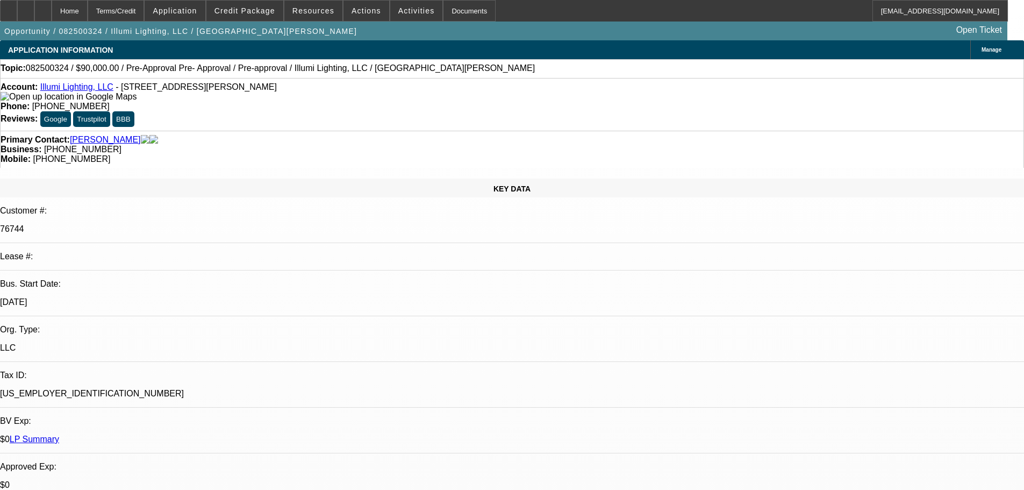
select select "0"
select select "3"
select select "0"
select select "6"
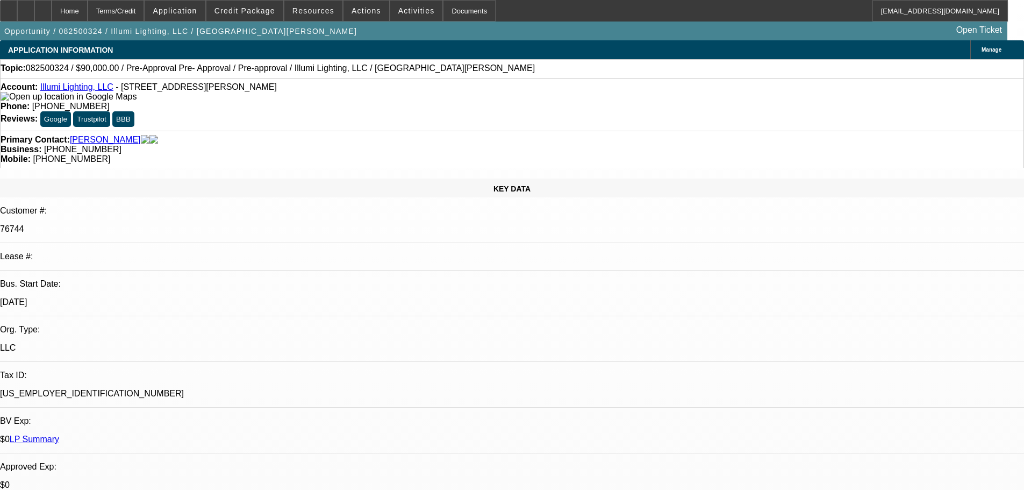
scroll to position [1910, 0]
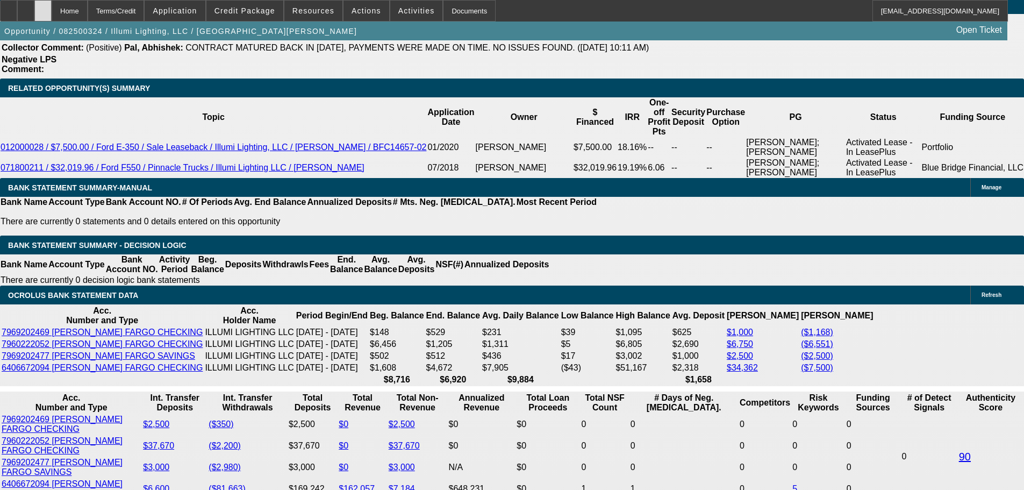
click at [52, 12] on div at bounding box center [42, 10] width 17 height 21
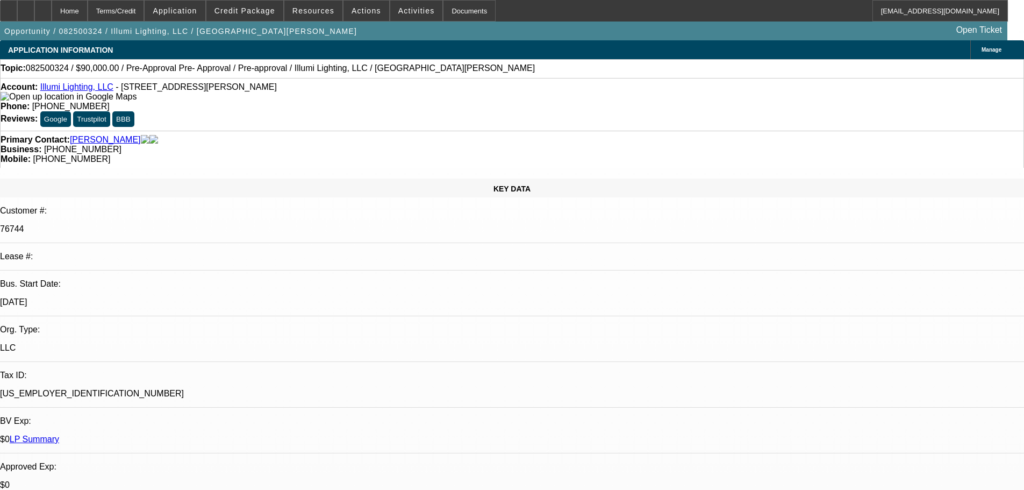
select select "0"
select select "3"
select select "0"
select select "6"
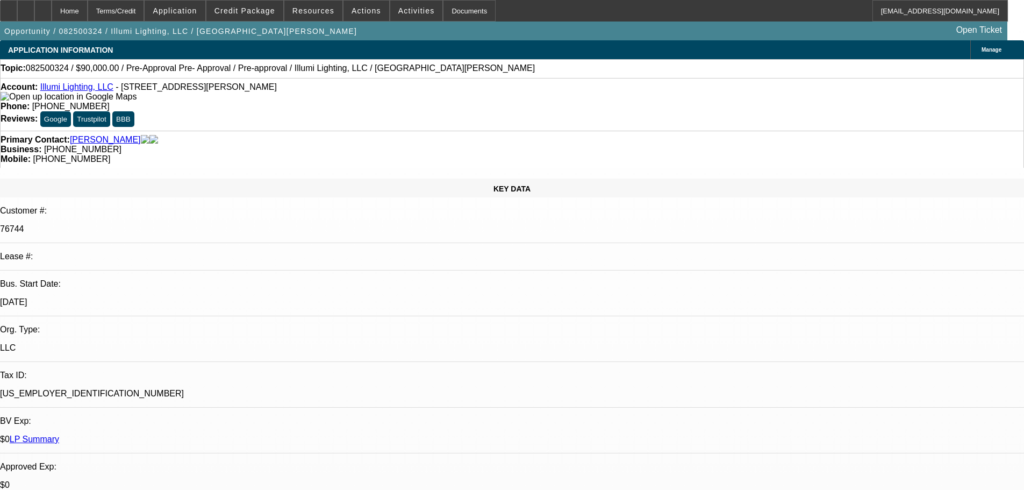
select select "0"
select select "3"
select select "0"
select select "6"
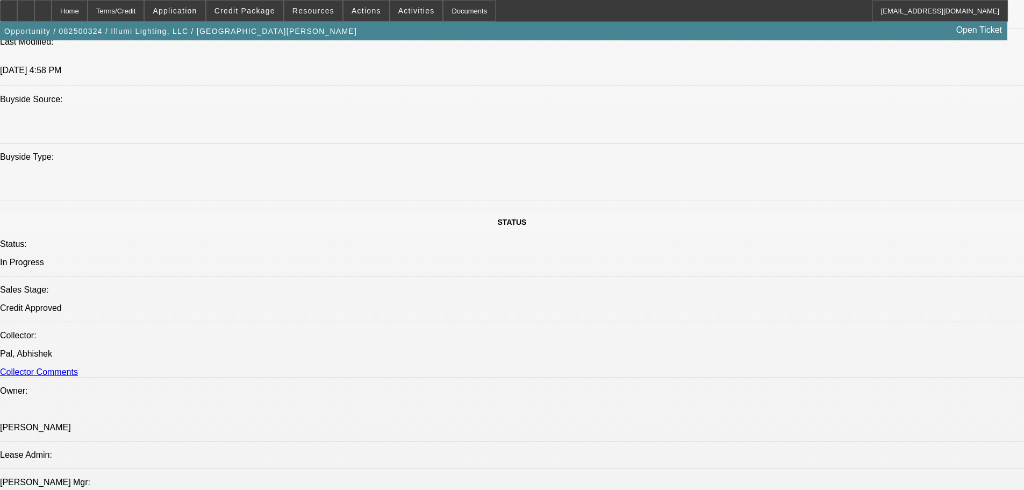
scroll to position [1129, 0]
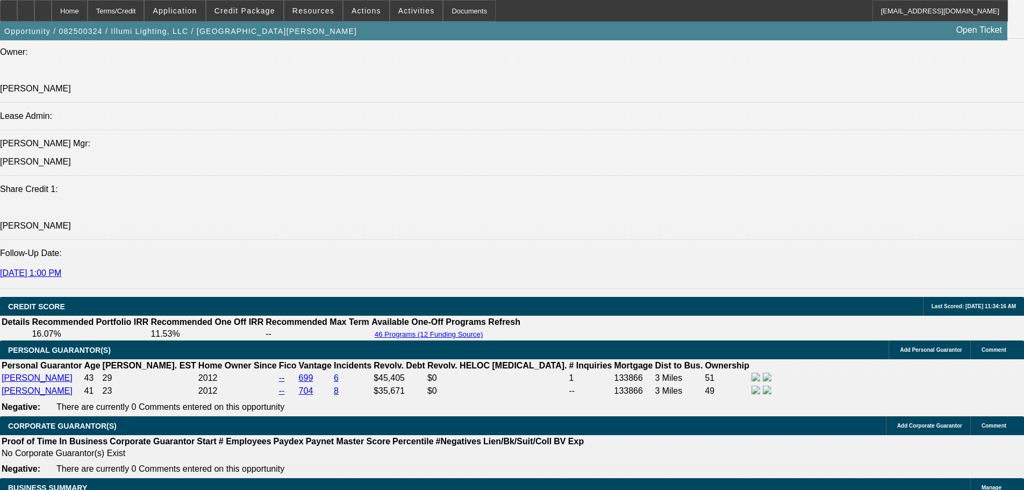
drag, startPoint x: 366, startPoint y: 413, endPoint x: 362, endPoint y: 425, distance: 13.1
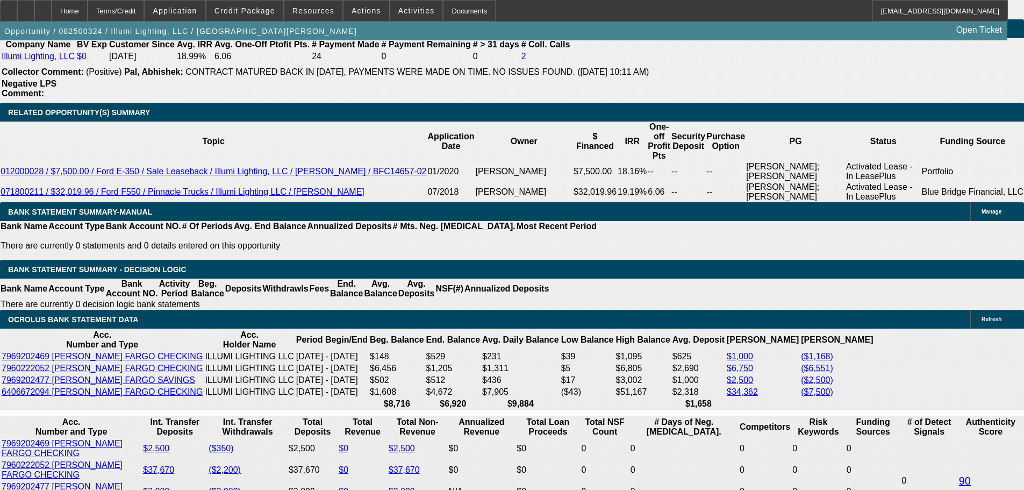
scroll to position [1943, 0]
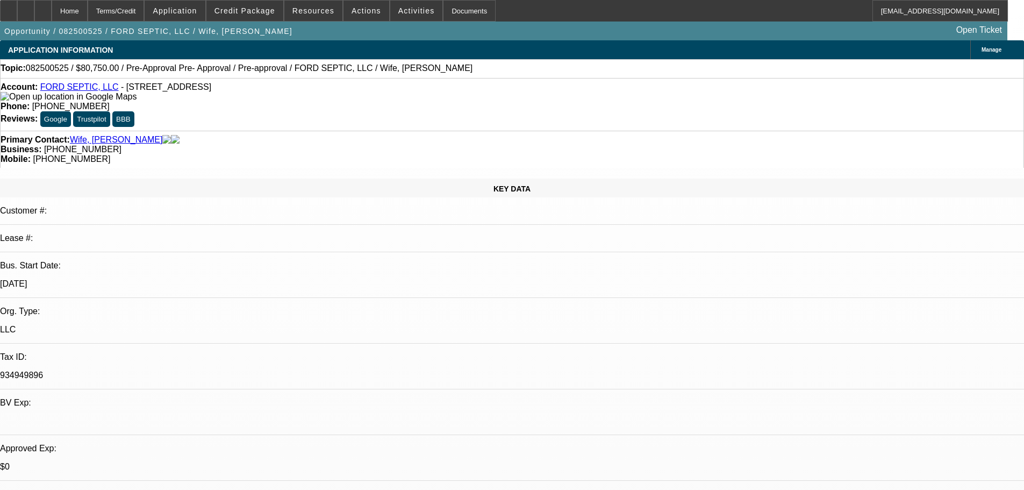
select select "0.15"
select select "2"
select select "0"
select select "6"
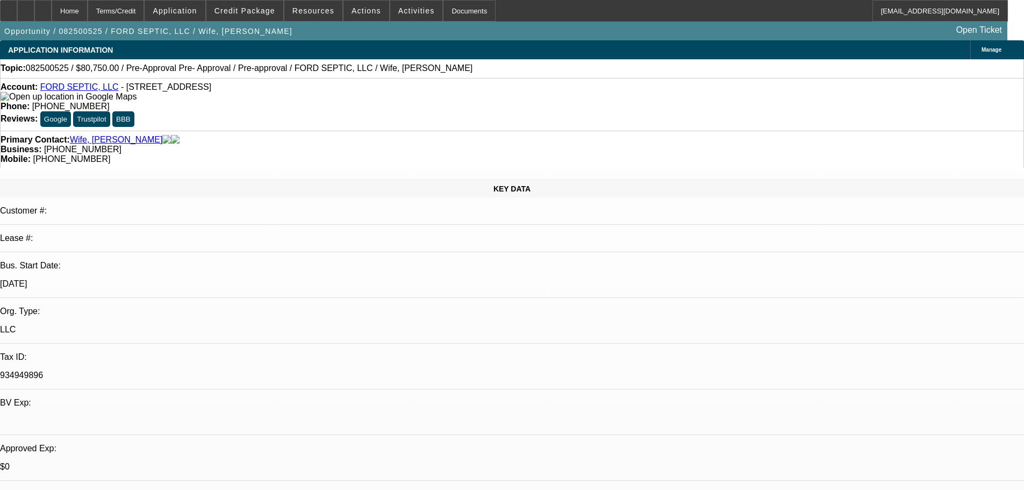
select select "0.15"
select select "2"
select select "0.1"
select select "4"
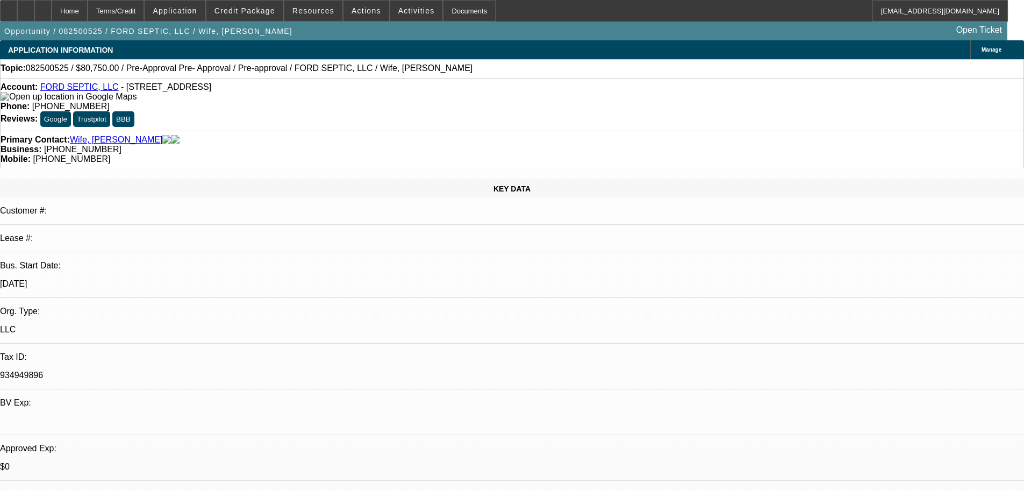
select select "0.15"
select select "2"
select select "0.1"
select select "4"
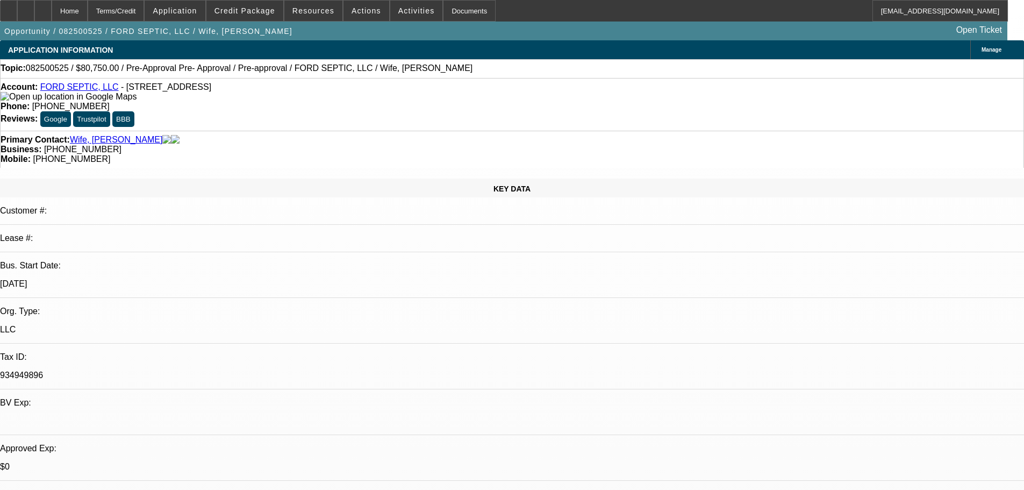
select select "0.15"
select select "2"
select select "0.1"
select select "4"
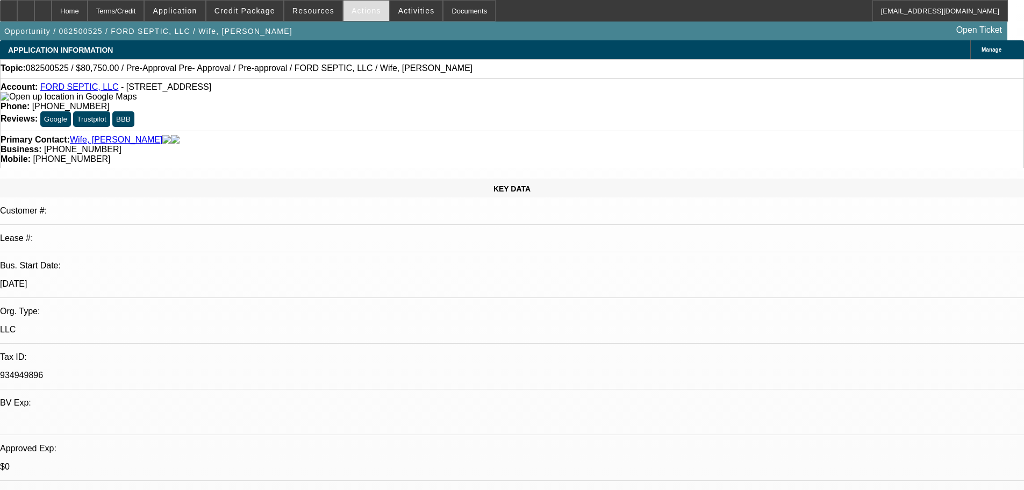
scroll to position [1646, 0]
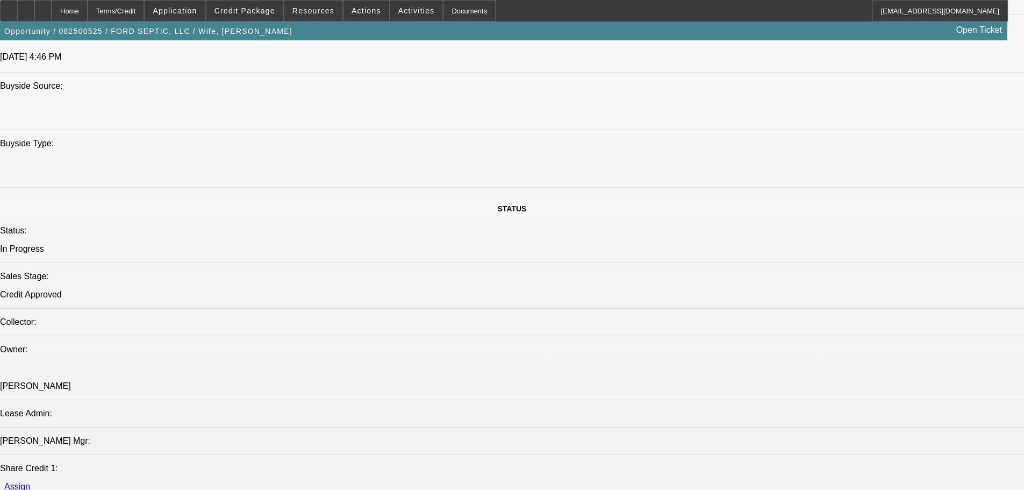
drag, startPoint x: 681, startPoint y: 362, endPoint x: 657, endPoint y: 175, distance: 189.1
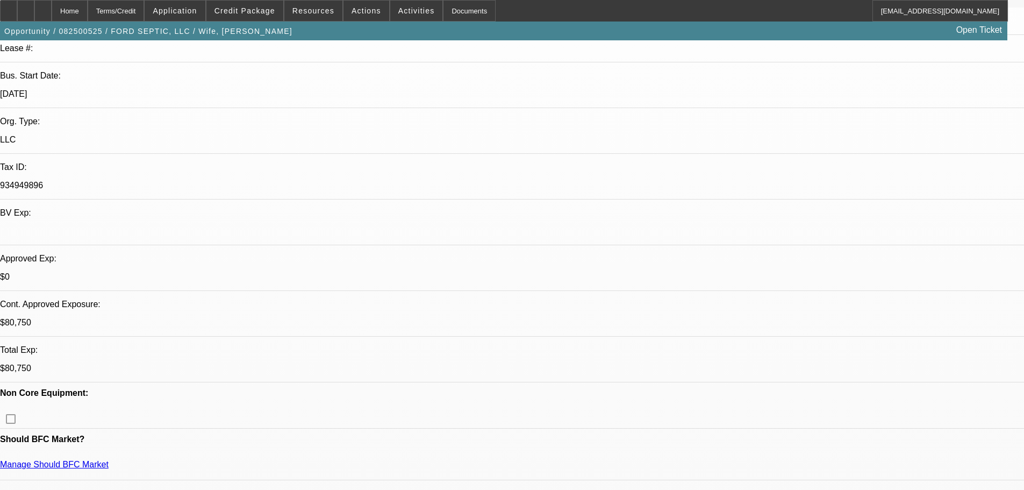
scroll to position [0, 0]
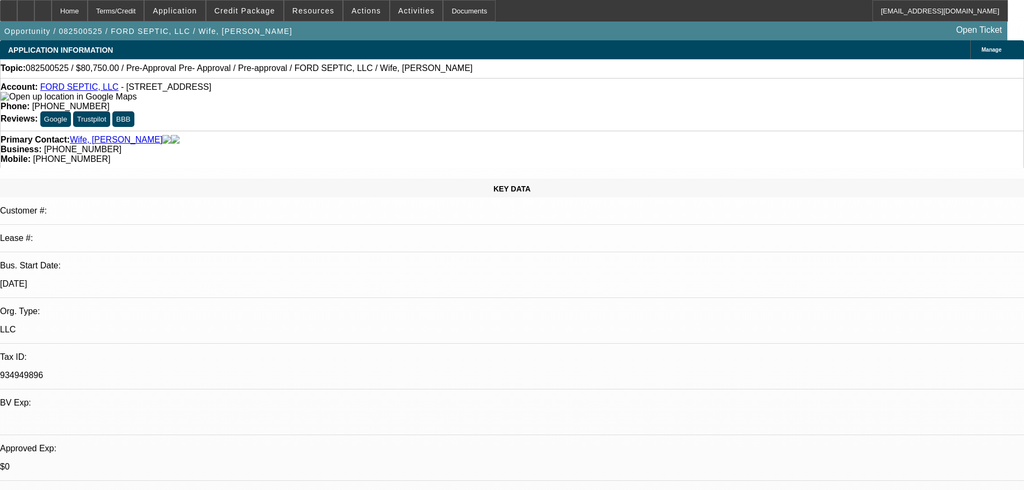
drag, startPoint x: 557, startPoint y: 293, endPoint x: 545, endPoint y: 164, distance: 129.5
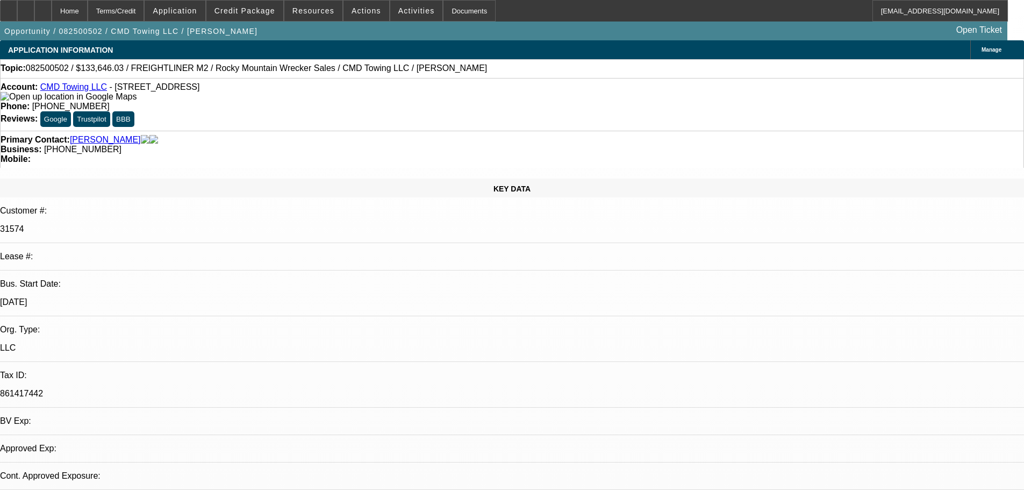
select select "0"
select select "6"
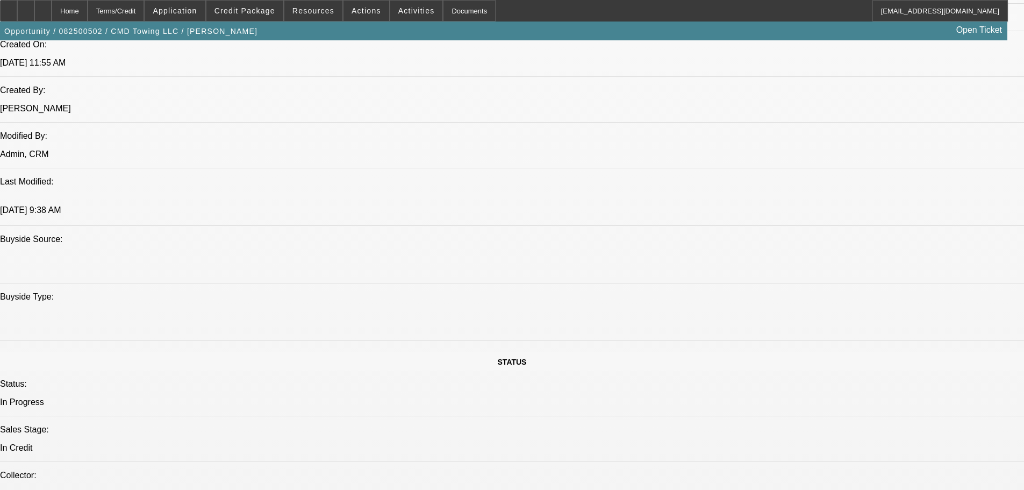
drag, startPoint x: 418, startPoint y: 271, endPoint x: 393, endPoint y: 395, distance: 126.6
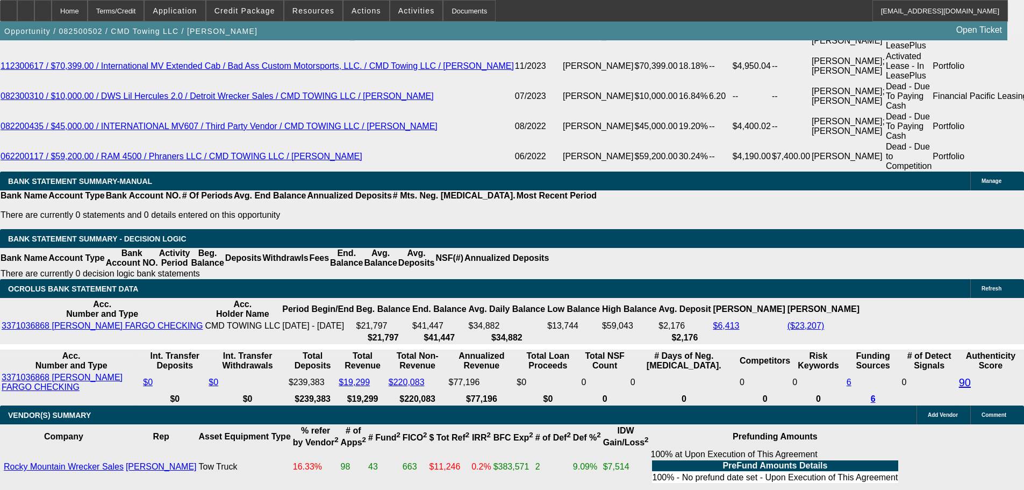
scroll to position [1935, 0]
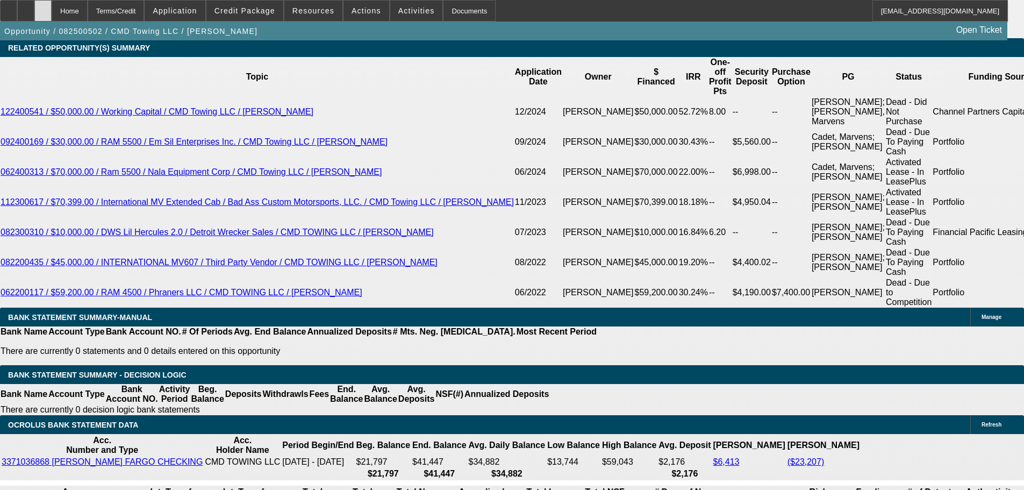
click at [52, 8] on div at bounding box center [42, 10] width 17 height 21
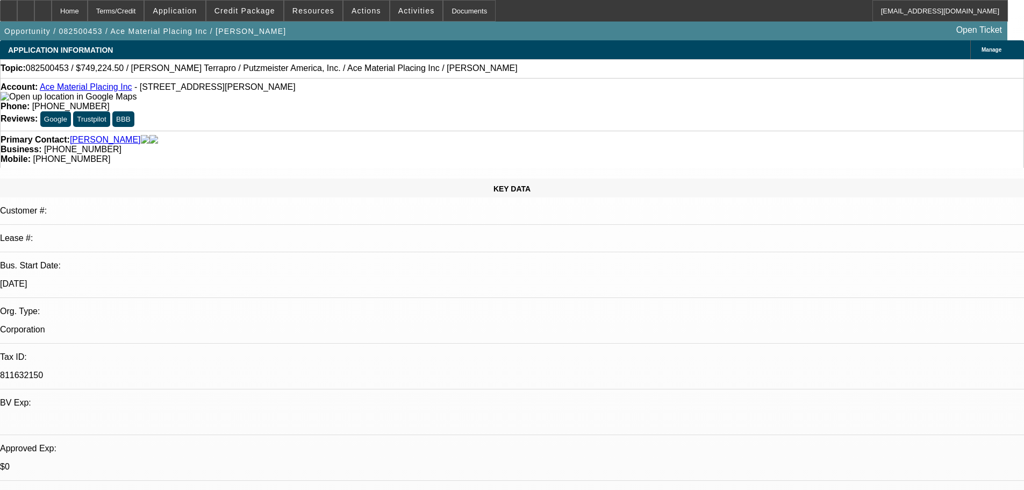
select select "0"
select select "6"
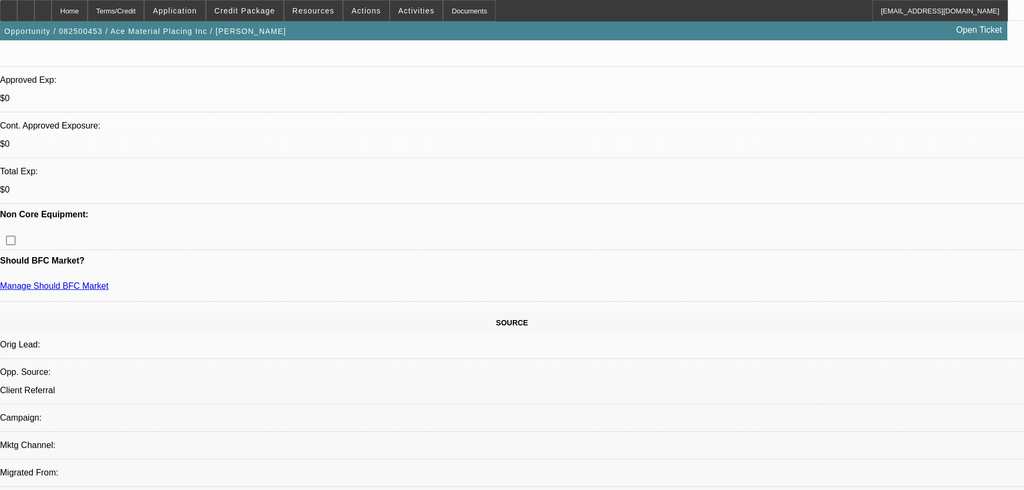
drag, startPoint x: 401, startPoint y: 337, endPoint x: 387, endPoint y: 441, distance: 105.3
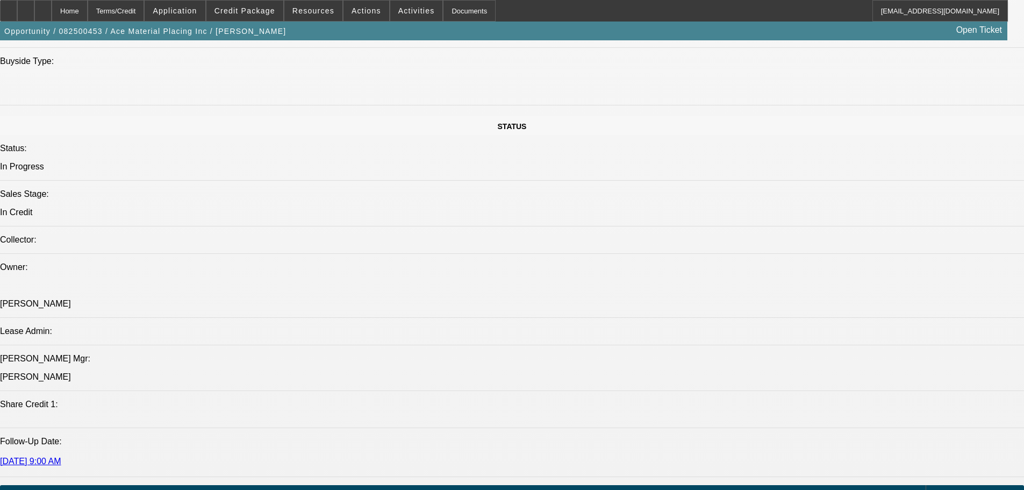
drag, startPoint x: 431, startPoint y: 393, endPoint x: 415, endPoint y: 420, distance: 31.3
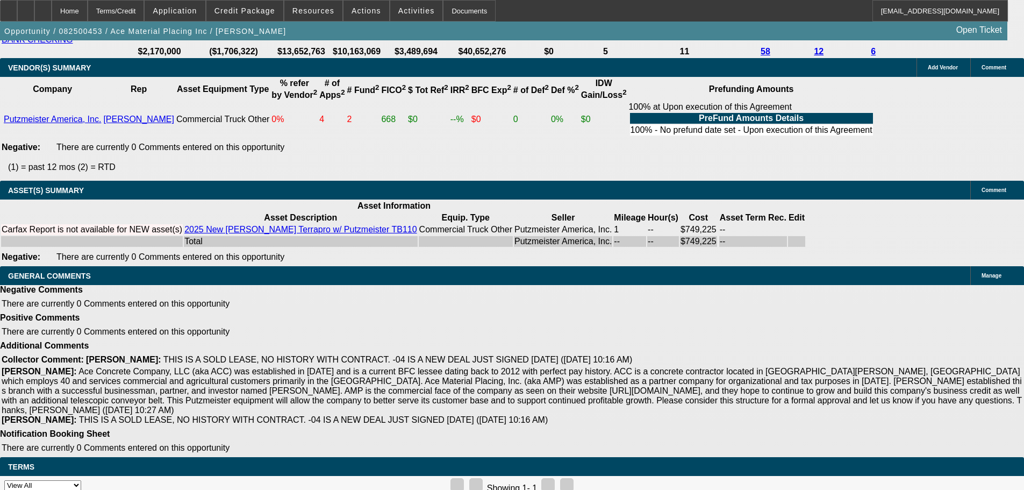
drag, startPoint x: 426, startPoint y: 454, endPoint x: 421, endPoint y: 486, distance: 32.6
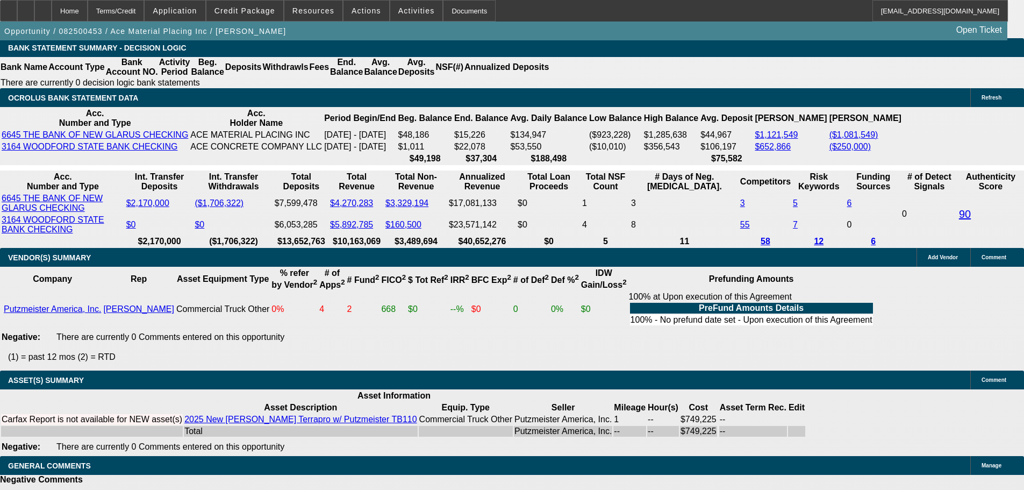
scroll to position [1844, 0]
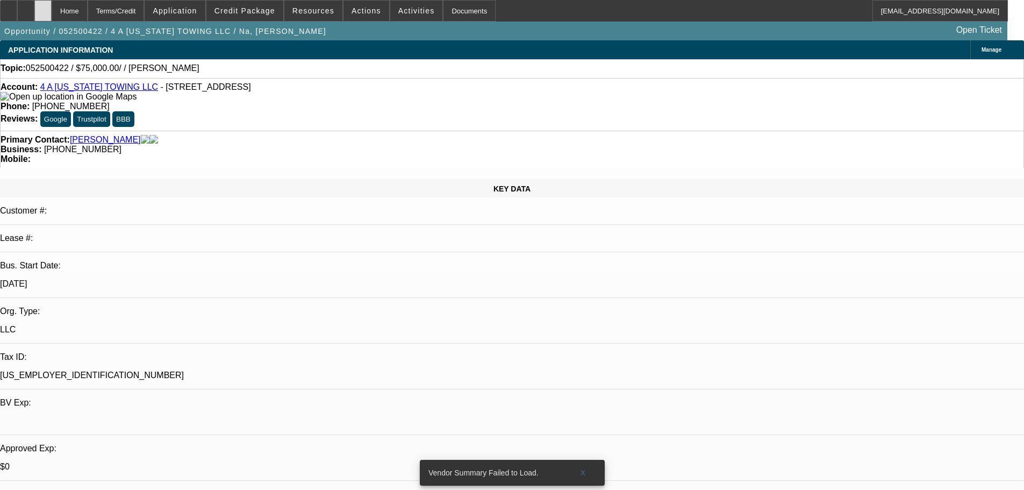
select select "0"
select select "2"
select select "0.1"
select select "4"
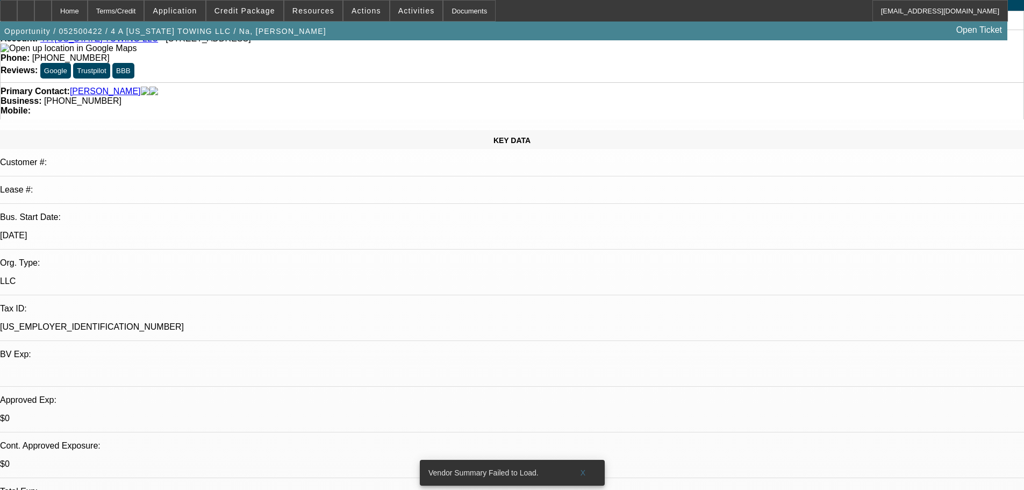
scroll to position [161, 0]
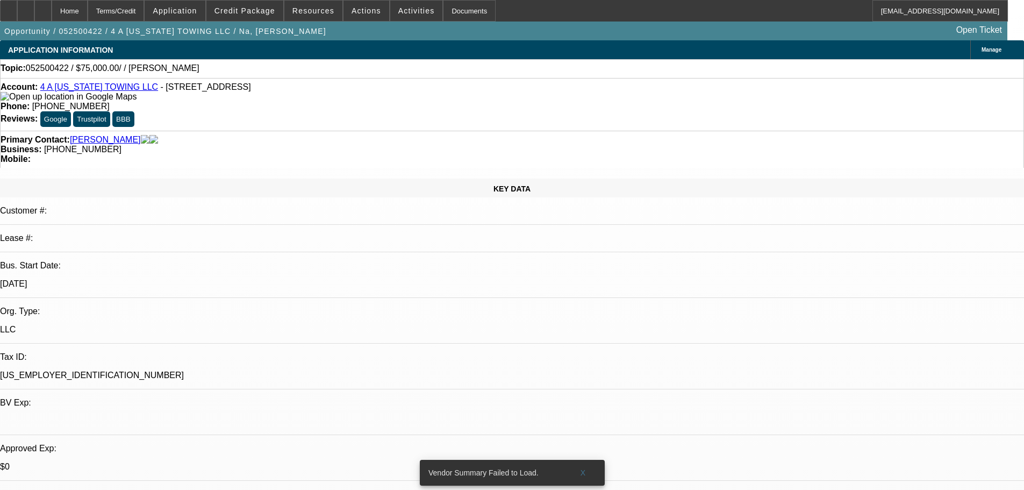
drag, startPoint x: 397, startPoint y: 279, endPoint x: 380, endPoint y: 107, distance: 172.8
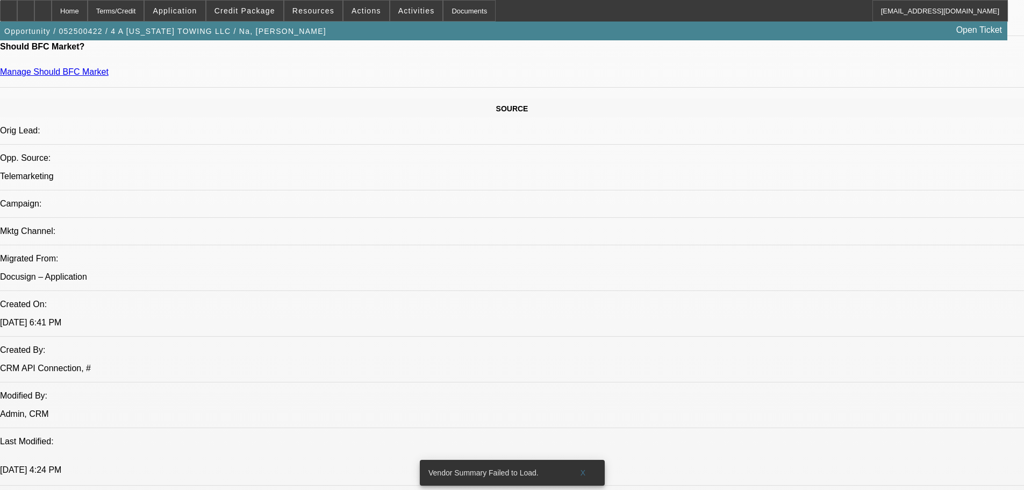
scroll to position [866, 0]
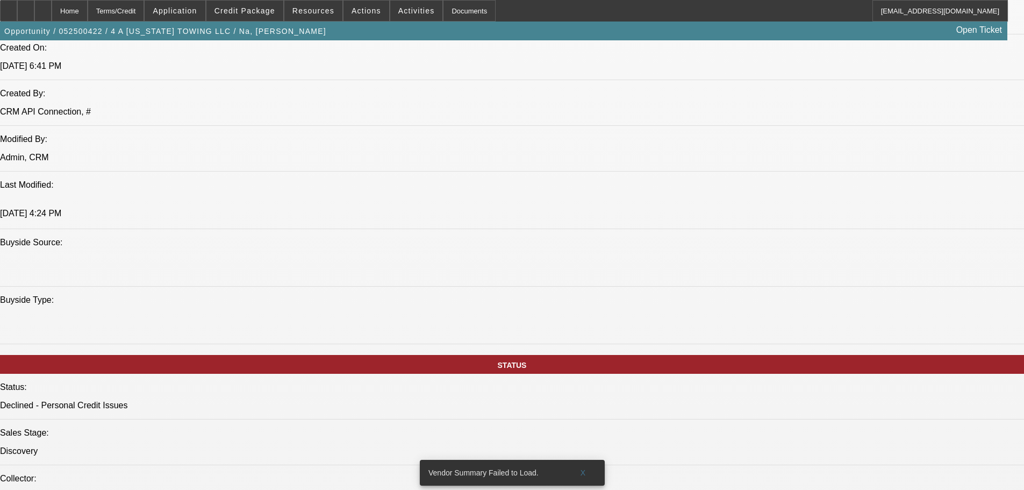
drag, startPoint x: 337, startPoint y: 356, endPoint x: 330, endPoint y: 365, distance: 11.4
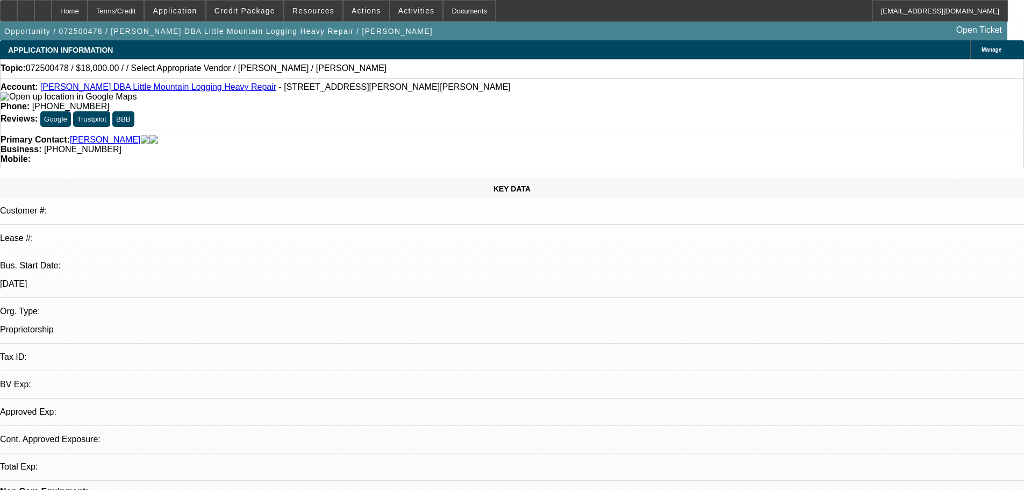
select select "0"
select select "0.1"
select select "4"
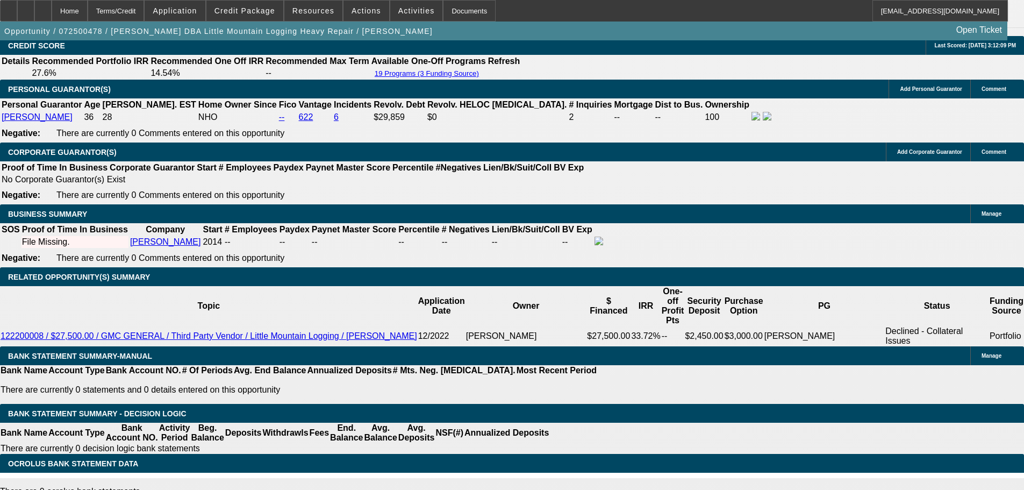
drag, startPoint x: 445, startPoint y: 299, endPoint x: 487, endPoint y: 485, distance: 190.7
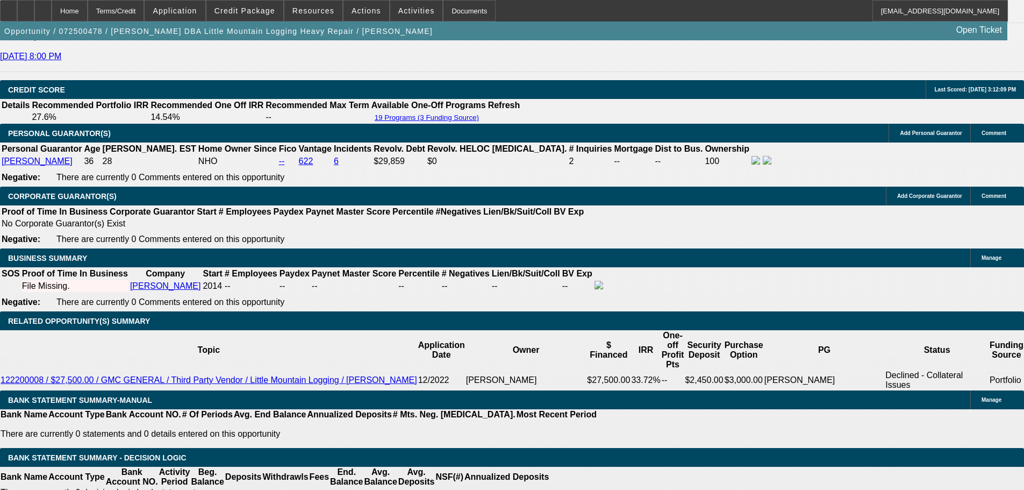
drag, startPoint x: 452, startPoint y: 240, endPoint x: 444, endPoint y: 181, distance: 60.3
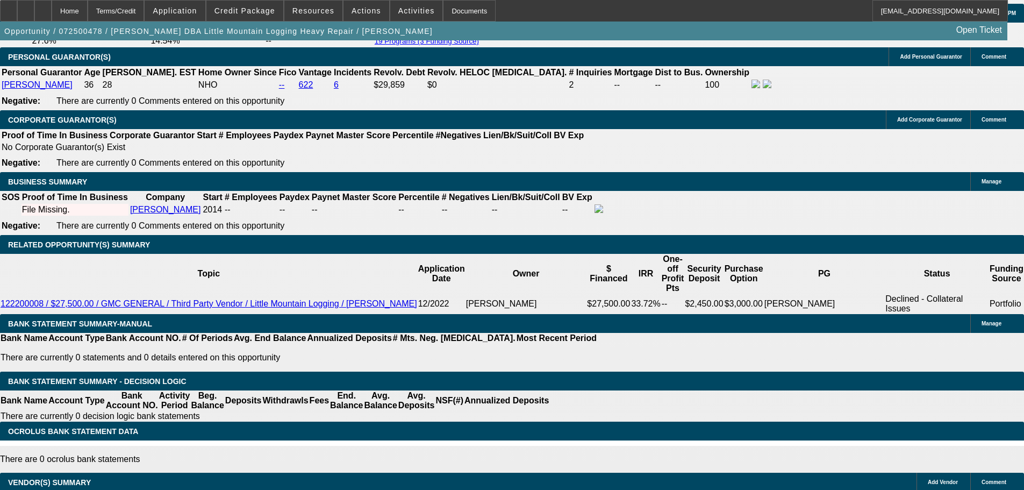
drag, startPoint x: 459, startPoint y: 378, endPoint x: 459, endPoint y: 500, distance: 121.5
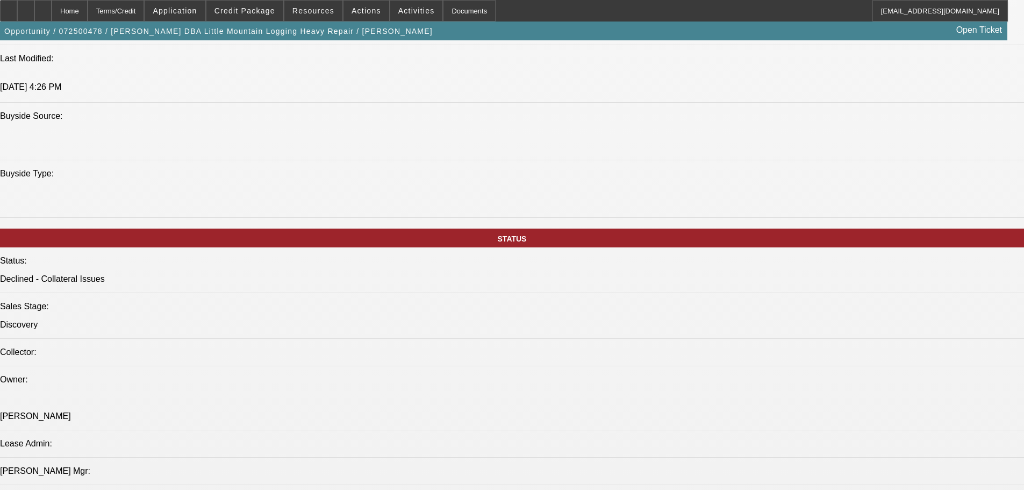
drag, startPoint x: 482, startPoint y: 246, endPoint x: 499, endPoint y: 128, distance: 119.4
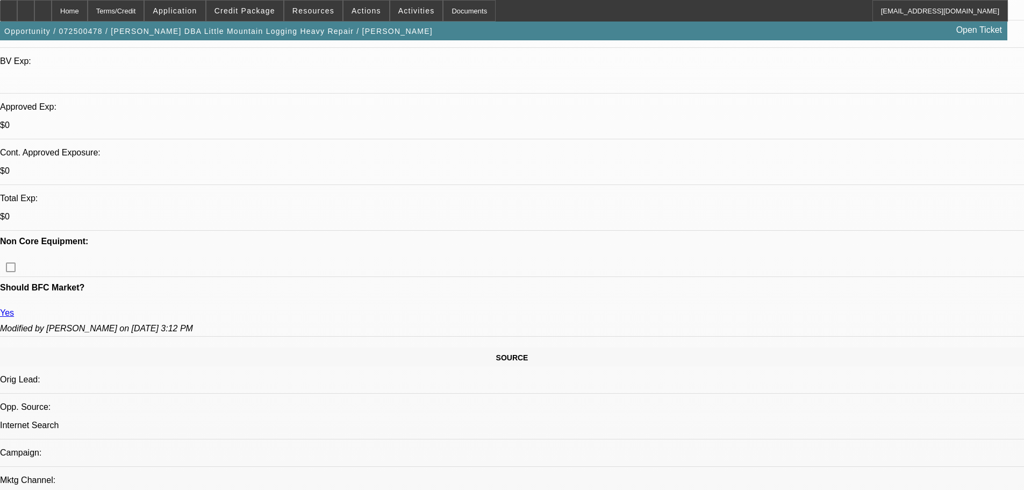
drag, startPoint x: 441, startPoint y: 94, endPoint x: 441, endPoint y: 75, distance: 18.8
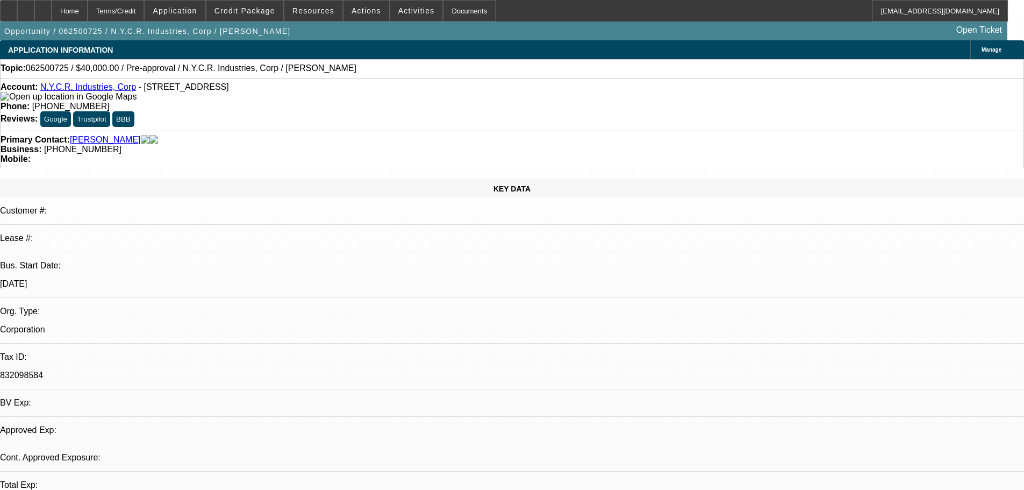
select select "0"
select select "6"
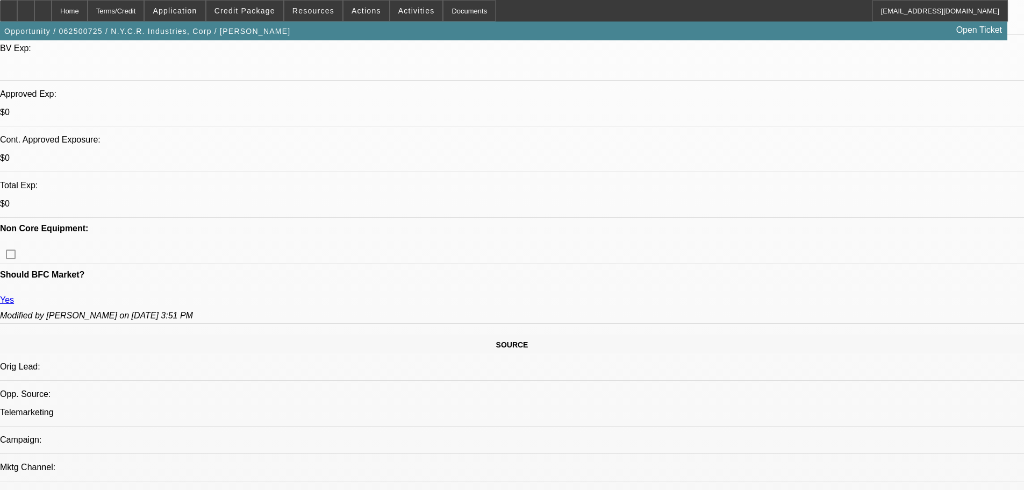
drag, startPoint x: 447, startPoint y: 242, endPoint x: 461, endPoint y: 344, distance: 103.1
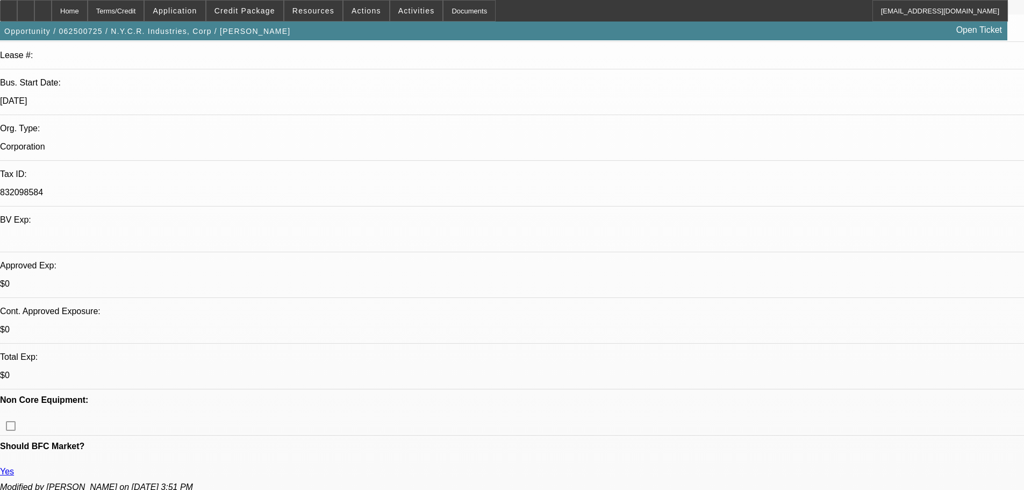
drag, startPoint x: 446, startPoint y: 313, endPoint x: 435, endPoint y: 171, distance: 142.9
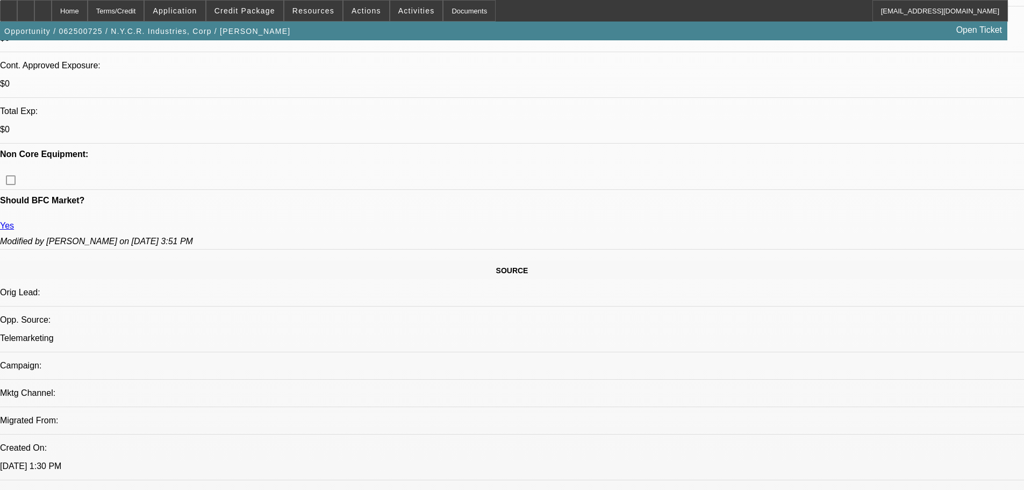
scroll to position [71, 0]
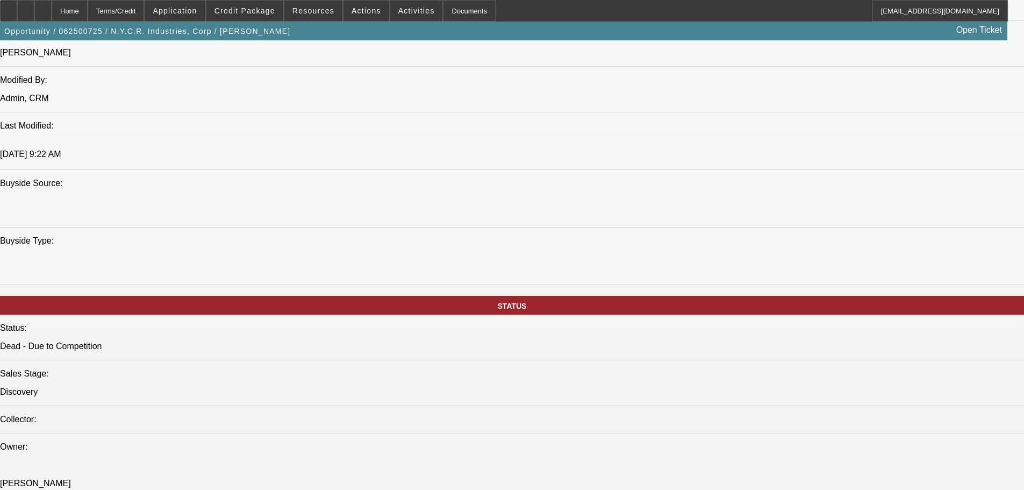
drag, startPoint x: 511, startPoint y: 381, endPoint x: 508, endPoint y: 391, distance: 10.0
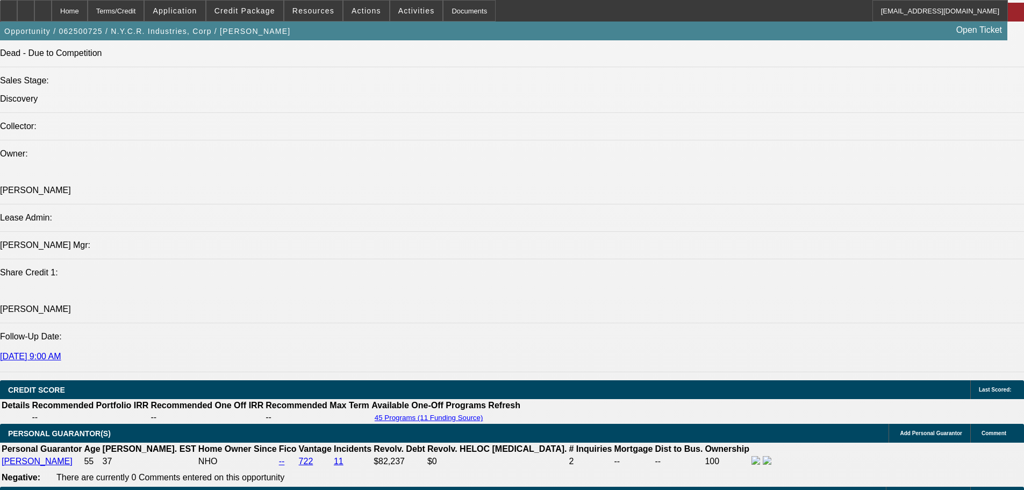
drag, startPoint x: 501, startPoint y: 396, endPoint x: 502, endPoint y: 459, distance: 63.4
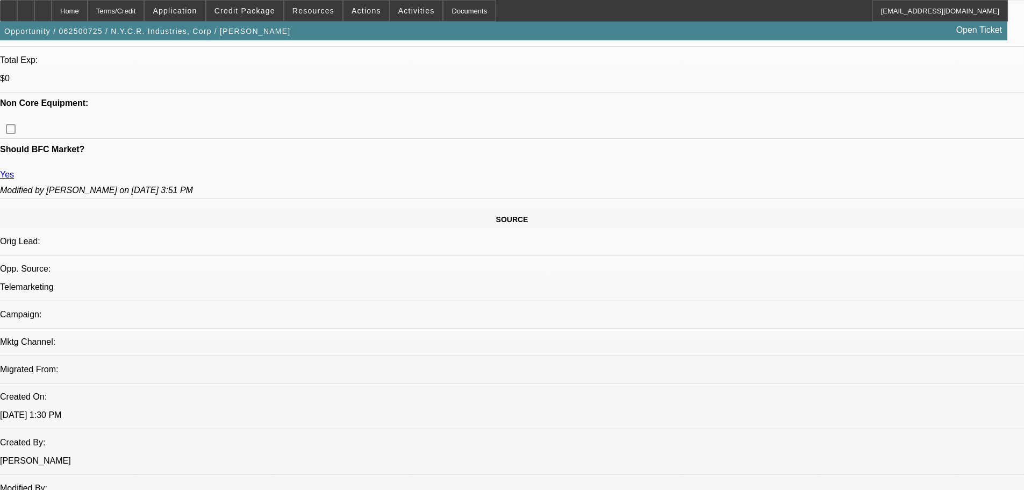
scroll to position [0, 0]
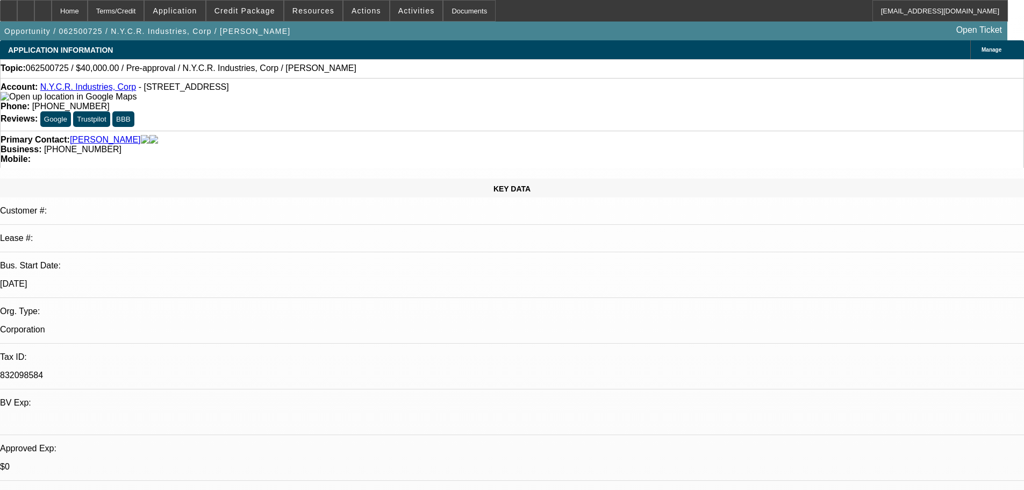
drag, startPoint x: 483, startPoint y: 429, endPoint x: 410, endPoint y: 154, distance: 285.4
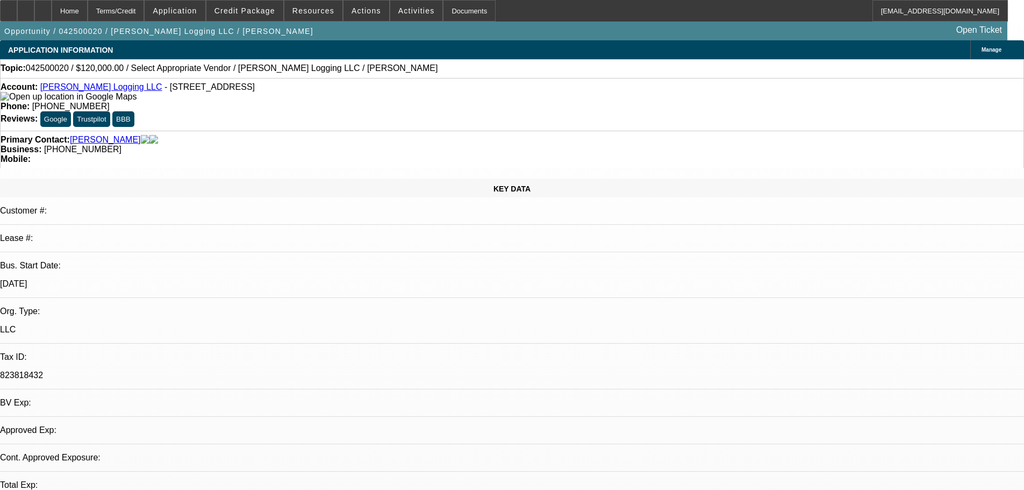
select select "0"
select select "2"
select select "0.1"
select select "4"
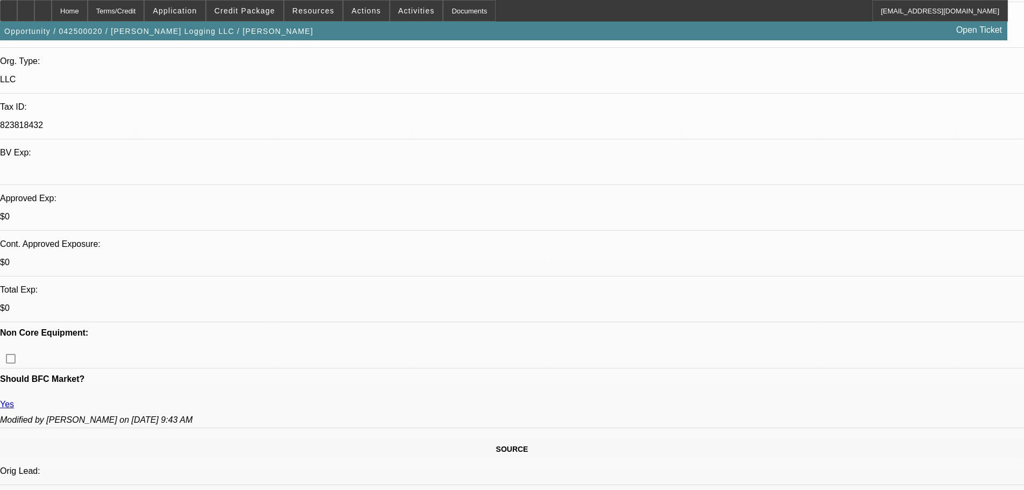
drag, startPoint x: 448, startPoint y: 265, endPoint x: 448, endPoint y: 389, distance: 123.6
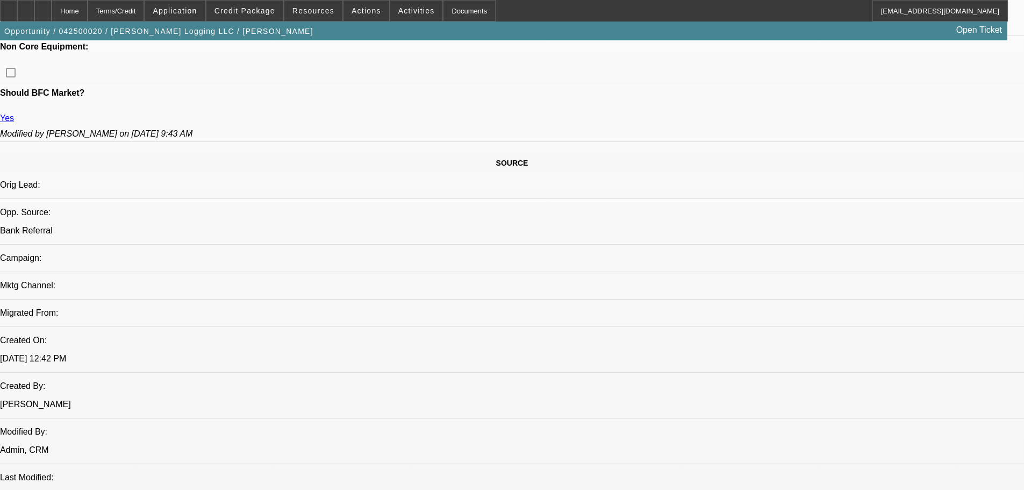
drag, startPoint x: 449, startPoint y: 329, endPoint x: 437, endPoint y: 186, distance: 143.4
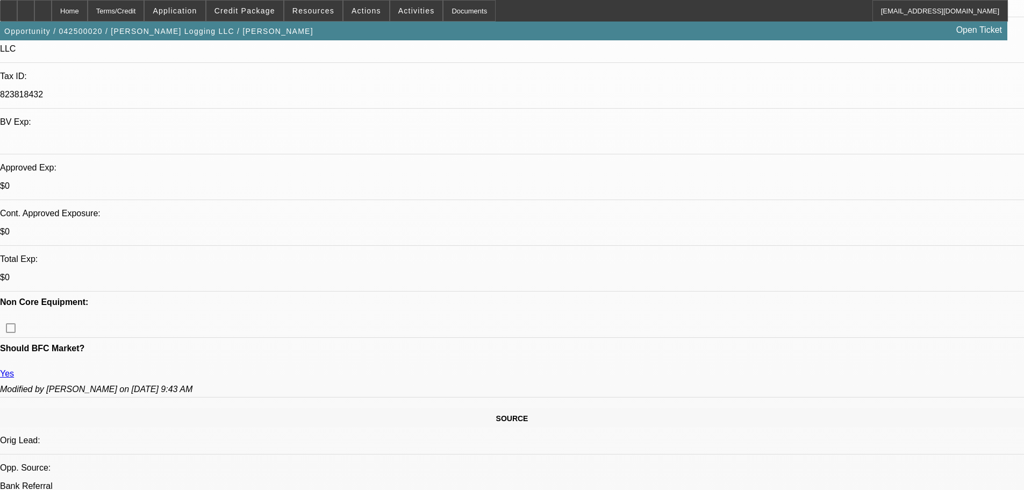
drag, startPoint x: 438, startPoint y: 206, endPoint x: 498, endPoint y: 477, distance: 277.3
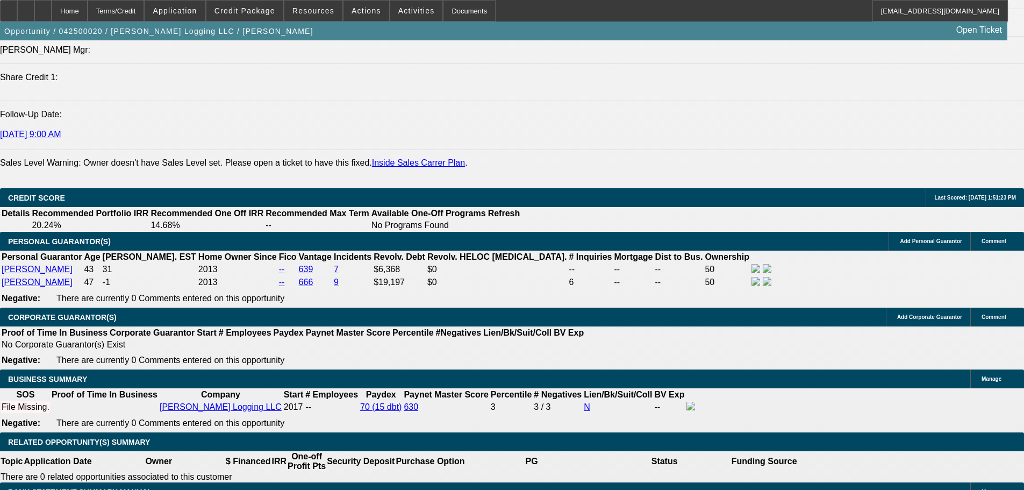
drag, startPoint x: 472, startPoint y: 378, endPoint x: 472, endPoint y: 394, distance: 16.1
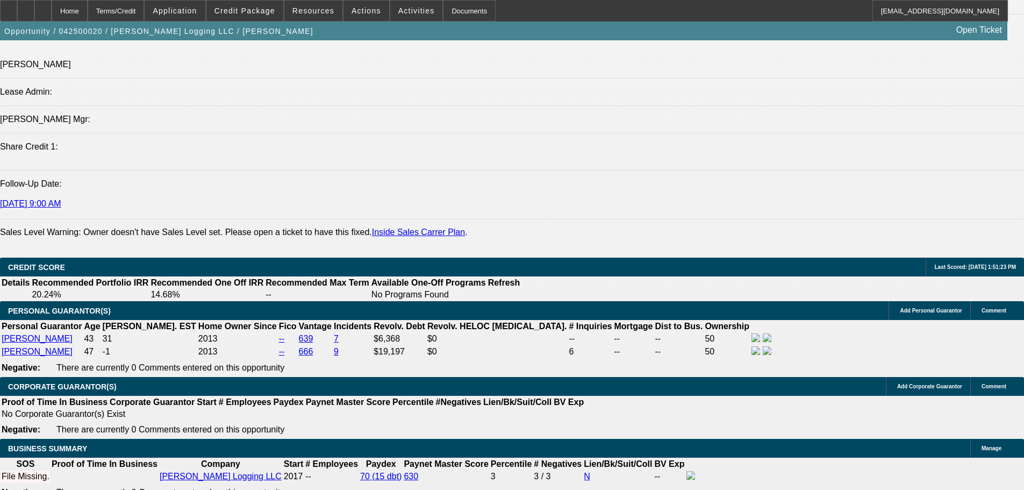
drag, startPoint x: 463, startPoint y: 372, endPoint x: 424, endPoint y: 281, distance: 99.2
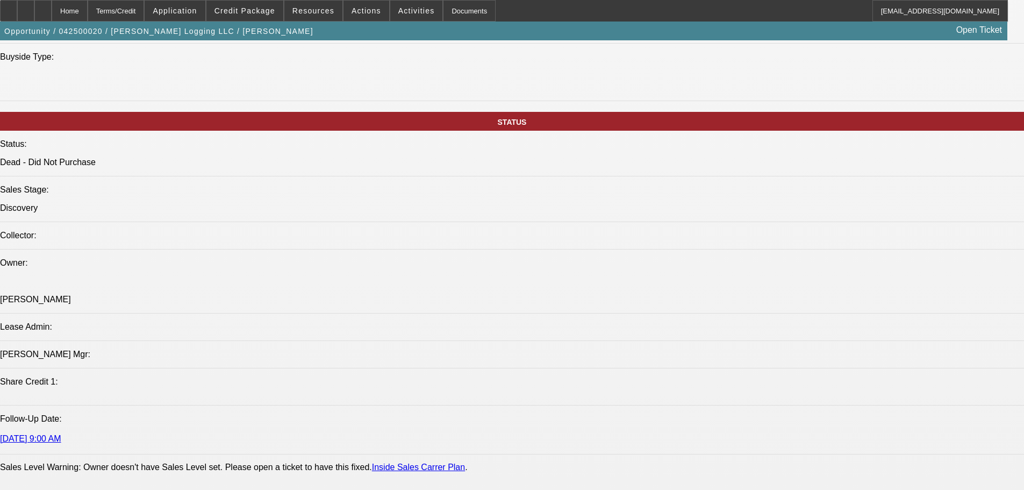
scroll to position [97, 0]
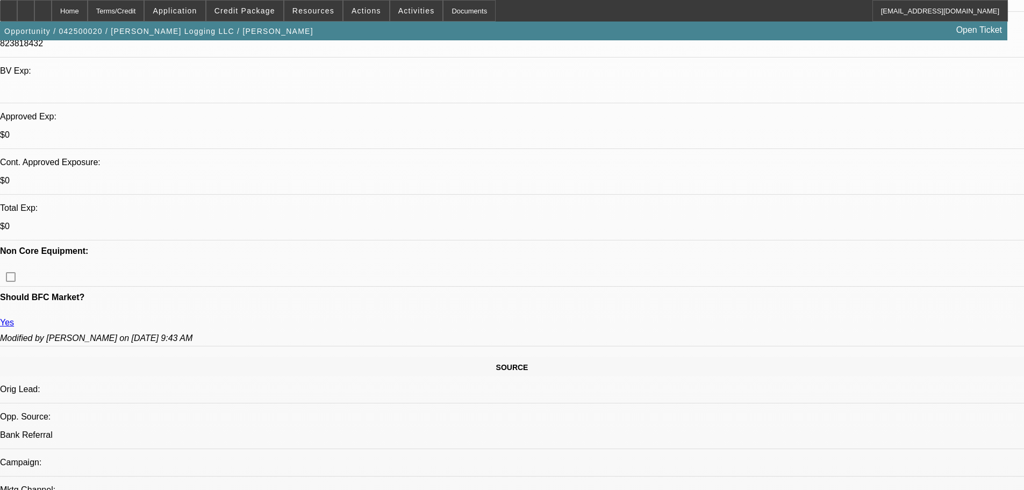
drag, startPoint x: 420, startPoint y: 276, endPoint x: 373, endPoint y: 106, distance: 175.8
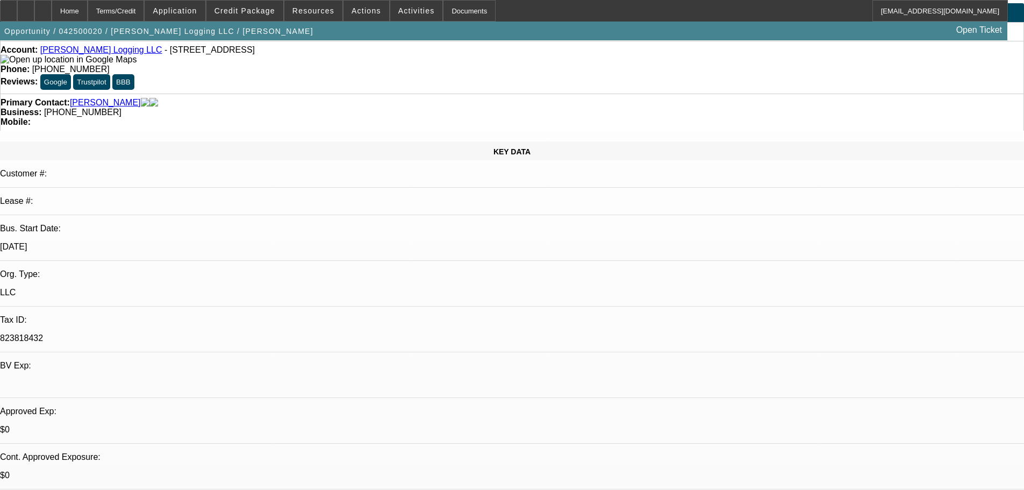
scroll to position [0, 0]
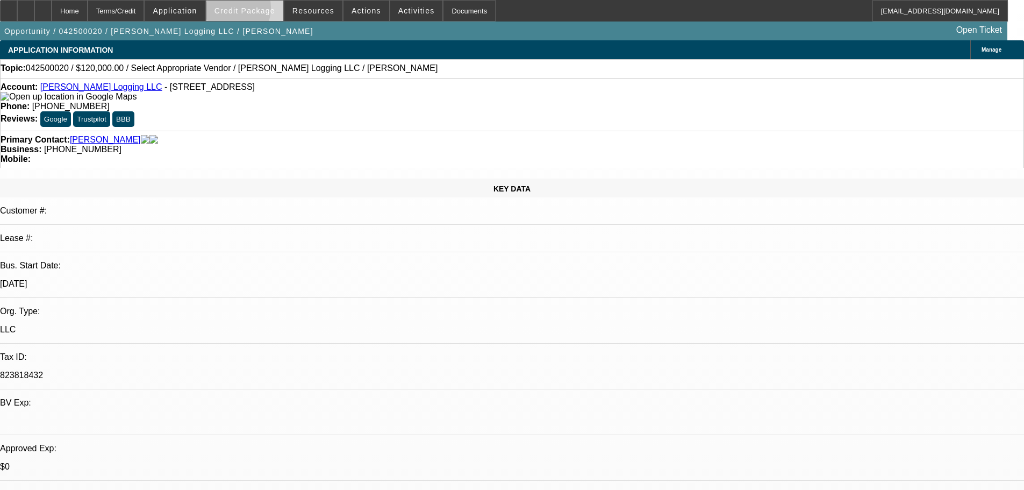
click at [243, 10] on span "Credit Package" at bounding box center [244, 10] width 61 height 9
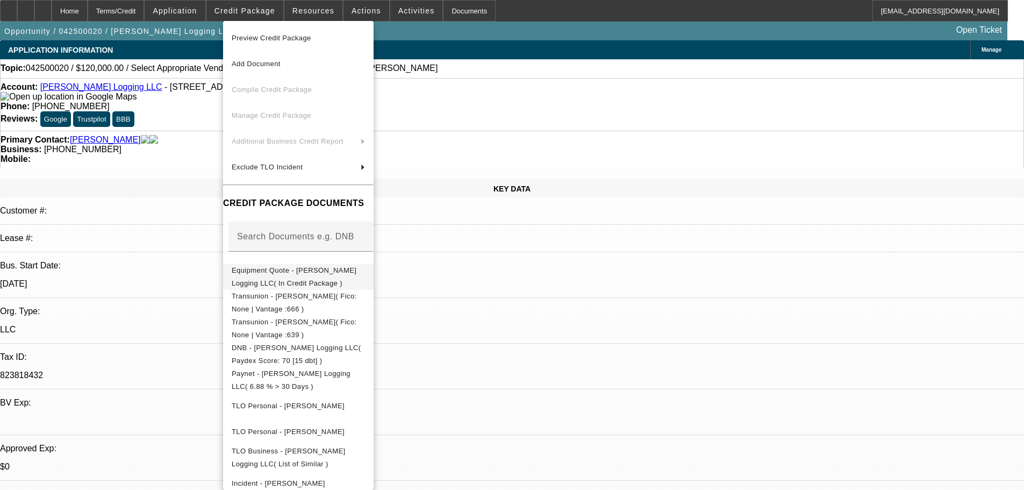
click at [356, 273] on span "Equipment Quote - [PERSON_NAME] Logging LLC( In Credit Package )" at bounding box center [294, 276] width 125 height 21
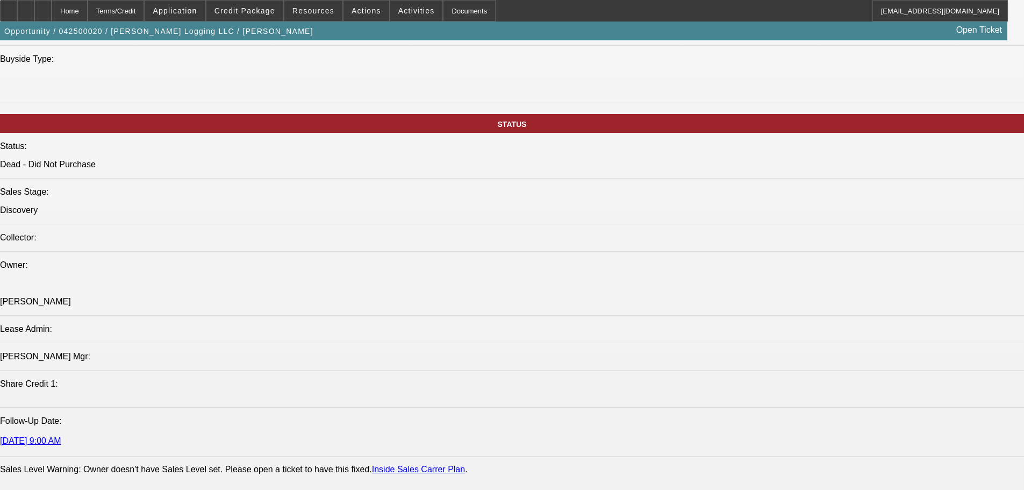
scroll to position [1129, 0]
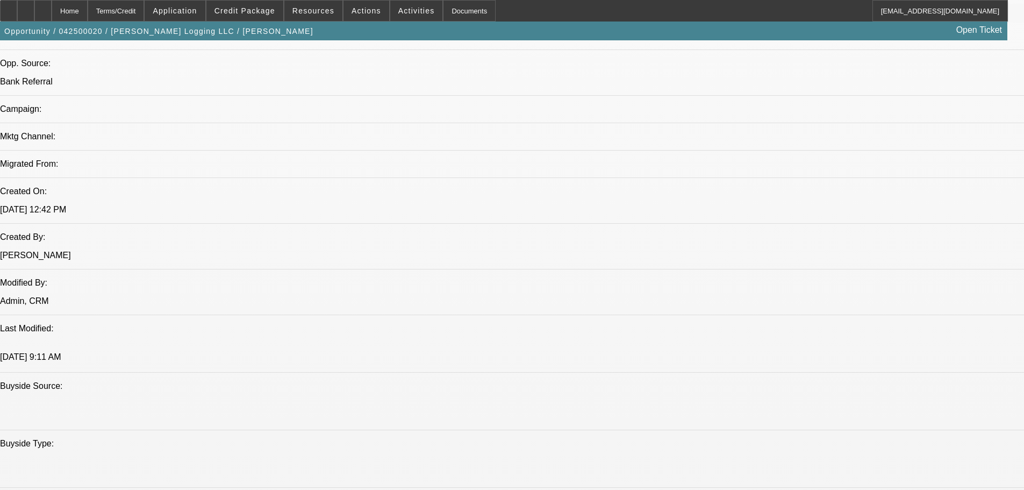
drag, startPoint x: 429, startPoint y: 336, endPoint x: 420, endPoint y: 289, distance: 48.1
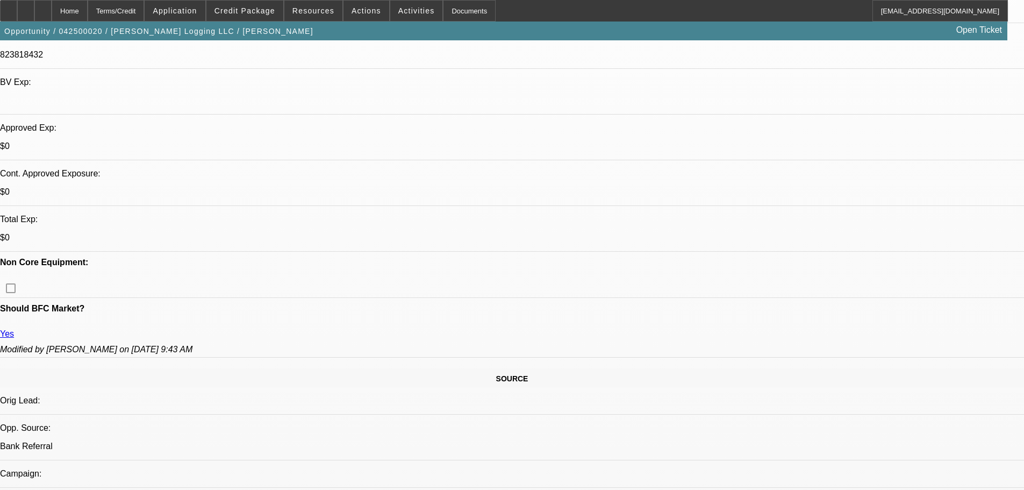
drag, startPoint x: 405, startPoint y: 272, endPoint x: 392, endPoint y: 207, distance: 66.3
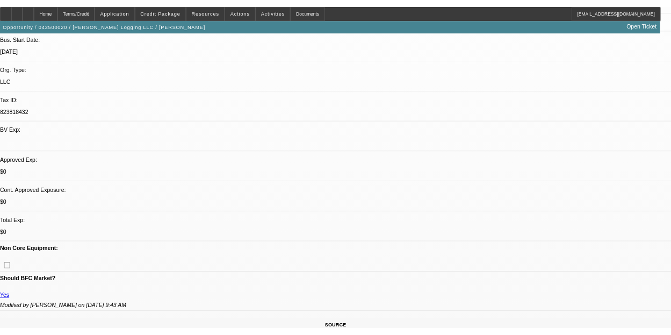
scroll to position [225, 0]
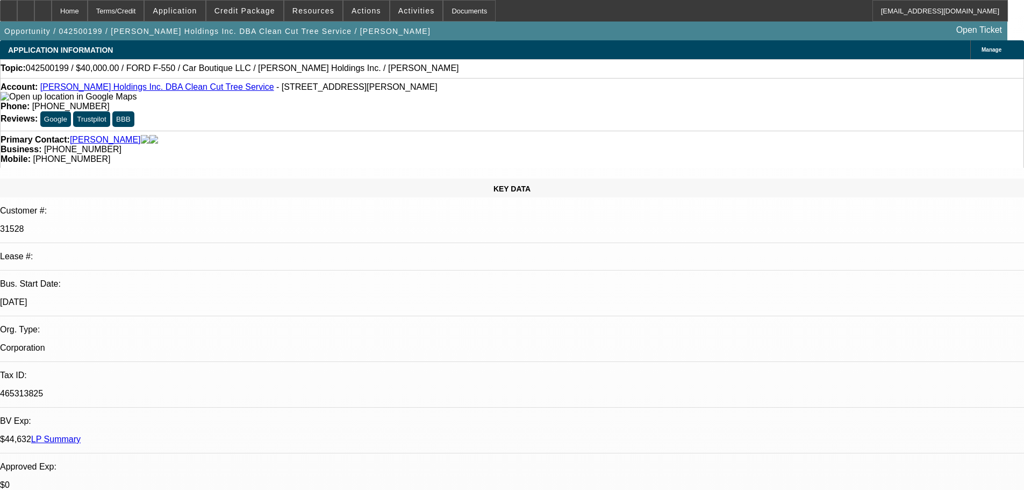
select select "0.2"
select select "2"
select select "0"
select select "6"
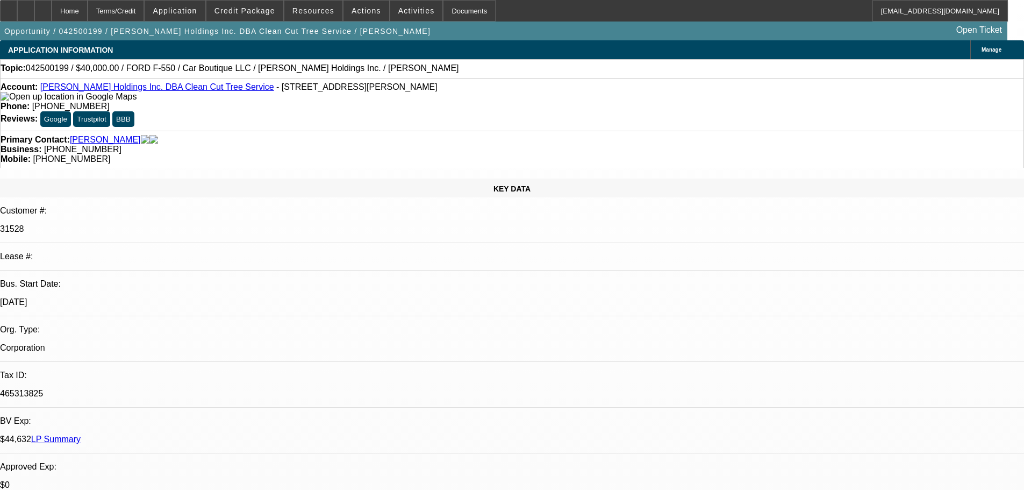
select select "0"
select select "2"
select select "0"
select select "6"
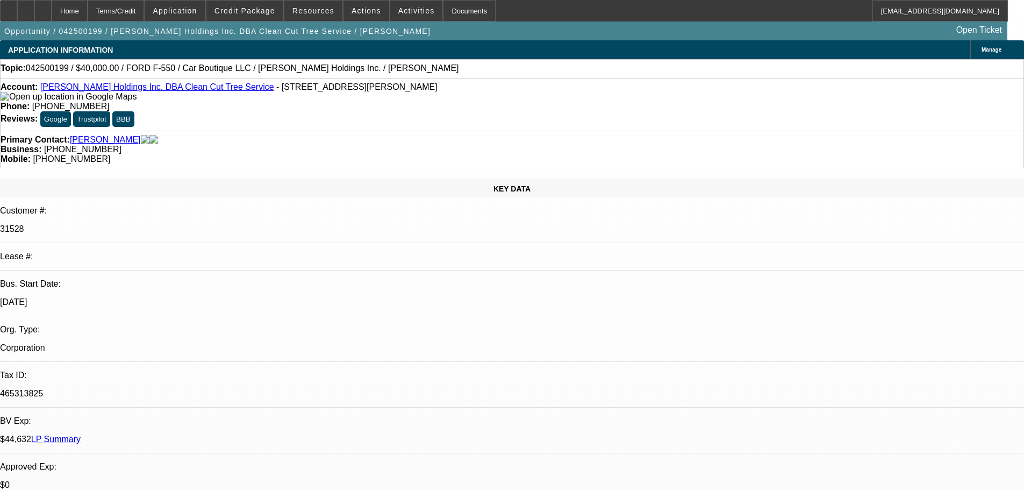
select select "0.2"
select select "2"
select select "0"
select select "6"
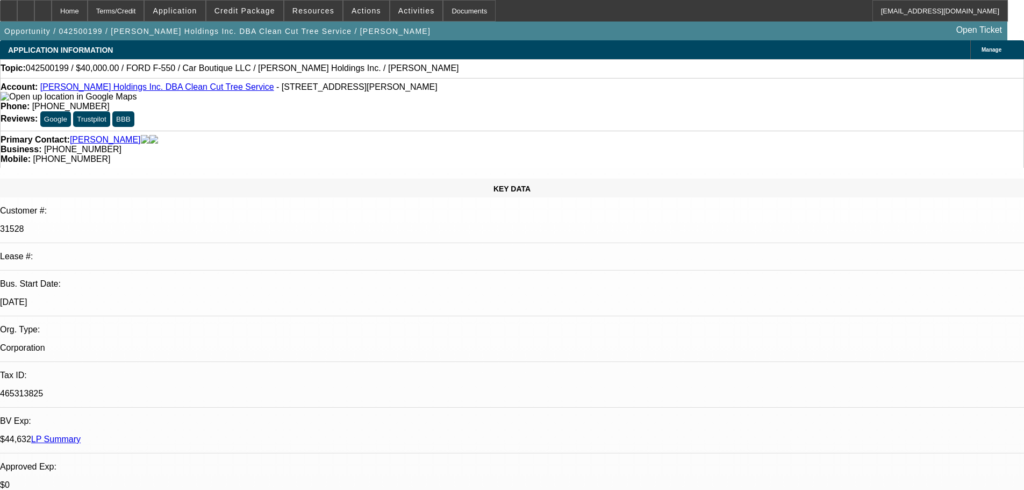
select select "0.15"
select select "2"
select select "0"
select select "6"
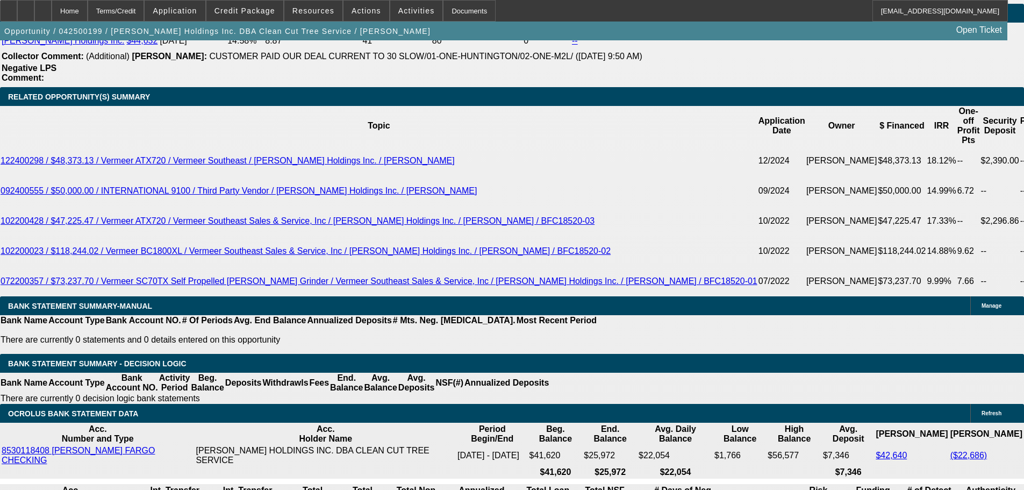
scroll to position [1869, 0]
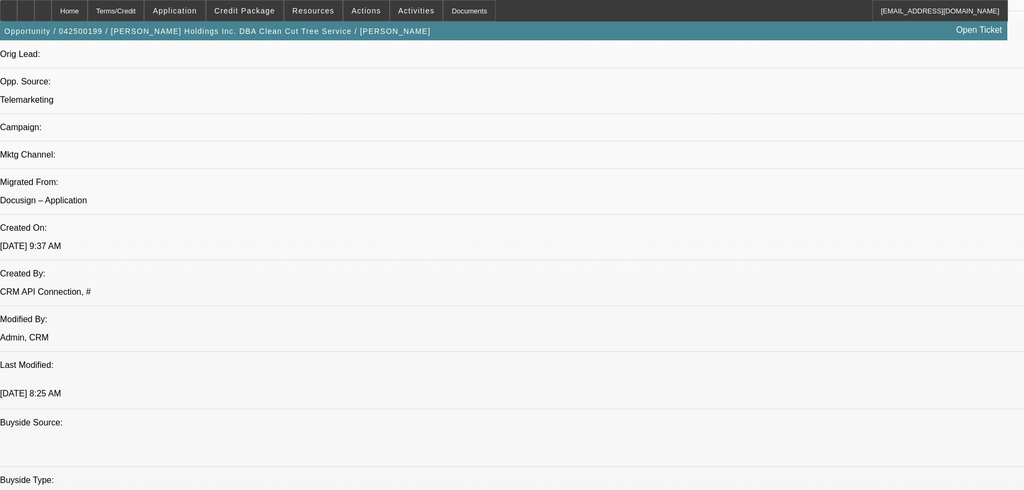
drag, startPoint x: 109, startPoint y: 235, endPoint x: 125, endPoint y: 49, distance: 186.7
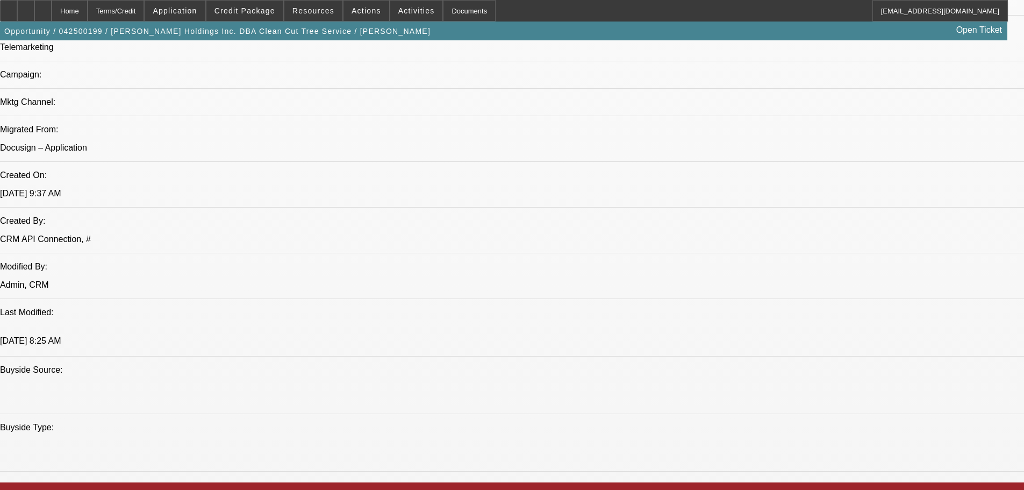
drag, startPoint x: 437, startPoint y: 306, endPoint x: 437, endPoint y: 317, distance: 10.7
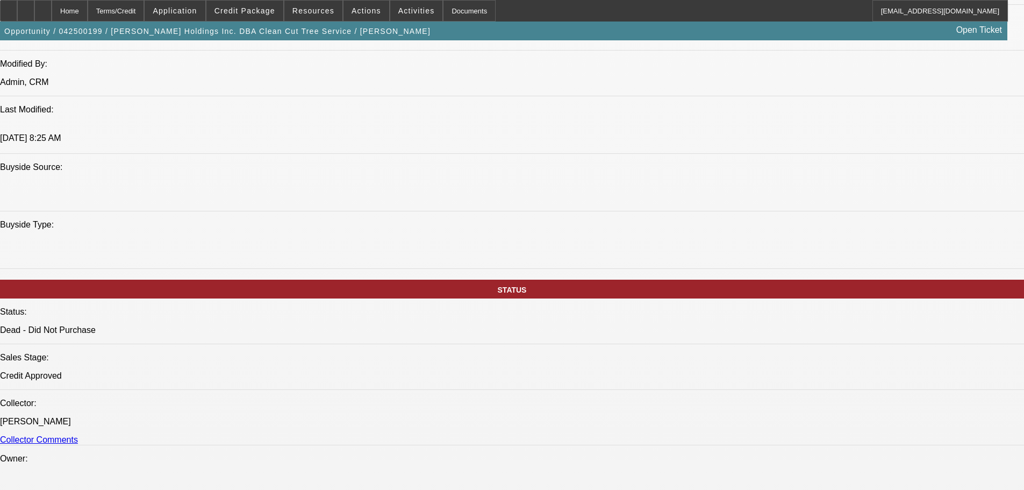
drag, startPoint x: 475, startPoint y: 189, endPoint x: 473, endPoint y: 156, distance: 32.8
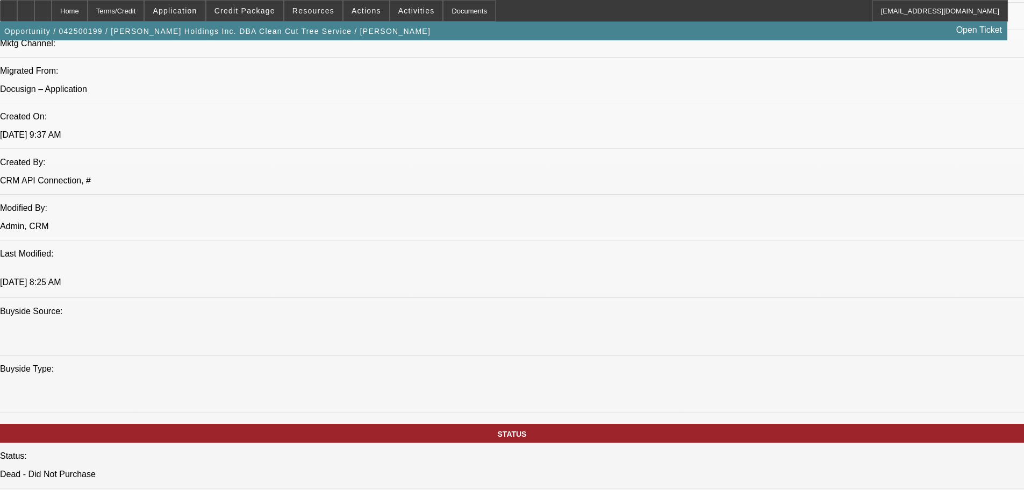
drag, startPoint x: 487, startPoint y: 216, endPoint x: 494, endPoint y: 257, distance: 41.9
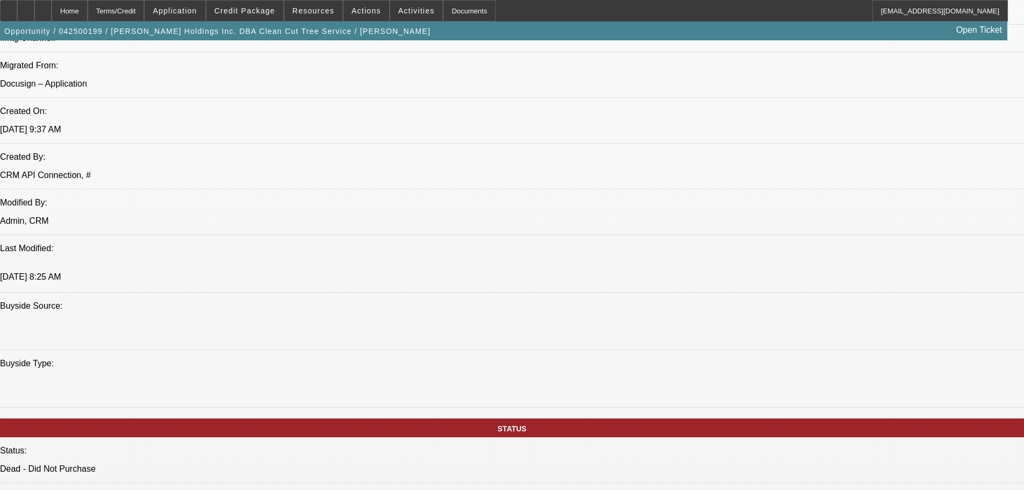
drag, startPoint x: 496, startPoint y: 246, endPoint x: 498, endPoint y: 303, distance: 57.0
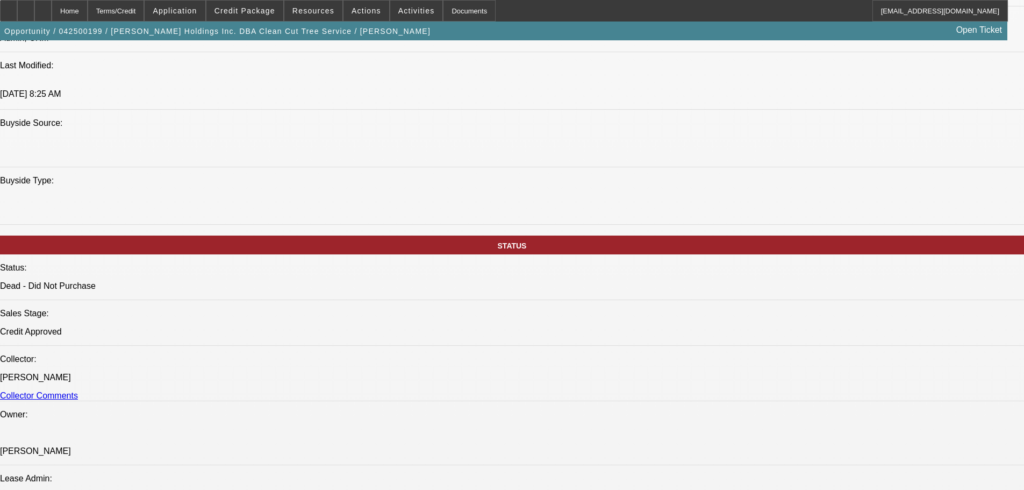
drag, startPoint x: 533, startPoint y: 262, endPoint x: 539, endPoint y: 272, distance: 12.3
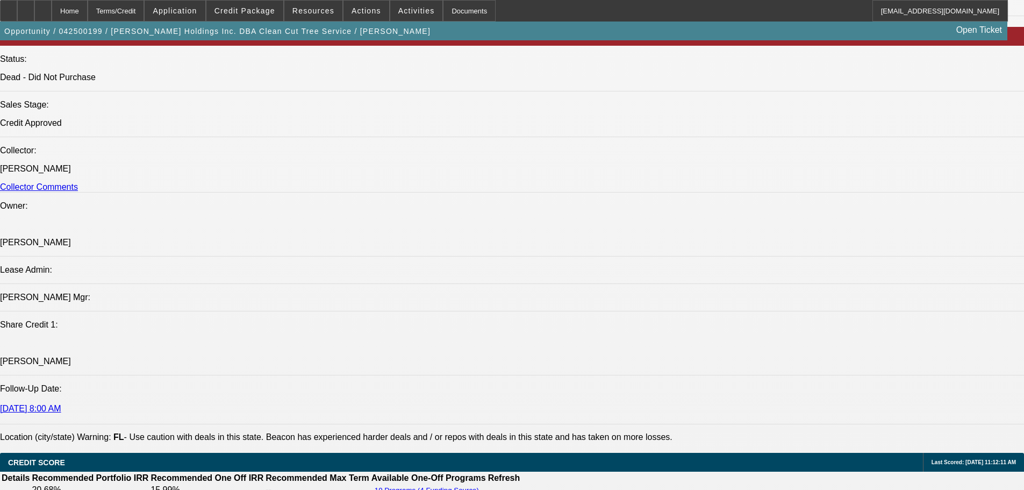
drag, startPoint x: 495, startPoint y: 200, endPoint x: 503, endPoint y: 240, distance: 40.6
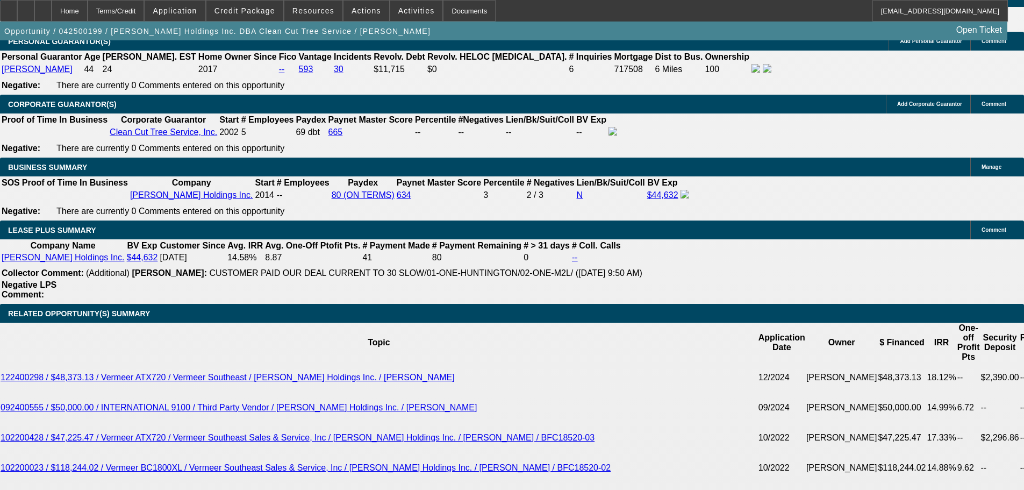
drag, startPoint x: 504, startPoint y: 269, endPoint x: 504, endPoint y: 285, distance: 16.1
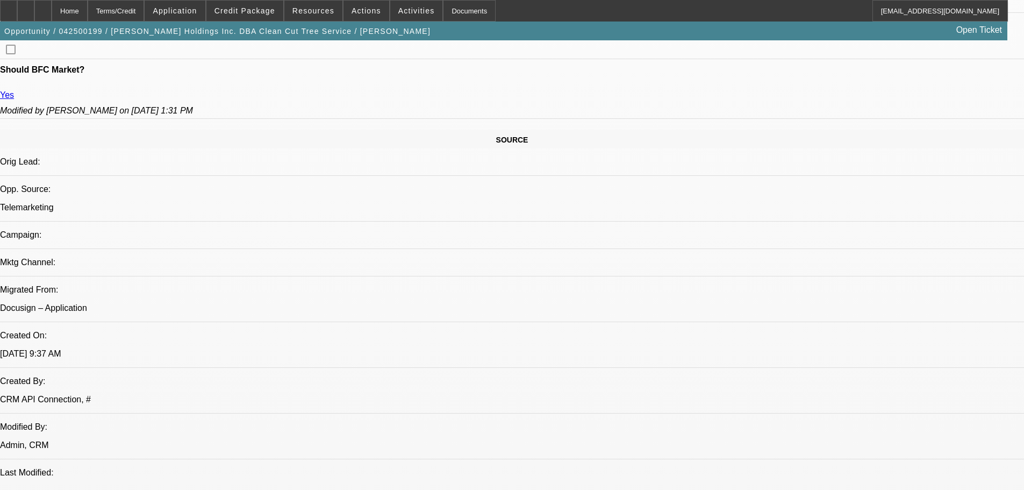
drag, startPoint x: 494, startPoint y: 226, endPoint x: 498, endPoint y: 188, distance: 38.3
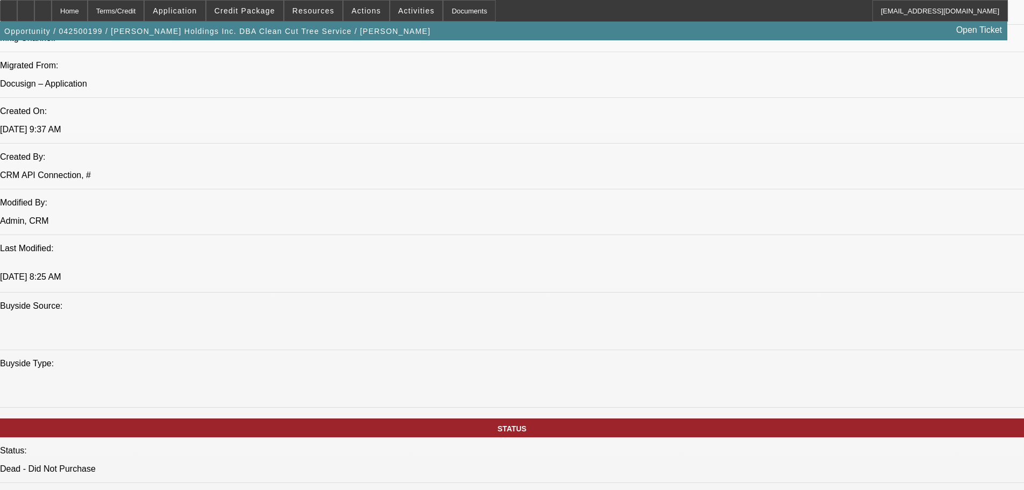
scroll to position [2291, 0]
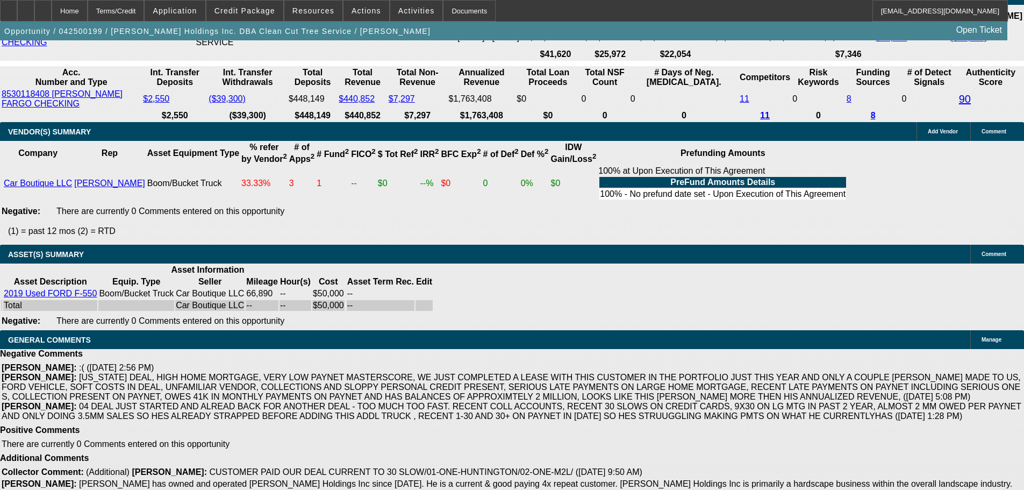
drag, startPoint x: 571, startPoint y: 333, endPoint x: 566, endPoint y: 362, distance: 29.3
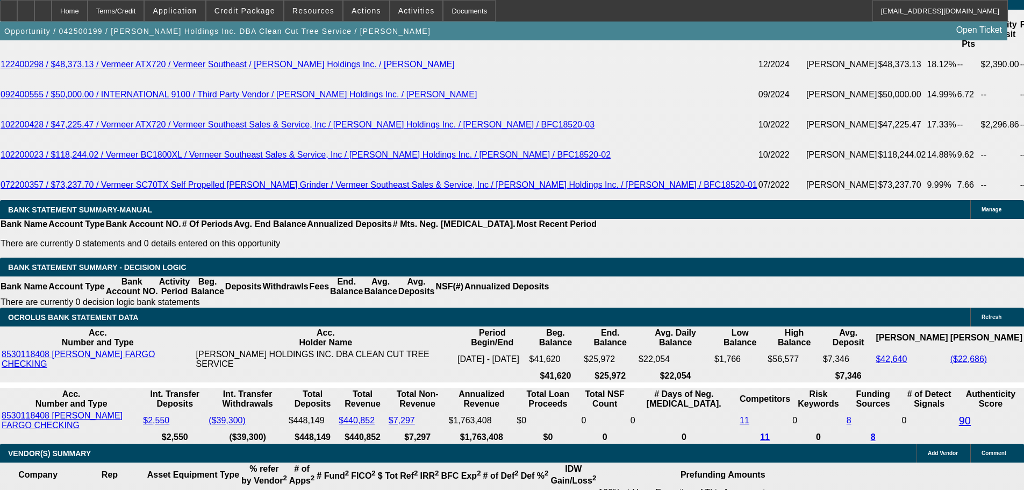
scroll to position [1915, 0]
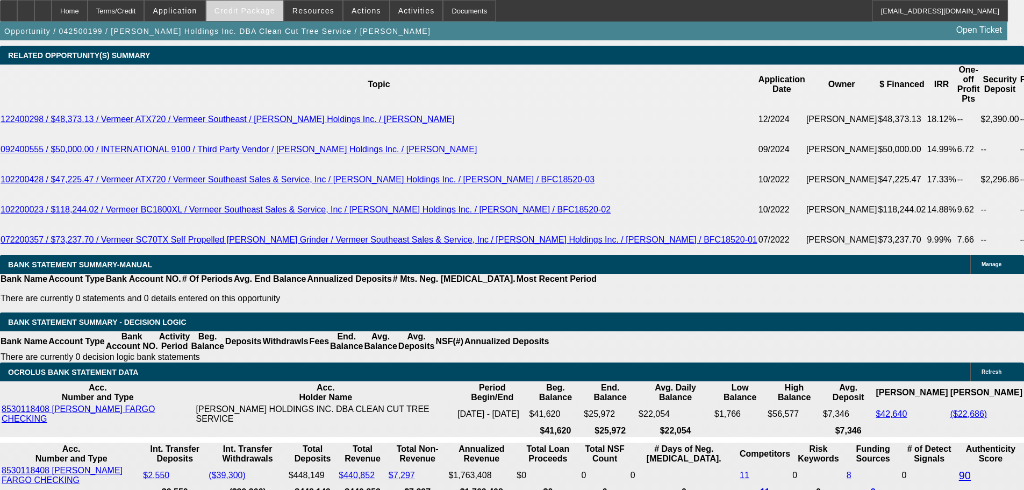
click at [255, 19] on span at bounding box center [244, 11] width 77 height 26
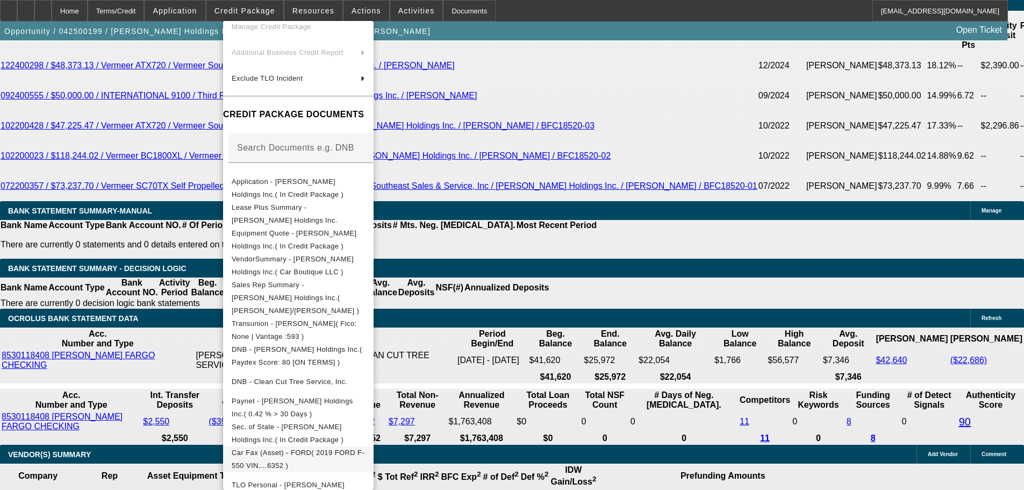
scroll to position [107, 0]
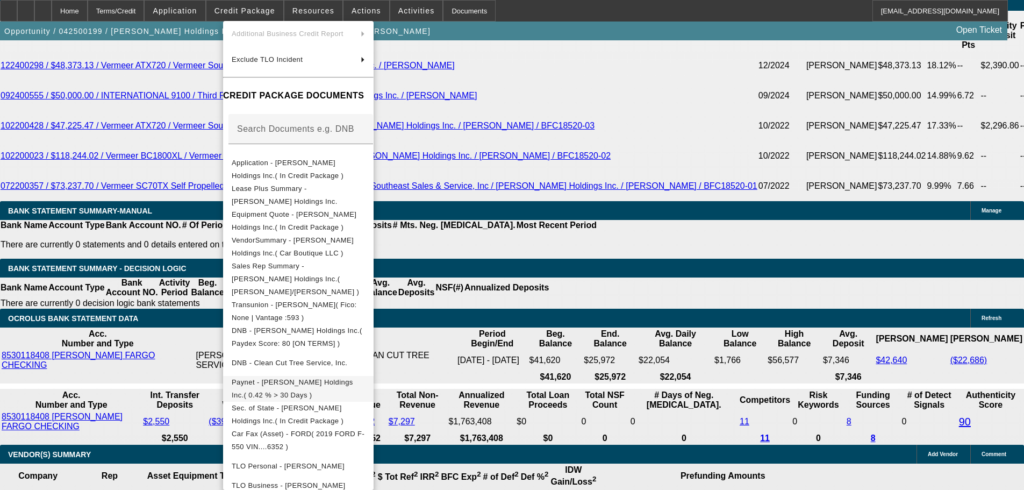
click at [348, 378] on span "Paynet - Currier Holdings Inc.( 0.42 % > 30 Days )" at bounding box center [292, 388] width 121 height 21
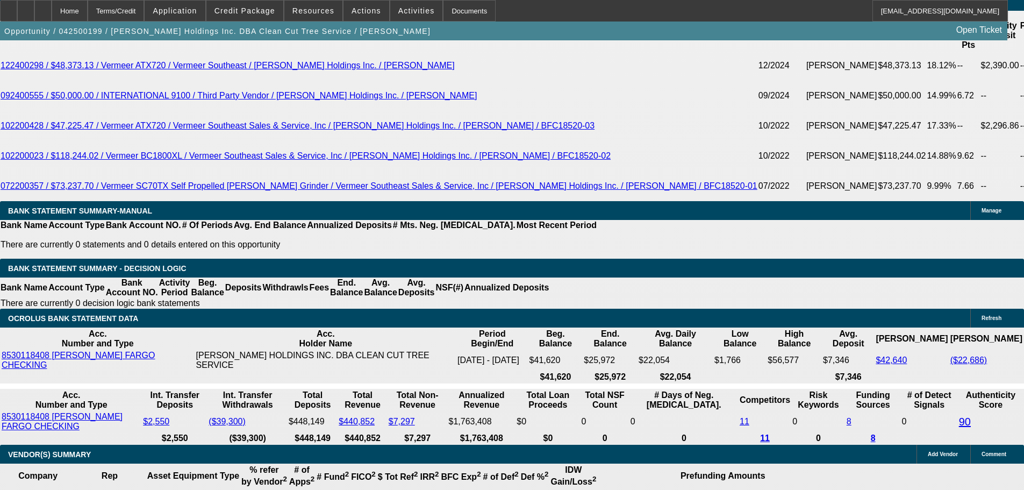
scroll to position [1116, 0]
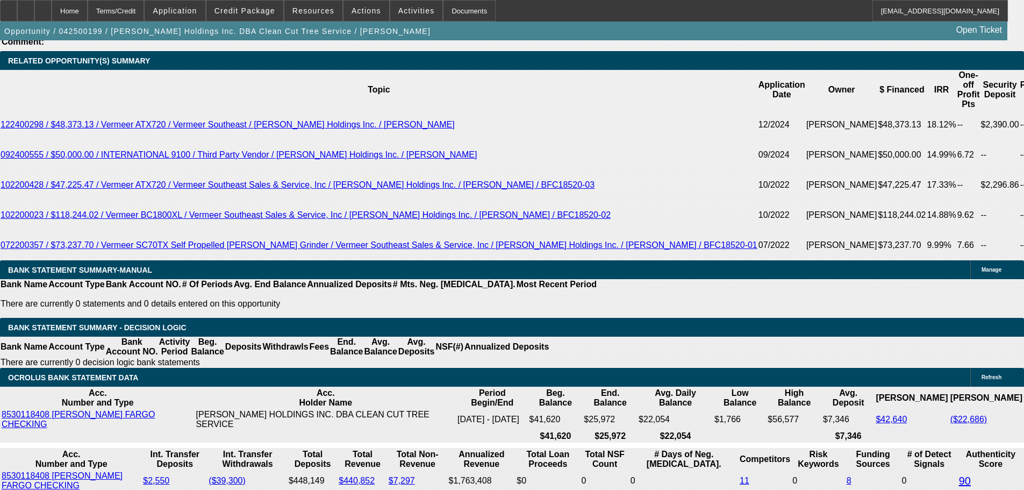
scroll to position [1807, 0]
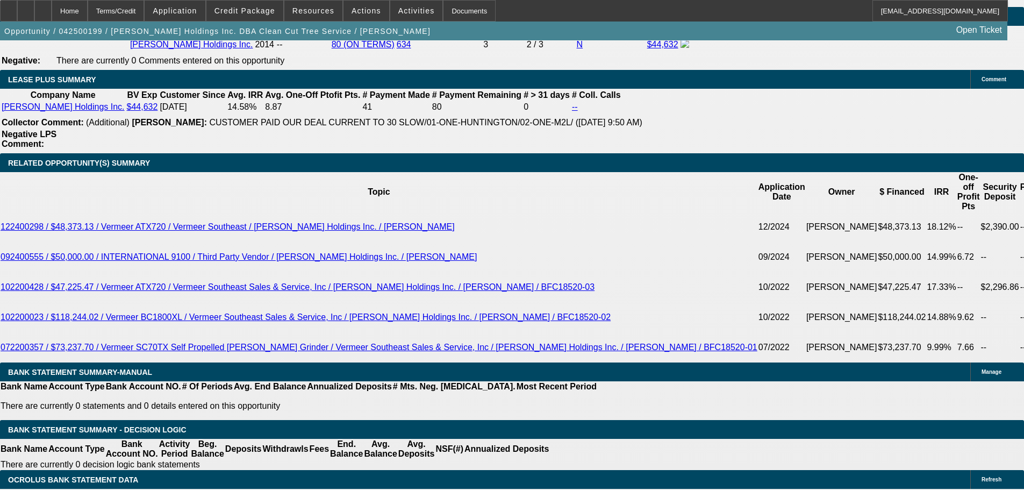
scroll to position [1009, 0]
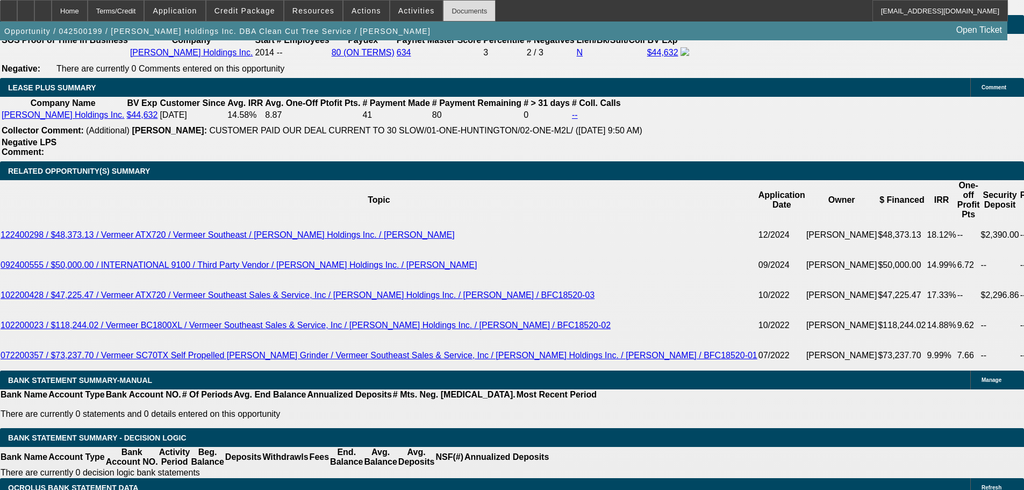
drag, startPoint x: 419, startPoint y: 196, endPoint x: 443, endPoint y: 16, distance: 181.1
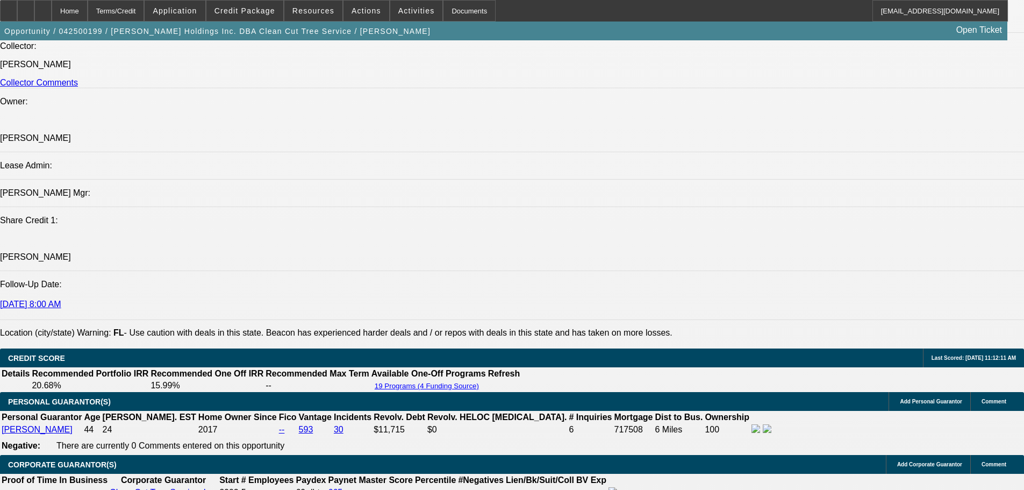
drag, startPoint x: 443, startPoint y: 16, endPoint x: 393, endPoint y: 118, distance: 113.2
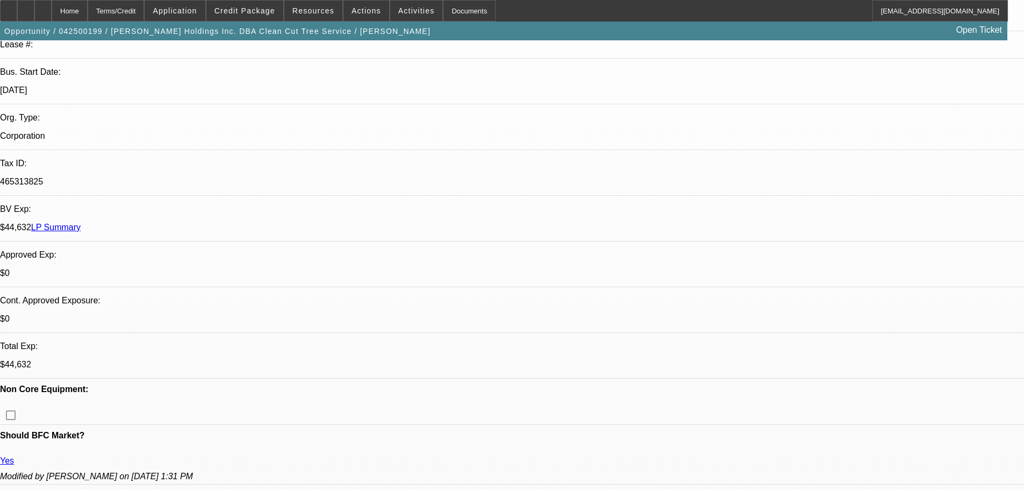
drag, startPoint x: 404, startPoint y: 340, endPoint x: 369, endPoint y: 204, distance: 140.9
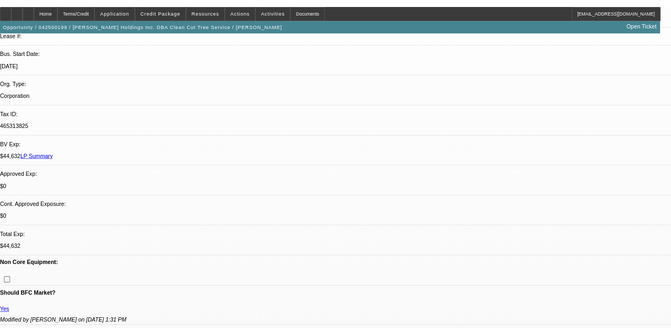
scroll to position [77, 0]
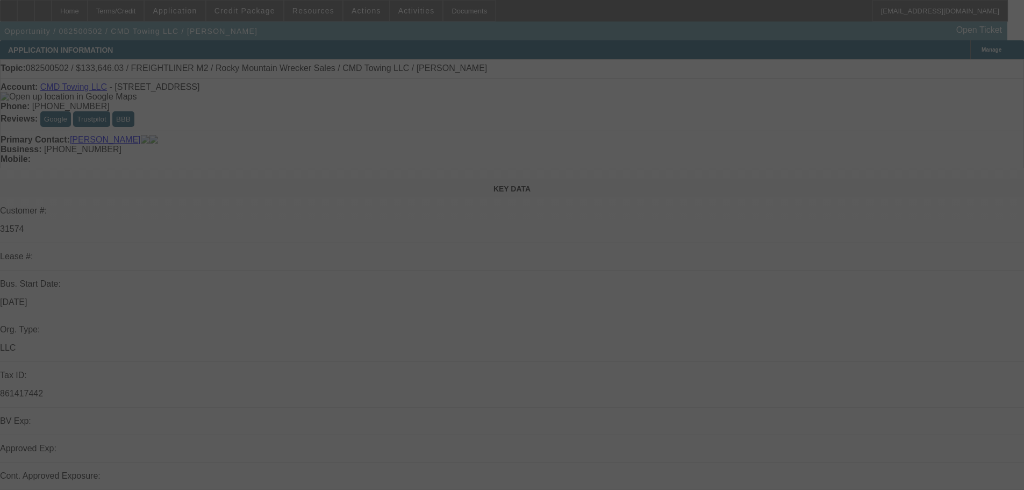
select select "0"
select select "6"
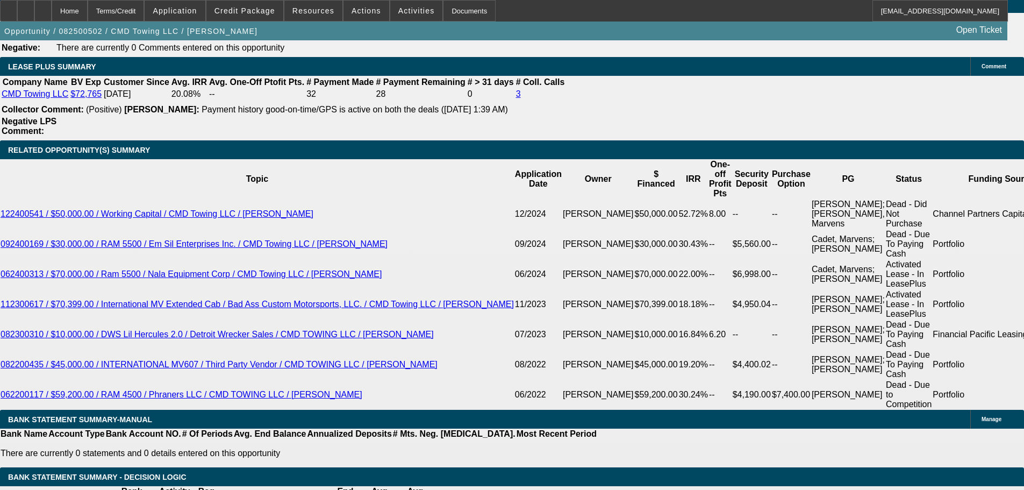
drag, startPoint x: 387, startPoint y: 115, endPoint x: 463, endPoint y: 412, distance: 306.0
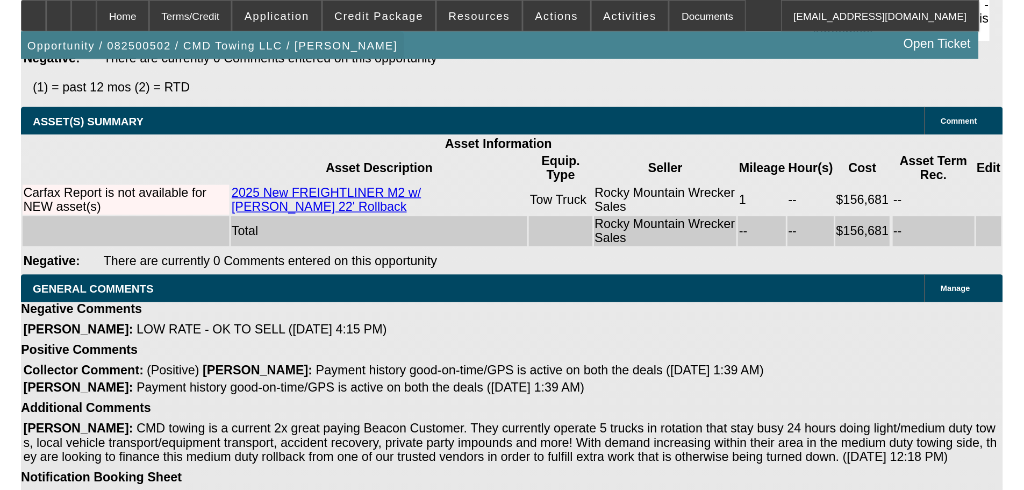
scroll to position [2215, 0]
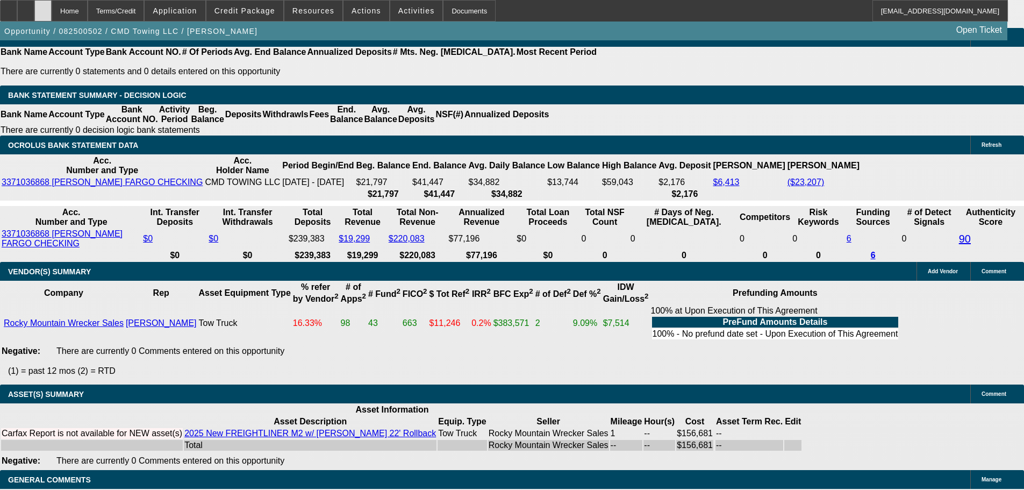
click at [52, 15] on div at bounding box center [42, 10] width 17 height 21
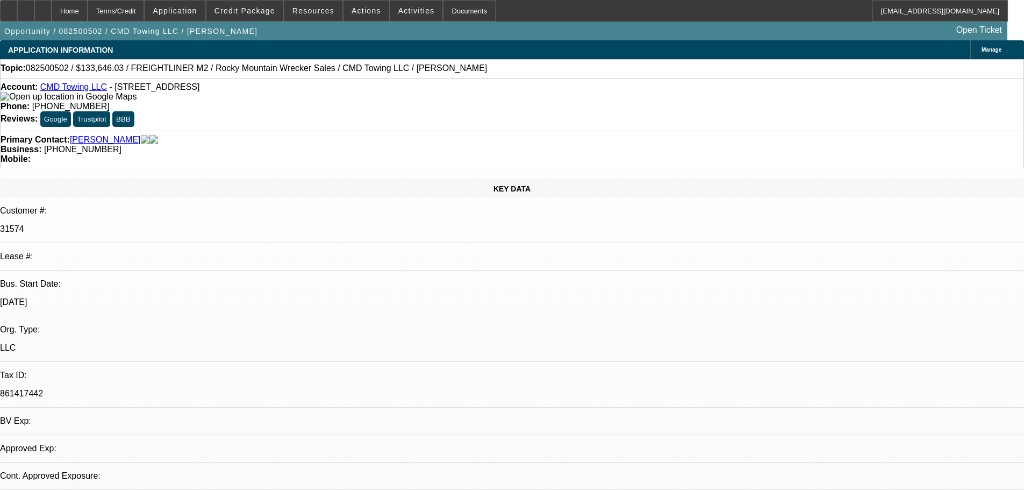
select select "0"
select select "6"
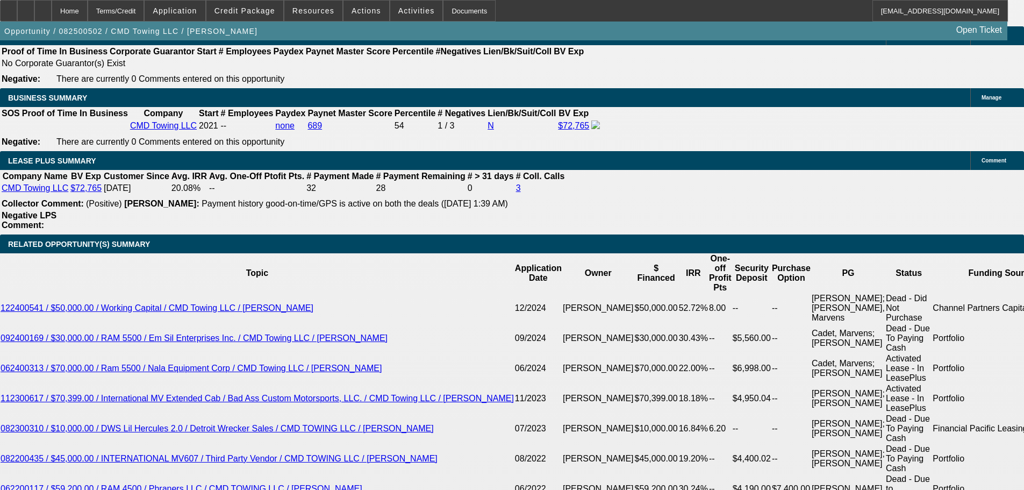
scroll to position [1773, 0]
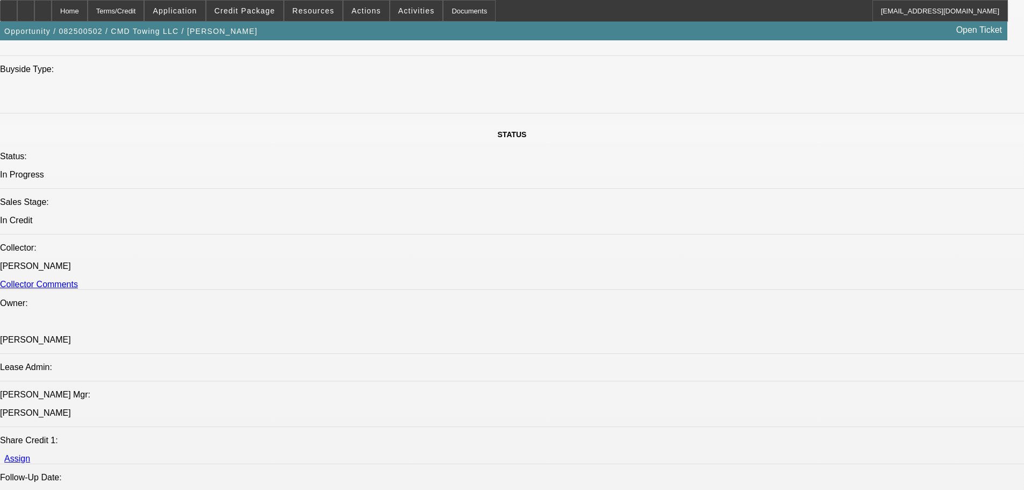
scroll to position [0, 0]
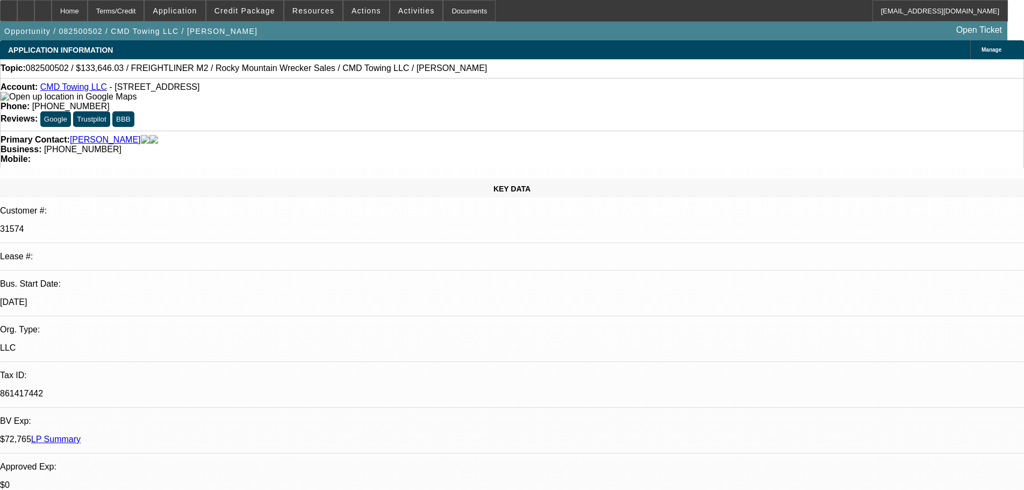
drag, startPoint x: 590, startPoint y: 302, endPoint x: 527, endPoint y: 96, distance: 215.4
click at [52, 16] on div at bounding box center [42, 10] width 17 height 21
select select "0"
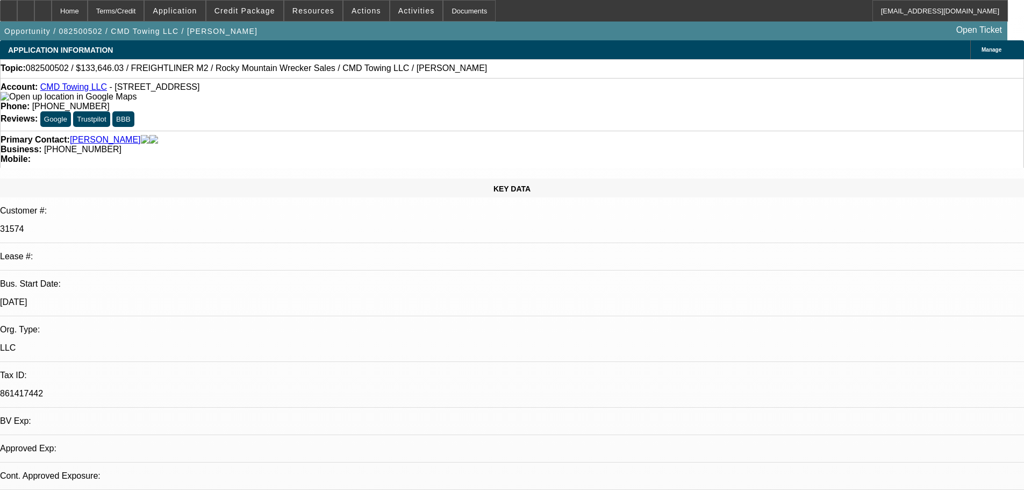
select select "6"
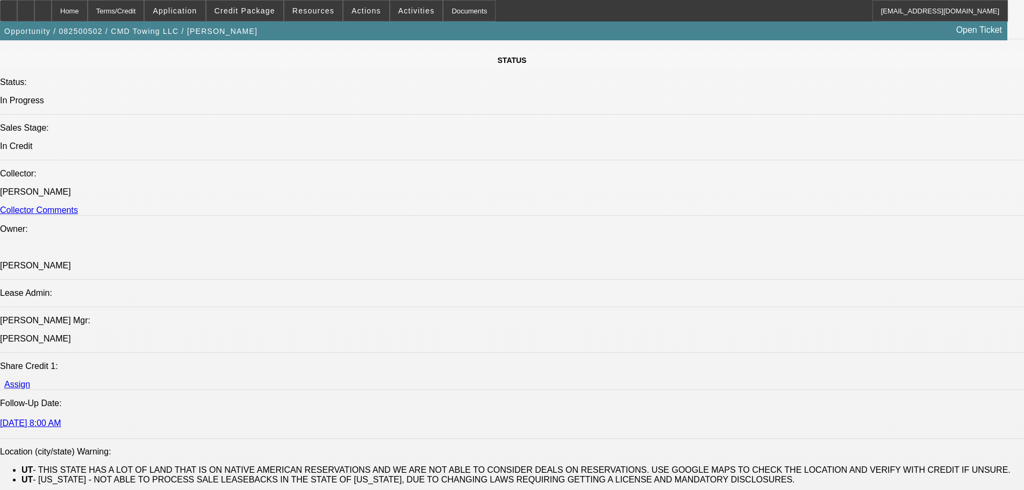
drag, startPoint x: 264, startPoint y: 213, endPoint x: 242, endPoint y: 449, distance: 237.4
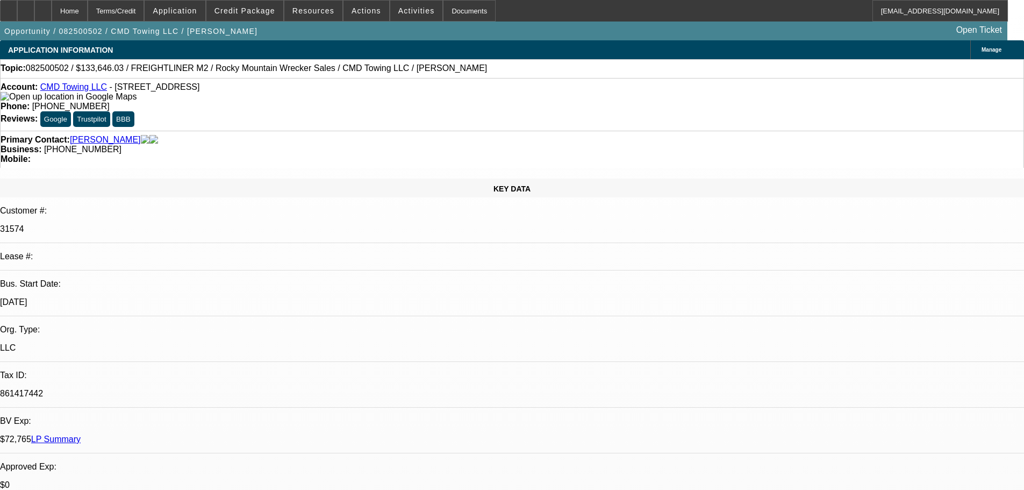
select select "0"
select select "6"
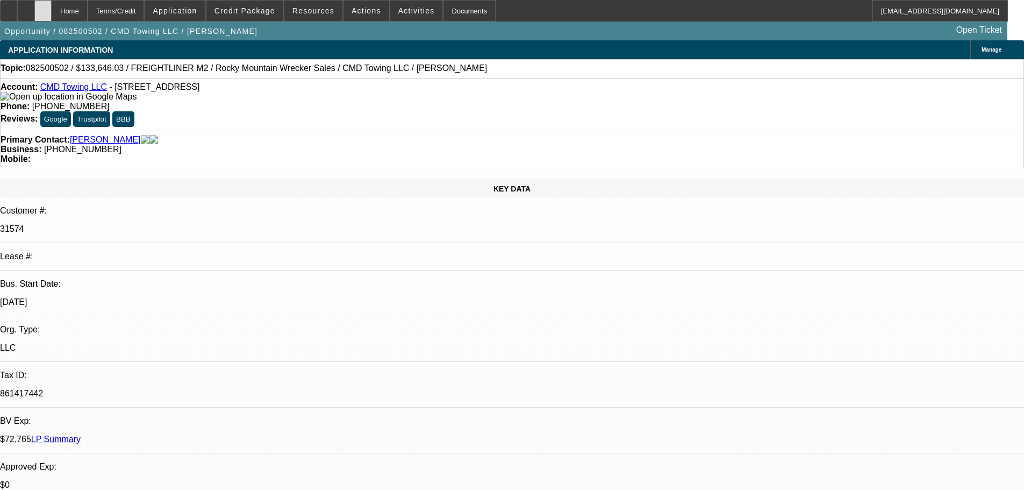
click at [43, 7] on icon at bounding box center [43, 7] width 0 height 0
select select "0"
select select "6"
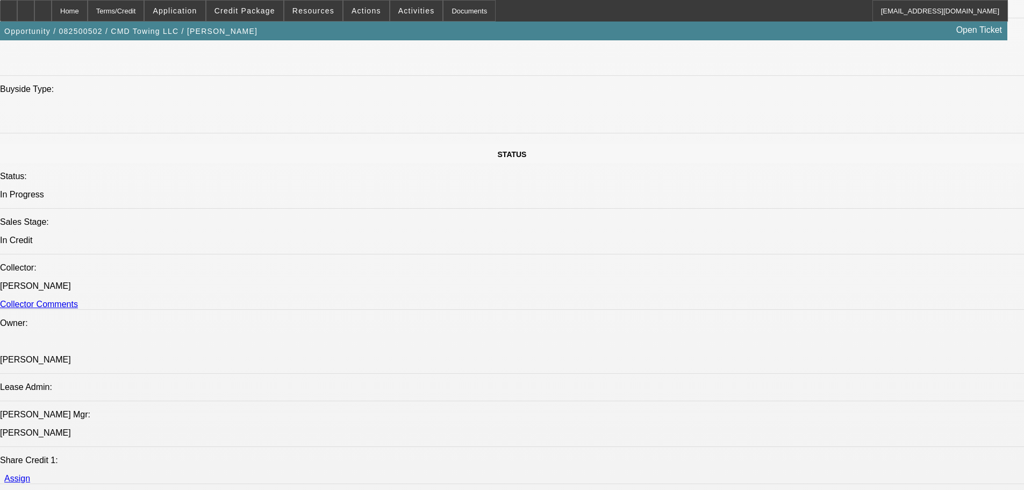
scroll to position [1182, 0]
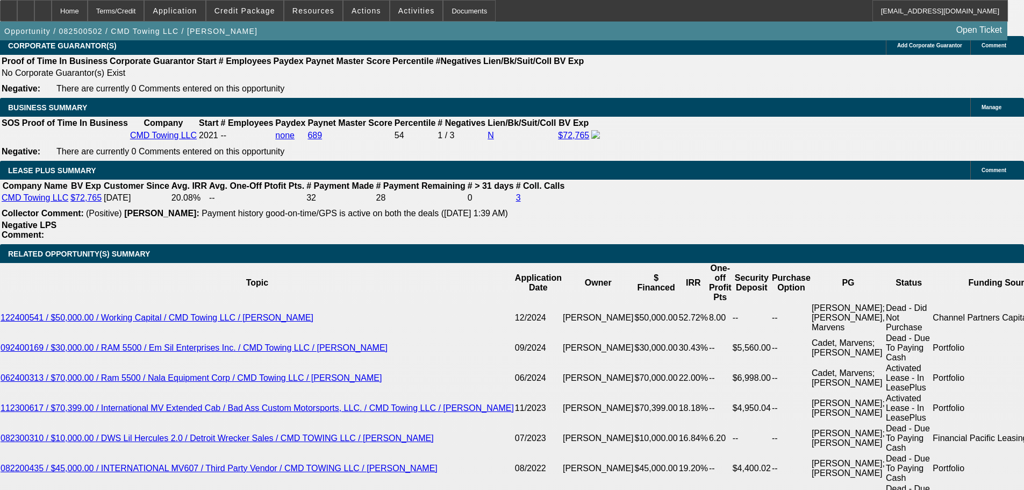
drag, startPoint x: 469, startPoint y: 254, endPoint x: 477, endPoint y: 354, distance: 100.8
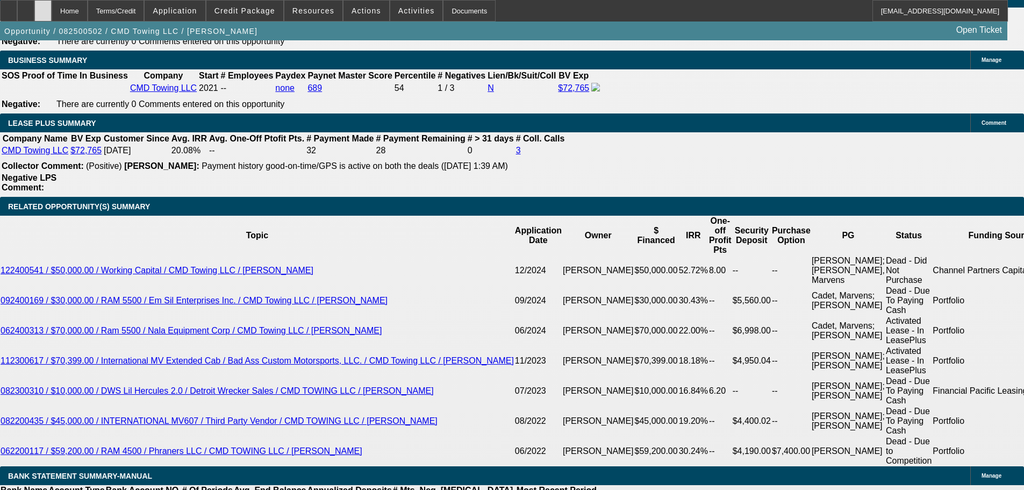
click at [52, 5] on div at bounding box center [42, 10] width 17 height 21
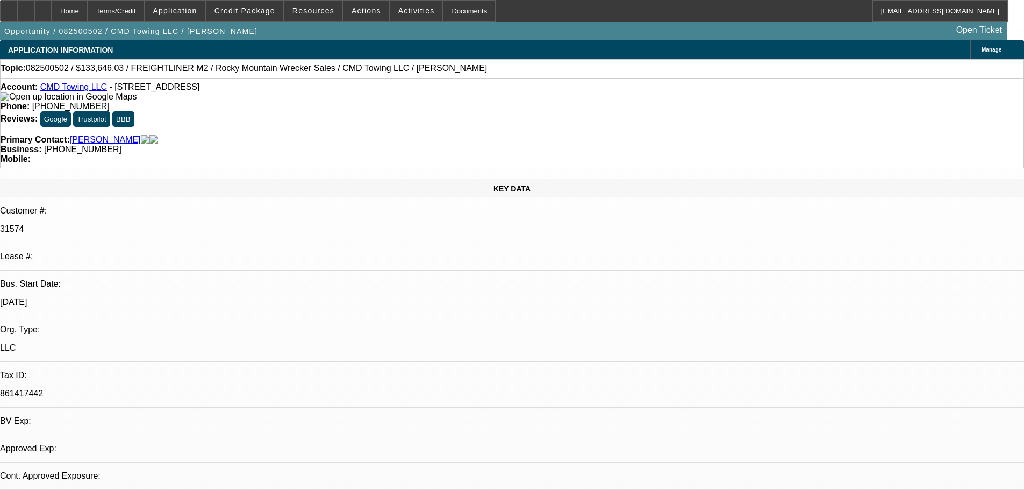
select select "0"
select select "6"
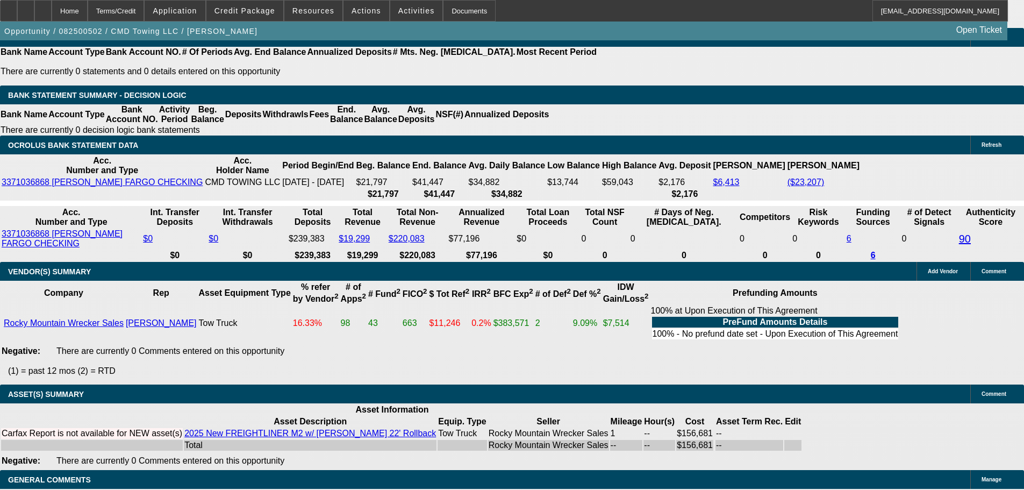
drag, startPoint x: 348, startPoint y: 224, endPoint x: 356, endPoint y: 391, distance: 167.4
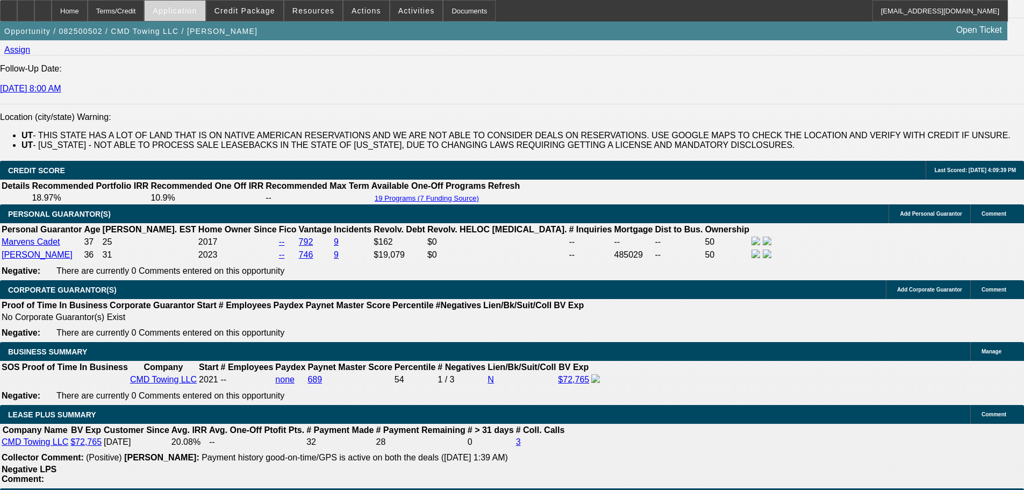
drag, startPoint x: 290, startPoint y: 37, endPoint x: 205, endPoint y: 4, distance: 90.3
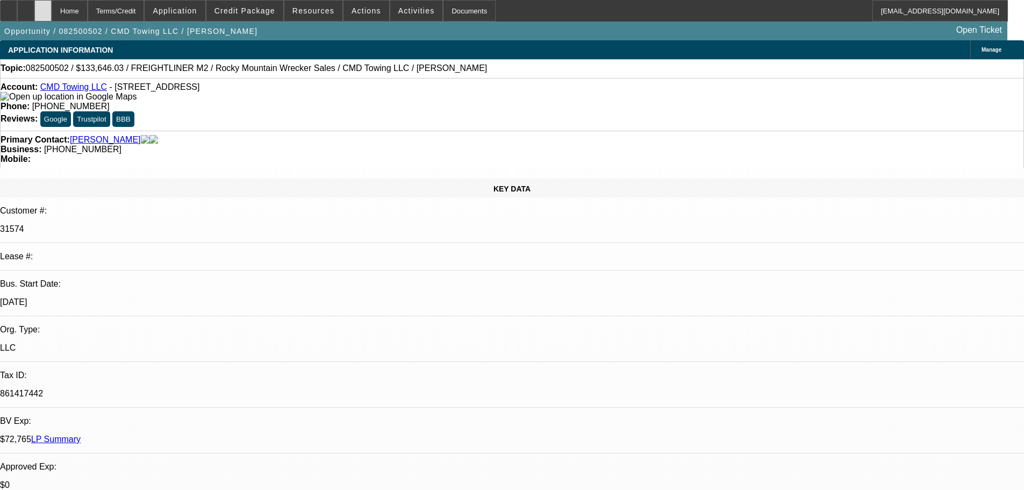
click at [52, 11] on div at bounding box center [42, 10] width 17 height 21
select select "0"
select select "6"
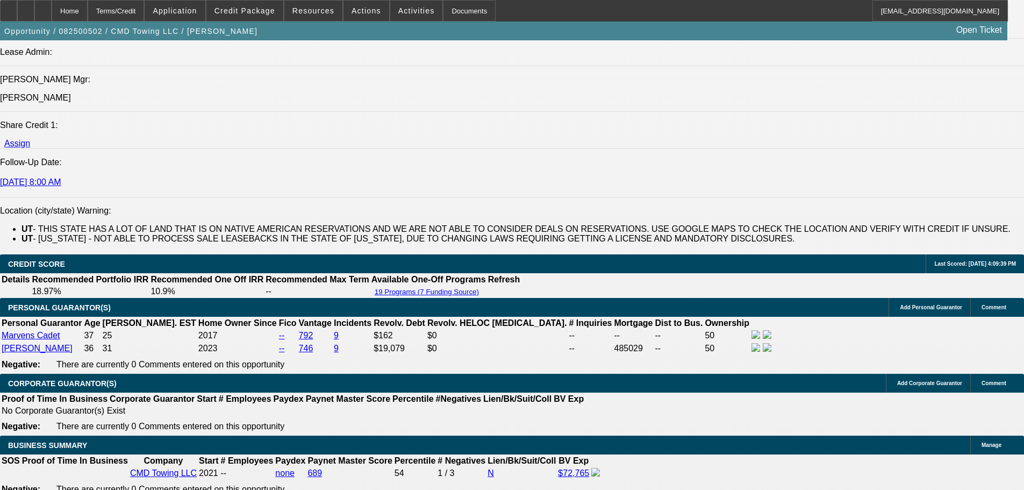
scroll to position [1872, 0]
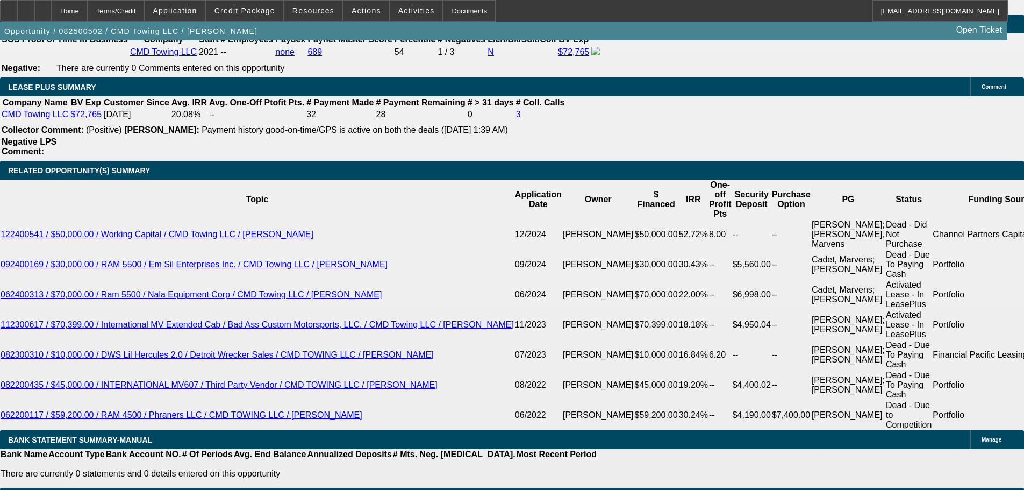
drag, startPoint x: 382, startPoint y: 217, endPoint x: 380, endPoint y: 344, distance: 127.4
